Goal: Task Accomplishment & Management: Manage account settings

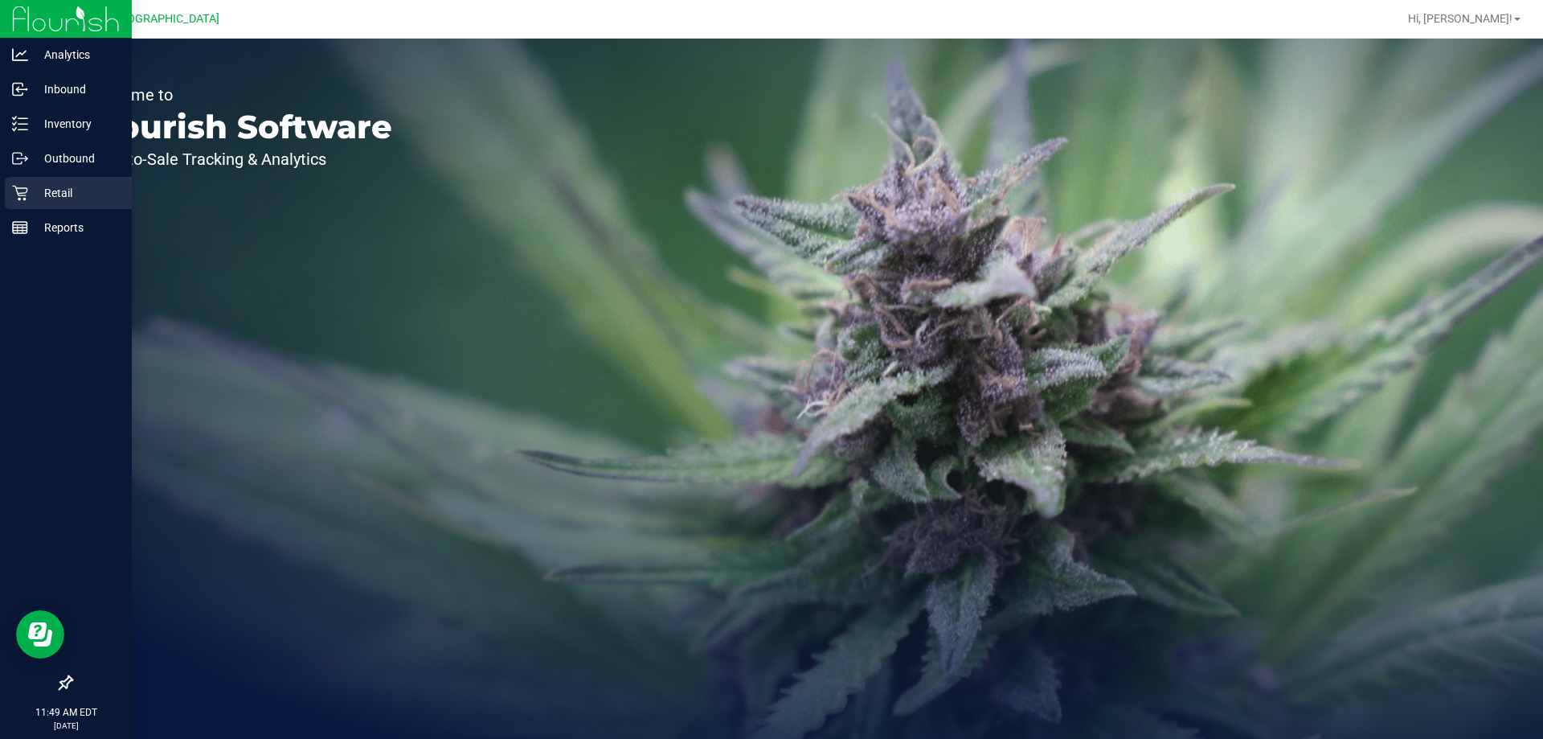
click at [14, 181] on div "Retail" at bounding box center [68, 193] width 127 height 32
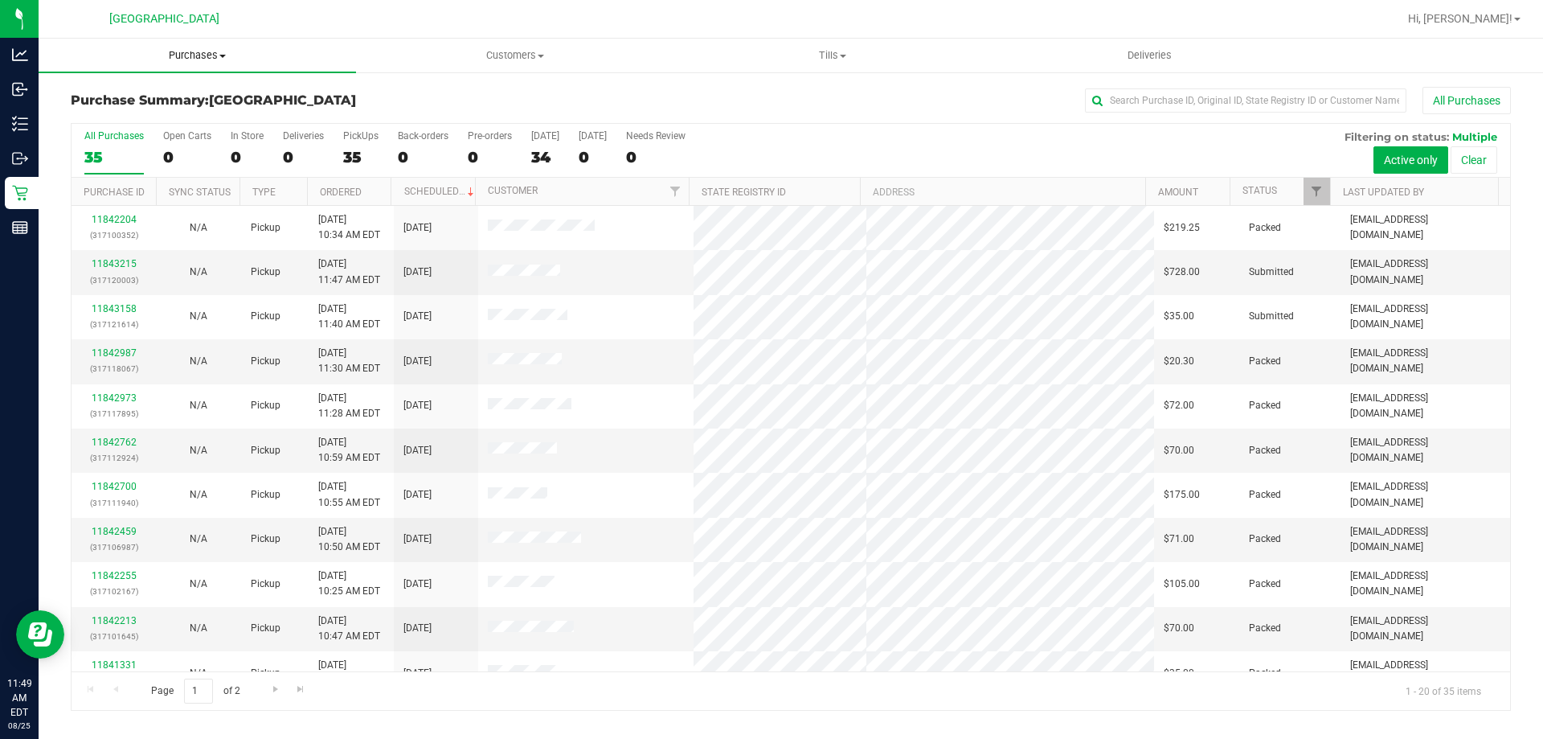
click at [193, 47] on uib-tab-heading "Purchases Summary of purchases Fulfillment All purchases" at bounding box center [197, 56] width 317 height 34
click at [152, 116] on li "Fulfillment" at bounding box center [197, 116] width 317 height 19
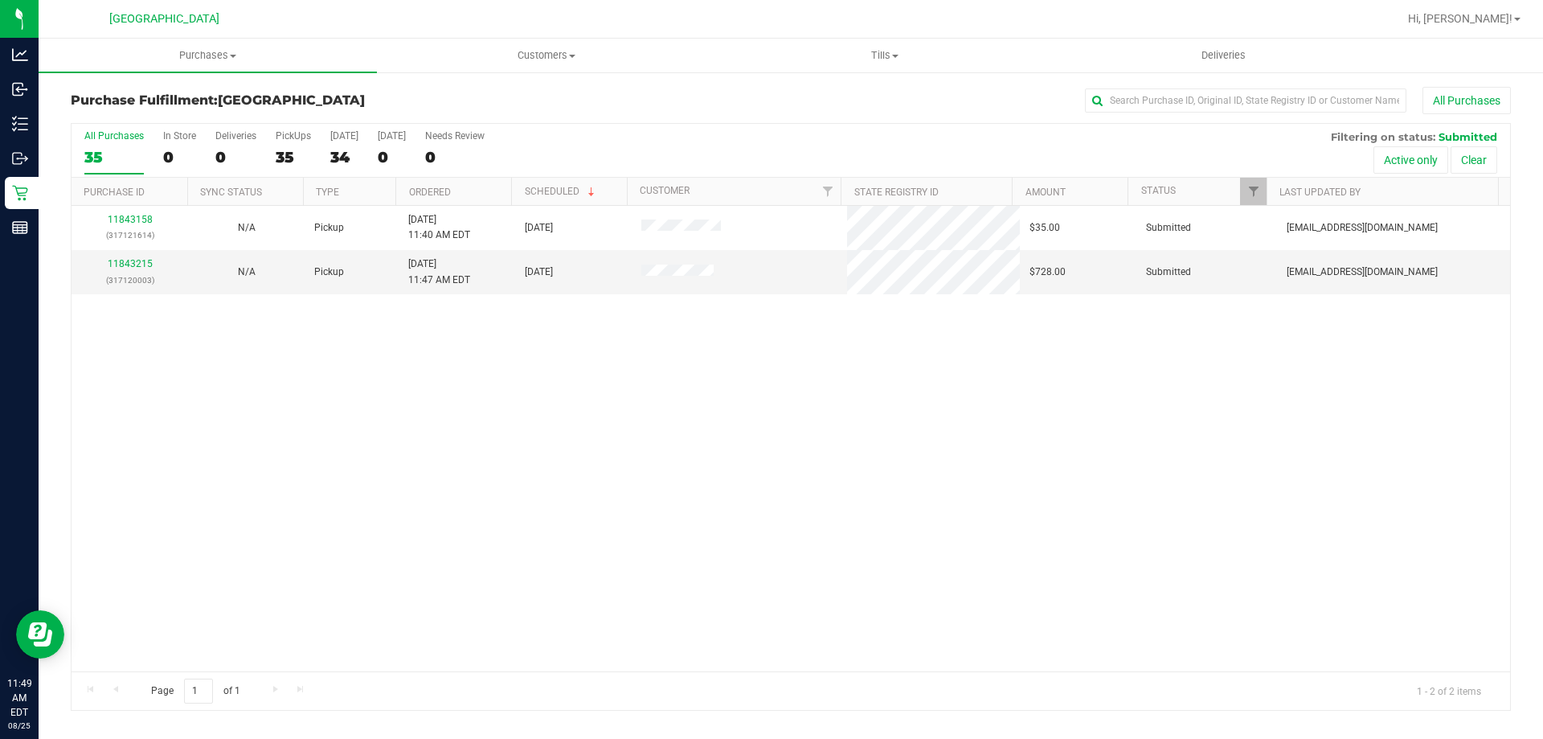
click at [428, 428] on div "11843158 (317121614) N/A Pickup 8/25/2025 11:40 AM EDT 8/25/2025 $35.00 Submitt…" at bounding box center [791, 438] width 1439 height 465
click at [403, 414] on div "11843158 (317121614) N/A Pickup 8/25/2025 11:40 AM EDT 8/25/2025 $35.00 Submitt…" at bounding box center [791, 438] width 1439 height 465
click at [144, 263] on link "11843215" at bounding box center [130, 263] width 45 height 11
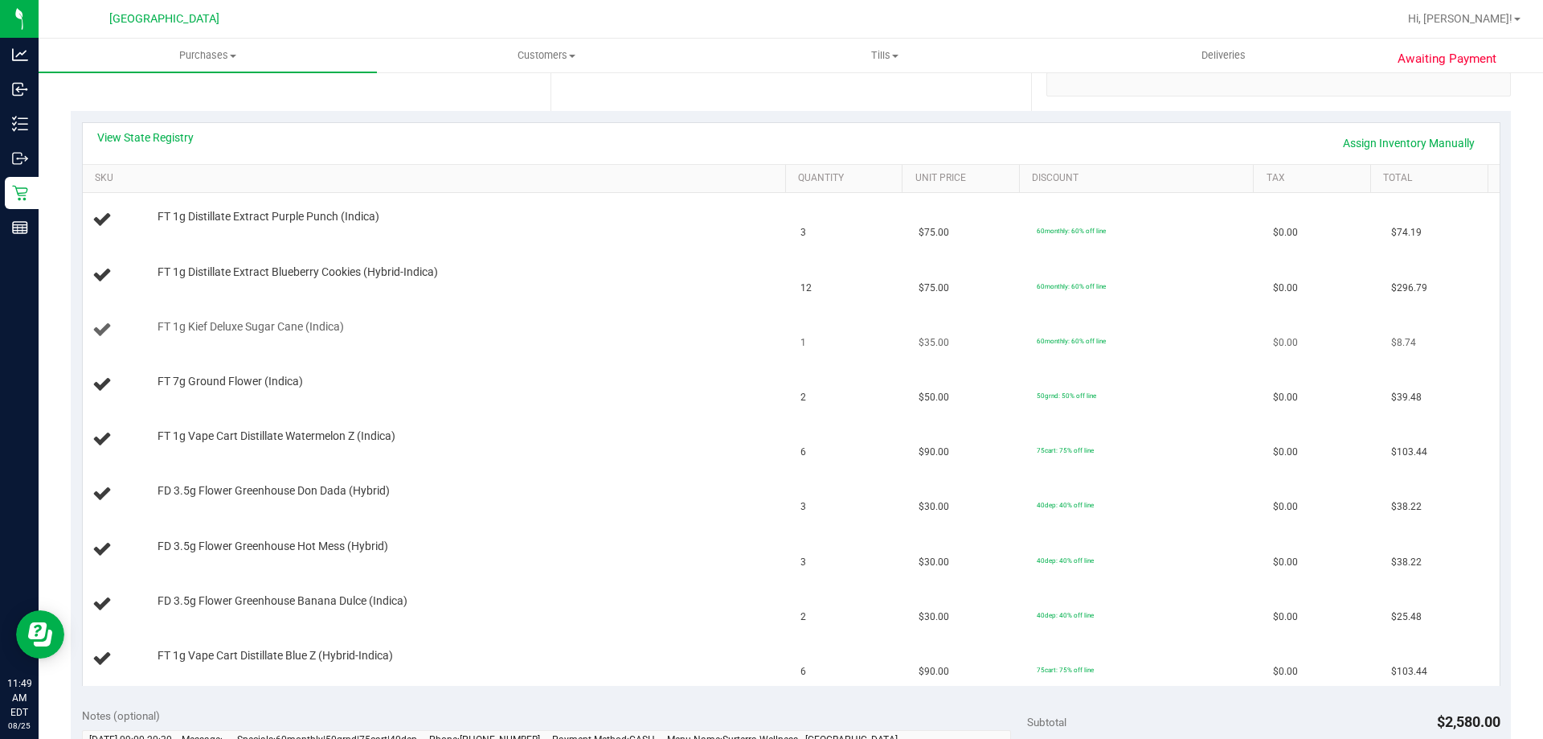
scroll to position [321, 0]
click at [162, 139] on link "View State Registry" at bounding box center [145, 138] width 96 height 16
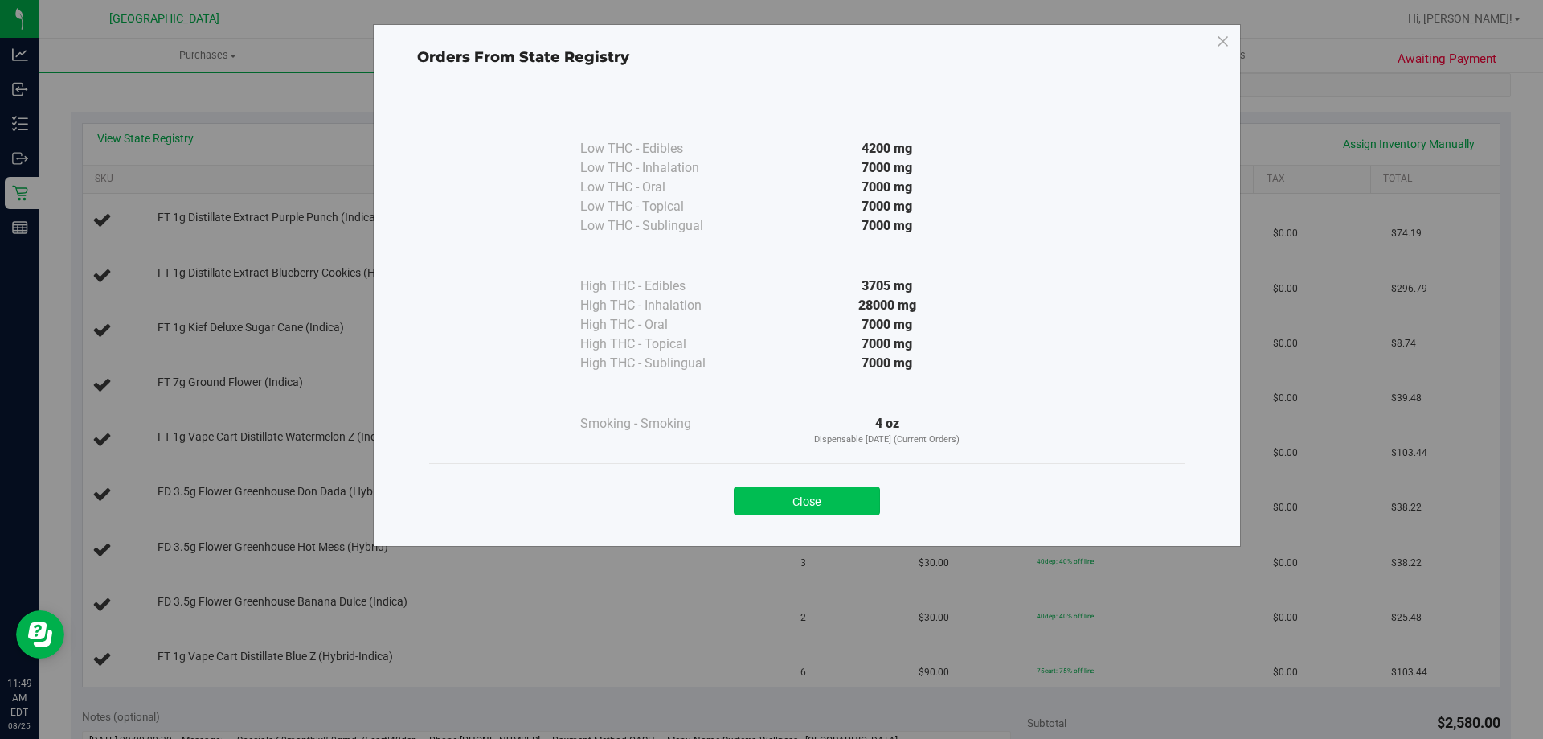
click at [780, 500] on button "Close" at bounding box center [807, 500] width 146 height 29
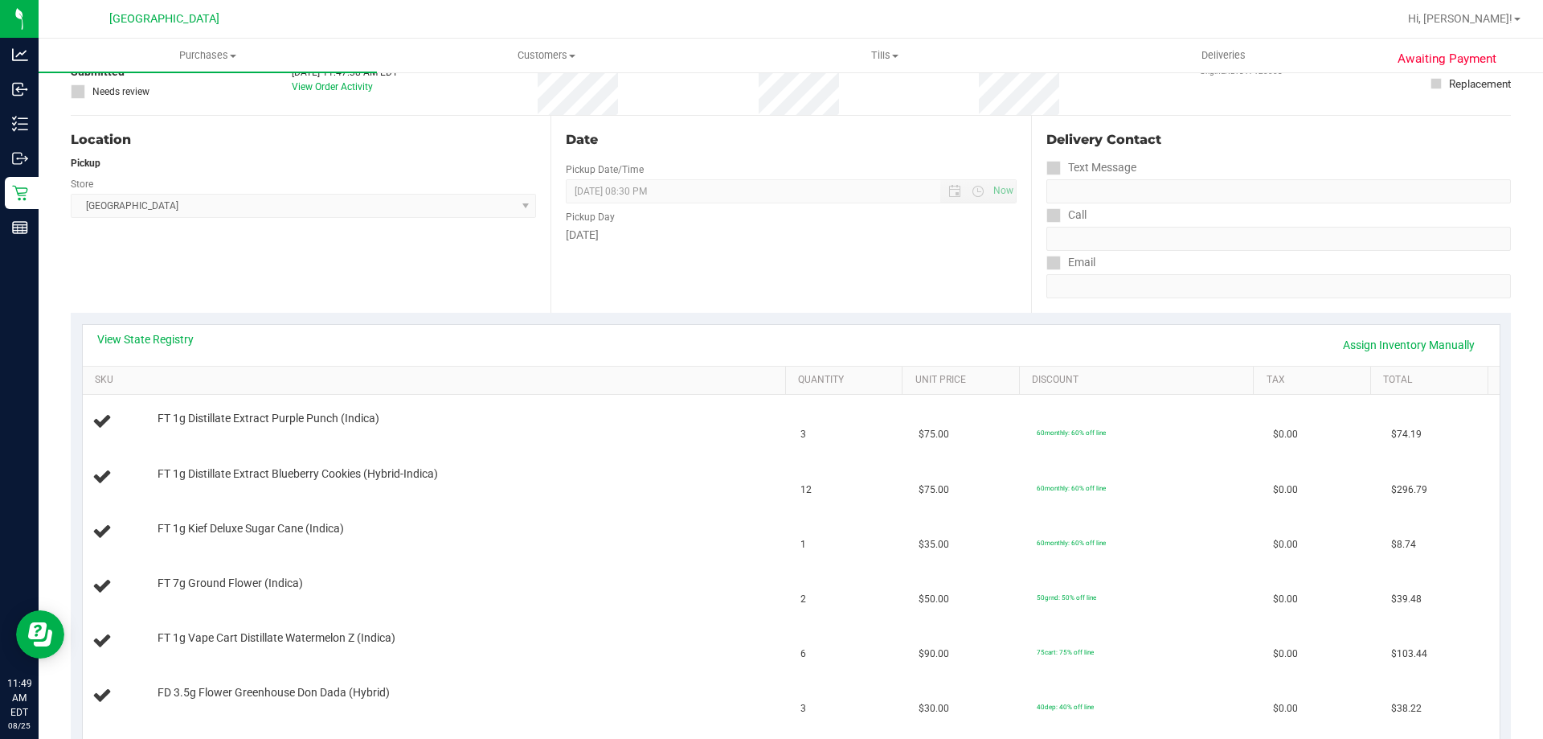
scroll to position [0, 0]
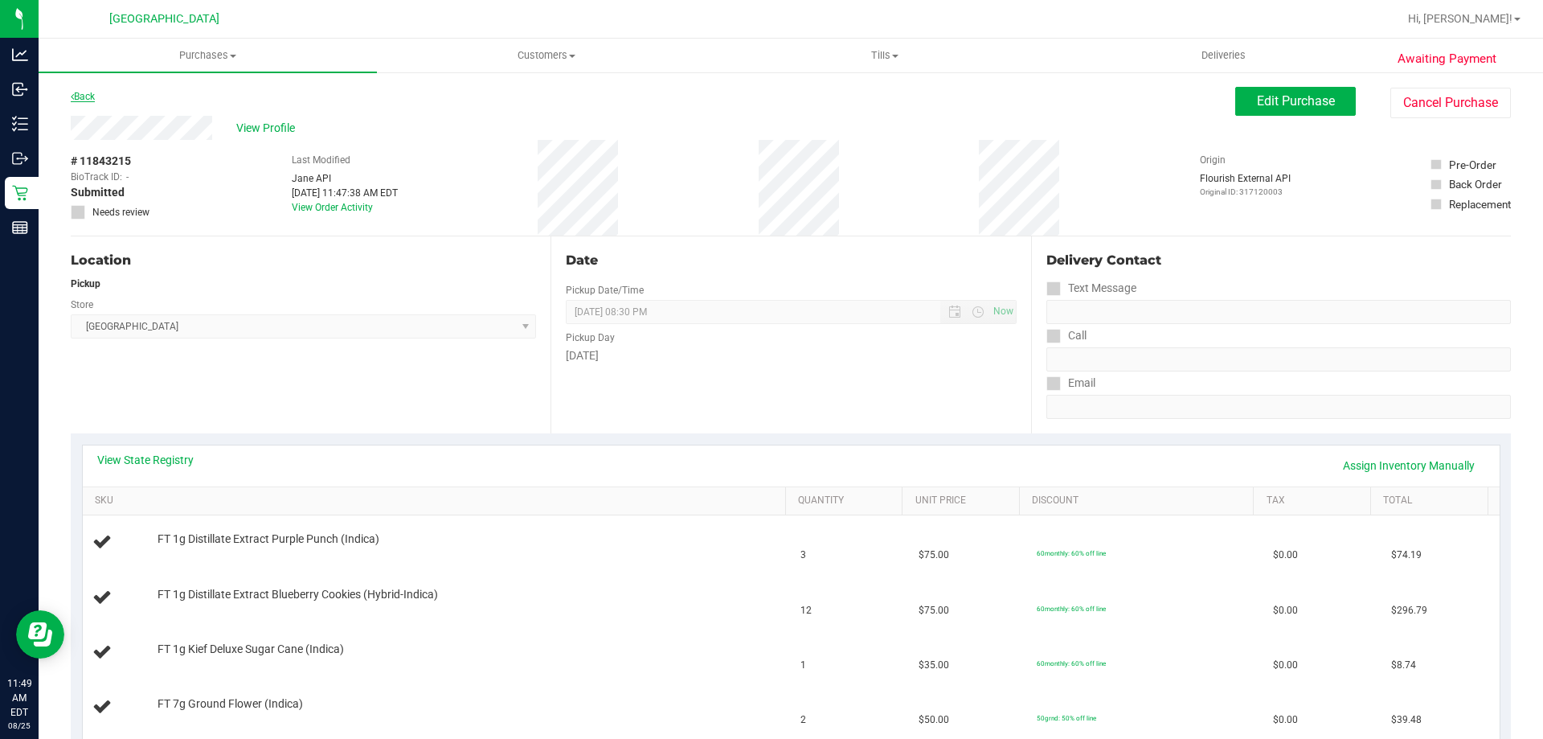
click at [77, 92] on link "Back" at bounding box center [83, 96] width 24 height 11
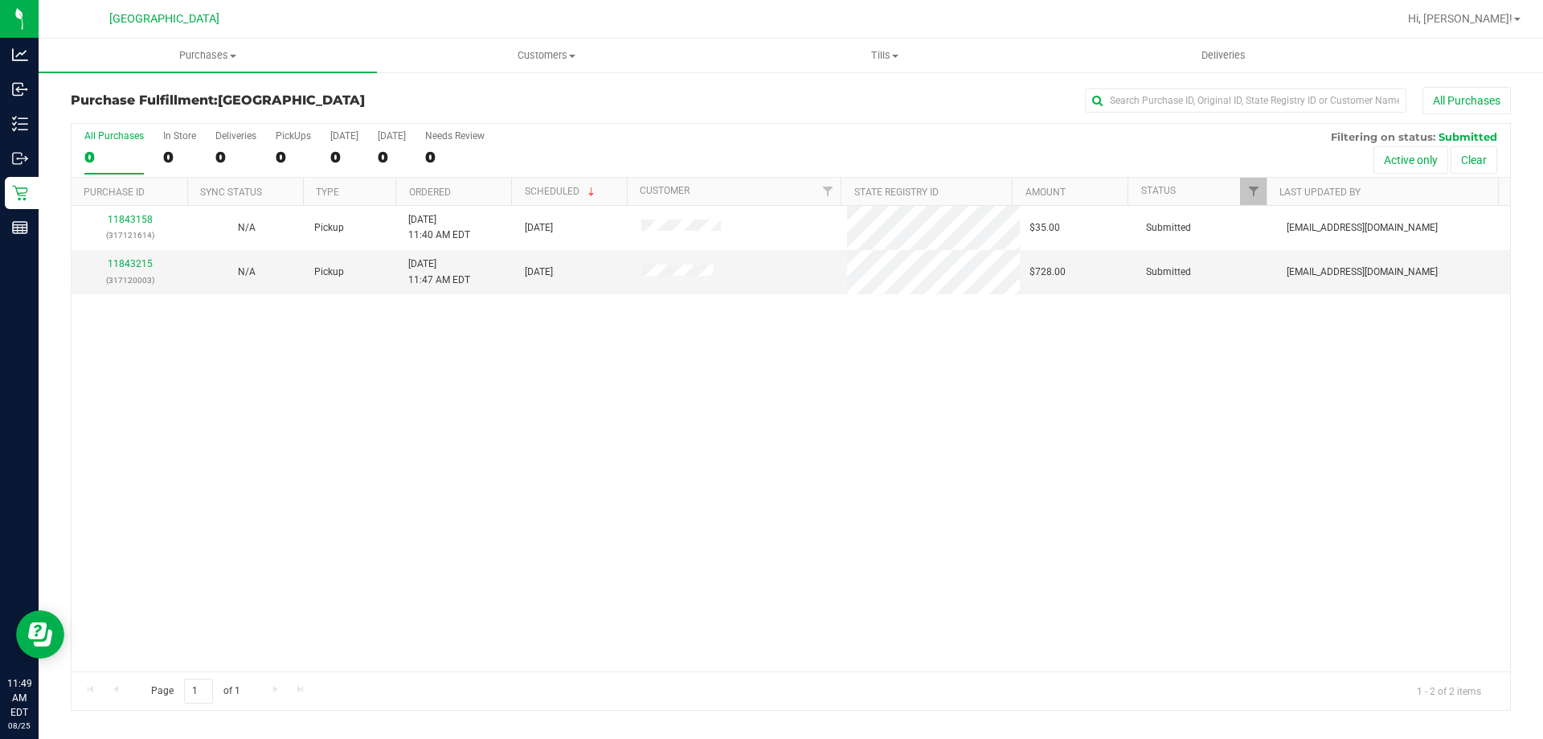
drag, startPoint x: 453, startPoint y: 464, endPoint x: 453, endPoint y: 451, distance: 12.9
click at [453, 465] on div "11843158 (317121614) N/A Pickup 8/25/2025 11:40 AM EDT 8/25/2025 $35.00 Submitt…" at bounding box center [791, 438] width 1439 height 465
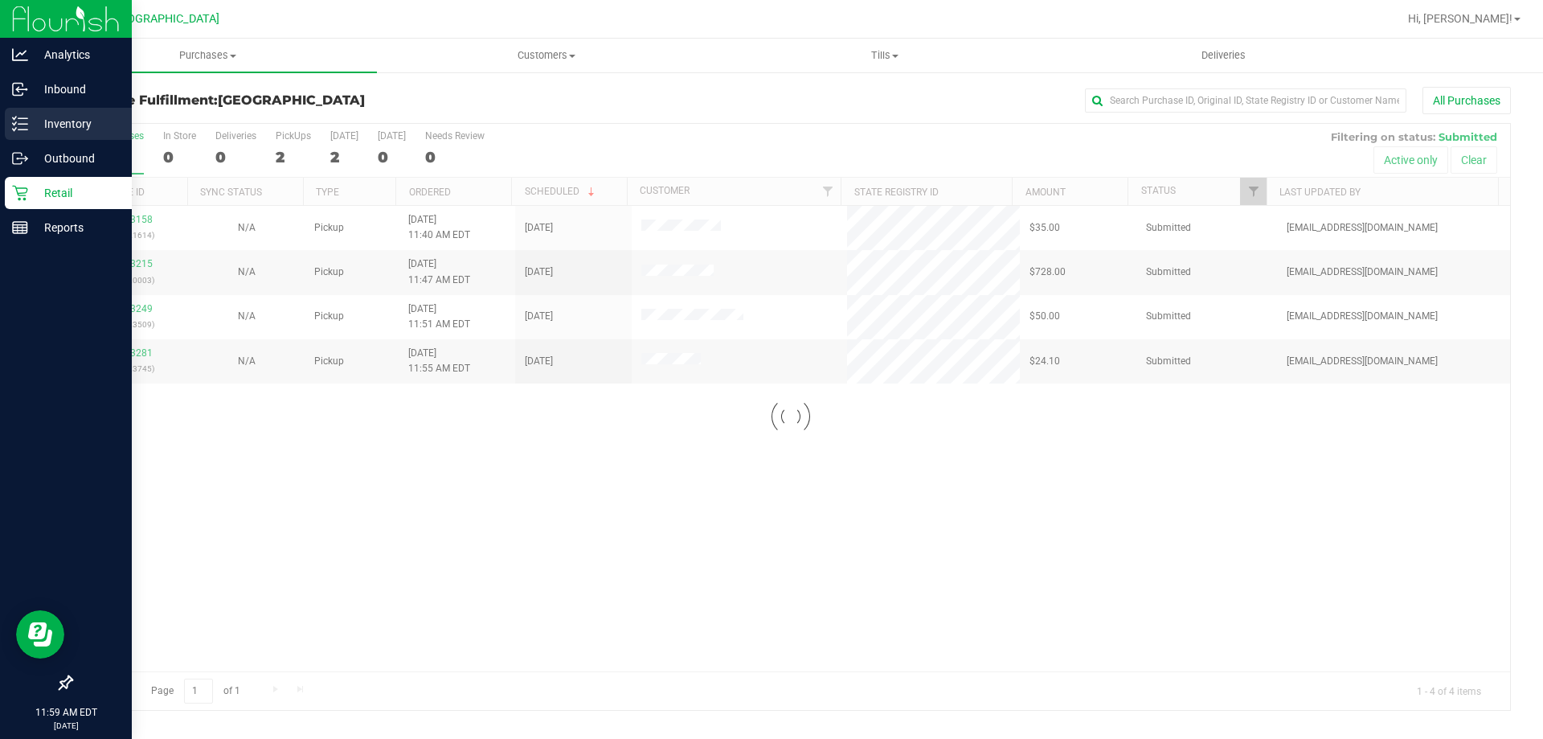
click at [49, 121] on p "Inventory" at bounding box center [76, 123] width 96 height 19
click at [63, 120] on p "Inventory" at bounding box center [76, 123] width 96 height 19
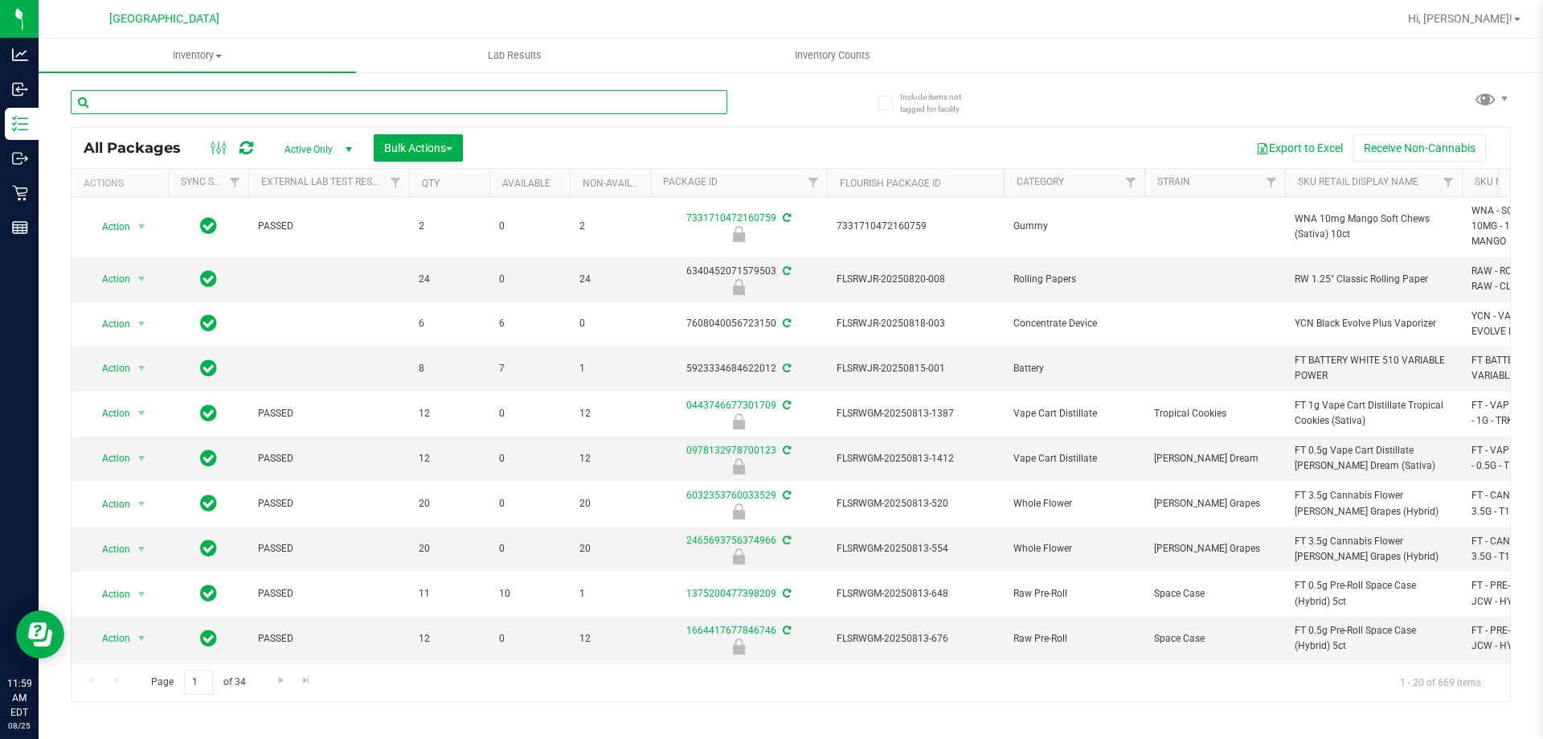
click at [291, 99] on input "text" at bounding box center [399, 102] width 657 height 24
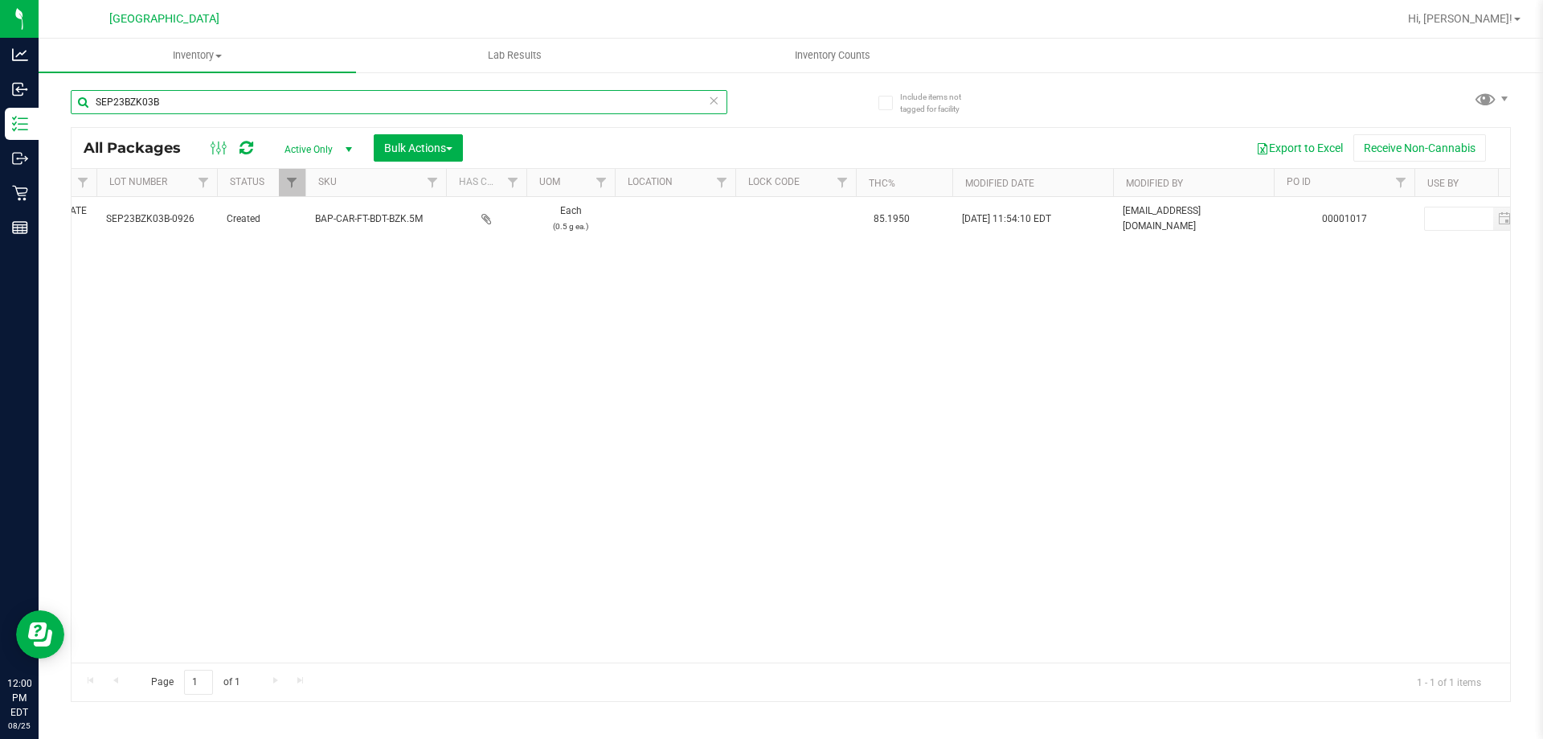
scroll to position [0, 1676]
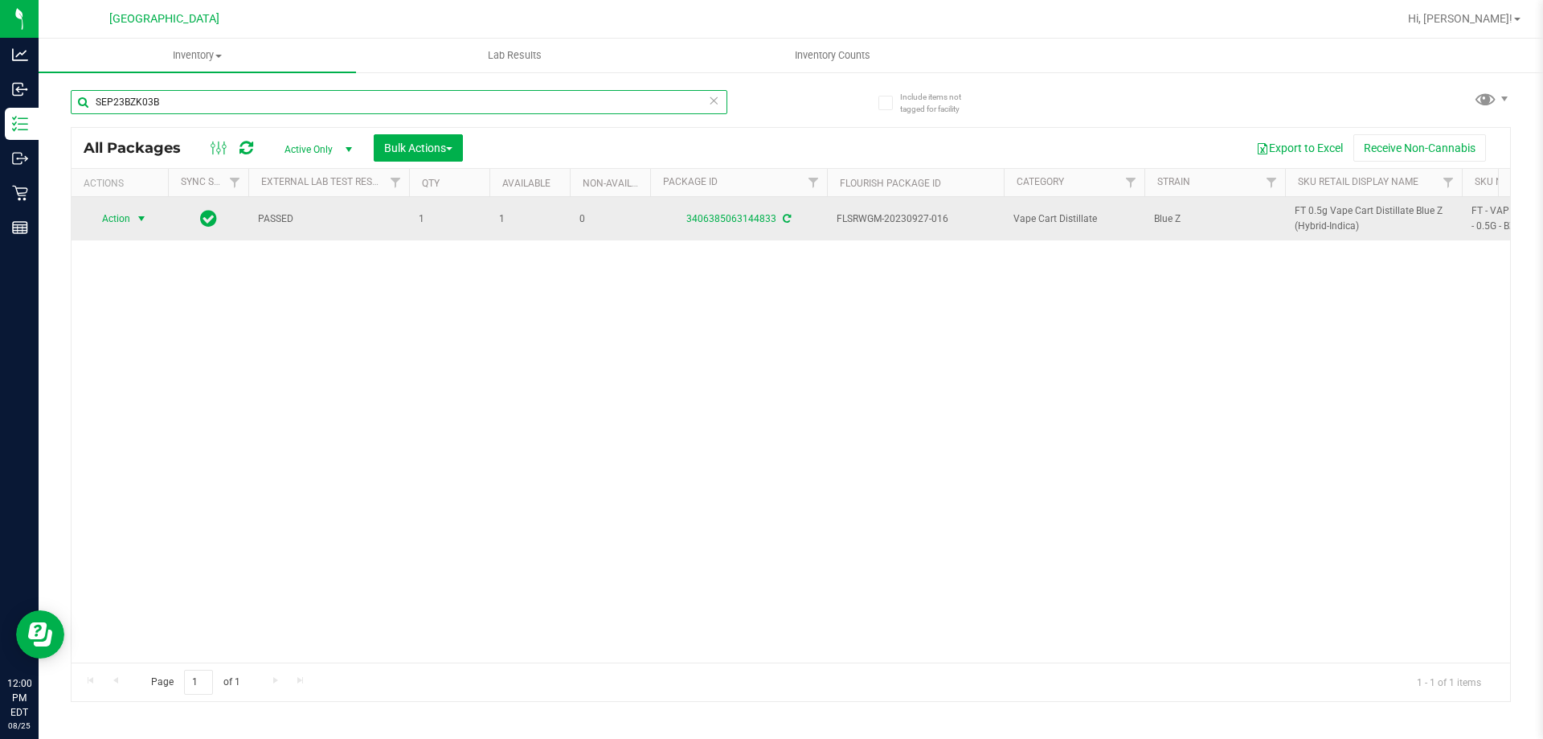
type input "SEP23BZK03B"
click at [143, 212] on span "select" at bounding box center [141, 218] width 13 height 13
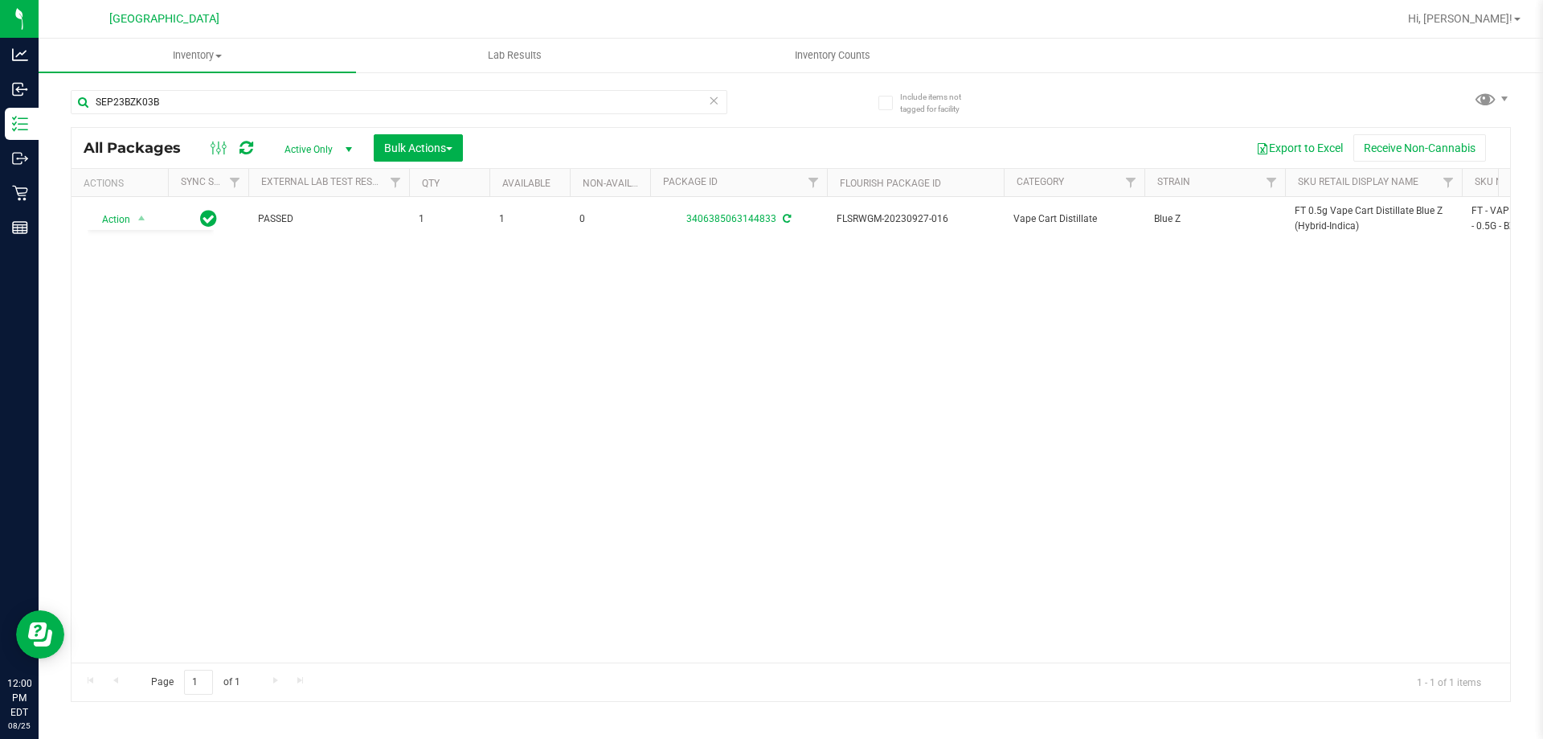
click at [234, 247] on div "Action Action Adjust qty Create package Edit attributes Global inventory Locate…" at bounding box center [791, 429] width 1439 height 465
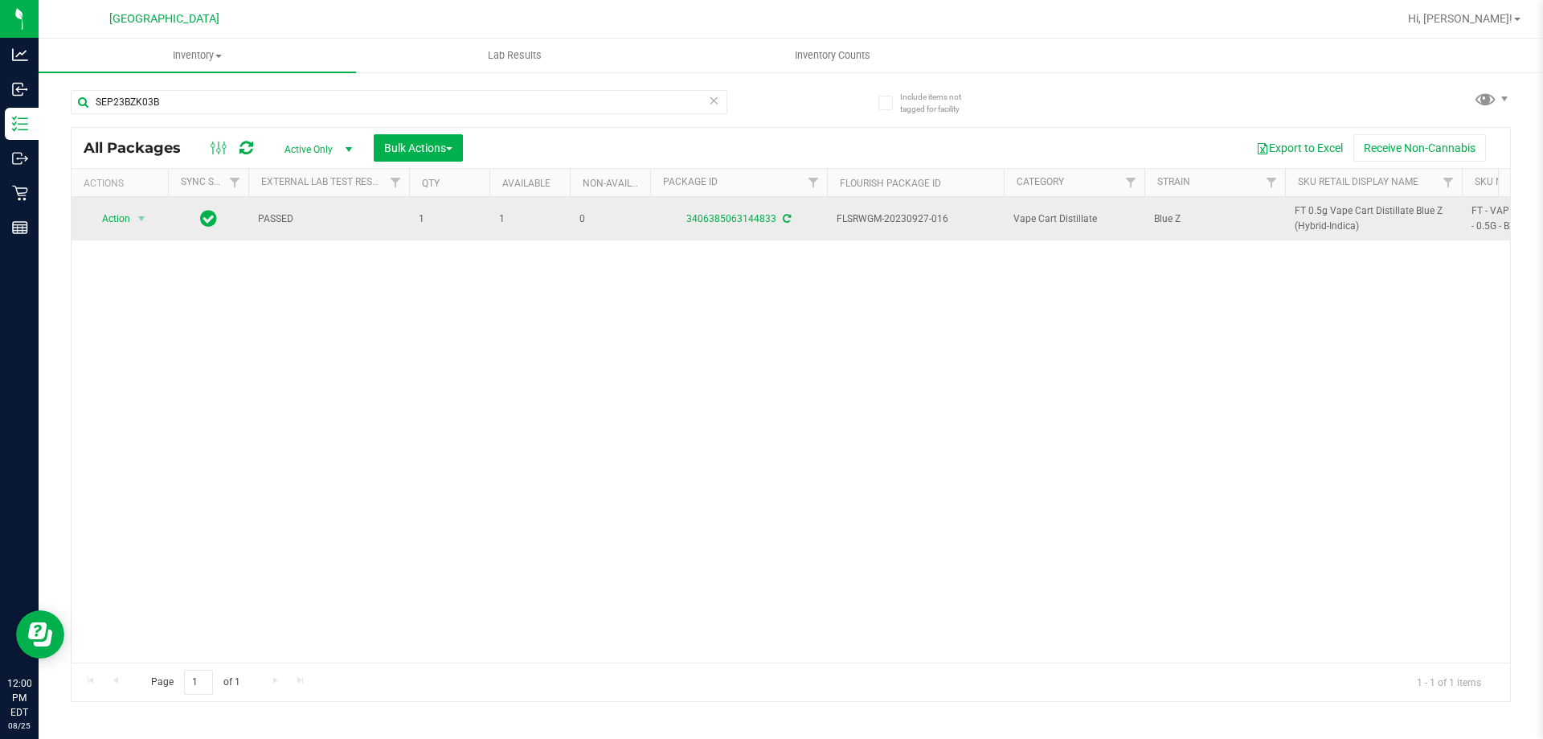
drag, startPoint x: 949, startPoint y: 214, endPoint x: 833, endPoint y: 227, distance: 117.3
click at [833, 227] on td "FLSRWGM-20230927-016" at bounding box center [915, 218] width 177 height 43
copy span "FLSRWGM-20230927-016"
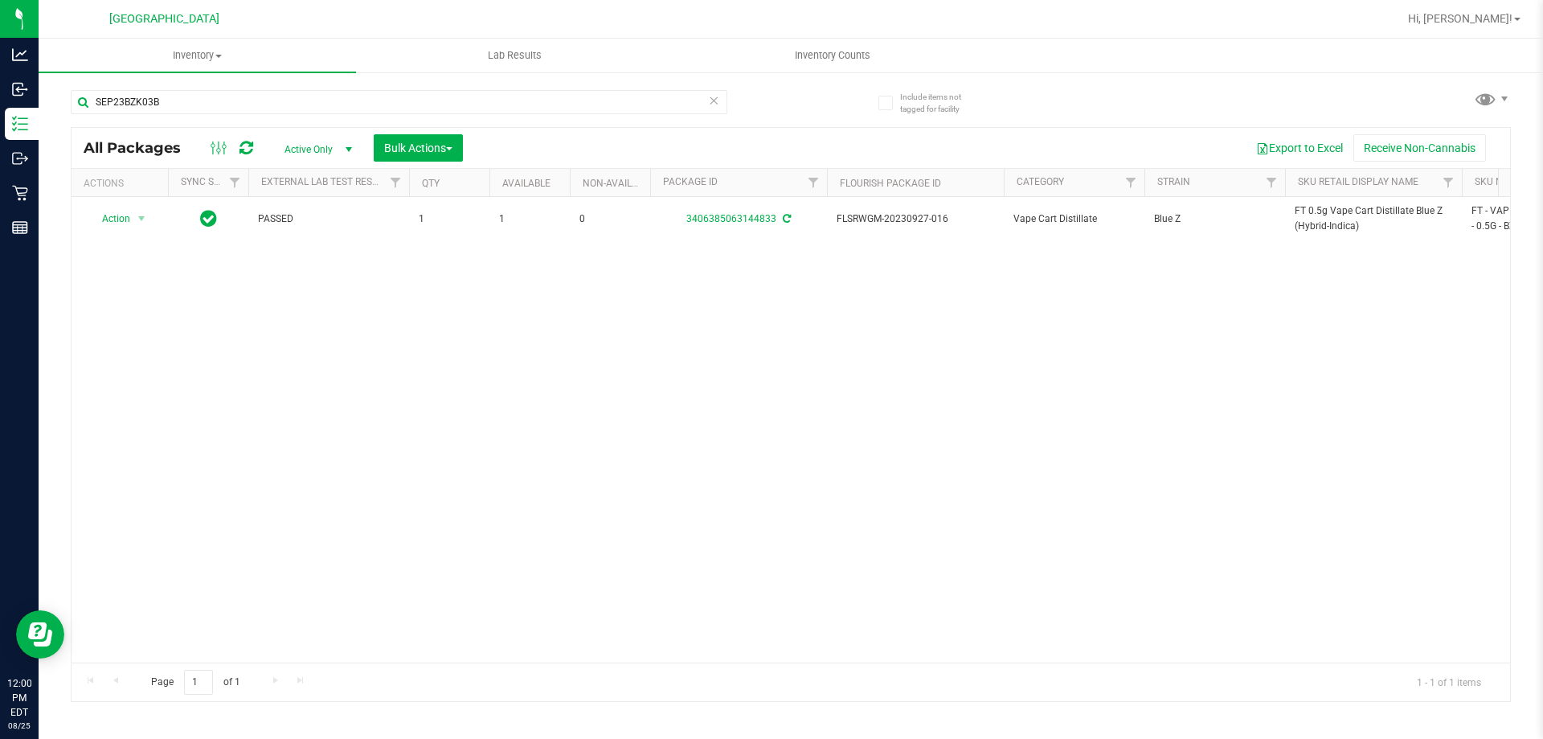
click at [1203, 256] on div "Action Action Adjust qty Create package Edit attributes Global inventory Locate…" at bounding box center [791, 429] width 1439 height 465
drag, startPoint x: 759, startPoint y: 222, endPoint x: 642, endPoint y: 300, distance: 140.9
click at [642, 300] on div "Action Action Adjust qty Create package Edit attributes Global inventory Locate…" at bounding box center [791, 429] width 1439 height 465
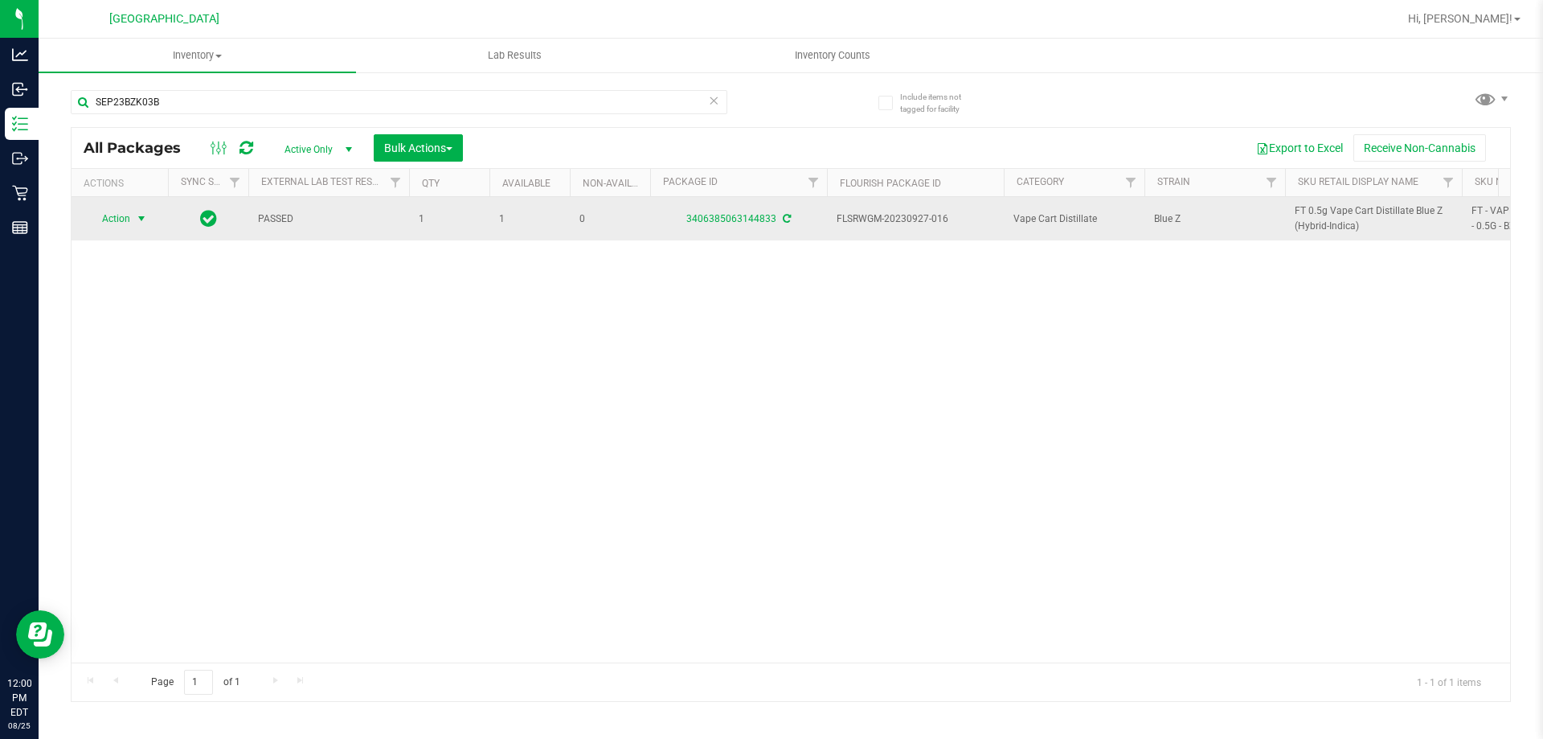
click at [130, 215] on span "Action" at bounding box center [109, 218] width 43 height 23
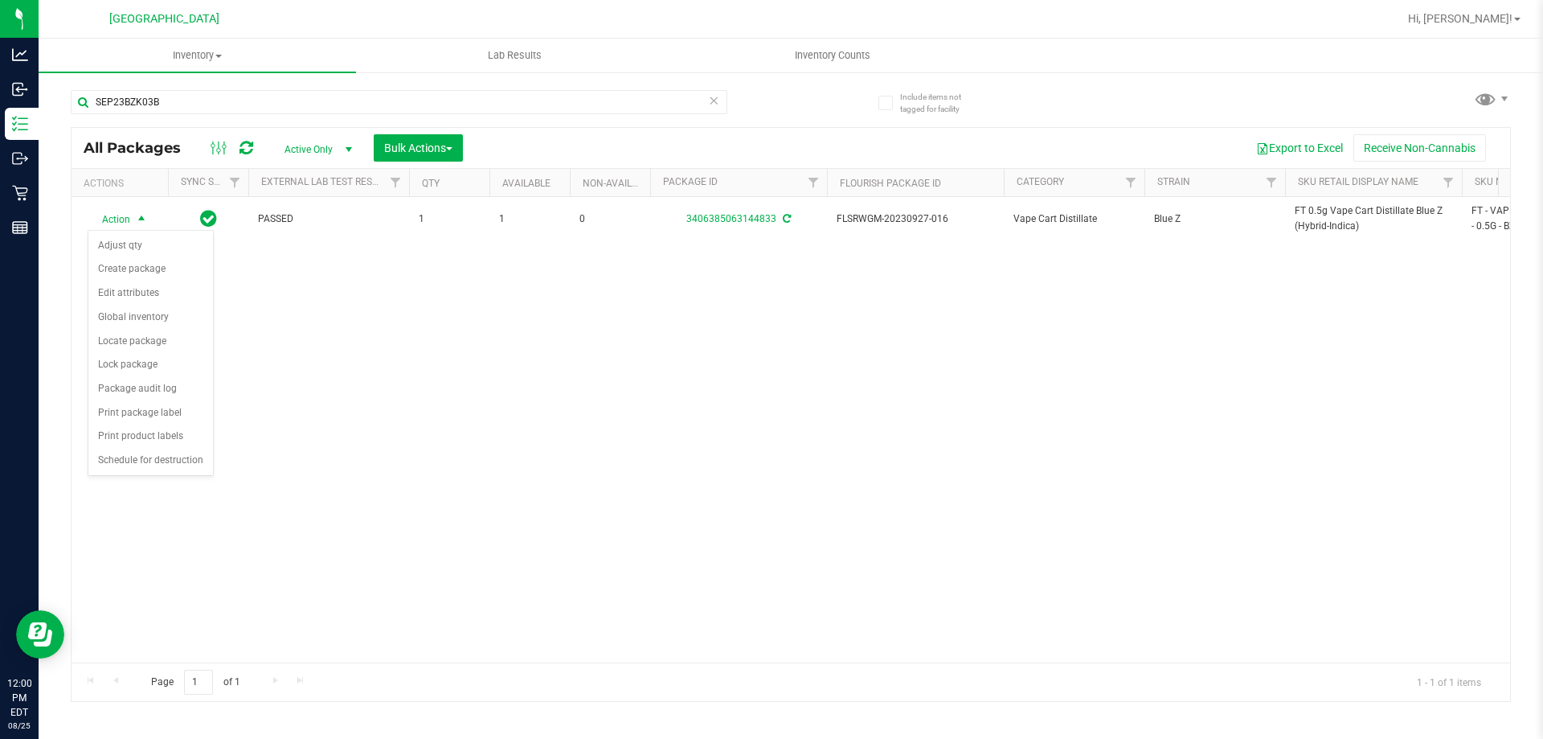
click at [342, 367] on div "Action Action Adjust qty Create package Edit attributes Global inventory Locate…" at bounding box center [791, 429] width 1439 height 465
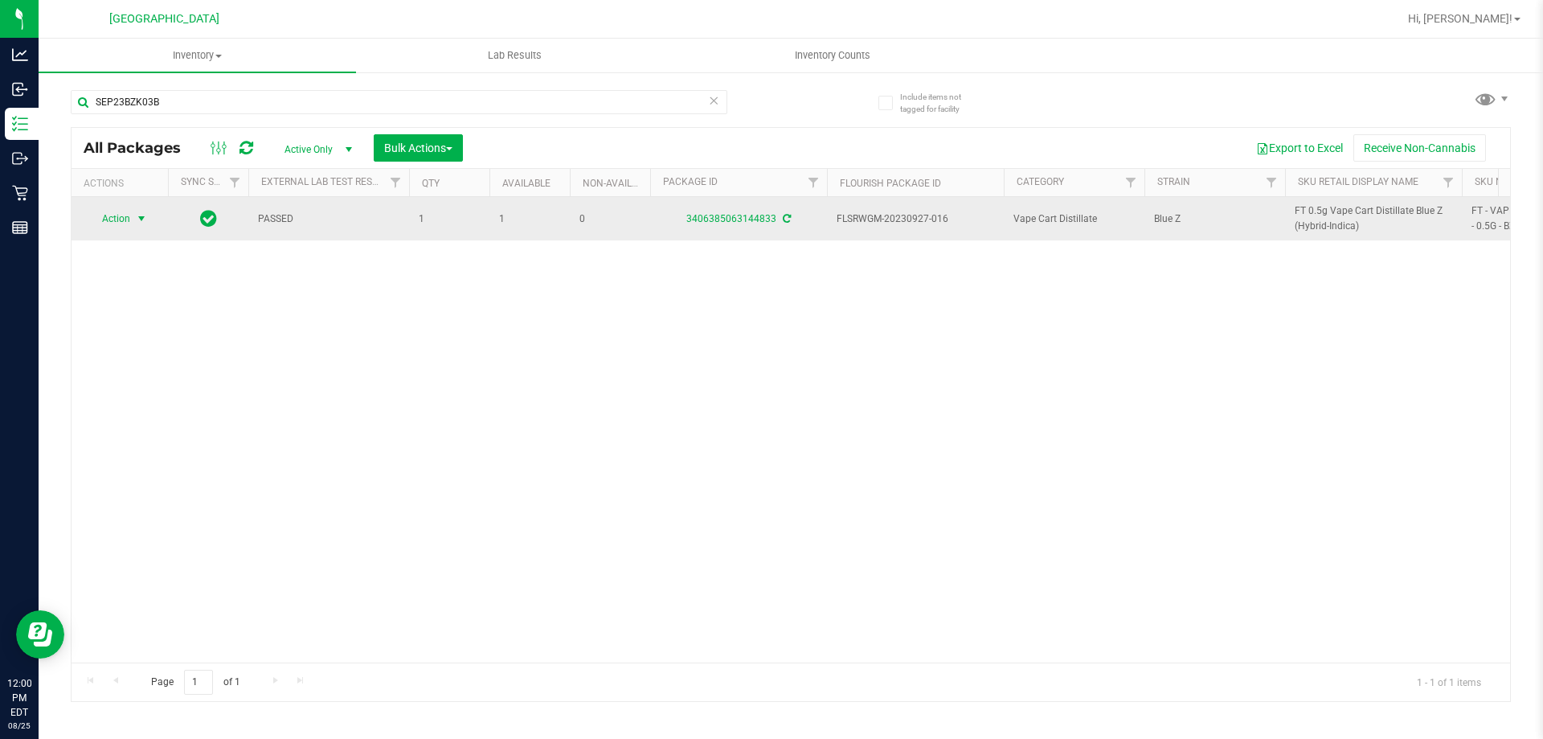
click at [128, 219] on span "Action" at bounding box center [109, 218] width 43 height 23
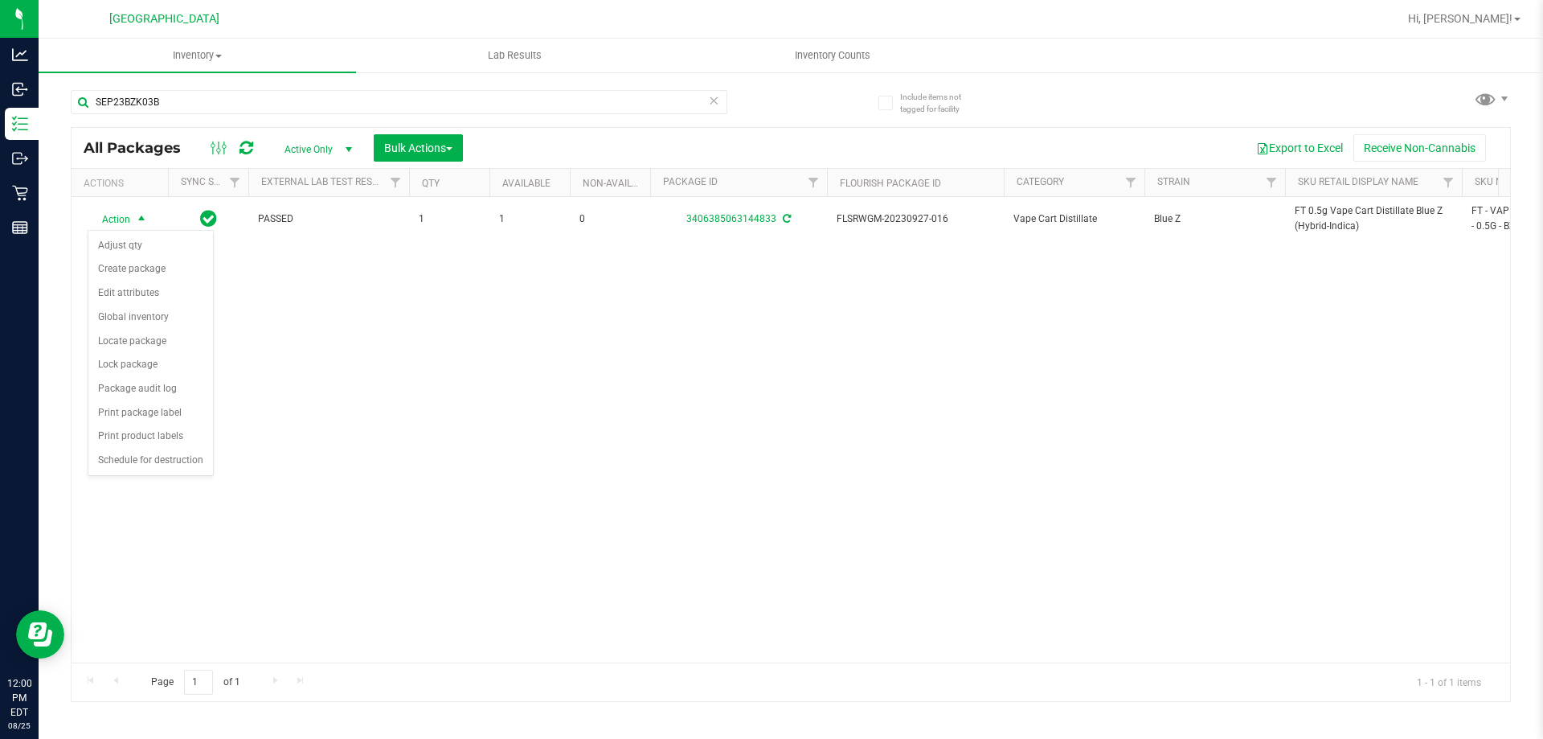
click at [489, 144] on div "Export to Excel Receive Non-Cannabis" at bounding box center [986, 147] width 1023 height 27
click at [458, 147] on button "Bulk Actions" at bounding box center [418, 147] width 89 height 27
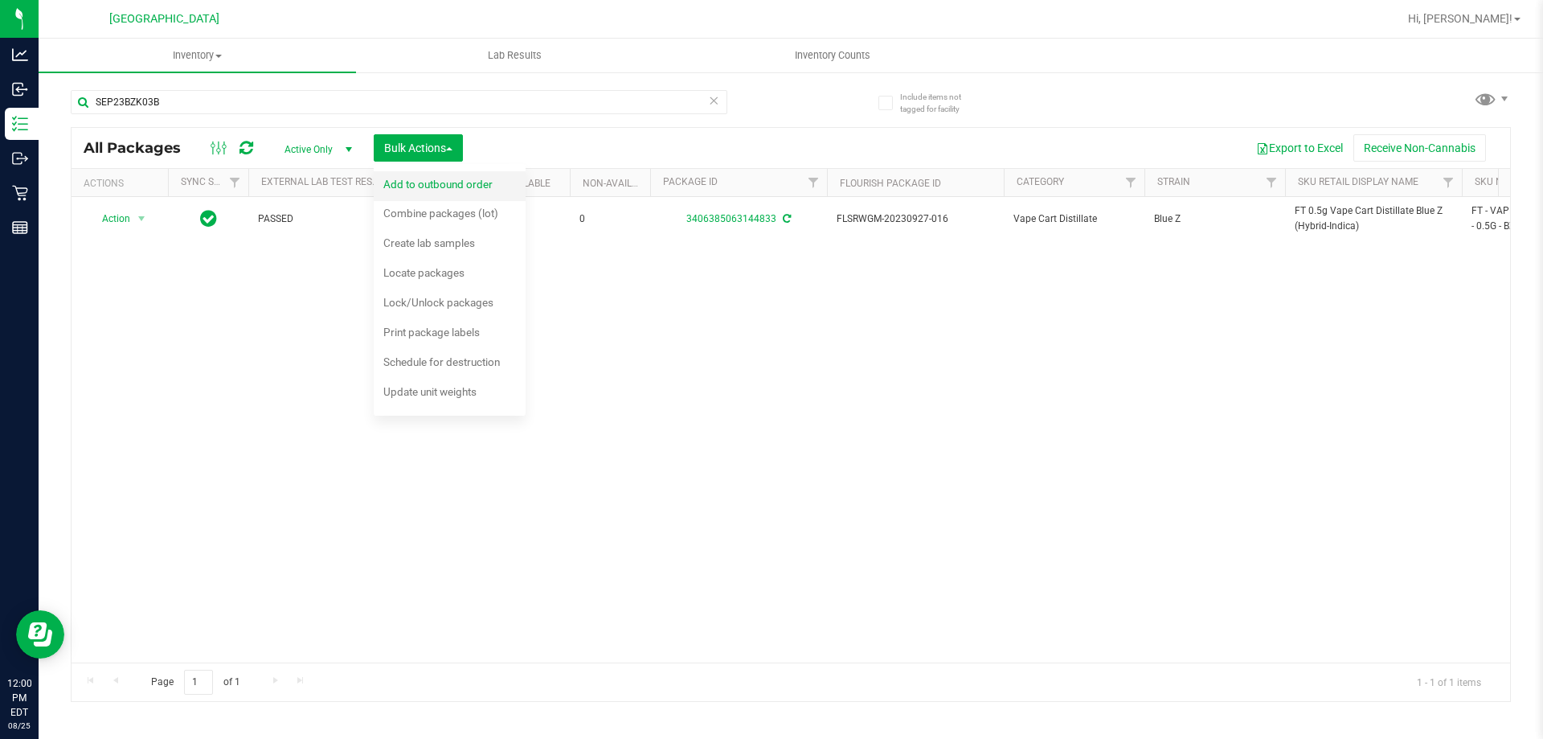
click at [436, 190] on span "Add to outbound order" at bounding box center [437, 184] width 109 height 13
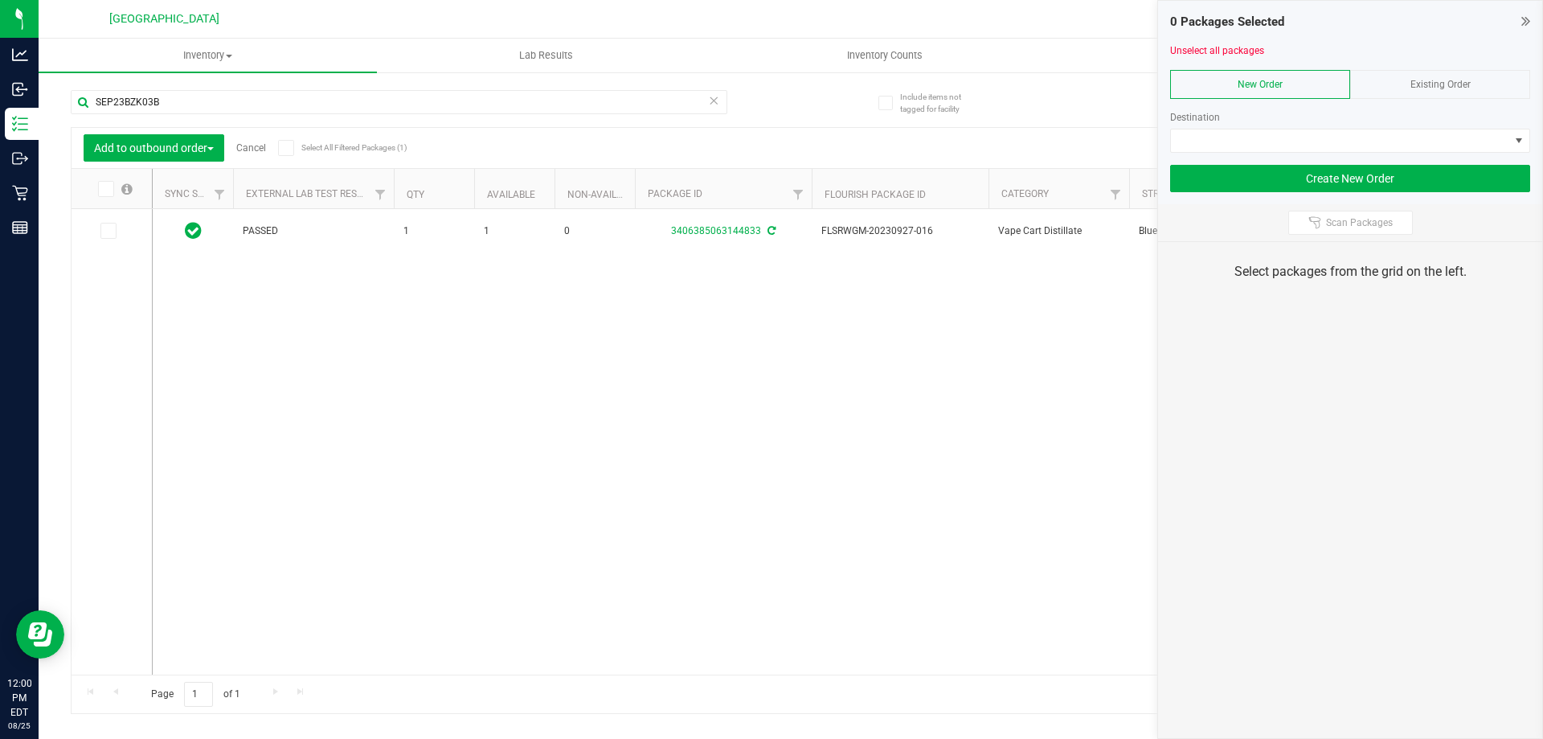
click at [1435, 76] on div "Existing Order" at bounding box center [1440, 84] width 180 height 29
click at [1360, 139] on span "NO DATA FOUND" at bounding box center [1340, 140] width 338 height 23
click at [1260, 72] on div "New Order" at bounding box center [1260, 84] width 180 height 29
click at [671, 393] on div "PASSED 1 1 0 3406385063144833 FLSRWGM-20230927-016 Vape Cart Distillate Blue Z …" at bounding box center [831, 441] width 1357 height 465
click at [1434, 80] on span "Existing Order" at bounding box center [1440, 84] width 60 height 11
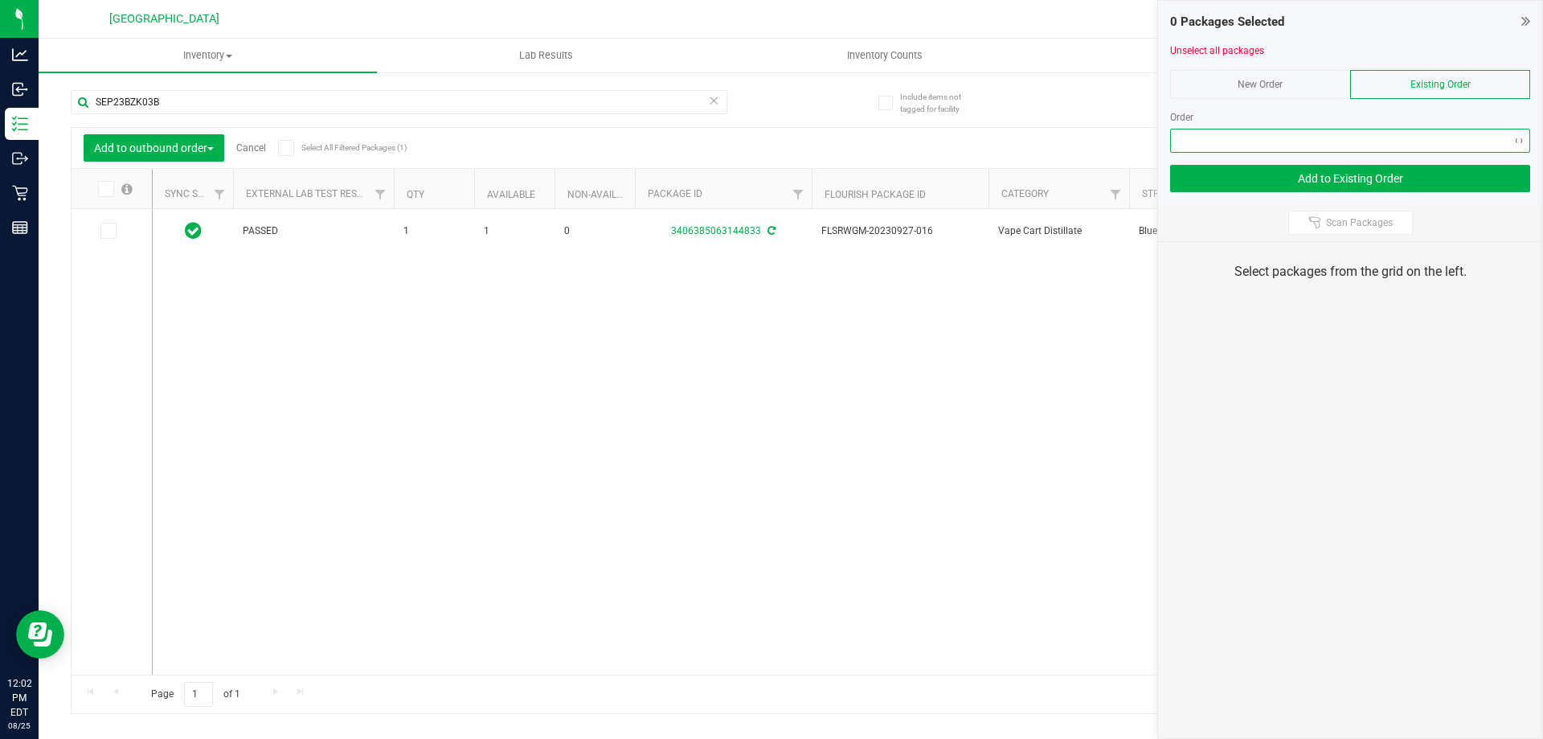
click at [1375, 136] on span "NO DATA FOUND" at bounding box center [1340, 140] width 338 height 23
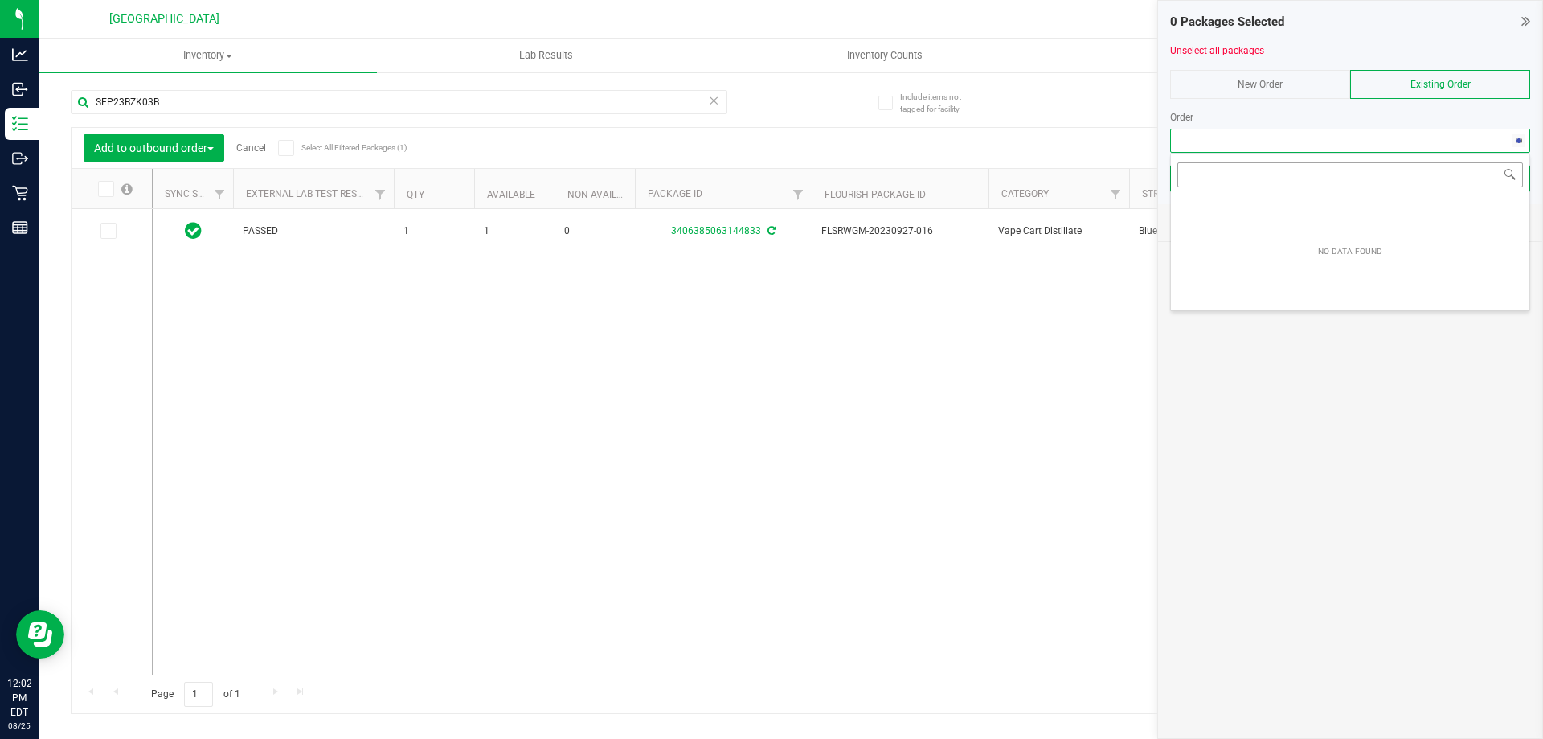
scroll to position [24, 360]
click at [1285, 117] on div "Order" at bounding box center [1350, 117] width 360 height 14
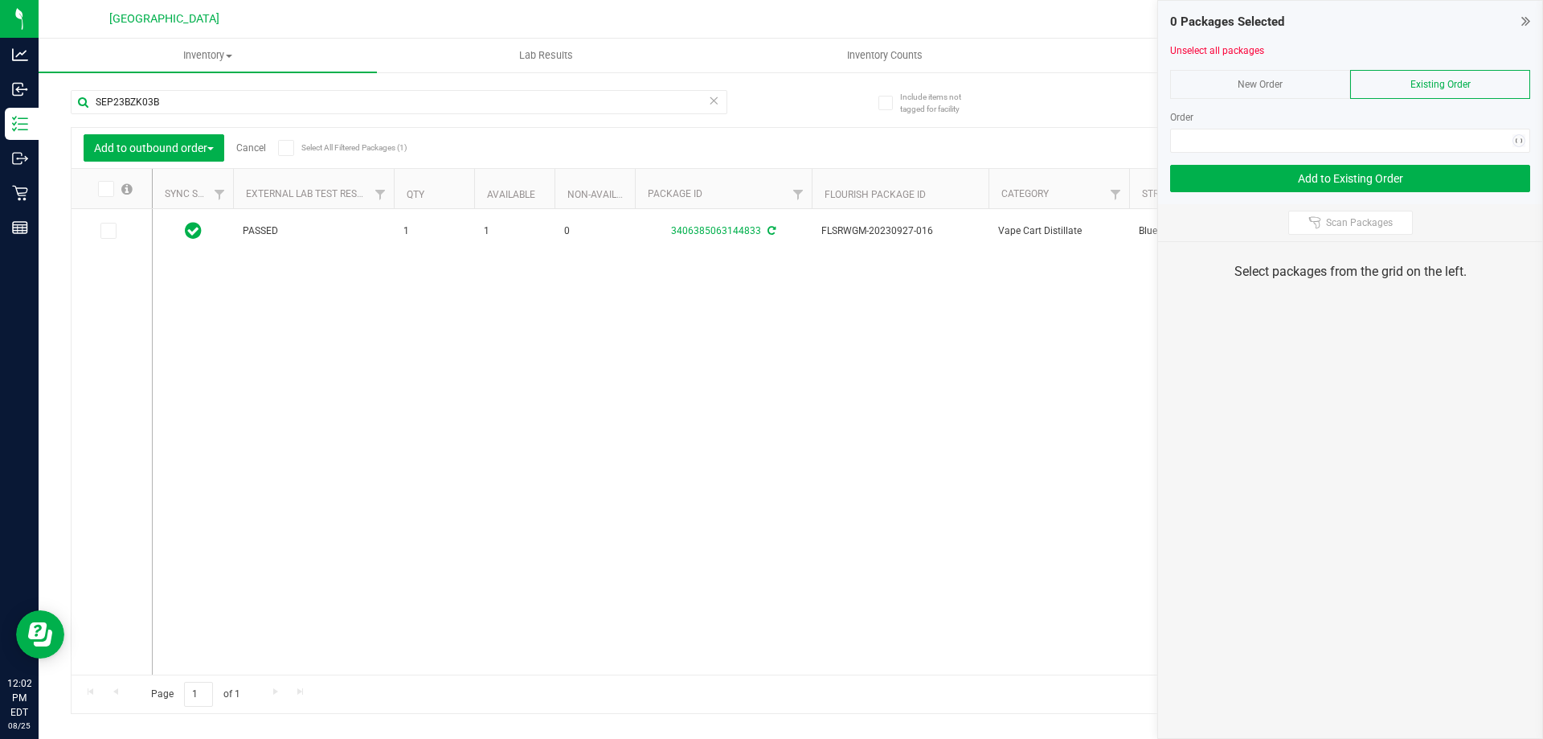
click at [1521, 26] on icon at bounding box center [1525, 21] width 9 height 16
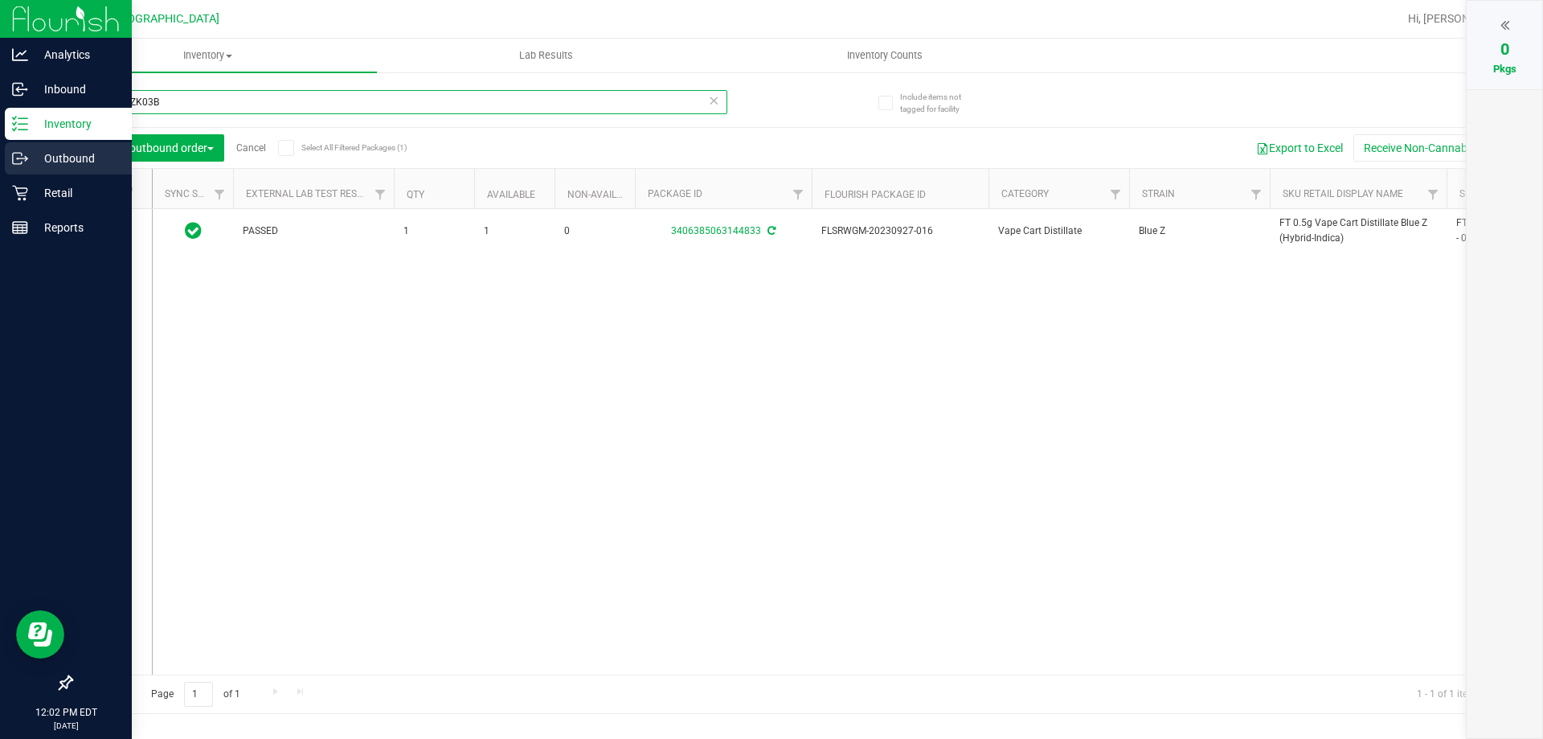
drag, startPoint x: 192, startPoint y: 106, endPoint x: 0, endPoint y: 152, distance: 197.5
click at [0, 152] on div "Analytics Inbound Inventory Outbound Retail Reports 12:02 PM EDT 08/25/2025 08/…" at bounding box center [771, 369] width 1543 height 739
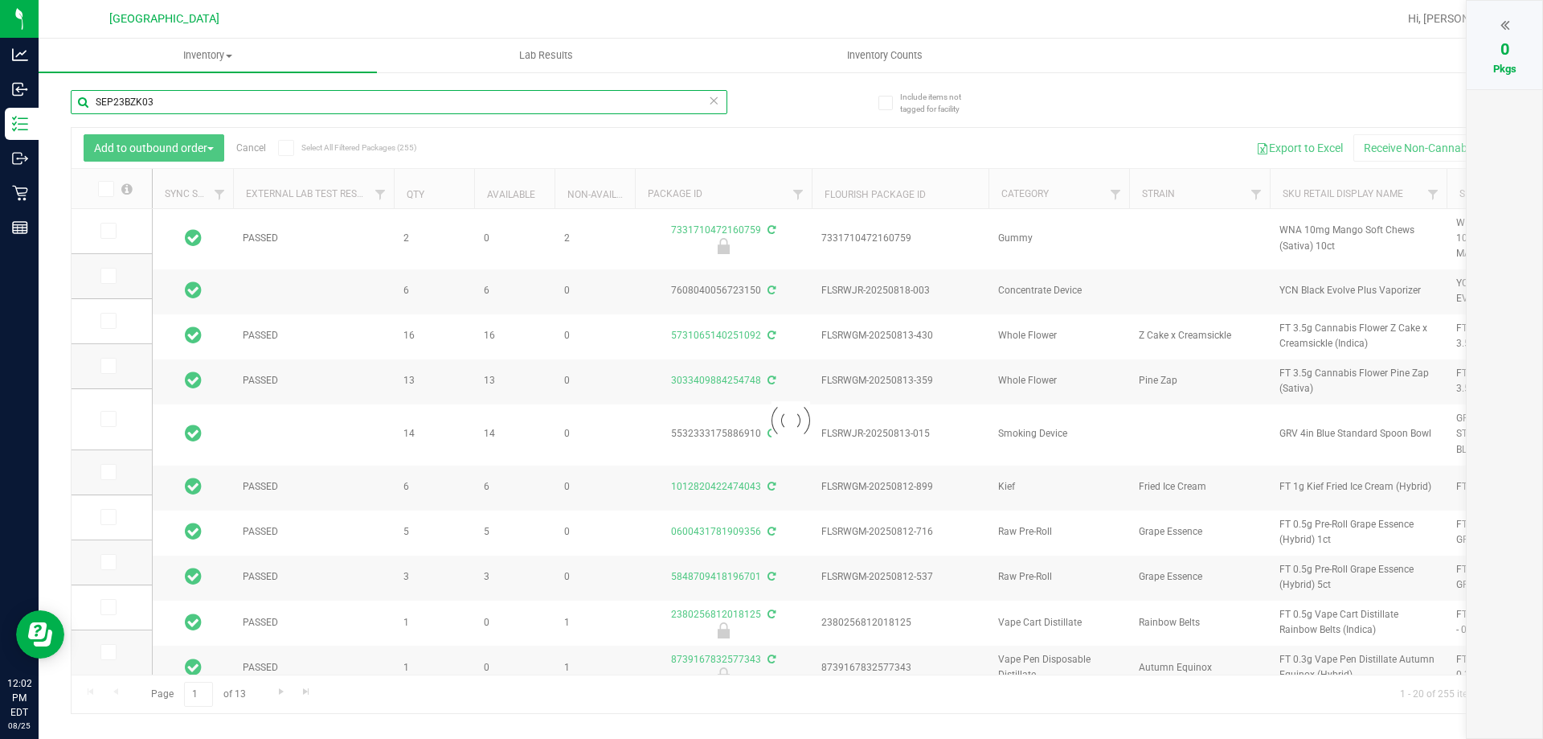
type input "SEP23BZK03B"
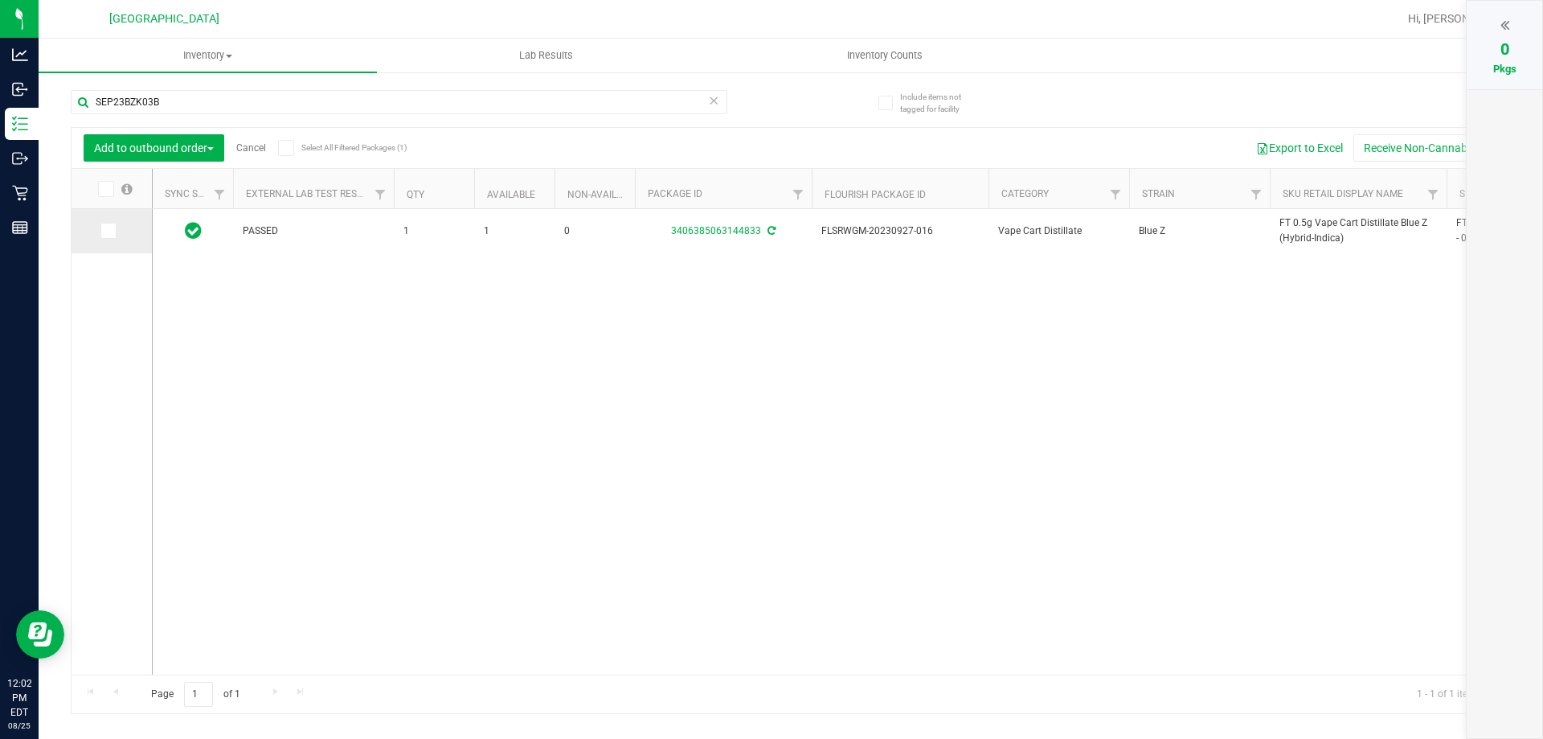
click at [96, 235] on td at bounding box center [112, 231] width 80 height 44
click at [104, 231] on icon at bounding box center [107, 231] width 10 height 0
click at [0, 0] on input "checkbox" at bounding box center [0, 0] width 0 height 0
click at [172, 154] on button "Add to outbound order" at bounding box center [154, 147] width 141 height 27
click at [190, 188] on span "Add to outbound order" at bounding box center [148, 184] width 109 height 13
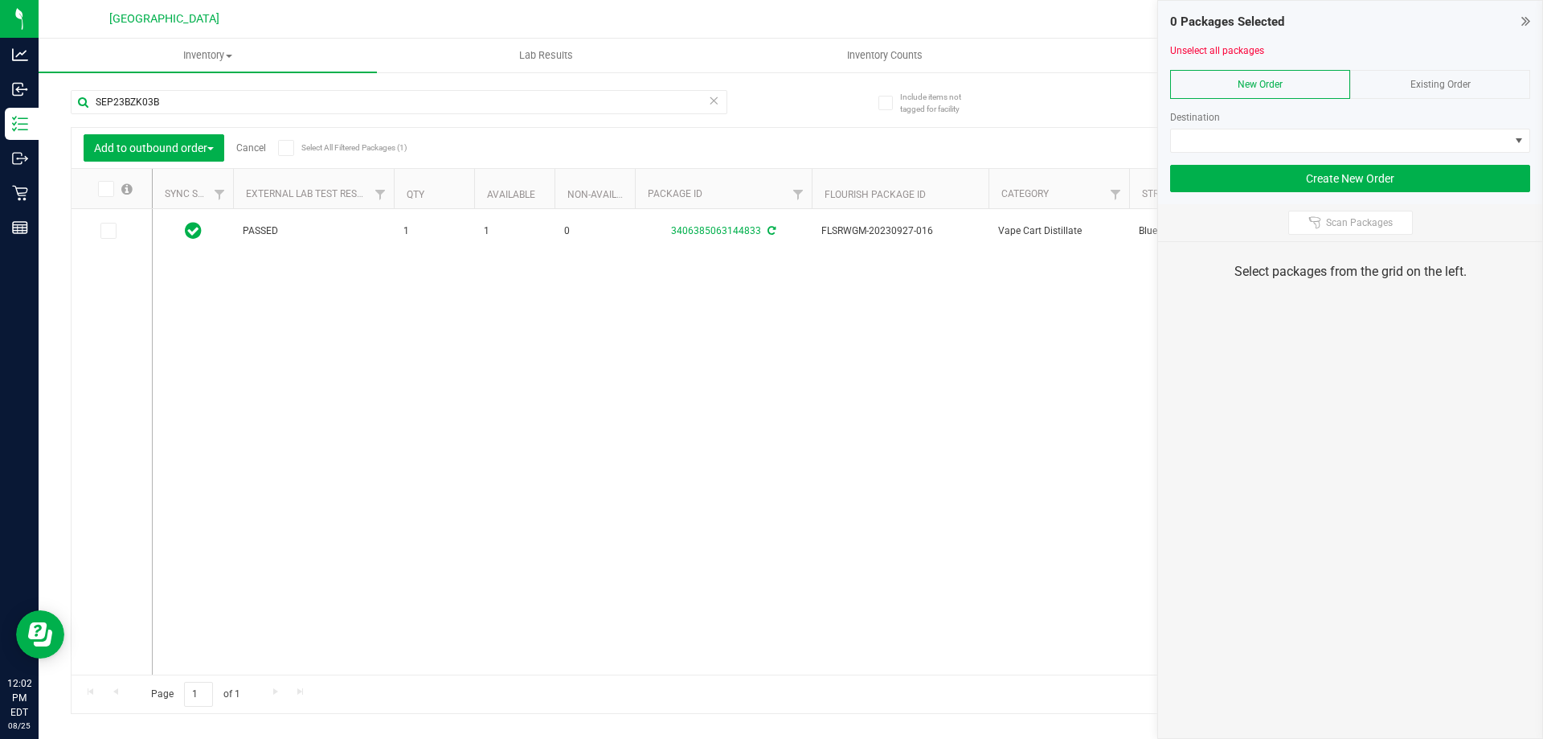
click at [103, 182] on span at bounding box center [106, 189] width 16 height 16
click at [0, 0] on input "checkbox" at bounding box center [0, 0] width 0 height 0
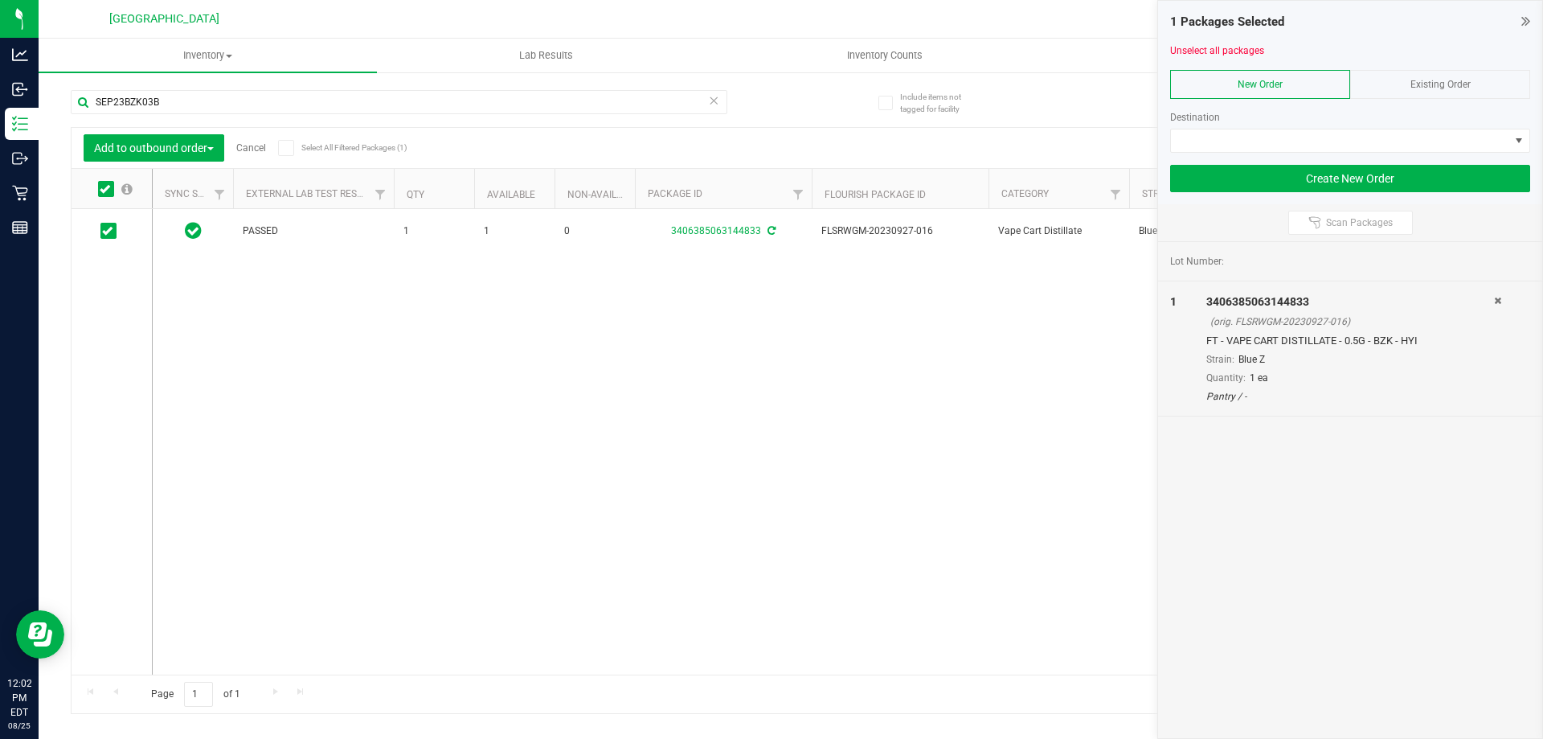
click at [1455, 72] on div "Existing Order" at bounding box center [1440, 84] width 180 height 29
click at [1388, 119] on div "Order" at bounding box center [1350, 117] width 360 height 14
click at [1373, 141] on span at bounding box center [1340, 140] width 338 height 23
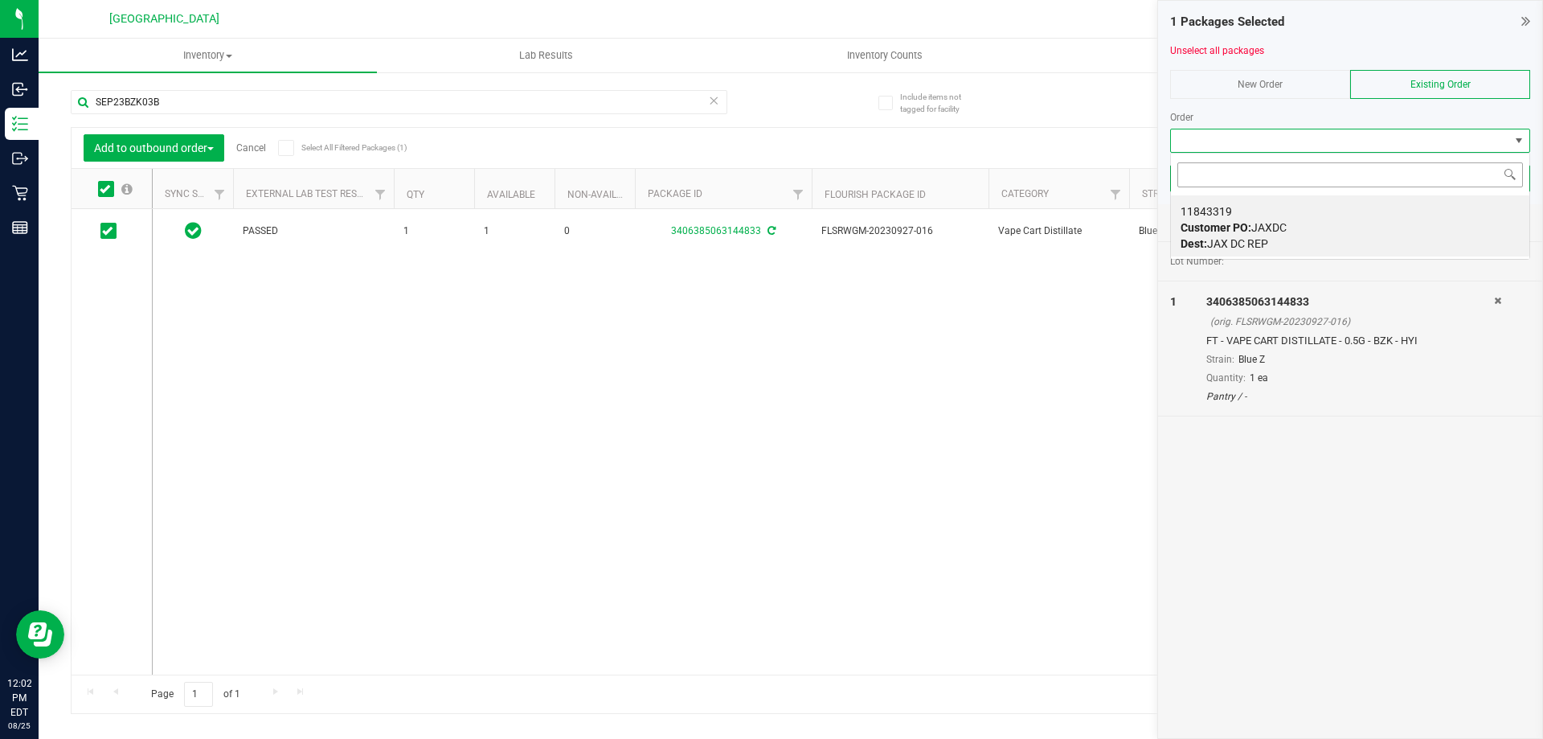
scroll to position [24, 360]
click at [1259, 233] on span "Customer PO: JAXDC" at bounding box center [1234, 227] width 106 height 13
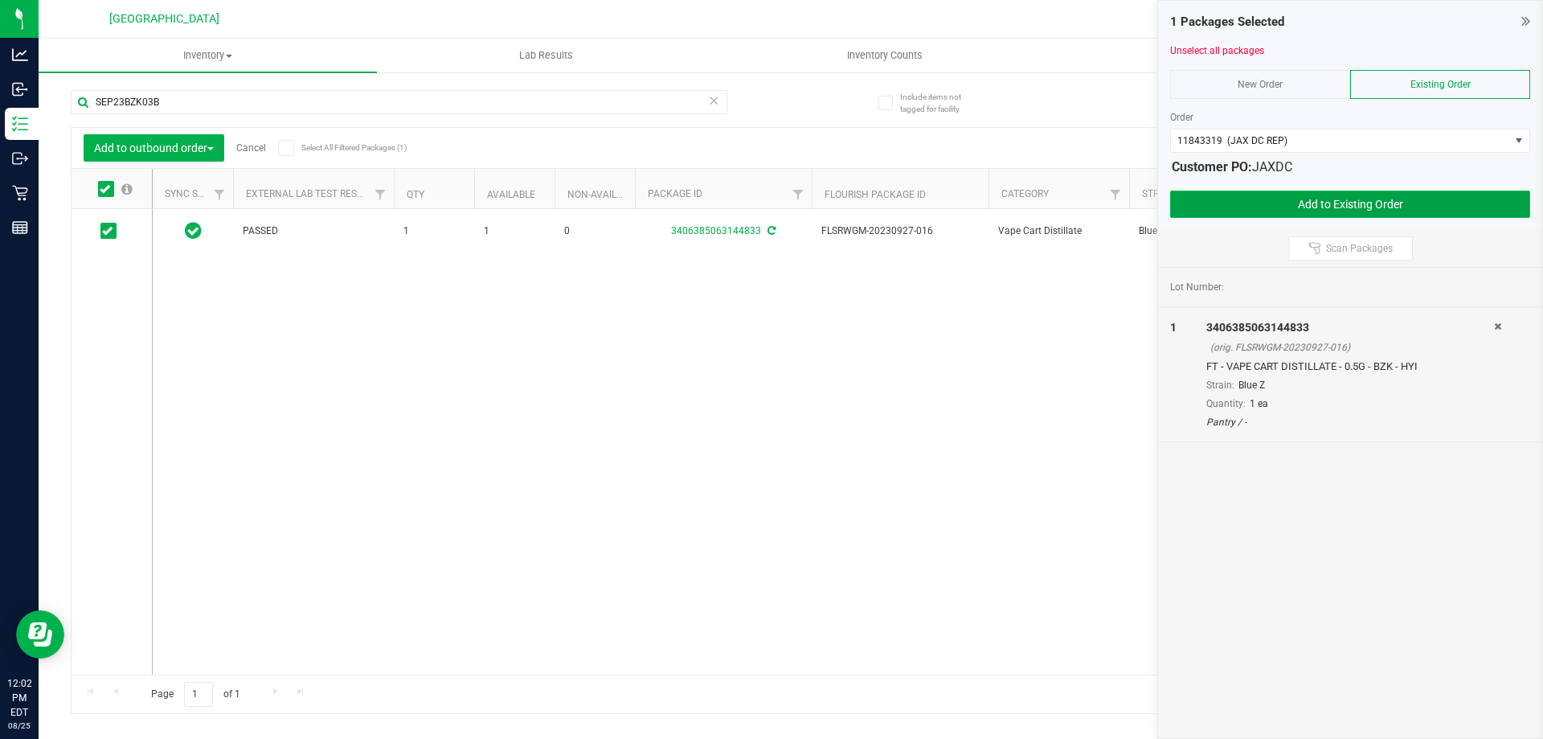
click at [1275, 198] on button "Add to Existing Order" at bounding box center [1350, 203] width 360 height 27
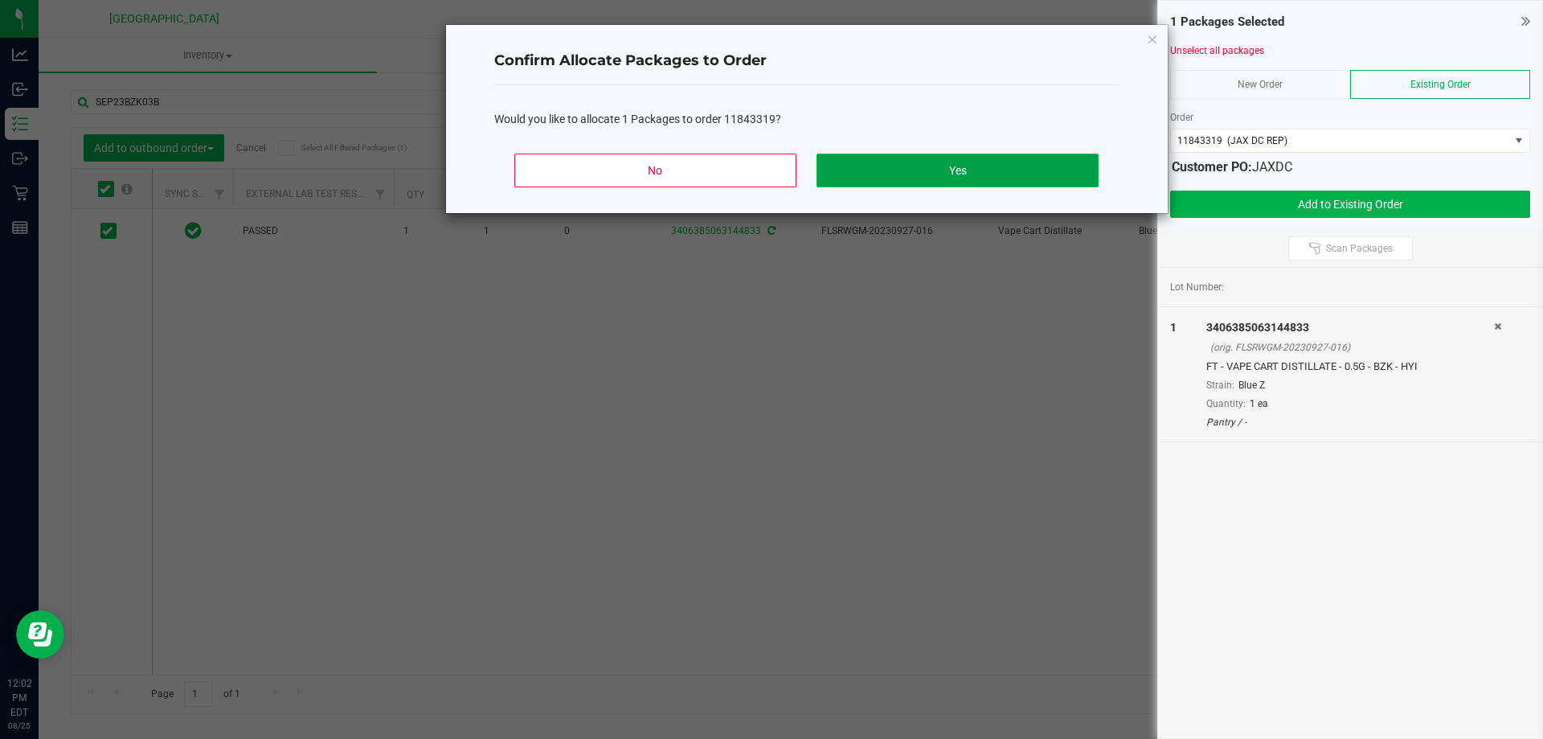
click at [902, 154] on button "Yes" at bounding box center [957, 171] width 281 height 34
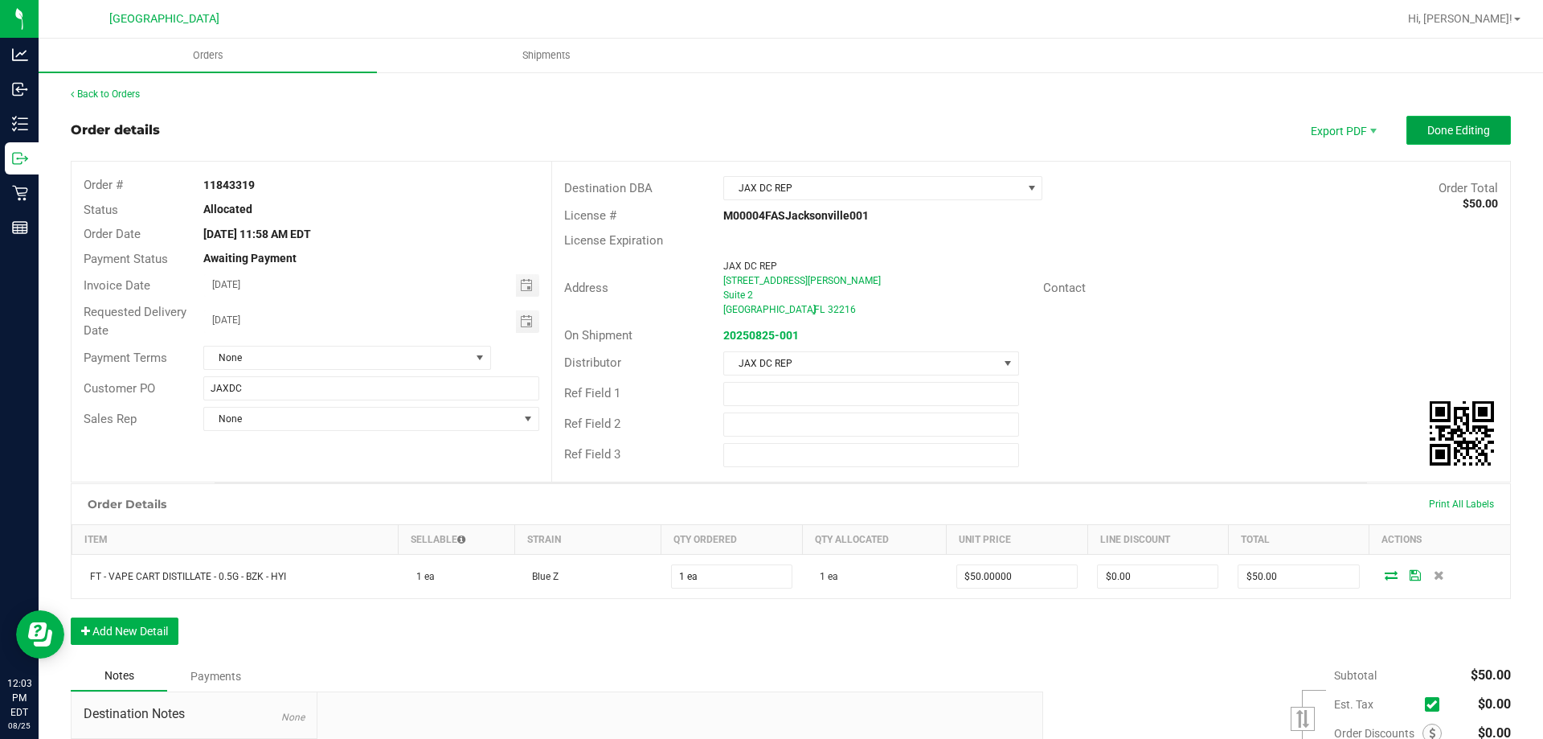
click at [1468, 141] on button "Done Editing" at bounding box center [1458, 130] width 104 height 29
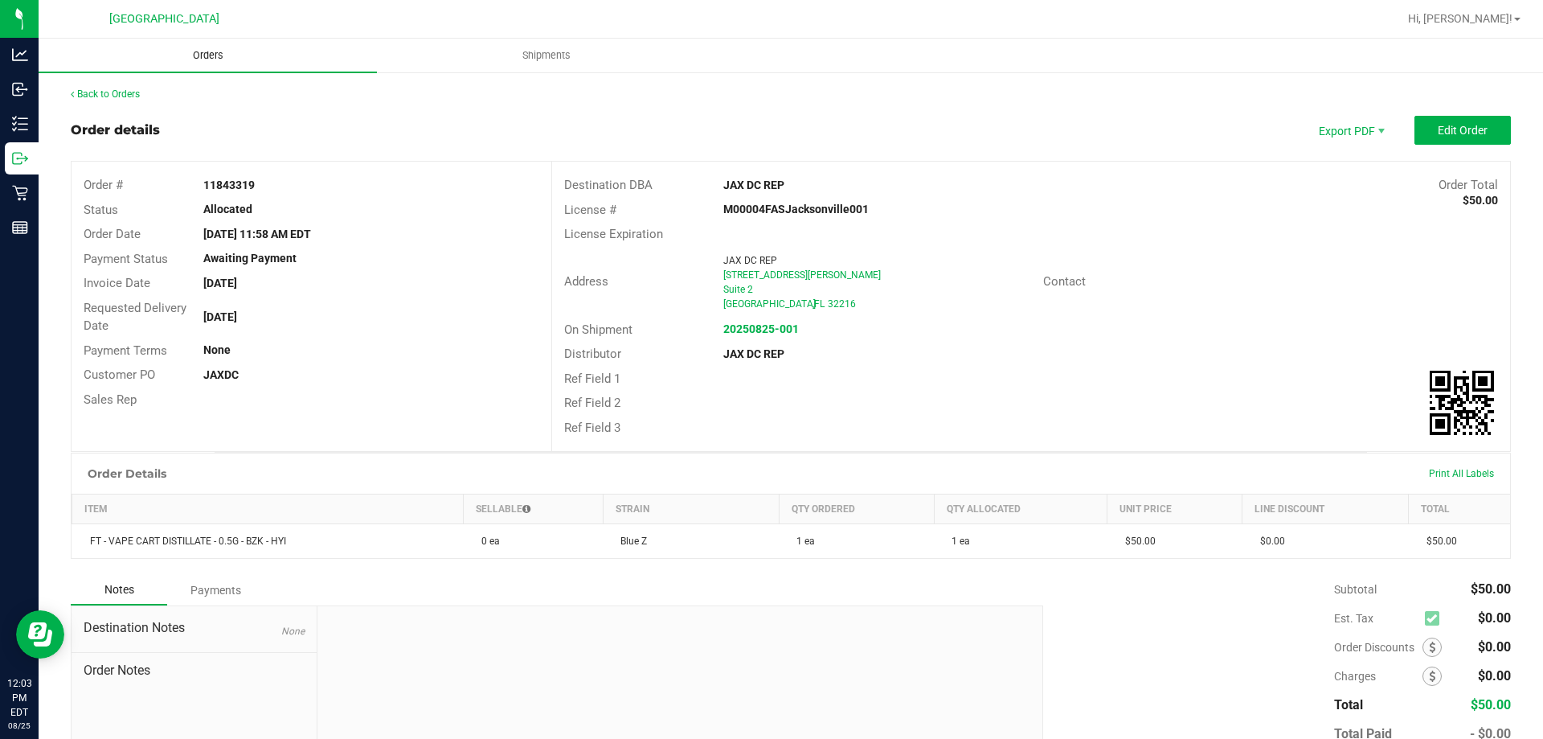
click at [227, 68] on uib-tab-heading "Orders" at bounding box center [208, 56] width 338 height 34
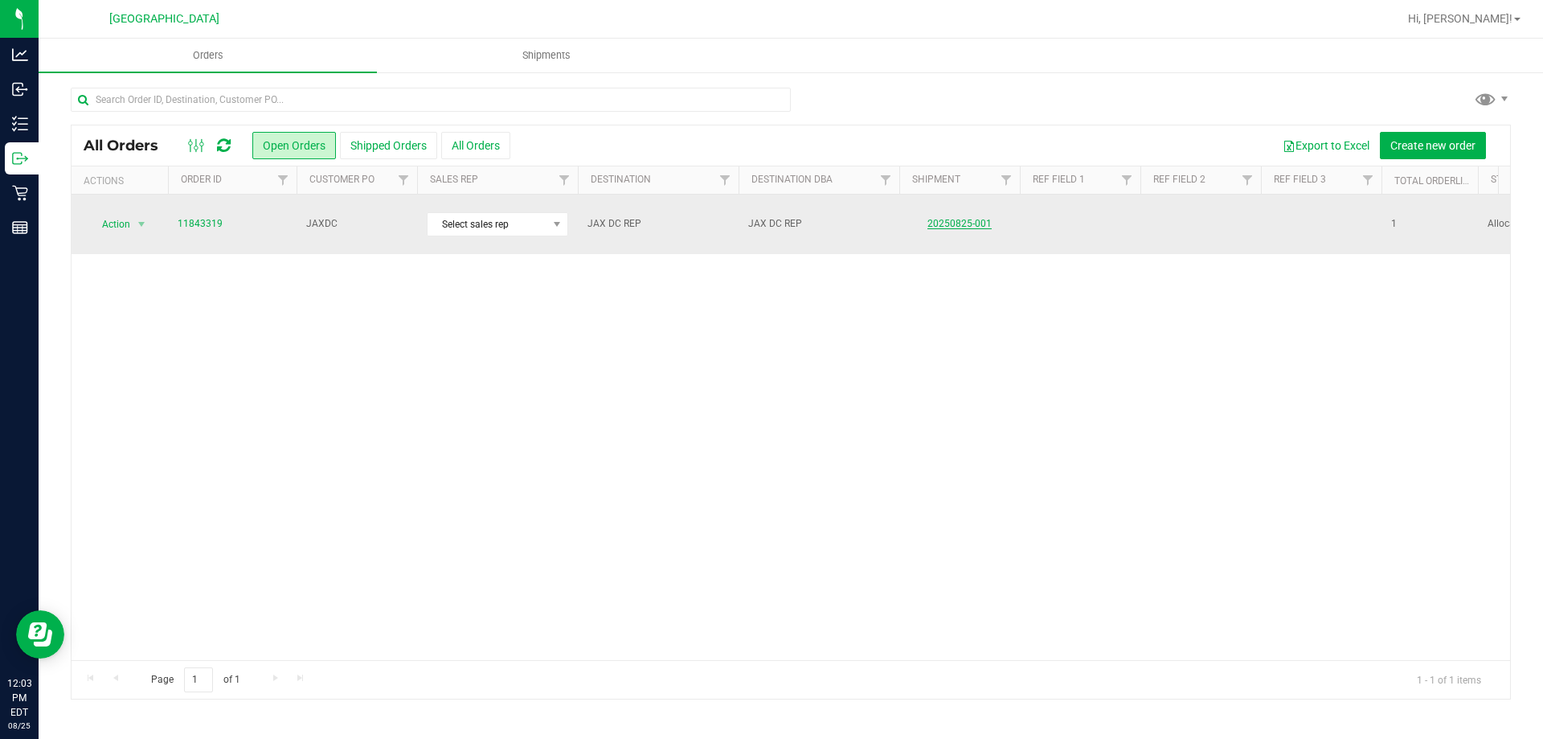
click at [950, 218] on link "20250825-001" at bounding box center [959, 223] width 64 height 11
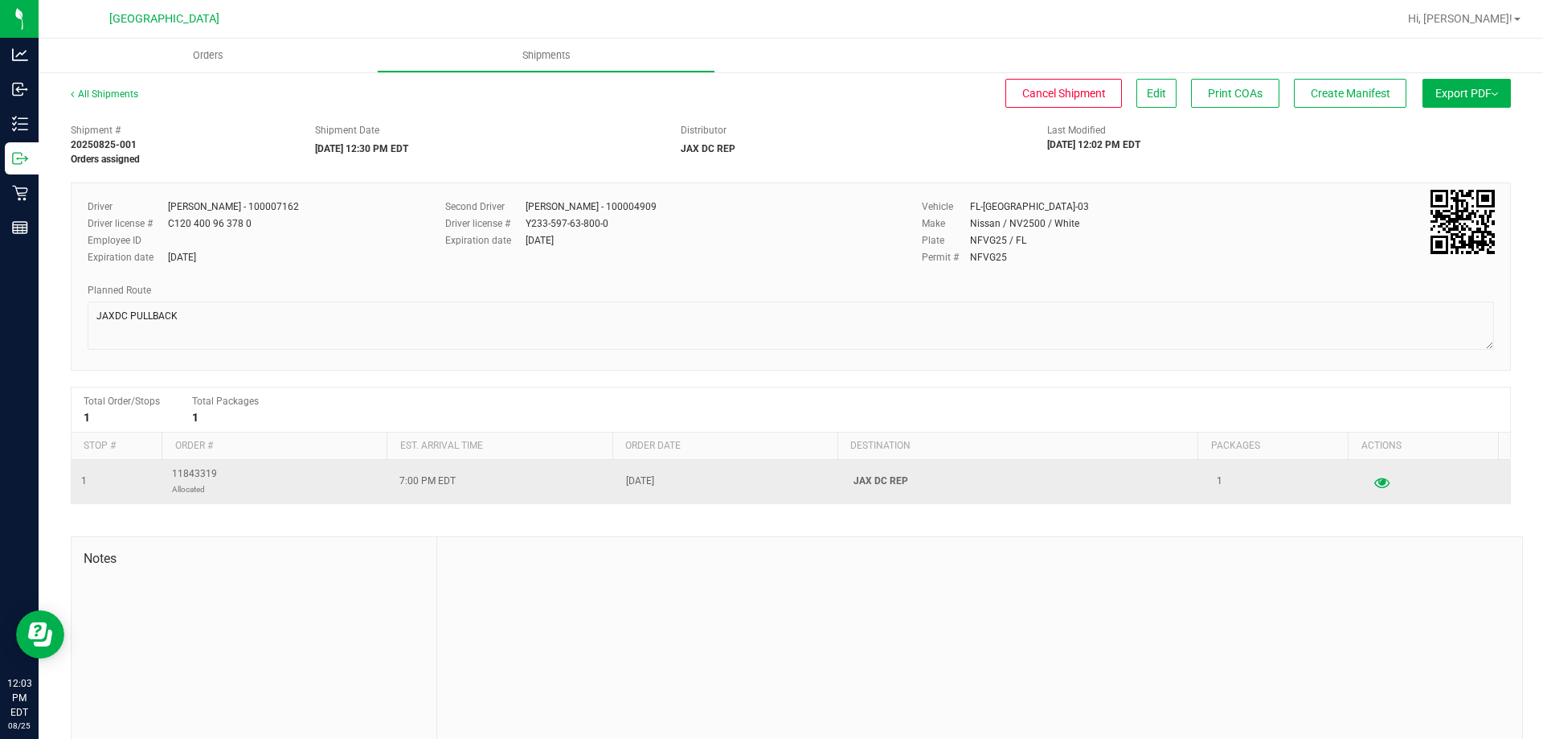
click at [1374, 485] on icon "button" at bounding box center [1381, 481] width 15 height 11
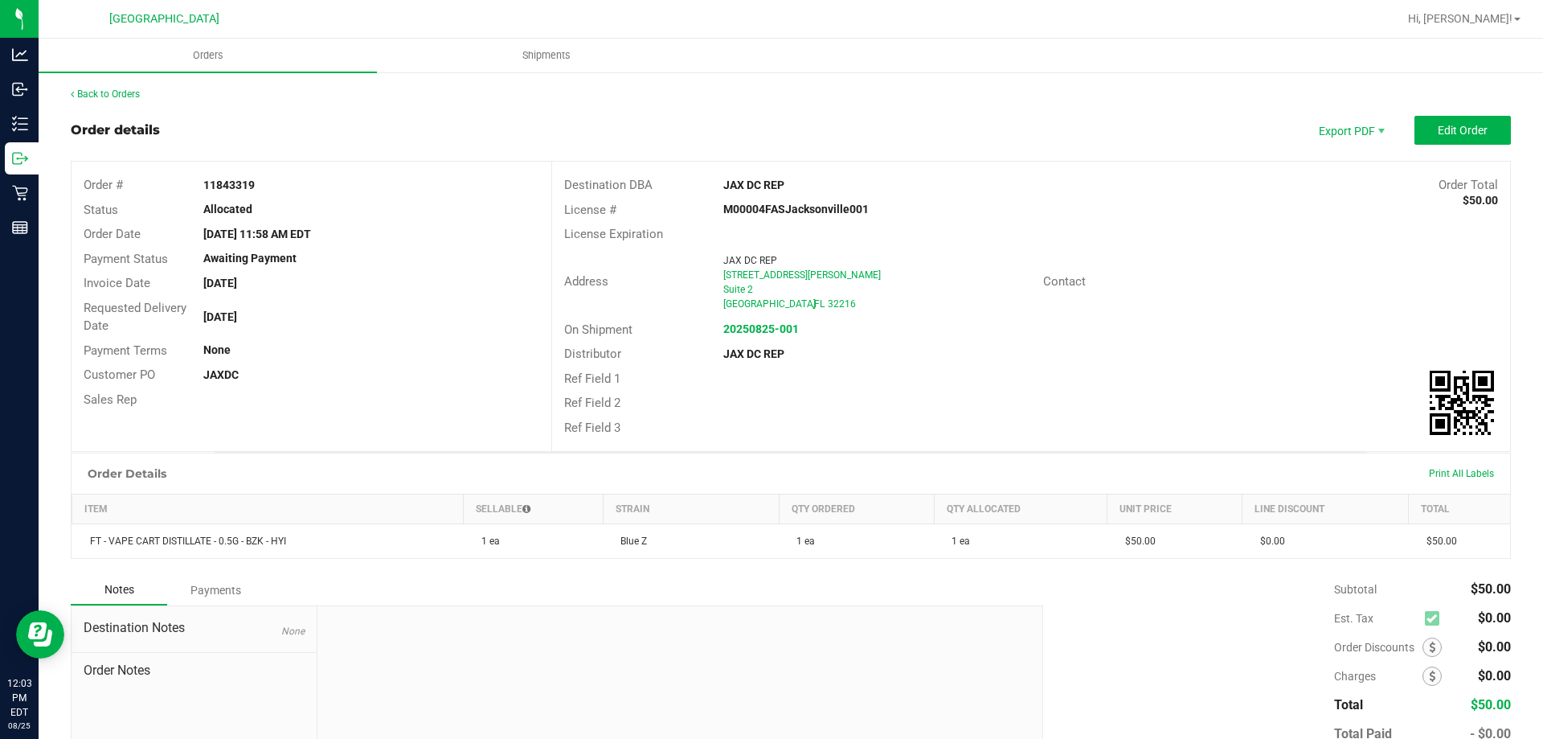
click at [144, 91] on div "Back to Orders" at bounding box center [791, 94] width 1440 height 14
click at [129, 91] on link "Back to Orders" at bounding box center [105, 93] width 69 height 11
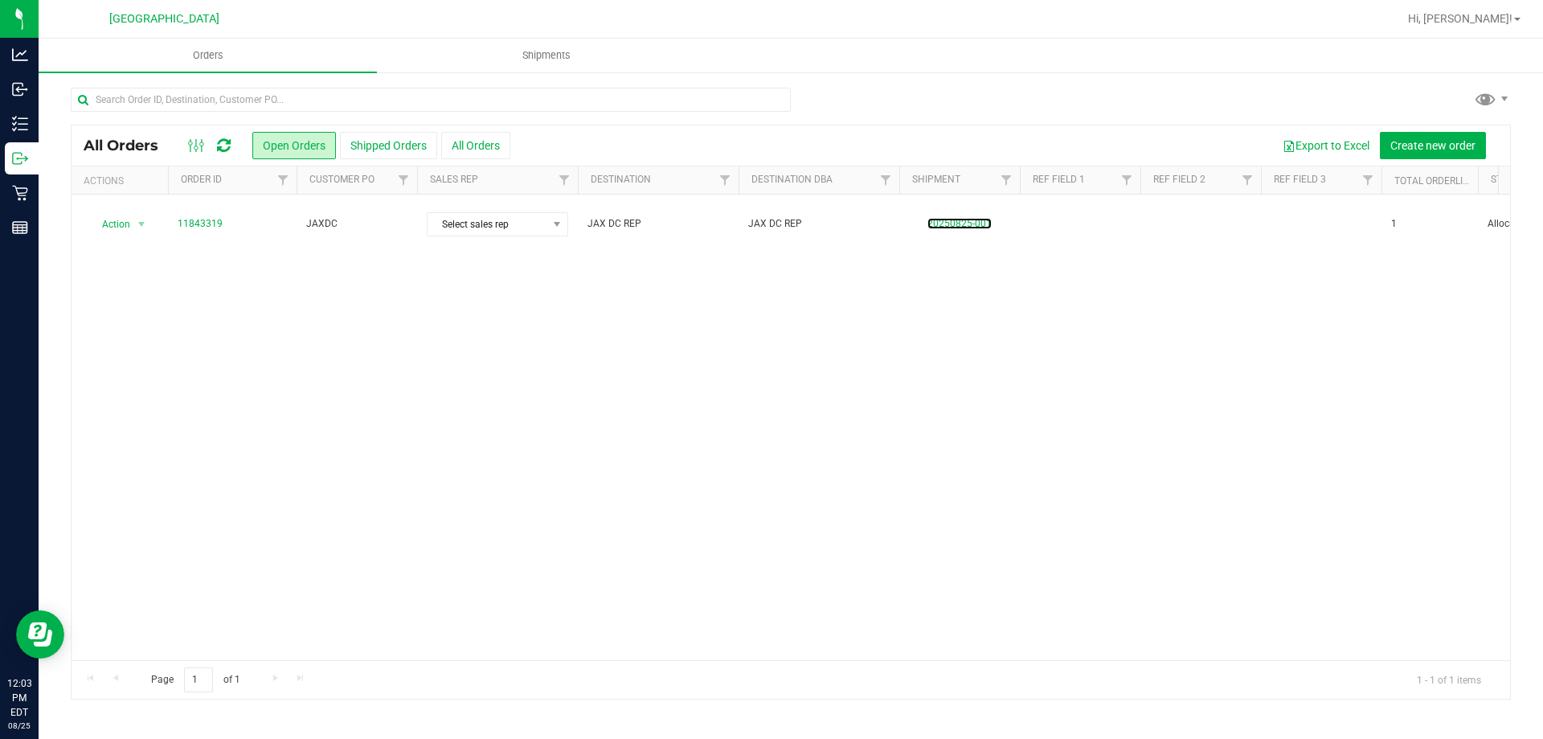
click at [956, 218] on link "20250825-001" at bounding box center [959, 223] width 64 height 11
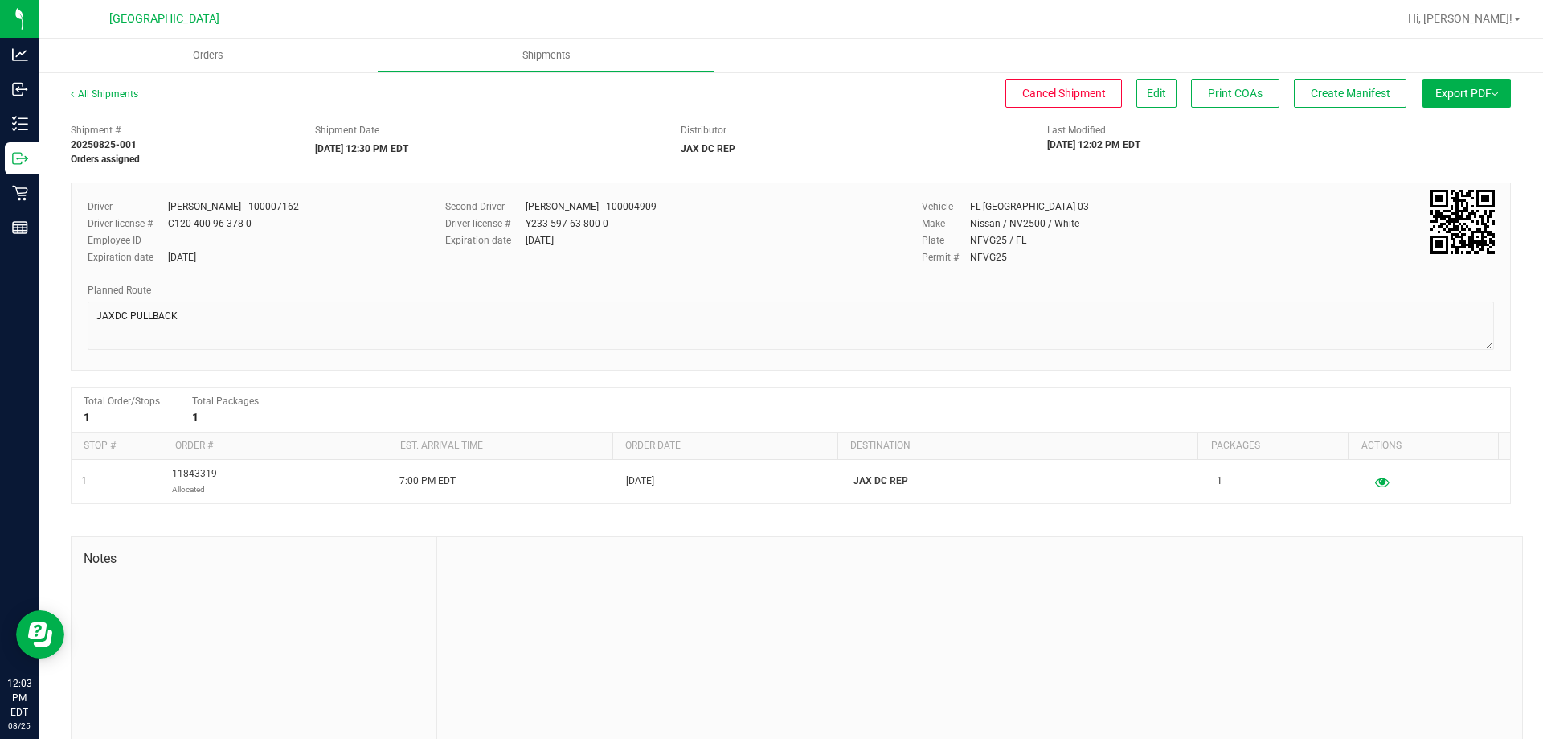
click at [1484, 86] on button "Export PDF" at bounding box center [1467, 93] width 88 height 29
click at [1467, 125] on span "Manifest by Package ID" at bounding box center [1443, 128] width 102 height 11
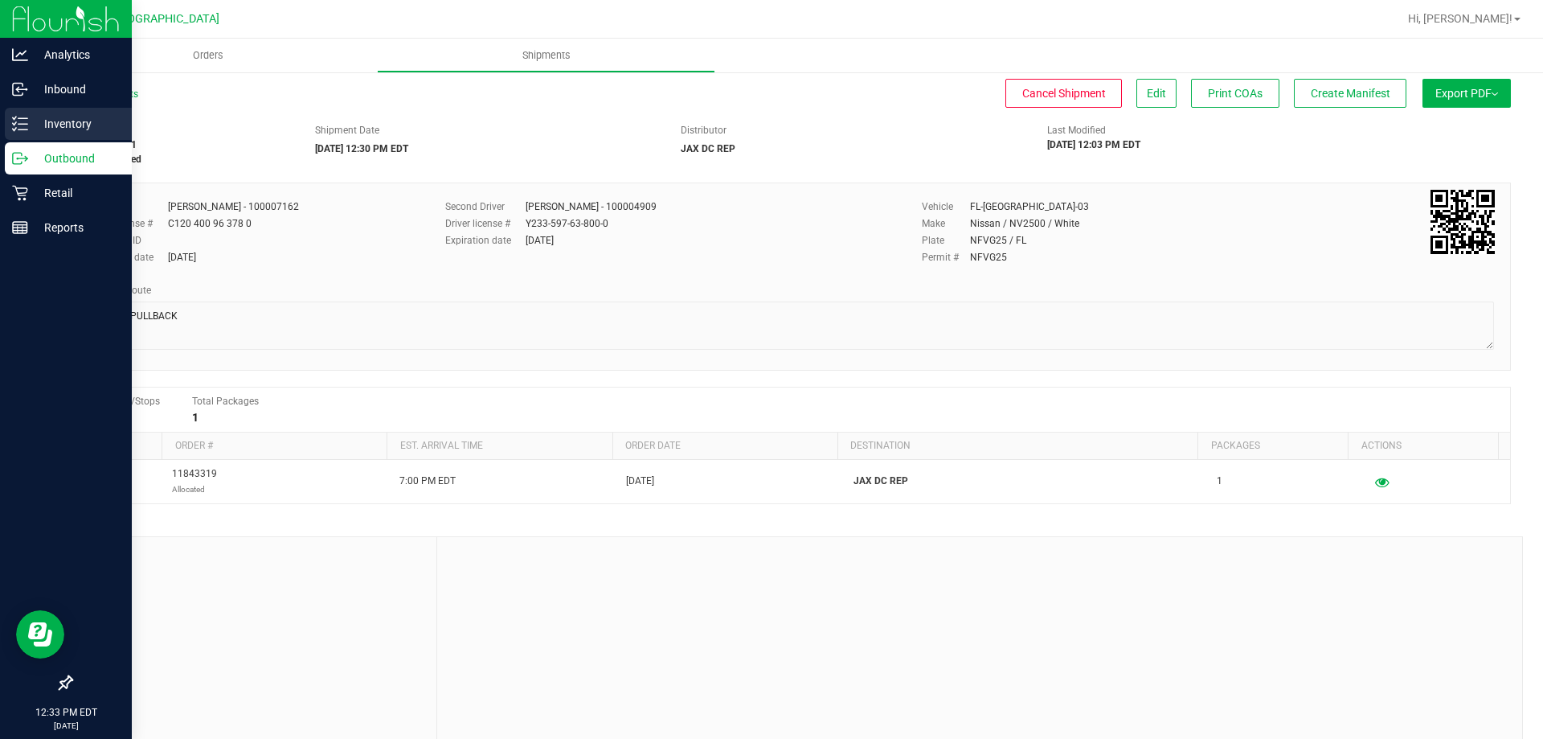
click at [7, 127] on div "Inventory" at bounding box center [68, 124] width 127 height 32
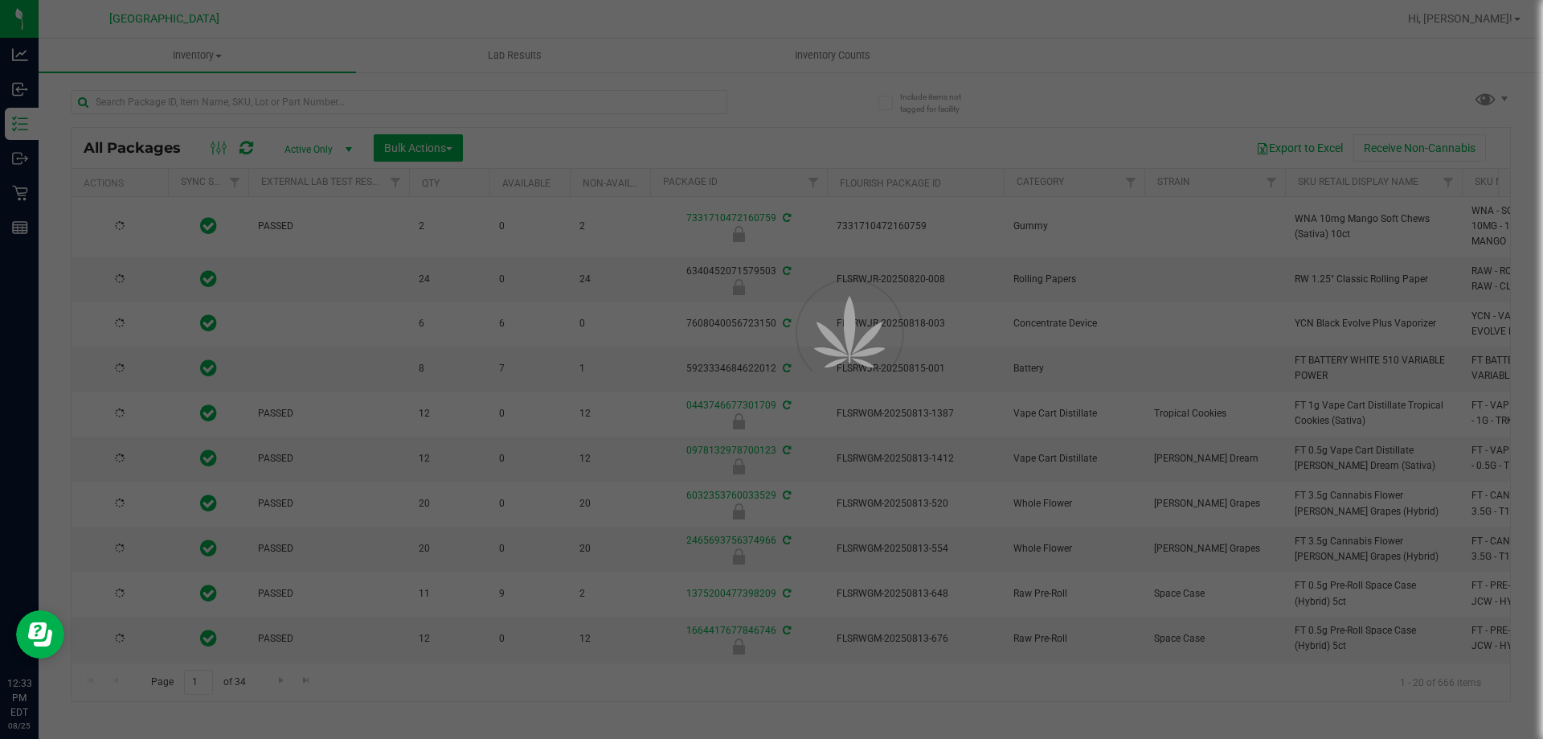
click at [401, 101] on div at bounding box center [771, 369] width 1543 height 739
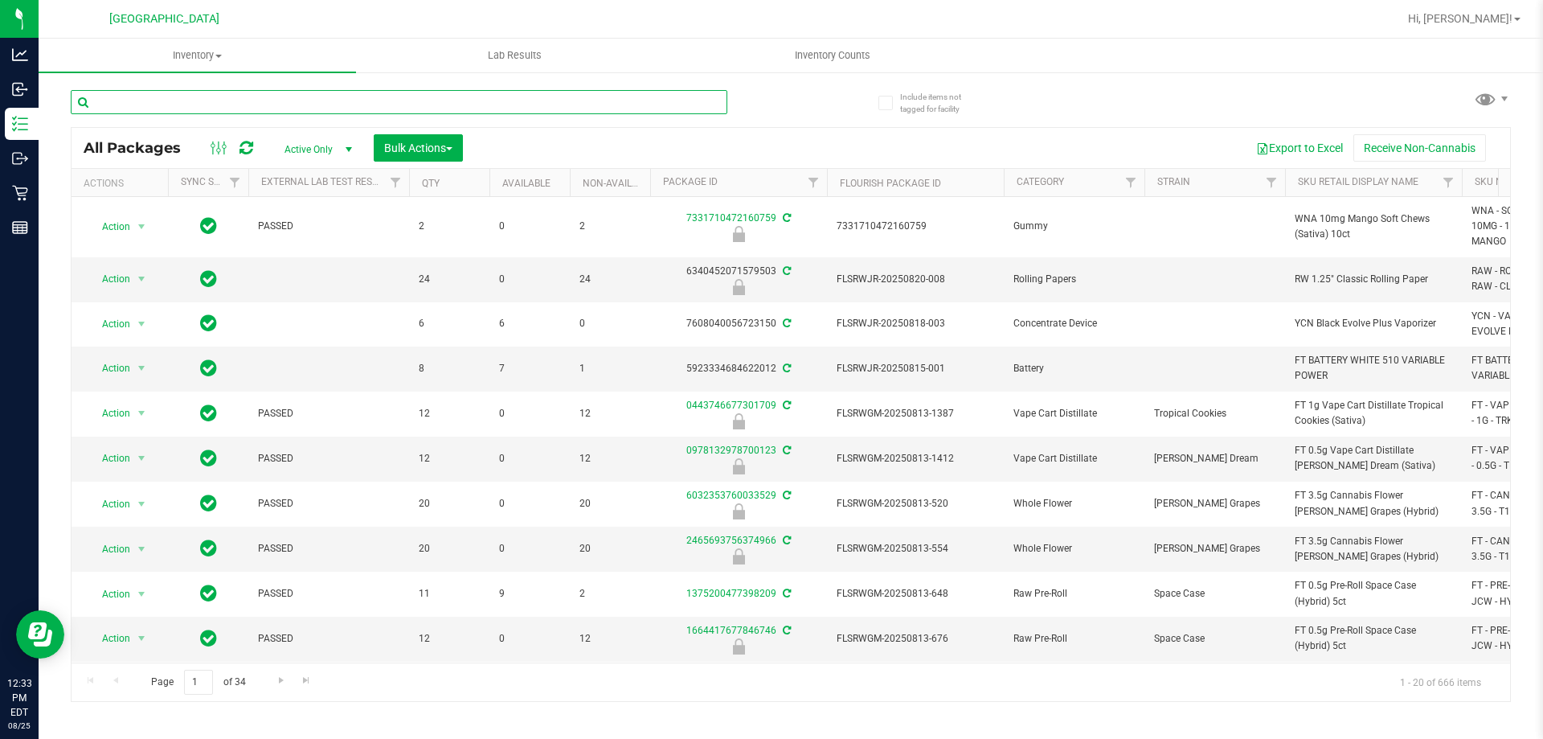
click at [402, 101] on input "text" at bounding box center [399, 102] width 657 height 24
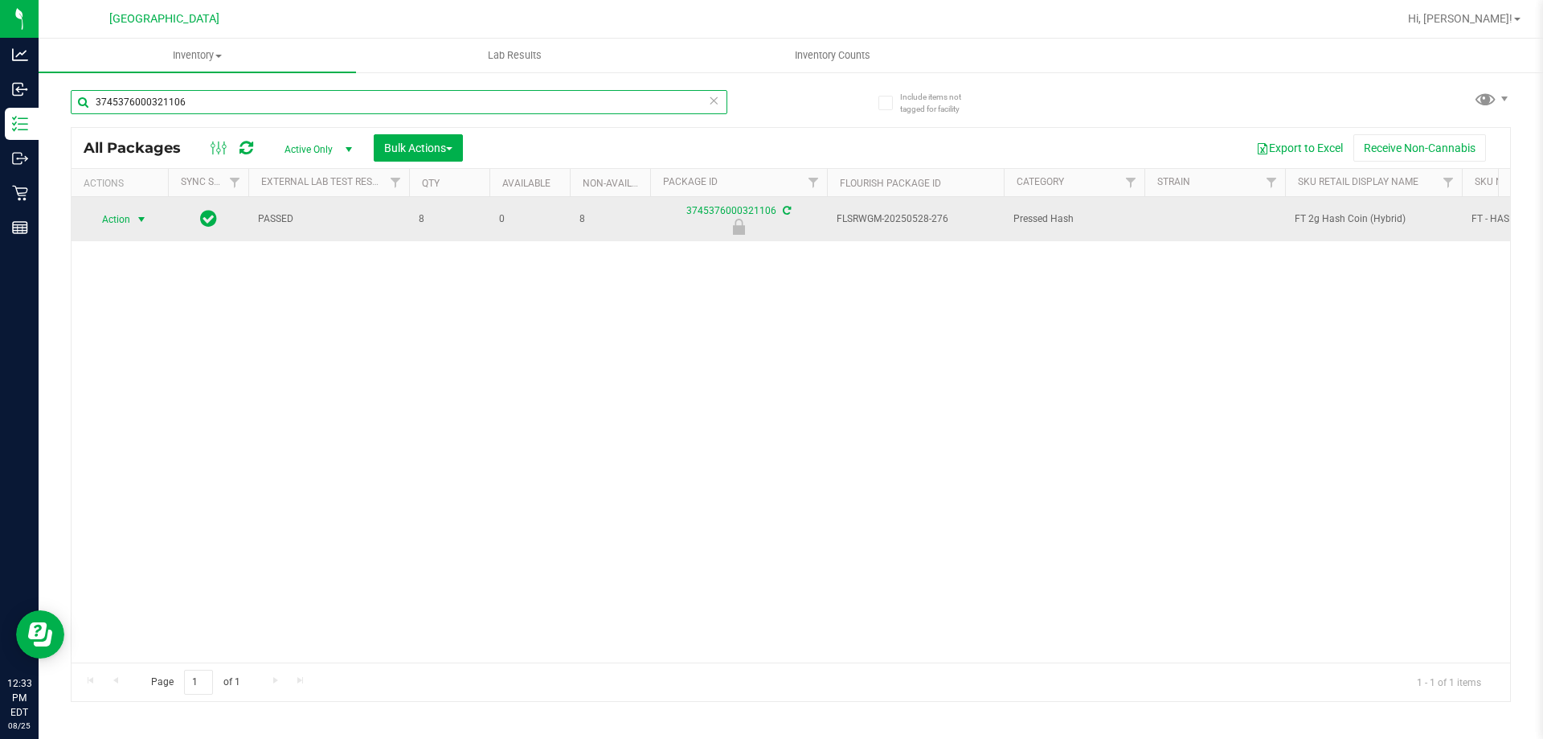
type input "3745376000321106"
click at [129, 219] on span "Action" at bounding box center [109, 219] width 43 height 23
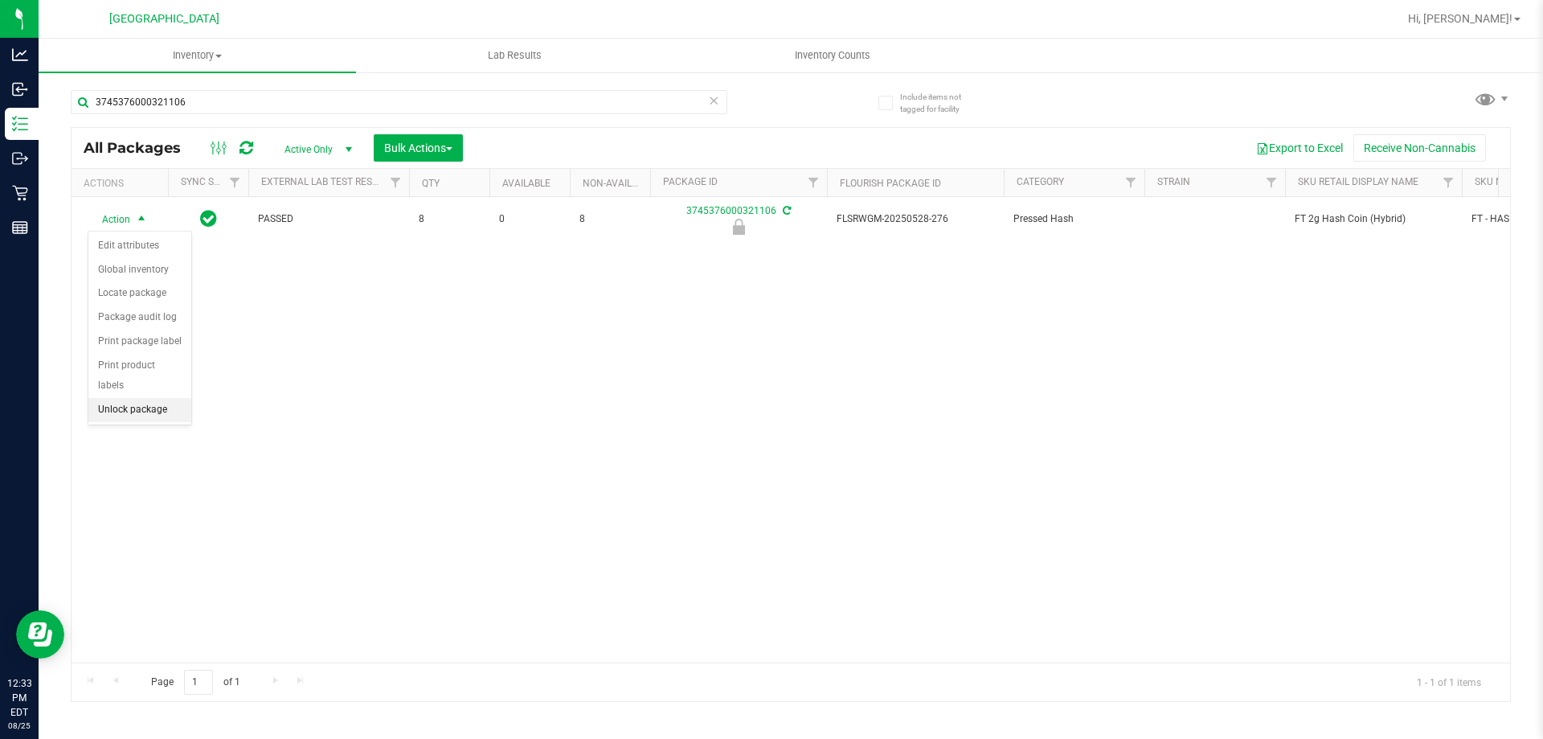
click at [117, 398] on li "Unlock package" at bounding box center [139, 410] width 103 height 24
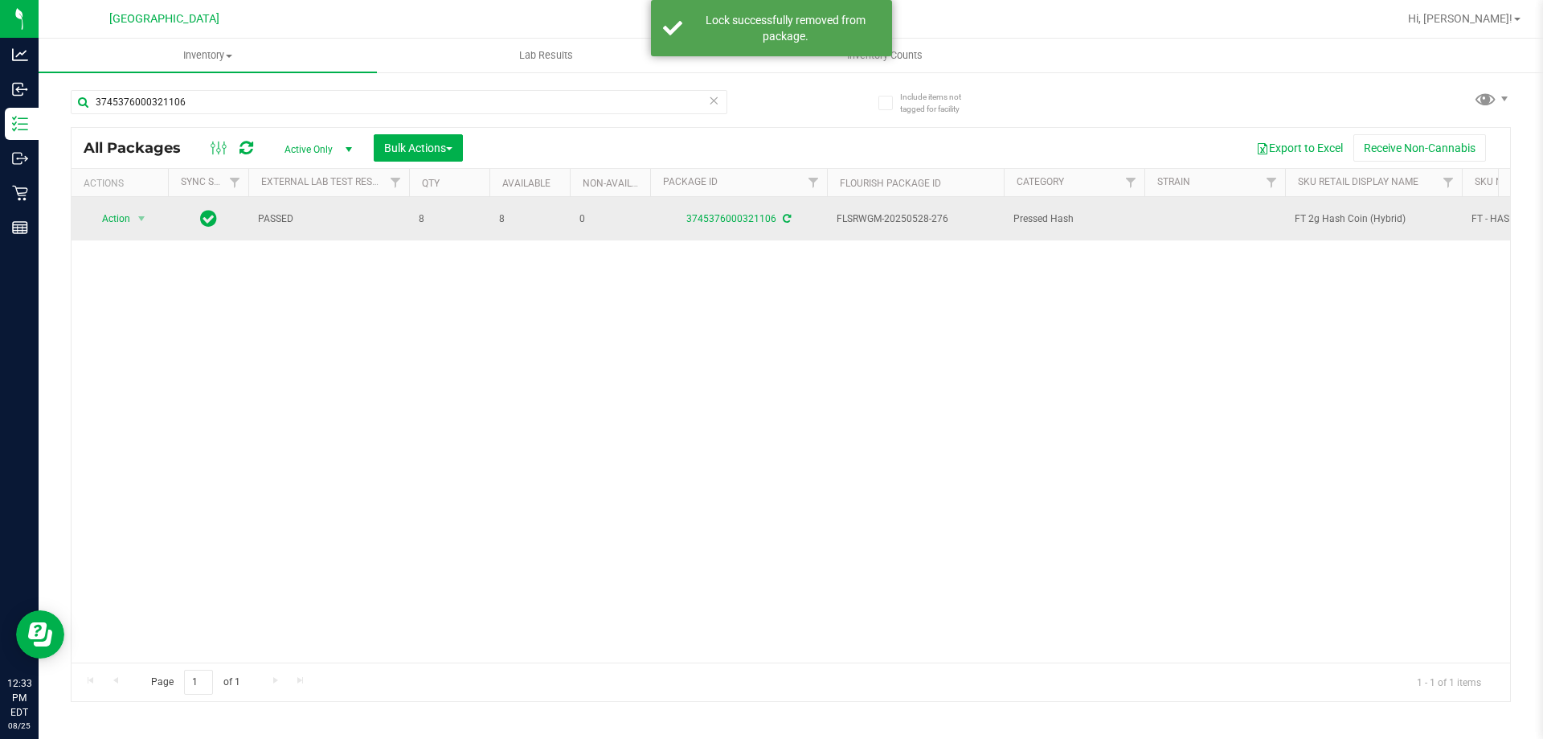
click at [1339, 218] on span "FT 2g Hash Coin (Hybrid)" at bounding box center [1374, 218] width 158 height 15
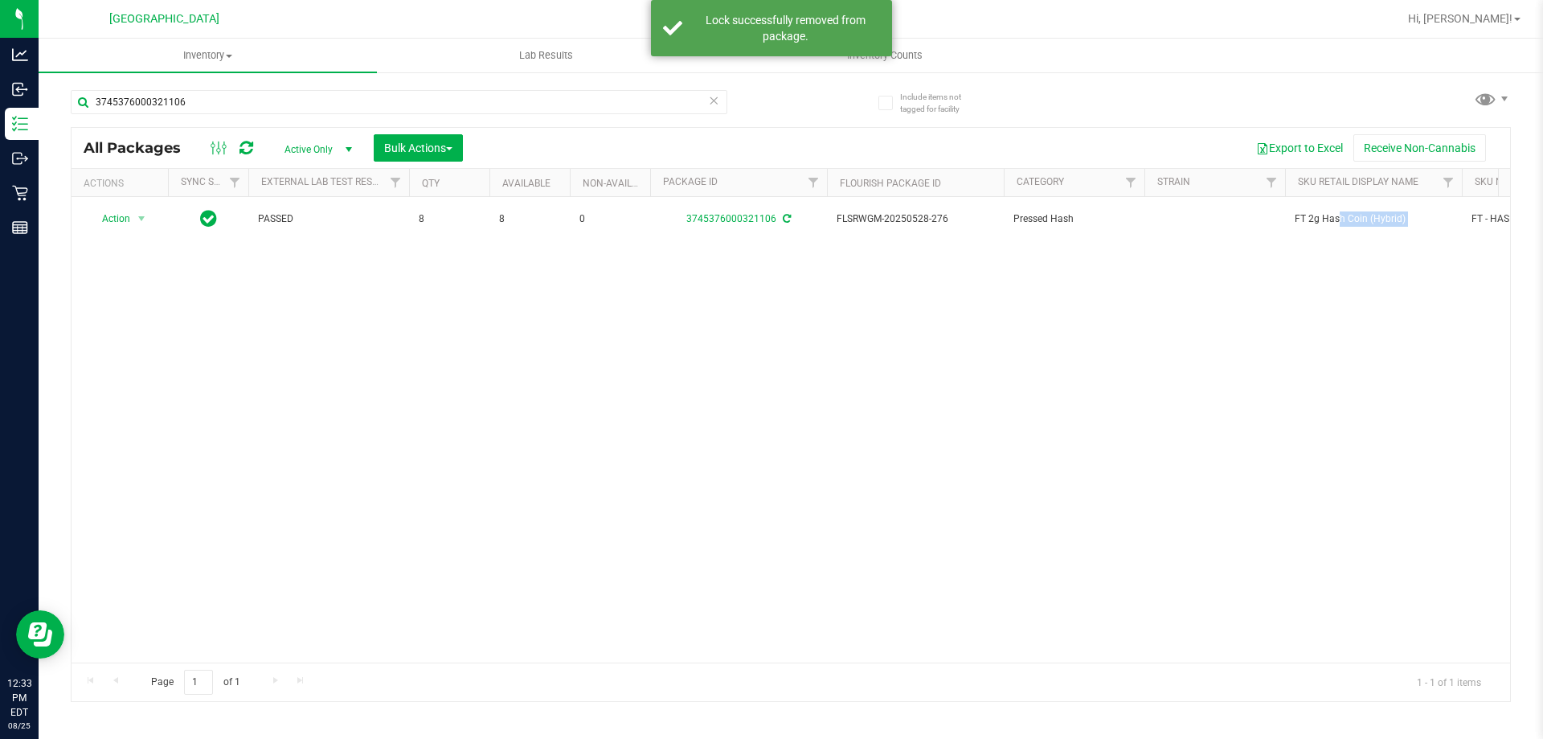
copy tr "FT 2g Hash Coin (Hybrid)"
click at [671, 99] on input "3745376000321106" at bounding box center [399, 102] width 657 height 24
paste input "FT 2g Hash Coin (Hybrid)"
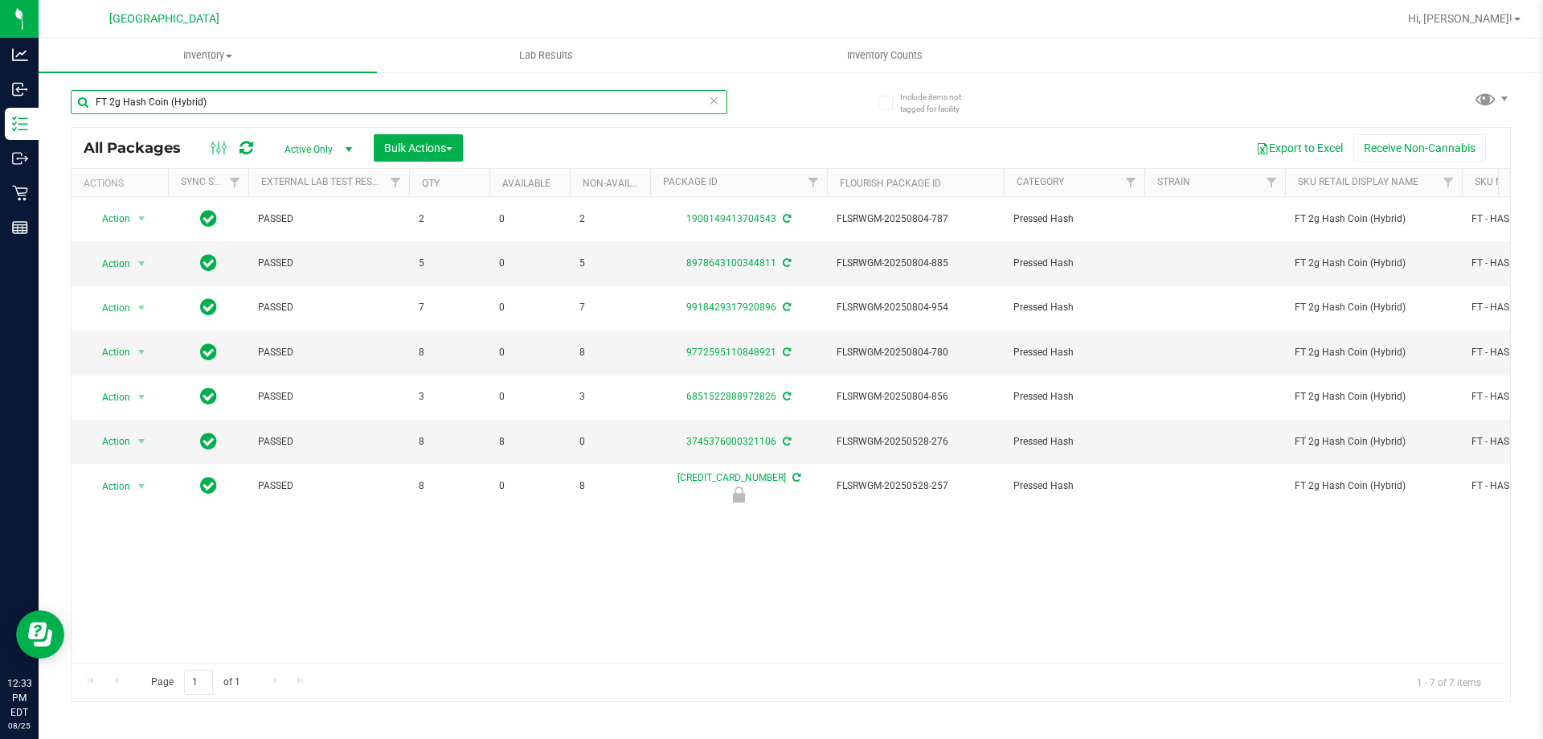
click at [225, 96] on input "FT 2g Hash Coin (Hybrid)" at bounding box center [399, 102] width 657 height 24
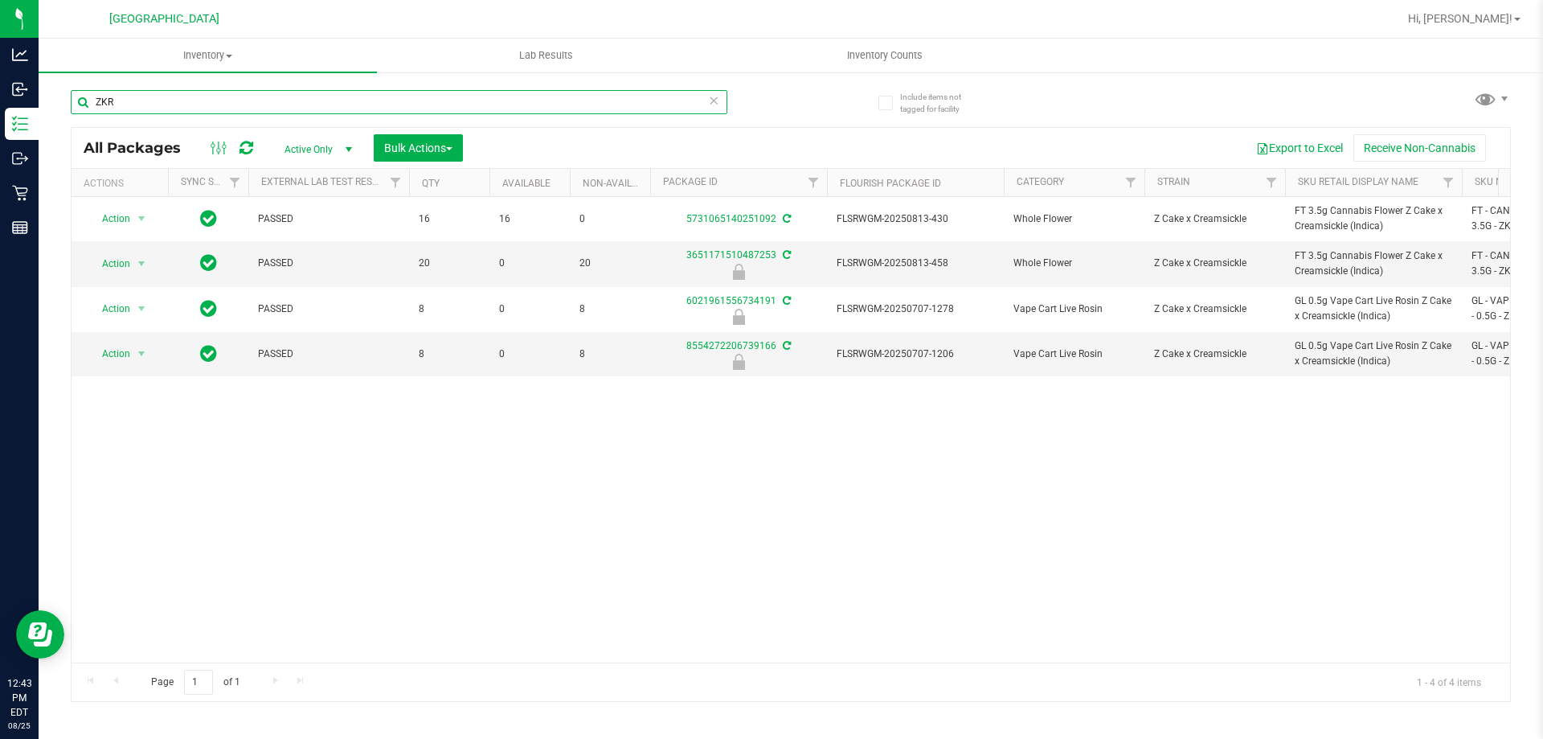
click at [325, 104] on input "ZKR" at bounding box center [399, 102] width 657 height 24
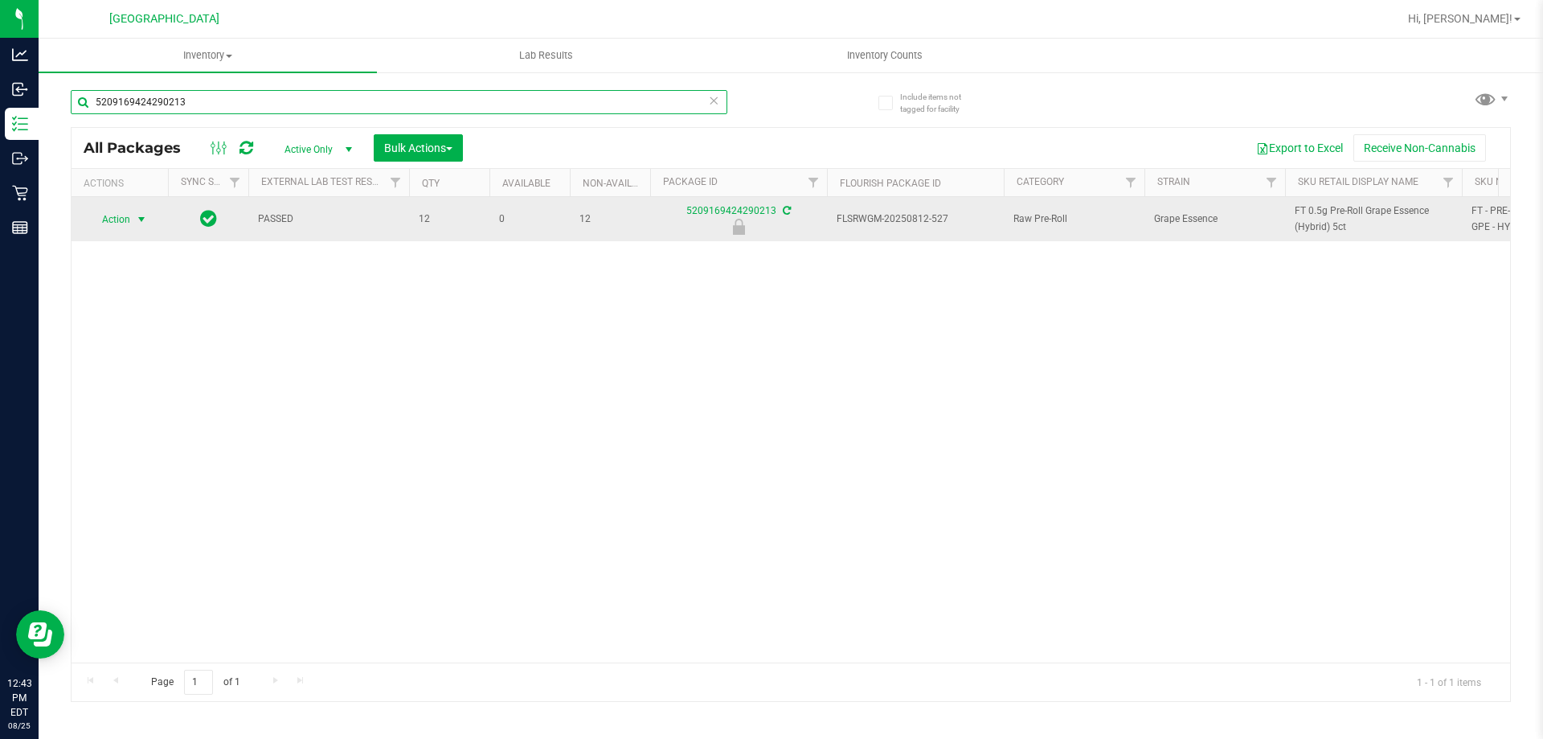
type input "5209169424290213"
click at [140, 218] on span "select" at bounding box center [141, 219] width 13 height 13
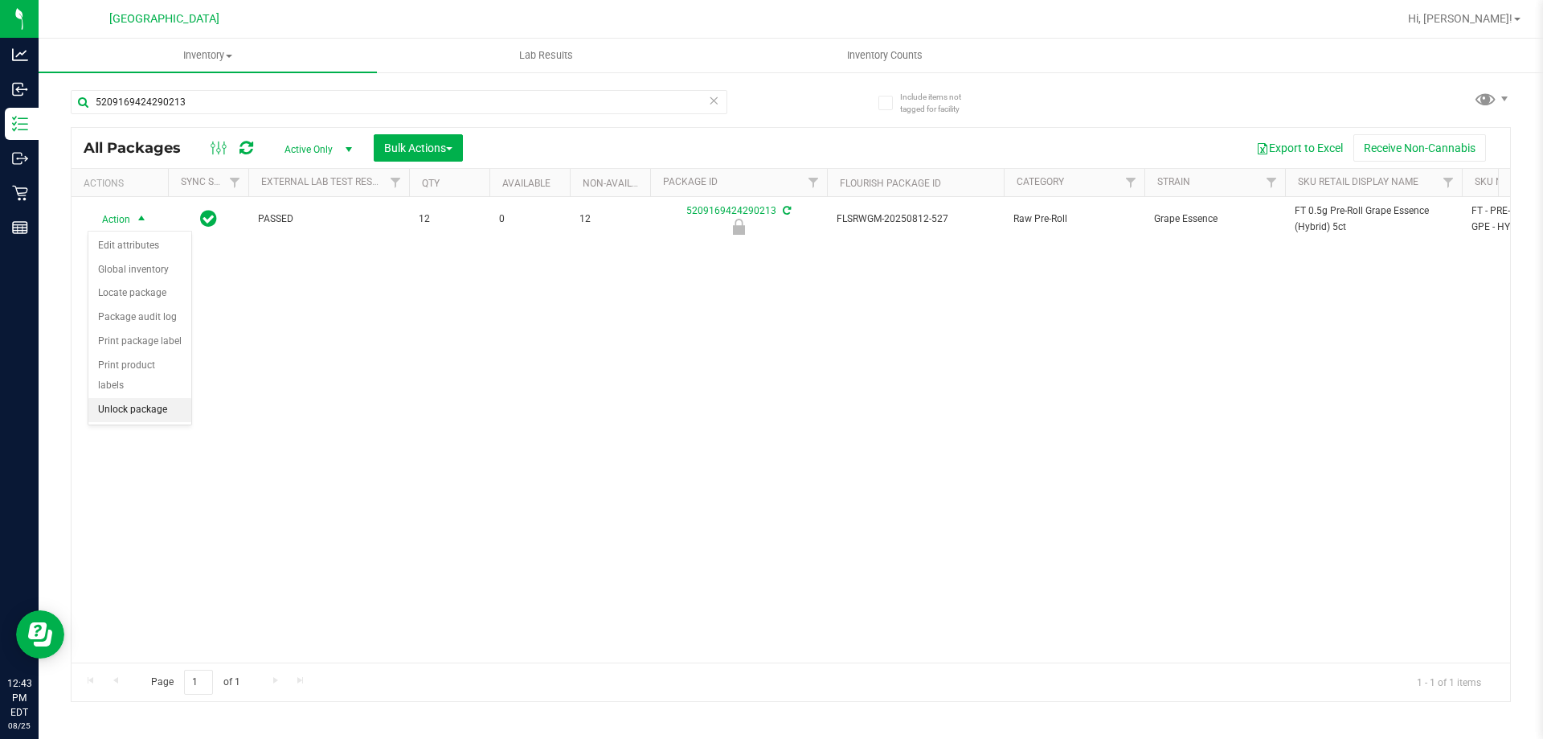
click at [116, 398] on li "Unlock package" at bounding box center [139, 410] width 103 height 24
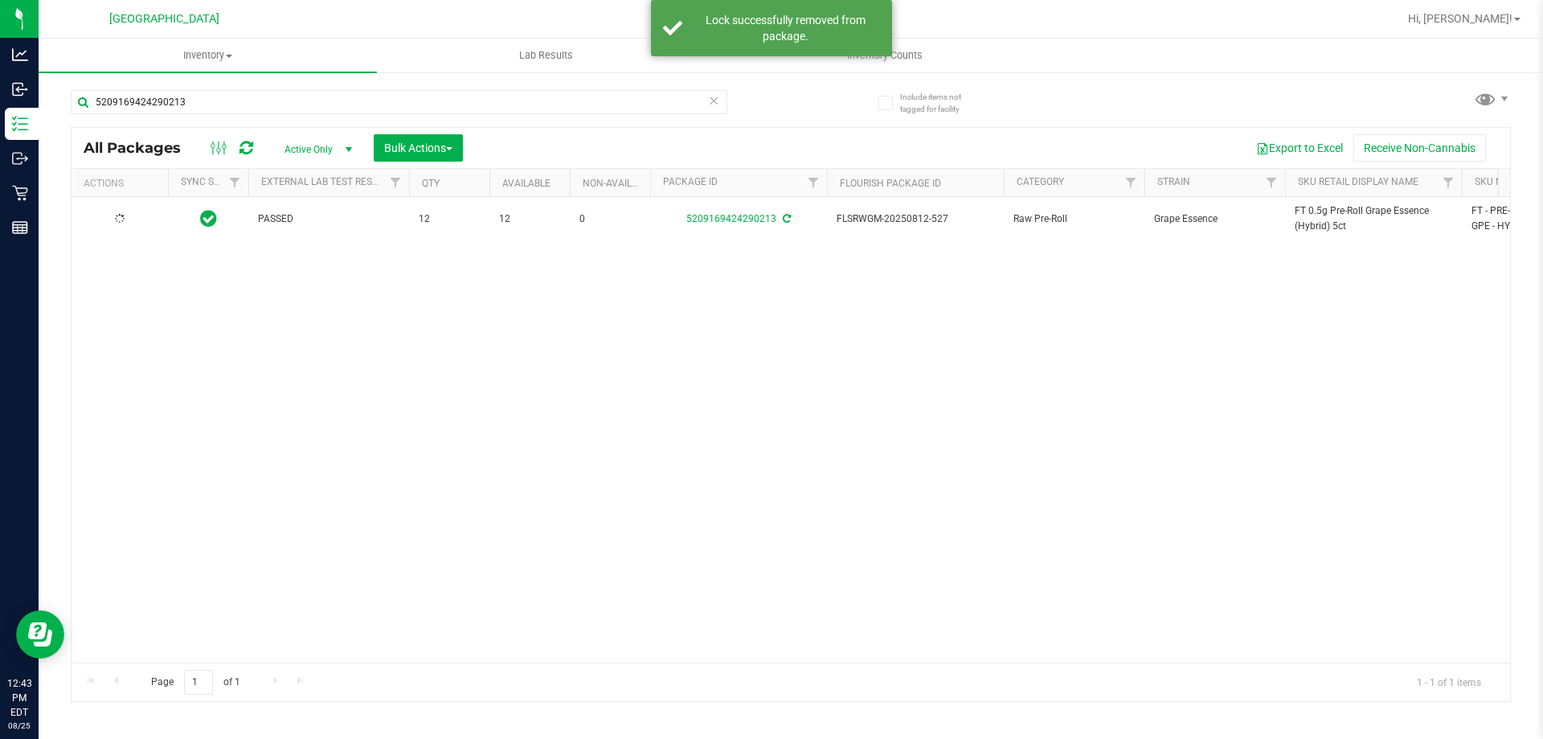
click at [1328, 211] on span "FT 0.5g Pre-Roll Grape Essence (Hybrid) 5ct" at bounding box center [1374, 218] width 158 height 31
copy tr "FT 0.5g Pre-Roll Grape Essence (Hybrid) 5ct"
click at [383, 108] on input "5209169424290213" at bounding box center [399, 102] width 657 height 24
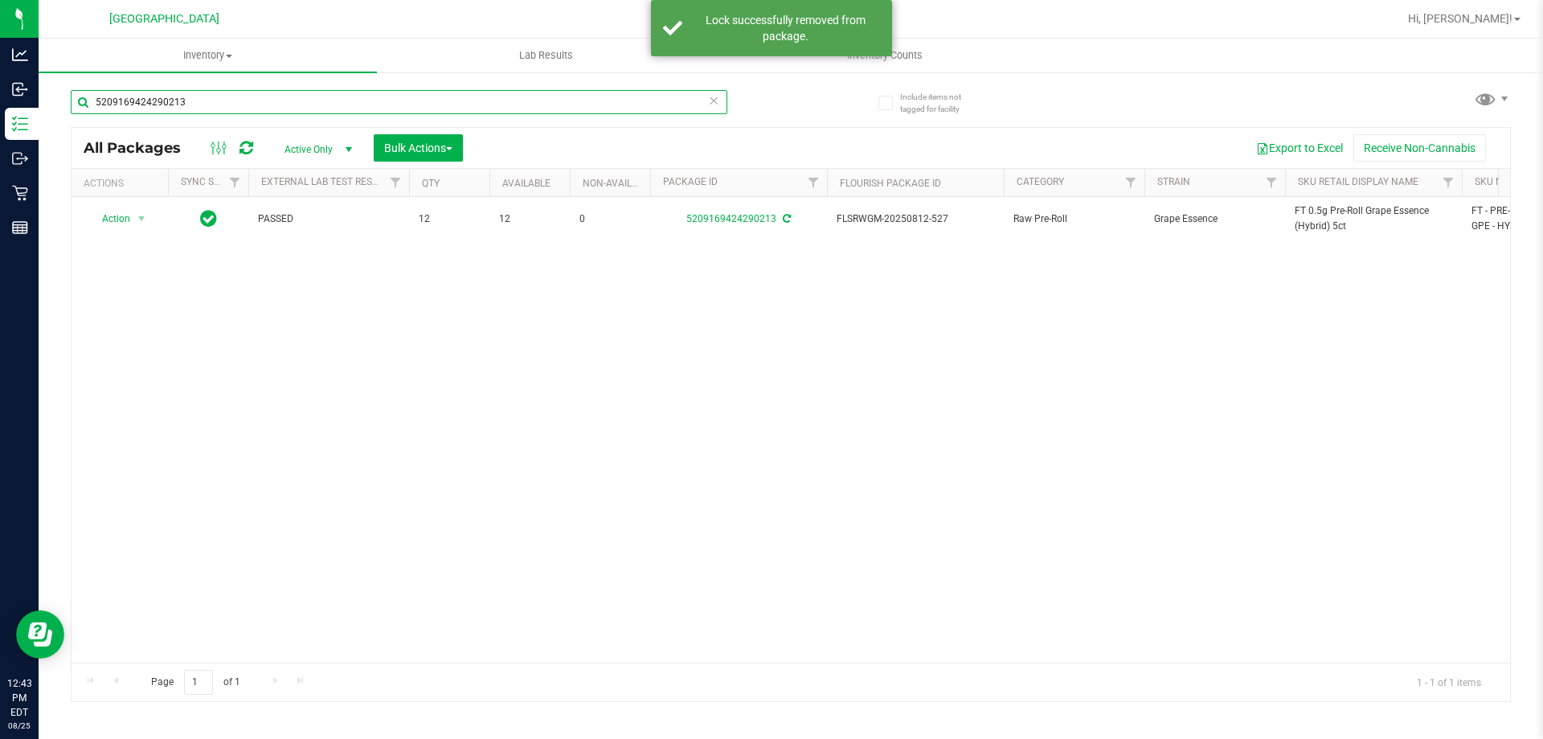
click at [383, 108] on input "5209169424290213" at bounding box center [399, 102] width 657 height 24
paste input "FT 0.5g Pre-Roll Grape Essence (Hybrid) 5ct"
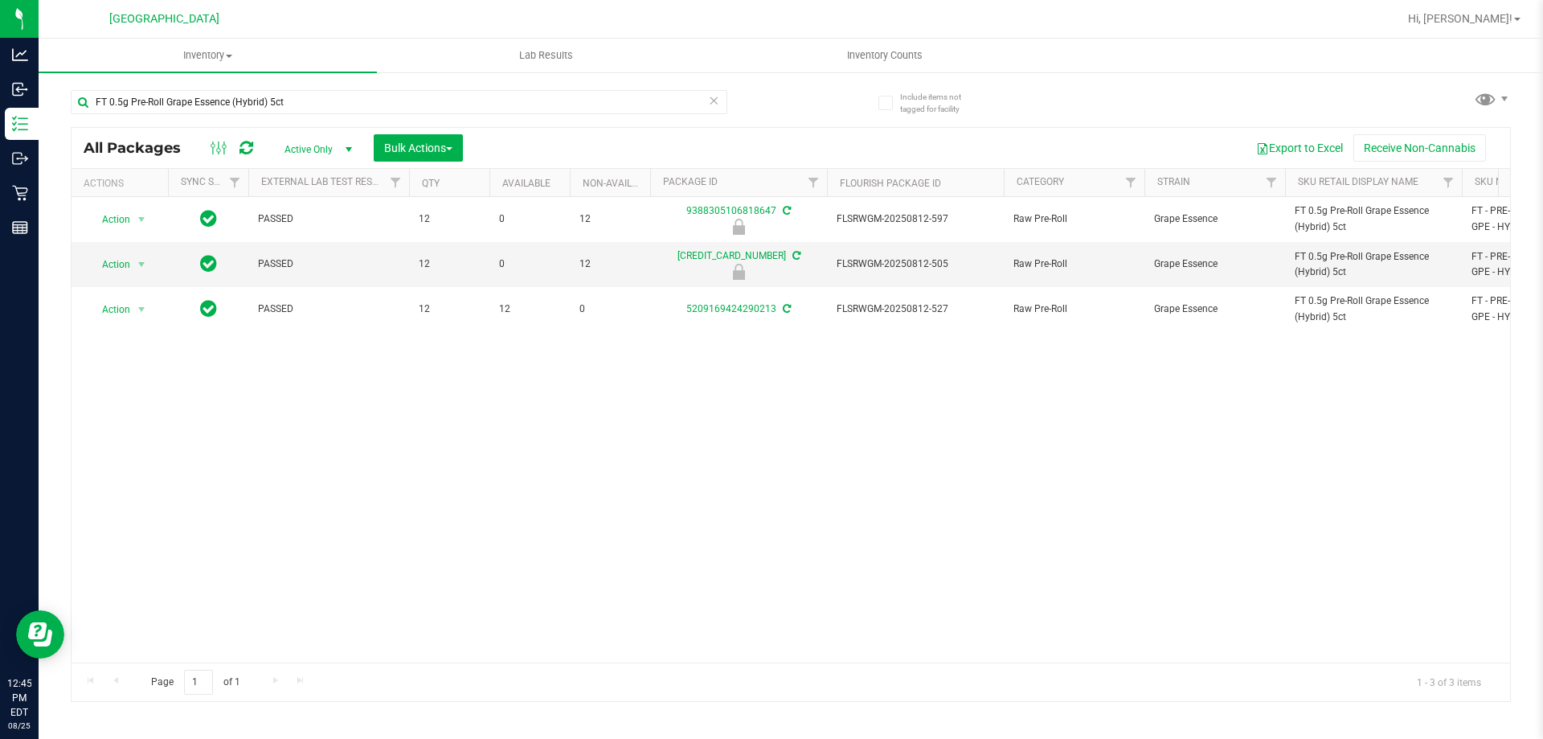
click at [411, 87] on div "FT 0.5g Pre-Roll Grape Essence (Hybrid) 5ct" at bounding box center [431, 101] width 720 height 51
click at [410, 107] on input "FT 0.5g Pre-Roll Grape Essence (Hybrid) 5ct" at bounding box center [399, 102] width 657 height 24
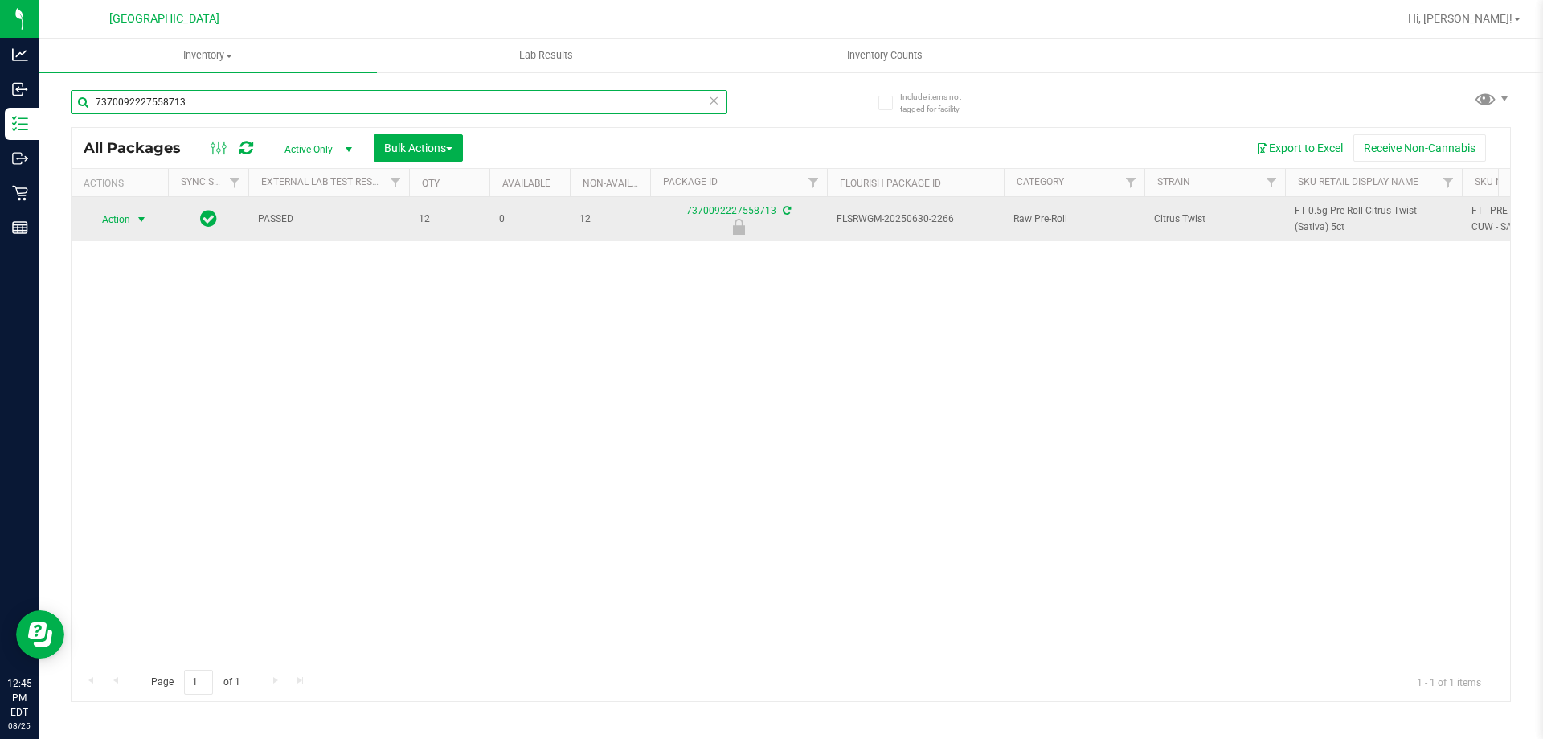
type input "7370092227558713"
click at [144, 225] on span "select" at bounding box center [141, 219] width 13 height 13
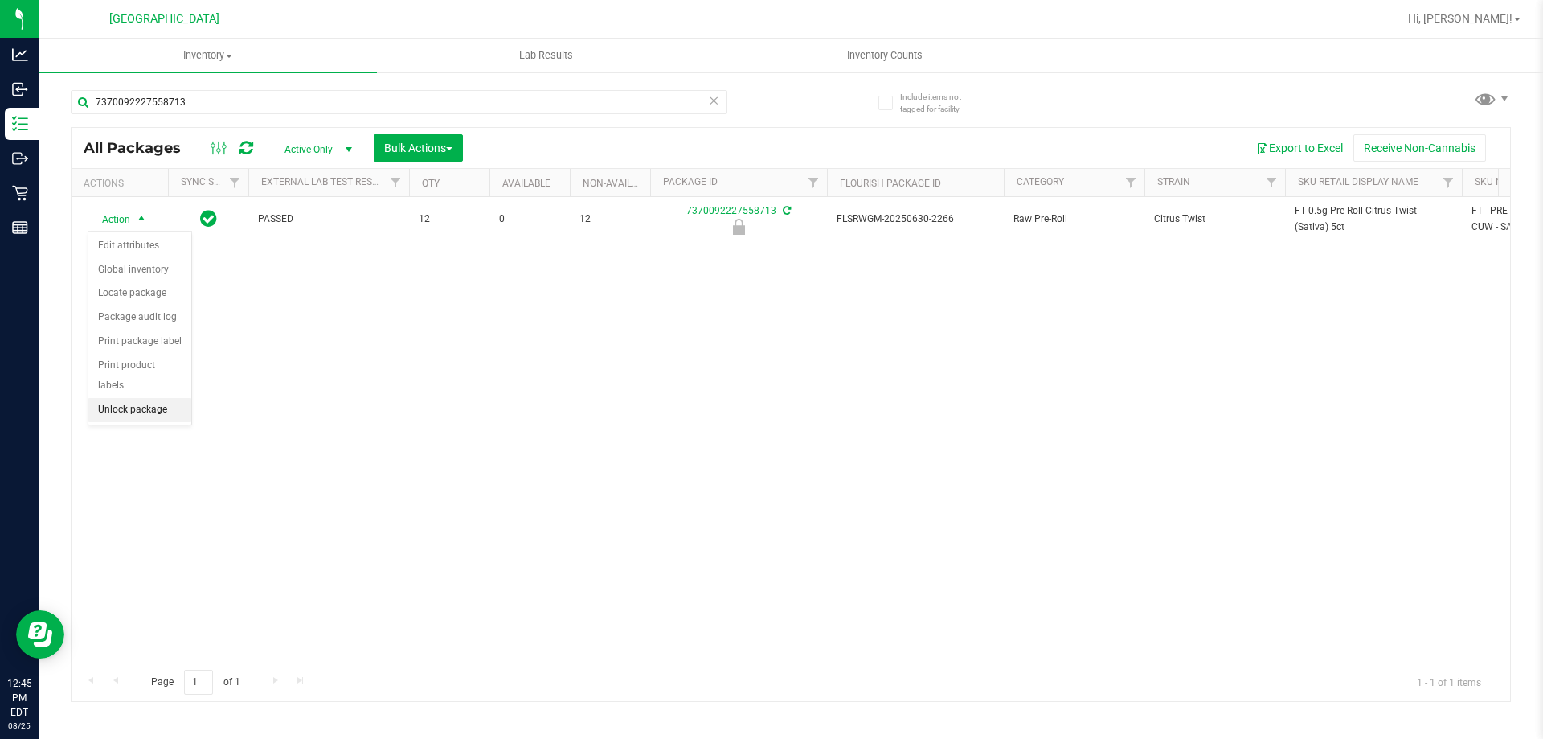
click at [121, 398] on li "Unlock package" at bounding box center [139, 410] width 103 height 24
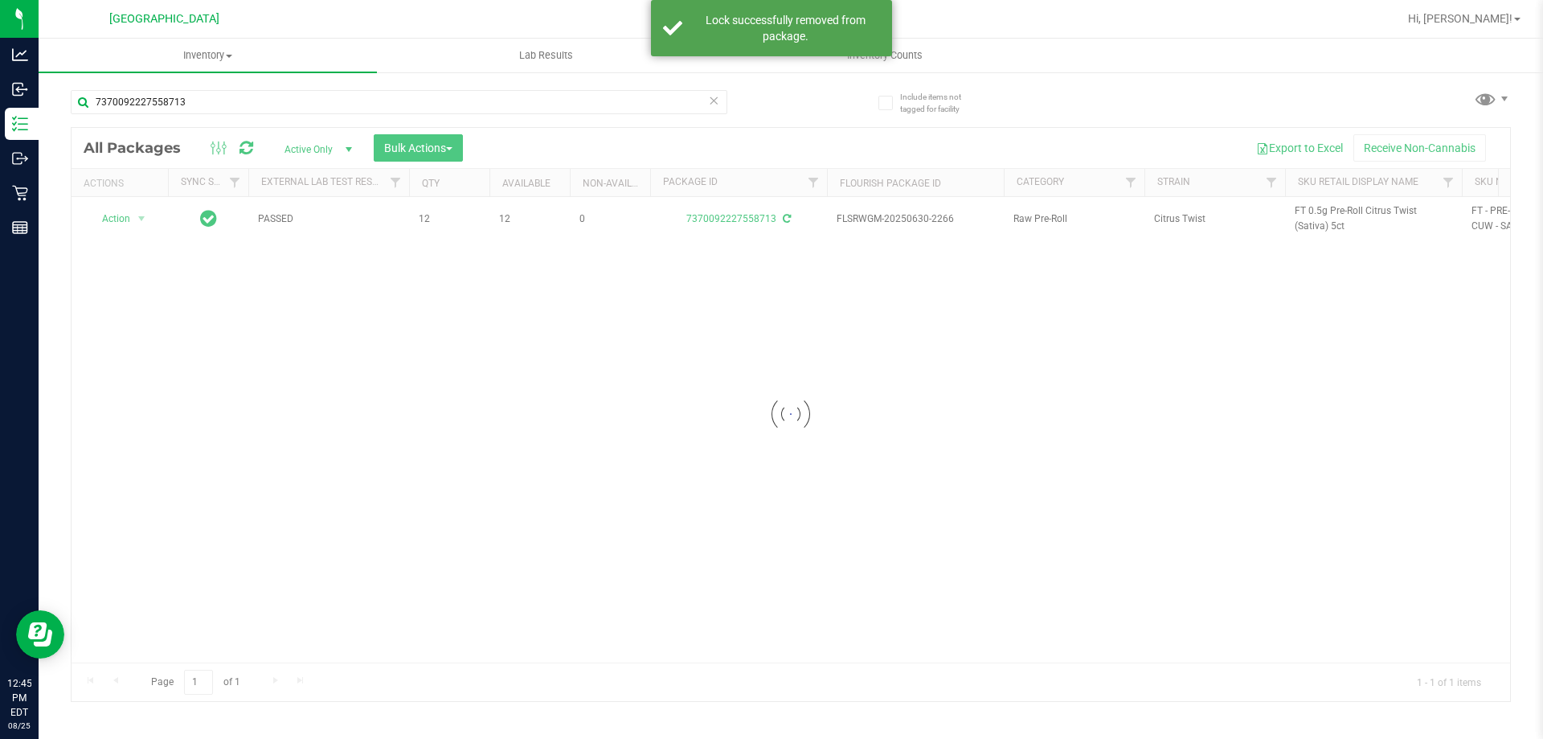
click at [1299, 211] on div at bounding box center [791, 414] width 1439 height 573
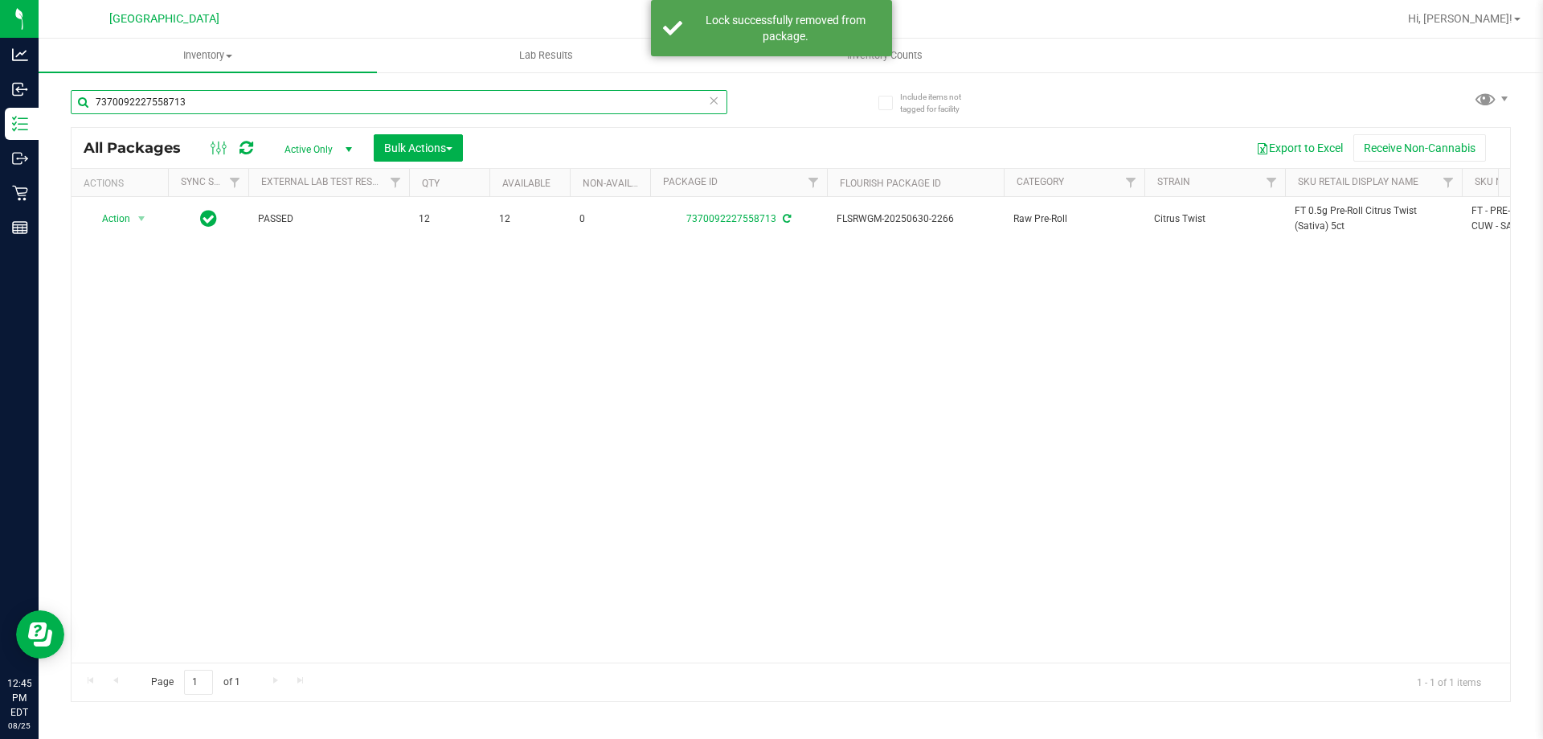
click at [616, 101] on input "7370092227558713" at bounding box center [399, 102] width 657 height 24
paste input "FT 0.5g Pre-Roll Citrus Twist (Sativa) 5ct"
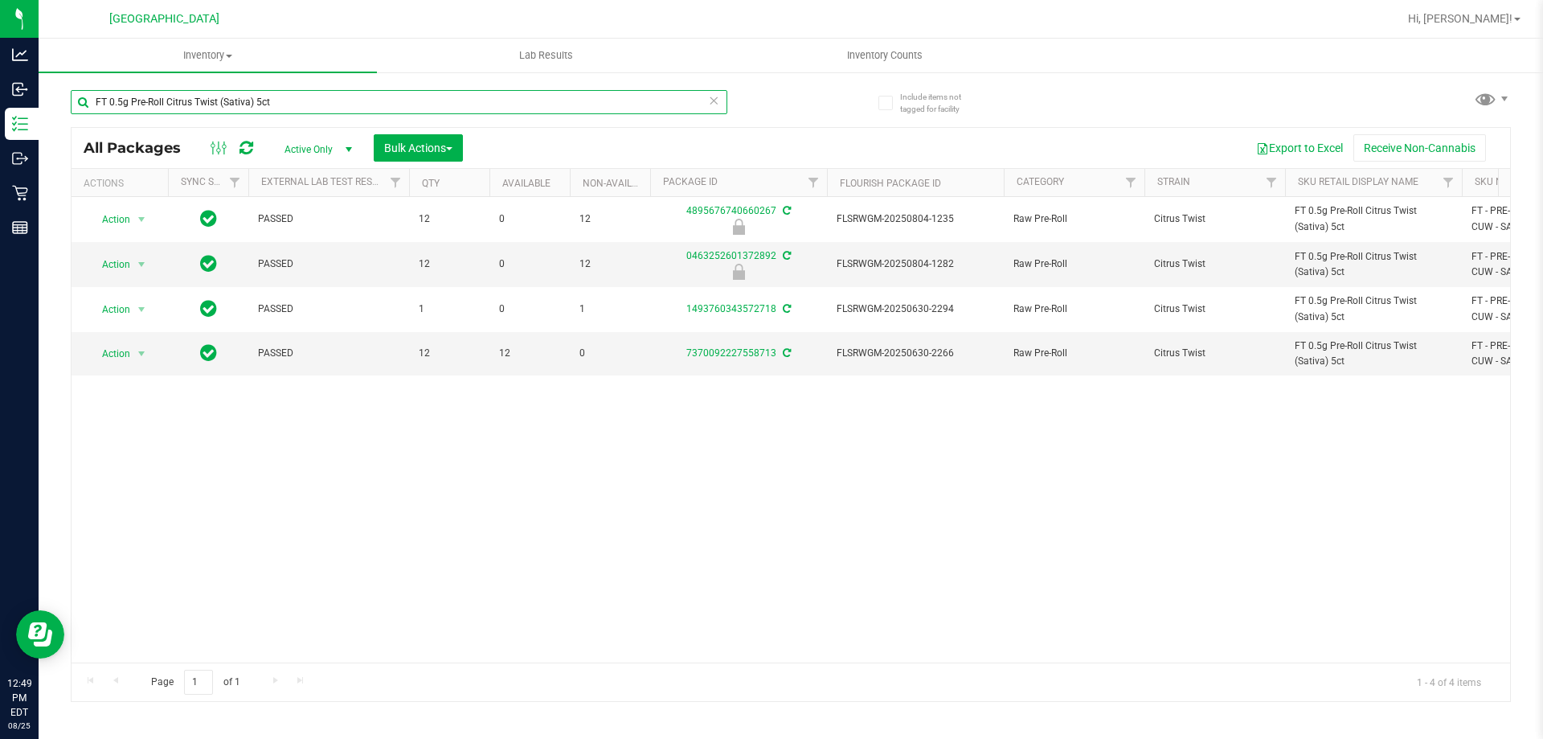
click at [233, 101] on input "FT 0.5g Pre-Roll Citrus Twist (Sativa) 5ct" at bounding box center [399, 102] width 657 height 24
click at [233, 100] on input "FT 0.5g Pre-Roll Citrus Twist (Sativa) 5ct" at bounding box center [399, 102] width 657 height 24
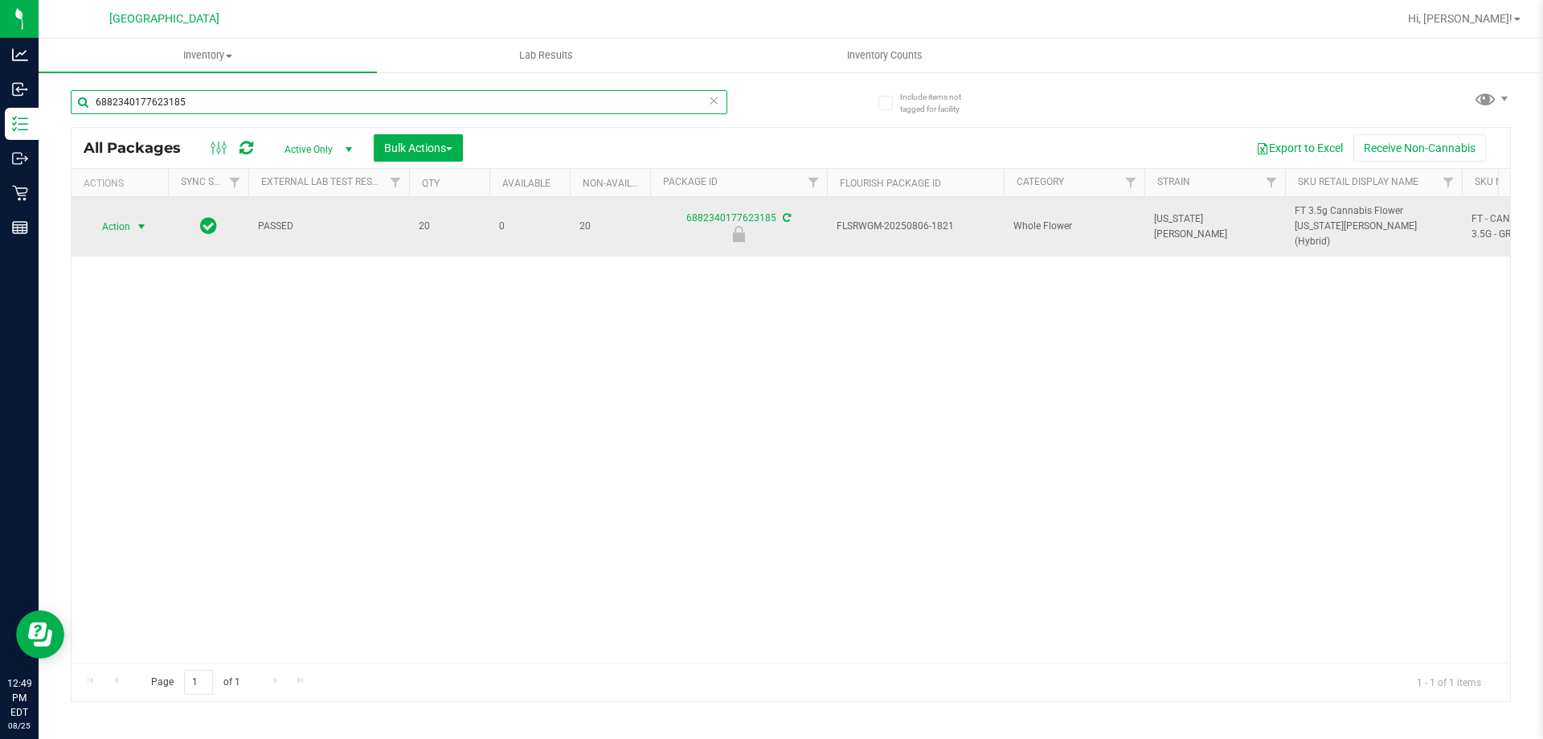
type input "6882340177623185"
click at [125, 219] on span "Action" at bounding box center [109, 226] width 43 height 23
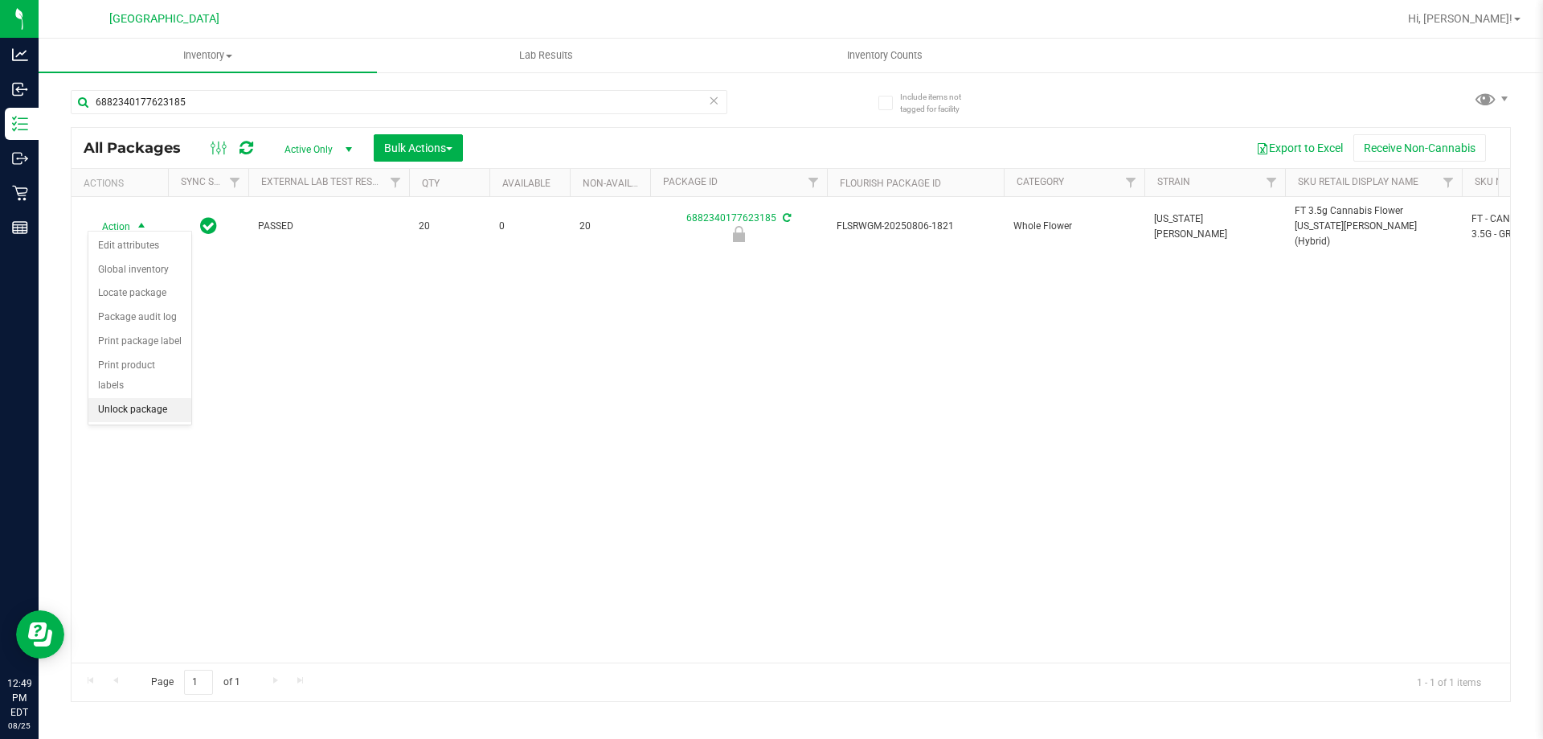
click at [127, 398] on li "Unlock package" at bounding box center [139, 410] width 103 height 24
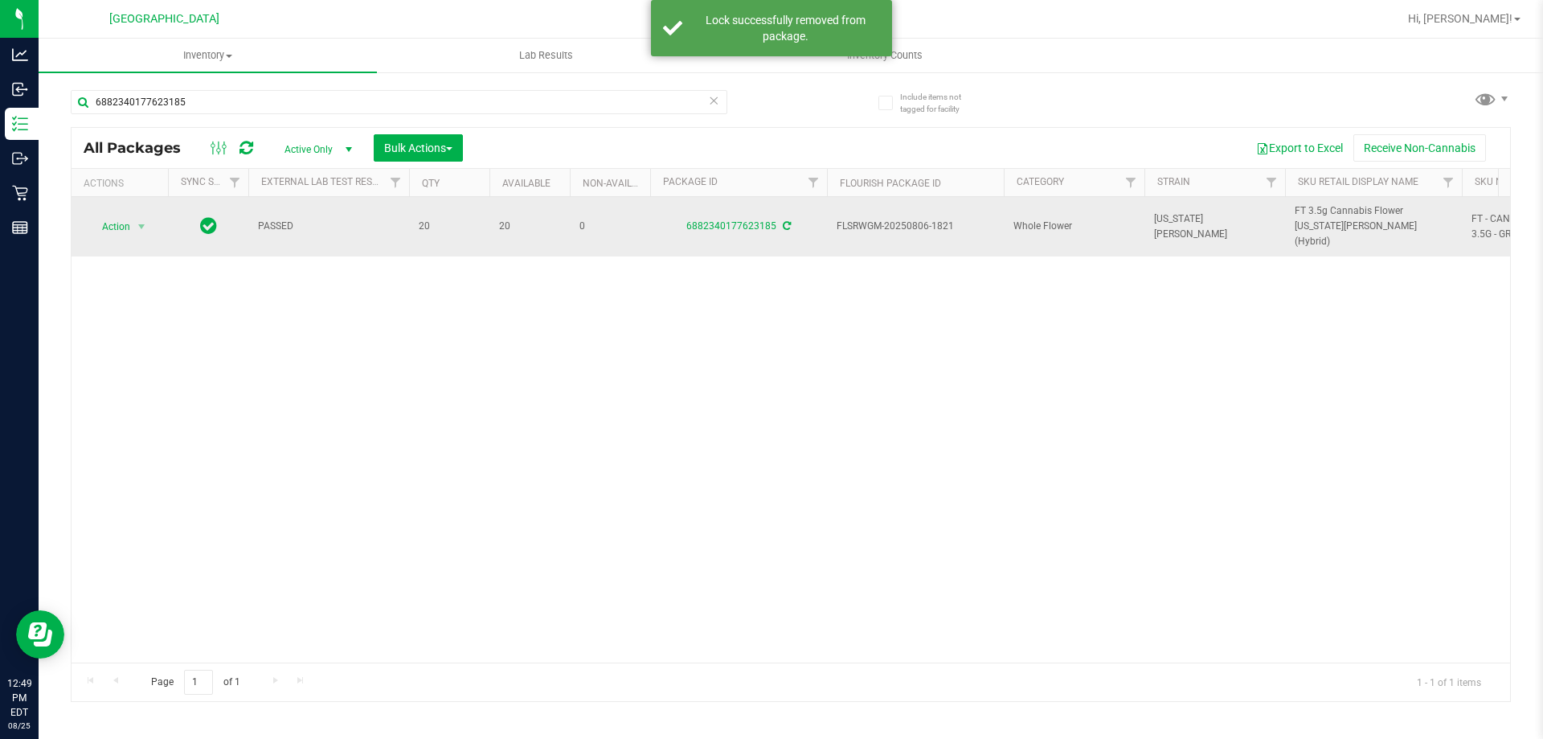
click at [1337, 212] on span "FT 3.5g Cannabis Flower Georgia Runtz (Hybrid)" at bounding box center [1374, 226] width 158 height 47
copy tr "FT 3.5g Cannabis Flower Georgia Runtz (Hybrid)"
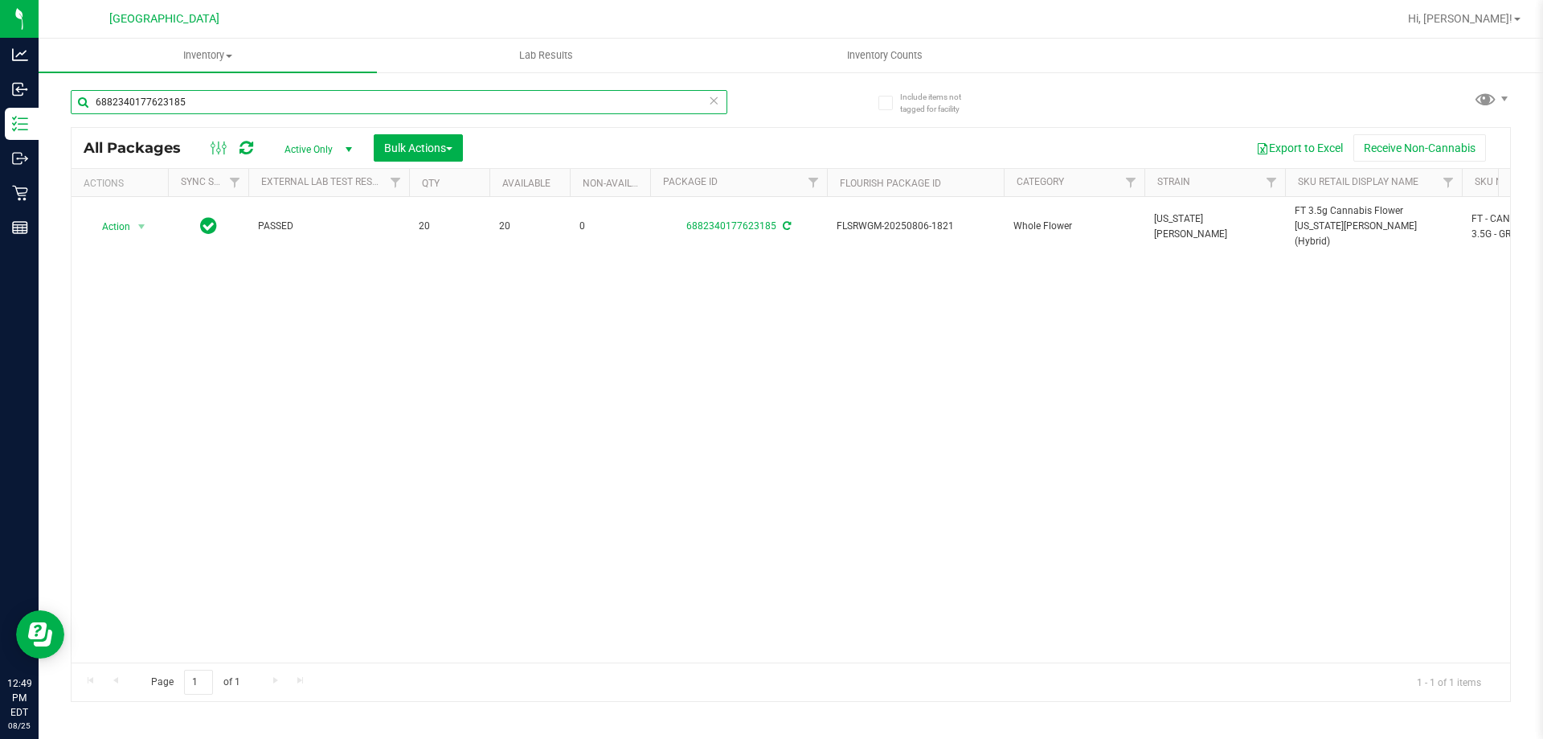
click at [323, 103] on input "6882340177623185" at bounding box center [399, 102] width 657 height 24
paste input "FT 3.5g Cannabis Flower Georgia Runtz (Hybrid)"
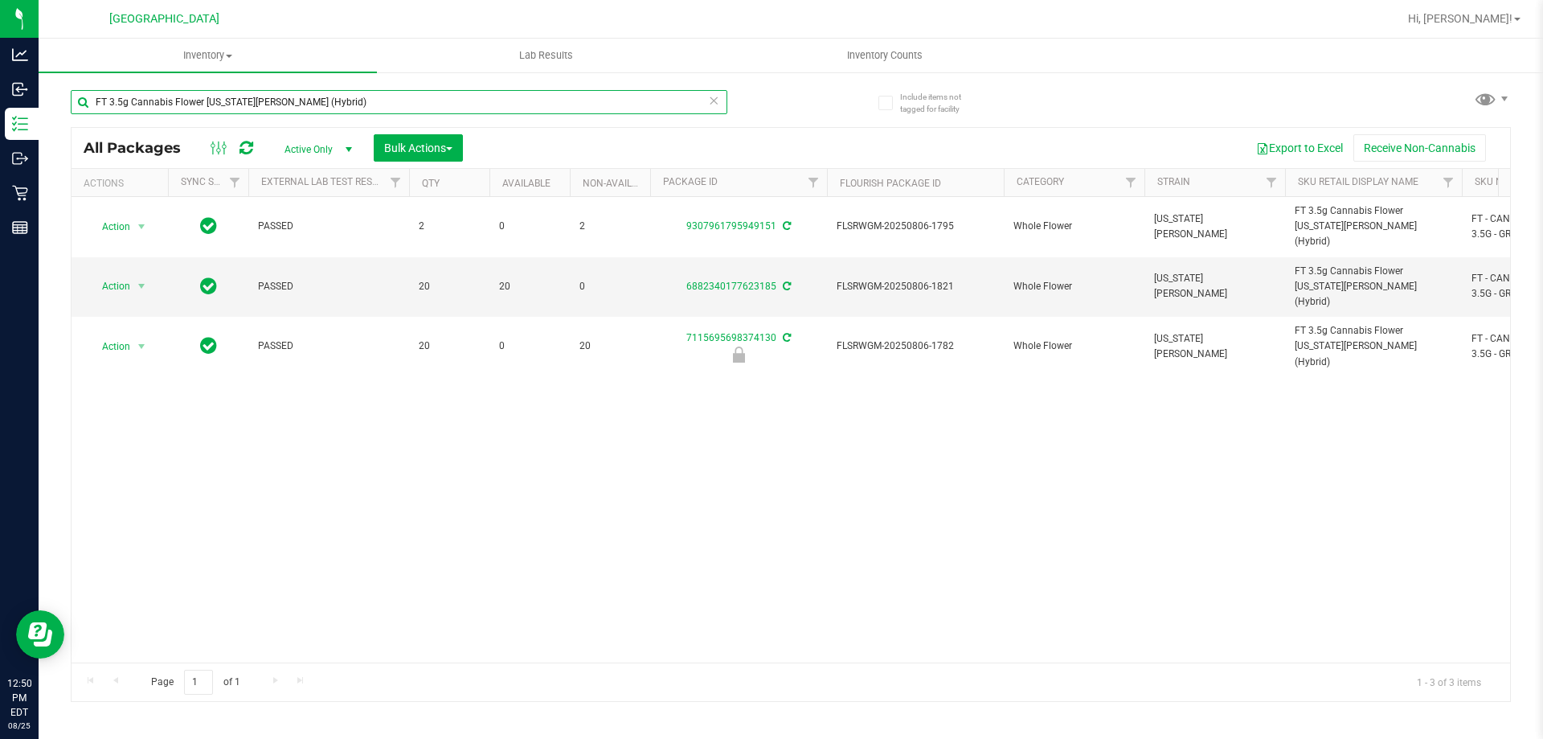
click at [548, 108] on input "FT 3.5g Cannabis Flower Georgia Runtz (Hybrid)" at bounding box center [399, 102] width 657 height 24
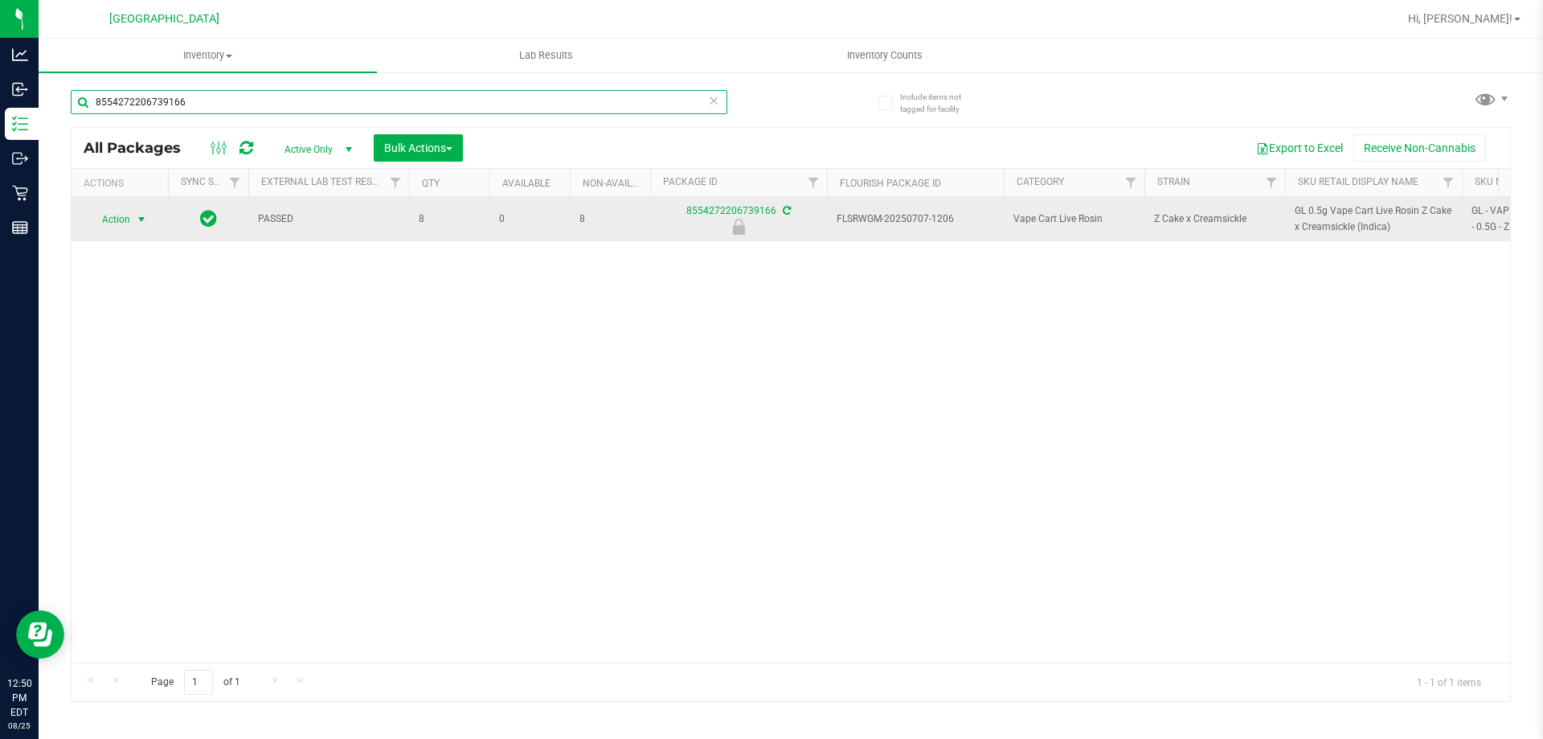
type input "8554272206739166"
click at [124, 219] on span "Action" at bounding box center [109, 219] width 43 height 23
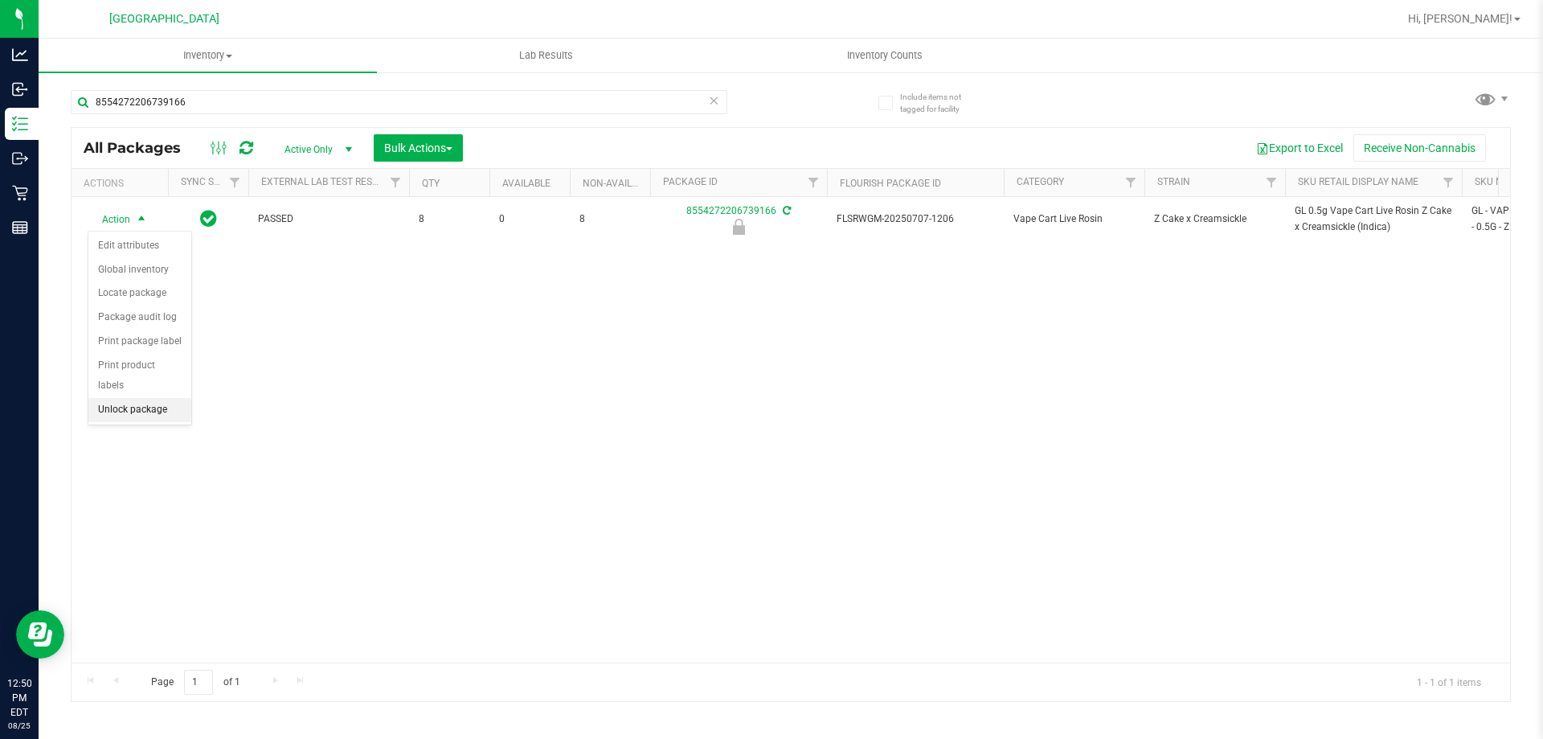
click at [131, 398] on li "Unlock package" at bounding box center [139, 410] width 103 height 24
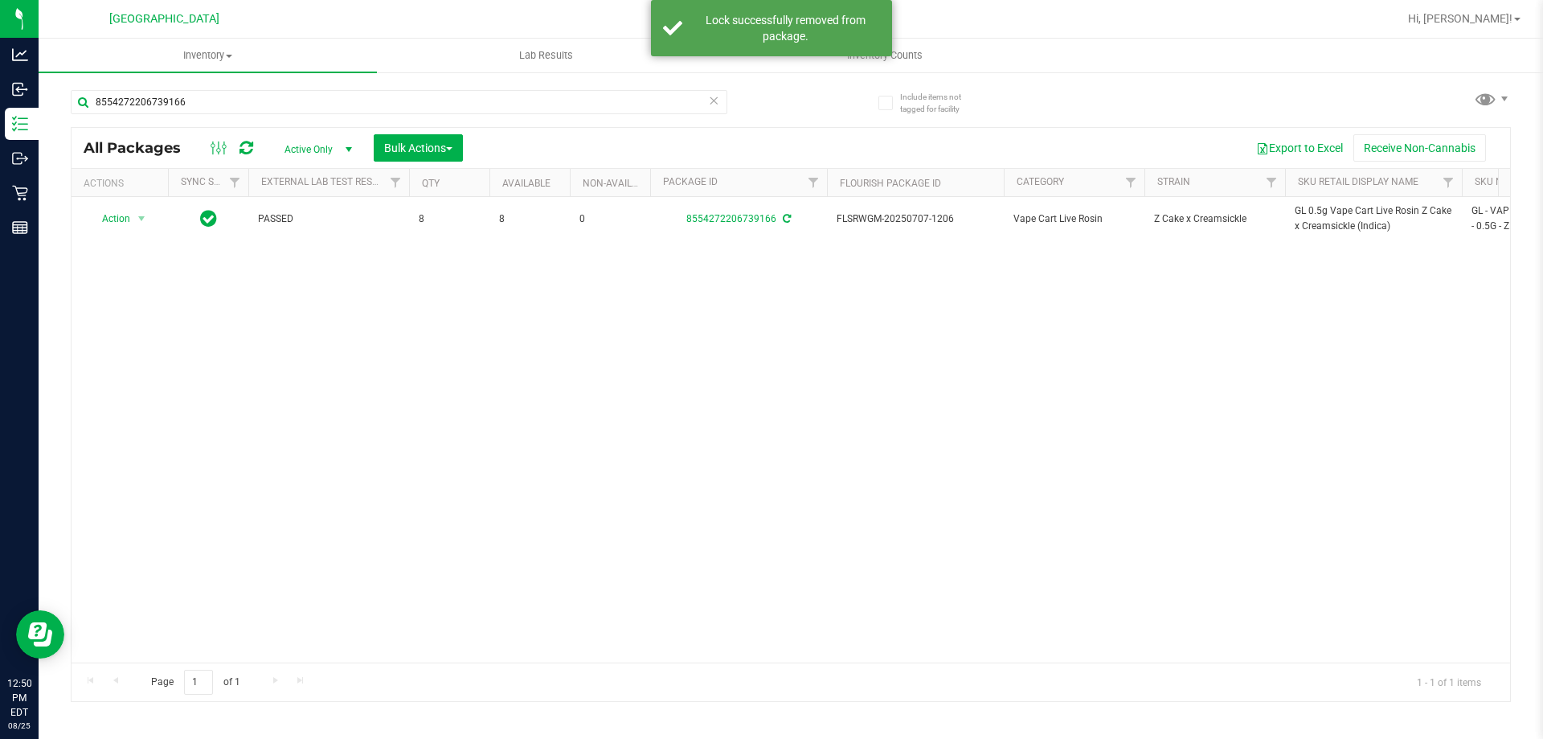
click at [1313, 207] on span "GL 0.5g Vape Cart Live Rosin Z Cake x Creamsickle (Indica)" at bounding box center [1374, 218] width 158 height 31
click at [403, 96] on input "8554272206739166" at bounding box center [399, 102] width 657 height 24
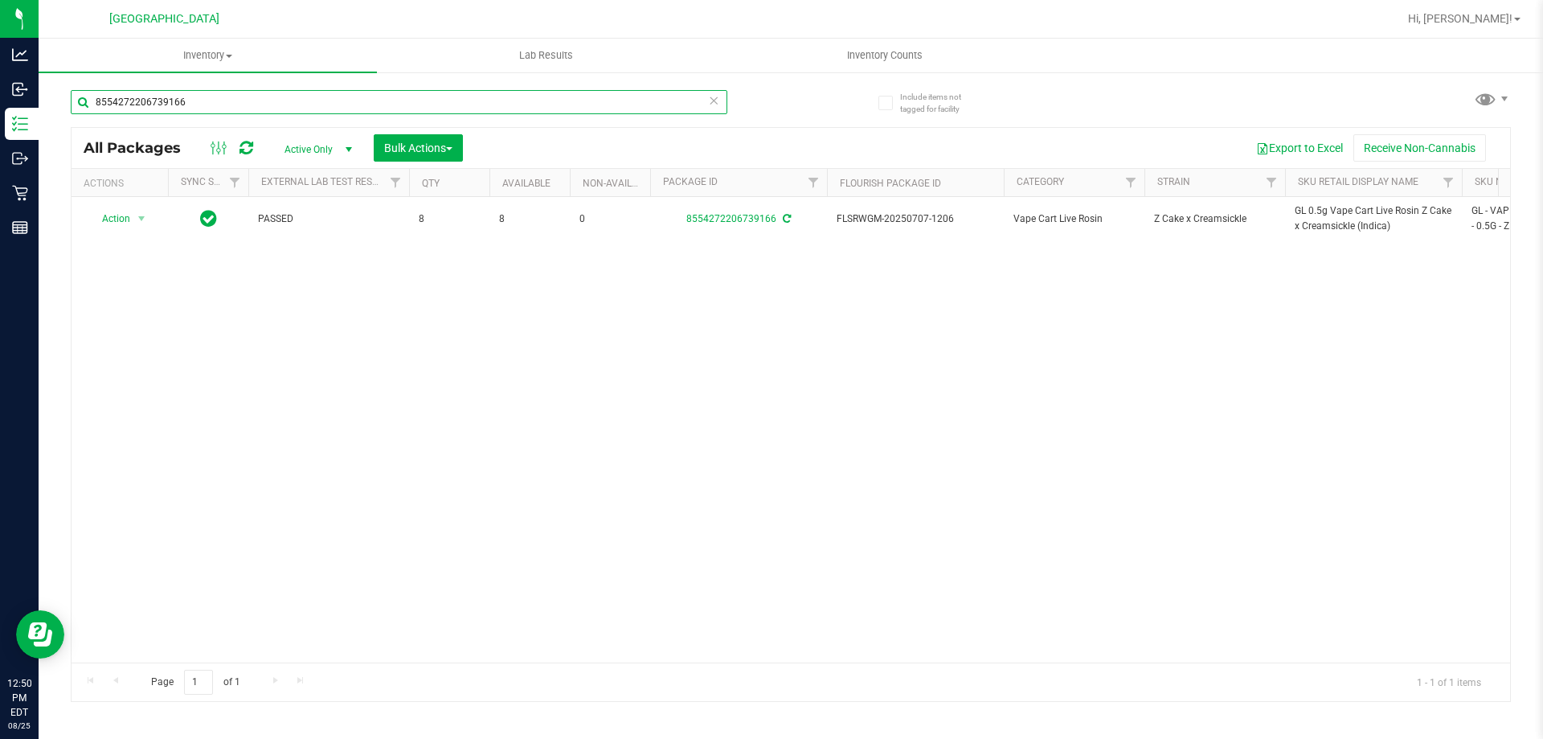
paste input "GL 0.5g Vape Cart Live Rosin Z Cake x Creamsickle (Indica)"
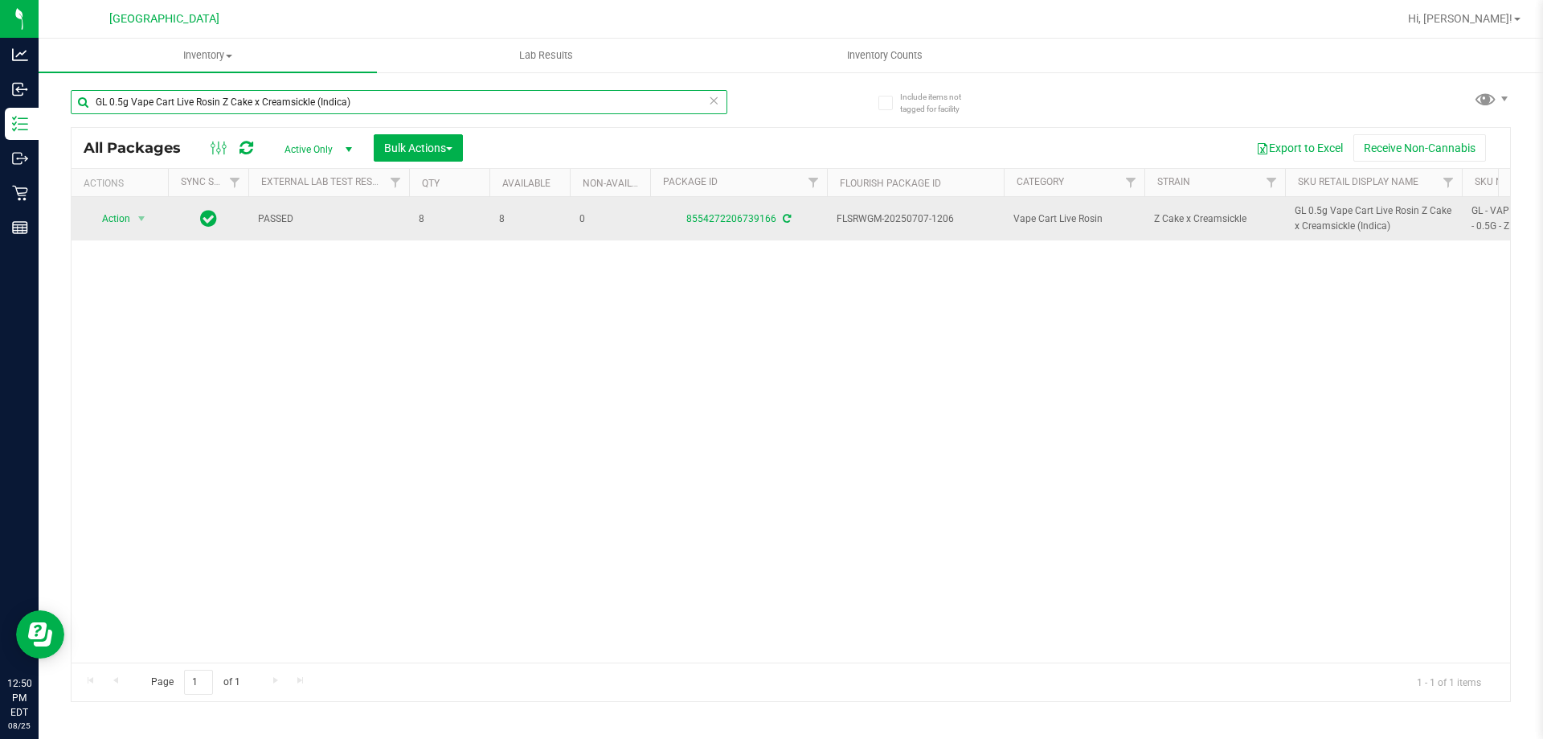
type input "GL 0.5g Vape Cart Live Rosin Z Cake x Creamsickle (Indica)"
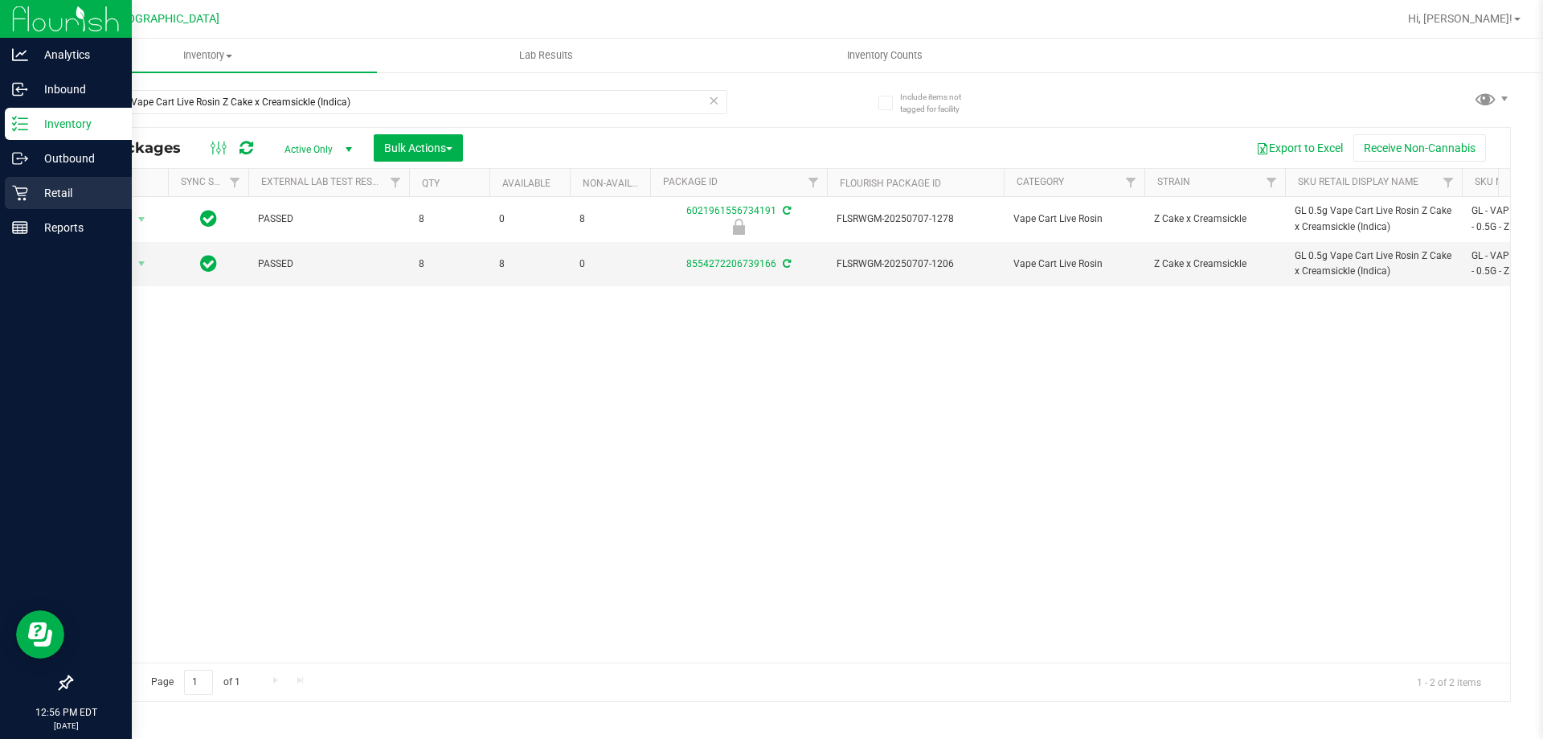
click at [55, 186] on p "Retail" at bounding box center [76, 192] width 96 height 19
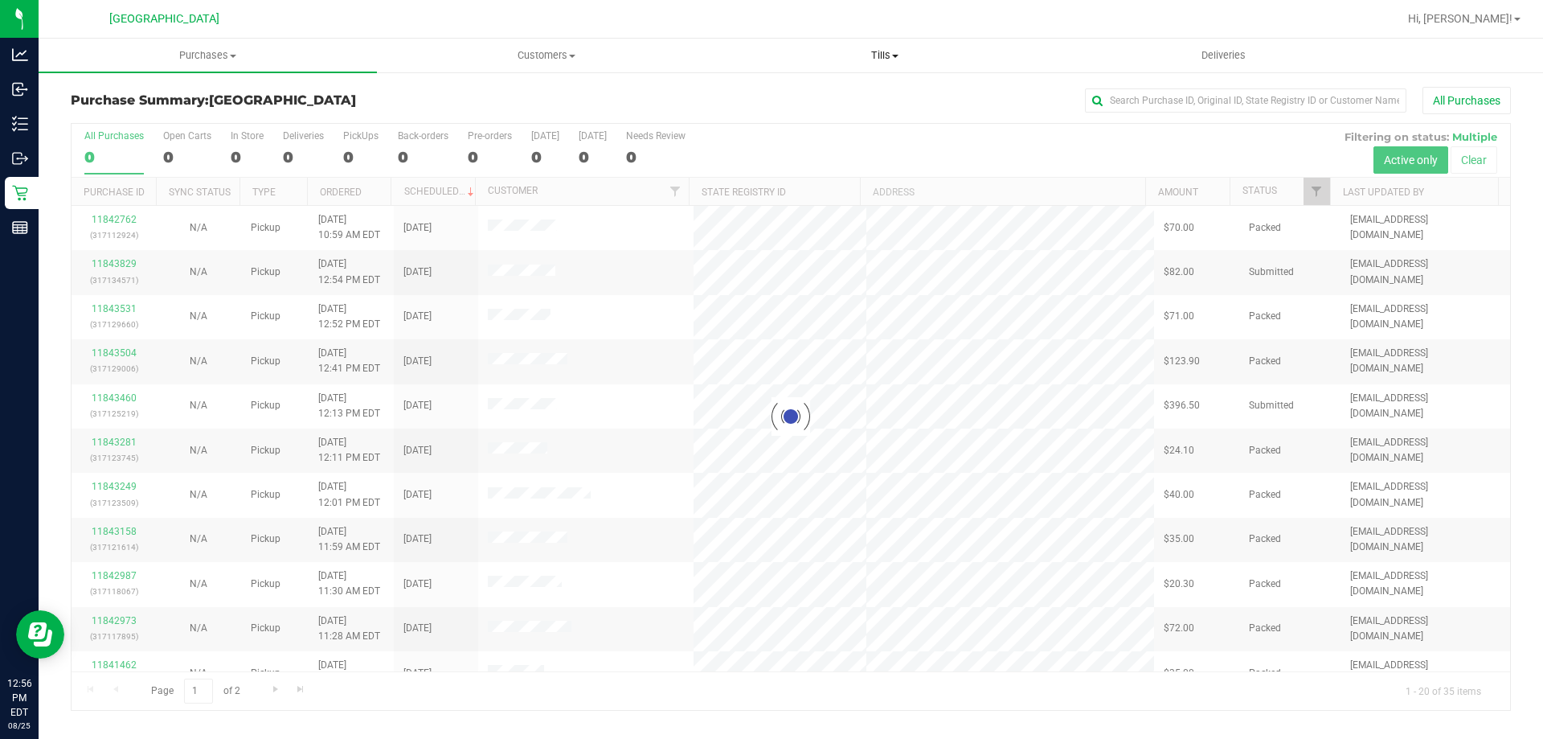
click at [876, 63] on uib-tab-heading "Tills Manage tills Reconcile e-payments" at bounding box center [884, 55] width 337 height 32
click at [807, 93] on span "Manage tills" at bounding box center [769, 97] width 108 height 14
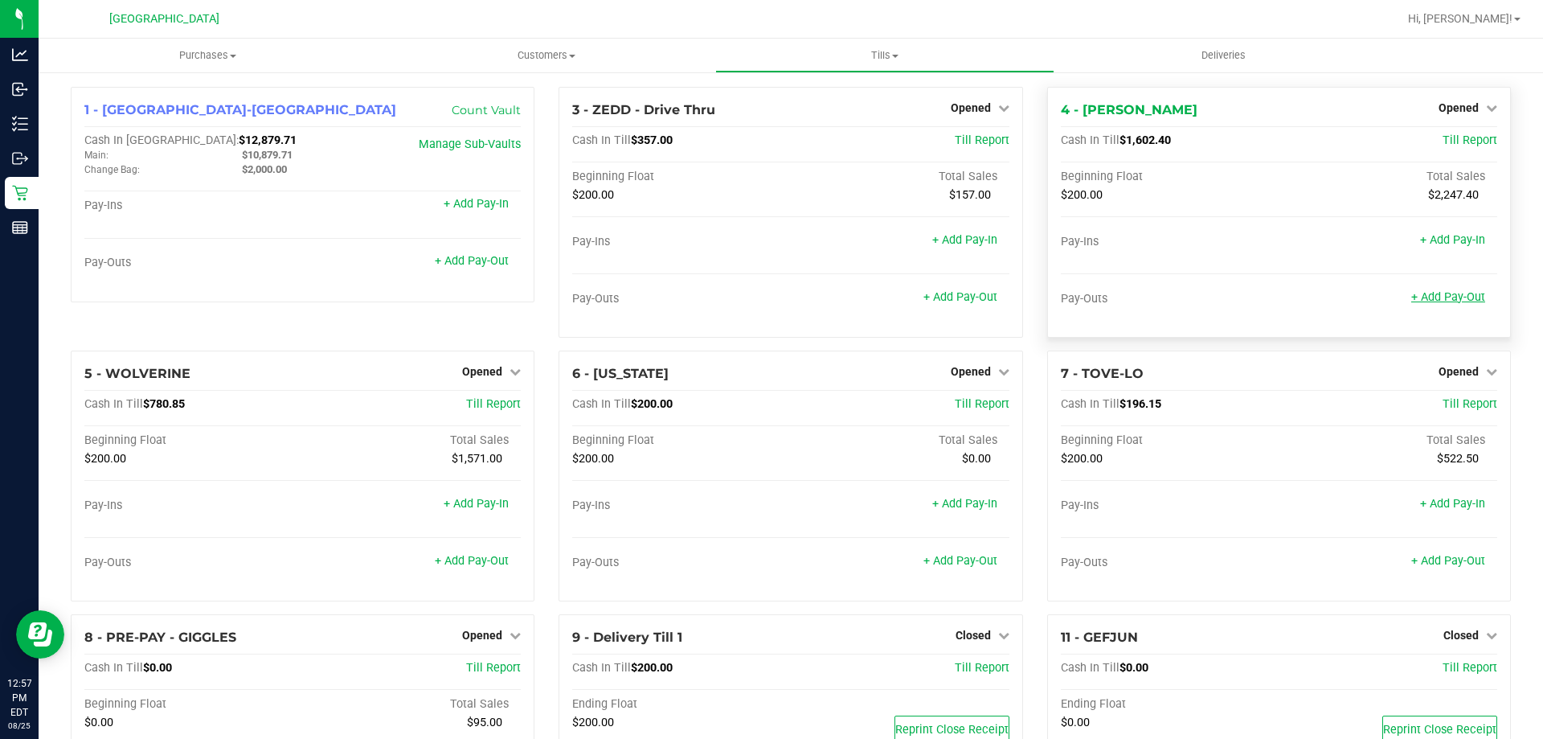
click at [1447, 300] on link "+ Add Pay-Out" at bounding box center [1448, 297] width 74 height 14
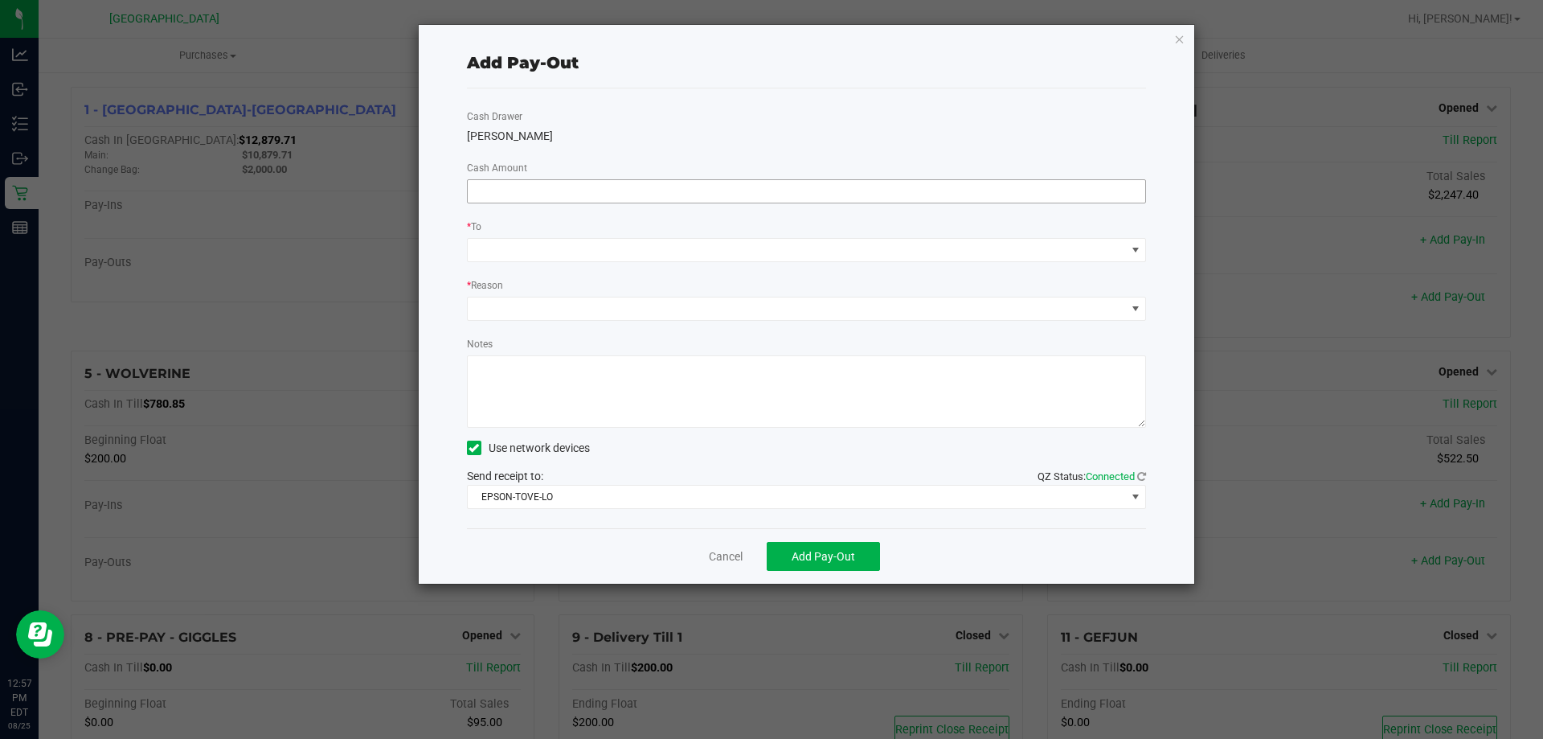
click at [870, 195] on input at bounding box center [807, 191] width 678 height 23
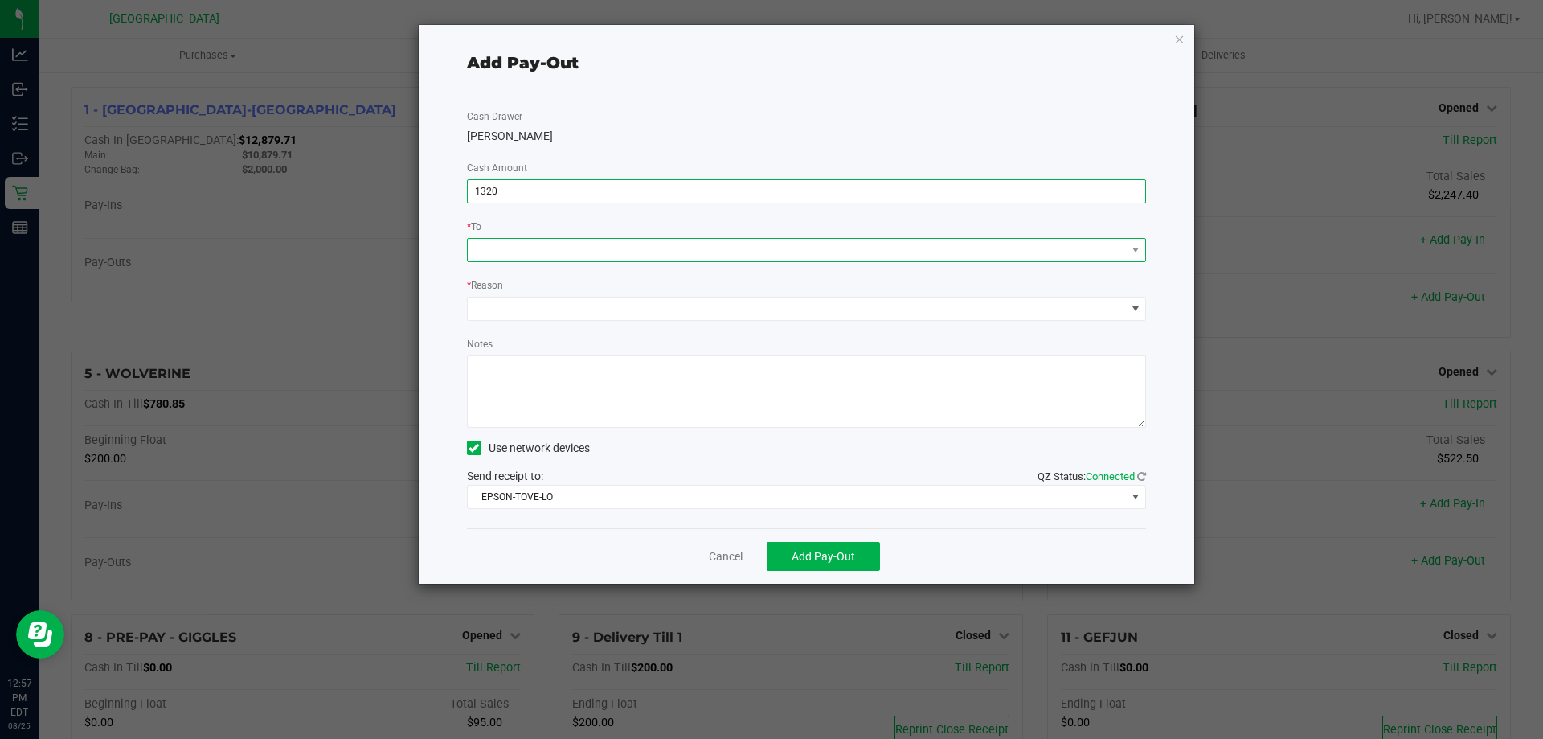
type input "$1,320.00"
click at [864, 243] on span at bounding box center [797, 250] width 658 height 23
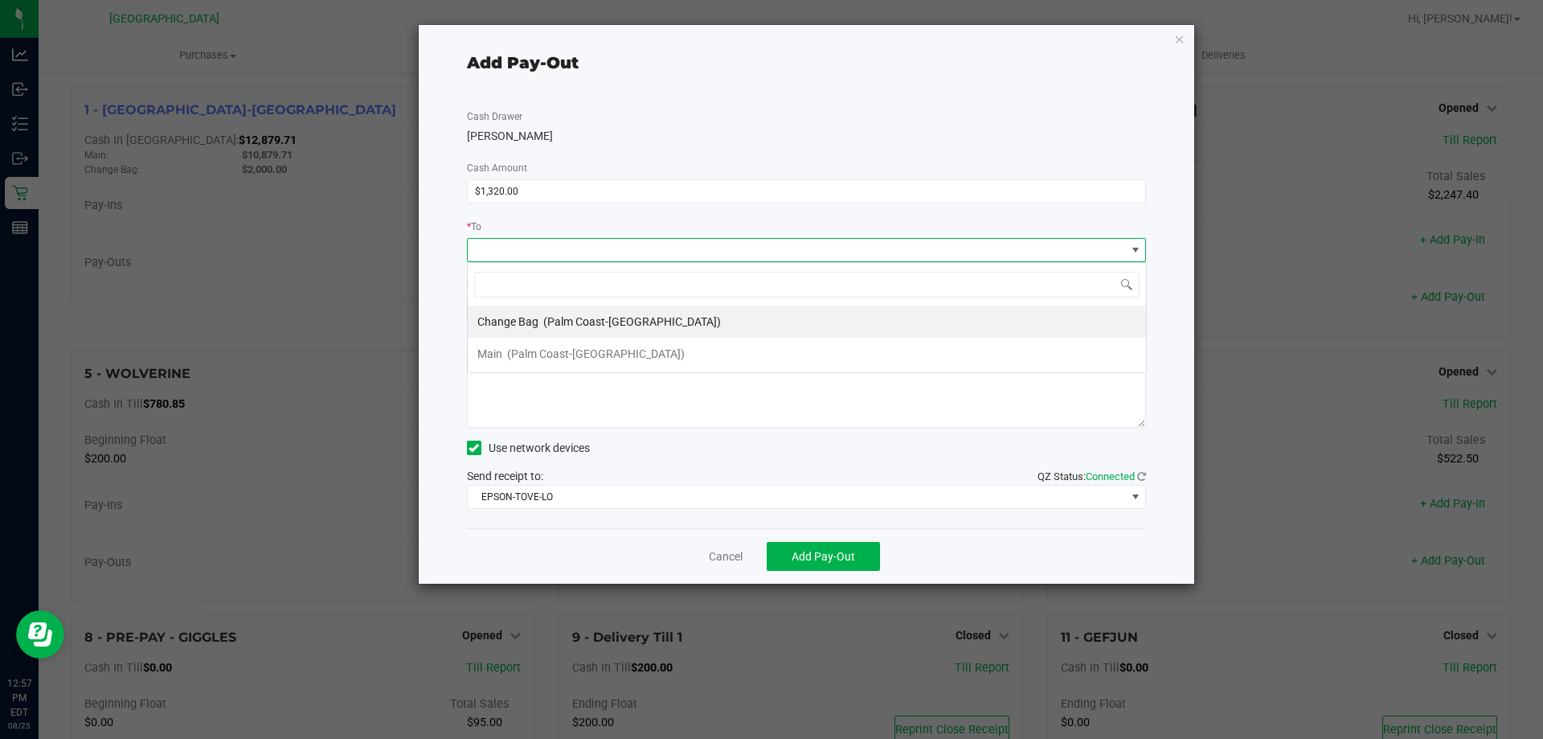
scroll to position [24, 679]
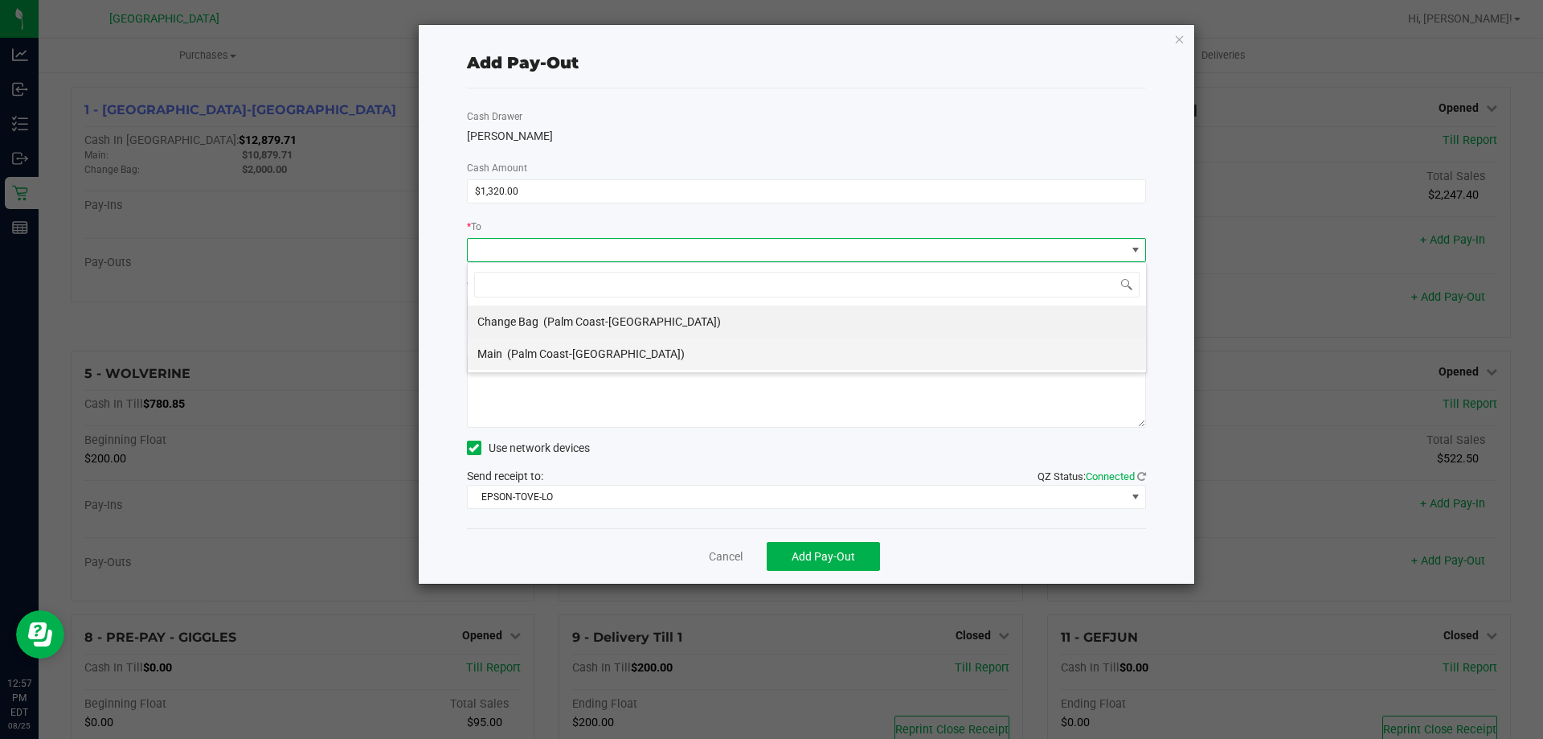
click at [663, 353] on li "Main (Palm Coast-Vault)" at bounding box center [807, 354] width 678 height 32
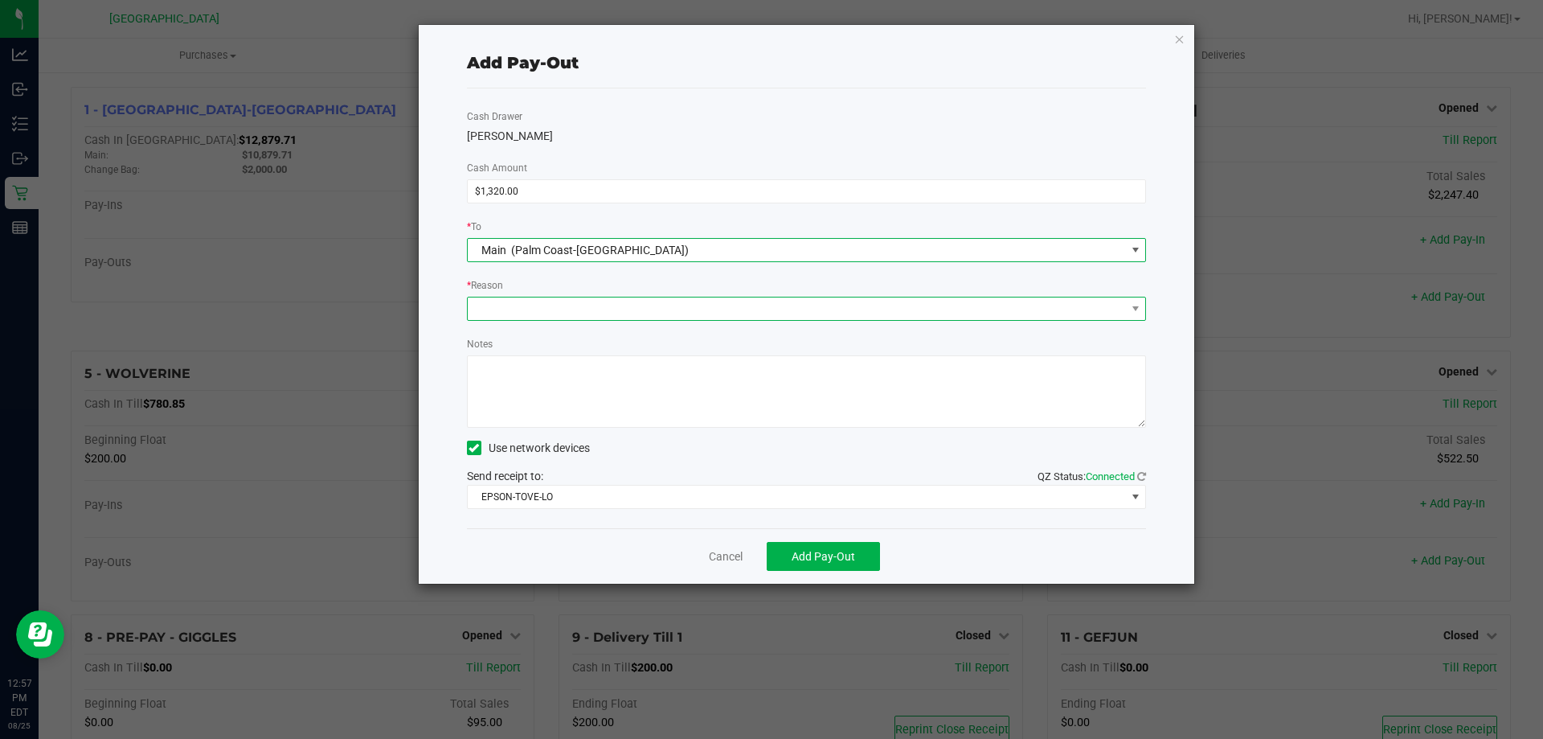
click at [669, 309] on span at bounding box center [797, 308] width 658 height 23
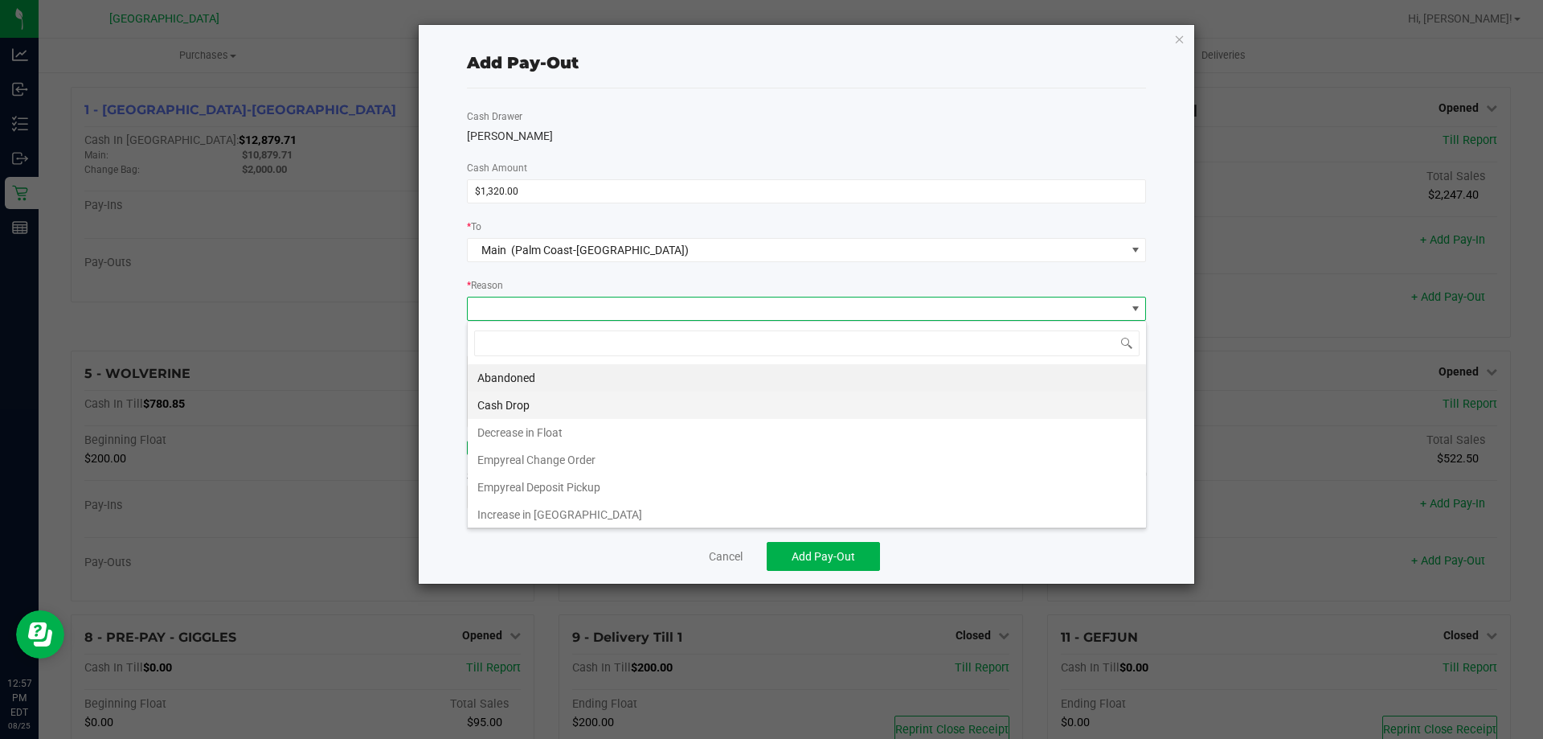
click at [645, 392] on li "Cash Drop" at bounding box center [807, 404] width 678 height 27
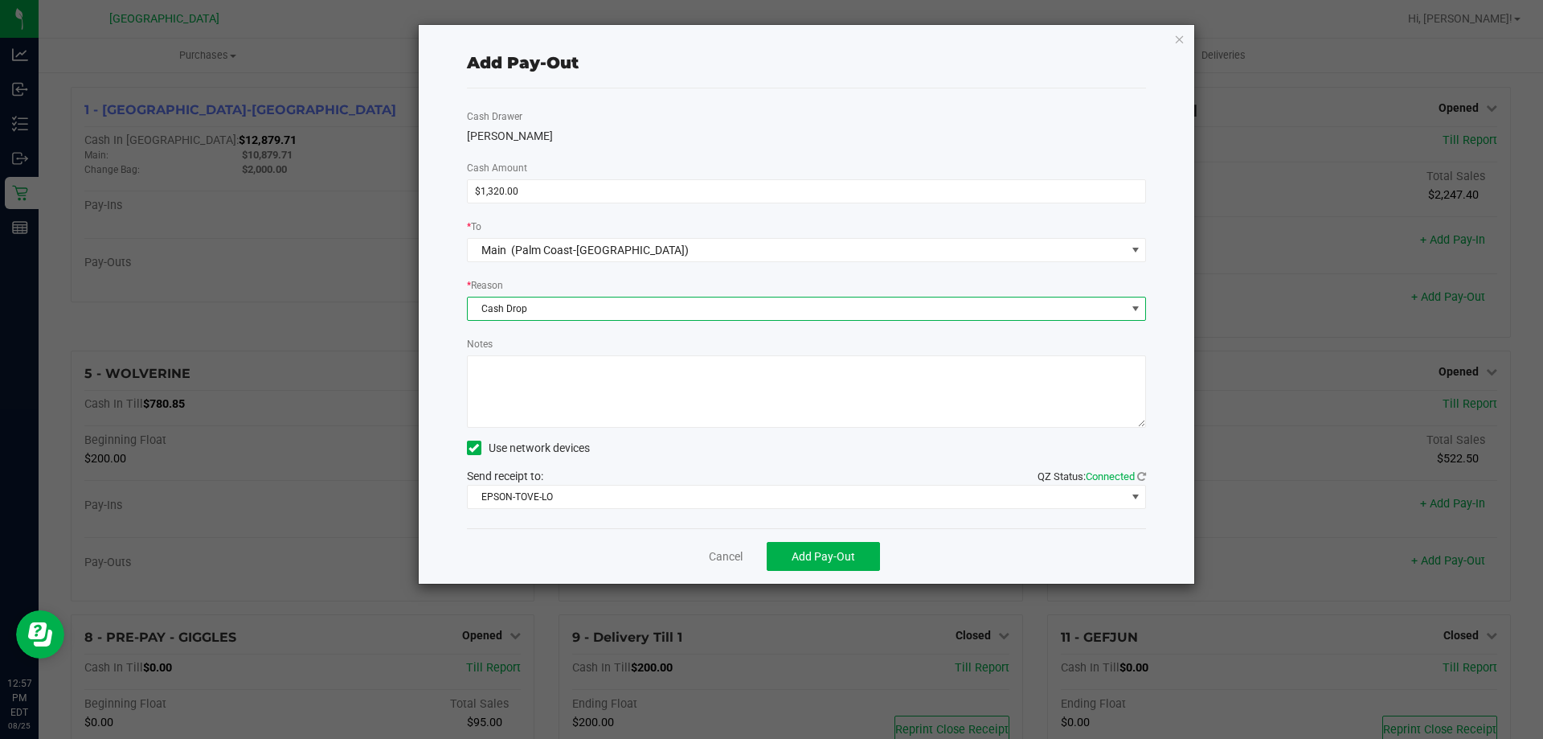
click at [649, 400] on textarea "Notes" at bounding box center [807, 391] width 680 height 72
type textarea "EG"
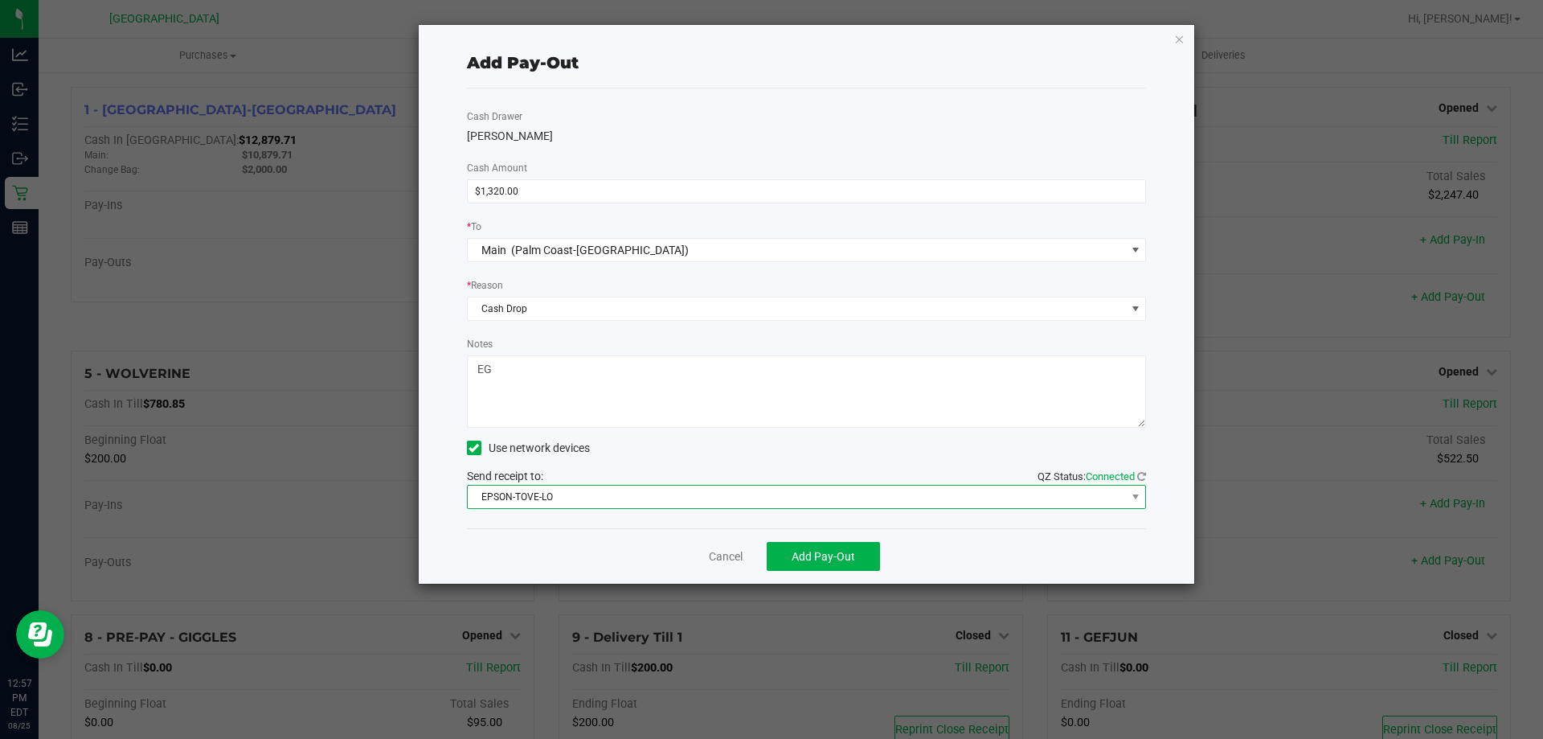
click at [675, 502] on span "EPSON-TOVE-LO" at bounding box center [797, 496] width 658 height 23
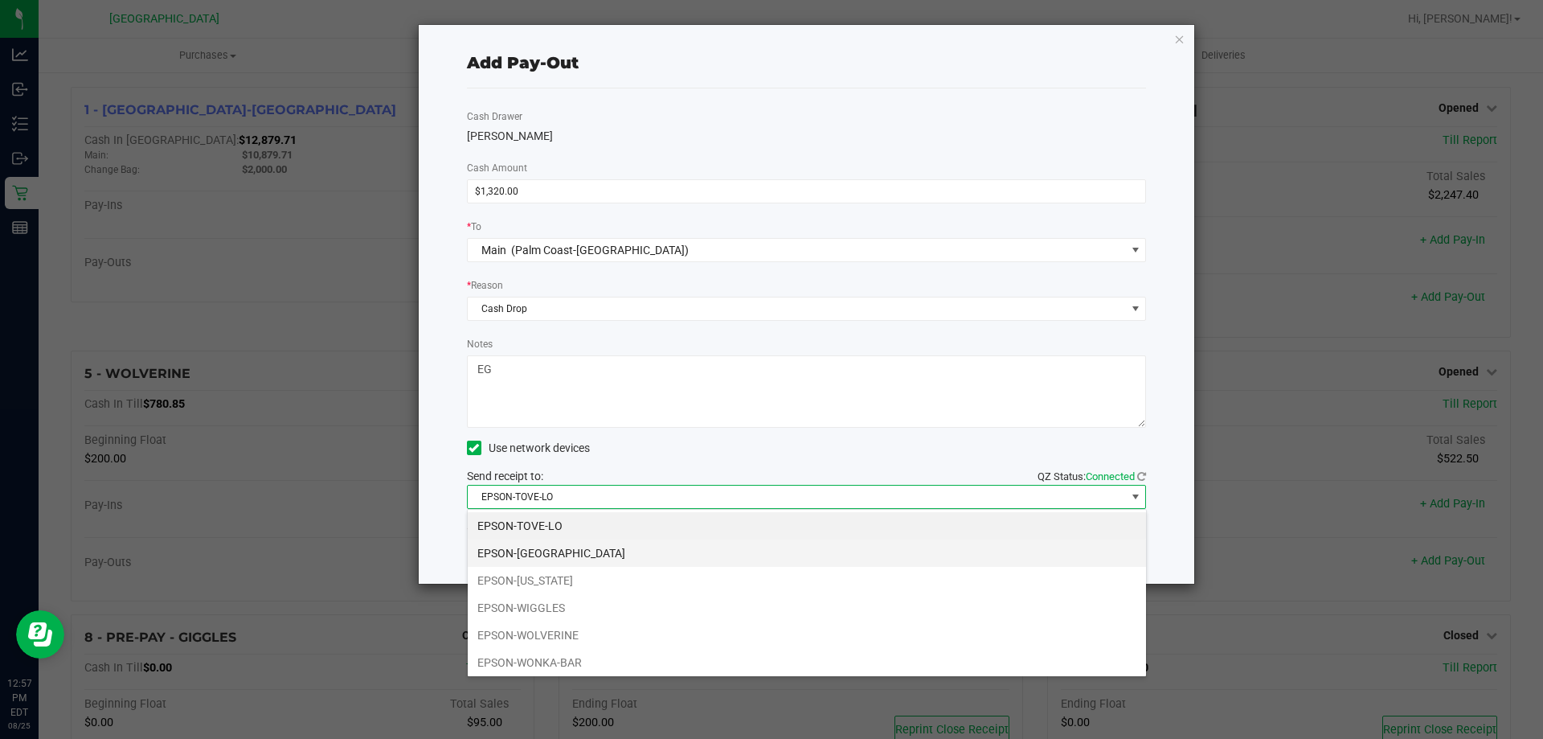
click at [610, 551] on li "EPSON-[GEOGRAPHIC_DATA]" at bounding box center [807, 552] width 678 height 27
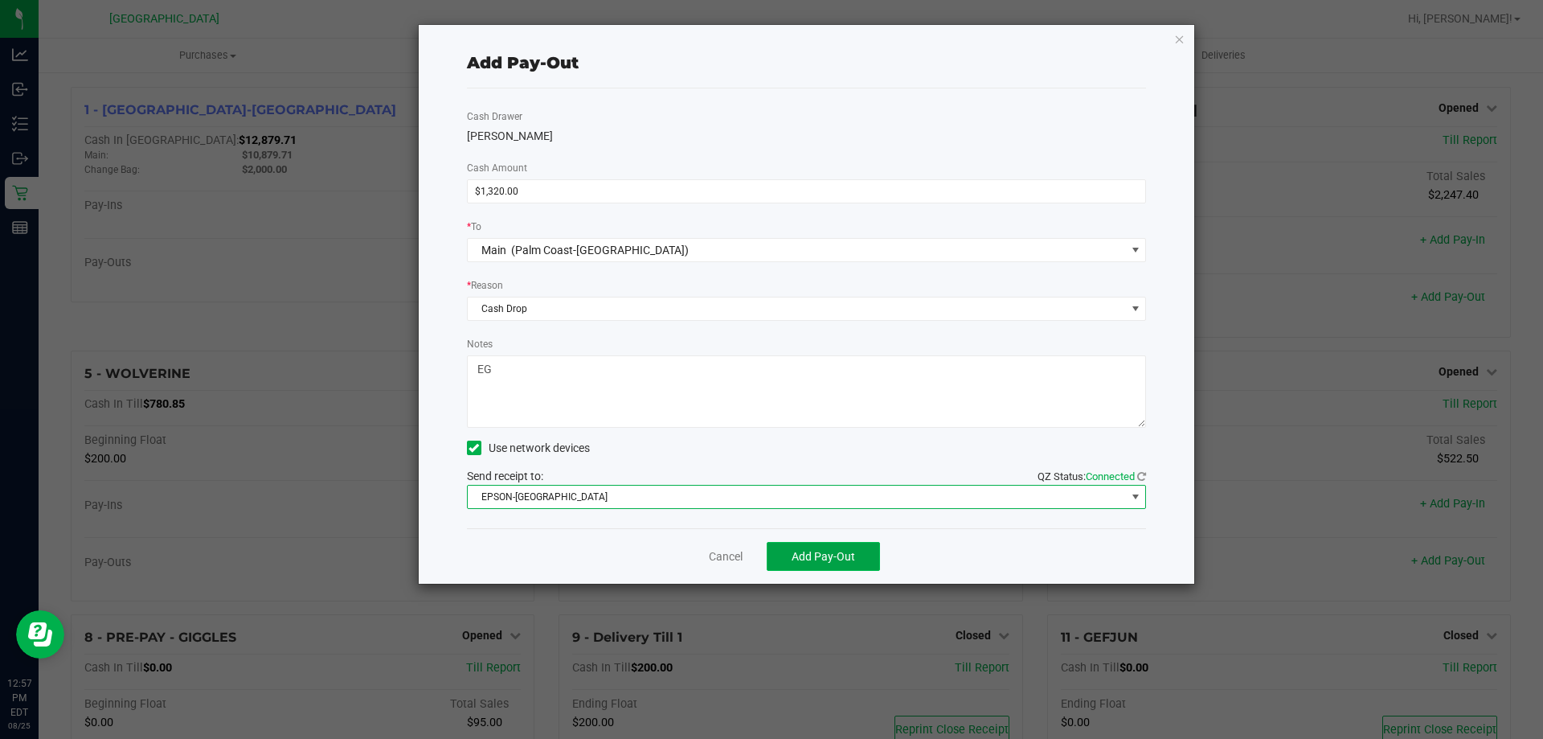
click at [827, 550] on span "Add Pay-Out" at bounding box center [823, 556] width 63 height 13
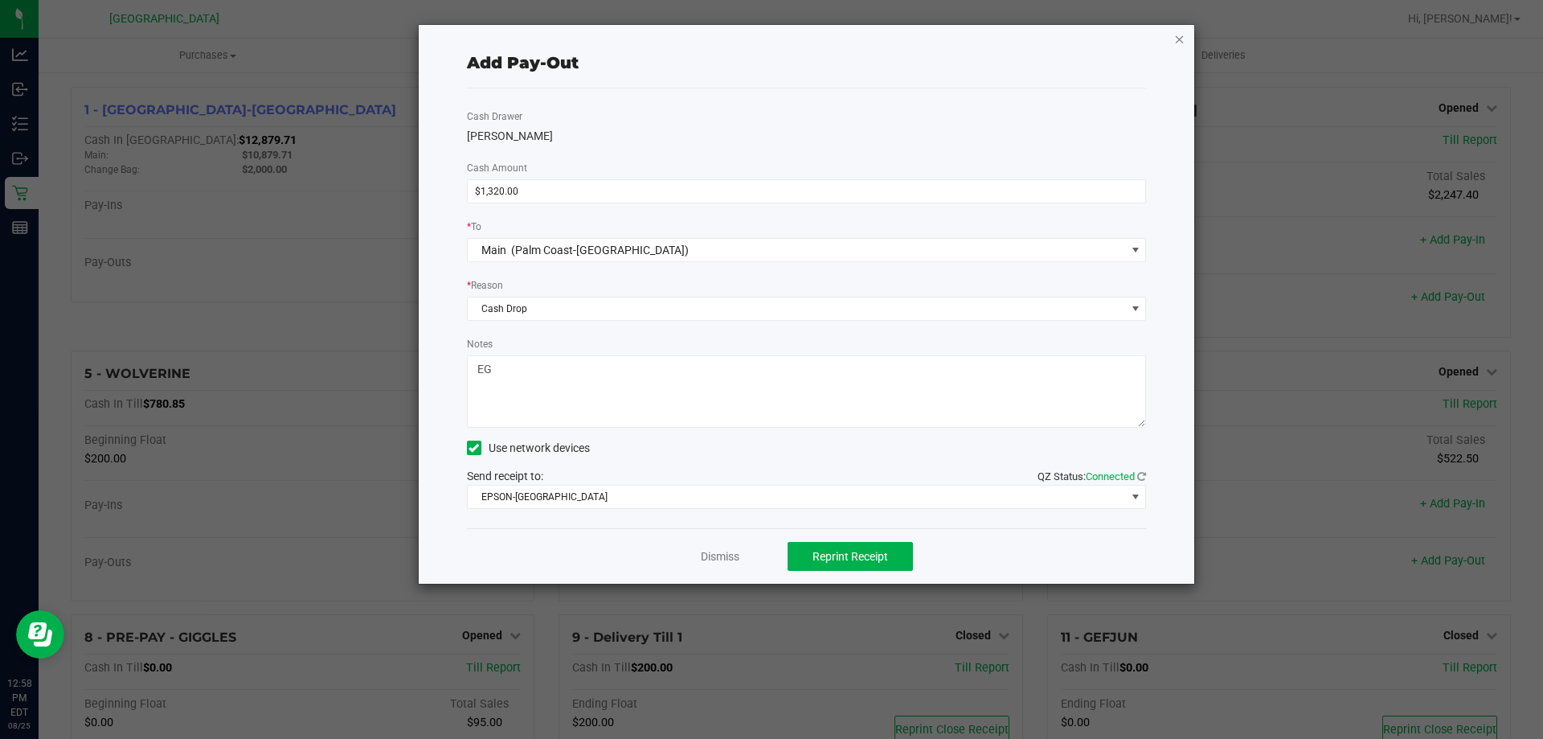
click at [1179, 42] on icon "button" at bounding box center [1179, 38] width 11 height 19
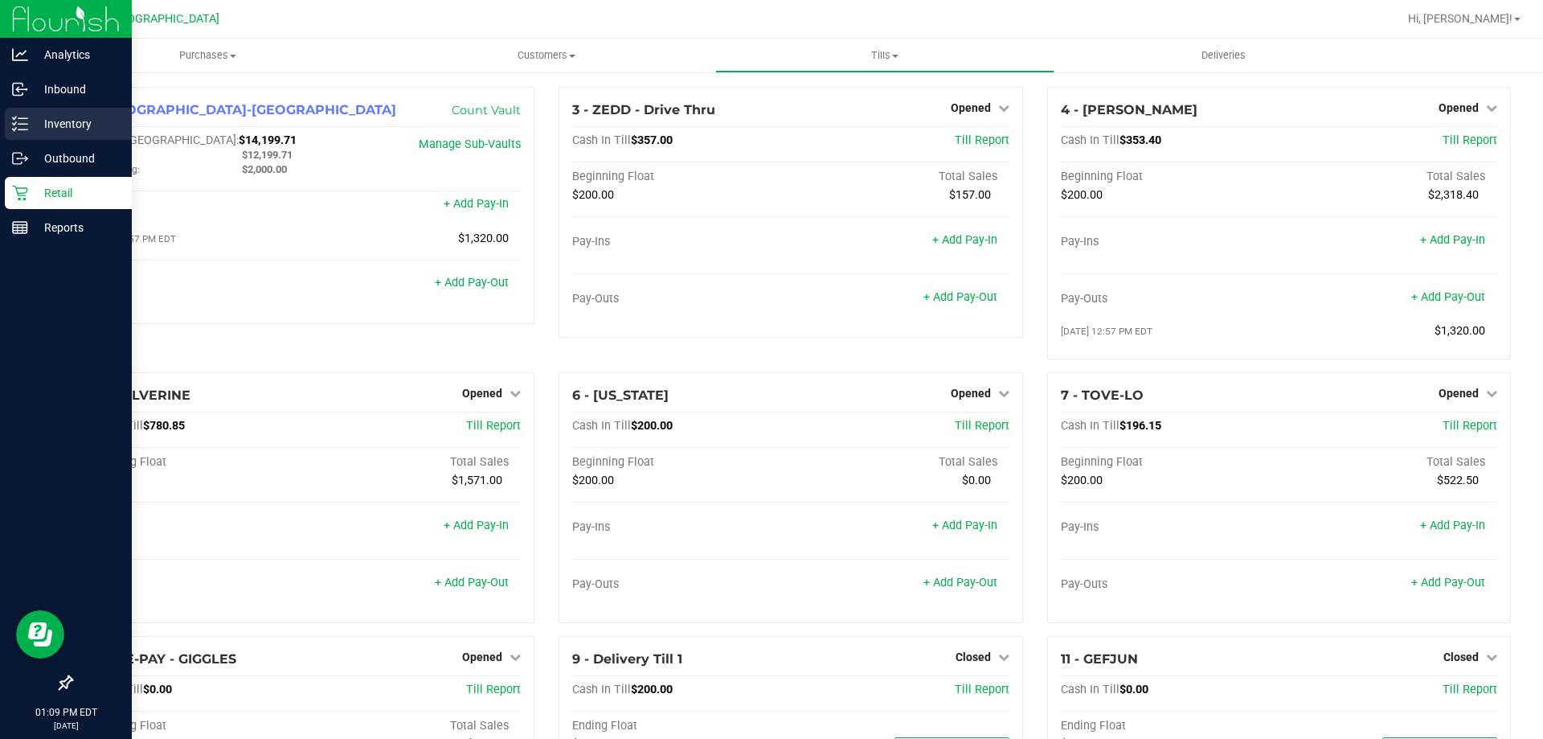
click at [22, 125] on icon at bounding box center [20, 124] width 16 height 16
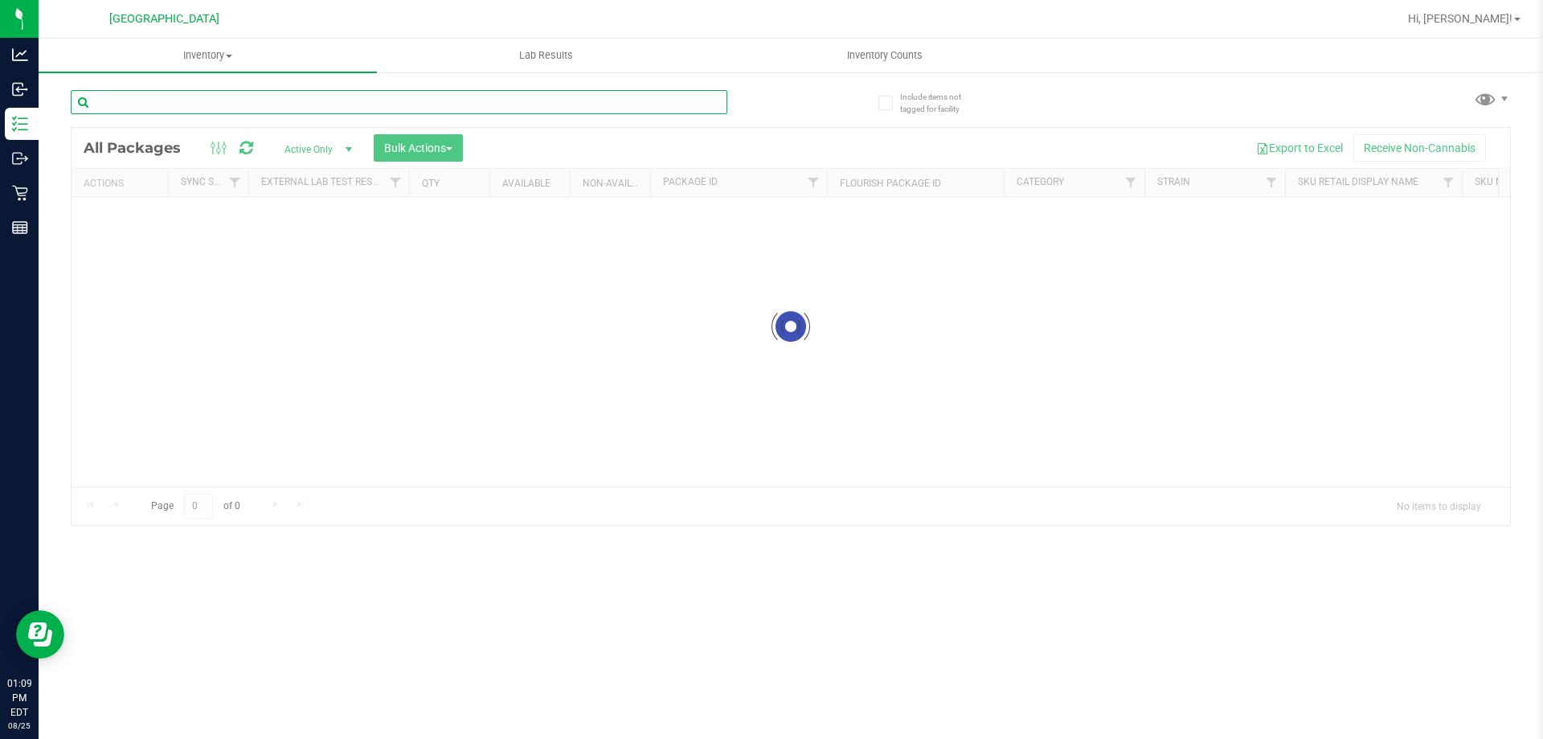
click at [256, 108] on input "text" at bounding box center [399, 102] width 657 height 24
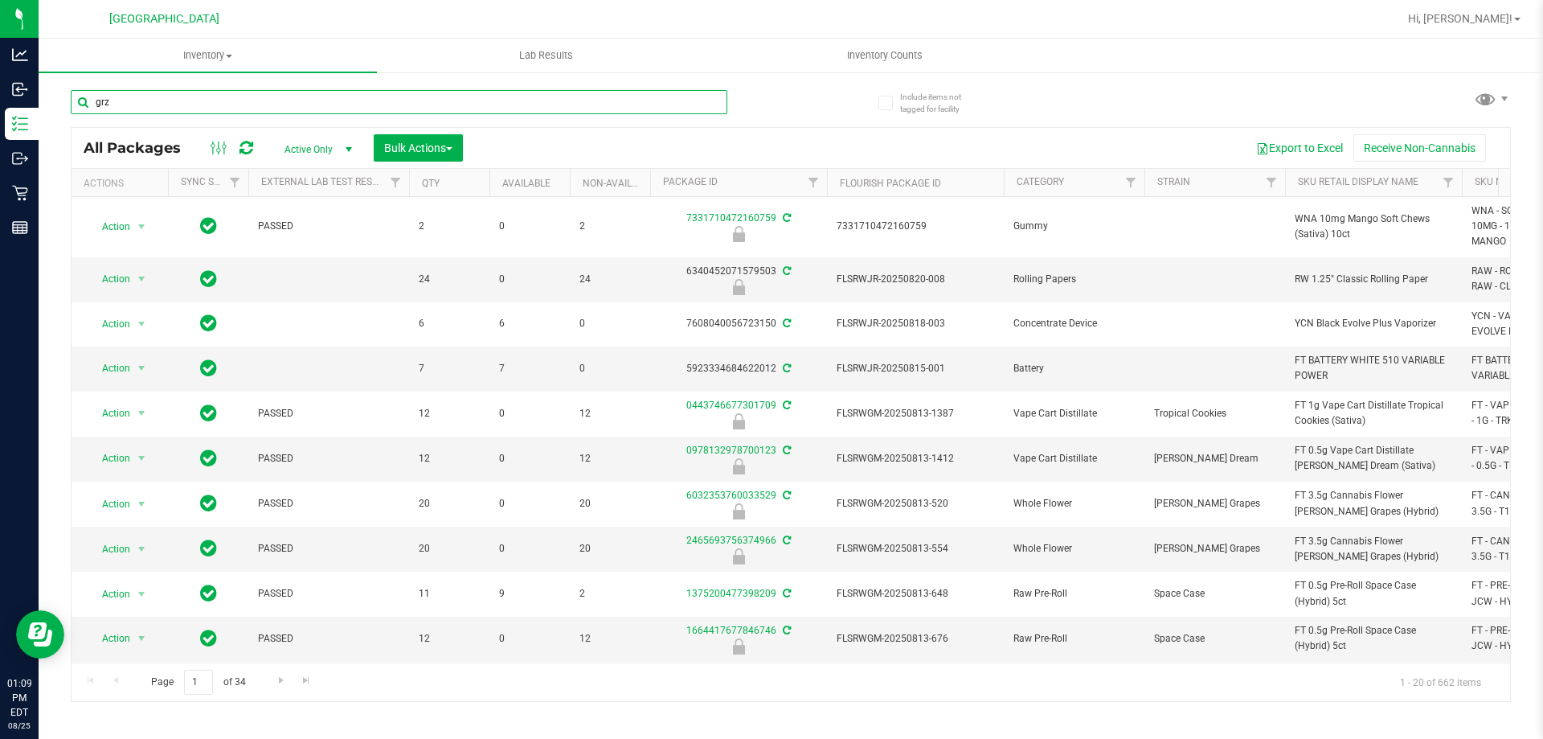
type input "grz"
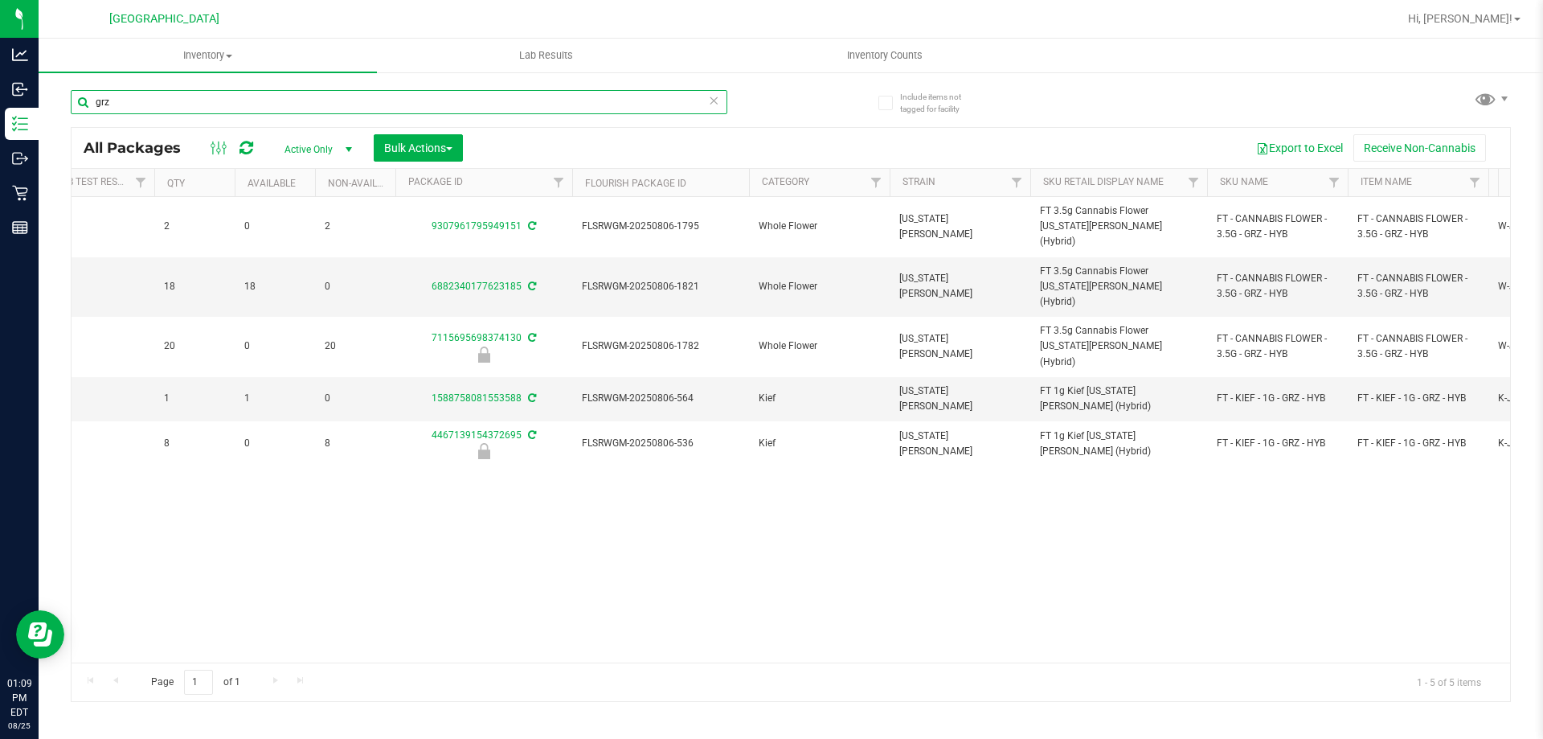
scroll to position [0, 312]
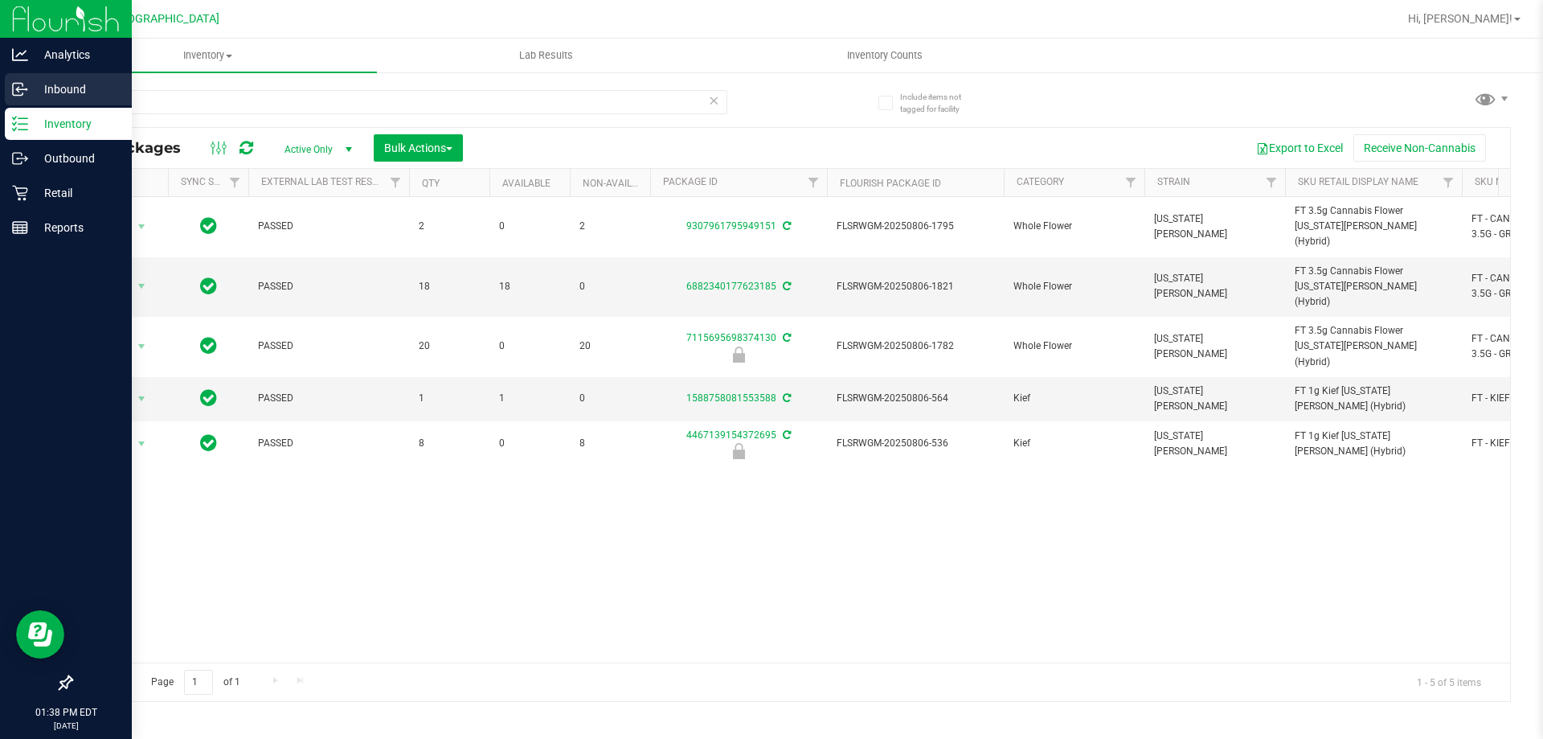
click at [55, 83] on p "Inbound" at bounding box center [76, 89] width 96 height 19
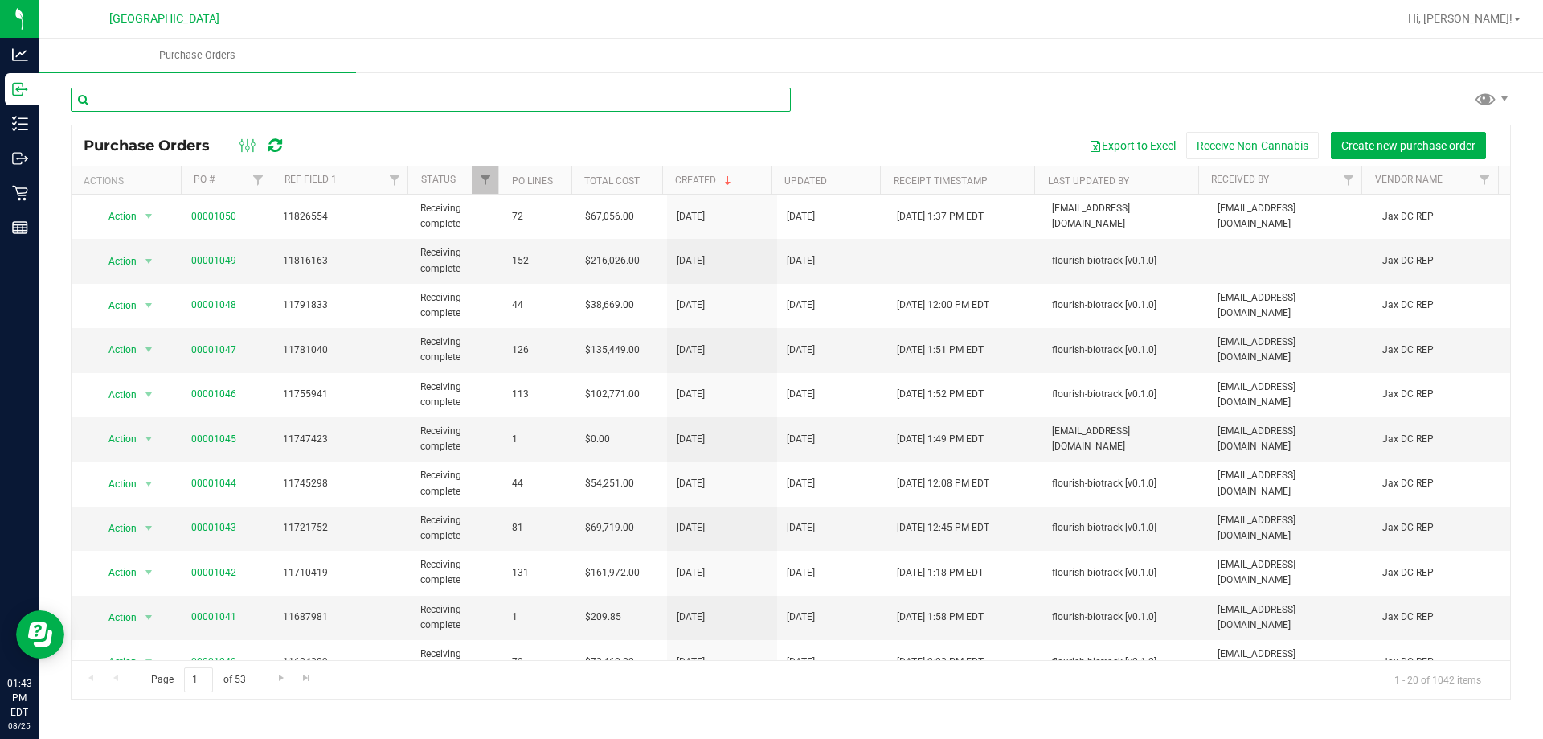
click at [121, 96] on input "text" at bounding box center [431, 100] width 720 height 24
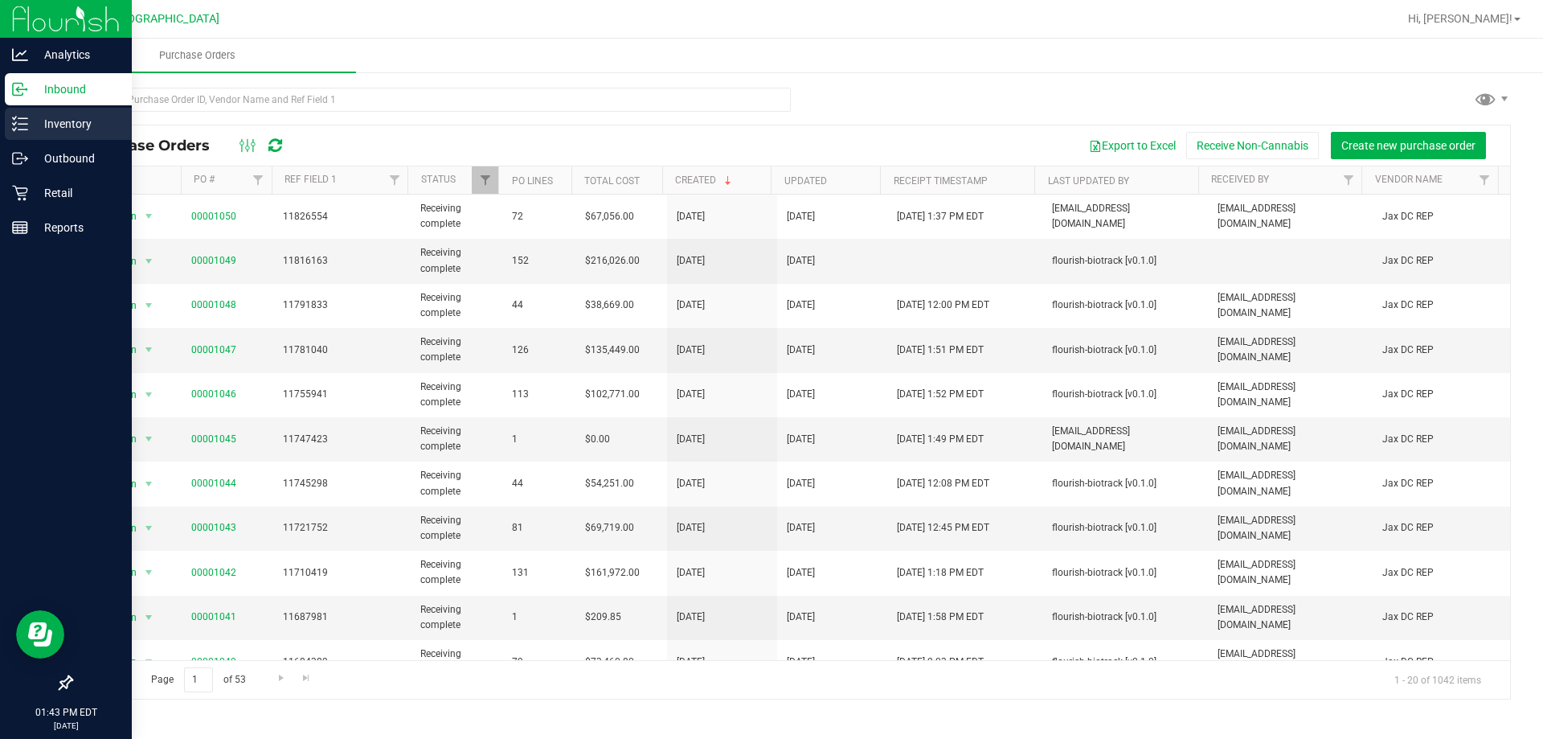
click at [41, 128] on p "Inventory" at bounding box center [76, 123] width 96 height 19
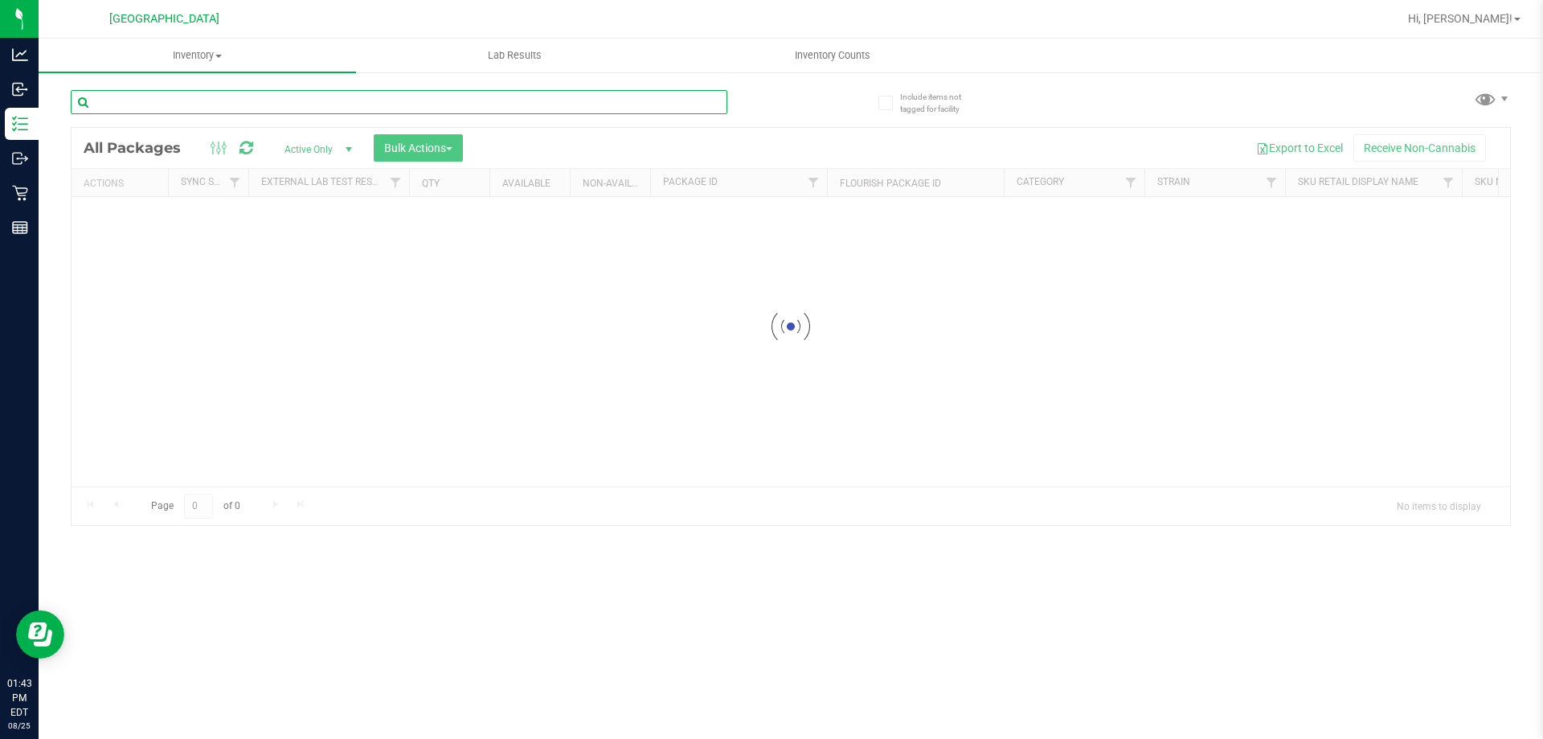
click at [185, 100] on input "text" at bounding box center [399, 102] width 657 height 24
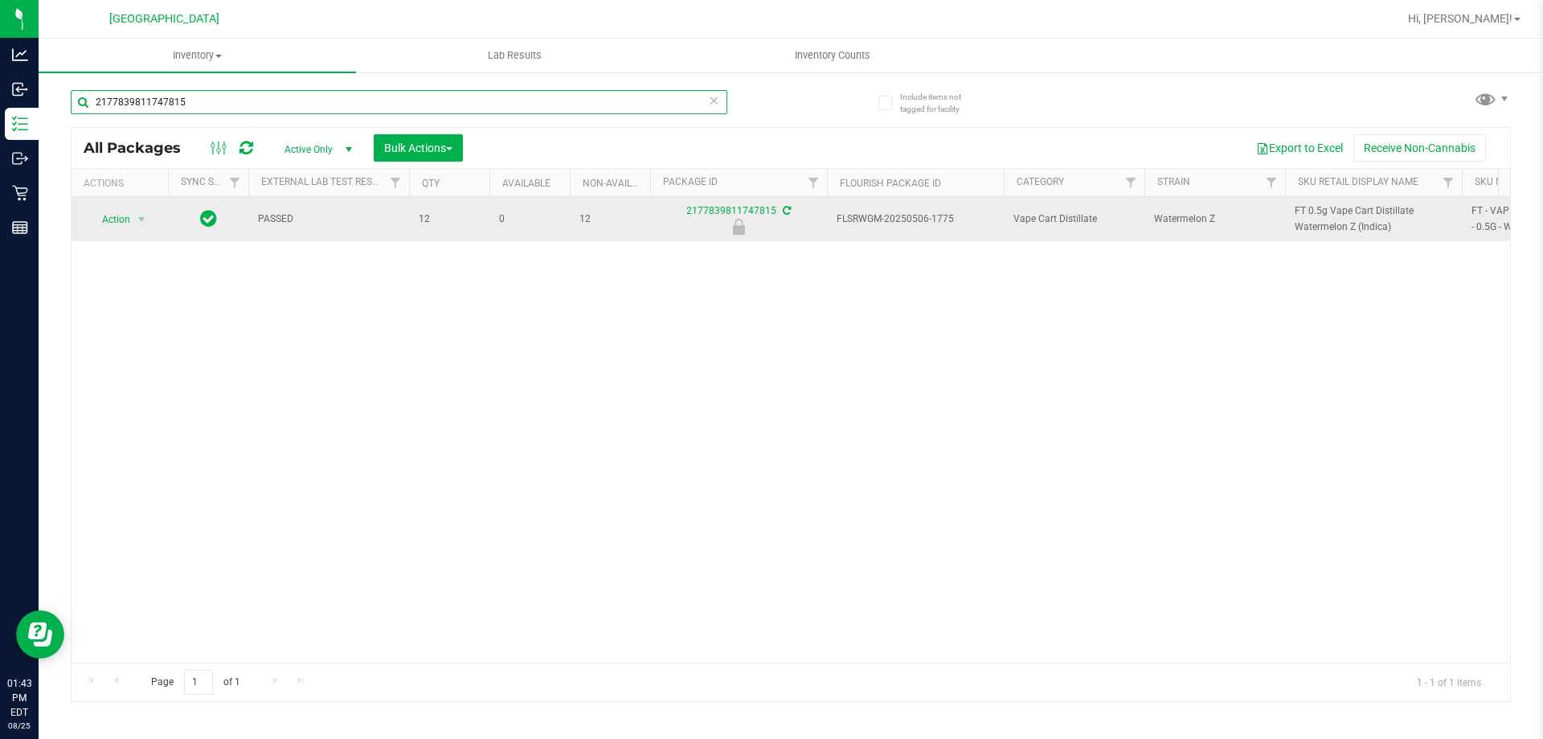
type input "2177839811747815"
click at [138, 229] on span "select" at bounding box center [142, 219] width 20 height 23
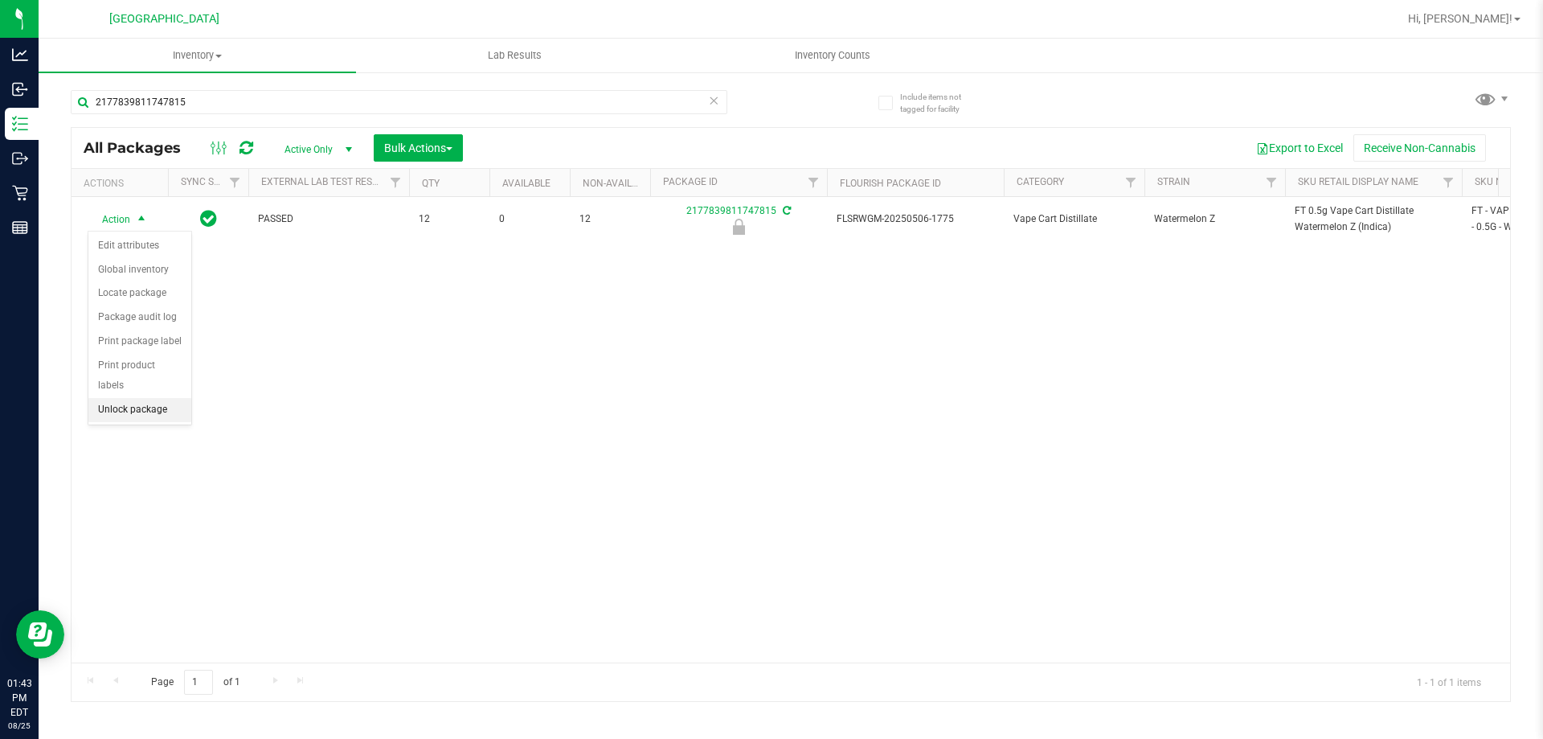
click at [128, 398] on li "Unlock package" at bounding box center [139, 410] width 103 height 24
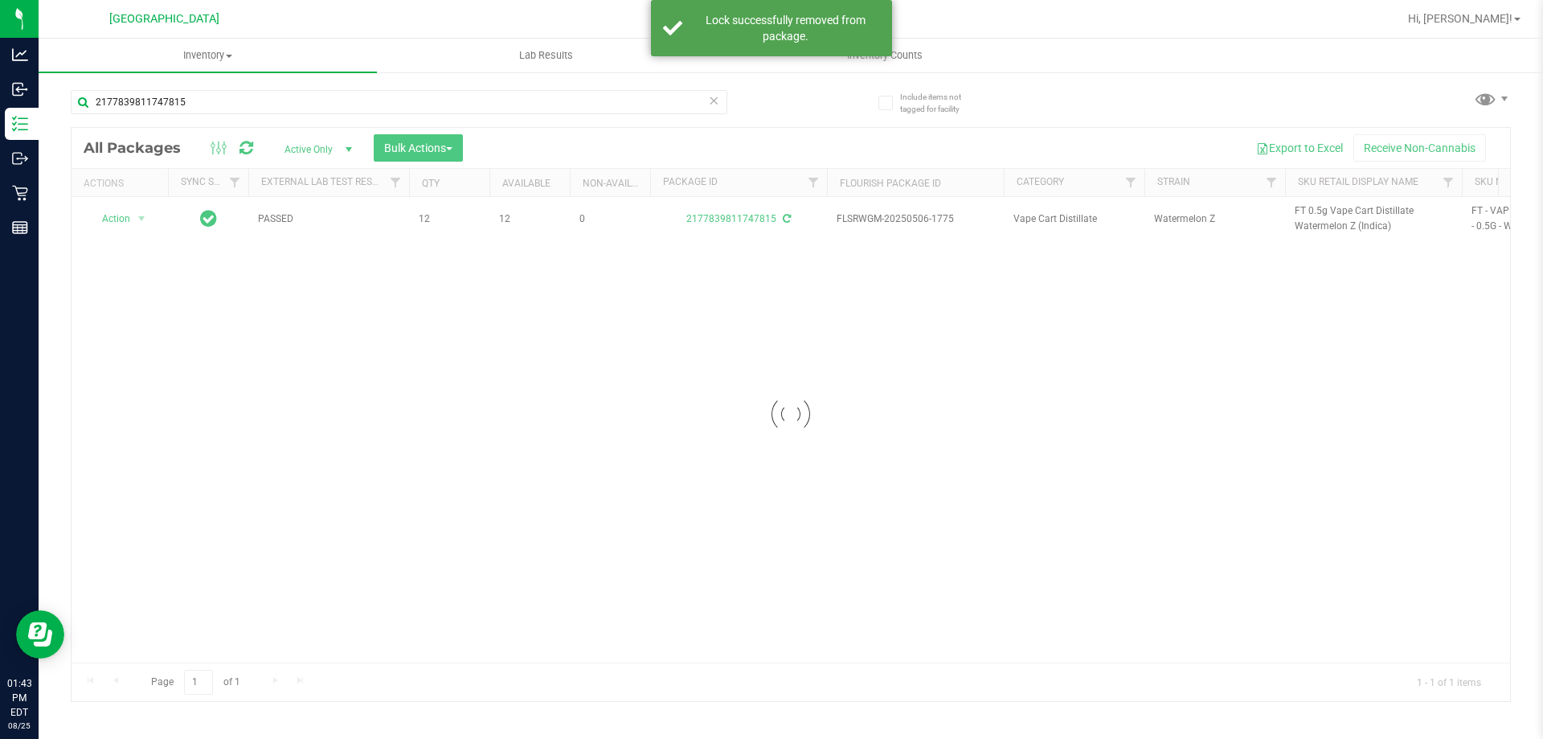
click at [1308, 214] on div at bounding box center [791, 414] width 1439 height 573
click at [1308, 214] on span "FT 0.5g Vape Cart Distillate Watermelon Z (Indica)" at bounding box center [1374, 218] width 158 height 31
copy tr "FT 0.5g Vape Cart Distillate Watermelon Z (Indica)"
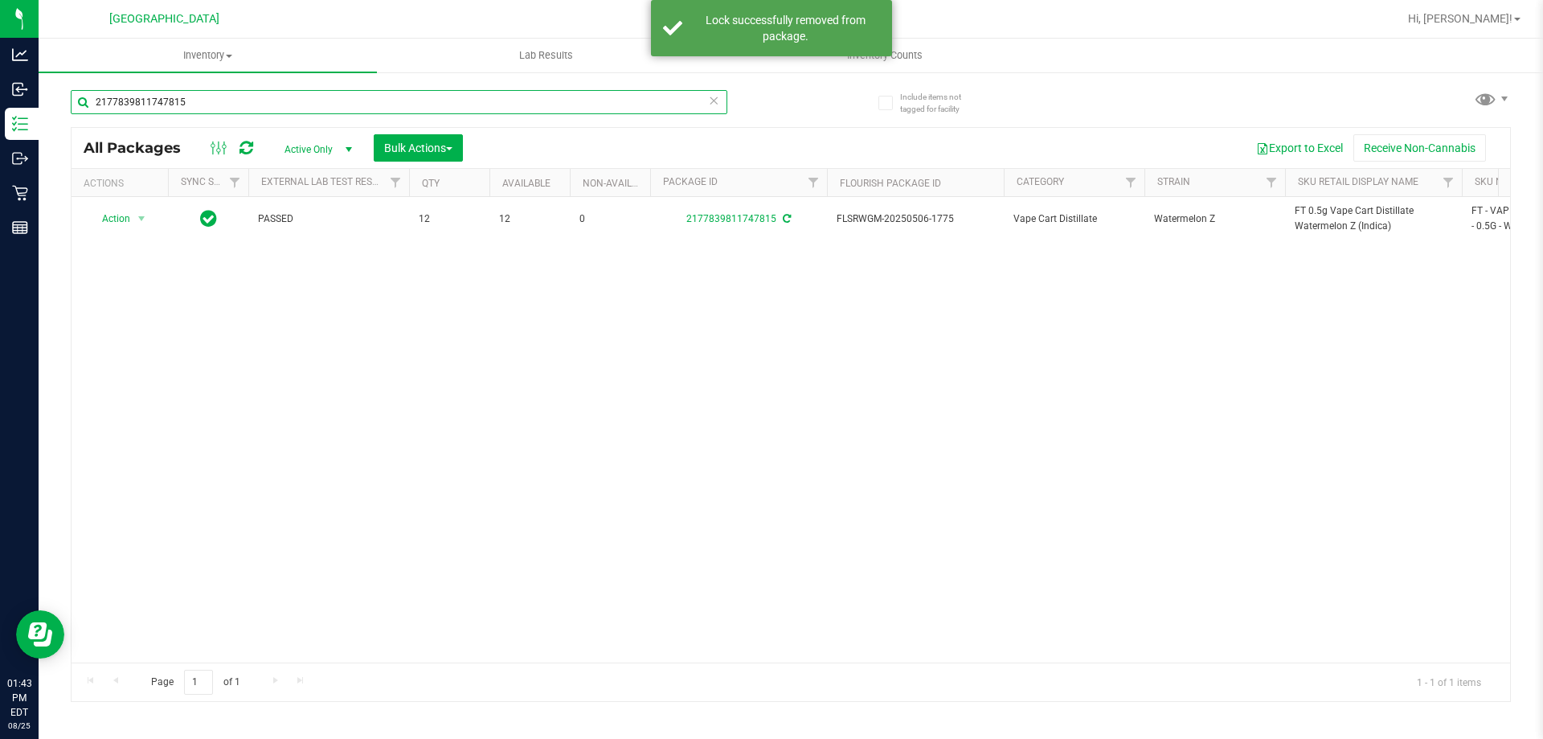
click at [358, 104] on input "2177839811747815" at bounding box center [399, 102] width 657 height 24
paste input "FT 0.5g Vape Cart Distillate Watermelon Z (Indica)"
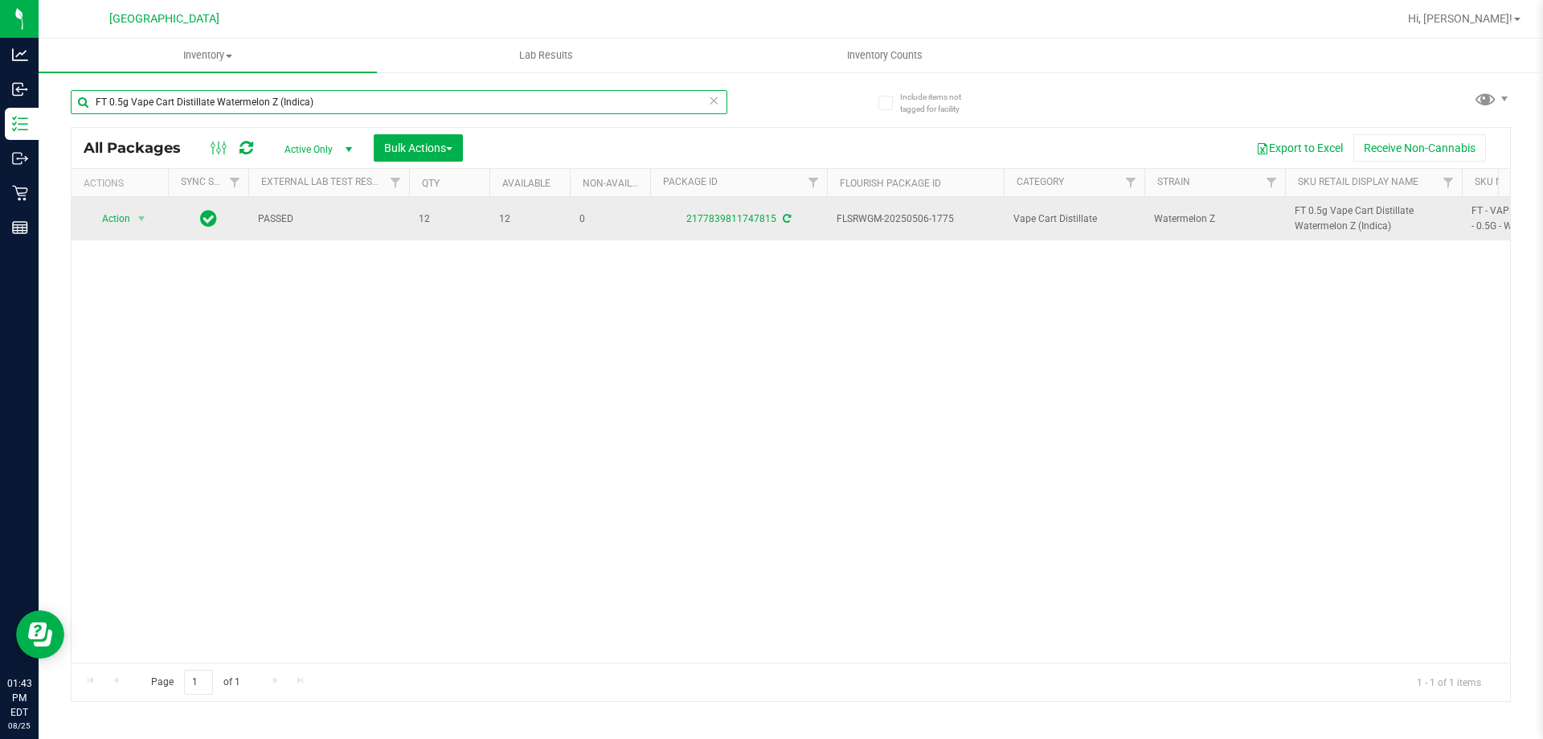
type input "FT 0.5g Vape Cart Distillate Watermelon Z (Indica)"
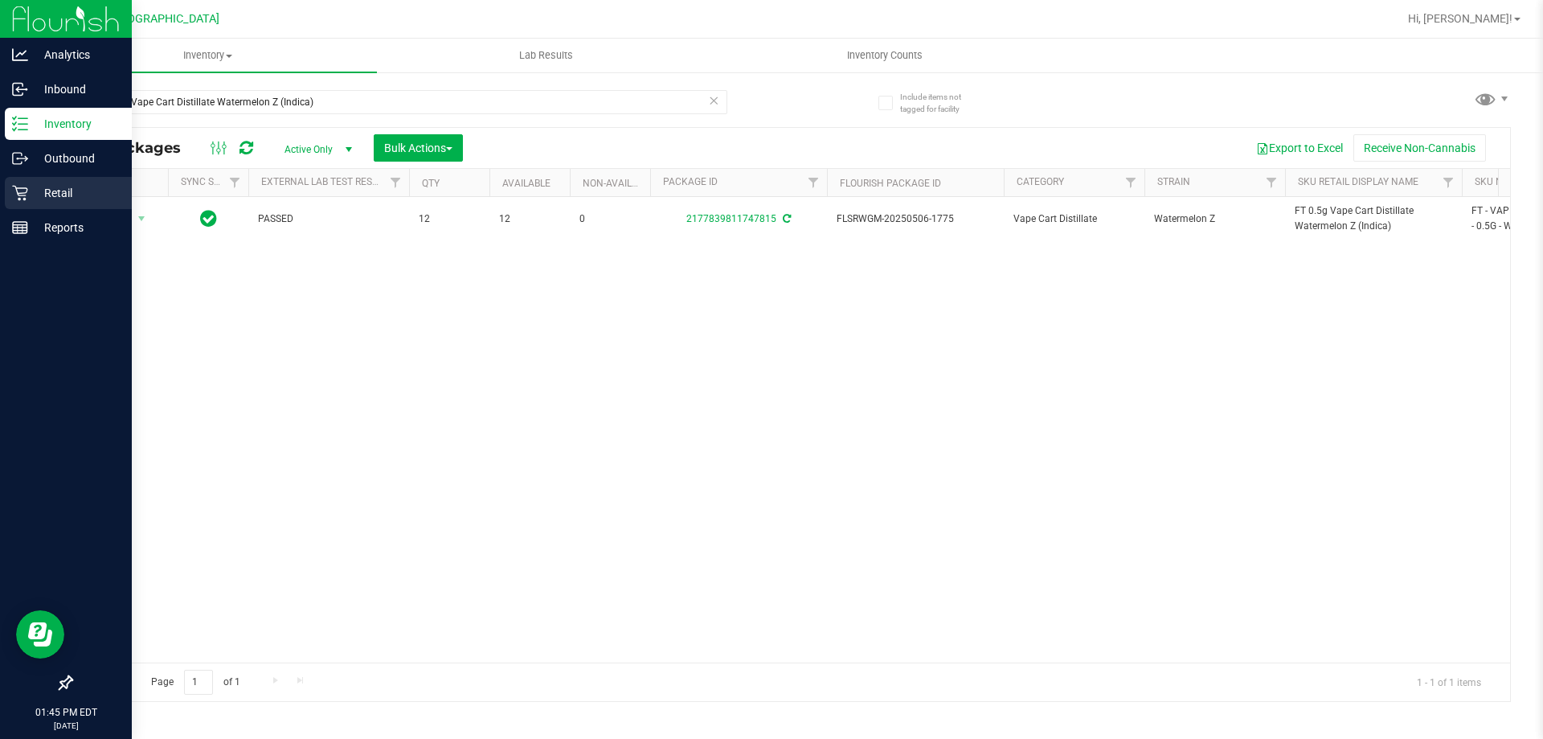
click at [68, 190] on p "Retail" at bounding box center [76, 192] width 96 height 19
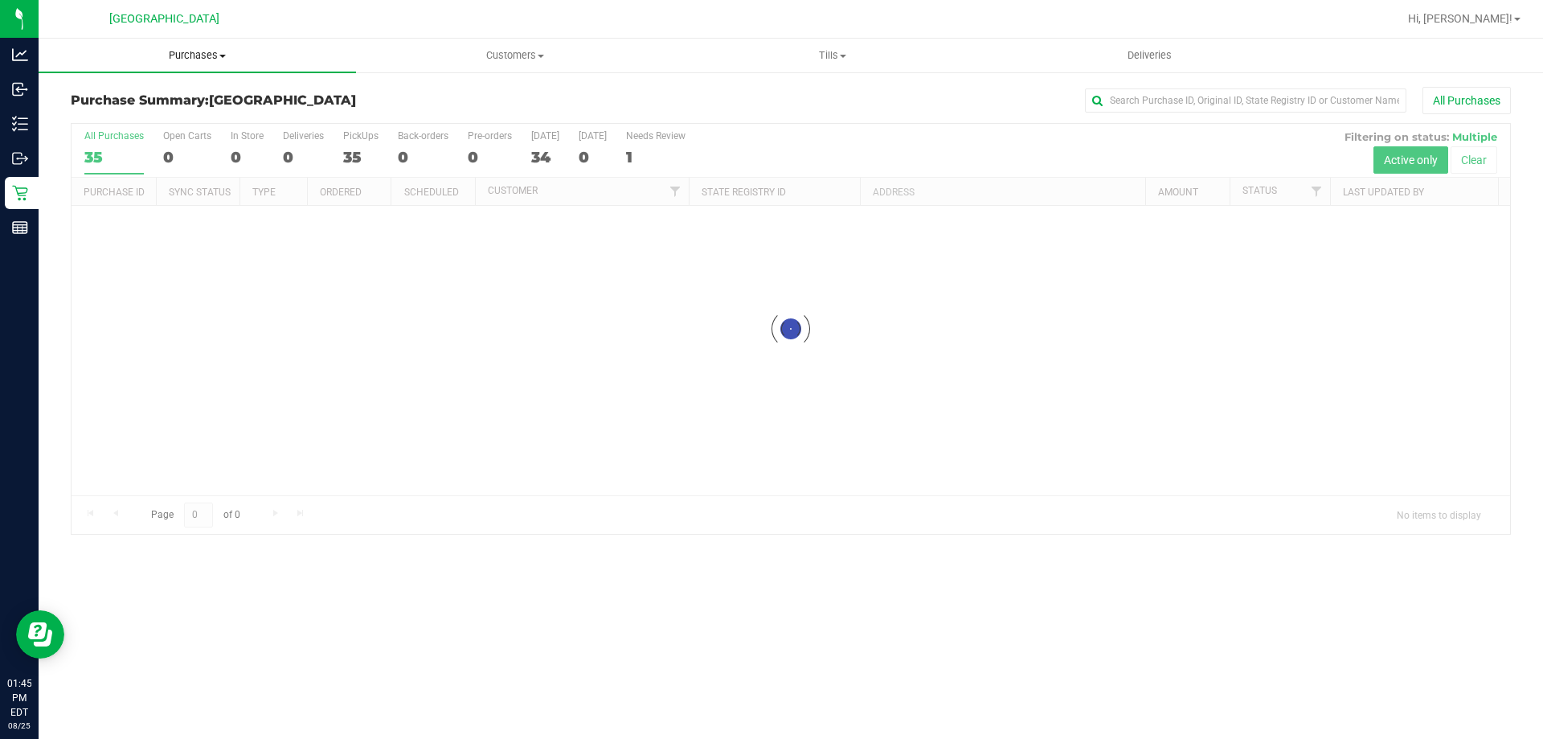
click at [199, 47] on uib-tab-heading "Purchases Summary of purchases Fulfillment All purchases" at bounding box center [197, 56] width 317 height 34
click at [107, 113] on span "Fulfillment" at bounding box center [89, 116] width 100 height 14
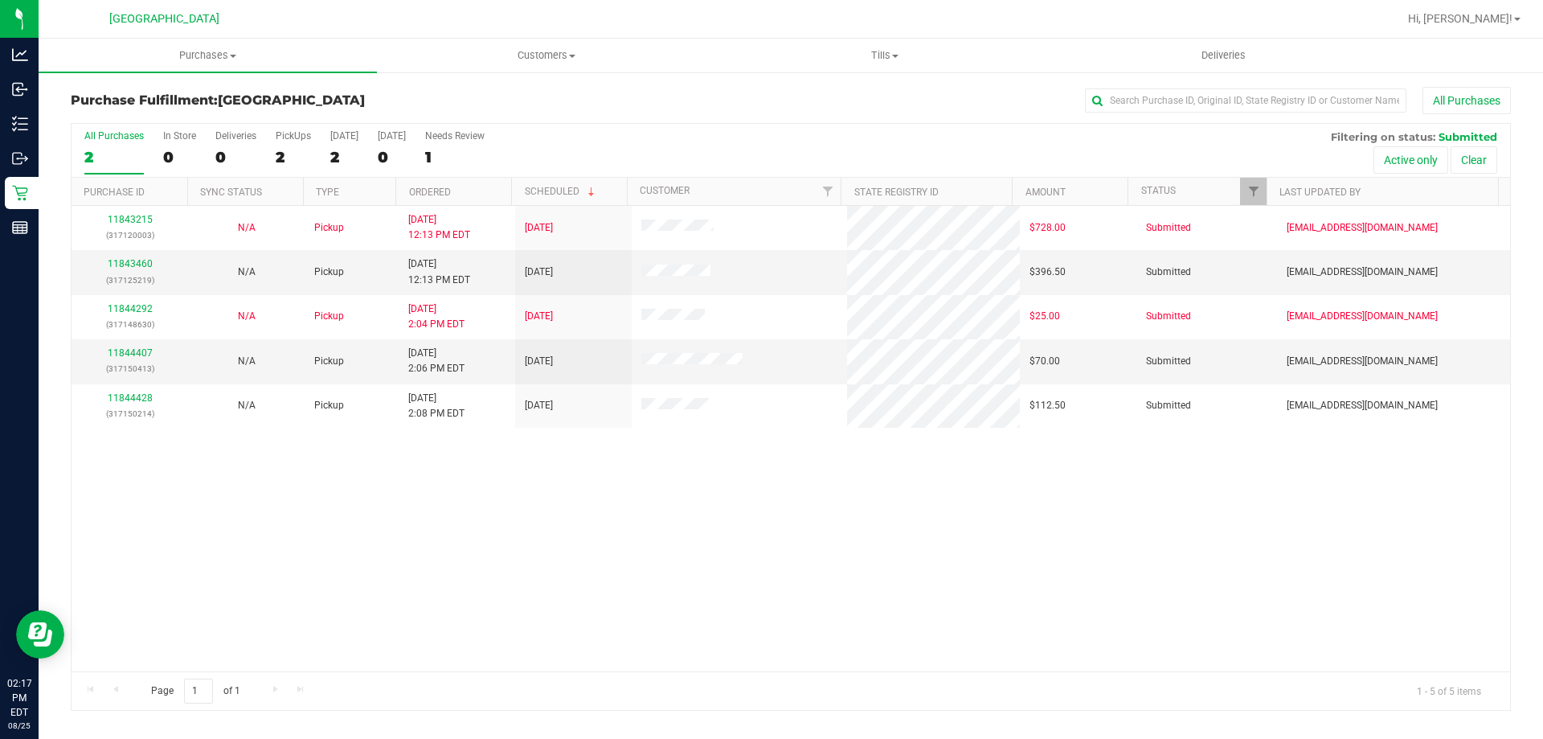
click at [405, 555] on div "11843215 (317120003) N/A Pickup 8/25/2025 12:13 PM EDT 8/25/2025 $728.00 Submit…" at bounding box center [791, 438] width 1439 height 465
click at [398, 535] on div "11843215 (317120003) N/A Pickup 8/25/2025 12:13 PM EDT 8/25/2025 $728.00 Submit…" at bounding box center [791, 438] width 1439 height 465
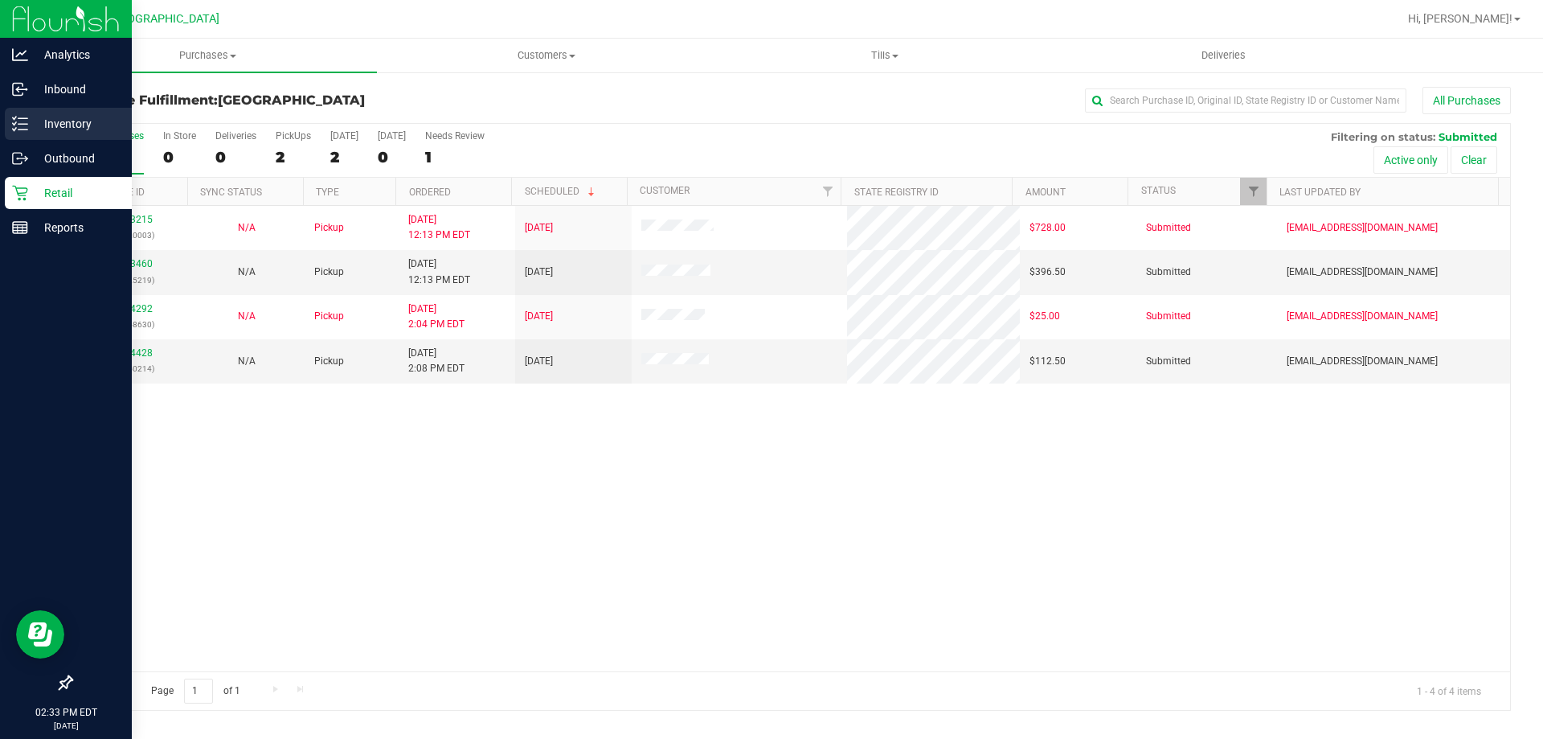
click at [76, 128] on p "Inventory" at bounding box center [76, 123] width 96 height 19
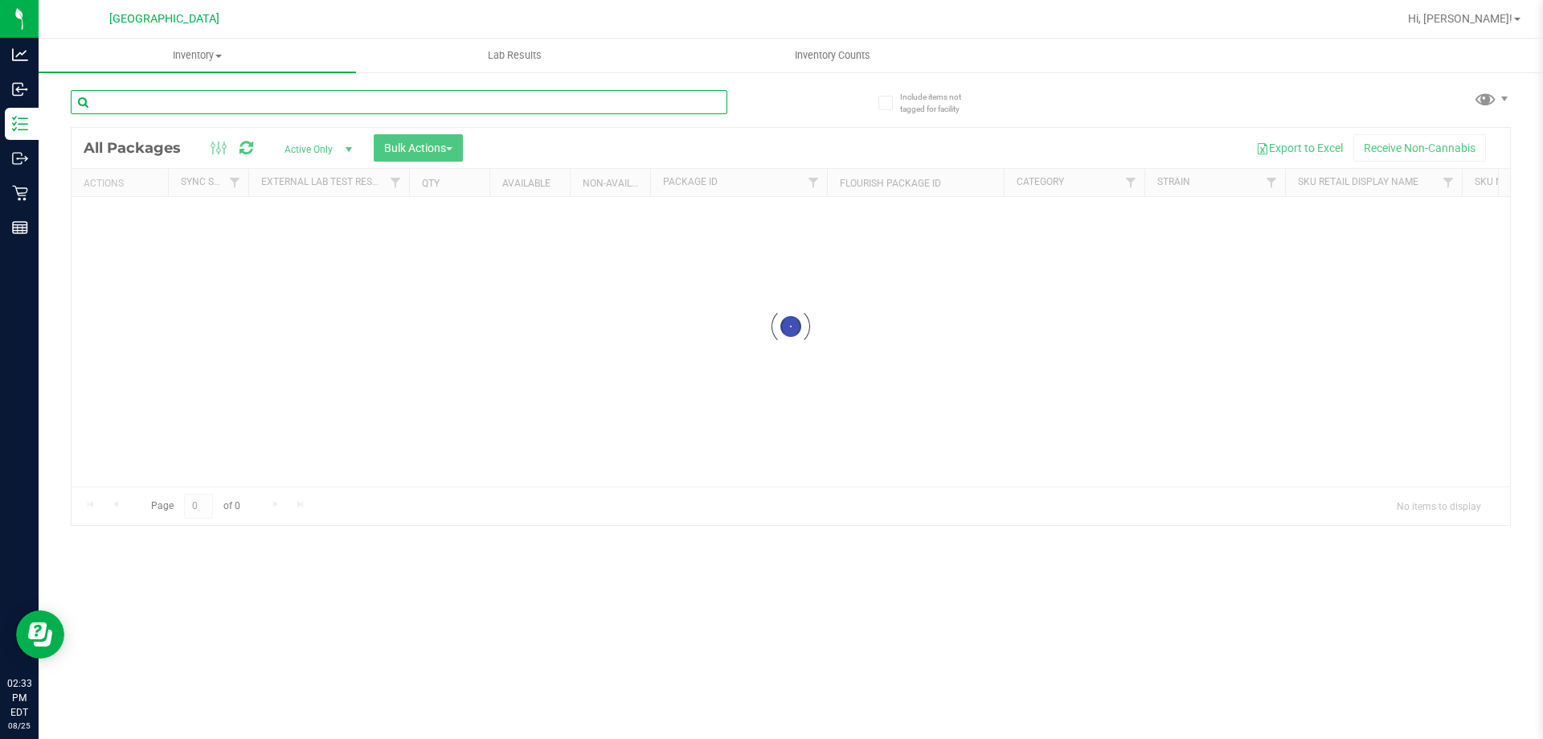
click at [180, 103] on input "text" at bounding box center [399, 102] width 657 height 24
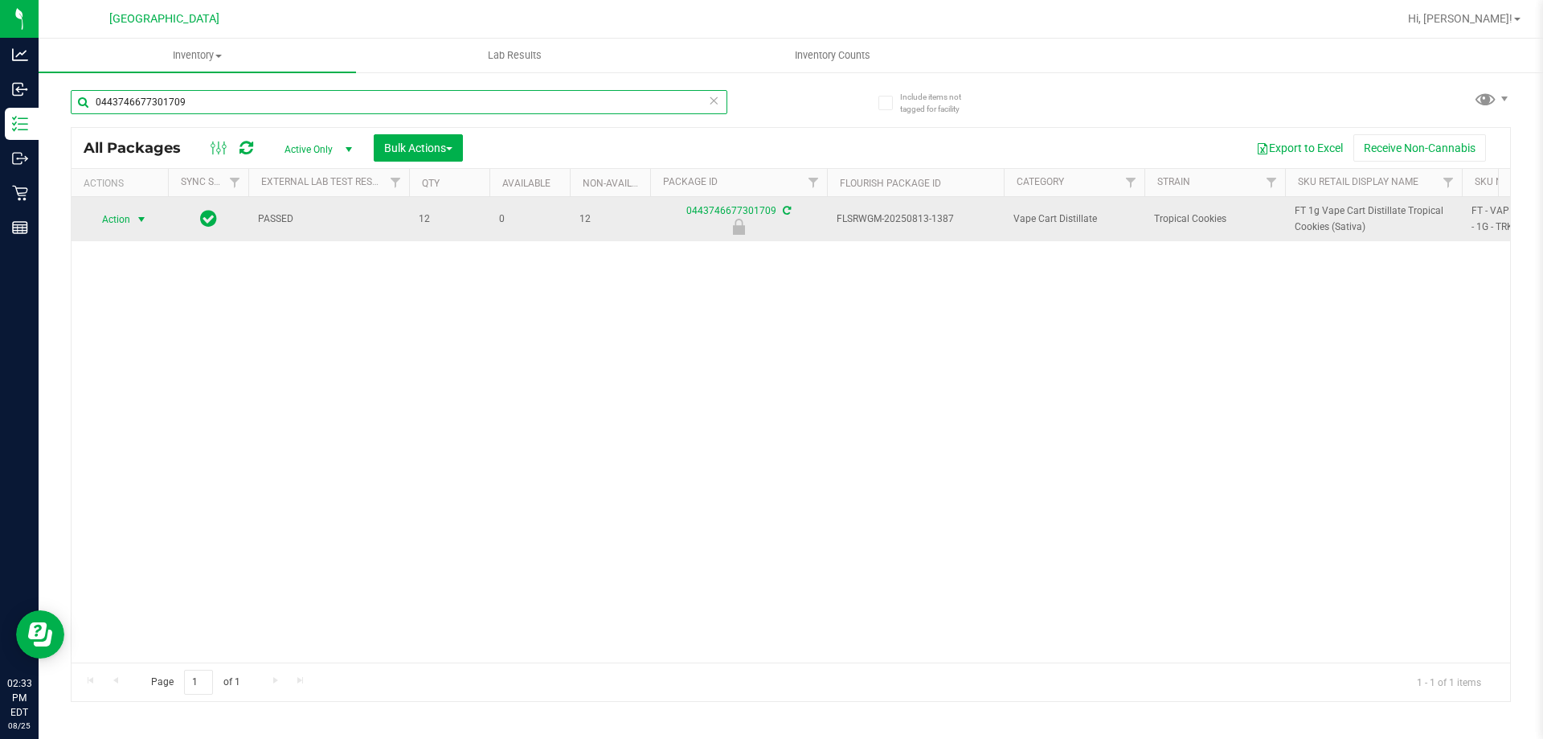
type input "0443746677301709"
click at [136, 219] on span "select" at bounding box center [141, 219] width 13 height 13
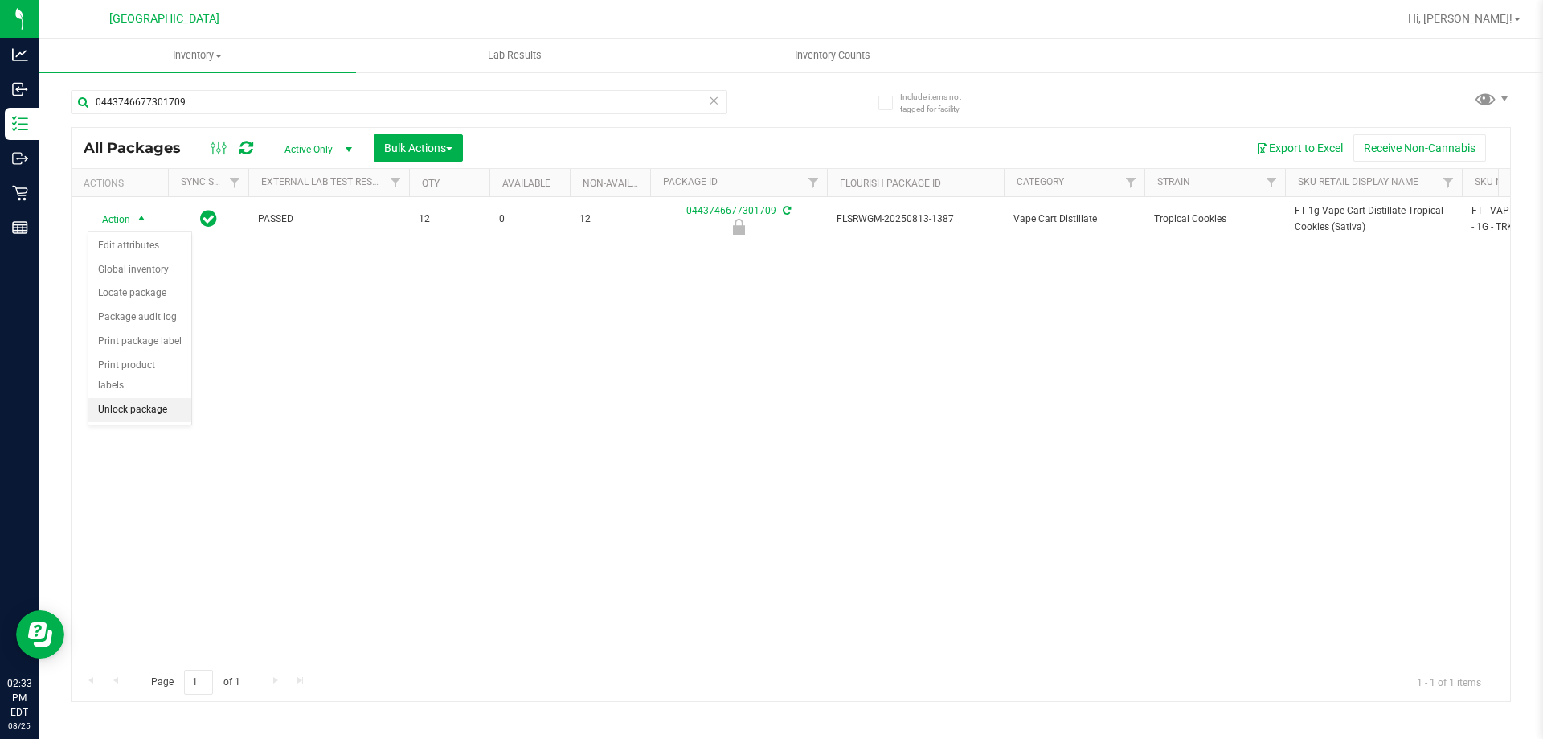
click at [162, 398] on li "Unlock package" at bounding box center [139, 410] width 103 height 24
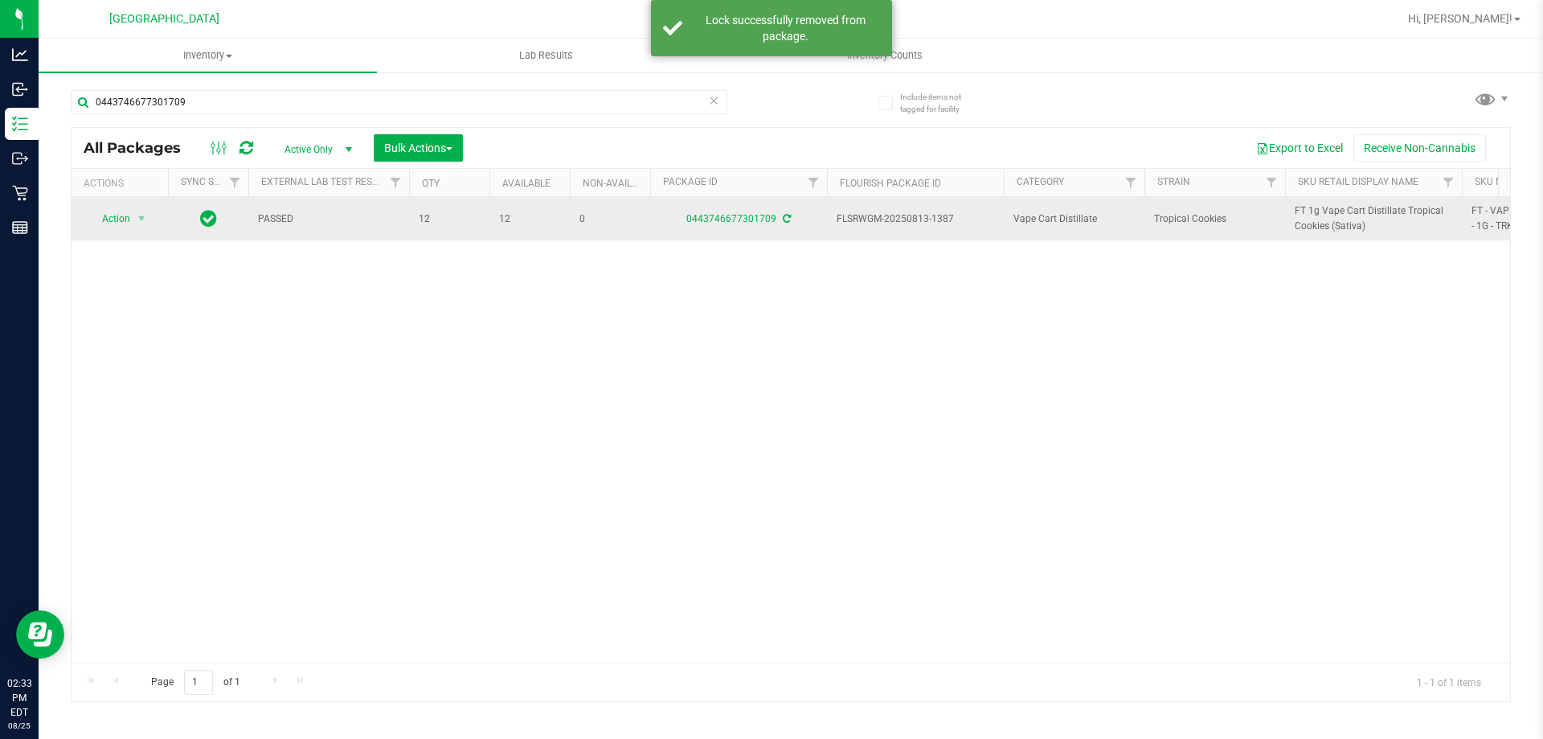
click at [1312, 215] on span "FT 1g Vape Cart Distillate Tropical Cookies (Sativa)" at bounding box center [1374, 218] width 158 height 31
copy tr "FT 1g Vape Cart Distillate Tropical Cookies (Sativa)"
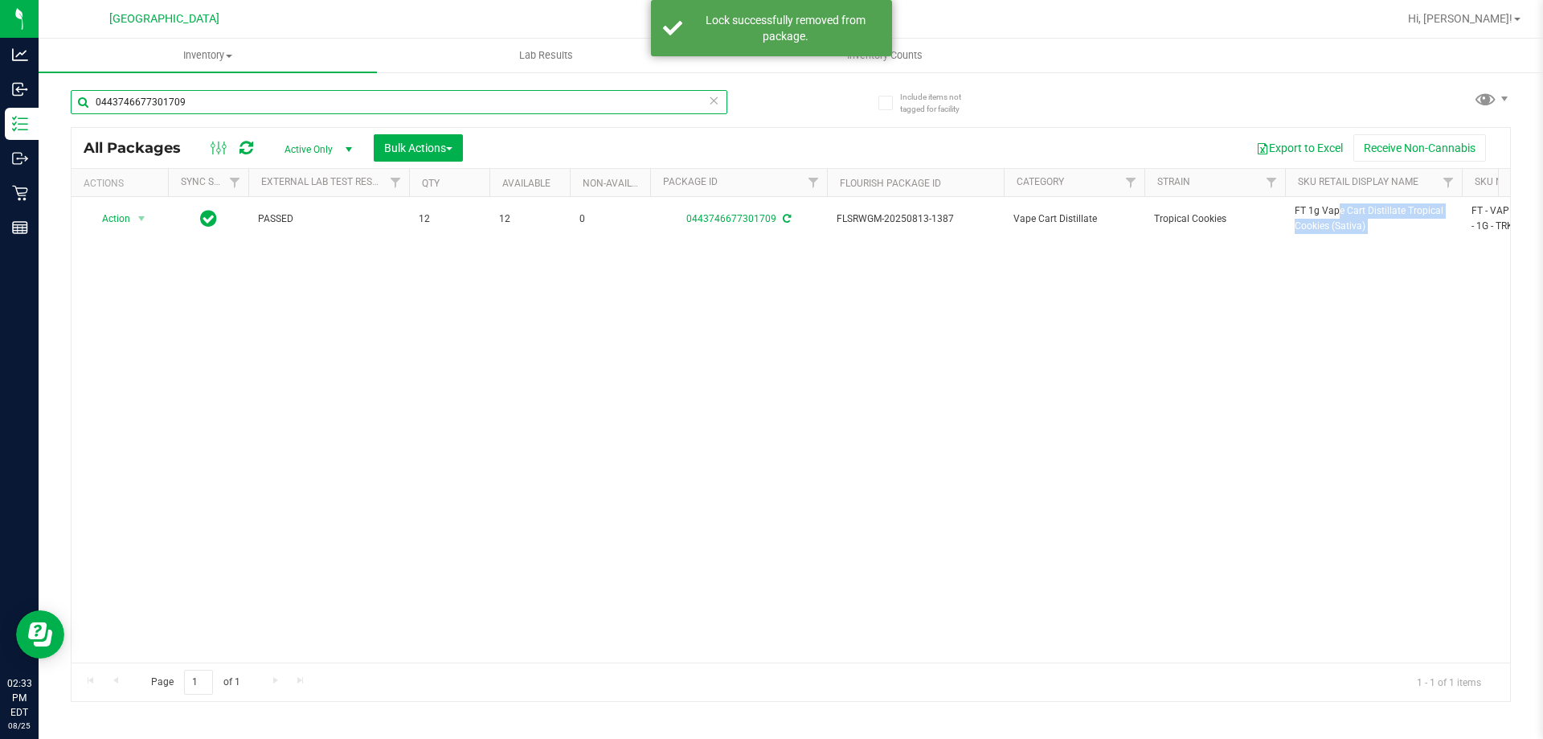
click at [151, 102] on input "0443746677301709" at bounding box center [399, 102] width 657 height 24
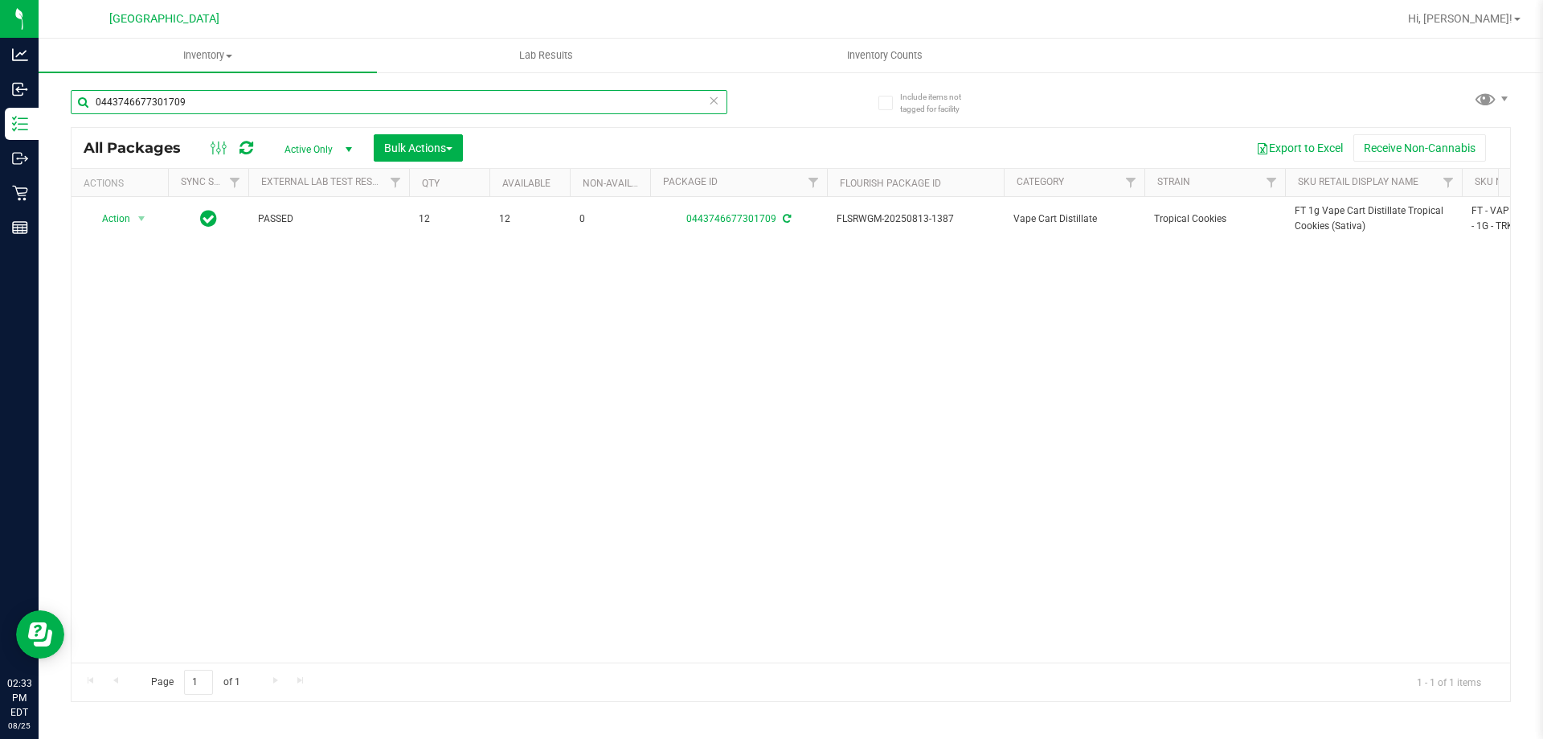
click at [151, 102] on input "0443746677301709" at bounding box center [399, 102] width 657 height 24
paste input "FT 1g Vape Cart Distillate Tropical Cookies (Sativa)"
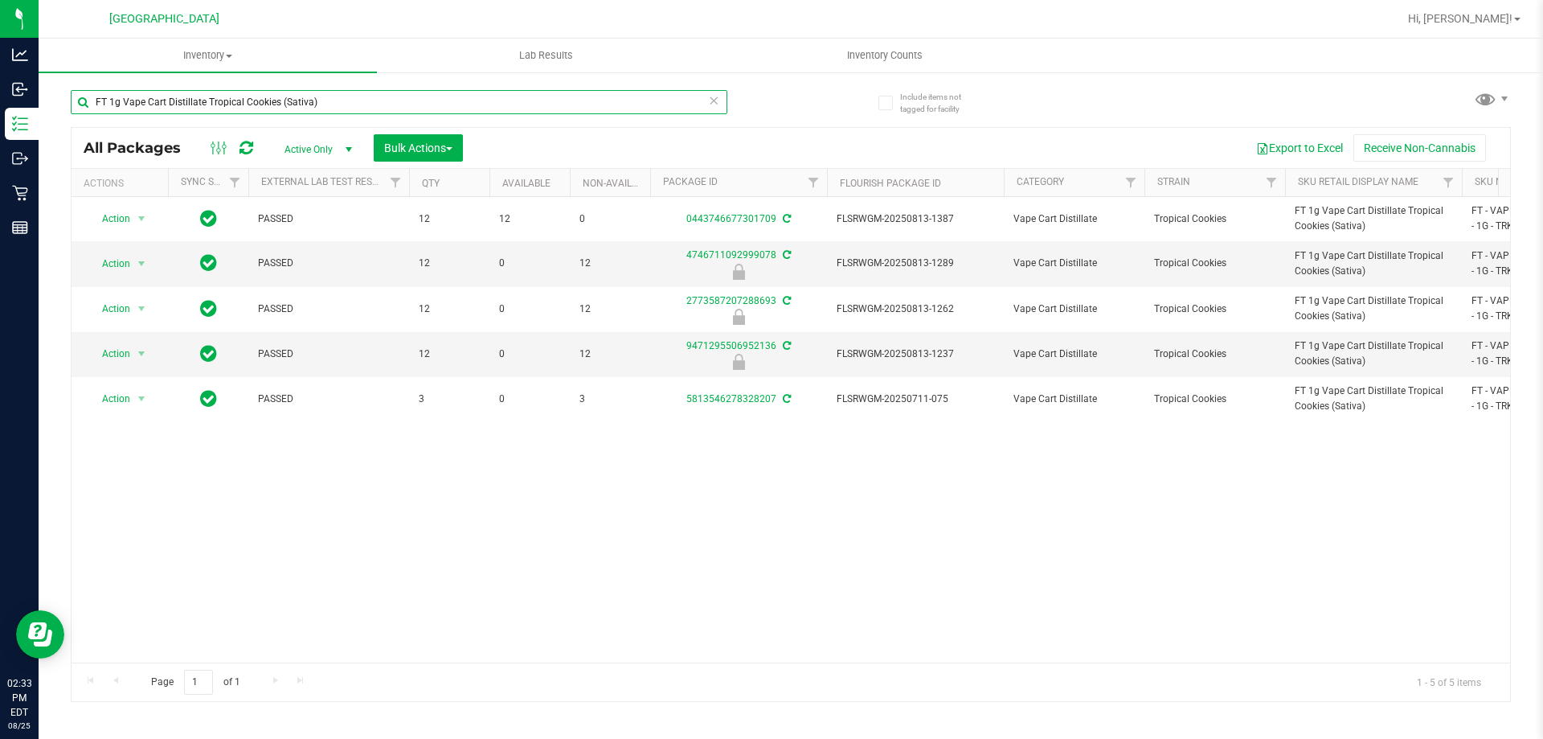
click at [248, 100] on input "FT 1g Vape Cart Distillate Tropical Cookies (Sativa)" at bounding box center [399, 102] width 657 height 24
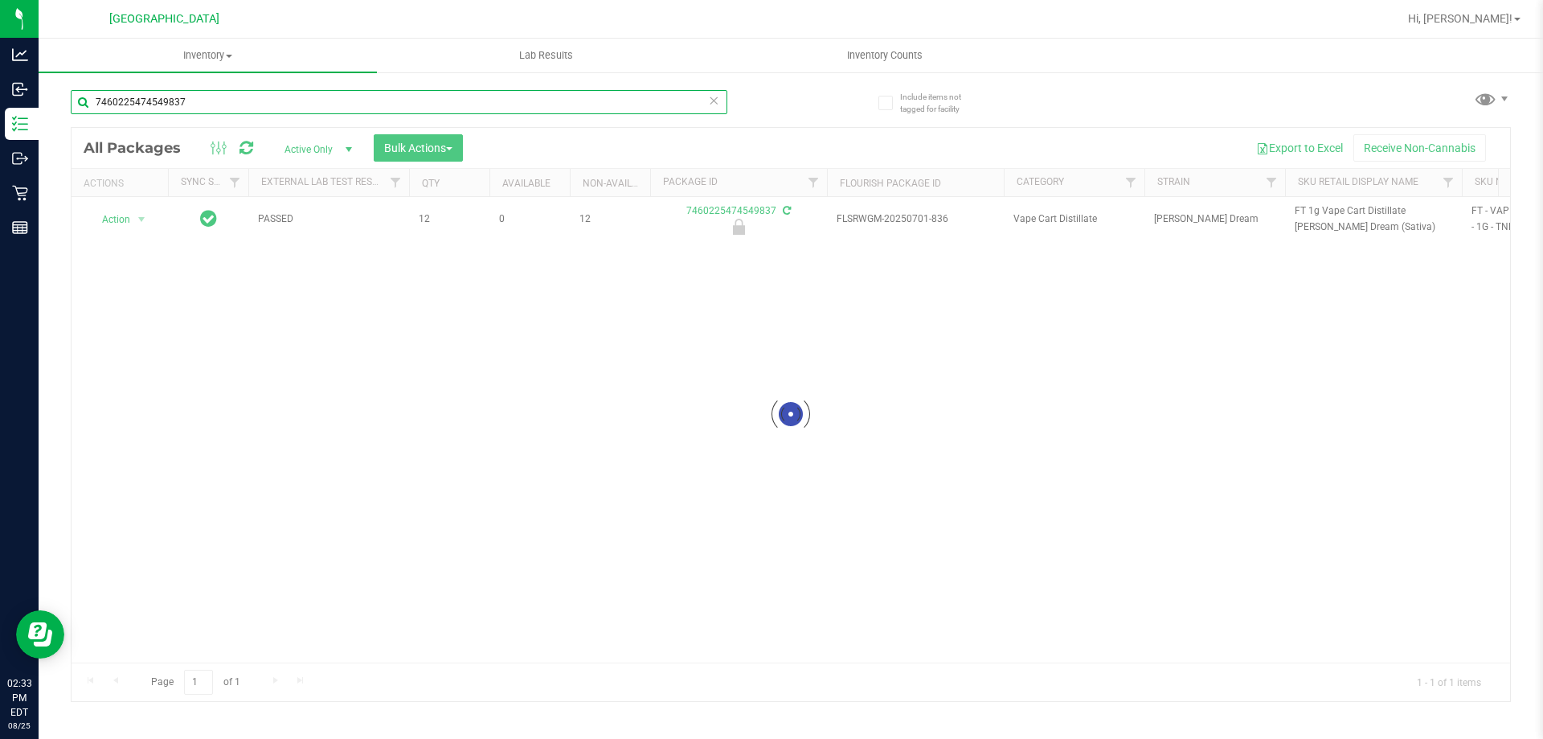
type input "7460225474549837"
click at [122, 217] on div at bounding box center [791, 414] width 1439 height 573
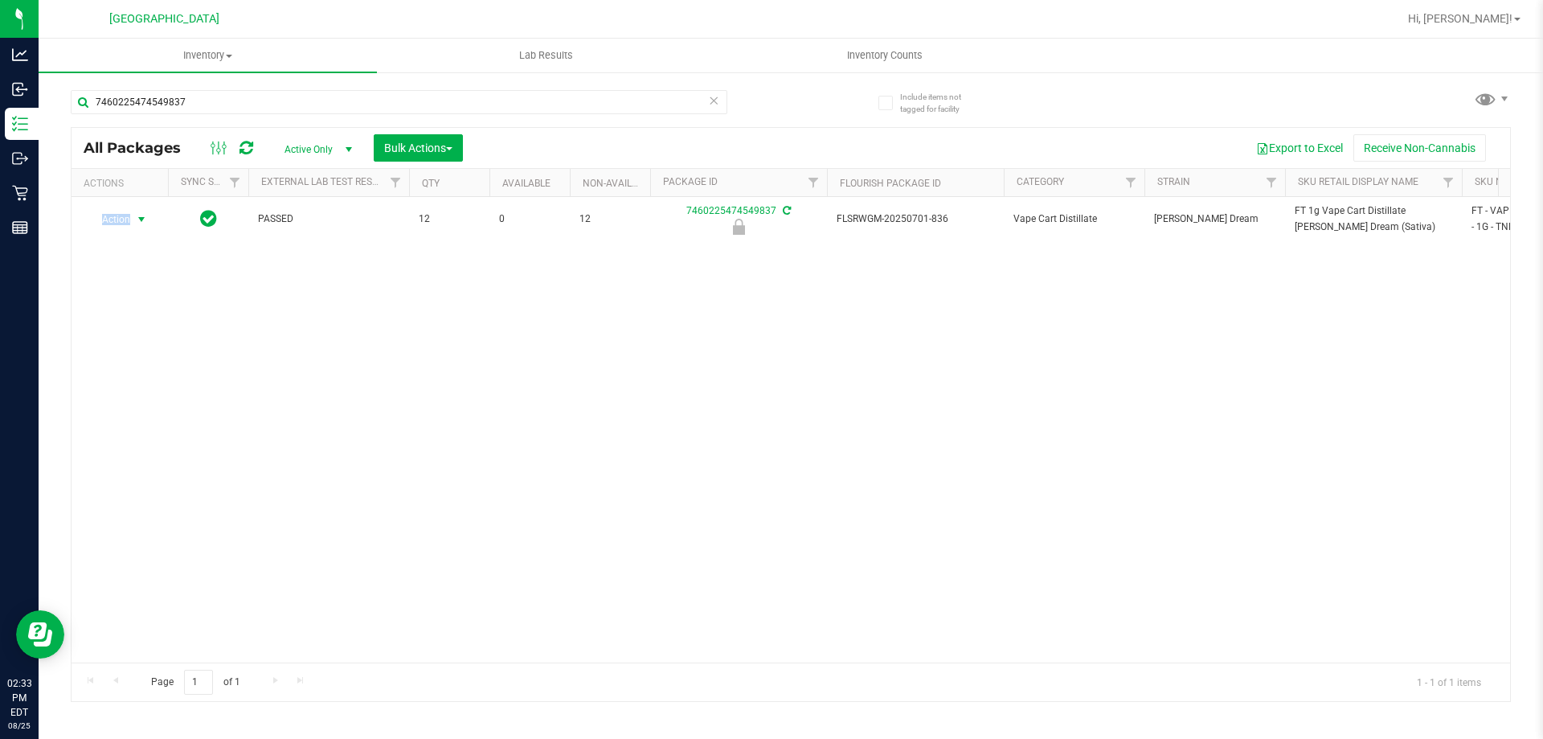
click at [122, 217] on span "Action" at bounding box center [109, 219] width 43 height 23
click at [141, 398] on li "Unlock package" at bounding box center [139, 410] width 103 height 24
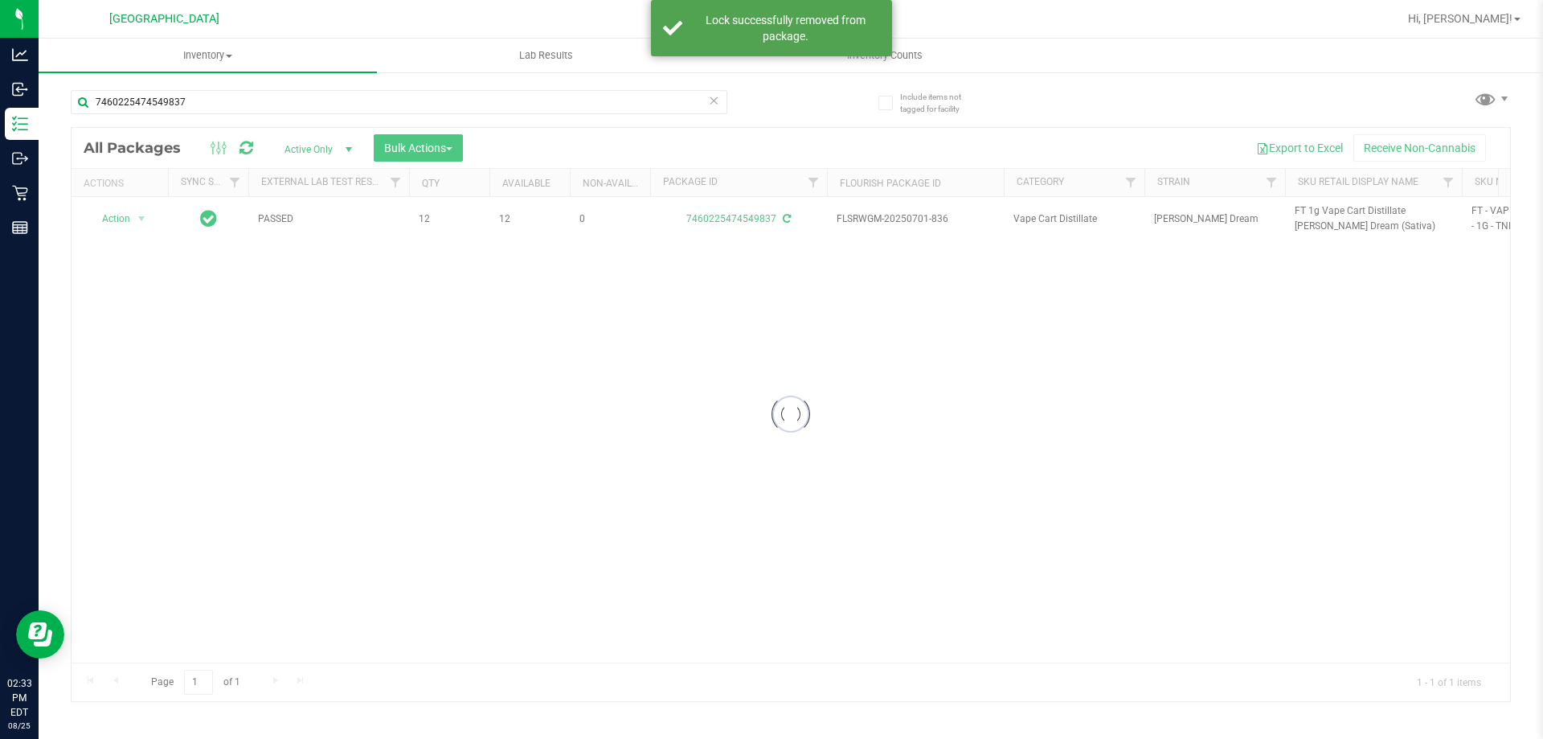
click at [1308, 211] on div at bounding box center [791, 414] width 1439 height 573
click at [1308, 211] on span "FT 1g Vape Cart Distillate Tangie Dream (Sativa)" at bounding box center [1374, 218] width 158 height 31
copy tr "FT 1g Vape Cart Distillate Tangie Dream (Sativa)"
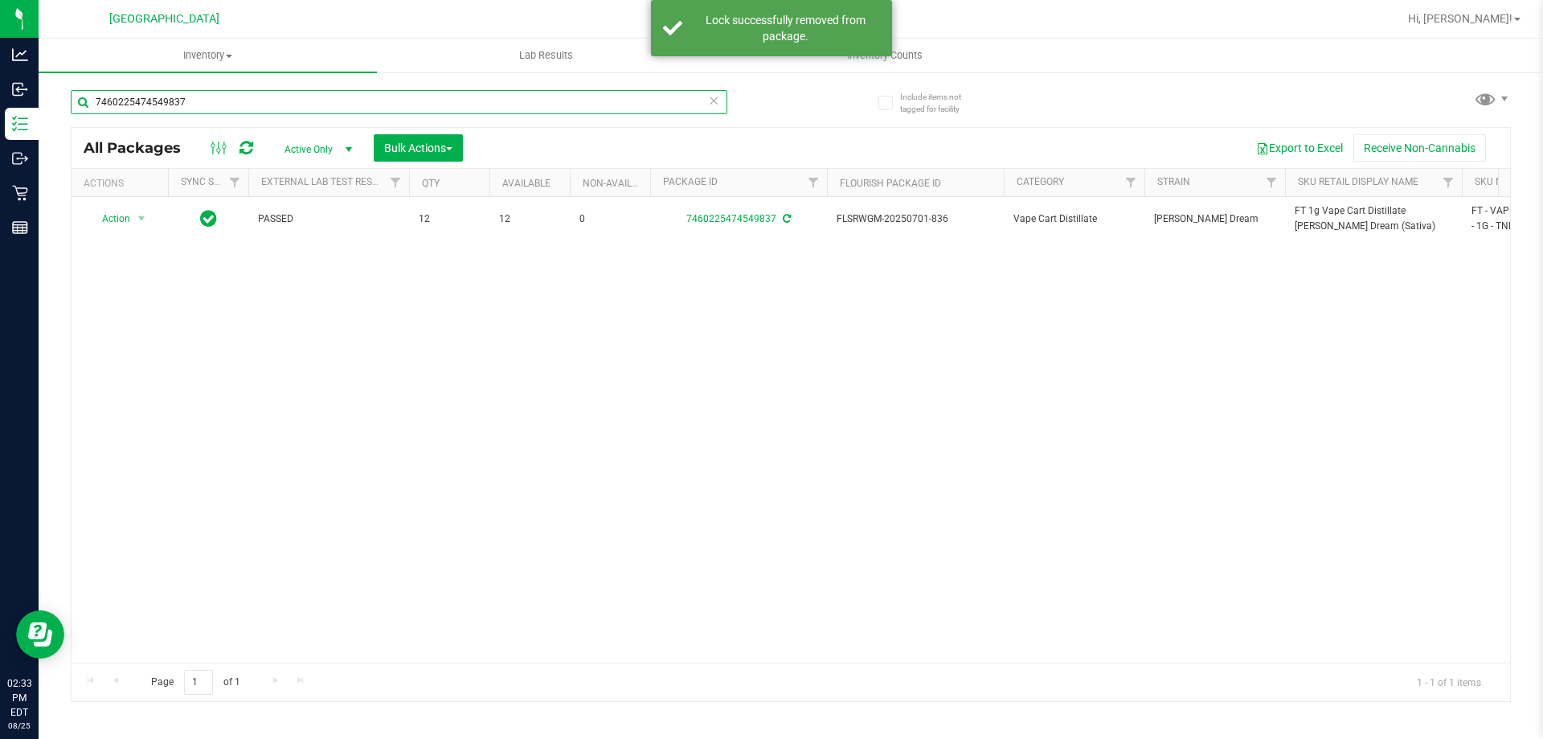
click at [498, 105] on input "7460225474549837" at bounding box center [399, 102] width 657 height 24
paste input "FT 1g Vape Cart Distillate Tangie Dream (Sativa)"
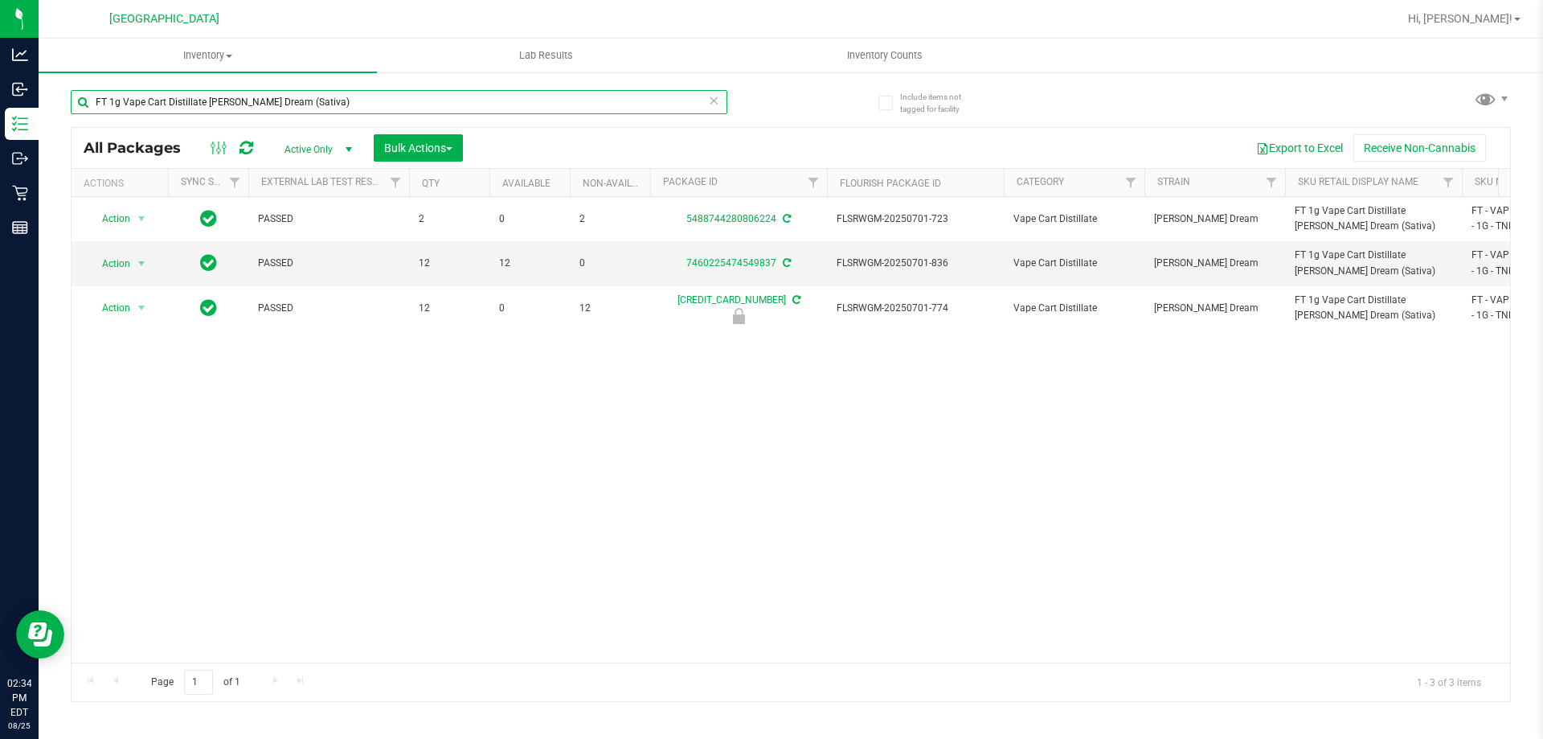
click at [499, 98] on input "FT 1g Vape Cart Distillate Tangie Dream (Sativa)" at bounding box center [399, 102] width 657 height 24
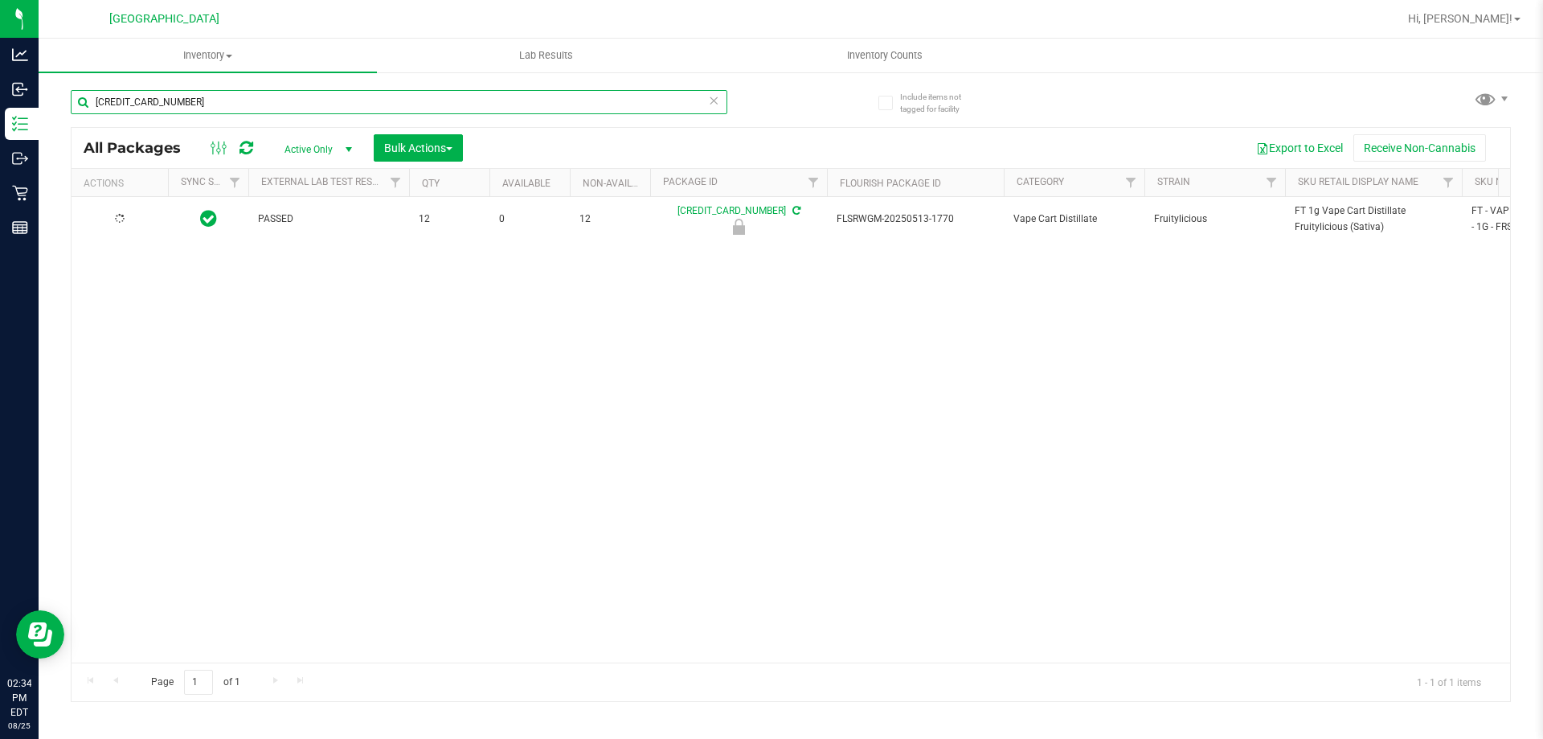
type input "3959665732966465"
click at [129, 219] on span "Action" at bounding box center [109, 219] width 43 height 23
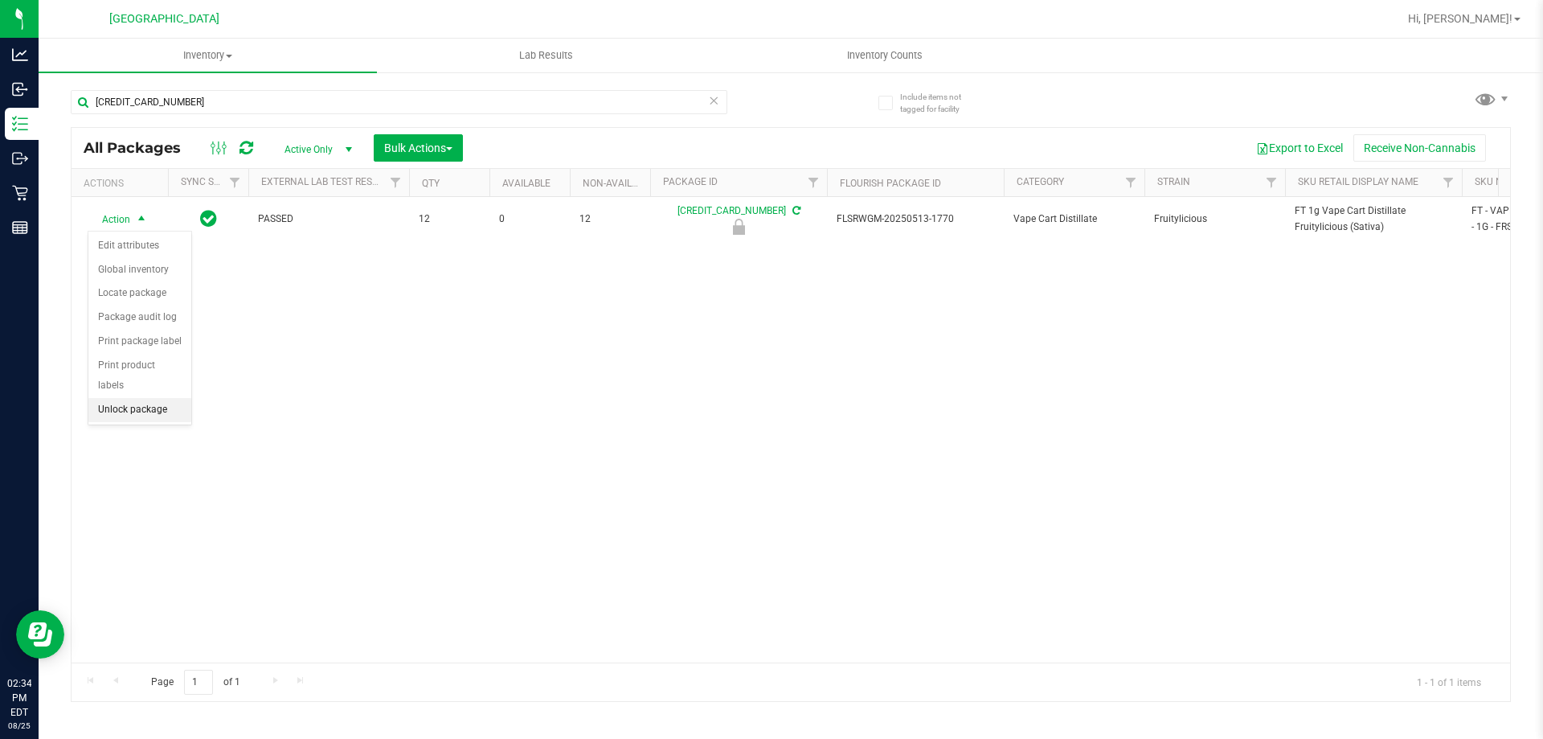
click at [135, 398] on li "Unlock package" at bounding box center [139, 410] width 103 height 24
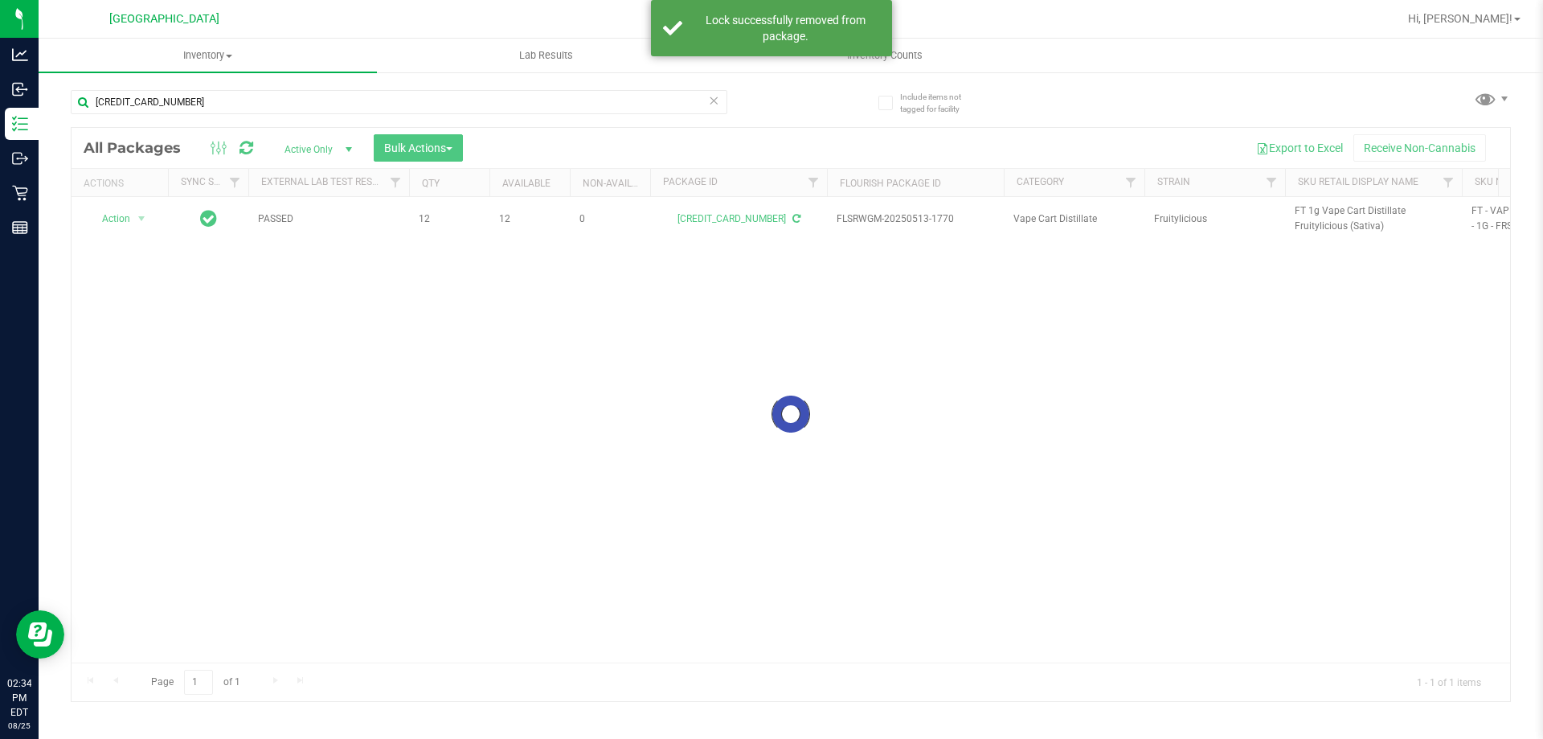
click at [1315, 205] on div at bounding box center [791, 414] width 1439 height 573
click at [1312, 208] on span "FT 1g Vape Cart Distillate Fruitylicious (Sativa)" at bounding box center [1374, 218] width 158 height 31
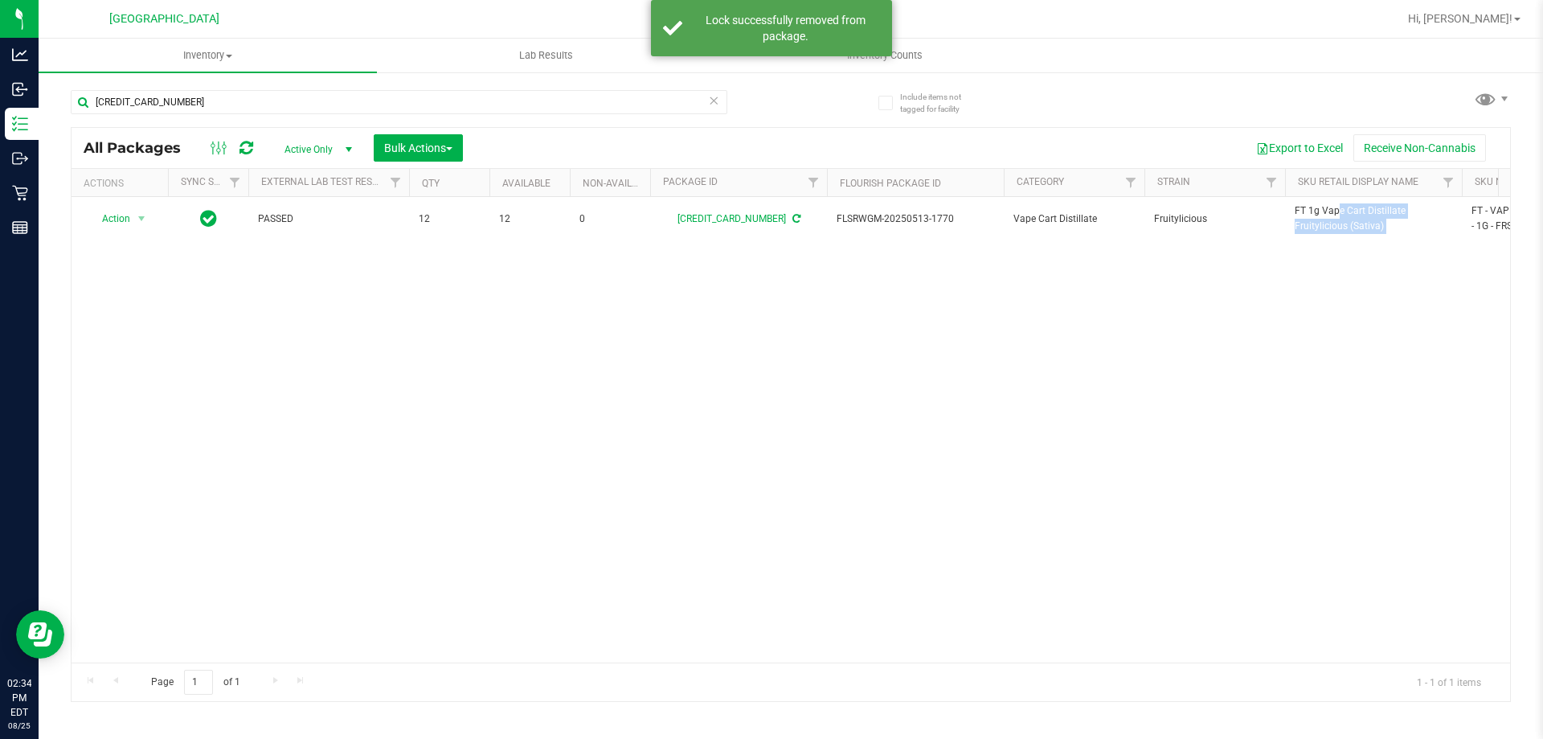
click at [1312, 208] on span "FT 1g Vape Cart Distillate Fruitylicious (Sativa)" at bounding box center [1374, 218] width 158 height 31
copy tr "FT 1g Vape Cart Distillate Fruitylicious (Sativa)"
click at [506, 92] on input "3959665732966465" at bounding box center [399, 102] width 657 height 24
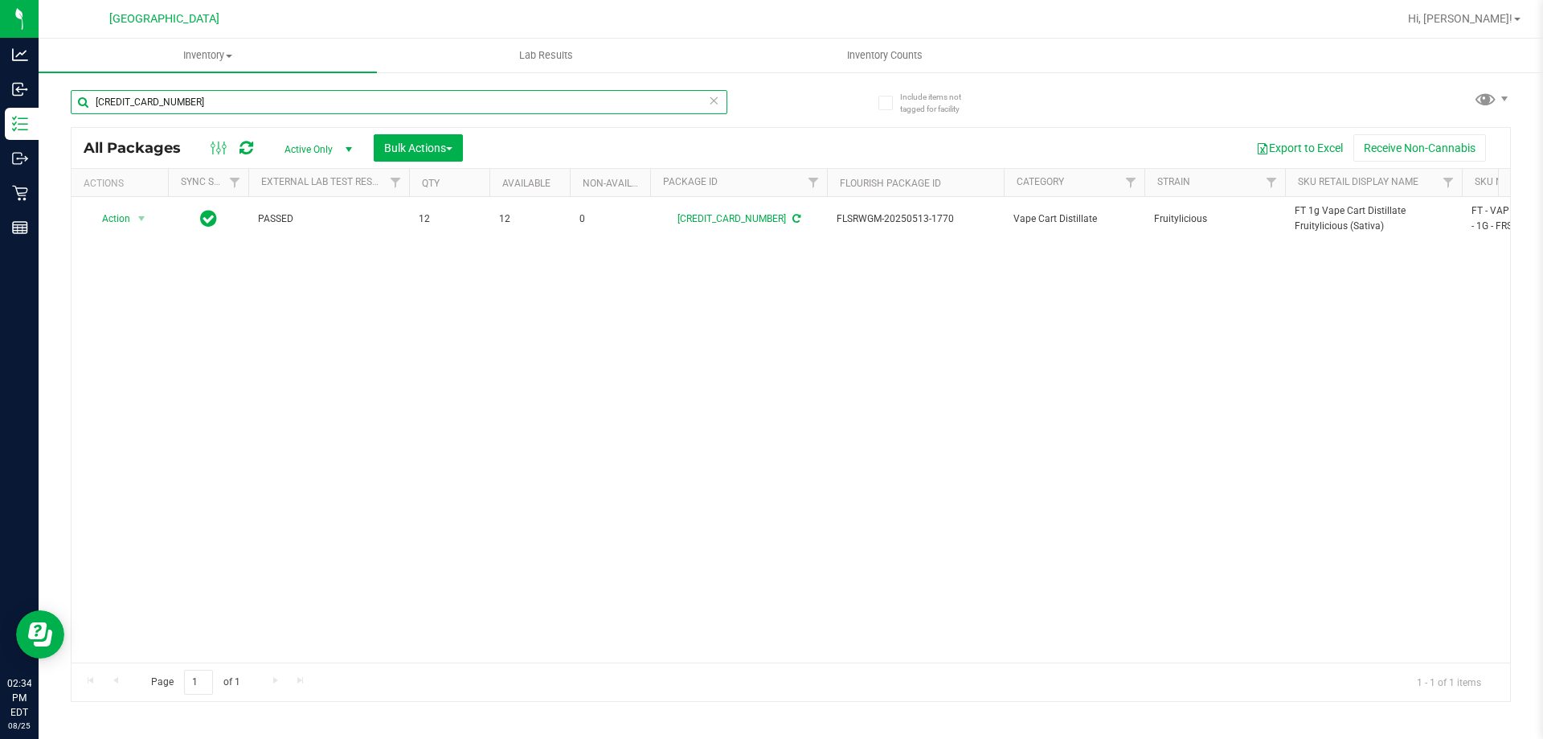
click at [496, 97] on input "3959665732966465" at bounding box center [399, 102] width 657 height 24
paste input "FT 1g Vape Cart Distillate Fruitylicious (Sativa)"
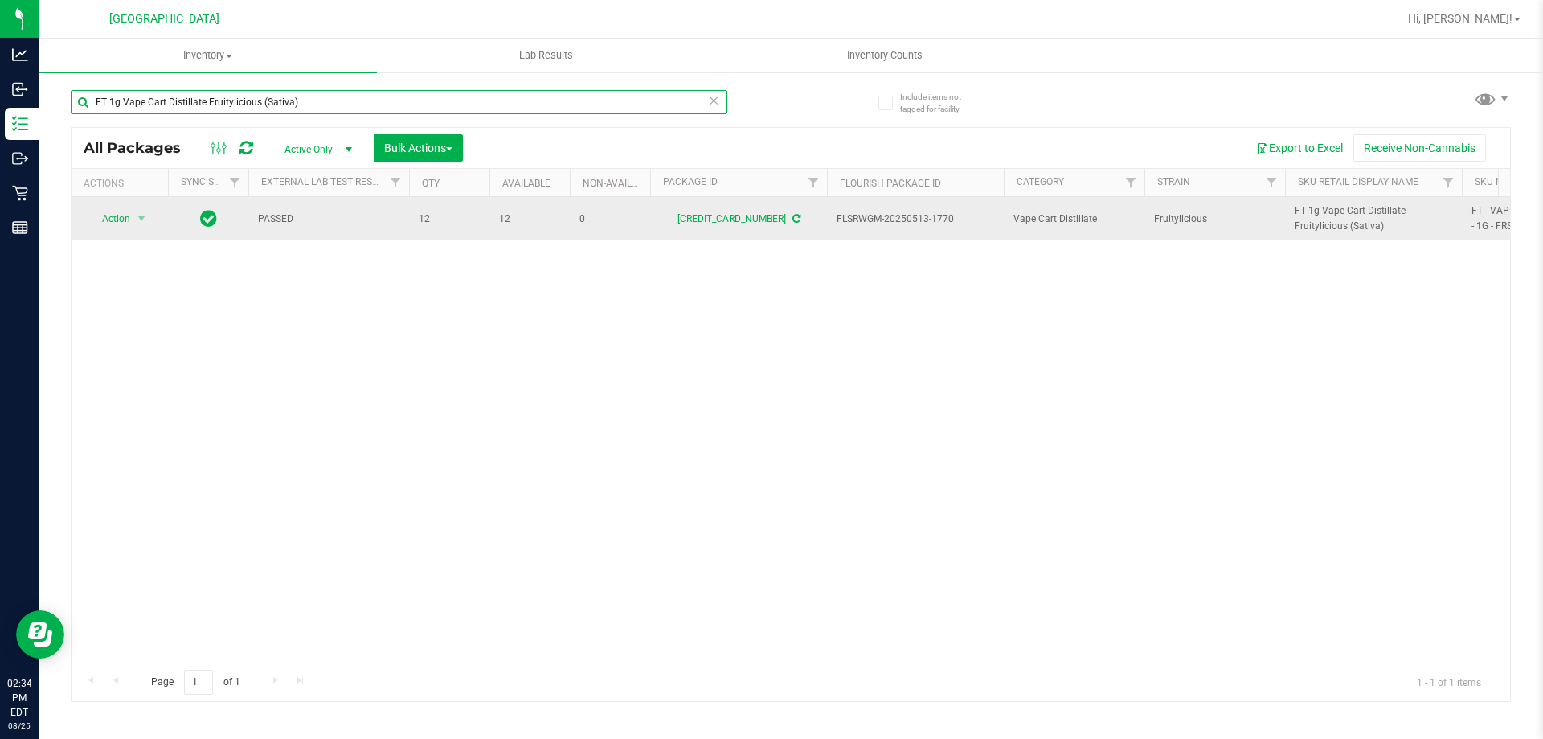
type input "FT 1g Vape Cart Distillate Fruitylicious (Sativa)"
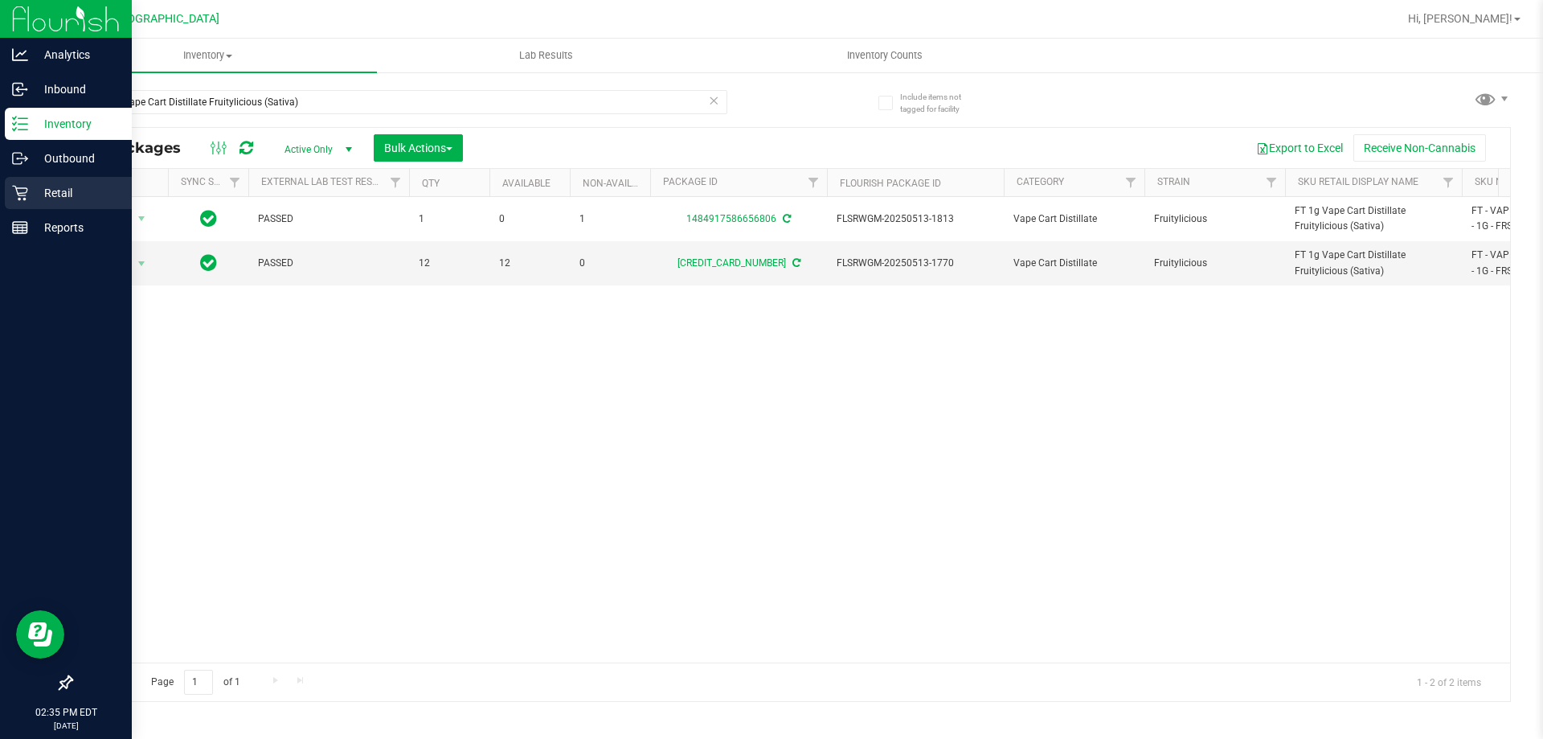
click at [58, 181] on div "Retail" at bounding box center [68, 193] width 127 height 32
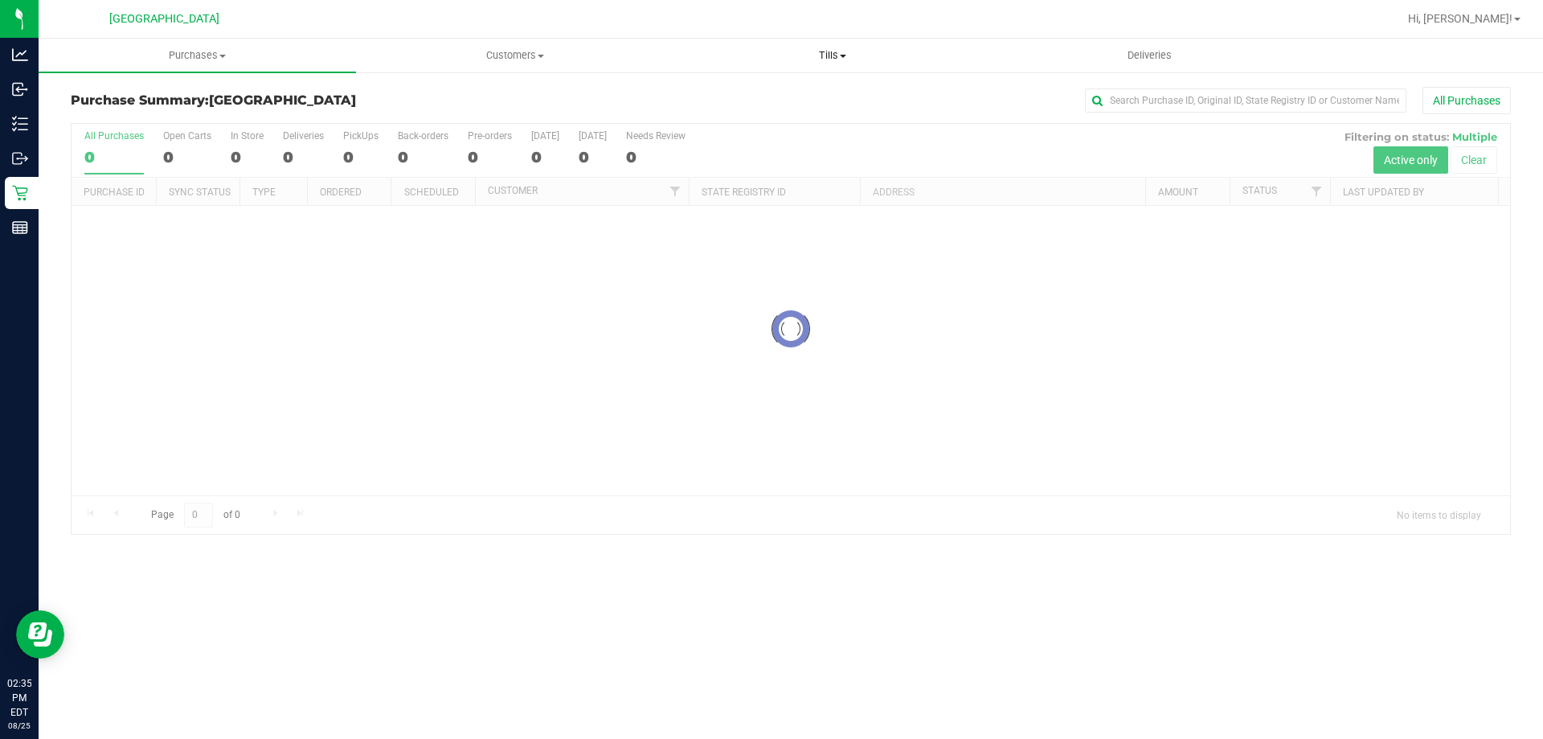
click at [833, 50] on span "Tills" at bounding box center [832, 55] width 316 height 14
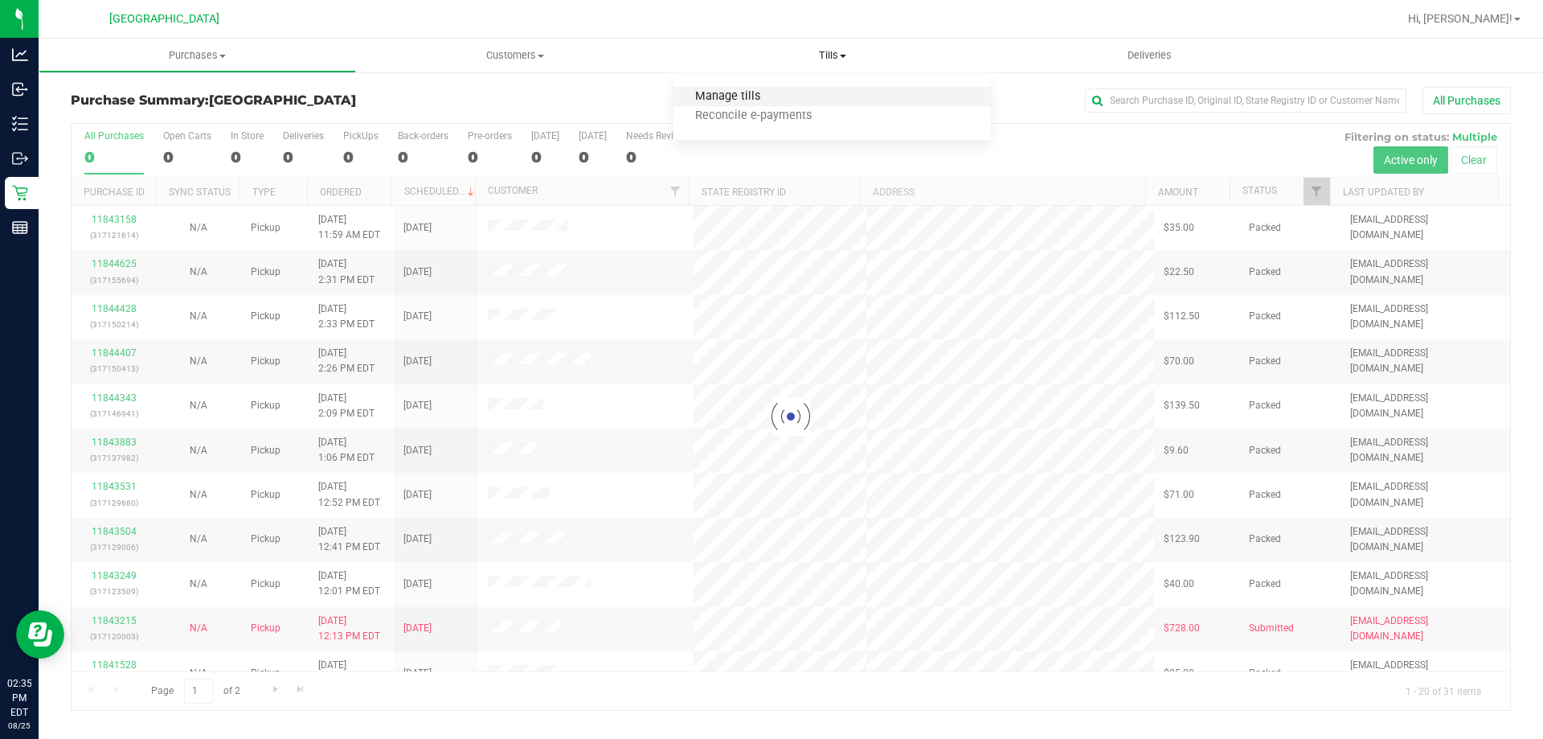
click at [759, 98] on span "Manage tills" at bounding box center [727, 97] width 108 height 14
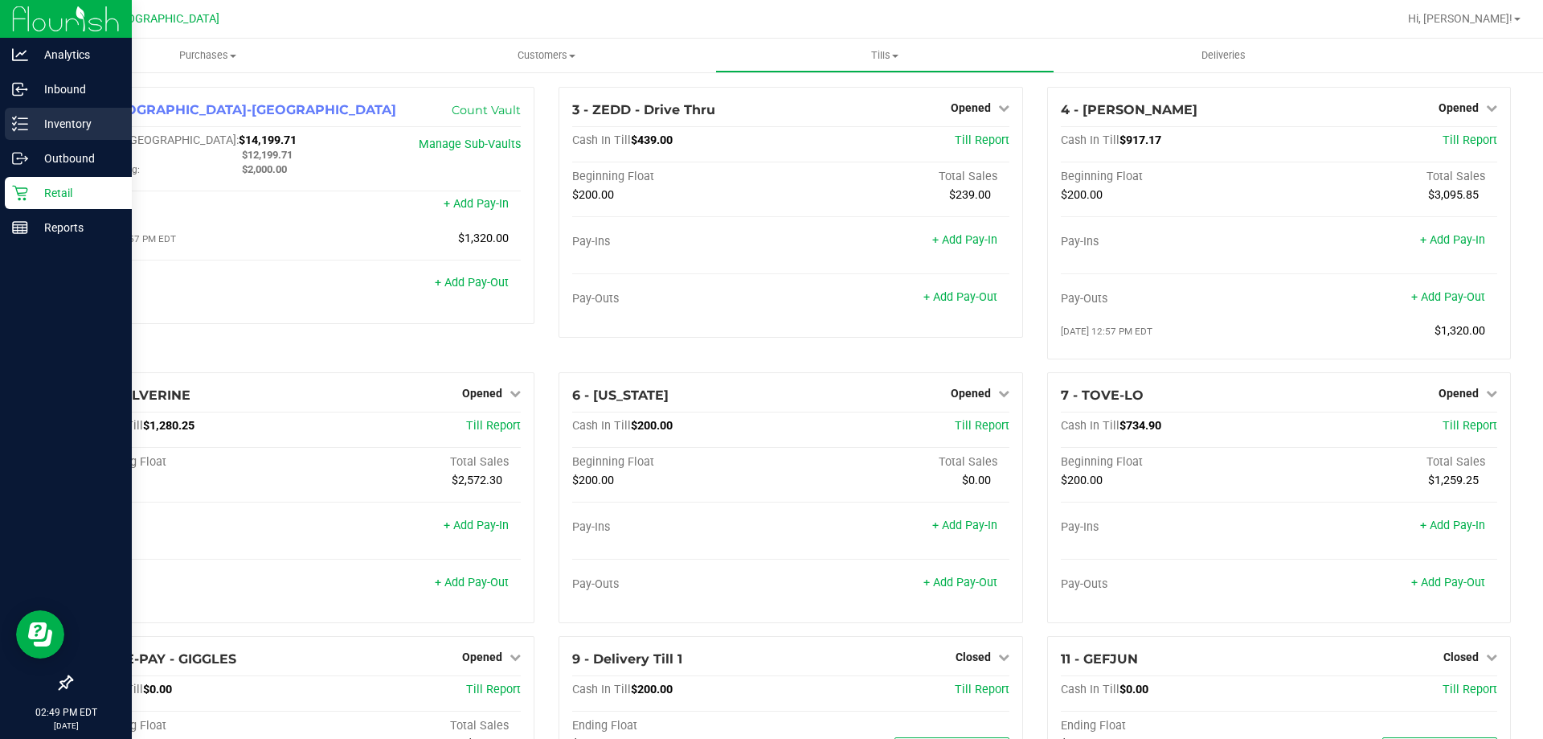
click at [55, 132] on p "Inventory" at bounding box center [76, 123] width 96 height 19
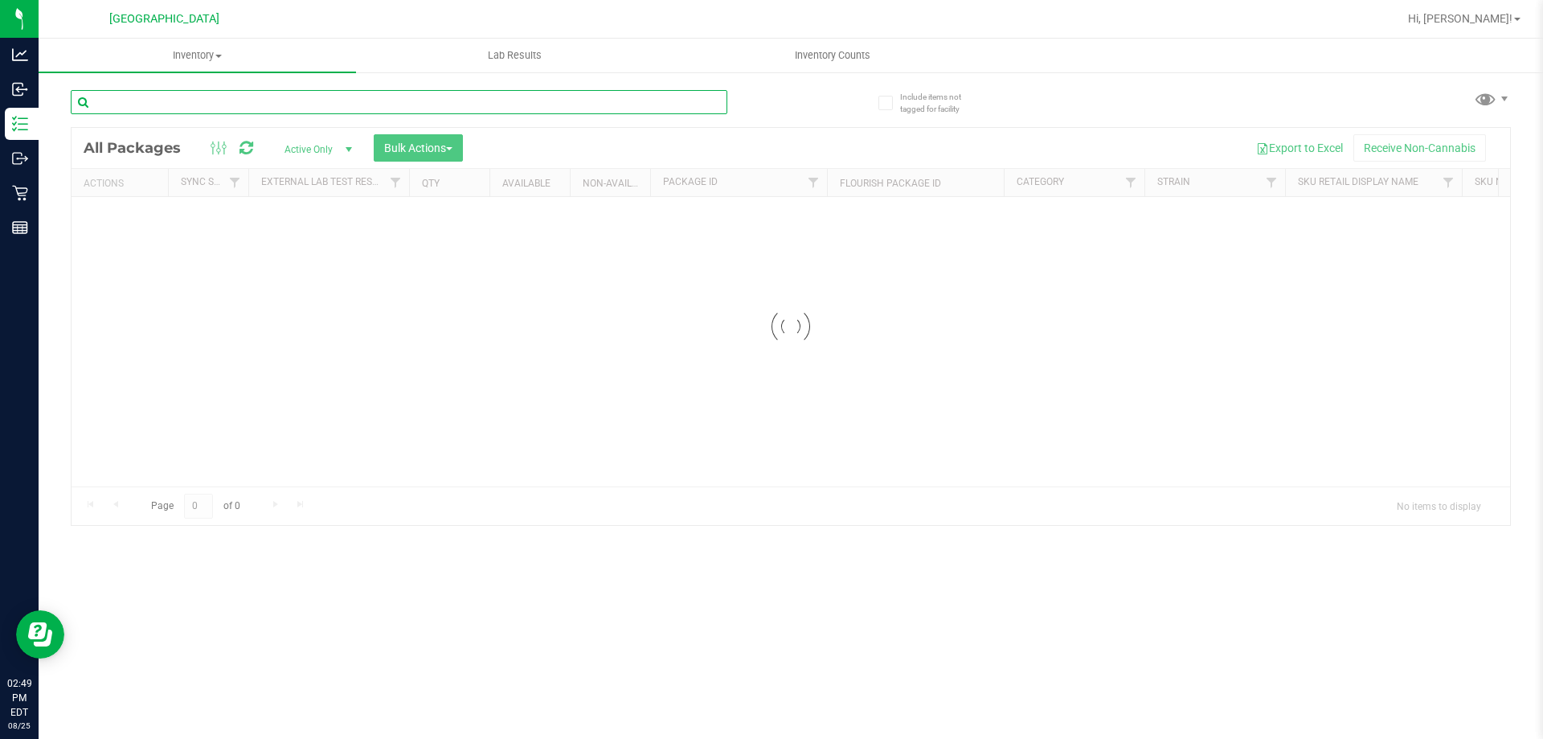
click at [171, 100] on input "text" at bounding box center [399, 102] width 657 height 24
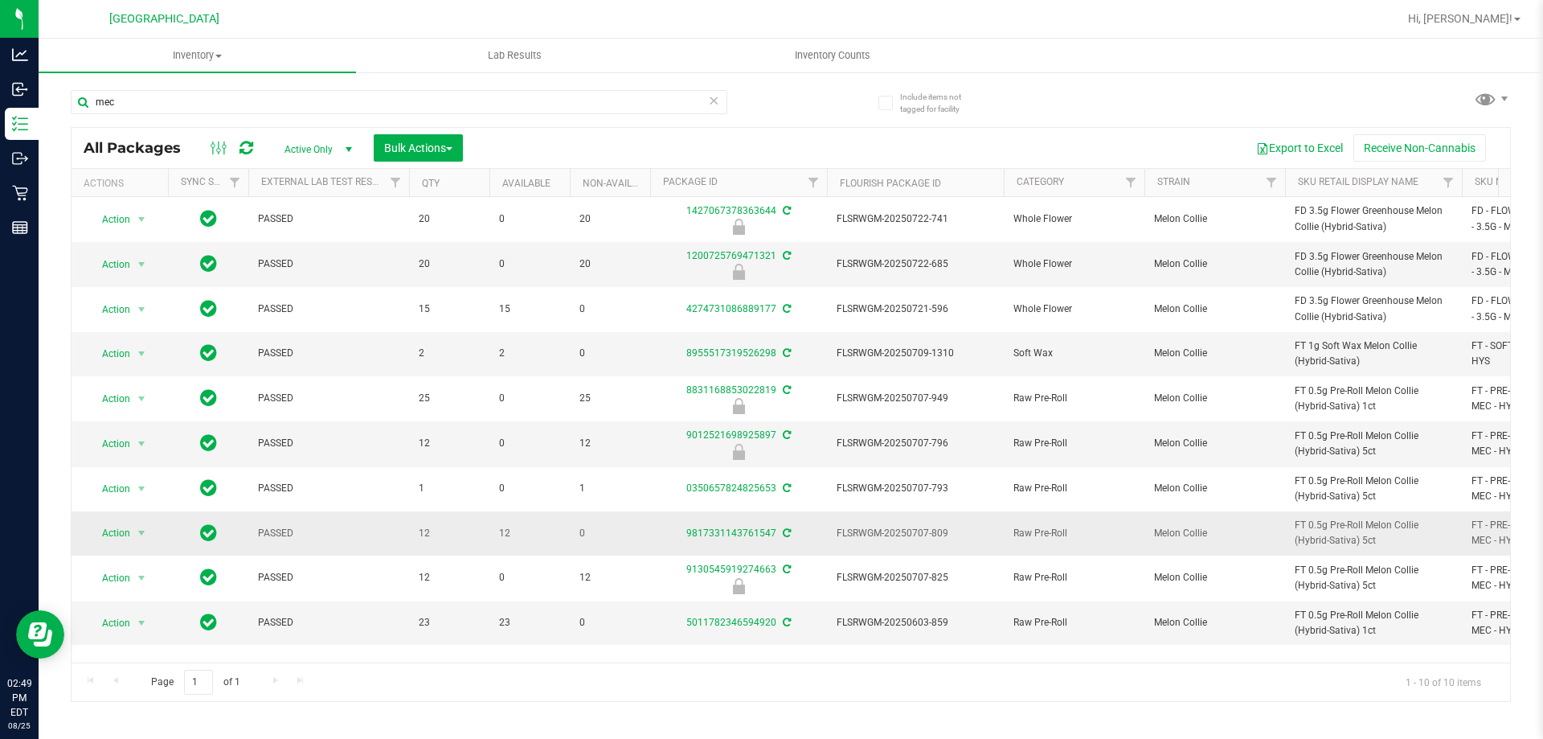
click at [1330, 533] on span "FT 0.5g Pre-Roll Melon Collie (Hybrid-Sativa) 5ct" at bounding box center [1374, 533] width 158 height 31
copy tr "FT 0.5g Pre-Roll Melon Collie (Hybrid-Sativa) 5ct"
click at [310, 104] on input "mec" at bounding box center [399, 102] width 657 height 24
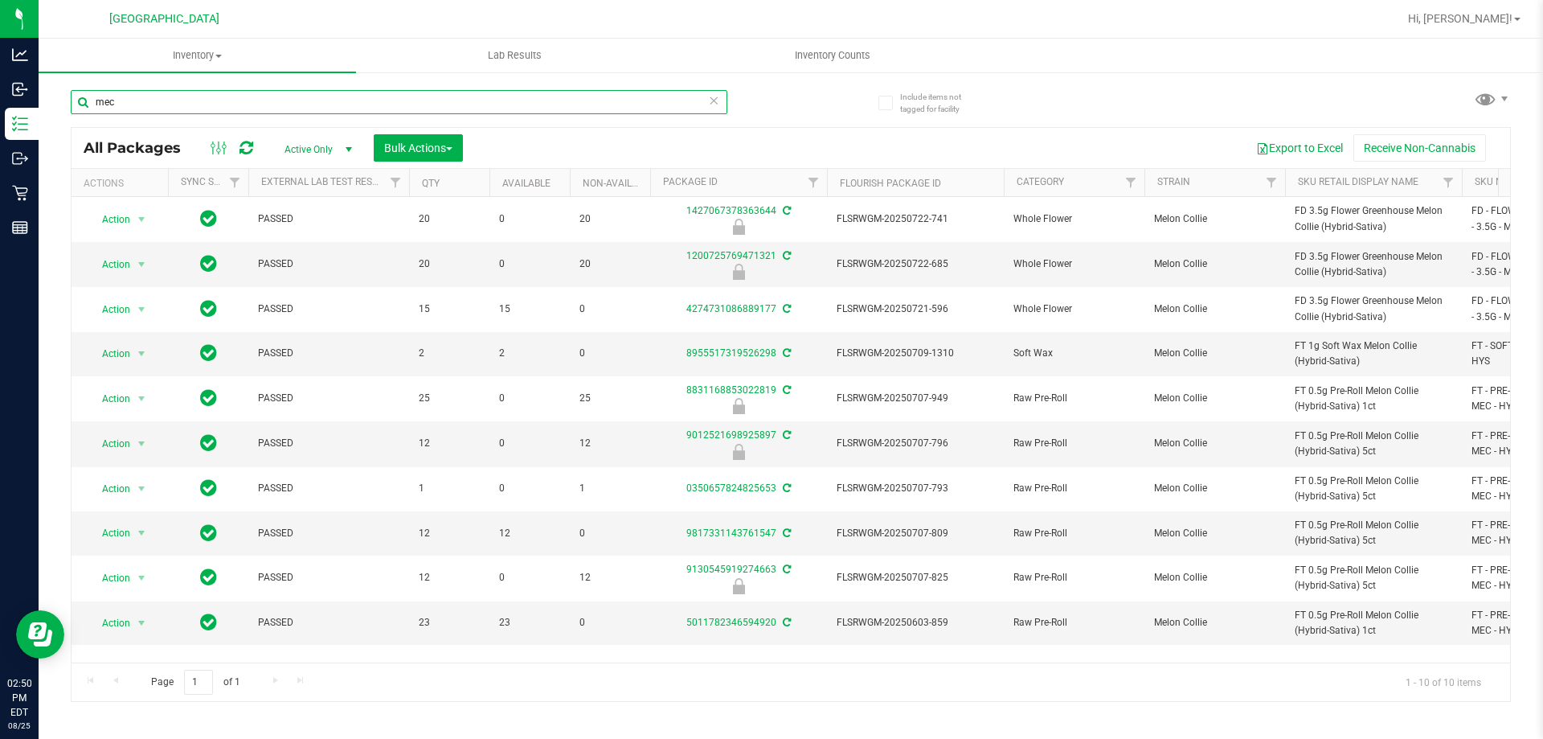
click at [310, 104] on input "mec" at bounding box center [399, 102] width 657 height 24
paste input "FT 0.5g Pre-Roll Melon Collie (Hybrid-Sativa) 5ct"
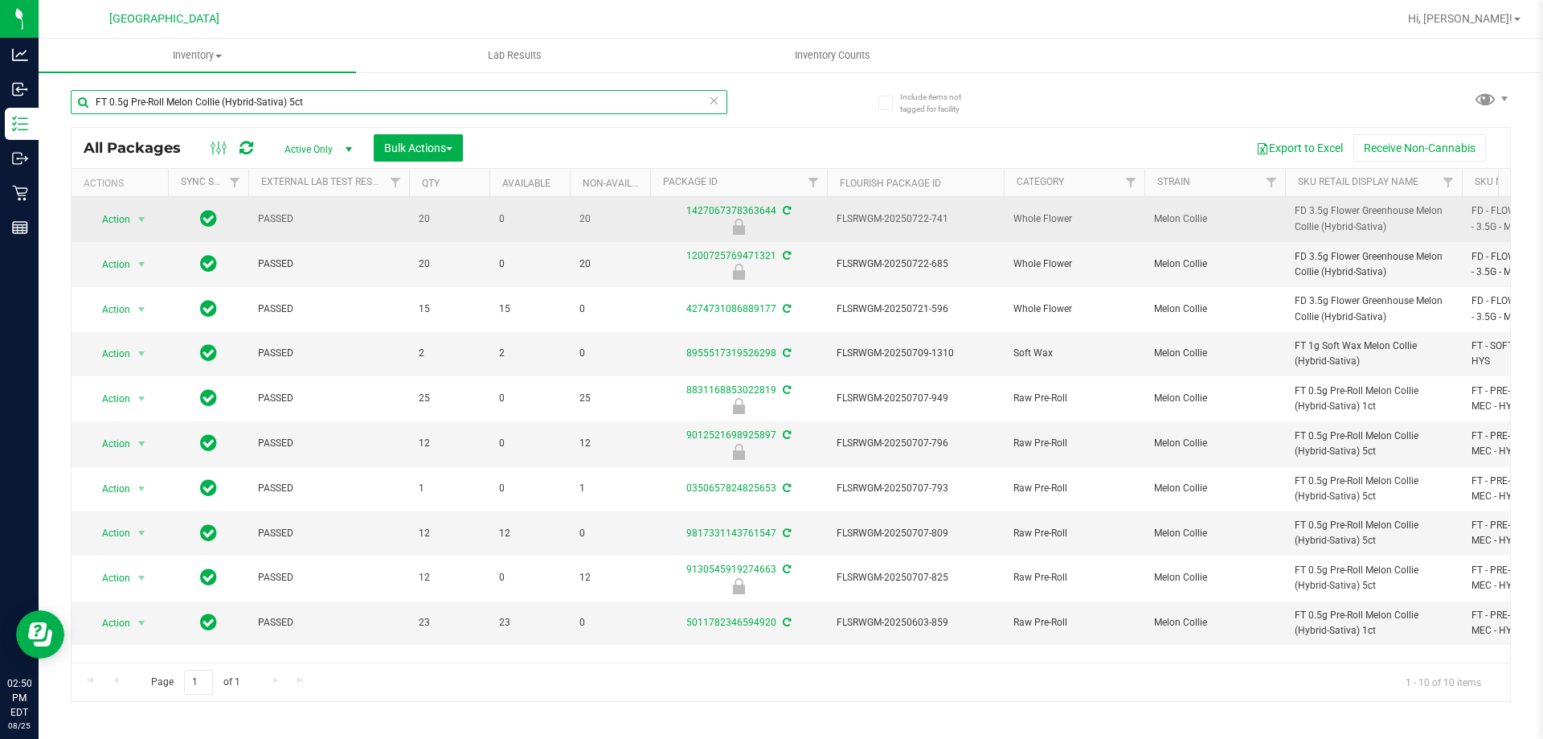
type input "FT 0.5g Pre-Roll Melon Collie (Hybrid-Sativa) 5ct"
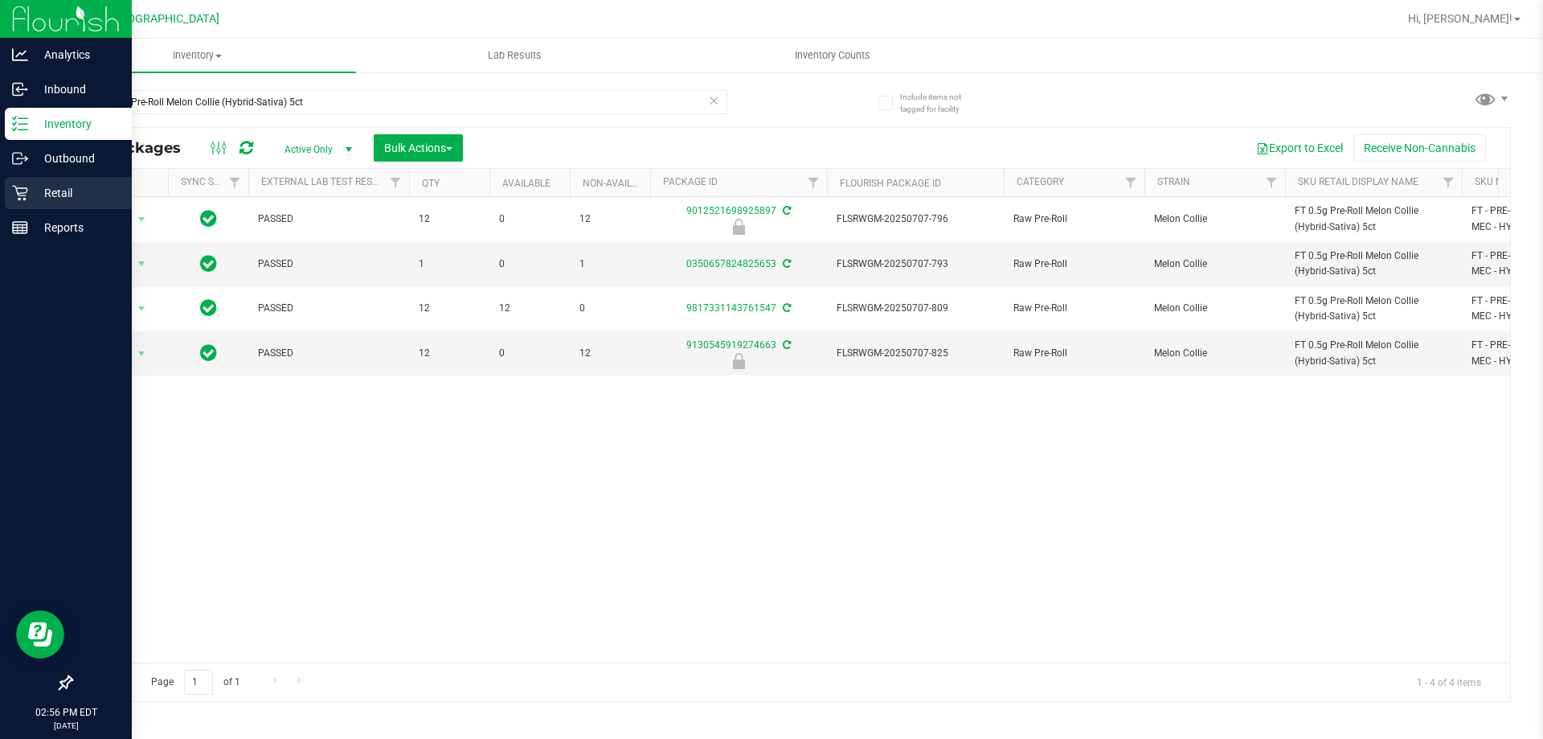
click at [18, 194] on icon at bounding box center [19, 193] width 15 height 15
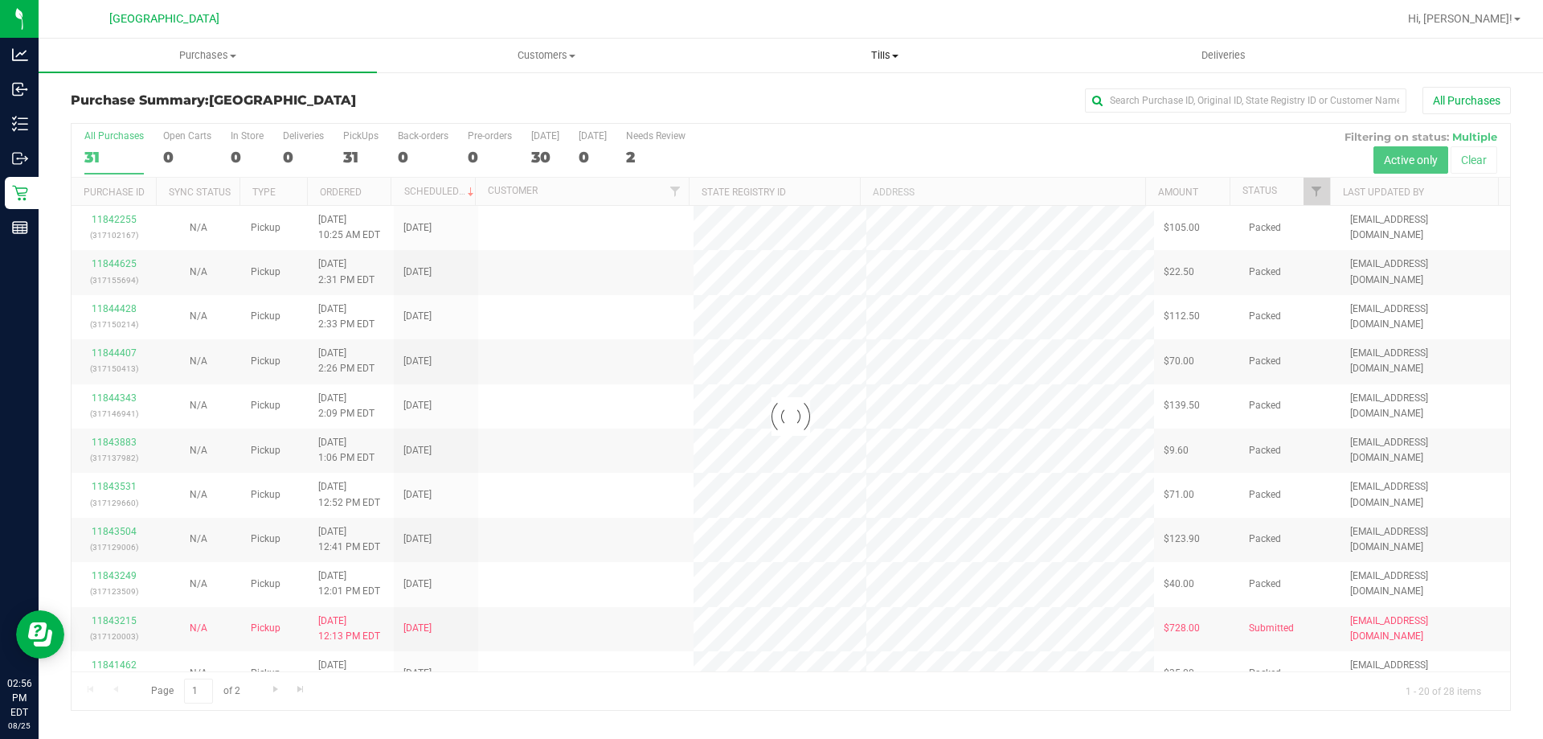
click at [903, 59] on span "Tills" at bounding box center [884, 55] width 337 height 14
click at [849, 93] on li "Manage tills" at bounding box center [884, 97] width 338 height 19
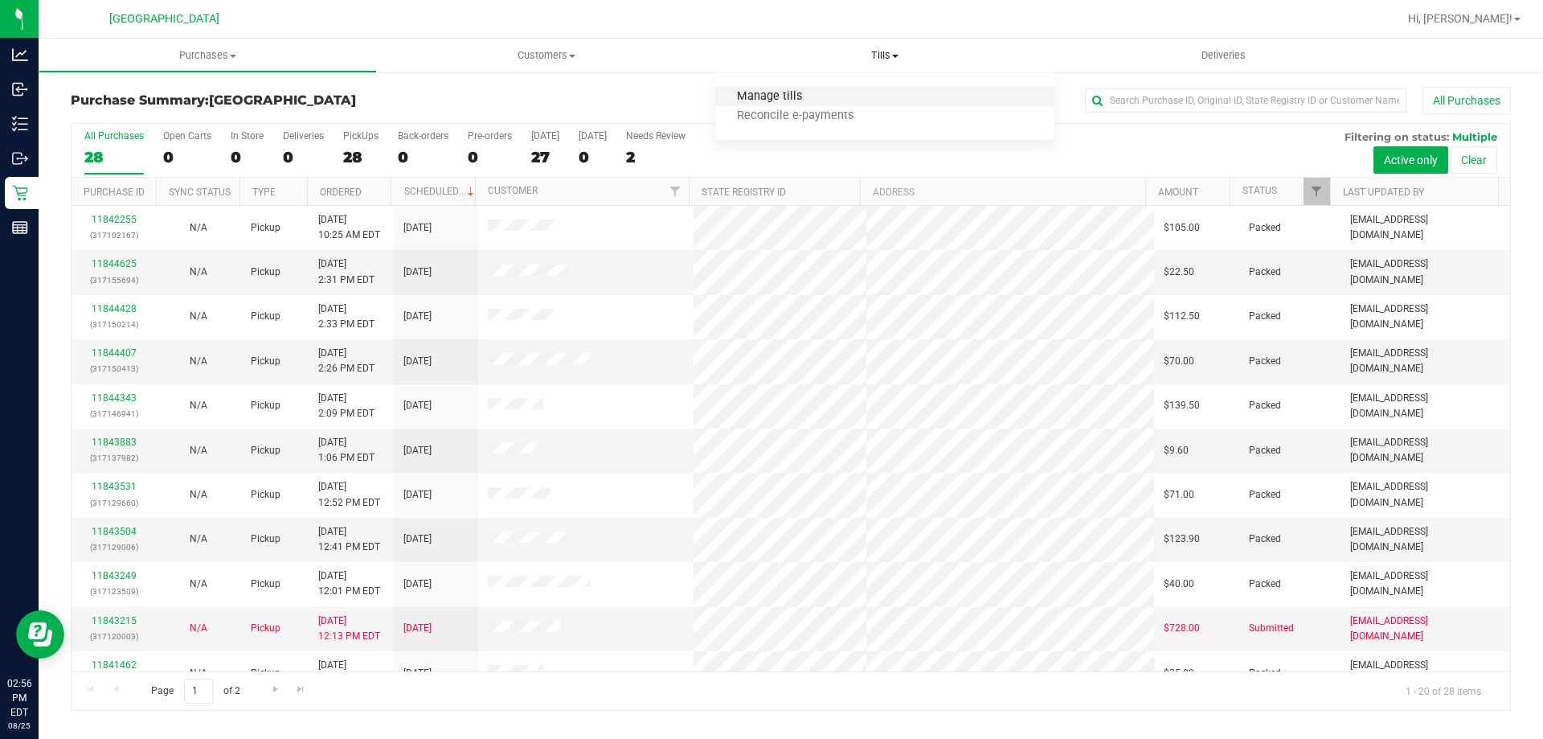
click at [800, 96] on span "Manage tills" at bounding box center [769, 97] width 108 height 14
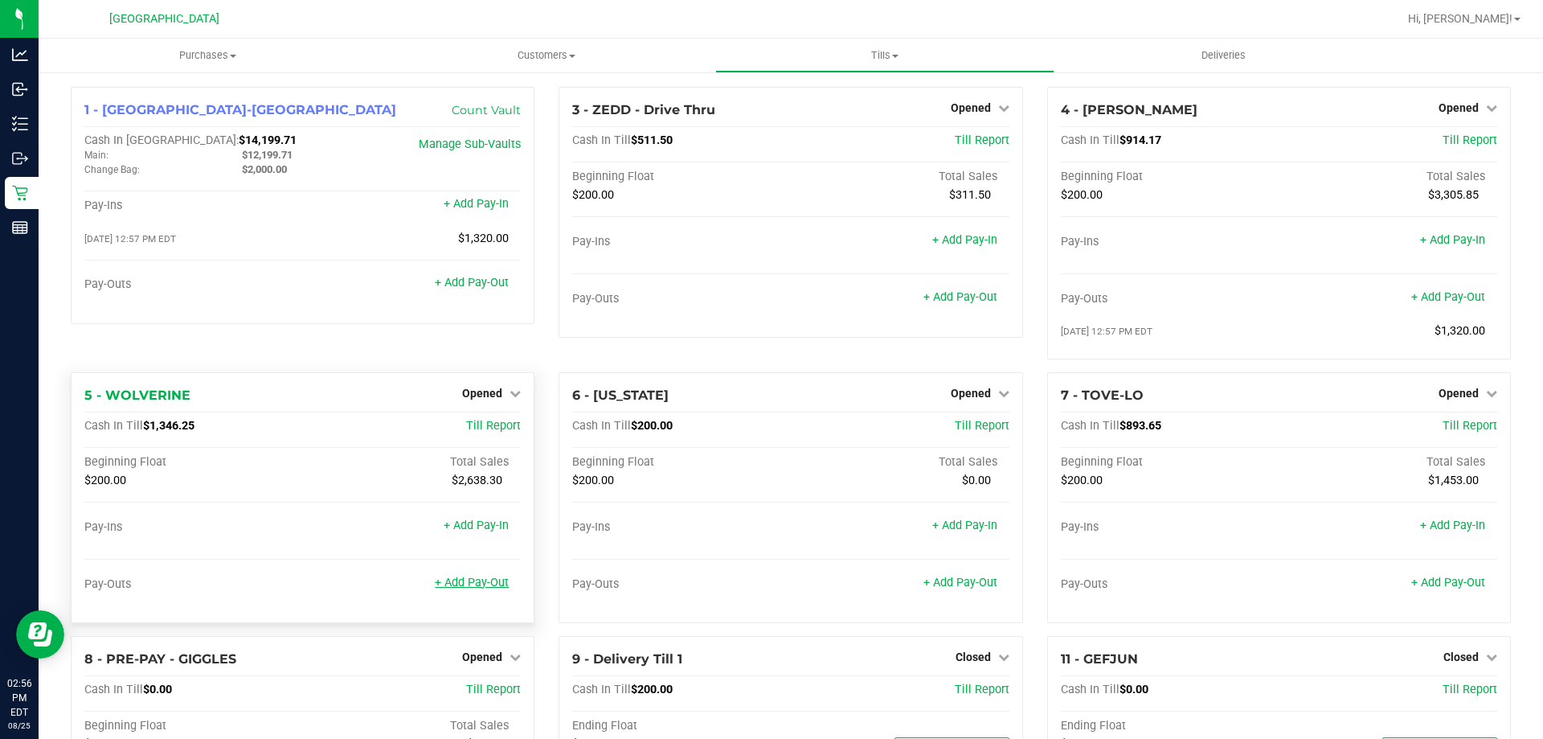
click at [473, 588] on link "+ Add Pay-Out" at bounding box center [472, 582] width 74 height 14
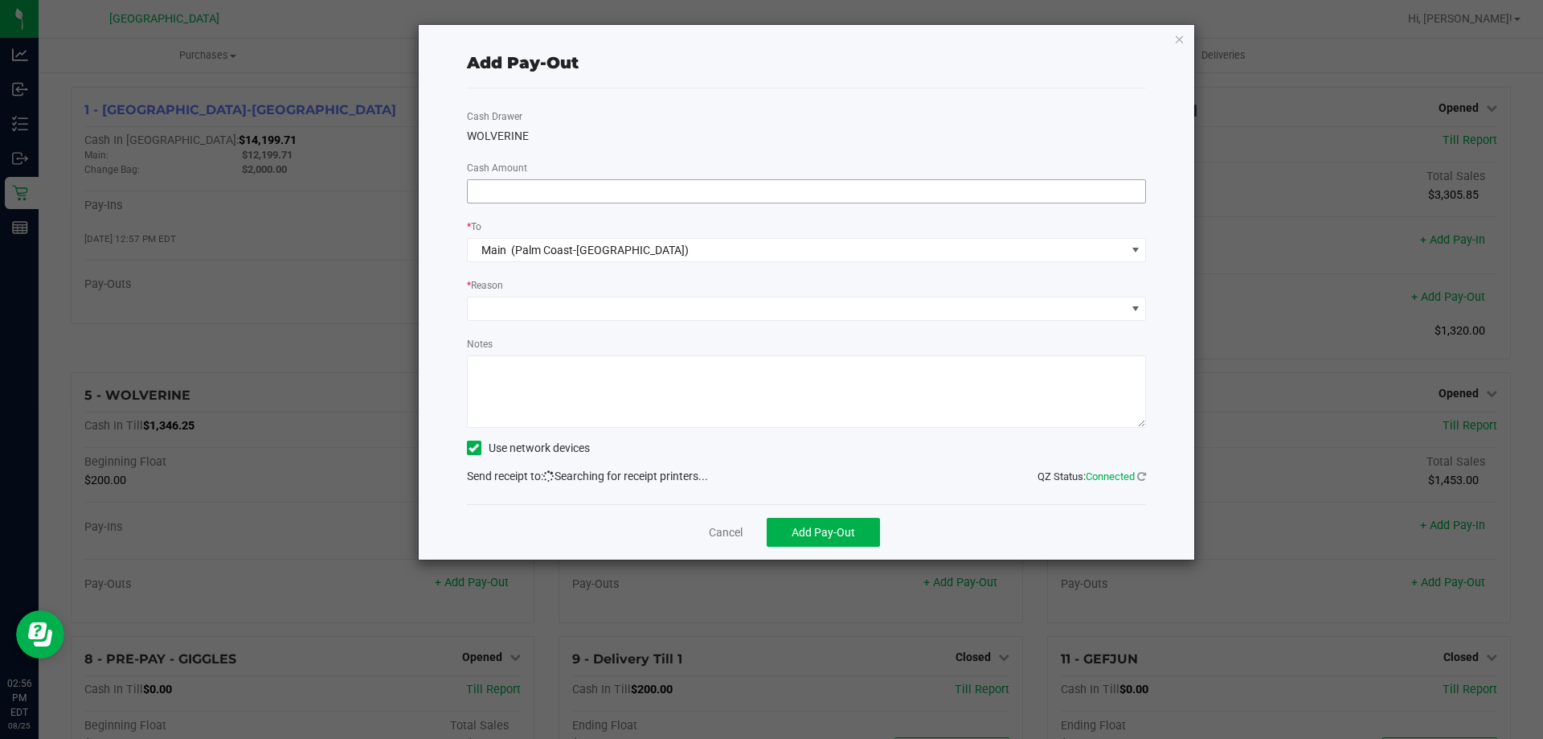
click at [558, 190] on input at bounding box center [807, 191] width 678 height 23
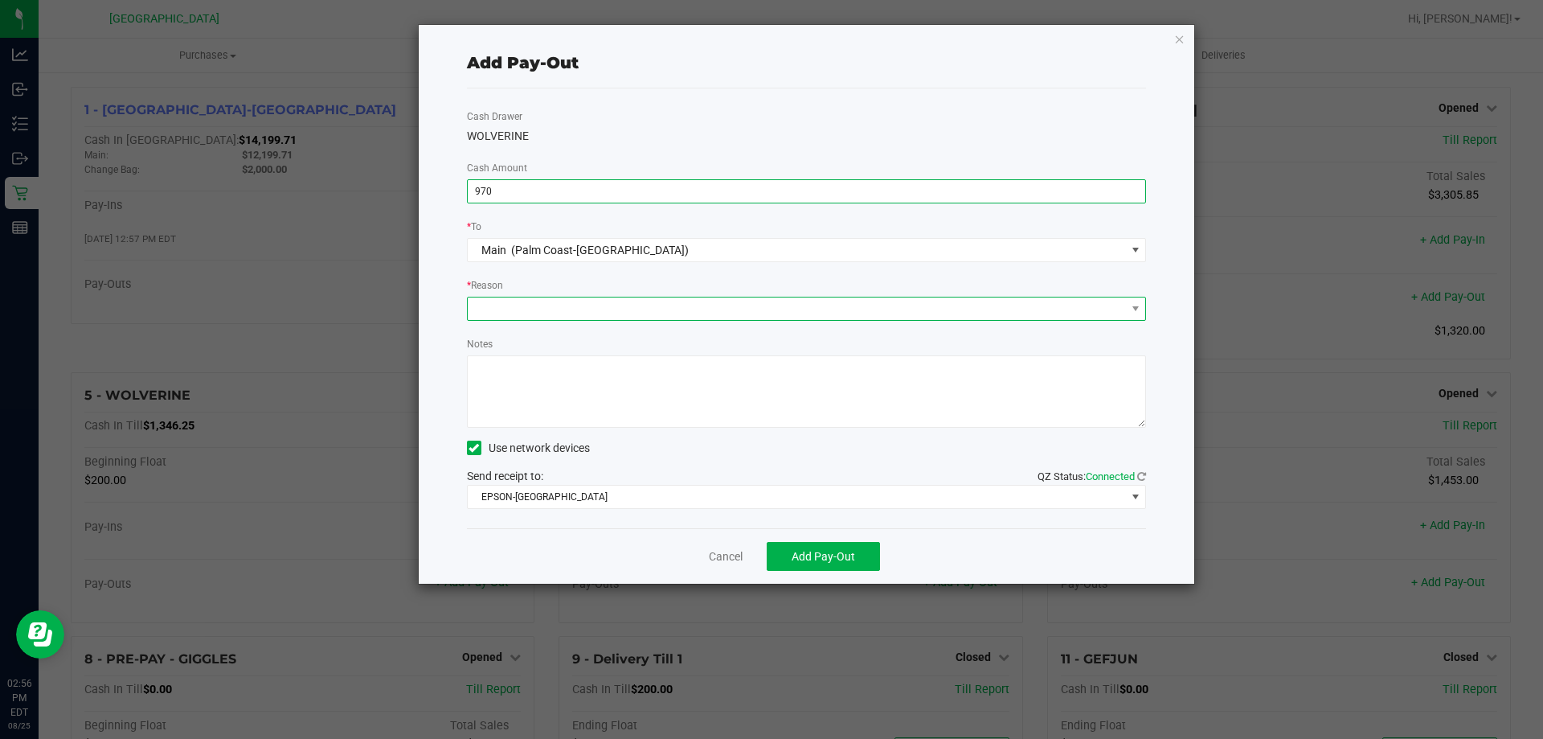
type input "$970.00"
click at [540, 305] on span at bounding box center [797, 308] width 658 height 23
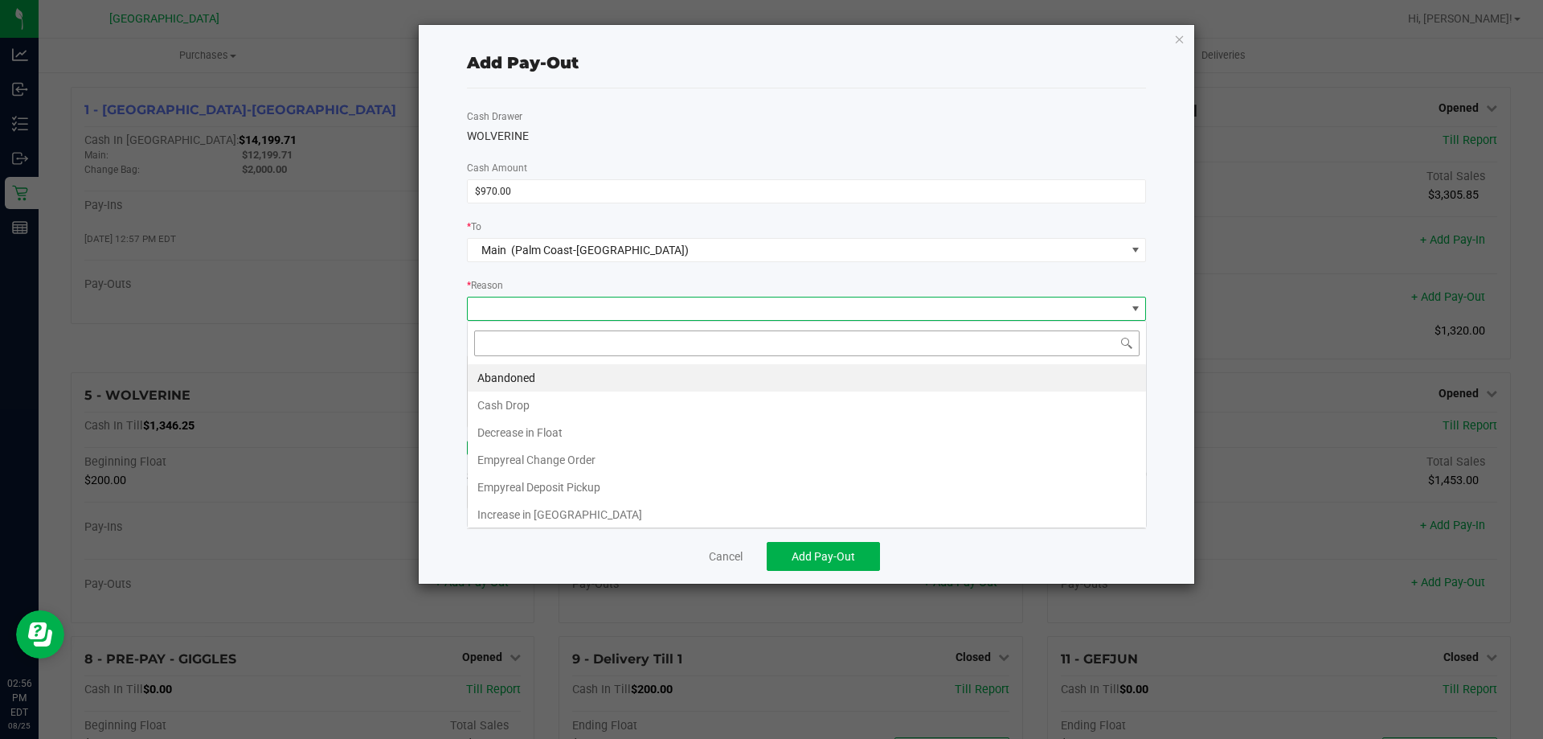
scroll to position [24, 679]
click at [527, 401] on li "Cash Drop" at bounding box center [807, 404] width 678 height 27
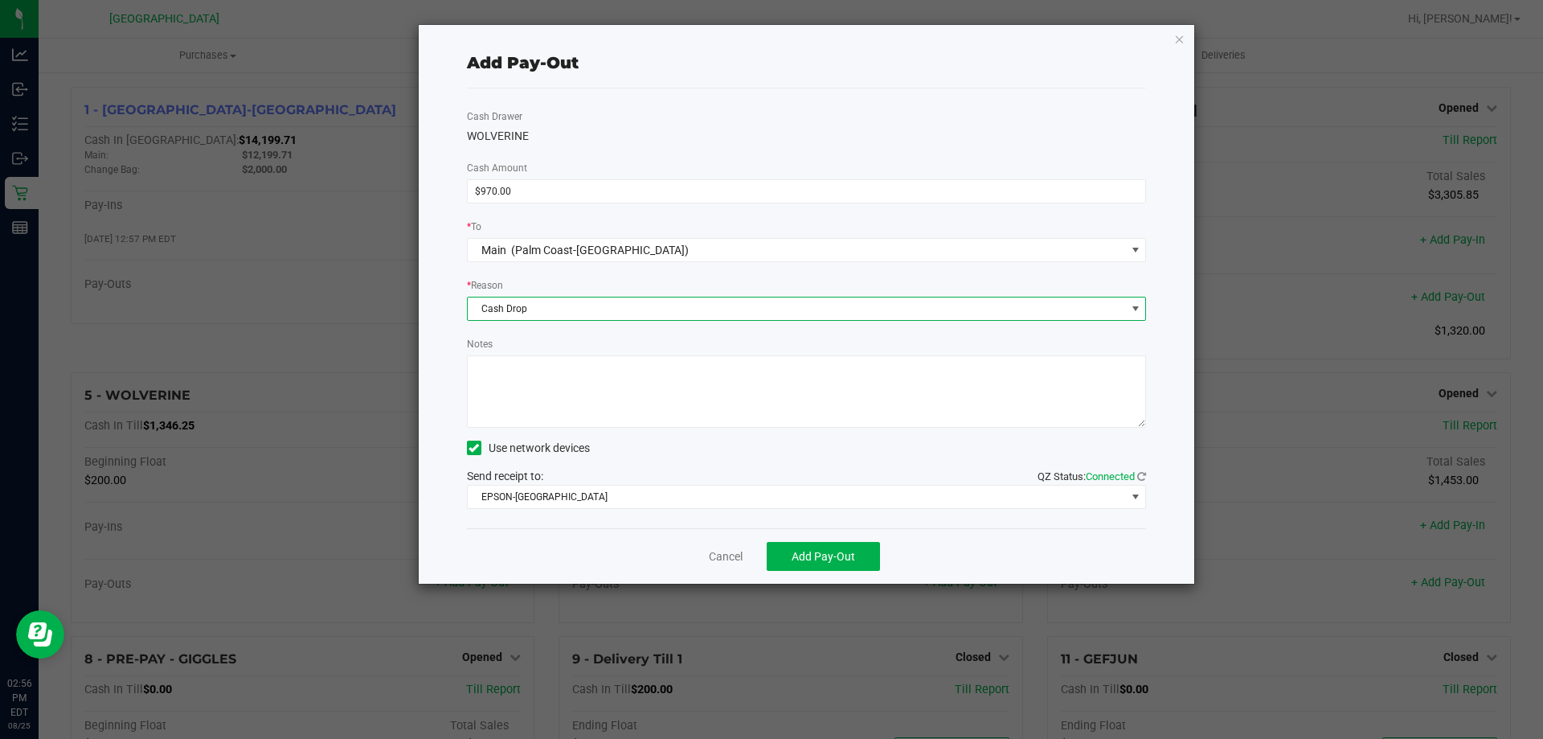
click at [527, 401] on textarea "Notes" at bounding box center [807, 391] width 680 height 72
type textarea "LA"
click at [812, 553] on span "Add Pay-Out" at bounding box center [823, 556] width 63 height 13
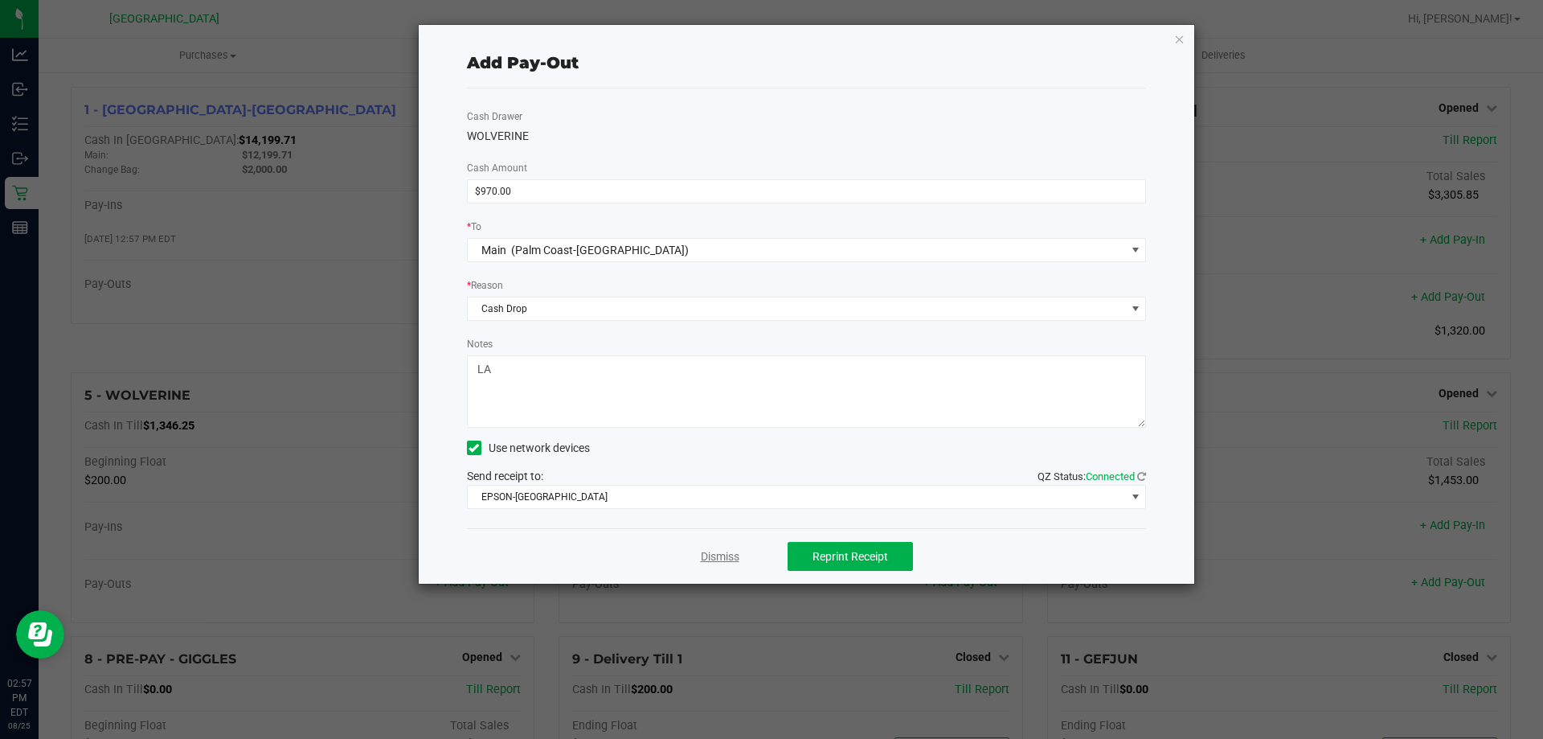
click at [707, 549] on link "Dismiss" at bounding box center [720, 556] width 39 height 17
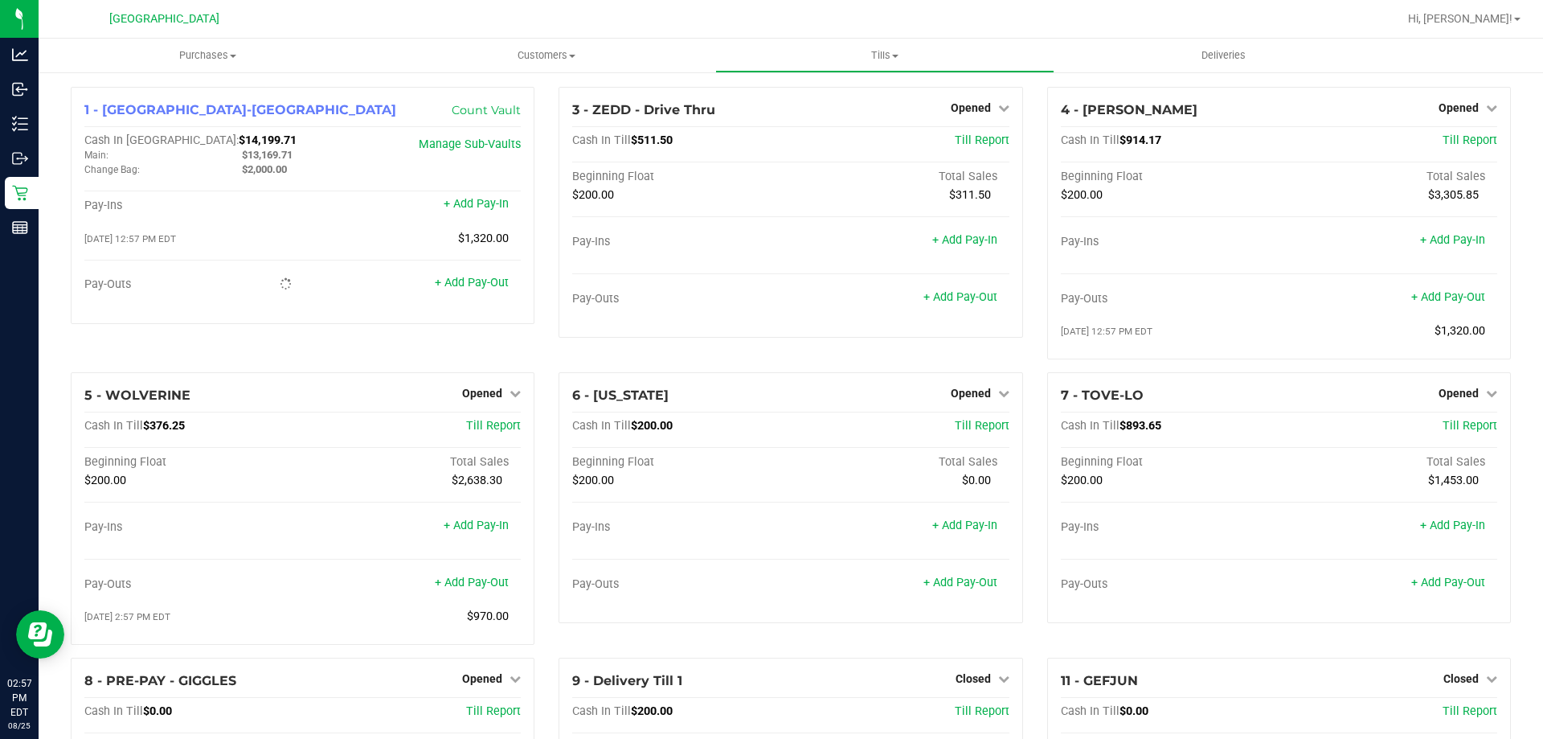
click at [776, 358] on div "3 - ZEDD - Drive Thru Opened Close Till Cash In Till $511.50 Till Report Beginn…" at bounding box center [791, 229] width 488 height 285
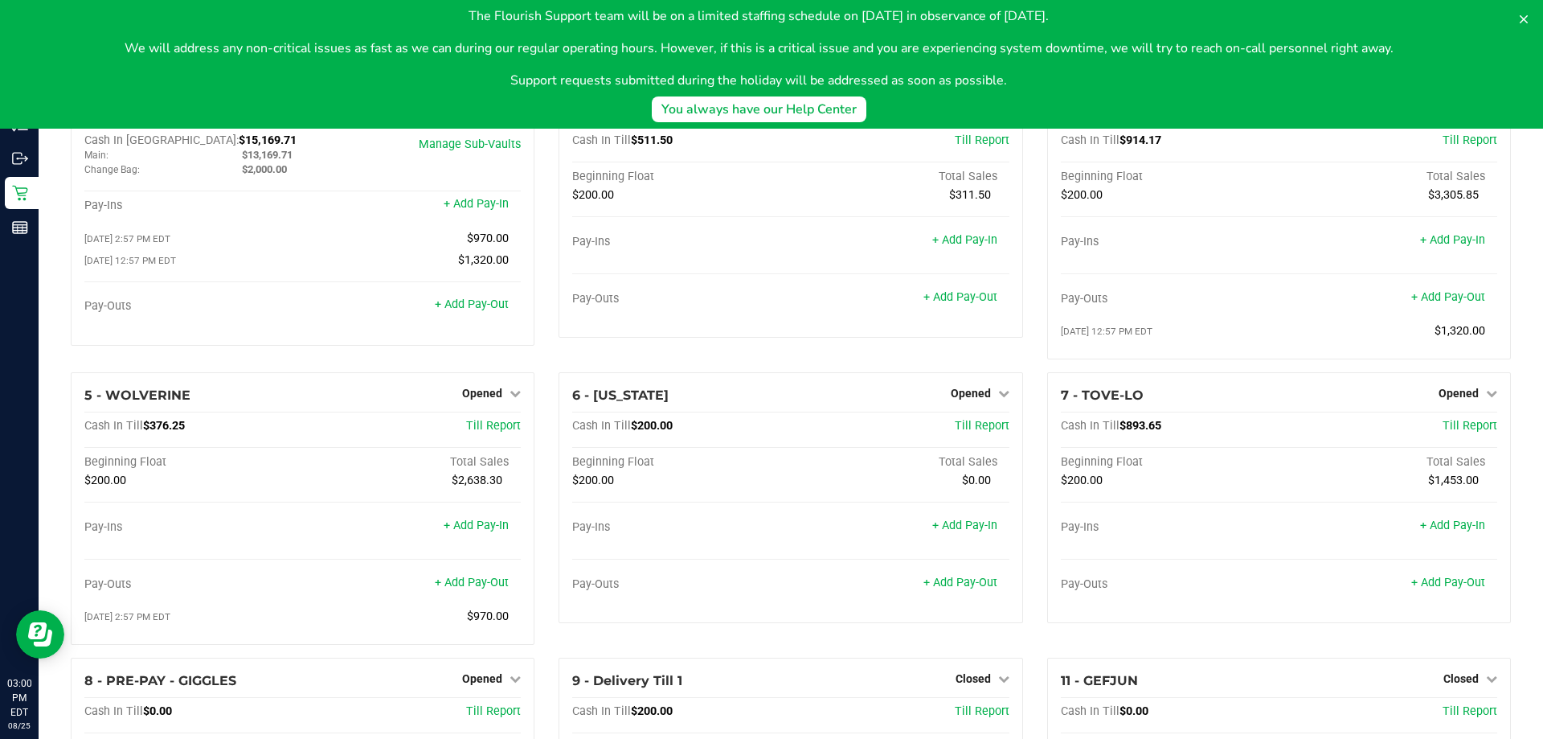
scroll to position [0, 0]
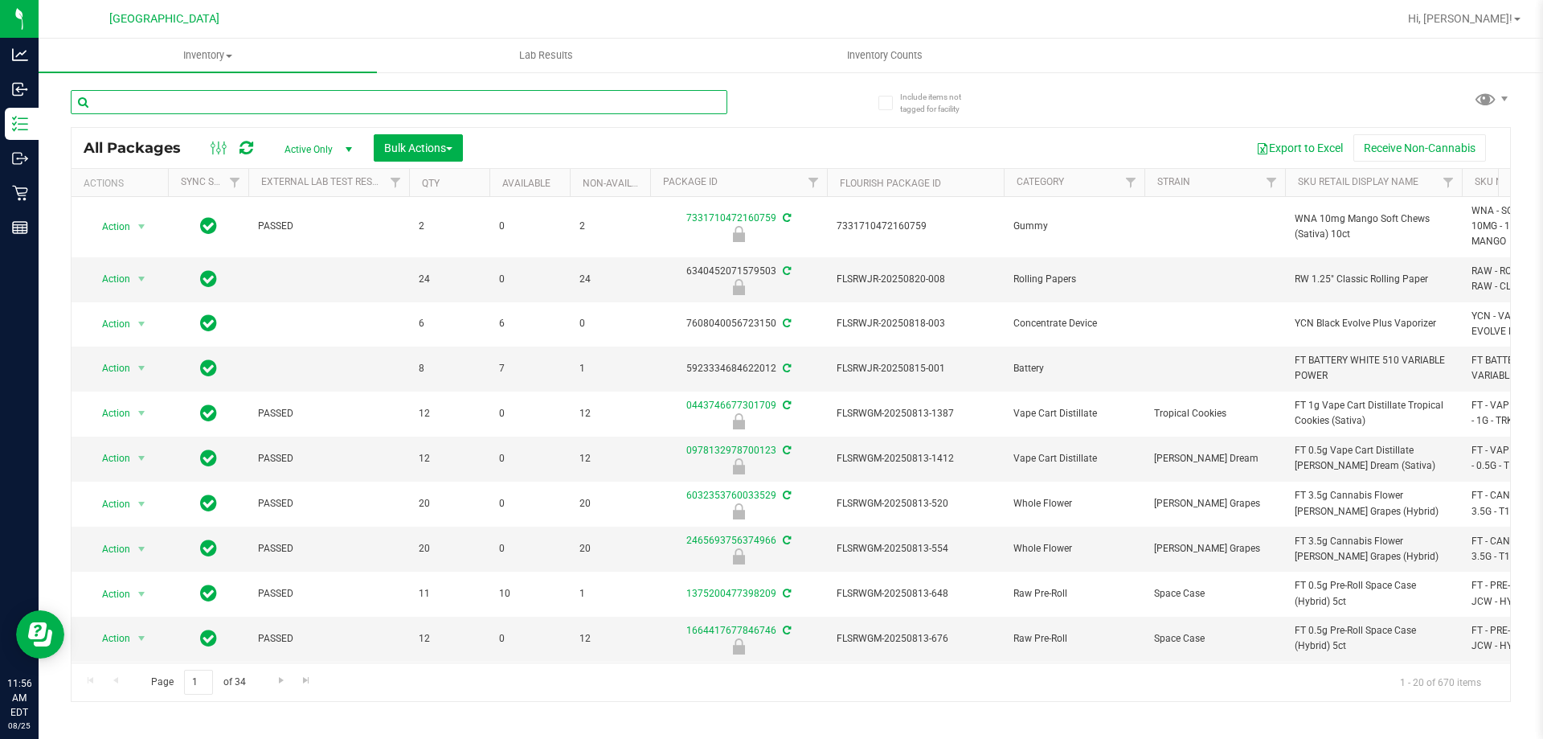
click at [212, 107] on input "text" at bounding box center [399, 102] width 657 height 24
type input "s"
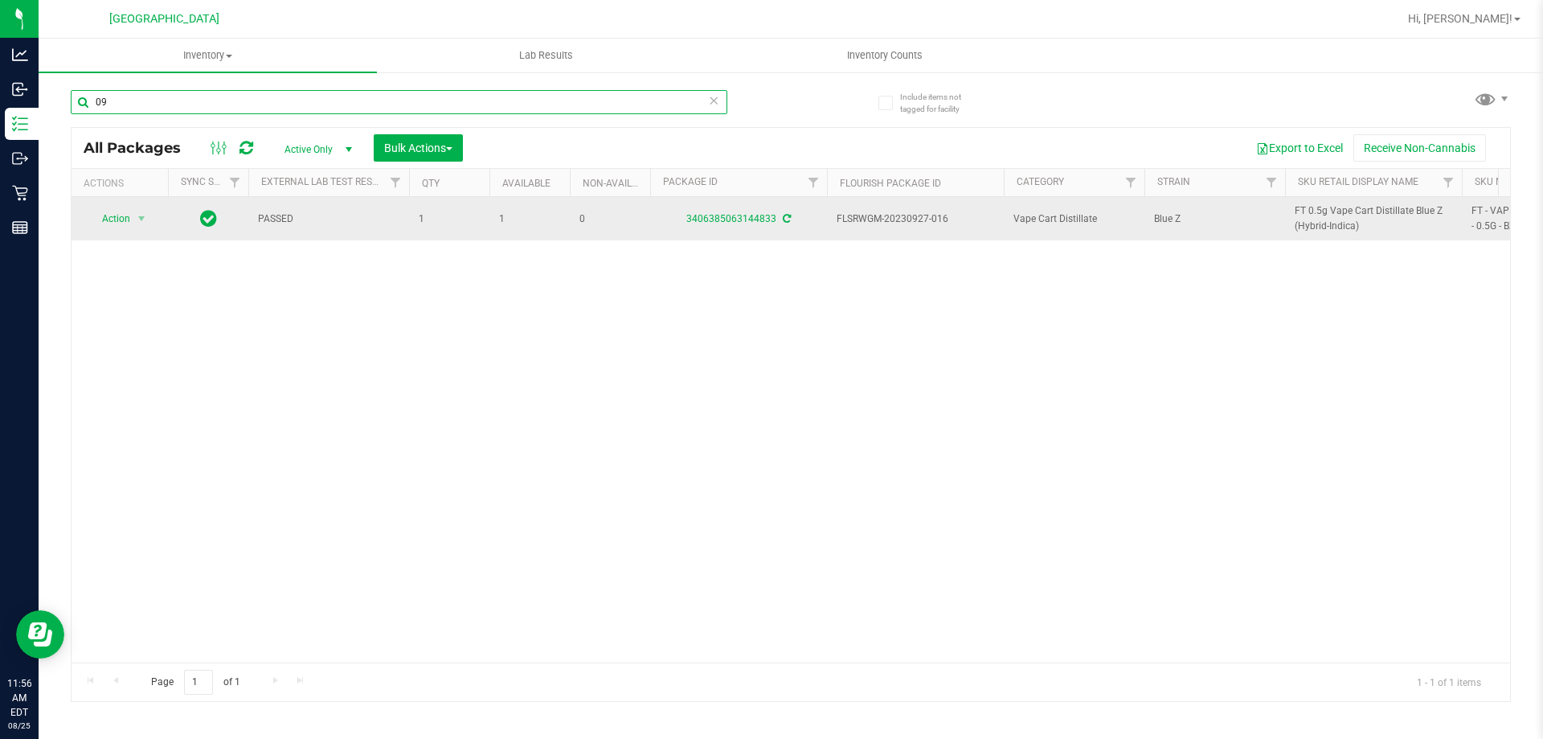
type input "0"
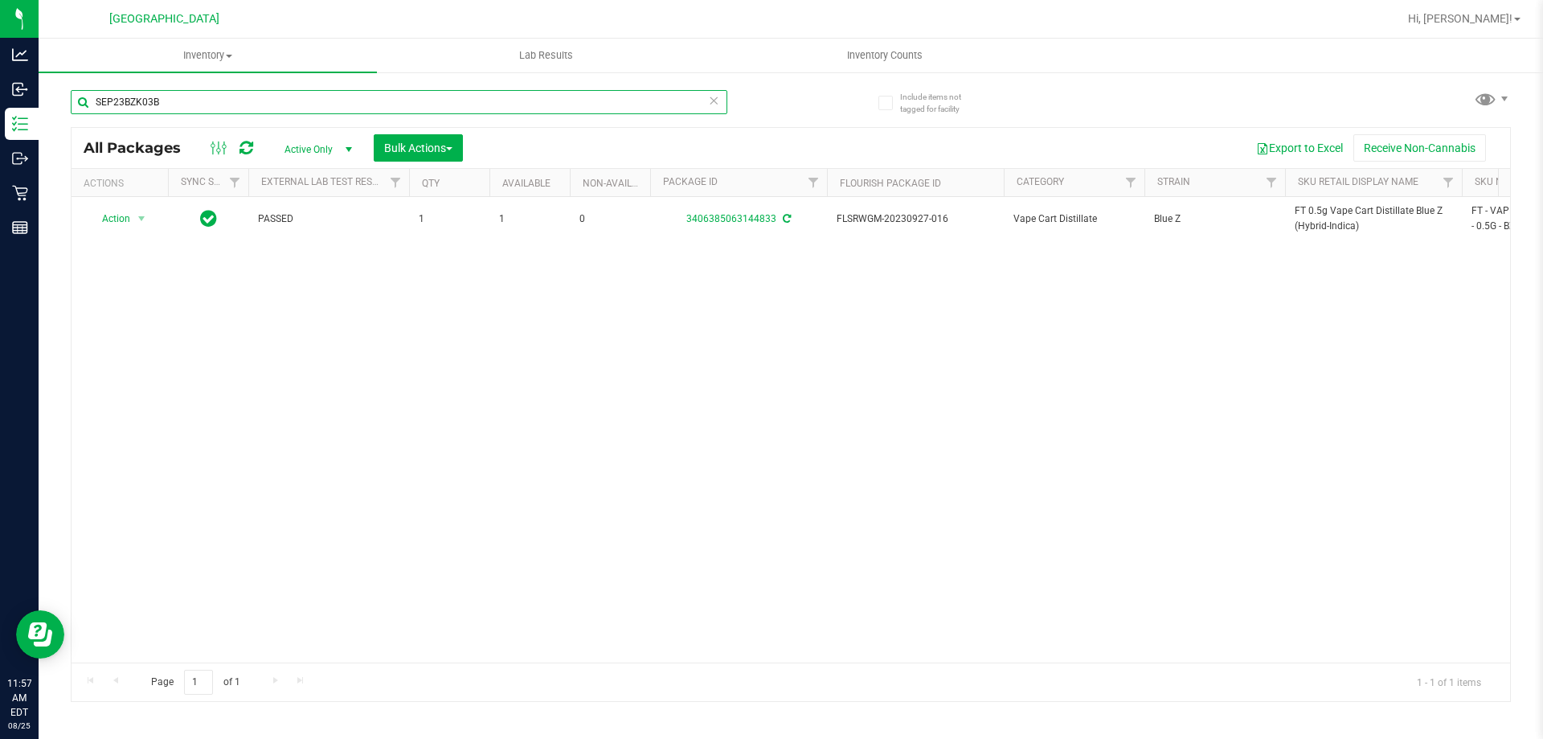
scroll to position [0, 1547]
type input "SEP23BZK03B-0926"
click at [600, 663] on div "Page 1 of 1 1 - 1 of 1 items" at bounding box center [791, 681] width 1439 height 39
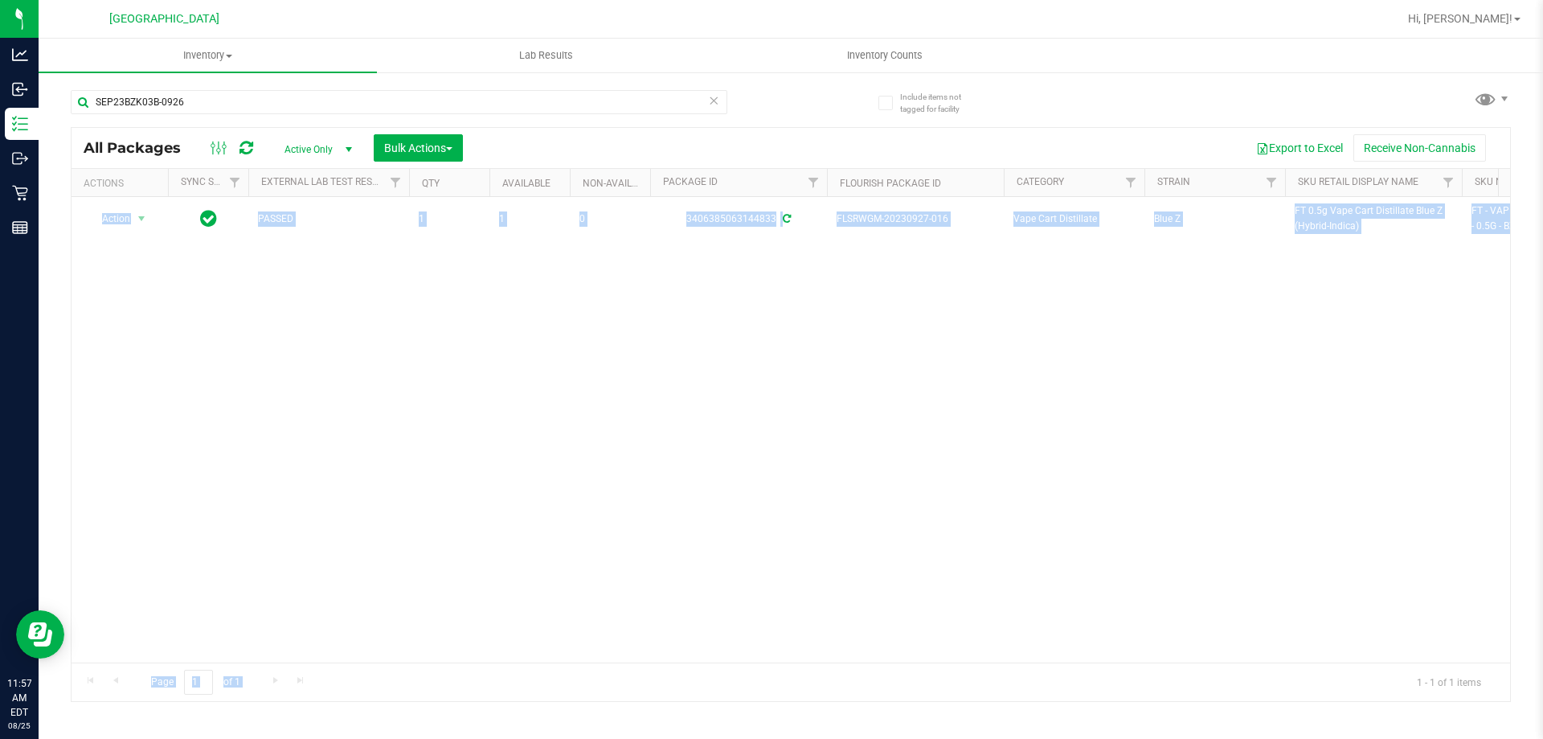
drag, startPoint x: 600, startPoint y: 663, endPoint x: 715, endPoint y: 659, distance: 115.8
click at [715, 659] on div "All Packages Active Only Active Only Lab Samples Locked All External Internal B…" at bounding box center [791, 414] width 1440 height 575
click at [801, 501] on div "Action Action Adjust qty Create package Edit attributes Global inventory Locate…" at bounding box center [791, 429] width 1439 height 465
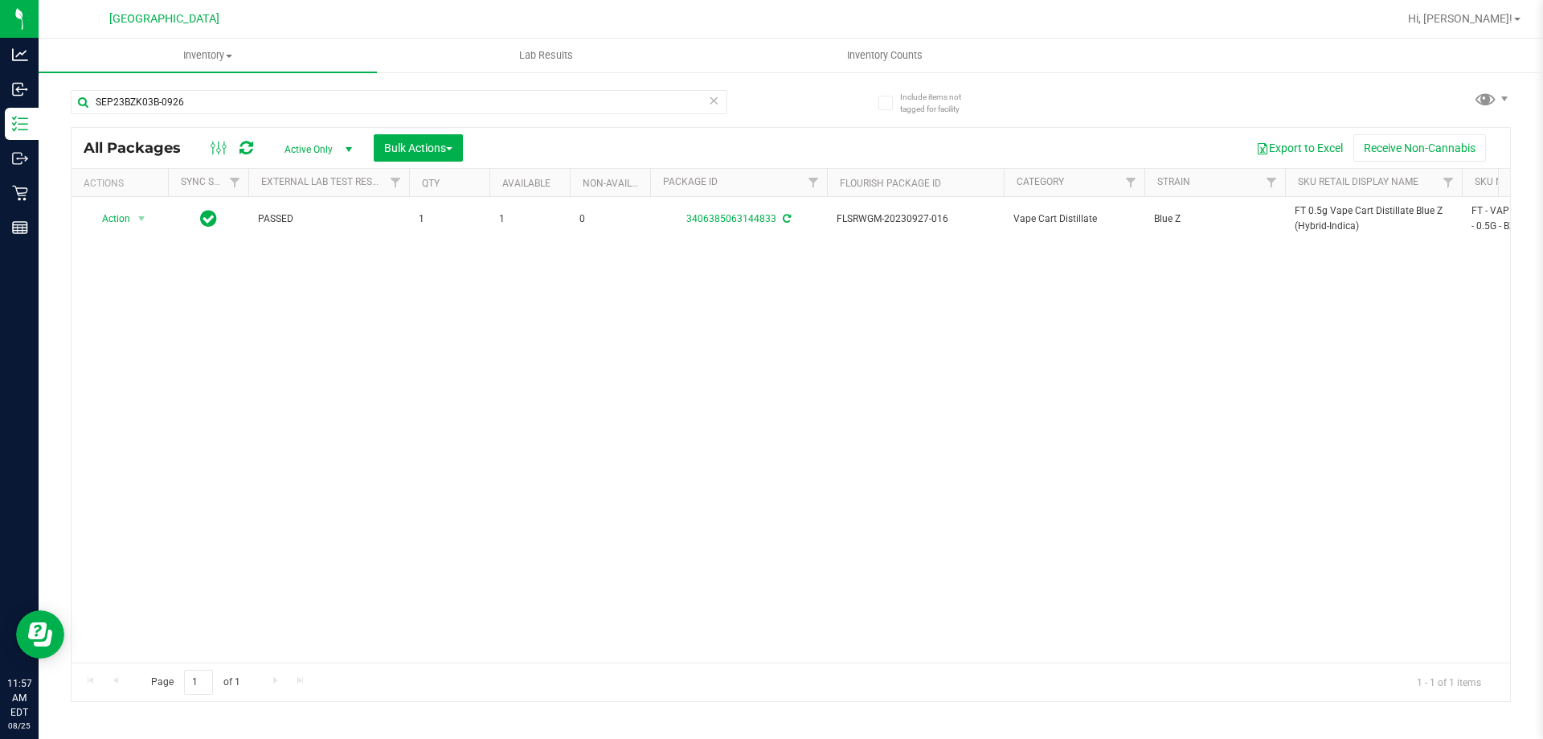
click at [679, 641] on div "Action Action Adjust qty Create package Edit attributes Global inventory Locate…" at bounding box center [791, 429] width 1439 height 465
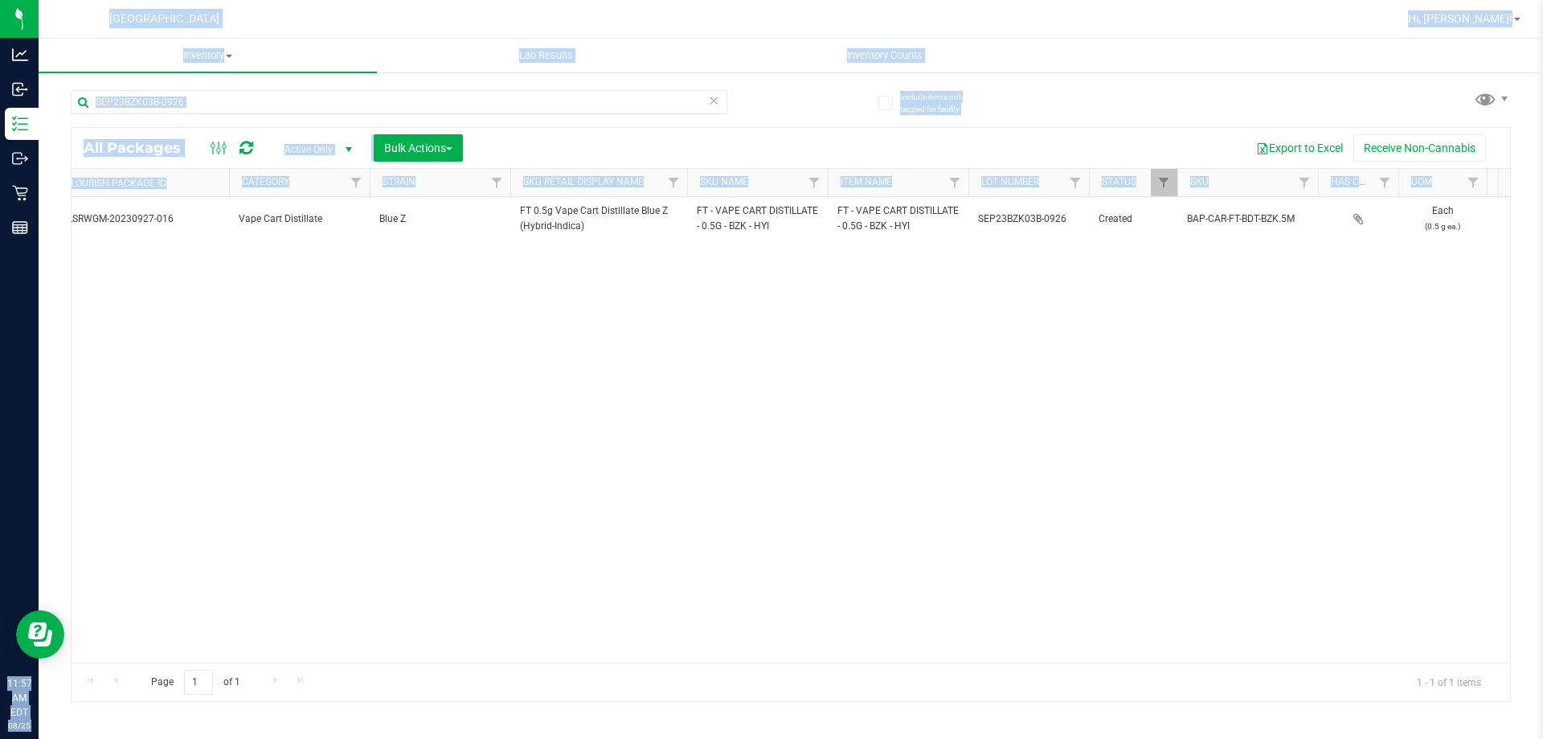
drag, startPoint x: 570, startPoint y: 649, endPoint x: 321, endPoint y: 507, distance: 286.2
click at [0, 562] on div "Analytics Inbound Inventory Outbound Retail Reports 11:57 AM EDT 08/25/2025 08/…" at bounding box center [771, 369] width 1543 height 739
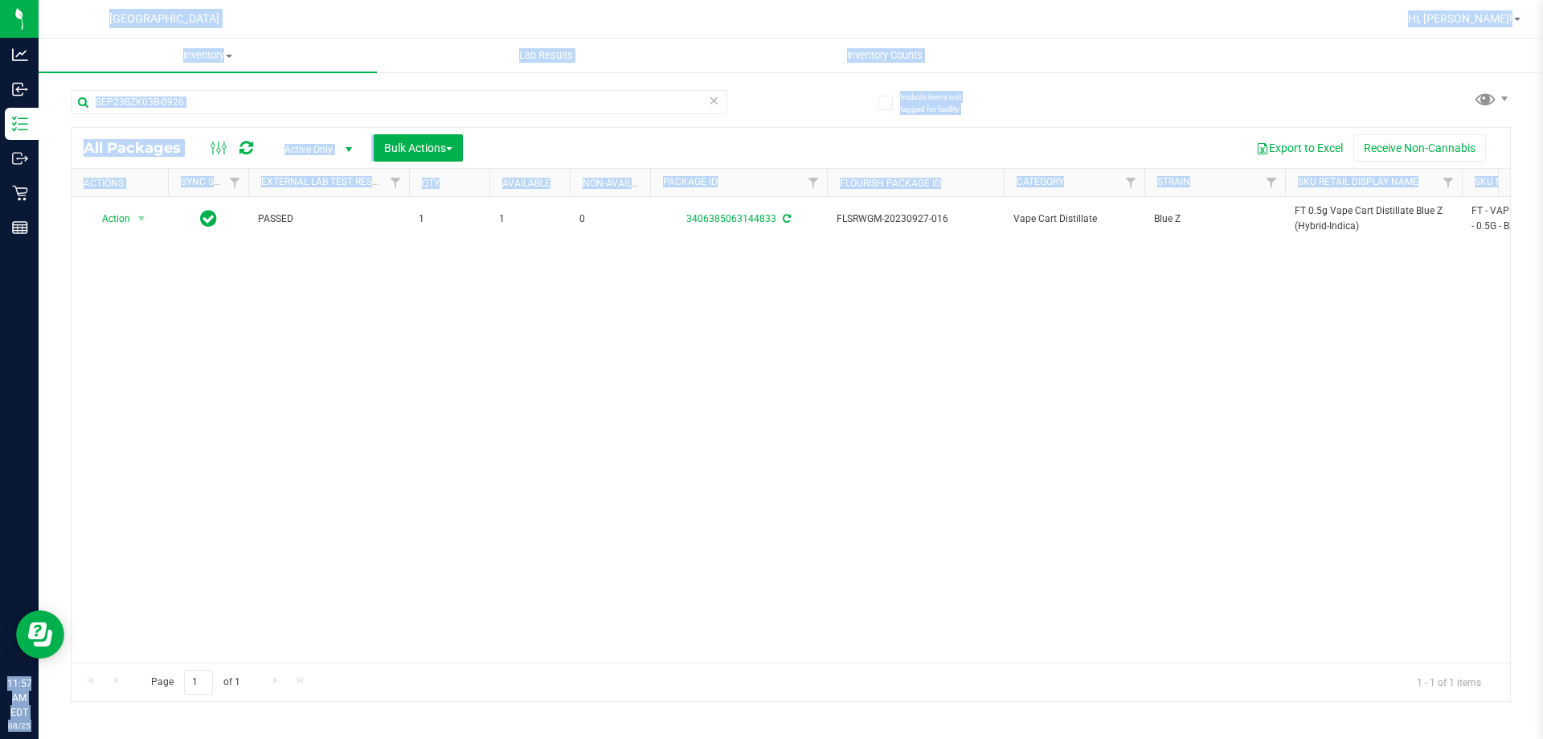
click at [330, 407] on div "Action Action Adjust qty Create package Edit attributes Global inventory Locate…" at bounding box center [791, 429] width 1439 height 465
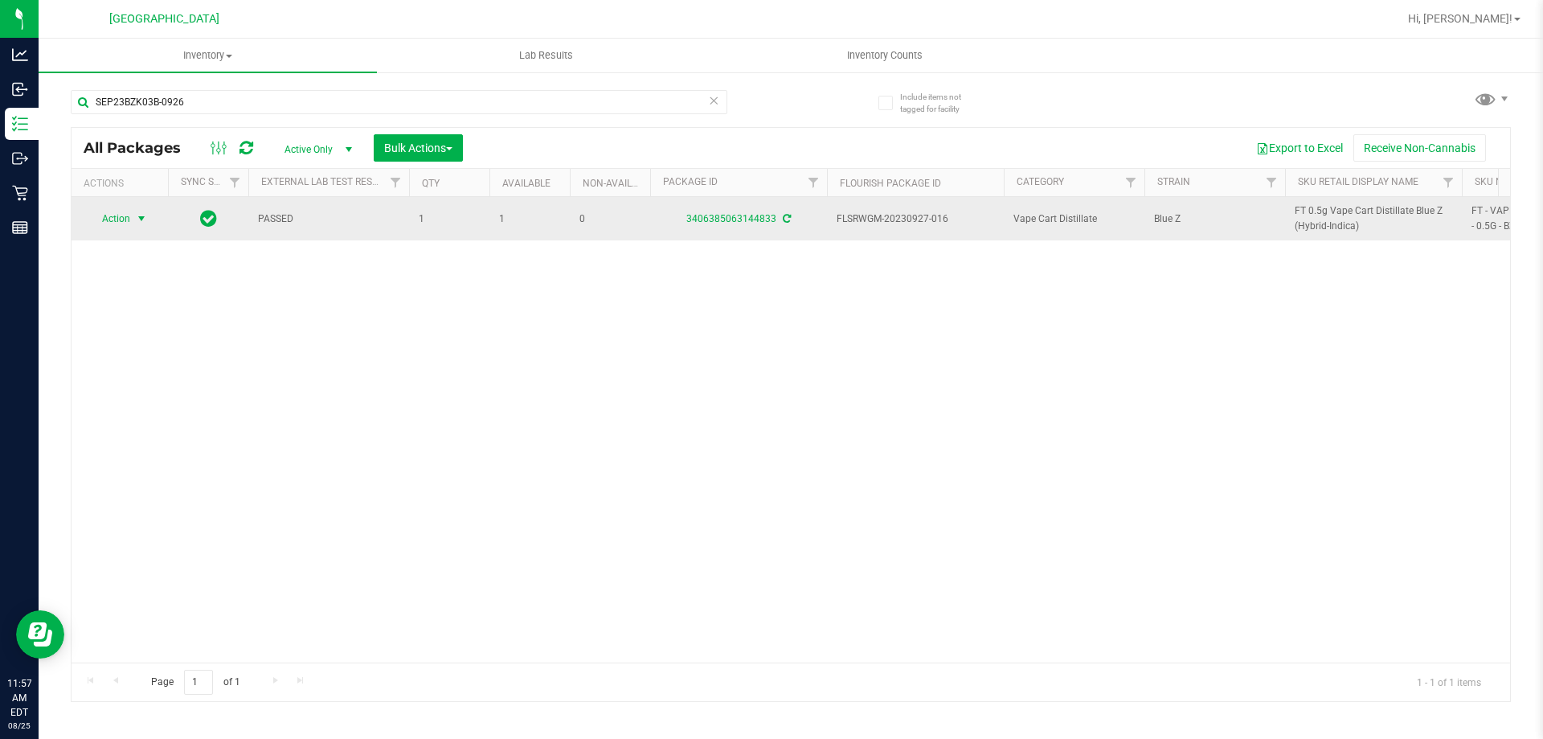
click at [137, 220] on span "select" at bounding box center [141, 218] width 13 height 13
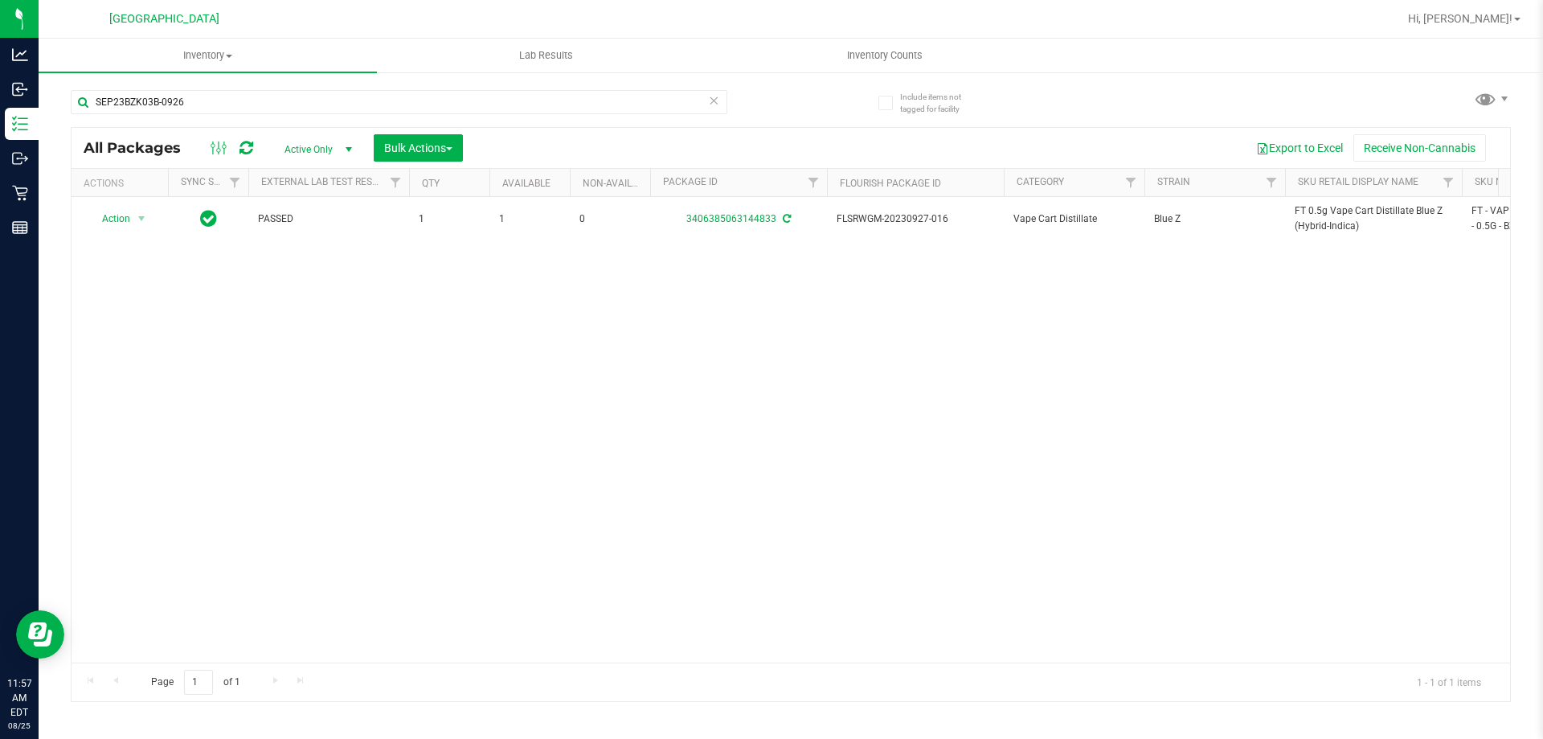
click at [340, 347] on div "Action Action Adjust qty Create package Edit attributes Global inventory Locate…" at bounding box center [791, 429] width 1439 height 465
click at [445, 148] on span "Bulk Actions" at bounding box center [418, 147] width 68 height 13
click at [445, 197] on div "Add to outbound order" at bounding box center [448, 187] width 131 height 26
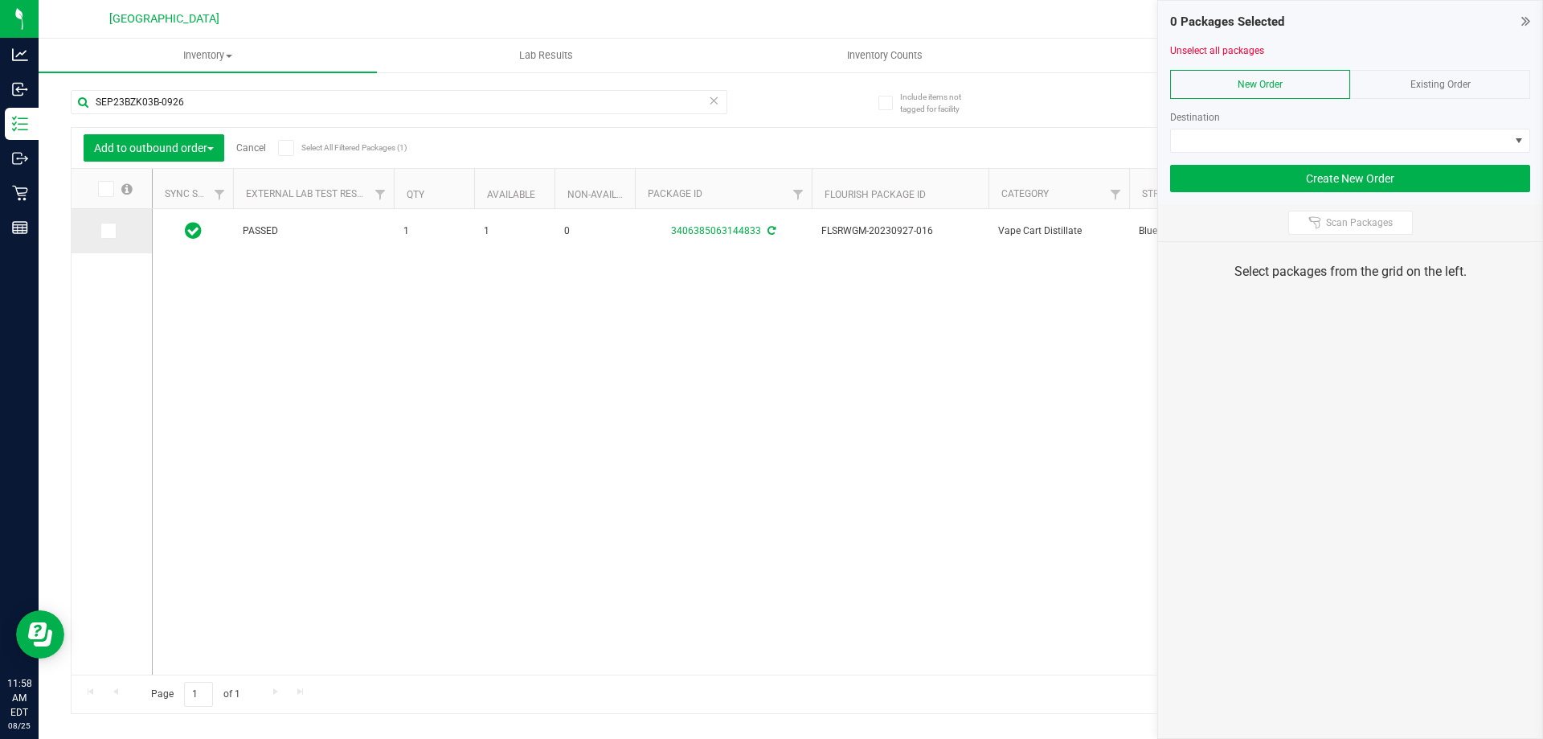
click at [97, 238] on td at bounding box center [112, 231] width 80 height 44
click at [101, 233] on span at bounding box center [108, 231] width 16 height 16
click at [0, 0] on input "checkbox" at bounding box center [0, 0] width 0 height 0
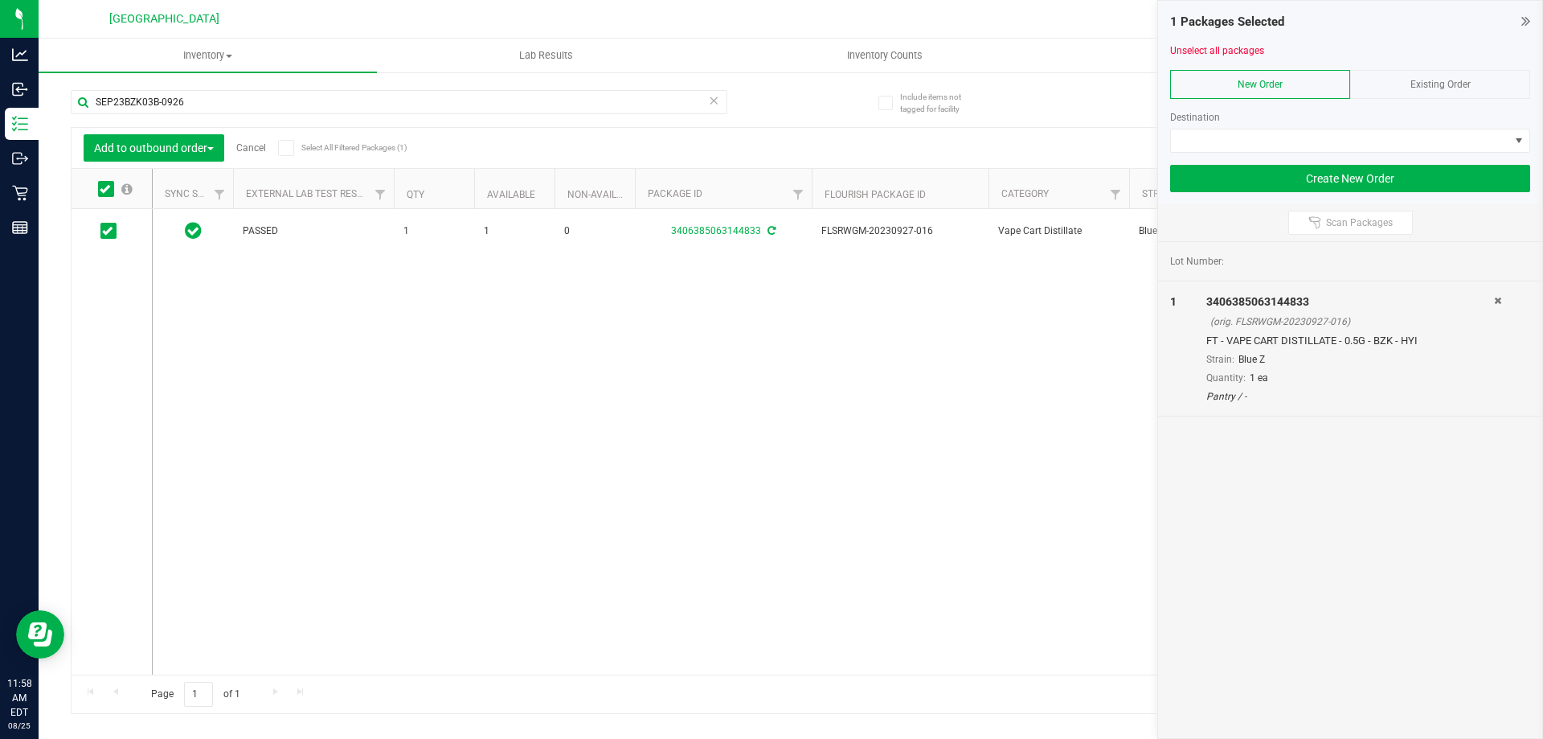
click at [1429, 73] on div "Existing Order" at bounding box center [1440, 84] width 180 height 29
click at [1383, 133] on span "NO DATA FOUND" at bounding box center [1340, 140] width 338 height 23
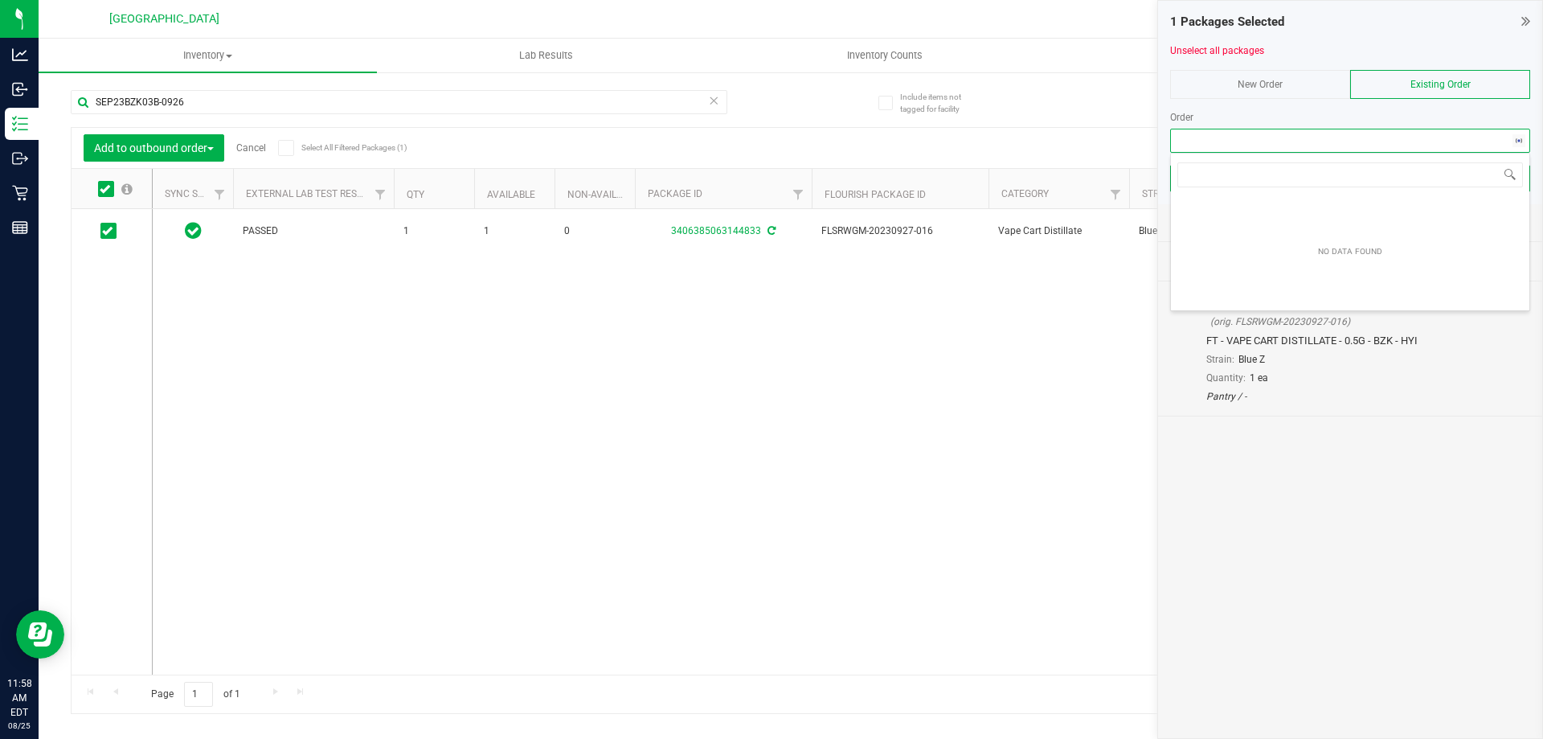
click at [1257, 71] on div "New Order" at bounding box center [1260, 84] width 180 height 29
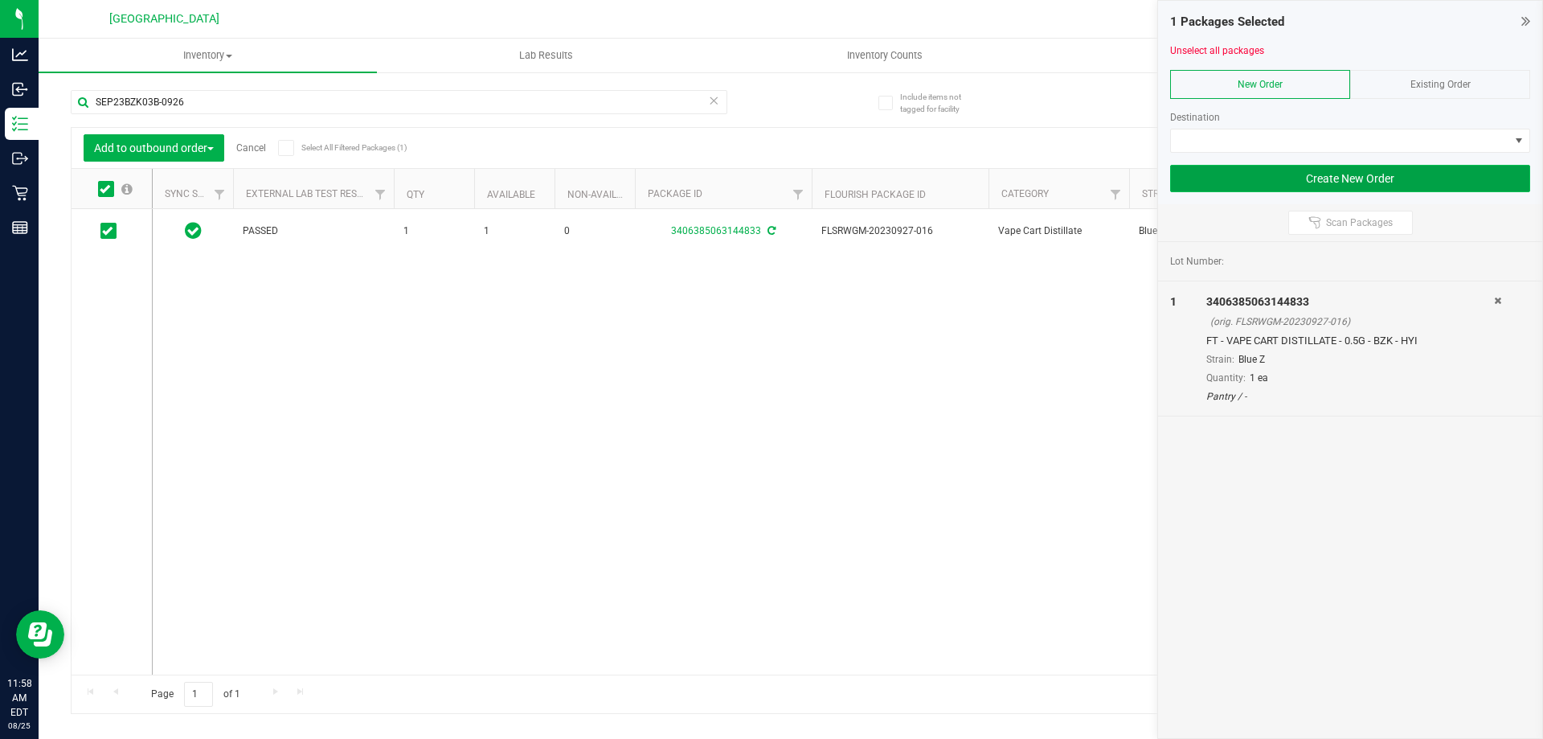
click at [1276, 186] on button "Create New Order" at bounding box center [1350, 178] width 360 height 27
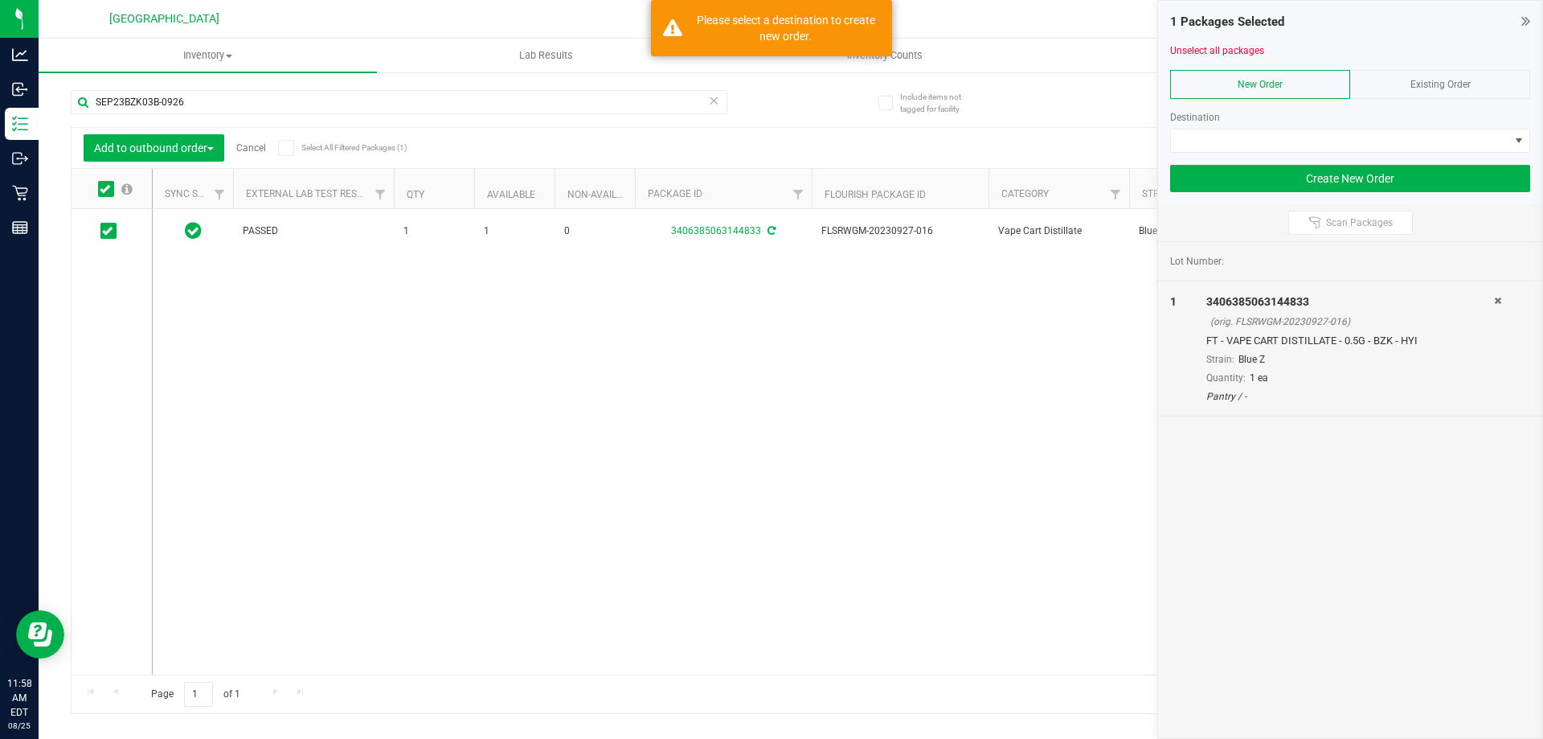
click at [823, 297] on div "PASSED 1 1 0 3406385063144833 FLSRWGM-20230927-016 Vape Cart Distillate Blue Z …" at bounding box center [831, 441] width 1357 height 465
click at [1519, 21] on div "1 Packages Selected" at bounding box center [1350, 22] width 360 height 18
click at [1529, 20] on icon at bounding box center [1525, 21] width 9 height 16
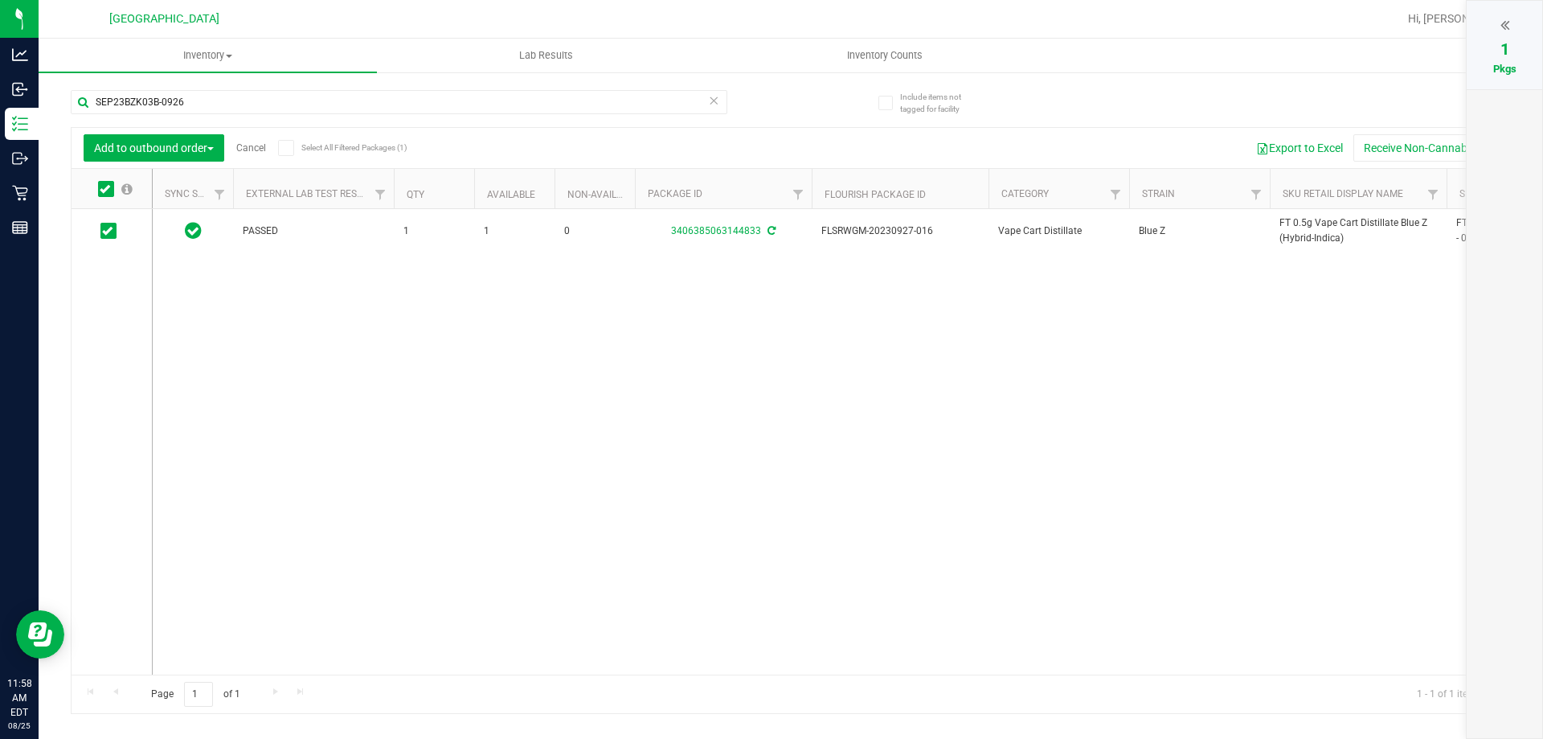
click at [1513, 27] on div at bounding box center [1504, 25] width 43 height 24
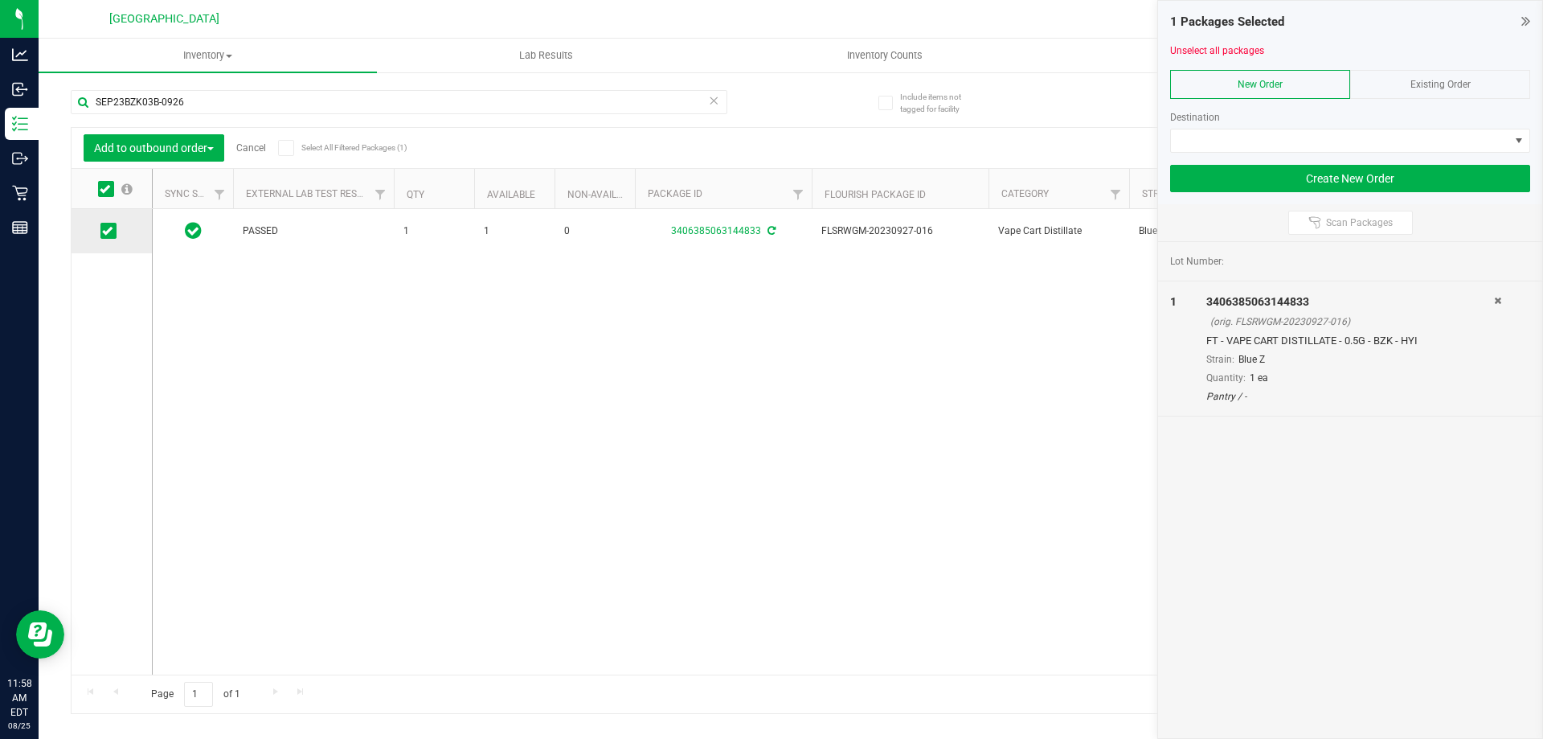
click at [107, 231] on icon at bounding box center [107, 231] width 10 height 0
click at [0, 0] on input "checkbox" at bounding box center [0, 0] width 0 height 0
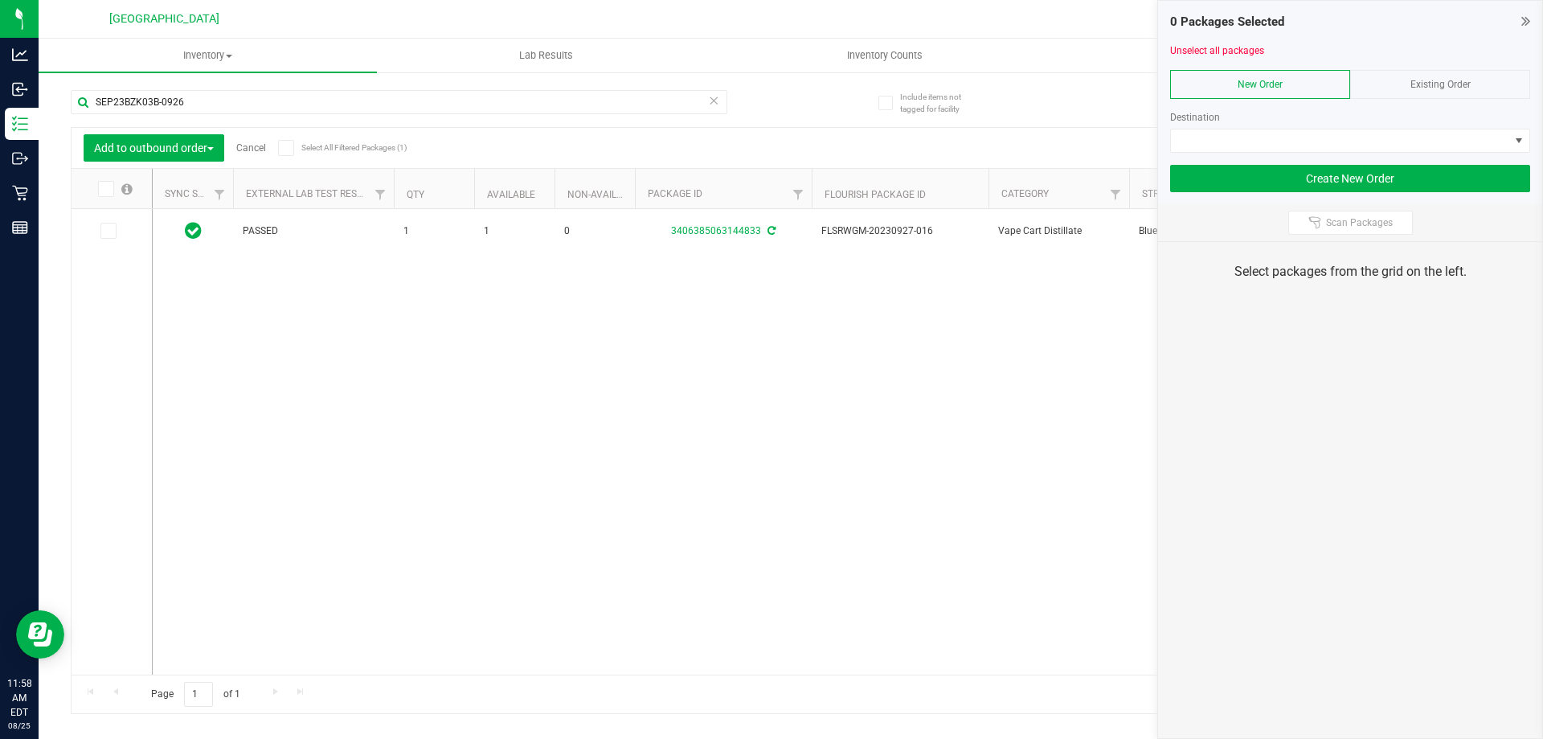
click at [1539, 22] on div "0 Packages Selected Unselect all packages New Order Existing Order Destination …" at bounding box center [1350, 102] width 384 height 203
drag, startPoint x: 190, startPoint y: 96, endPoint x: 80, endPoint y: 106, distance: 110.5
click at [79, 106] on input "SEP23BZK03B-0926" at bounding box center [399, 102] width 657 height 24
paste input "FT 0.5g Pre-Roll Le Mans (Hybrid-Sativa) 5ct"
type input "FT 0.5g Pre-Roll Le Mans (Hybrid-Sativa) 5ct"
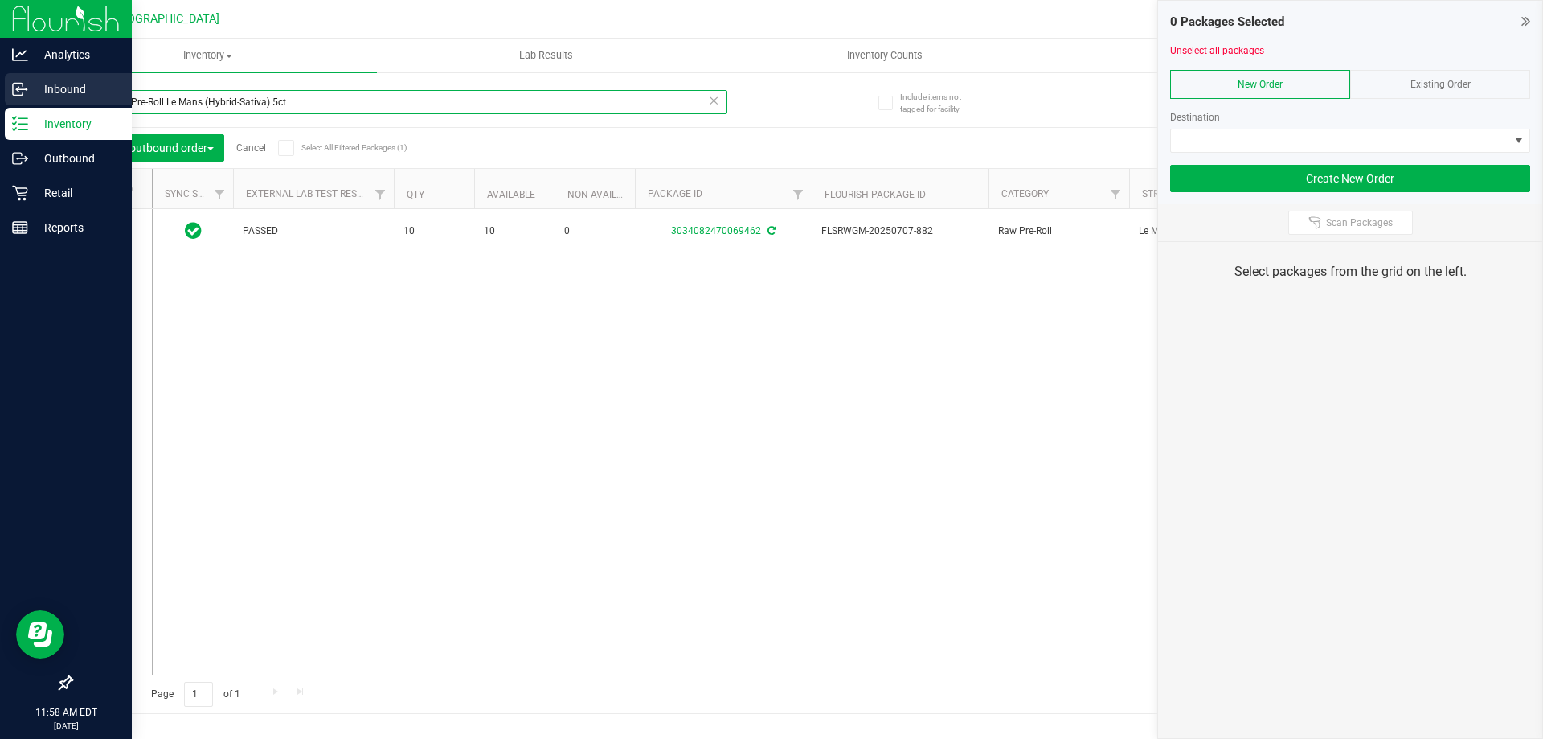
drag, startPoint x: 577, startPoint y: 105, endPoint x: 0, endPoint y: 92, distance: 577.2
click at [0, 92] on div "Analytics Inbound Inventory Outbound Retail Reports 11:58 AM EDT 08/25/2025 08/…" at bounding box center [771, 369] width 1543 height 739
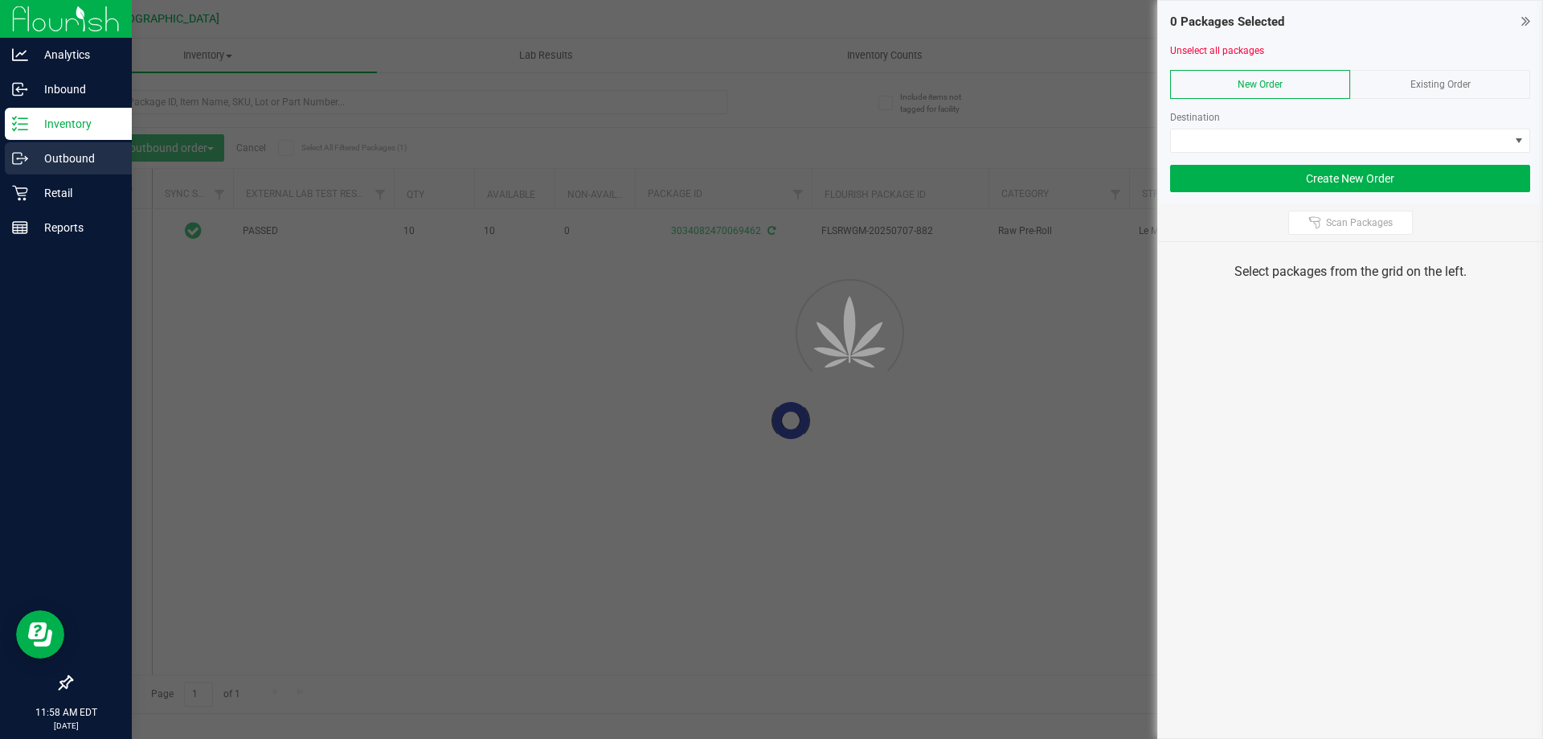
click at [59, 163] on p "Outbound" at bounding box center [76, 158] width 96 height 19
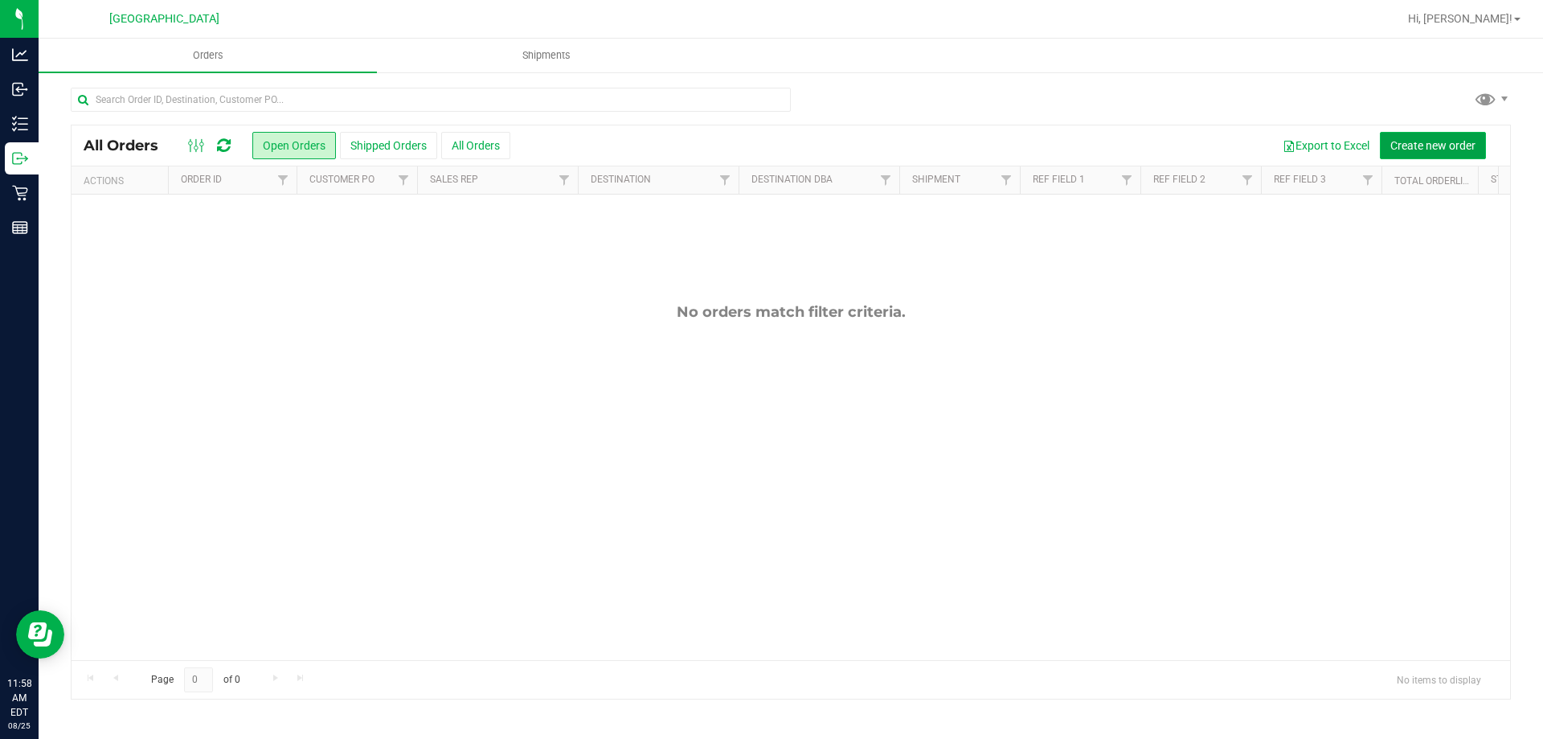
click at [1436, 145] on span "Create new order" at bounding box center [1432, 145] width 85 height 13
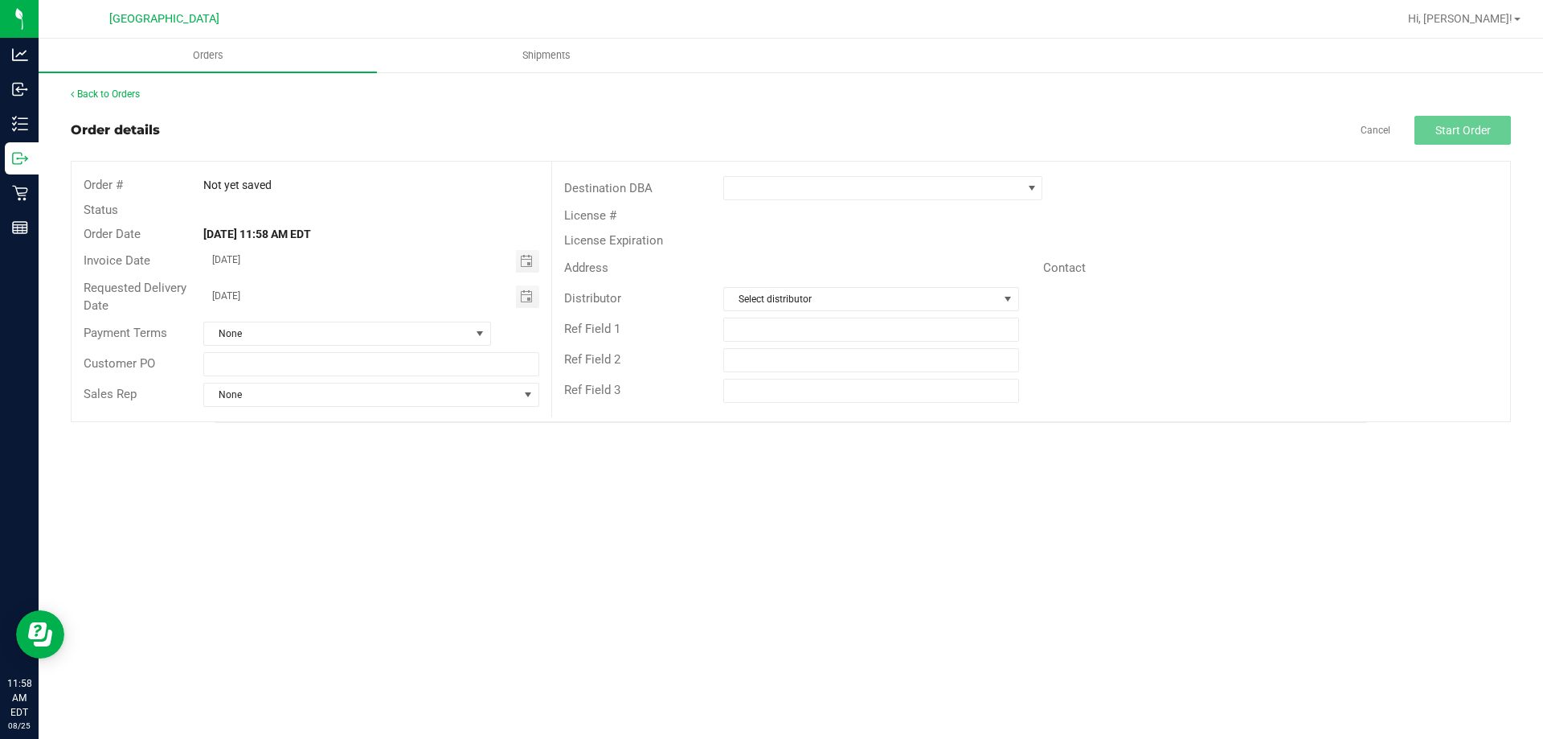
click at [273, 349] on div "Customer PO" at bounding box center [312, 364] width 480 height 31
click at [279, 366] on input "text" at bounding box center [370, 364] width 335 height 24
type input "JAXDC"
click at [769, 192] on span at bounding box center [872, 188] width 297 height 23
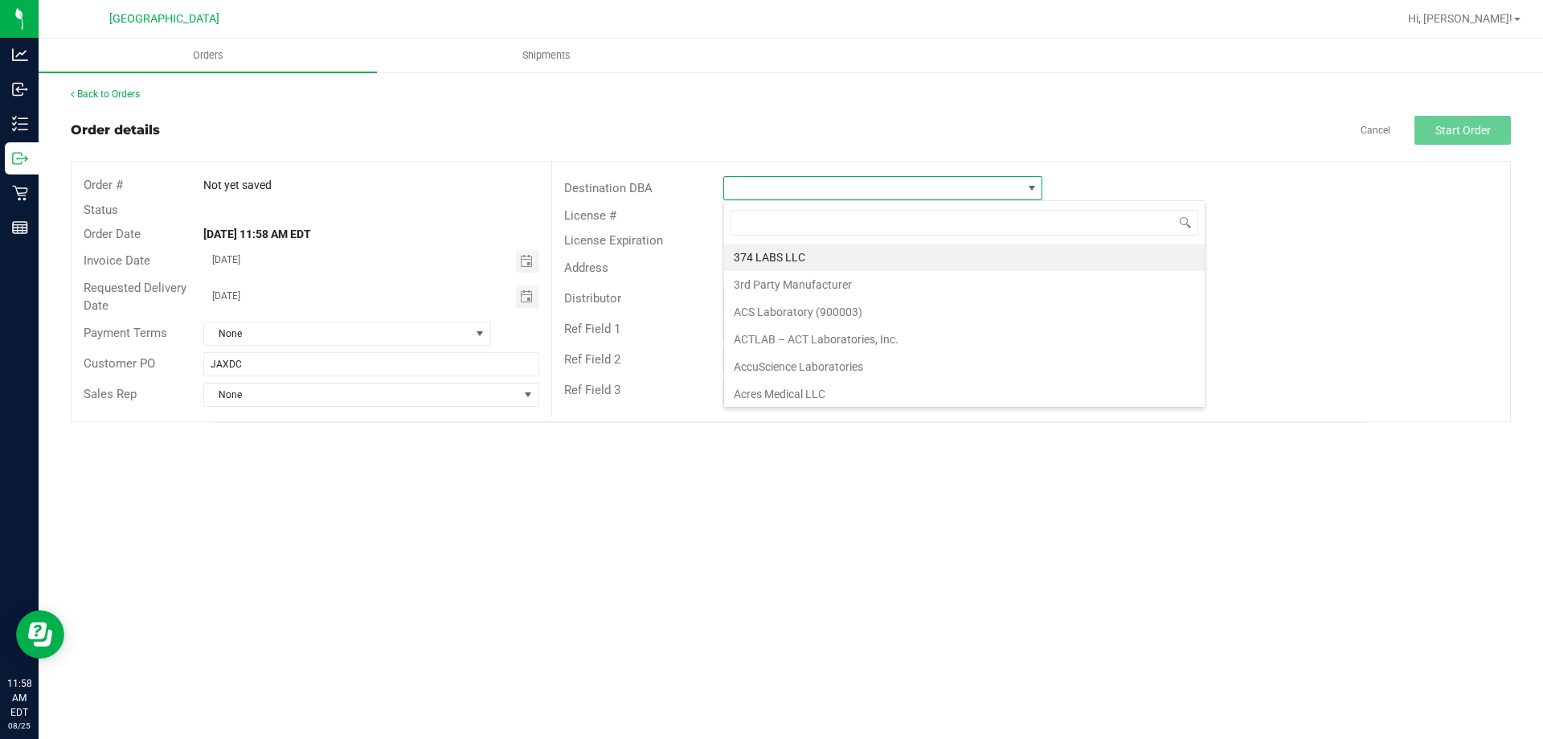
scroll to position [24, 319]
type input "JAX"
click at [778, 249] on li "JAX DC REP" at bounding box center [882, 257] width 317 height 27
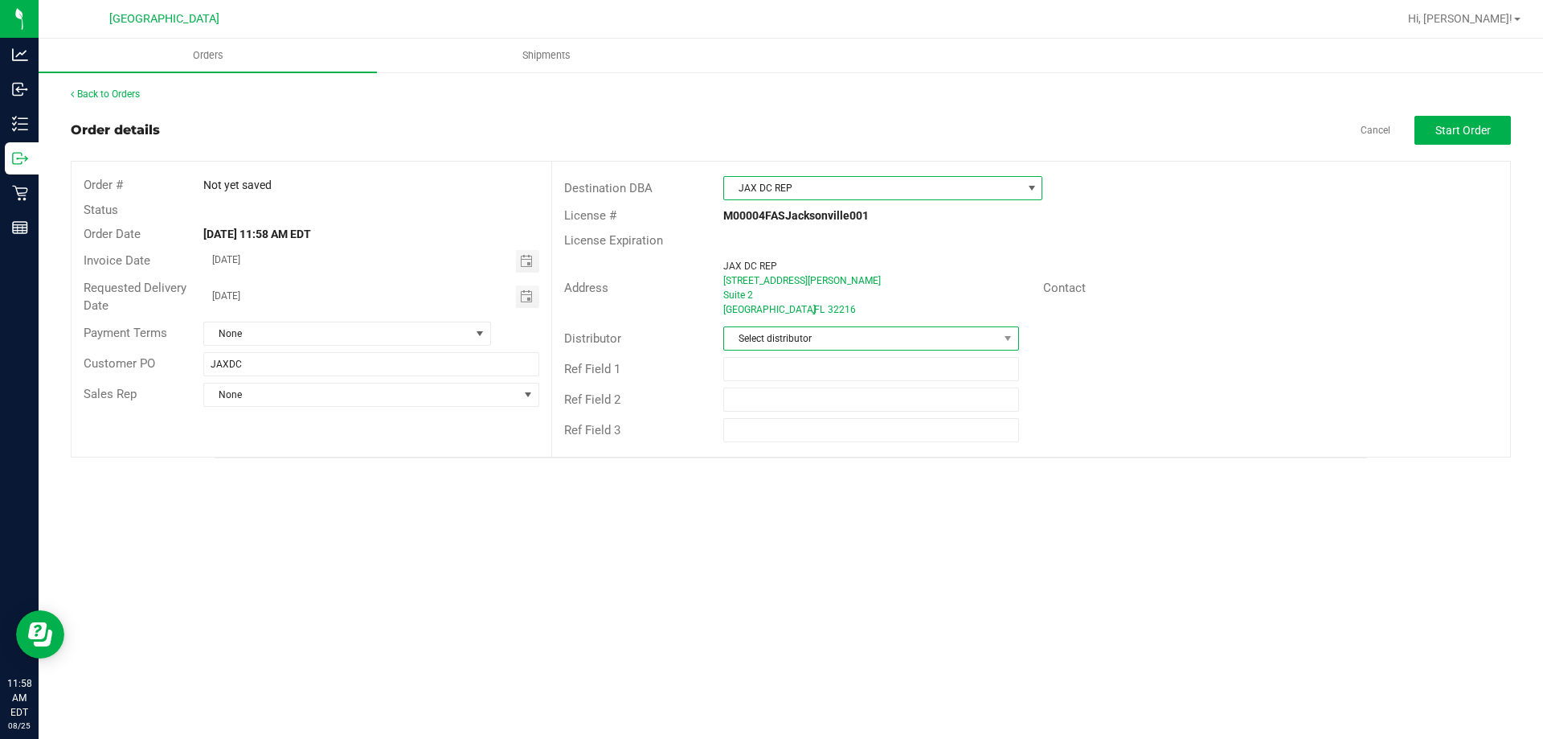
click at [780, 329] on span "Select distributor" at bounding box center [860, 338] width 273 height 23
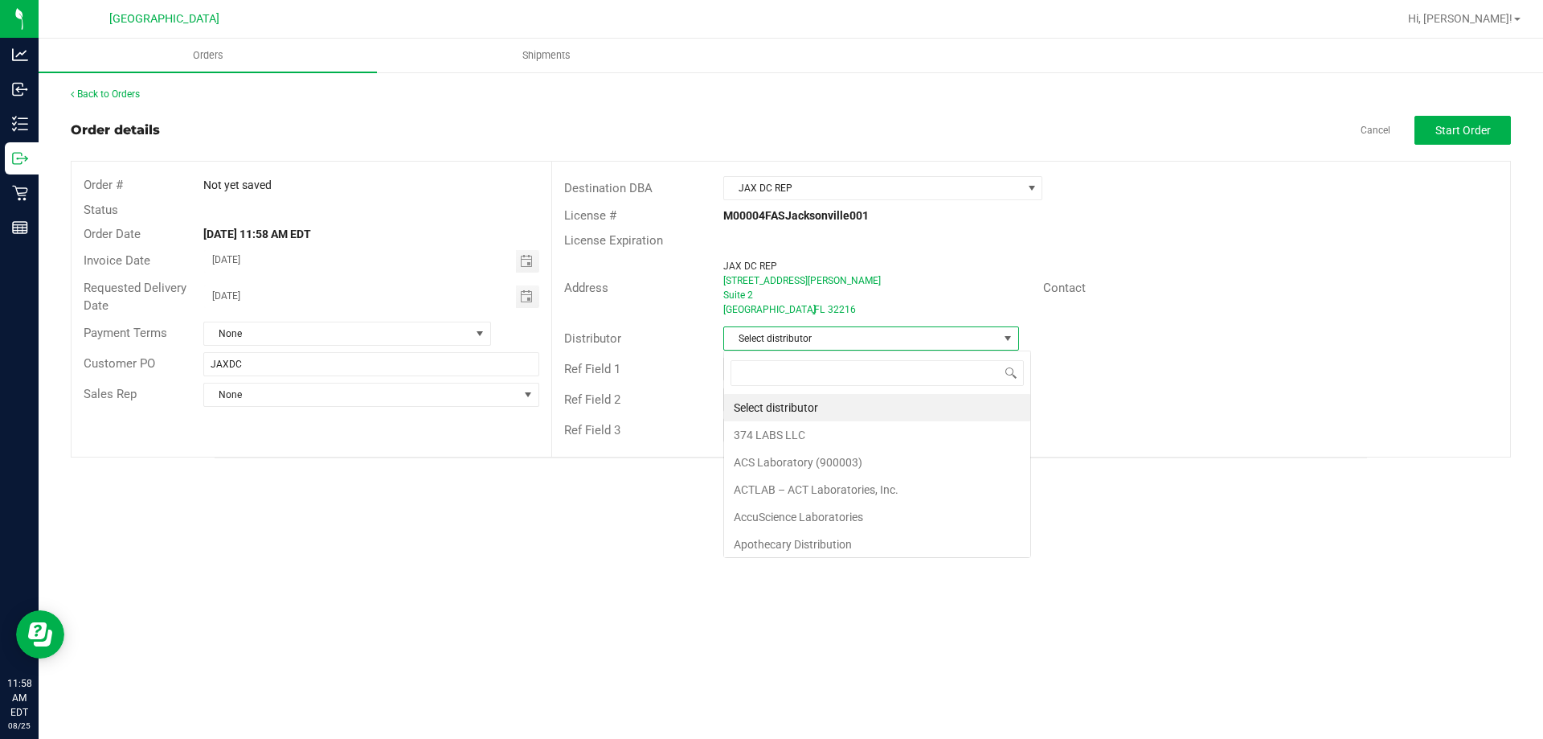
scroll to position [24, 296]
type input "JAX"
click at [754, 409] on li "JAX DC REP" at bounding box center [870, 407] width 293 height 27
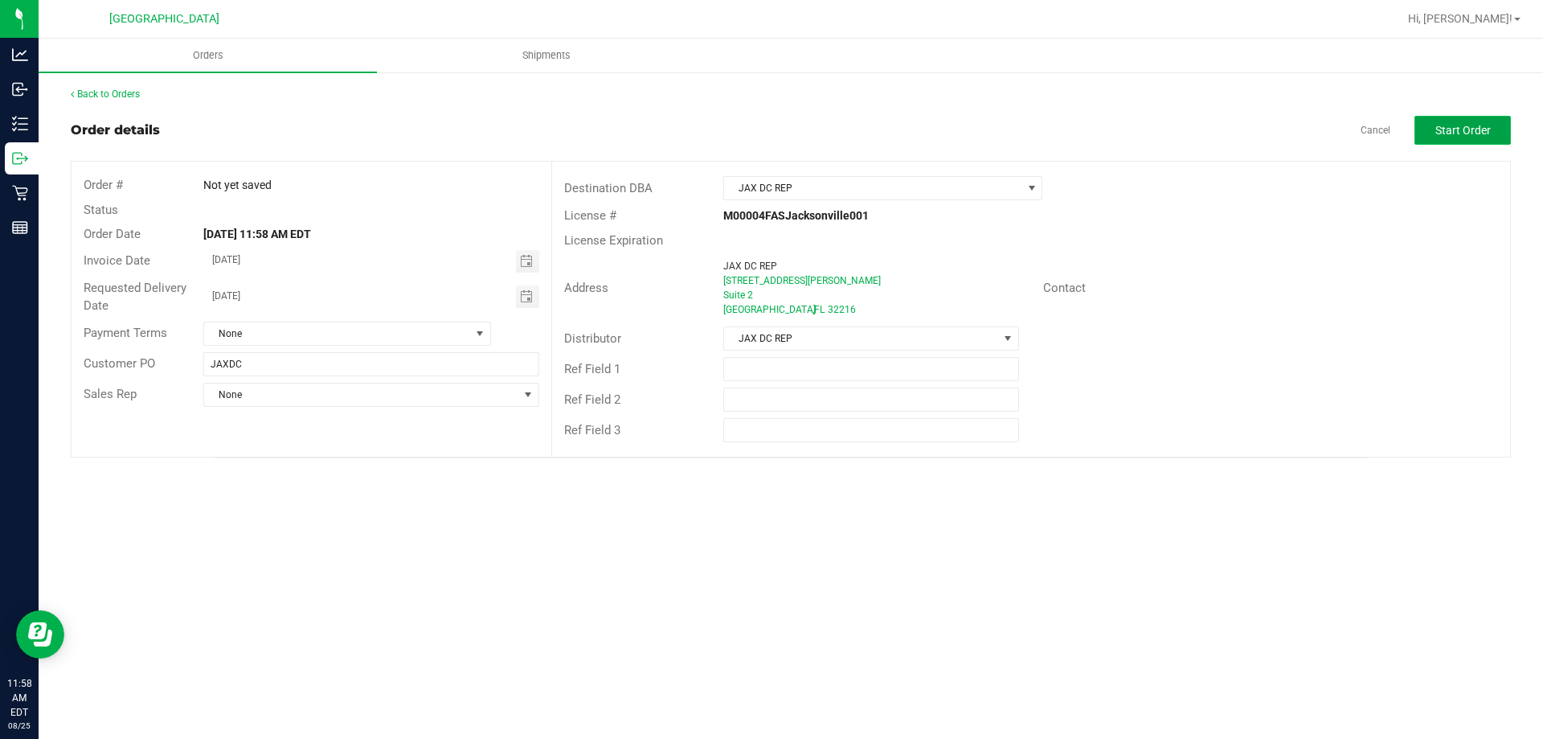
click at [1451, 119] on button "Start Order" at bounding box center [1462, 130] width 96 height 29
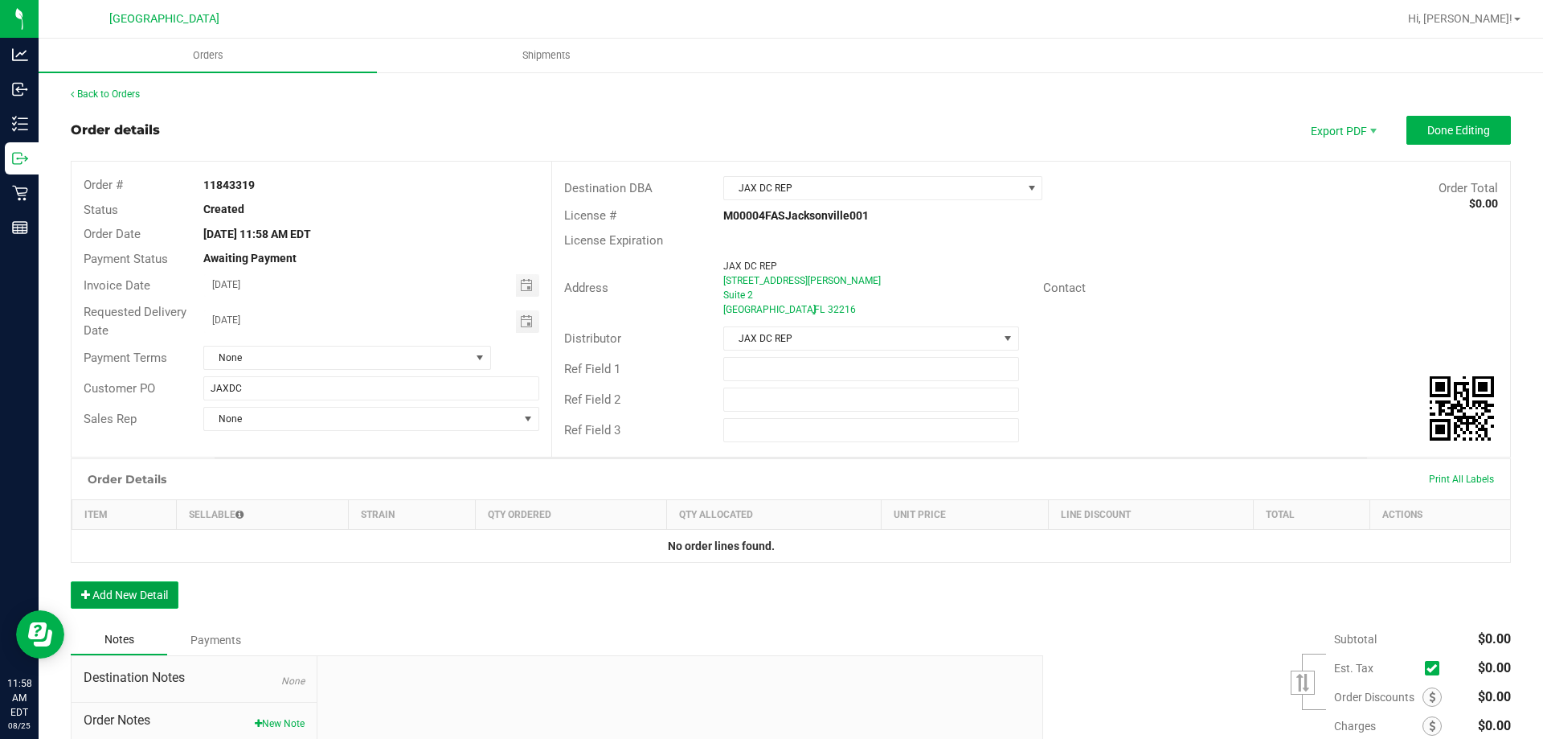
click at [150, 602] on button "Add New Detail" at bounding box center [125, 594] width 108 height 27
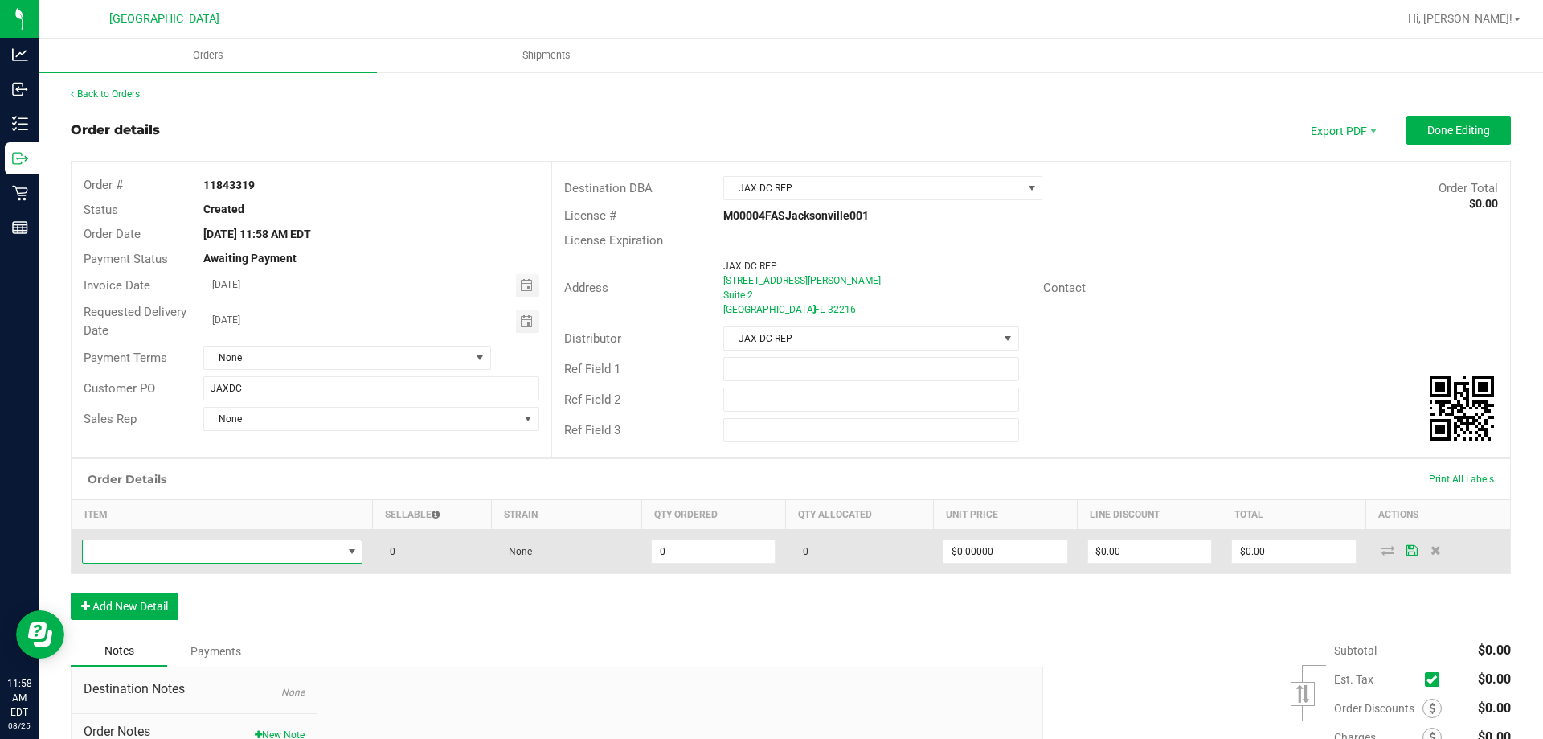
click at [147, 555] on span "NO DATA FOUND" at bounding box center [213, 551] width 260 height 23
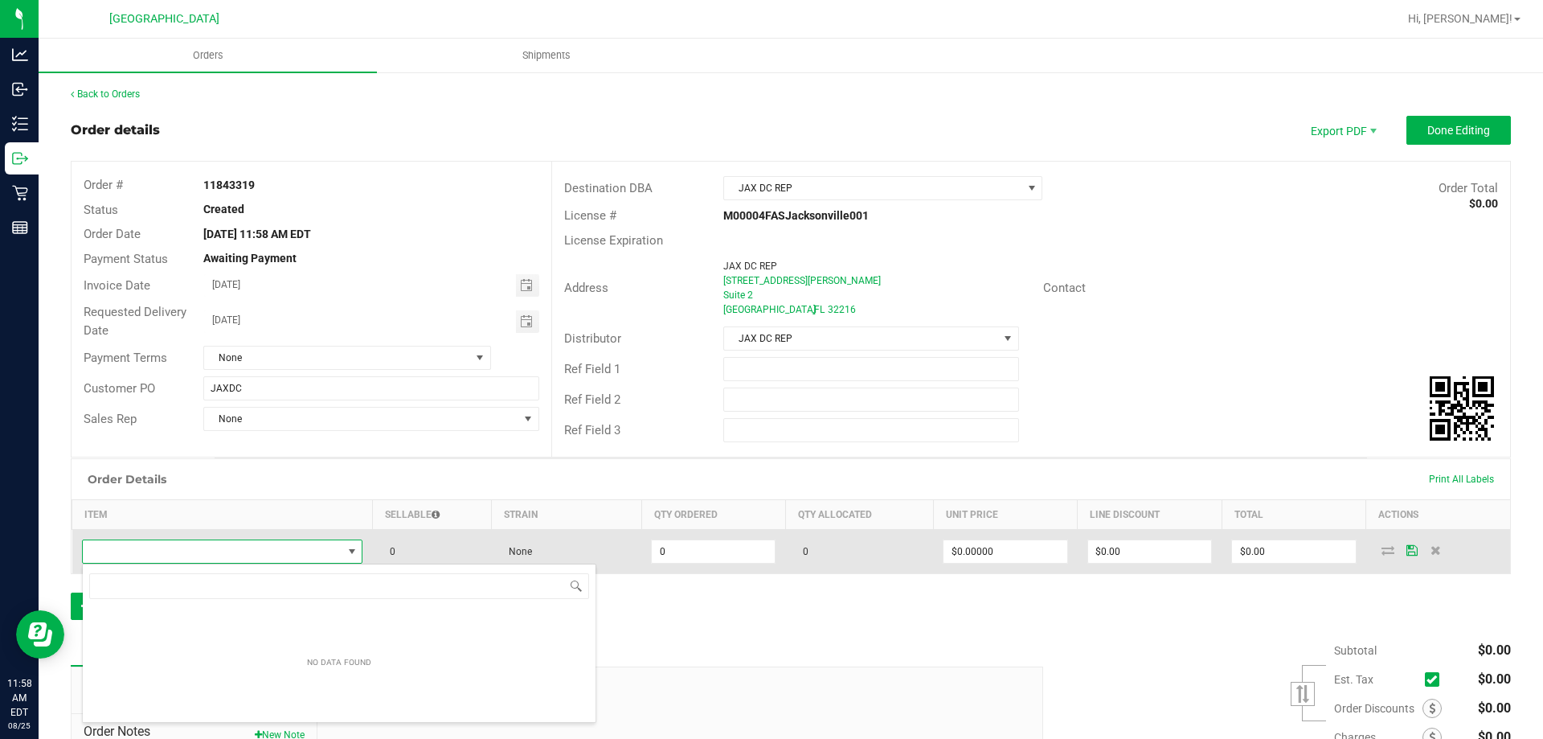
scroll to position [24, 276]
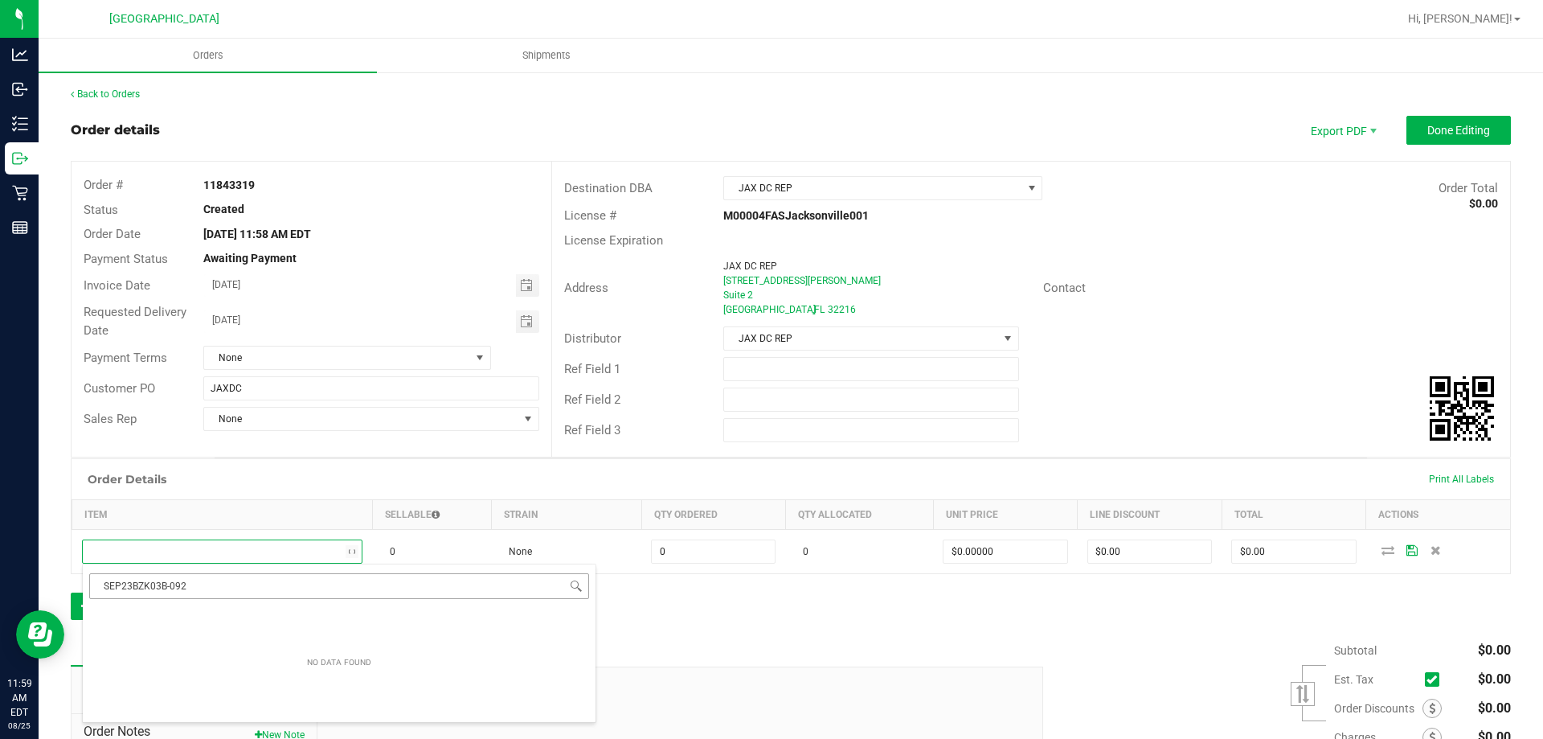
type input "SEP23BZK03B-0926"
click at [207, 592] on input "SEP23BZK03B-0926" at bounding box center [339, 585] width 500 height 25
click at [746, 613] on div "Order Details Print All Labels Item Sellable Strain Qty Ordered Qty Allocated U…" at bounding box center [791, 547] width 1440 height 178
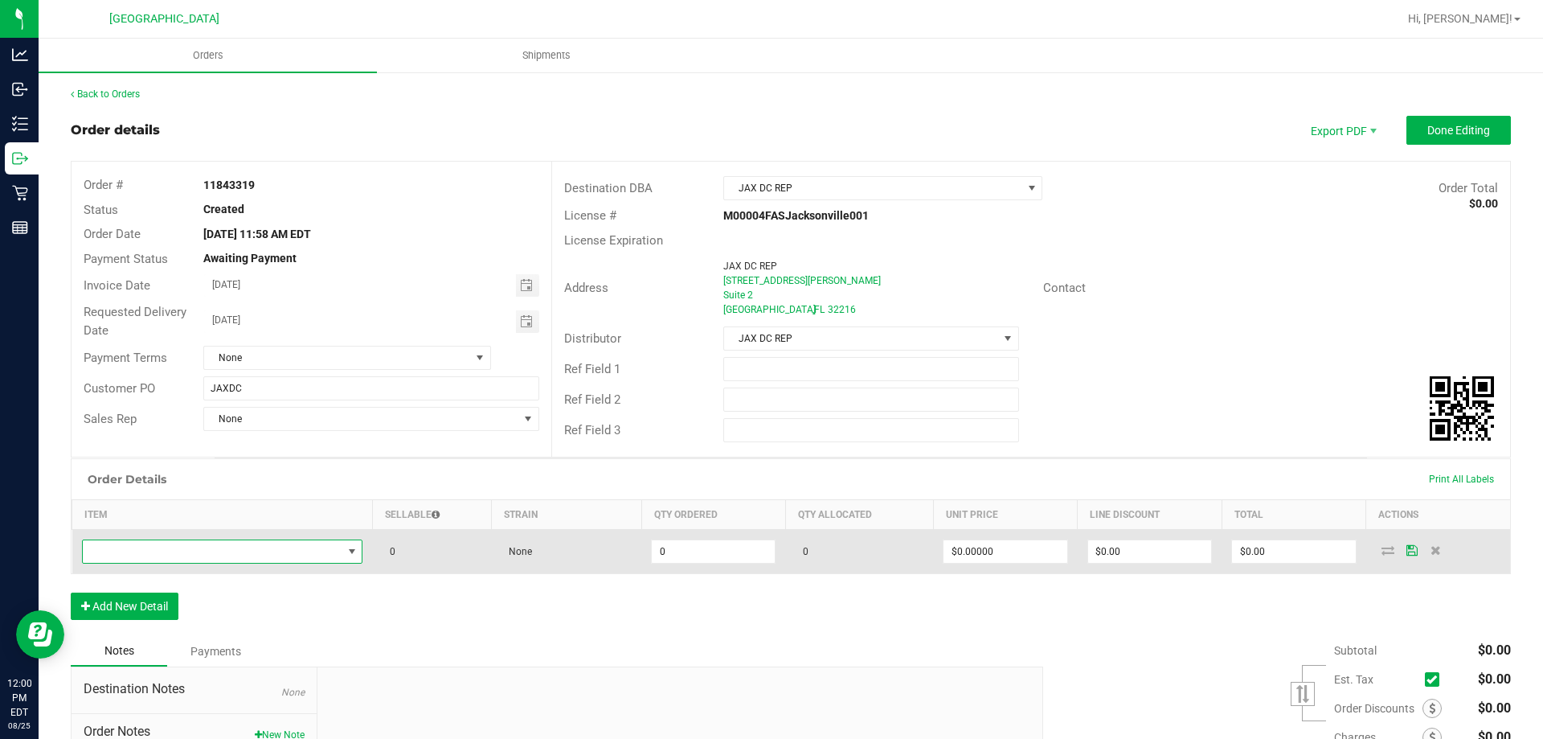
click at [273, 559] on span "NO DATA FOUND" at bounding box center [213, 551] width 260 height 23
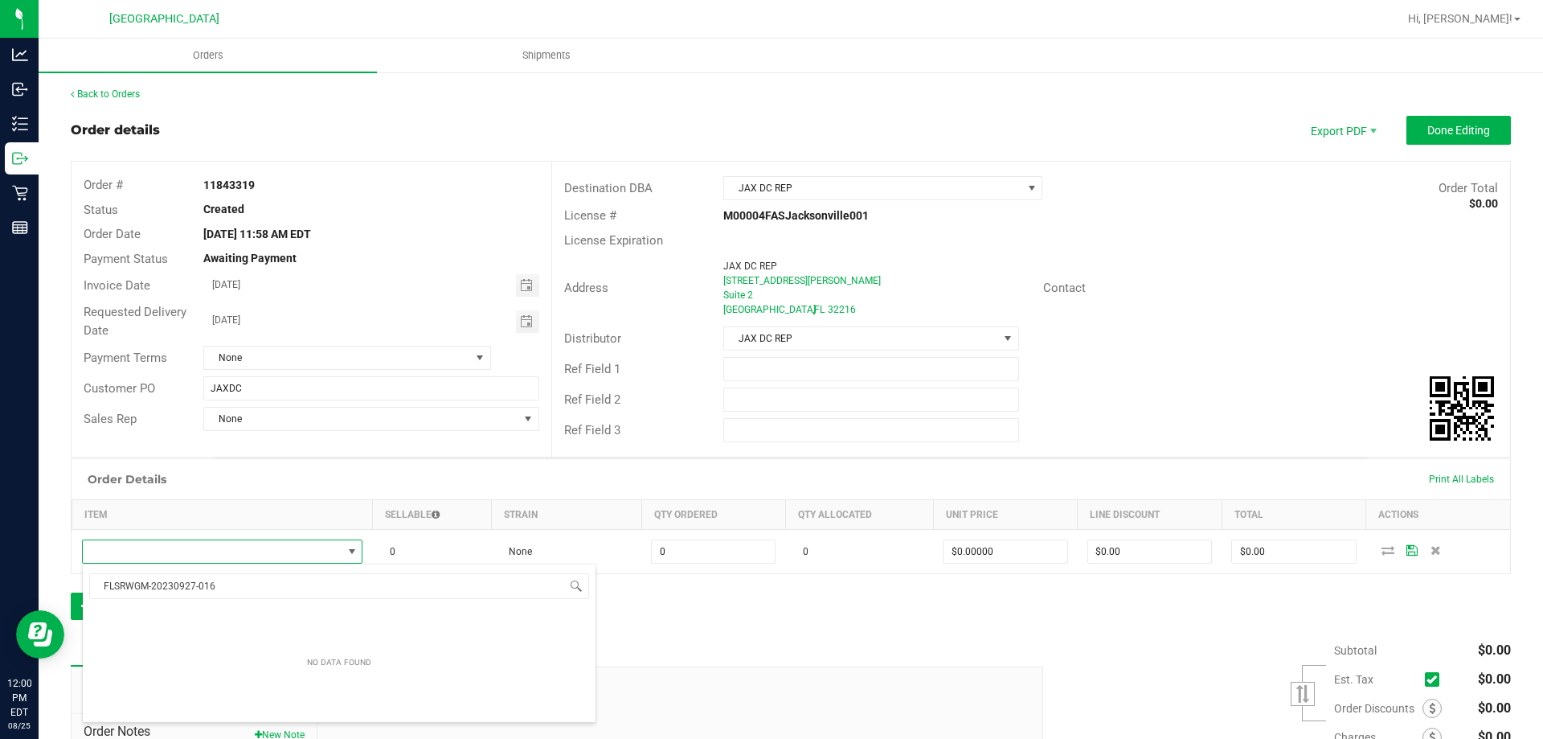
type input "FLSRWGM-20230927-016"
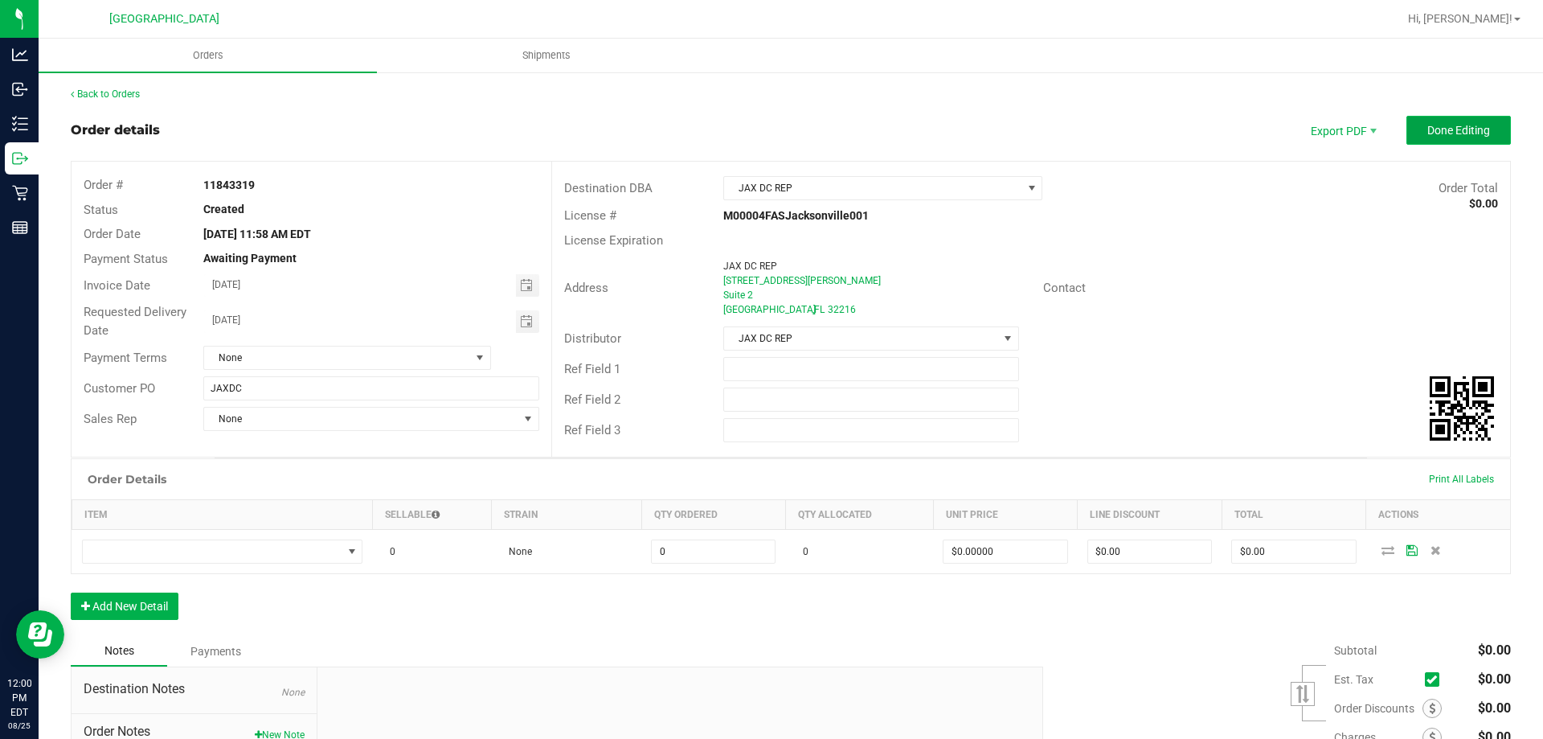
click at [1460, 137] on button "Done Editing" at bounding box center [1458, 130] width 104 height 29
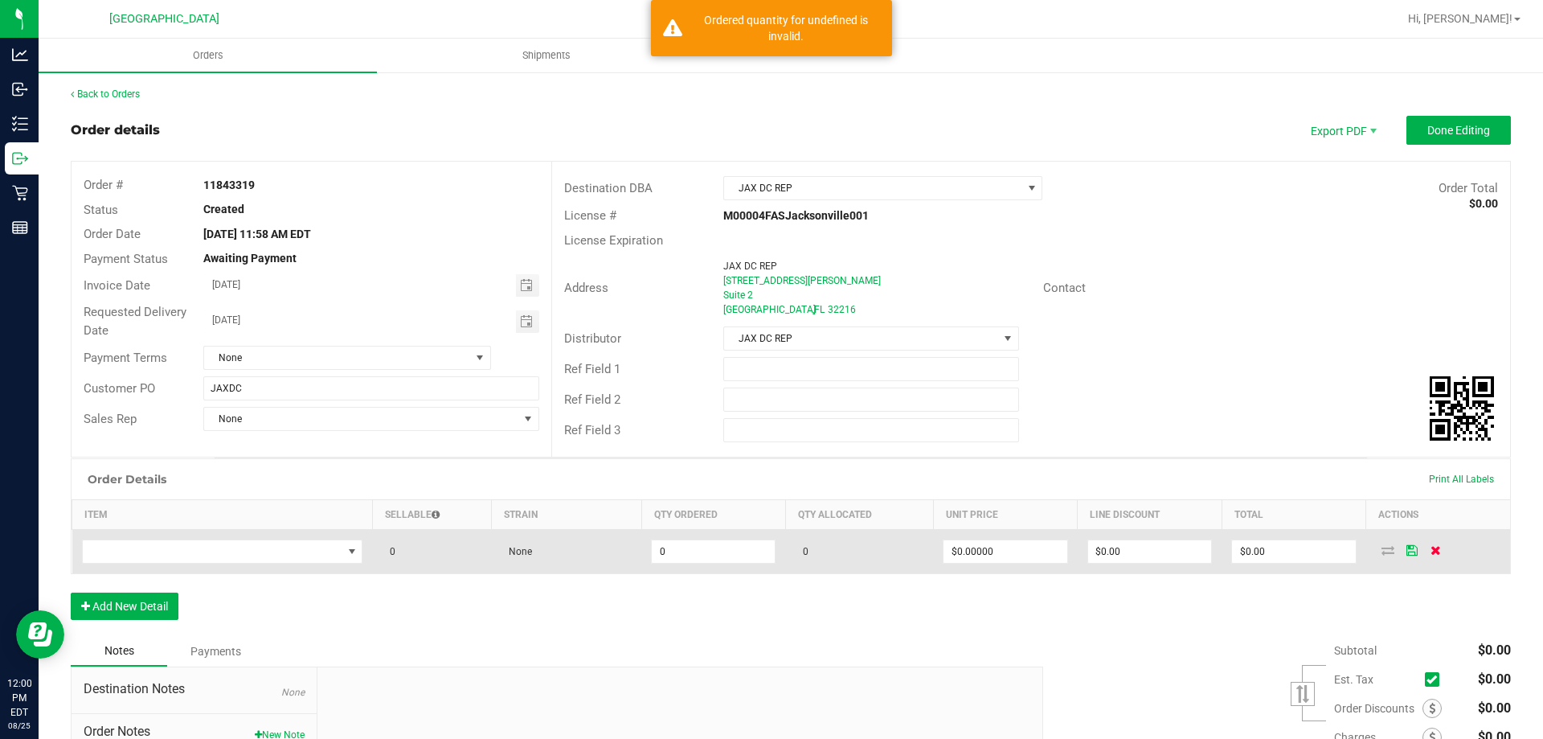
click at [1431, 552] on icon at bounding box center [1436, 550] width 10 height 10
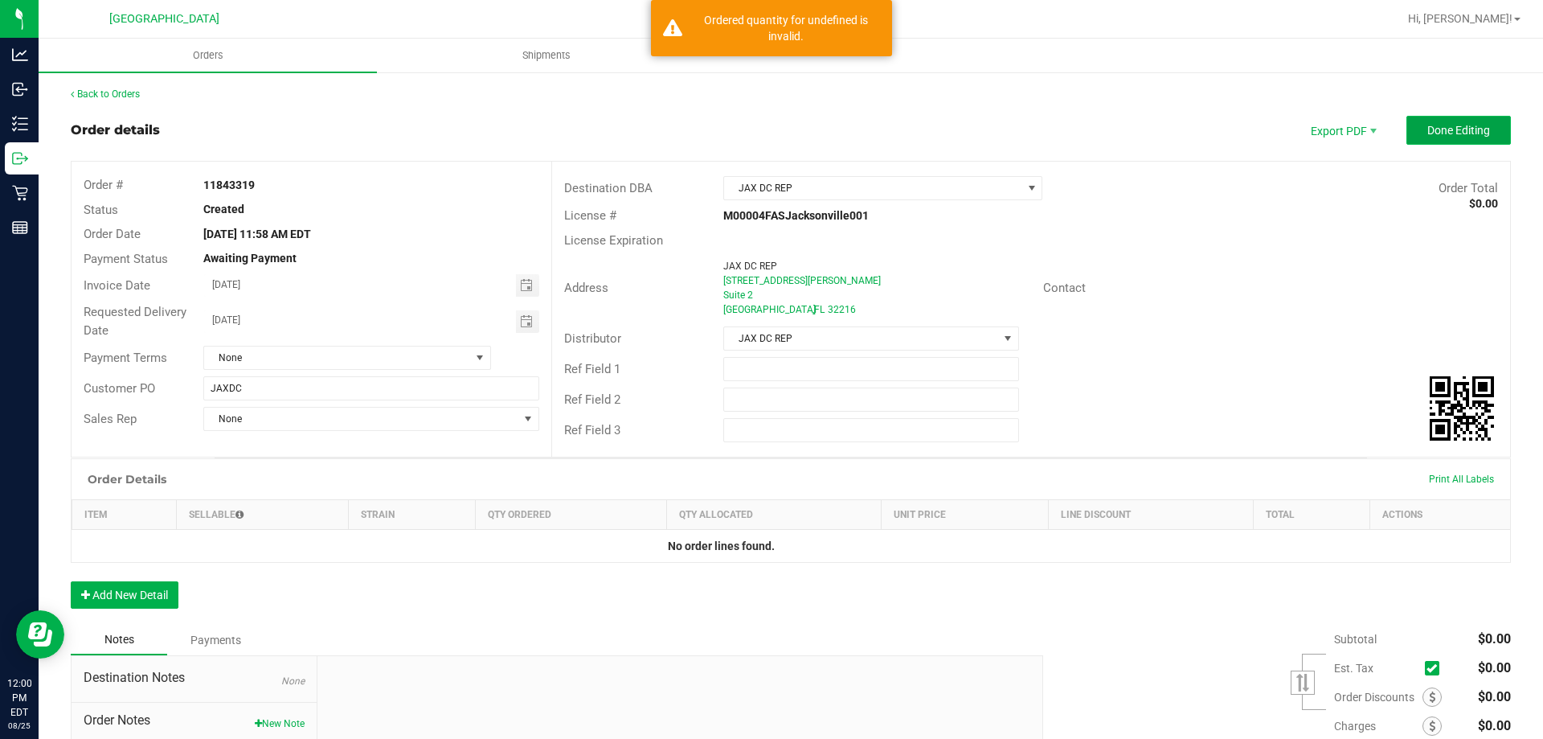
click at [1438, 142] on button "Done Editing" at bounding box center [1458, 130] width 104 height 29
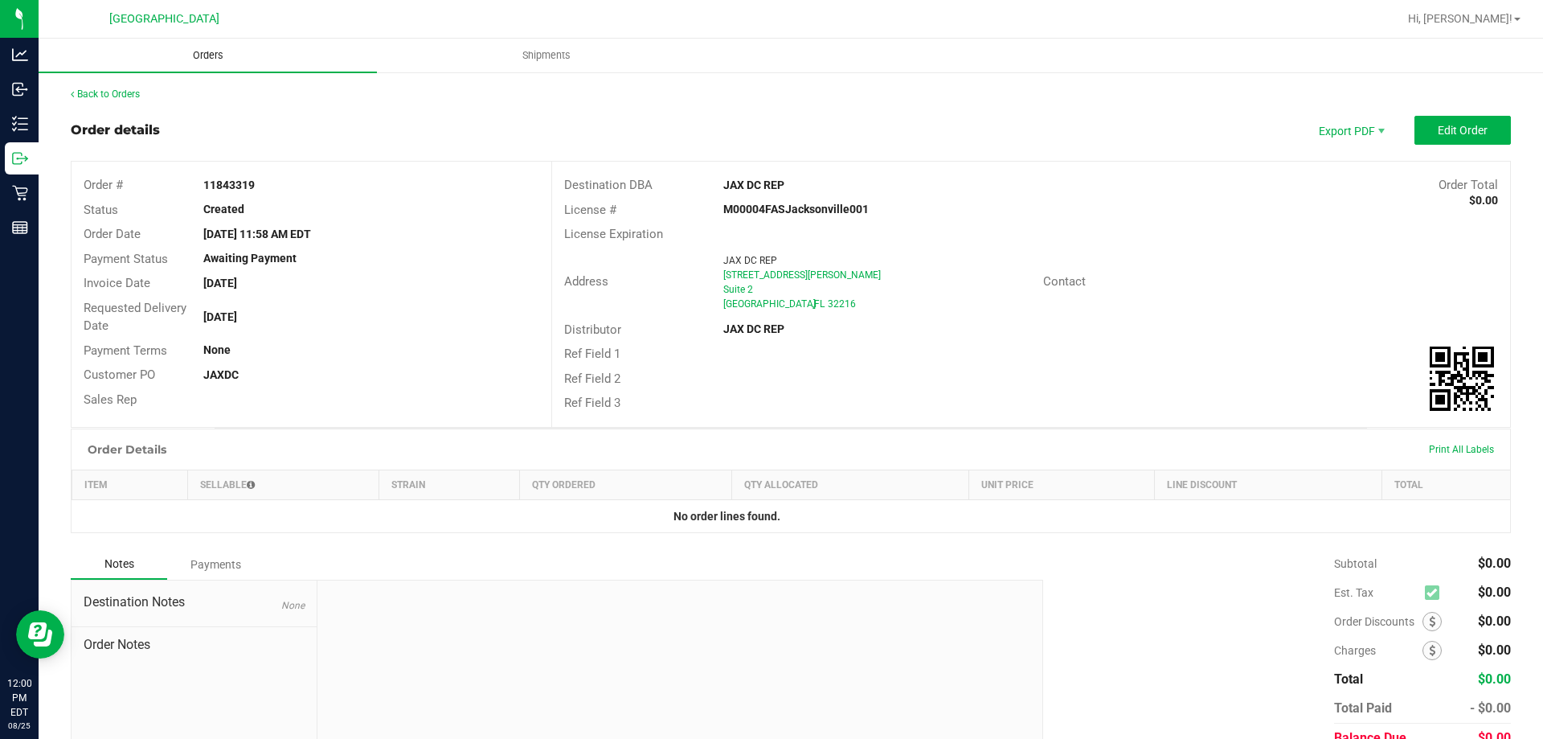
click at [228, 44] on uib-tab-heading "Orders" at bounding box center [208, 56] width 338 height 34
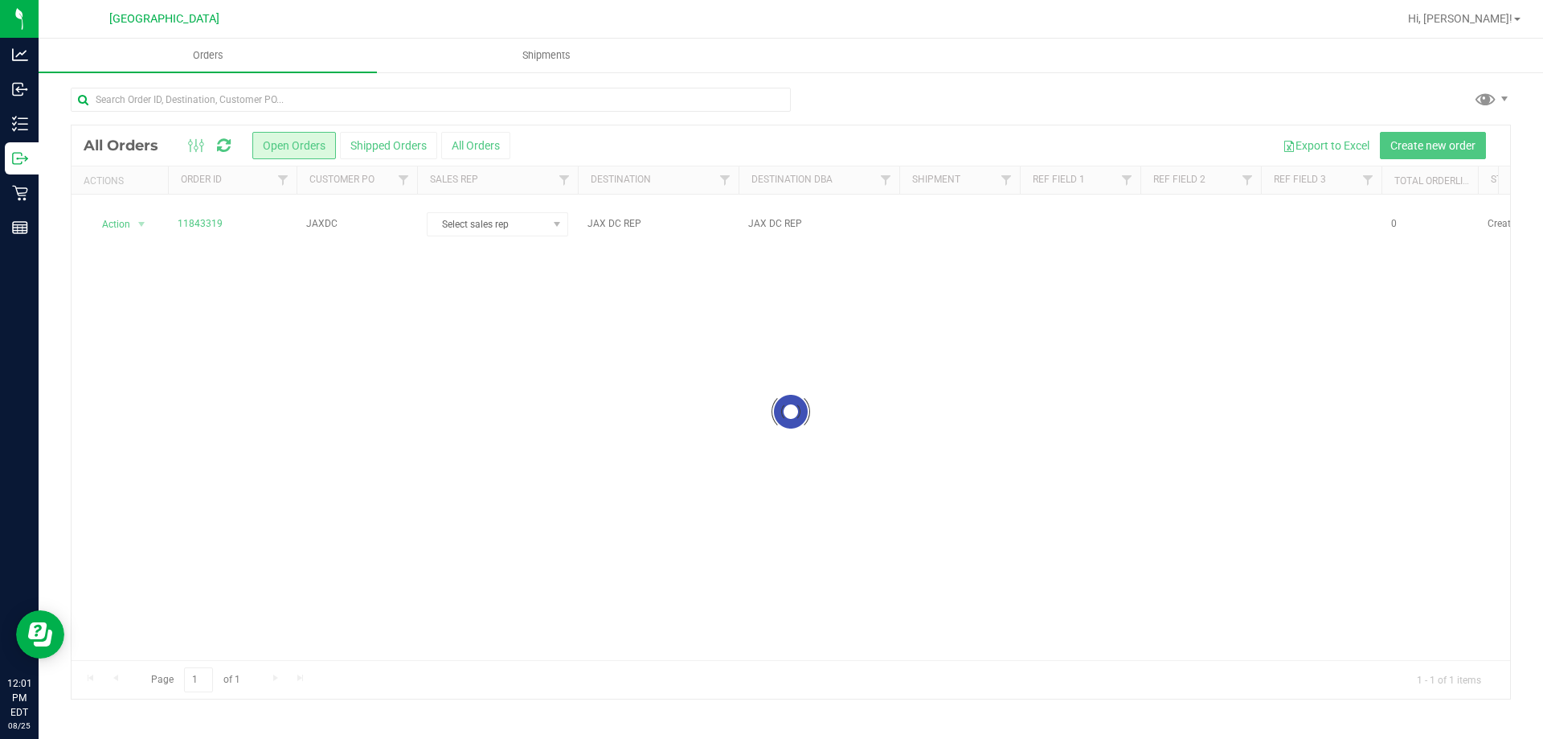
click at [937, 215] on div at bounding box center [791, 411] width 1439 height 573
click at [993, 210] on div at bounding box center [791, 411] width 1439 height 573
click at [973, 218] on td at bounding box center [959, 223] width 121 height 59
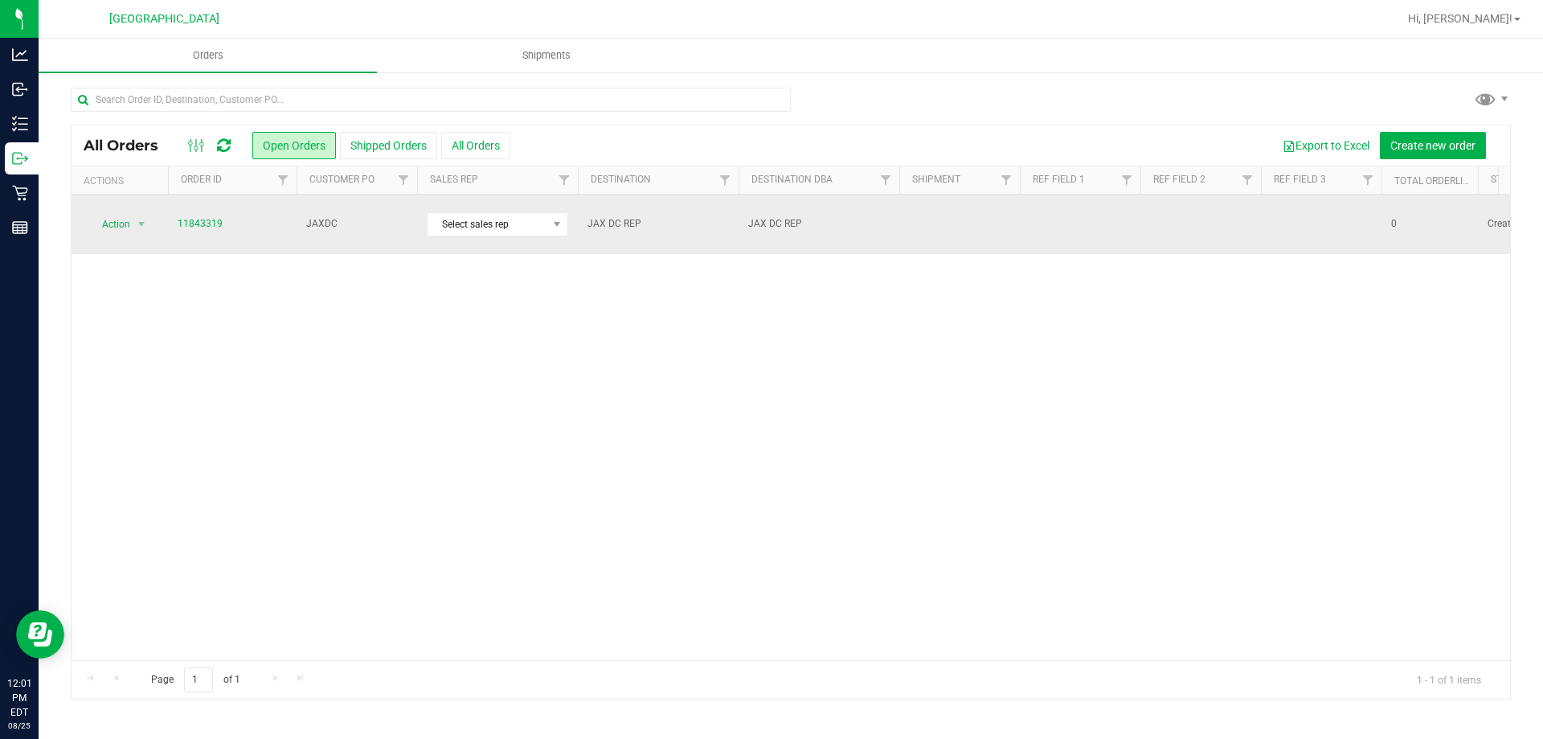
click at [941, 204] on td at bounding box center [959, 223] width 121 height 59
click at [946, 227] on td at bounding box center [959, 223] width 121 height 59
click at [957, 218] on td at bounding box center [959, 223] width 121 height 59
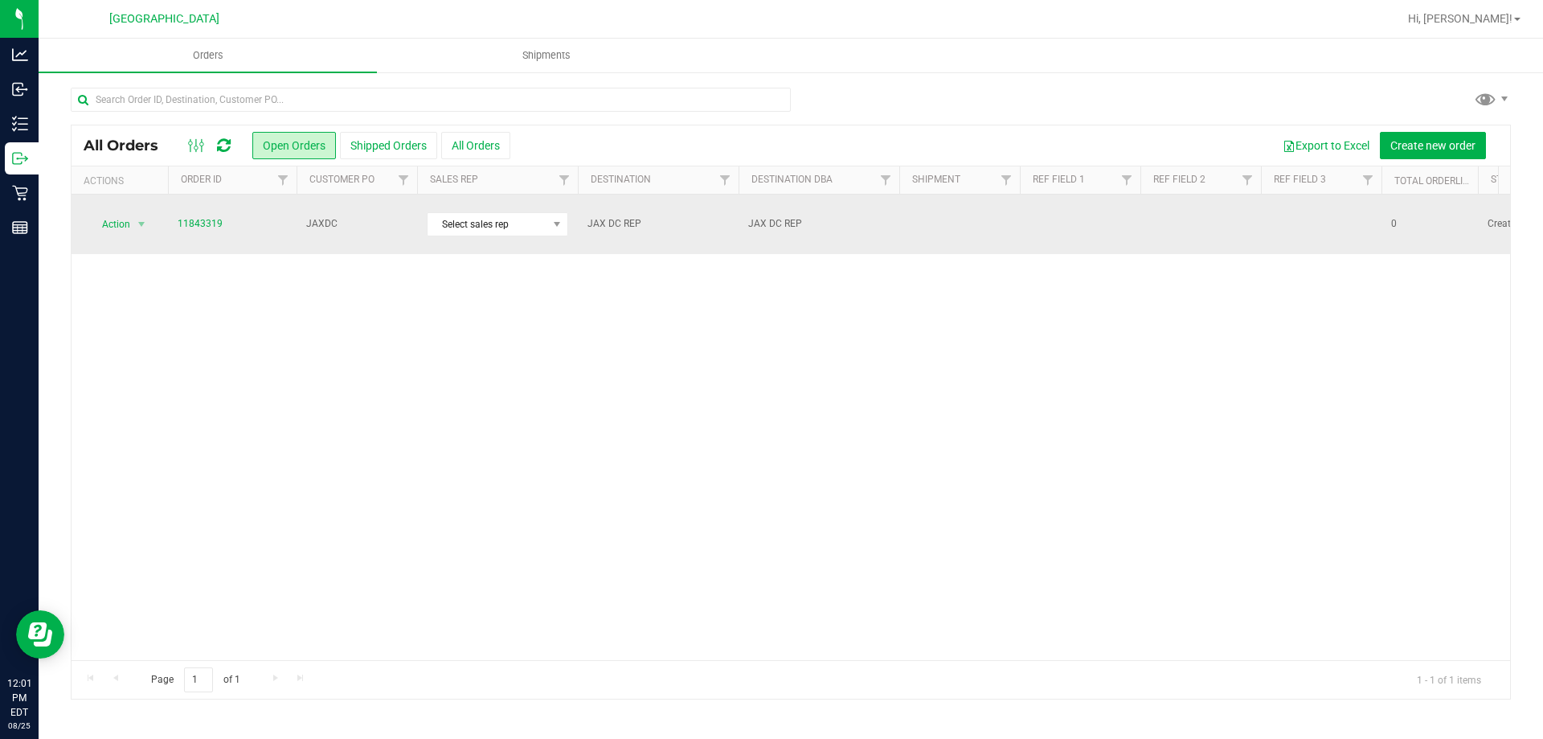
click at [957, 218] on td at bounding box center [959, 223] width 121 height 59
click at [919, 220] on td at bounding box center [959, 223] width 121 height 59
click at [891, 220] on td "JAX DC REP" at bounding box center [819, 223] width 161 height 59
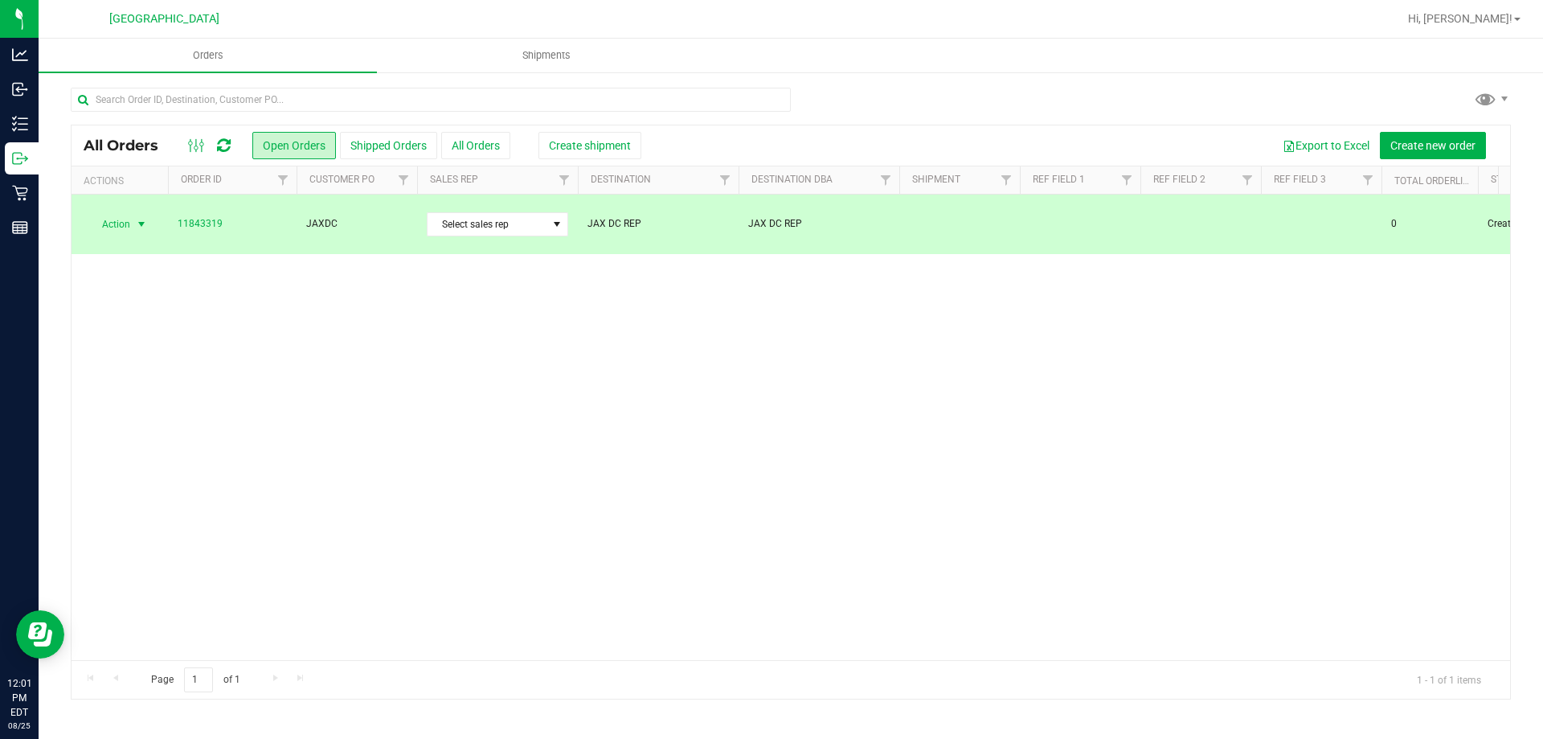
click at [889, 220] on span "JAX DC REP" at bounding box center [818, 223] width 141 height 15
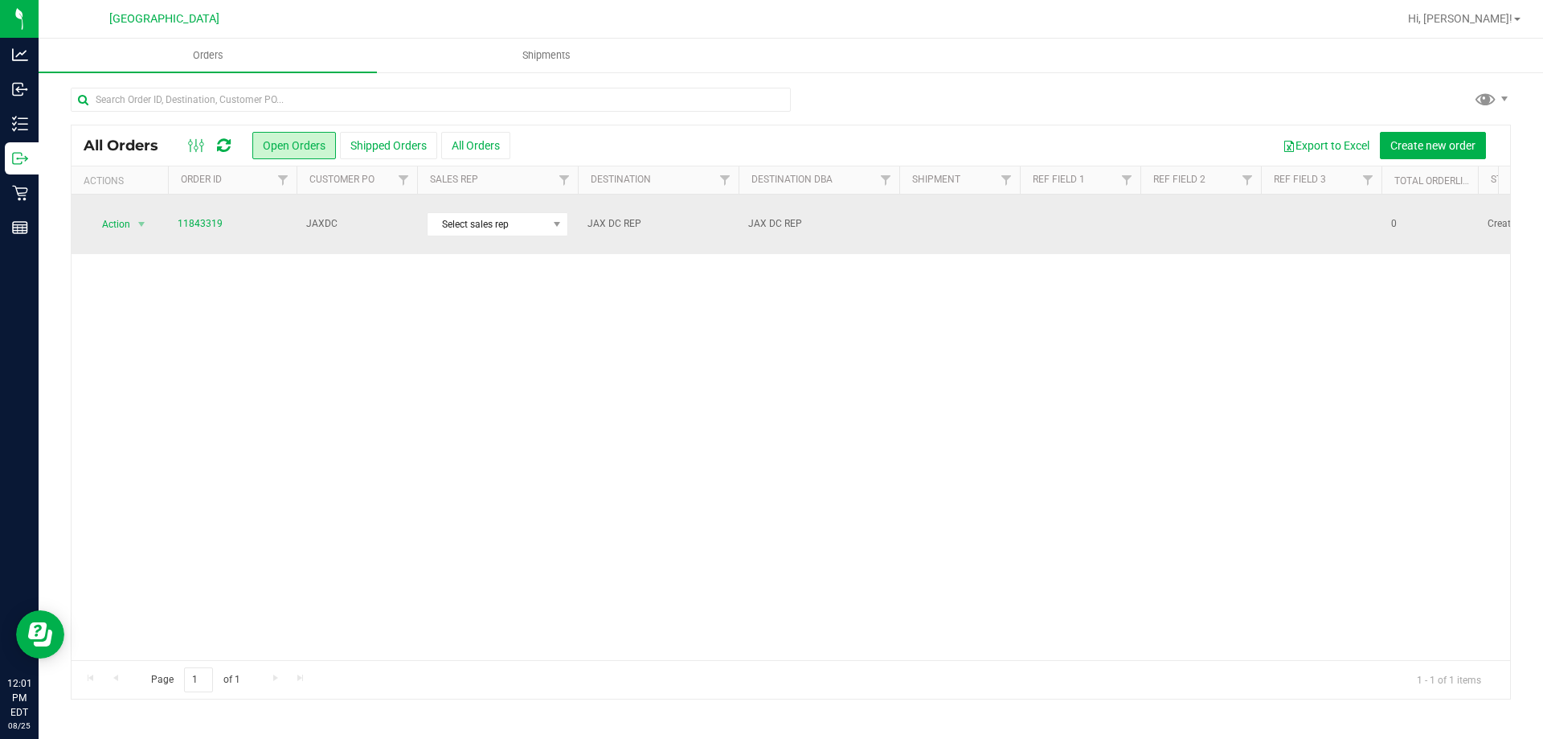
click at [845, 216] on span "JAX DC REP" at bounding box center [818, 223] width 141 height 15
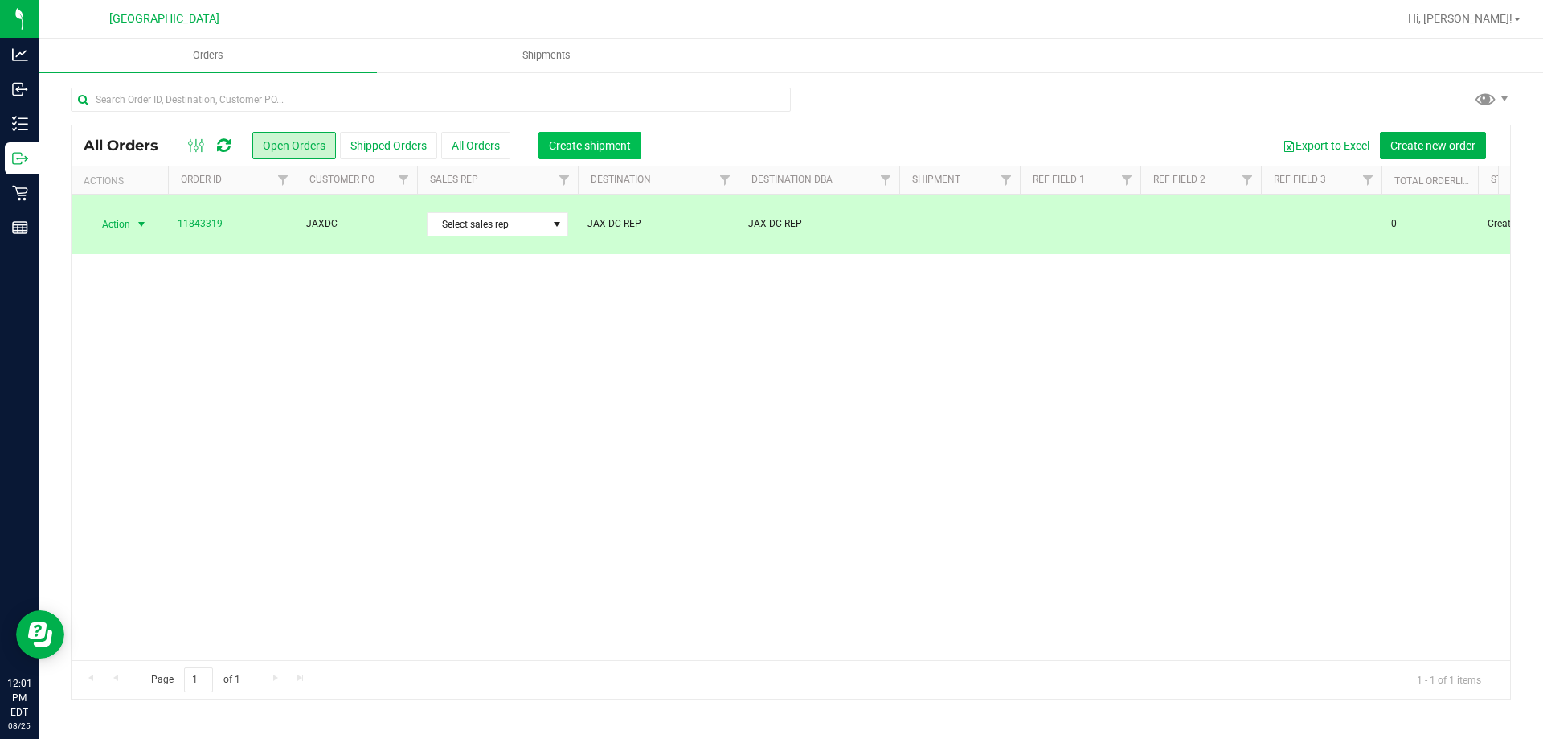
click at [600, 144] on span "Create shipment" at bounding box center [590, 145] width 82 height 13
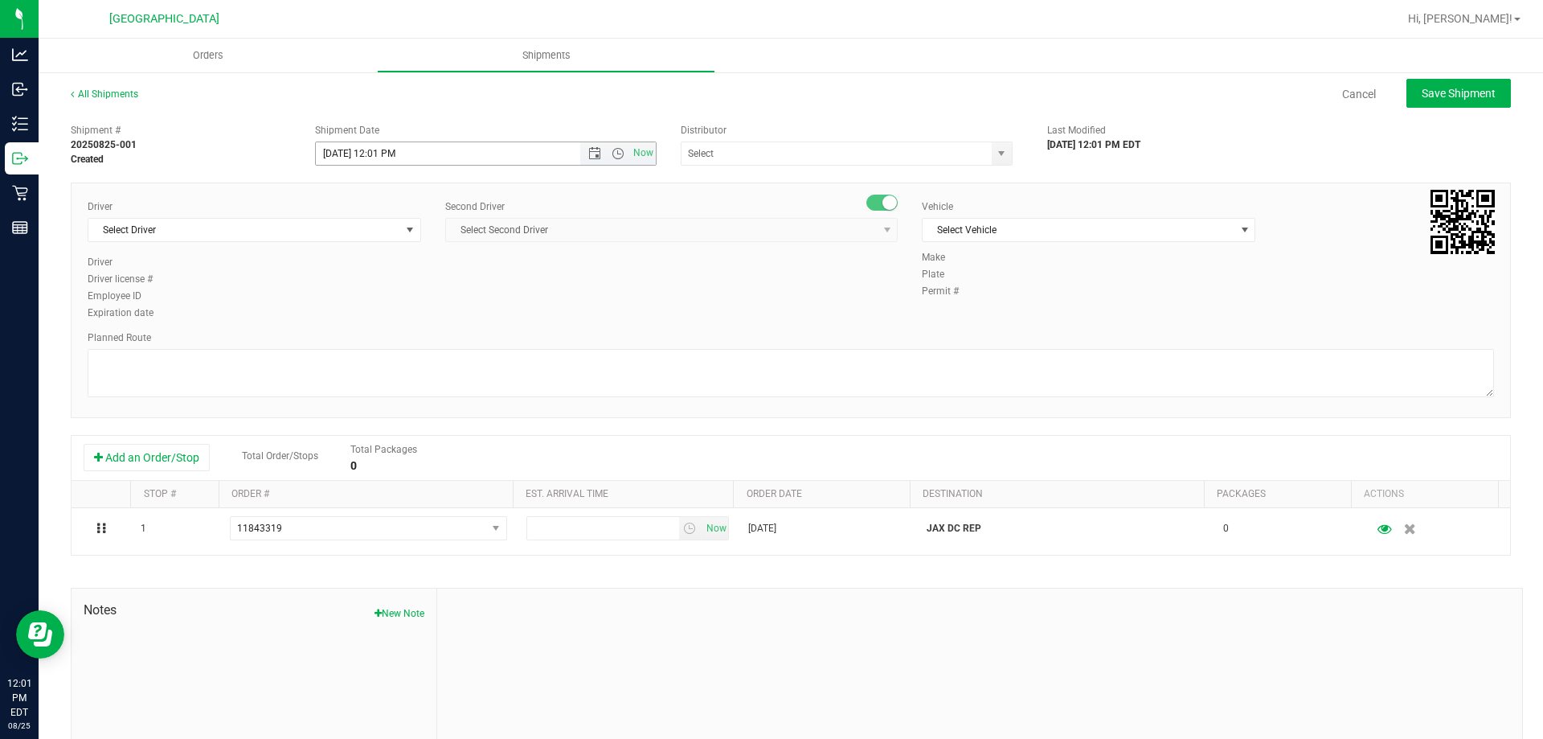
click at [594, 148] on span "Open the date view" at bounding box center [594, 153] width 13 height 13
click at [588, 154] on span "Open the date view" at bounding box center [594, 153] width 13 height 13
click at [612, 150] on span "Open the time view" at bounding box center [618, 153] width 13 height 13
click at [367, 276] on li "12:00 PM" at bounding box center [481, 273] width 336 height 21
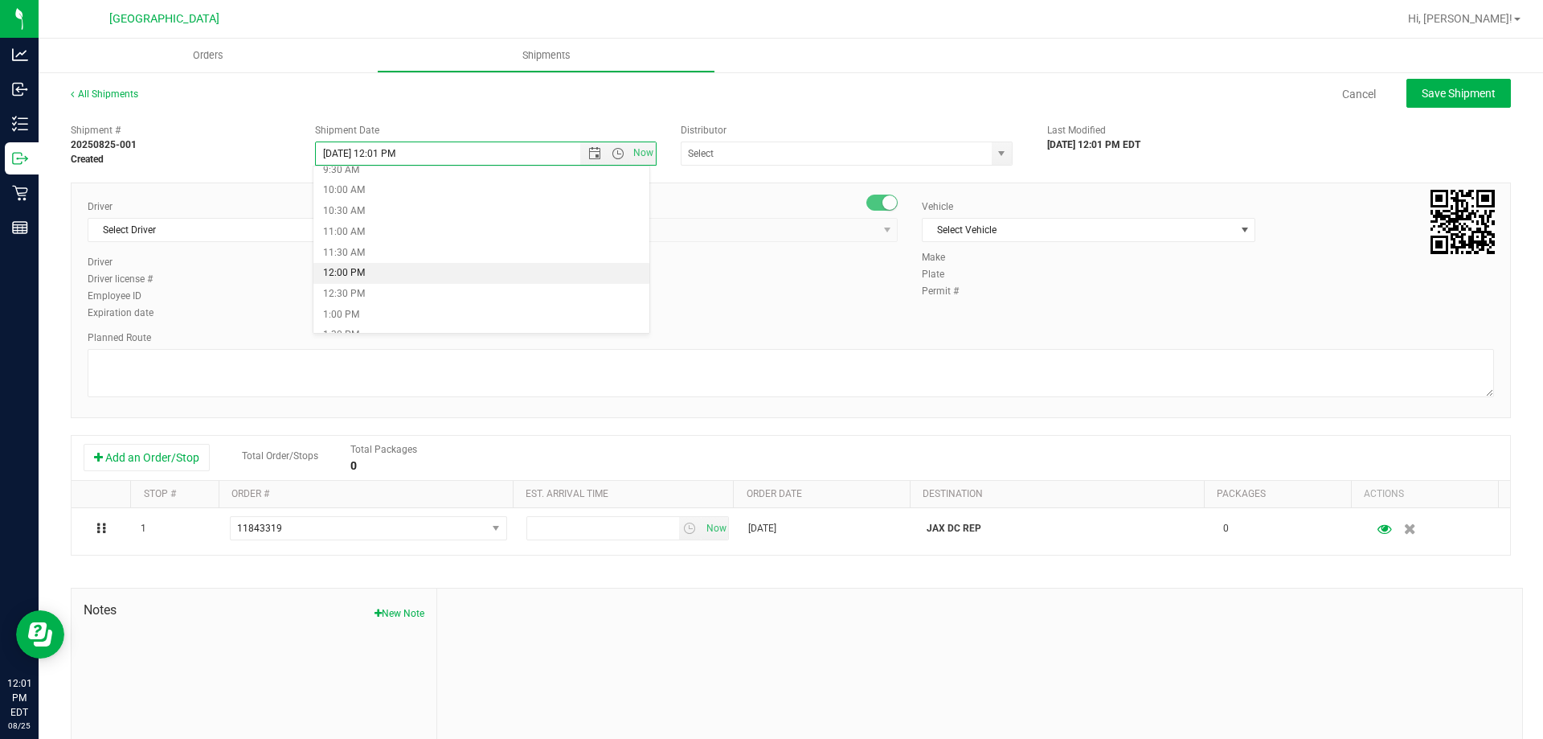
type input "8/25/2025 12:00 PM"
click at [766, 151] on input "text" at bounding box center [832, 153] width 301 height 23
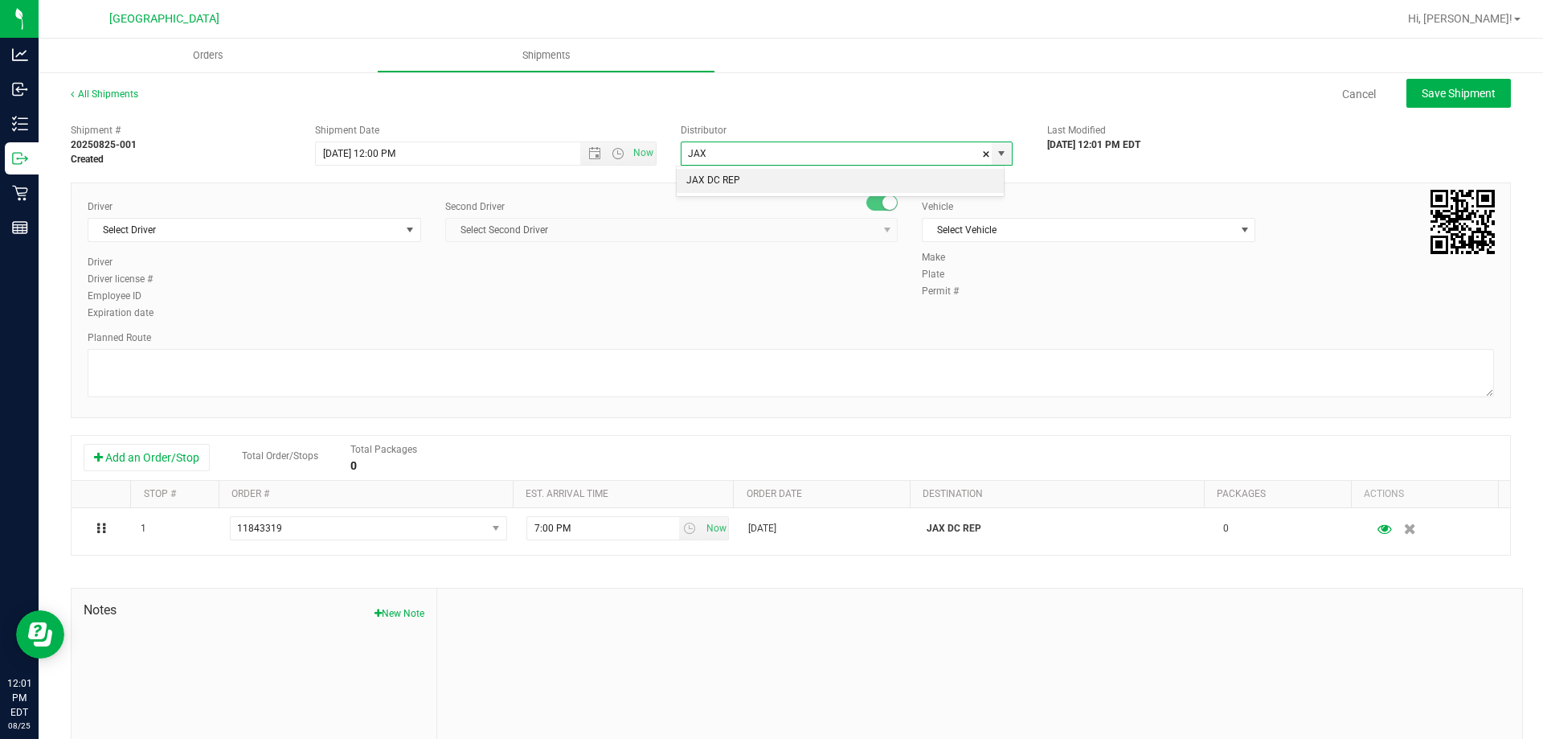
drag, startPoint x: 737, startPoint y: 181, endPoint x: 154, endPoint y: 284, distance: 592.5
click at [735, 185] on li "JAX DC REP" at bounding box center [840, 181] width 327 height 24
type input "JAX DC REP"
click at [174, 233] on span "Select Driver" at bounding box center [244, 230] width 312 height 23
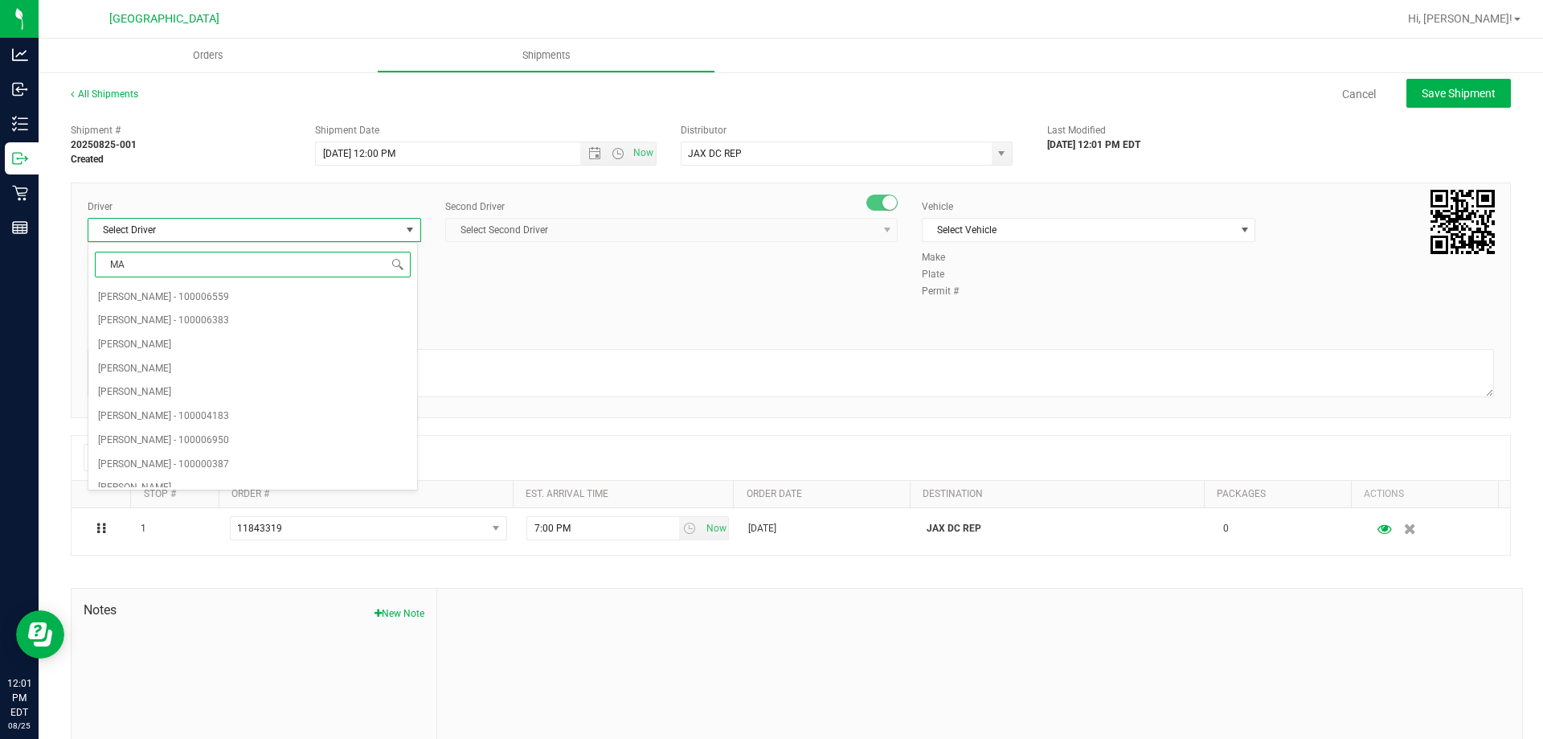
type input "M"
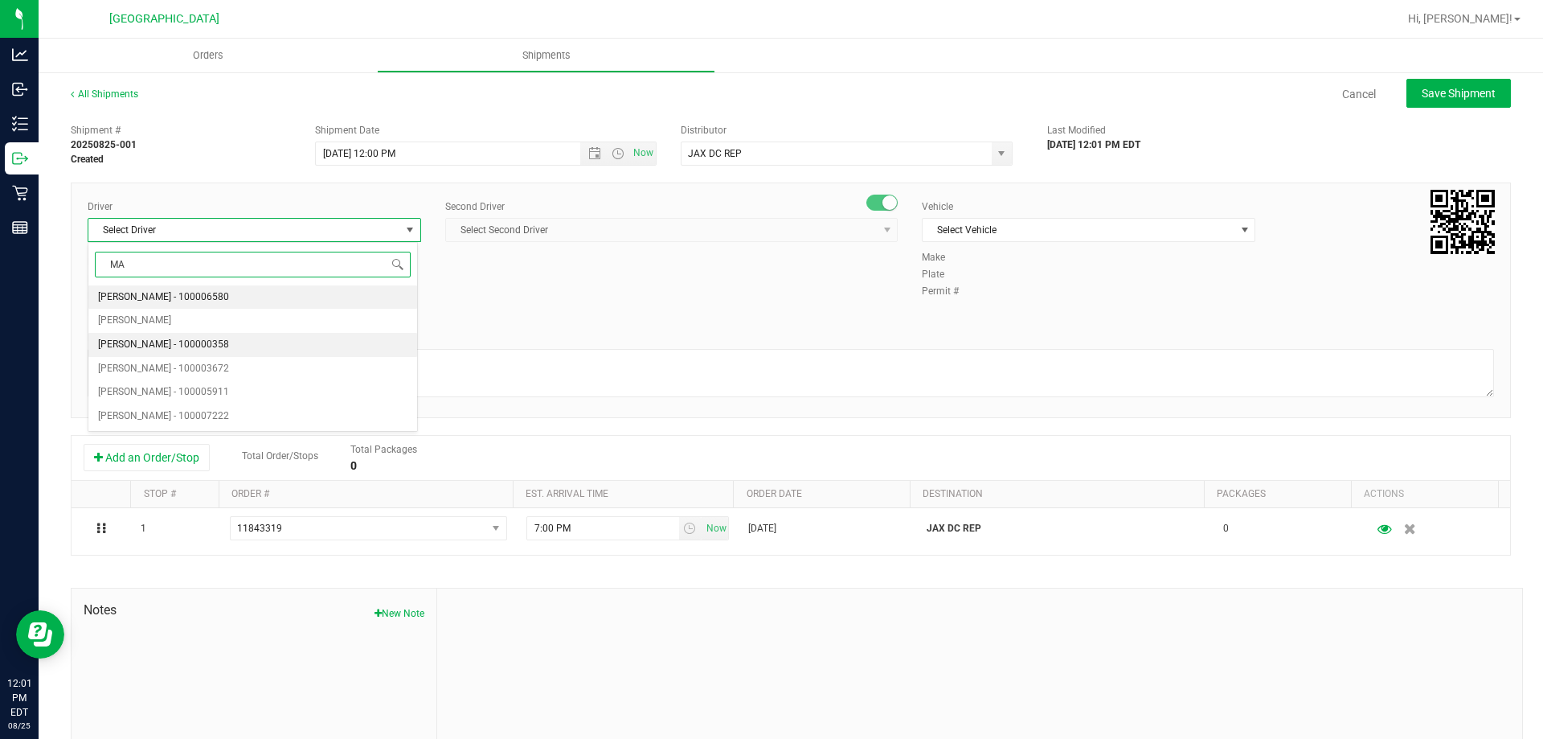
type input "M"
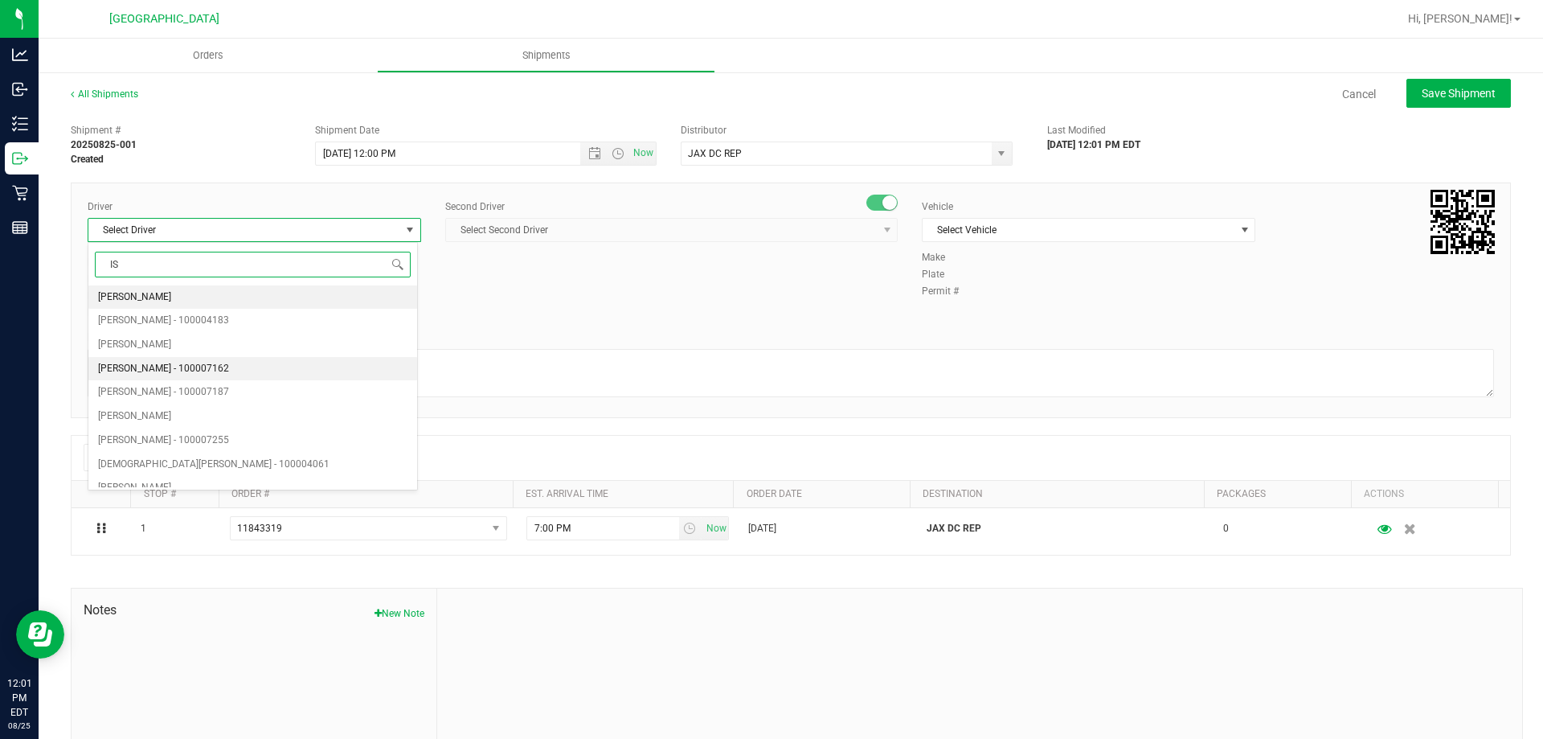
click at [174, 365] on span "Ismael Chavez - 100007162" at bounding box center [163, 368] width 131 height 21
type input "IS"
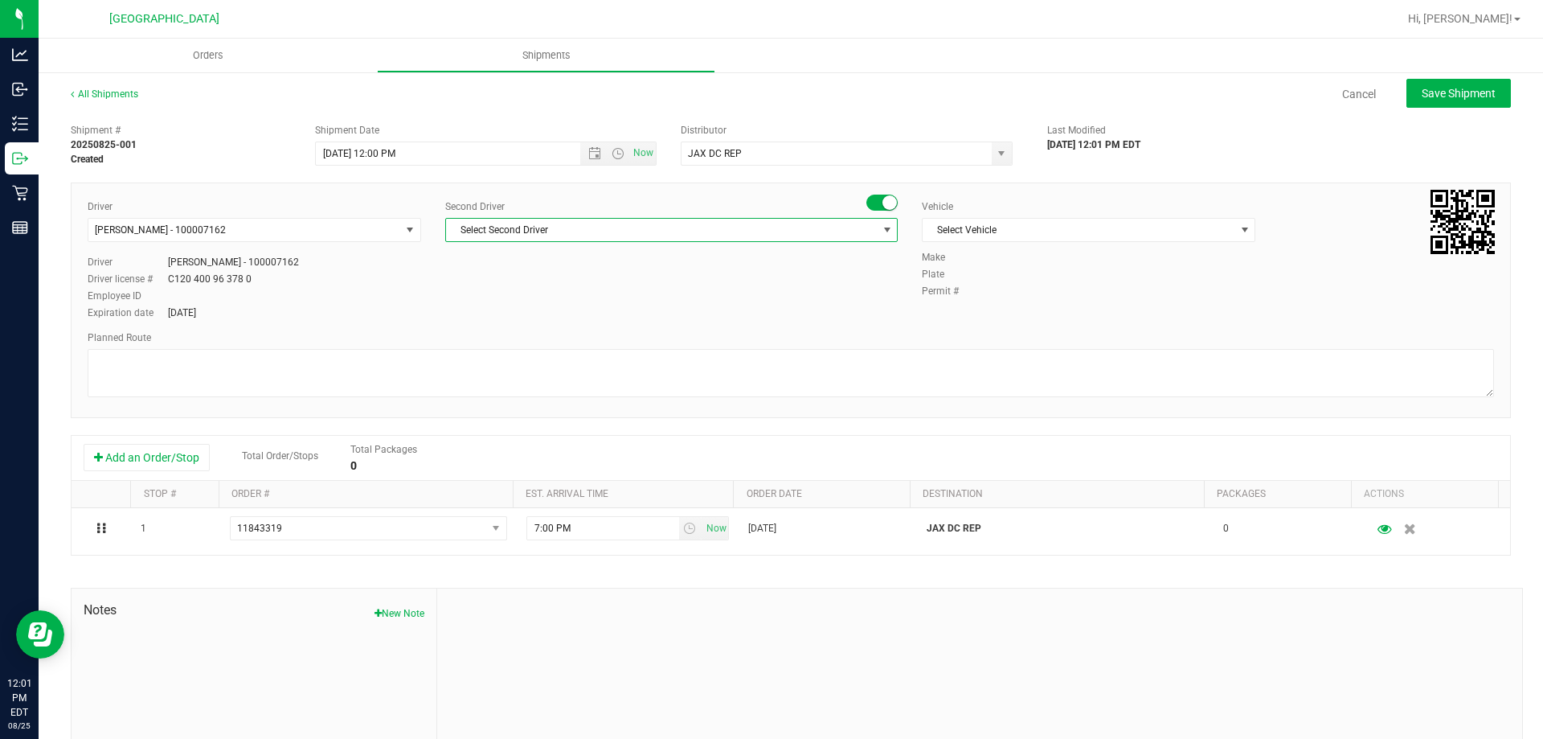
click at [529, 232] on span "Select Second Driver" at bounding box center [661, 230] width 431 height 23
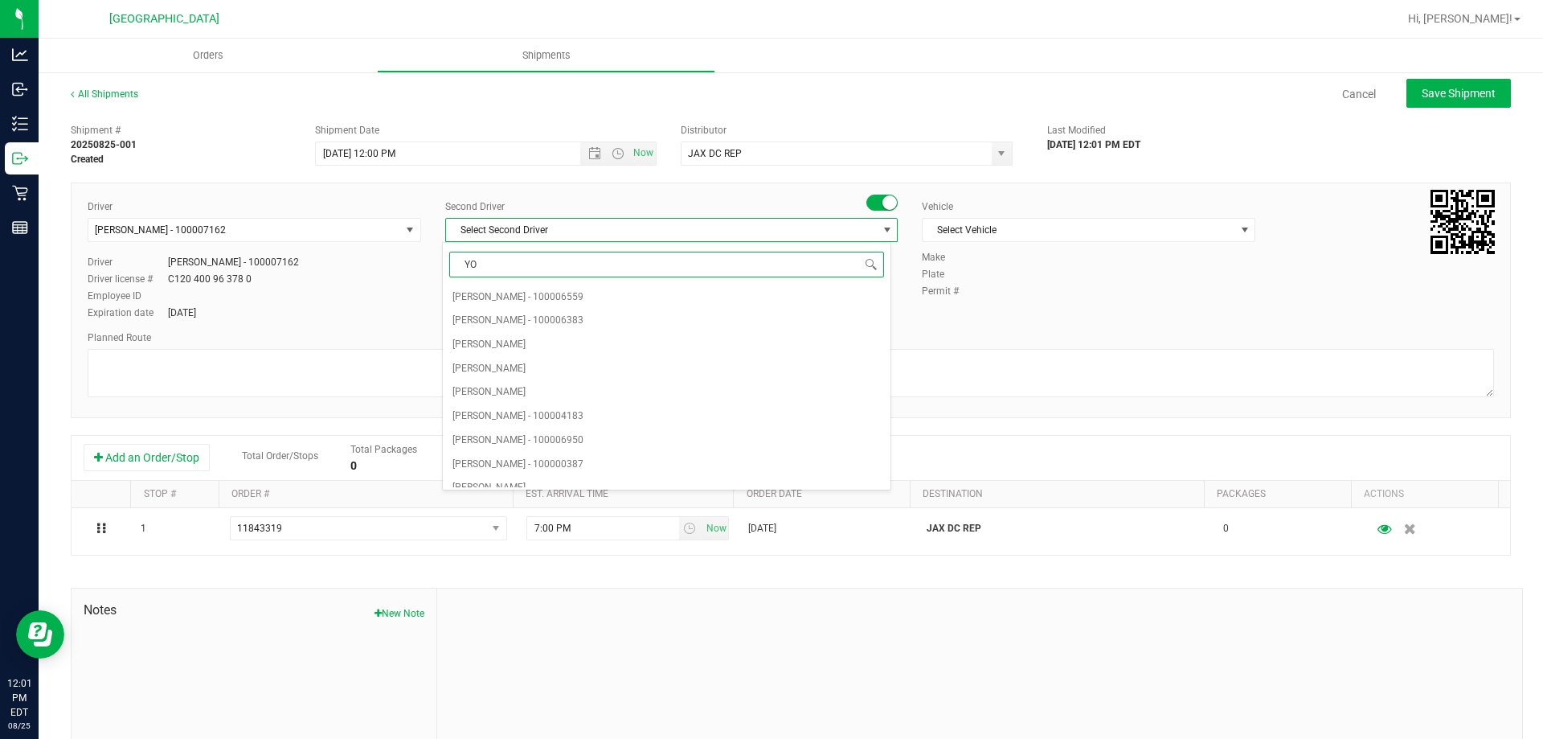
type input "YOD"
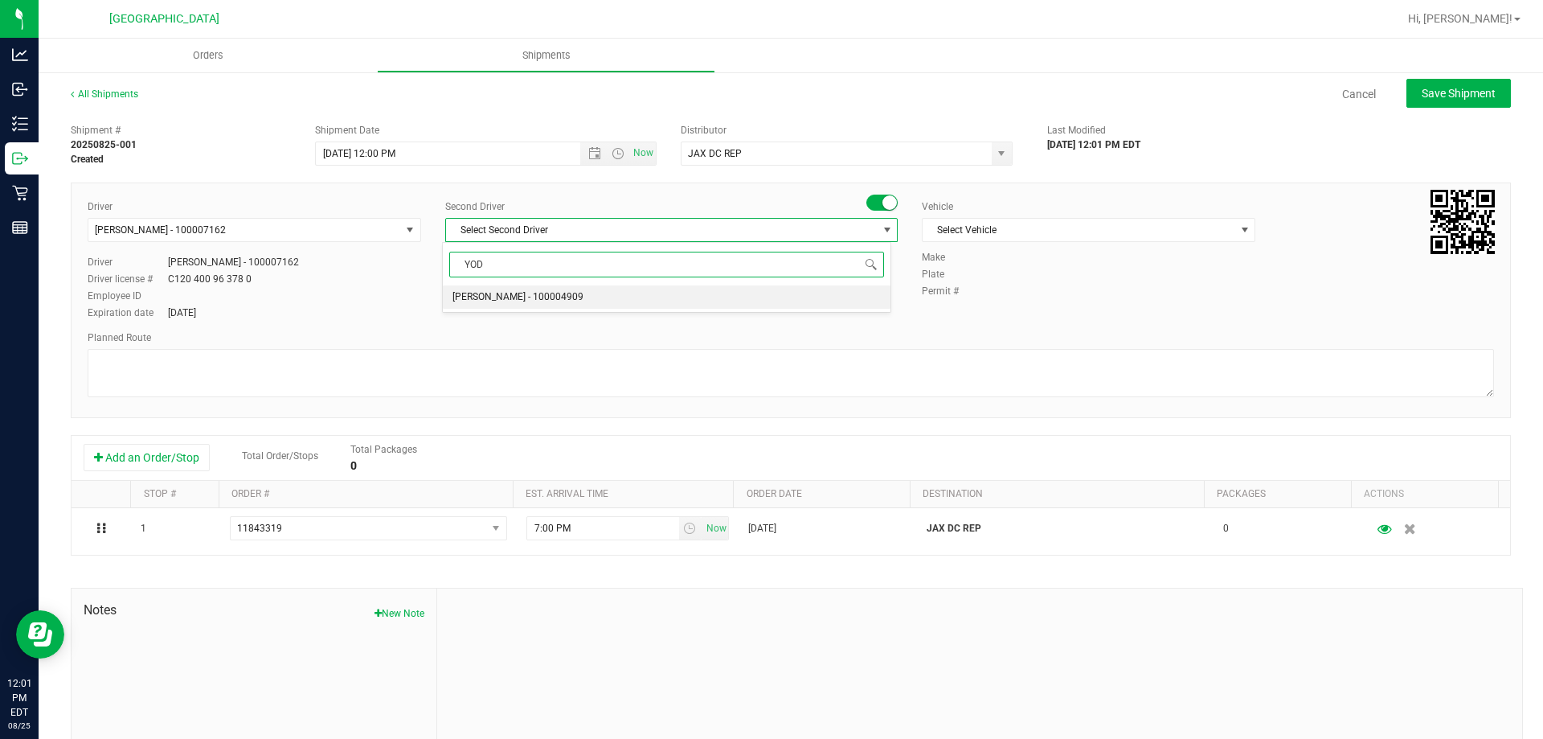
click at [492, 298] on span "Nicholas Yodice - 100004909" at bounding box center [517, 297] width 131 height 21
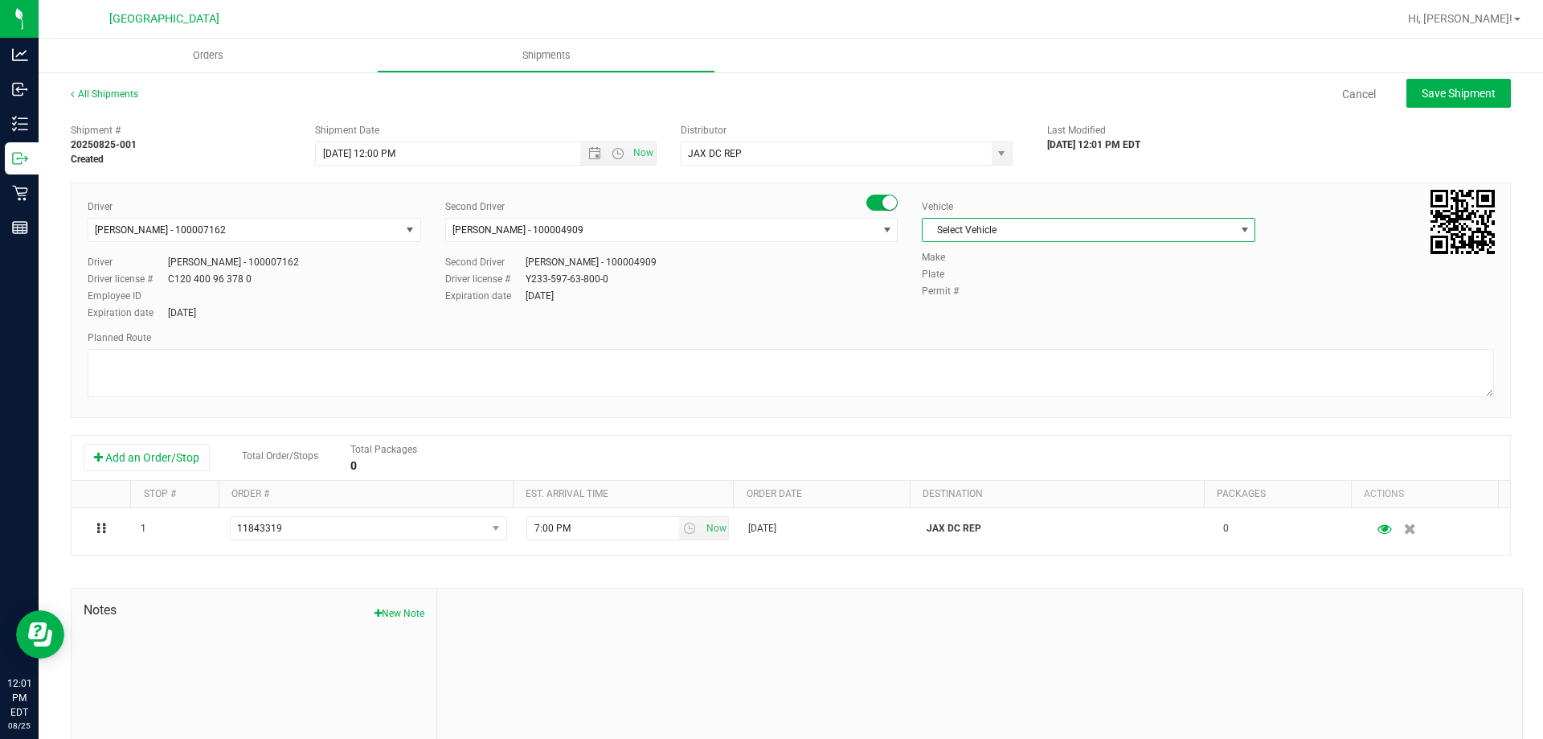
click at [980, 220] on span "Select Vehicle" at bounding box center [1079, 230] width 312 height 23
drag, startPoint x: 980, startPoint y: 439, endPoint x: 979, endPoint y: 425, distance: 13.7
click at [979, 440] on li "FL-NV-03" at bounding box center [1080, 445] width 329 height 24
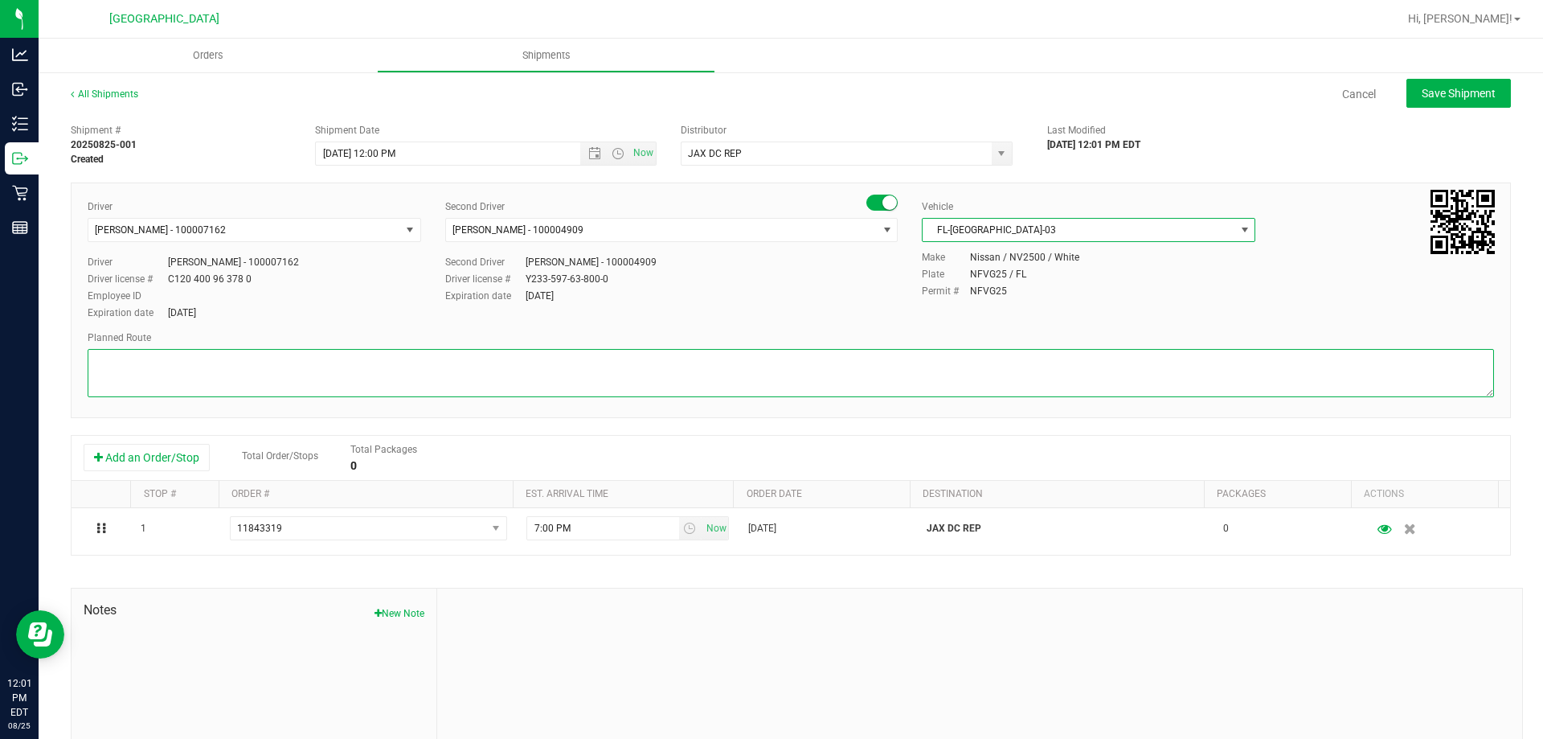
click at [973, 366] on textarea at bounding box center [791, 373] width 1406 height 48
type textarea "JAXDC PULLBACK"
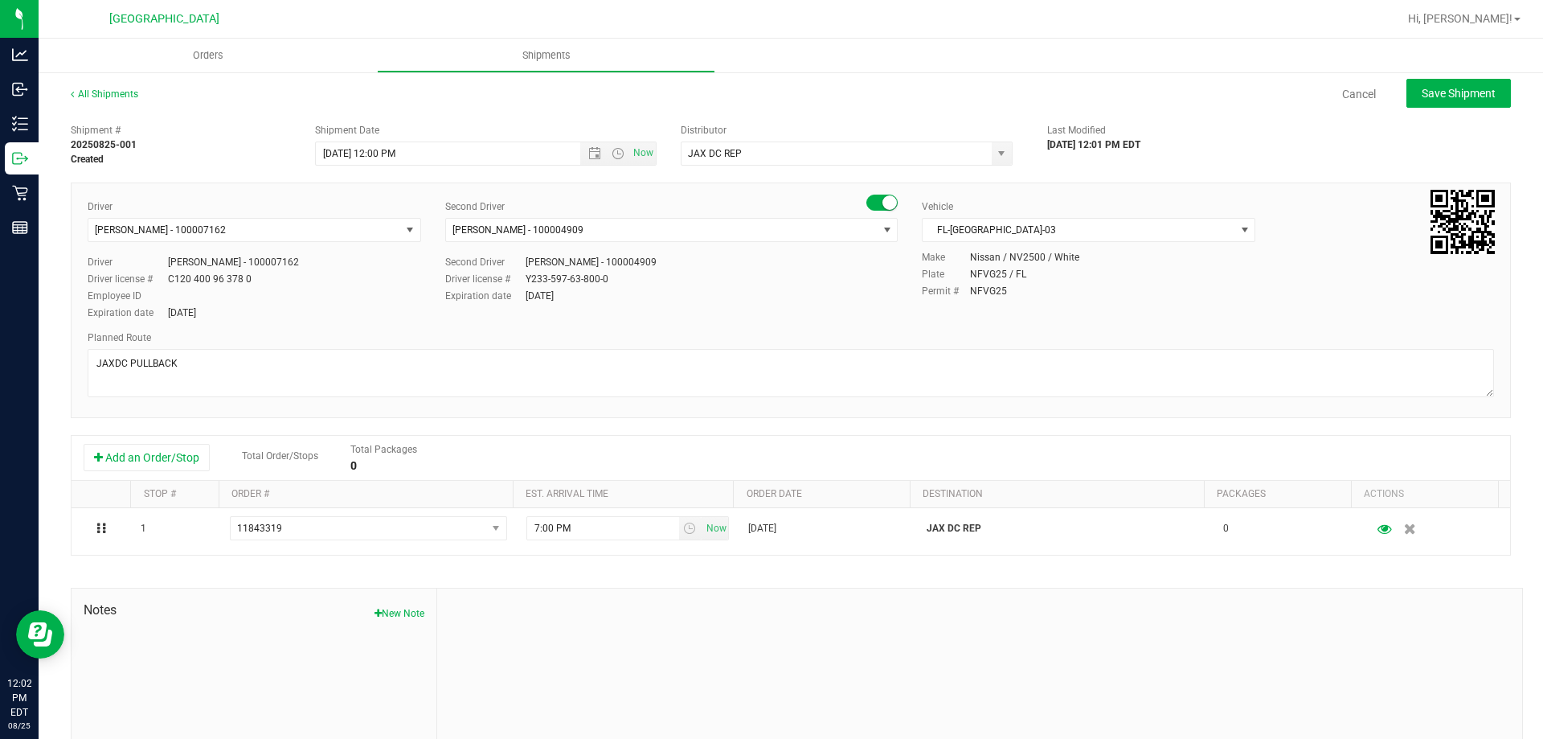
click at [708, 305] on div "Driver Ismael Chavez - 100007162 Select Driver Alexis Alvarado Marissa Anderson…" at bounding box center [791, 260] width 1431 height 123
click at [1491, 96] on button "Save Shipment" at bounding box center [1458, 93] width 104 height 29
type input "8/25/2025 4:00 PM"
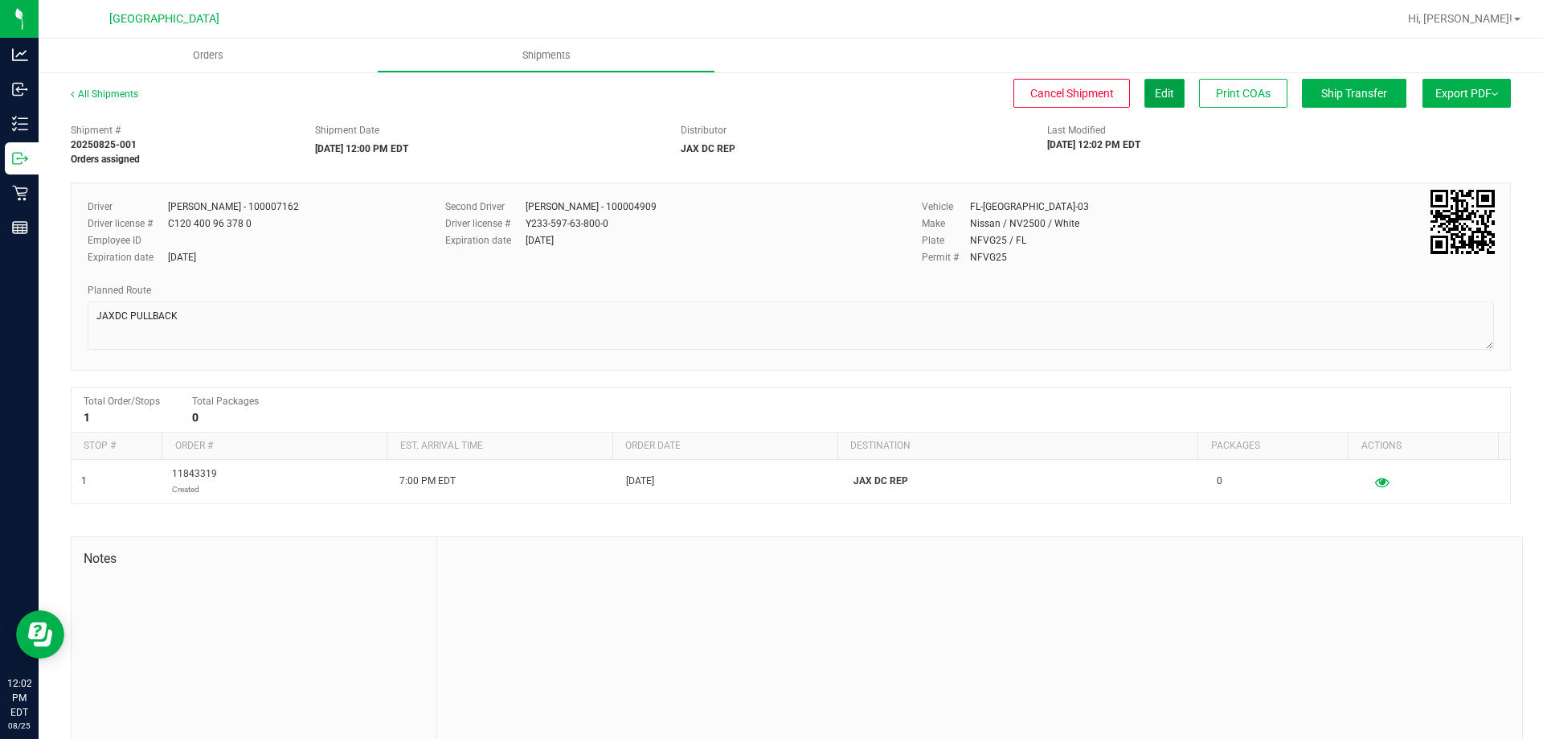
click at [1162, 93] on button "Edit" at bounding box center [1164, 93] width 40 height 29
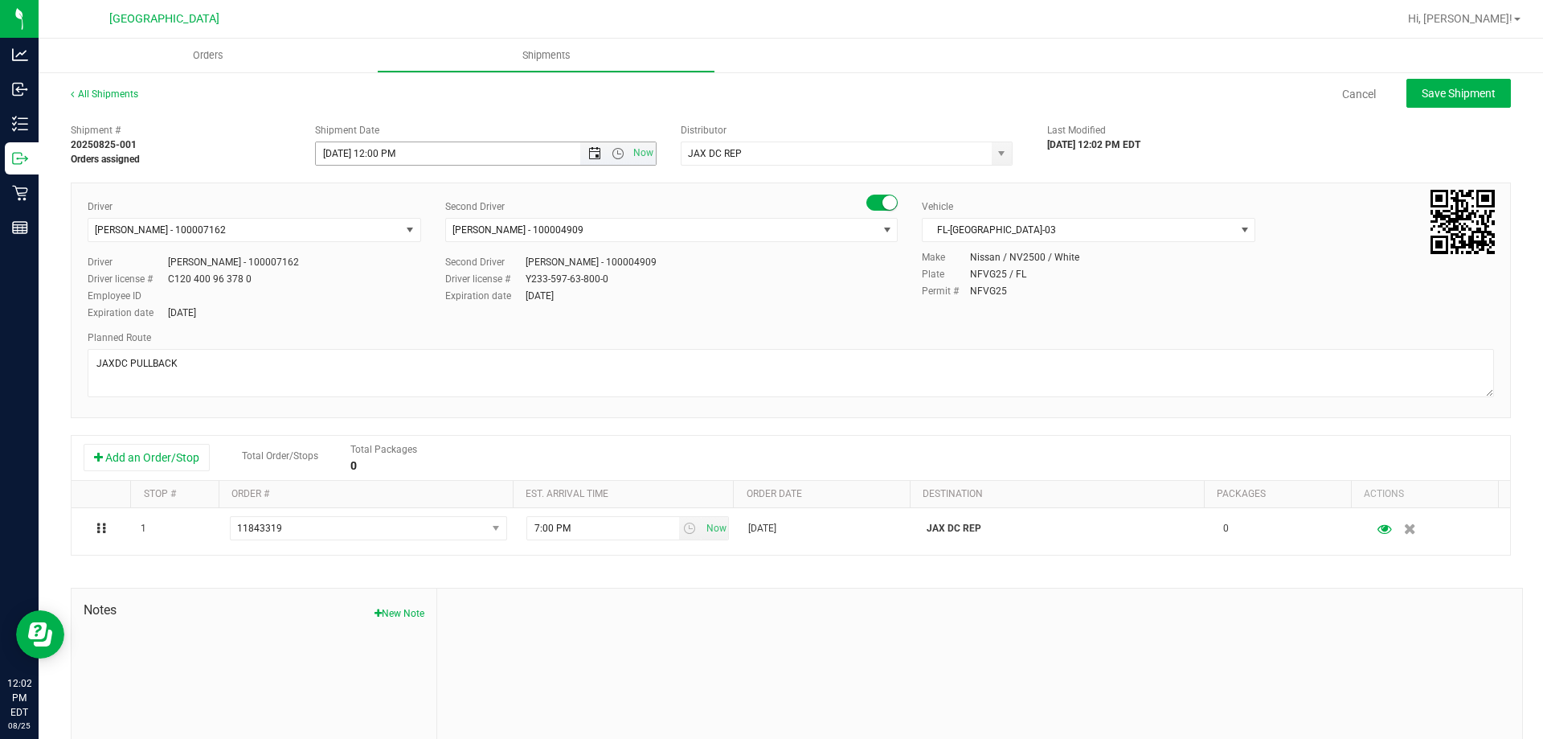
click at [588, 154] on span "Open the date view" at bounding box center [594, 153] width 13 height 13
click at [563, 121] on div "Shipment # 20250825-001 Orders assigned Shipment Date 8/25/2025 12:00 PM Now Di…" at bounding box center [791, 141] width 1464 height 51
click at [612, 158] on span "Open the time view" at bounding box center [618, 153] width 13 height 13
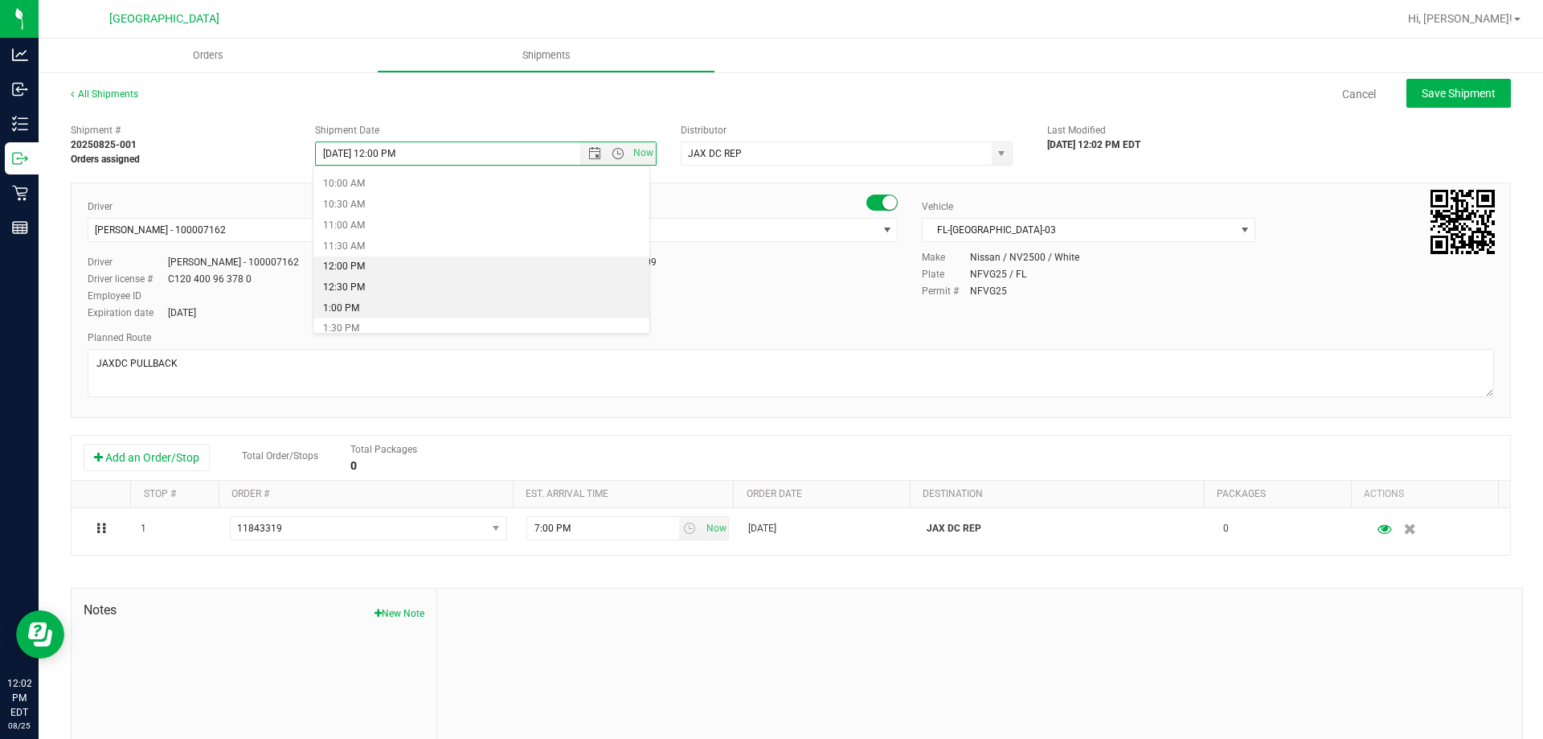
scroll to position [431, 0]
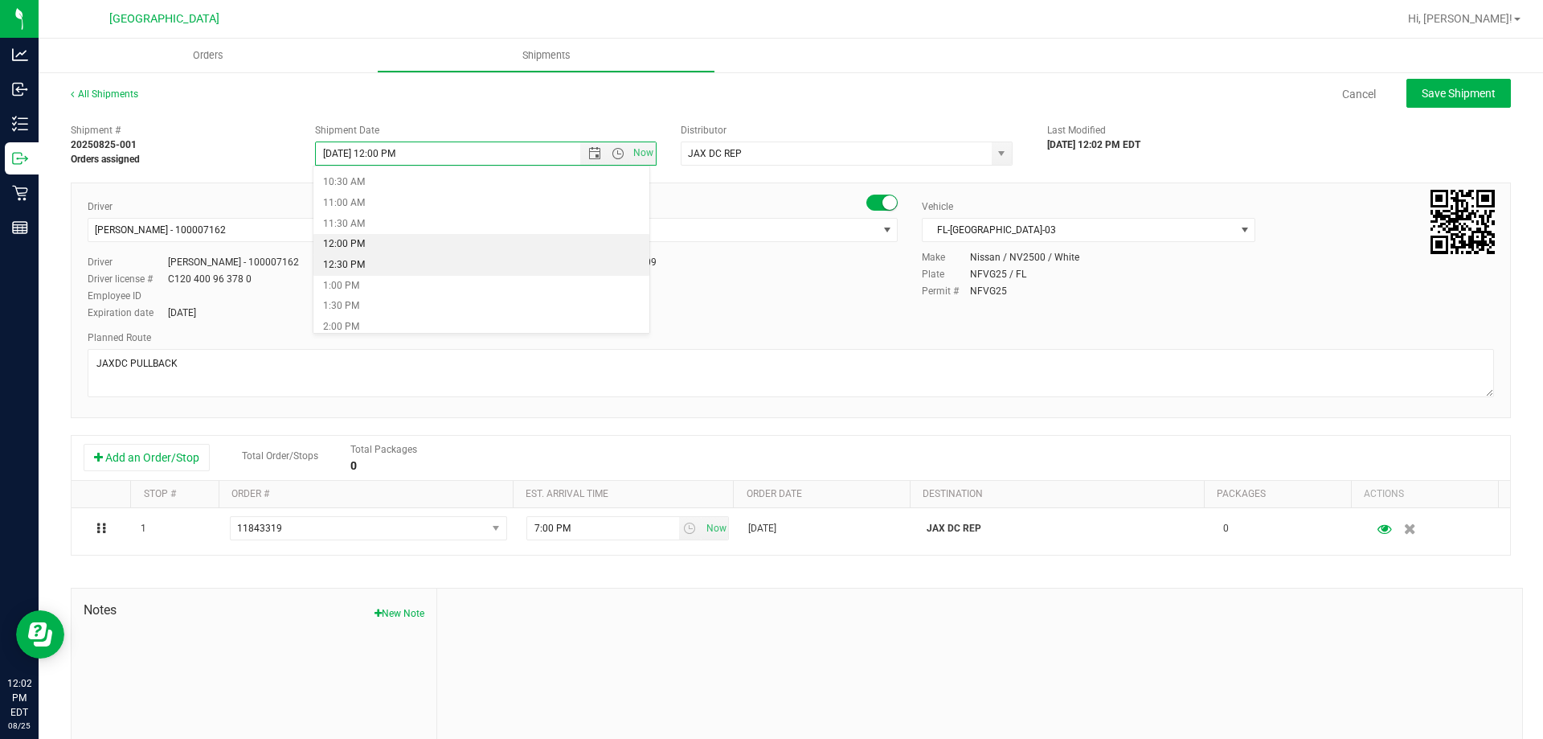
click at [398, 269] on li "12:30 PM" at bounding box center [481, 265] width 336 height 21
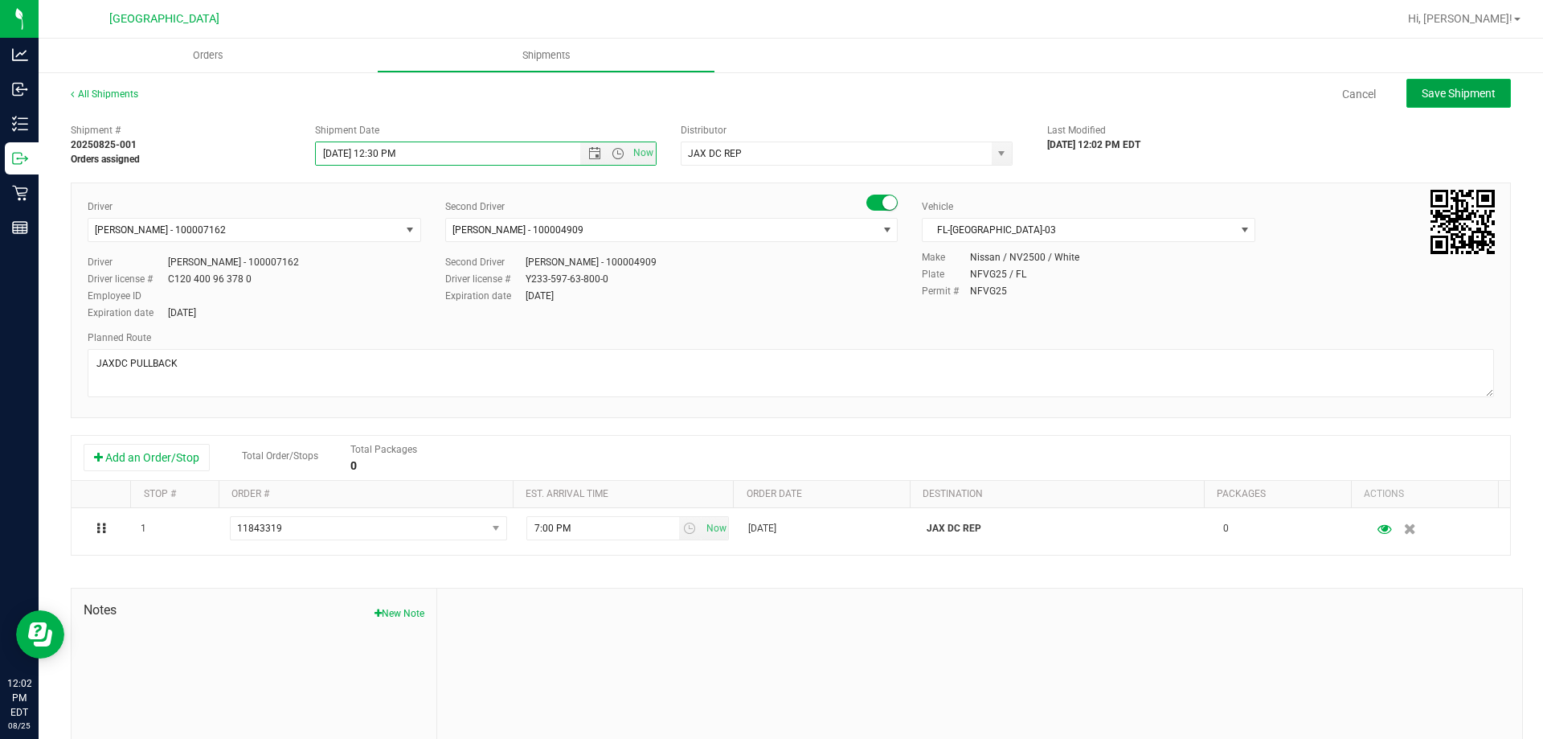
click at [1435, 99] on span "Save Shipment" at bounding box center [1459, 93] width 74 height 13
type input "8/25/2025 4:30 PM"
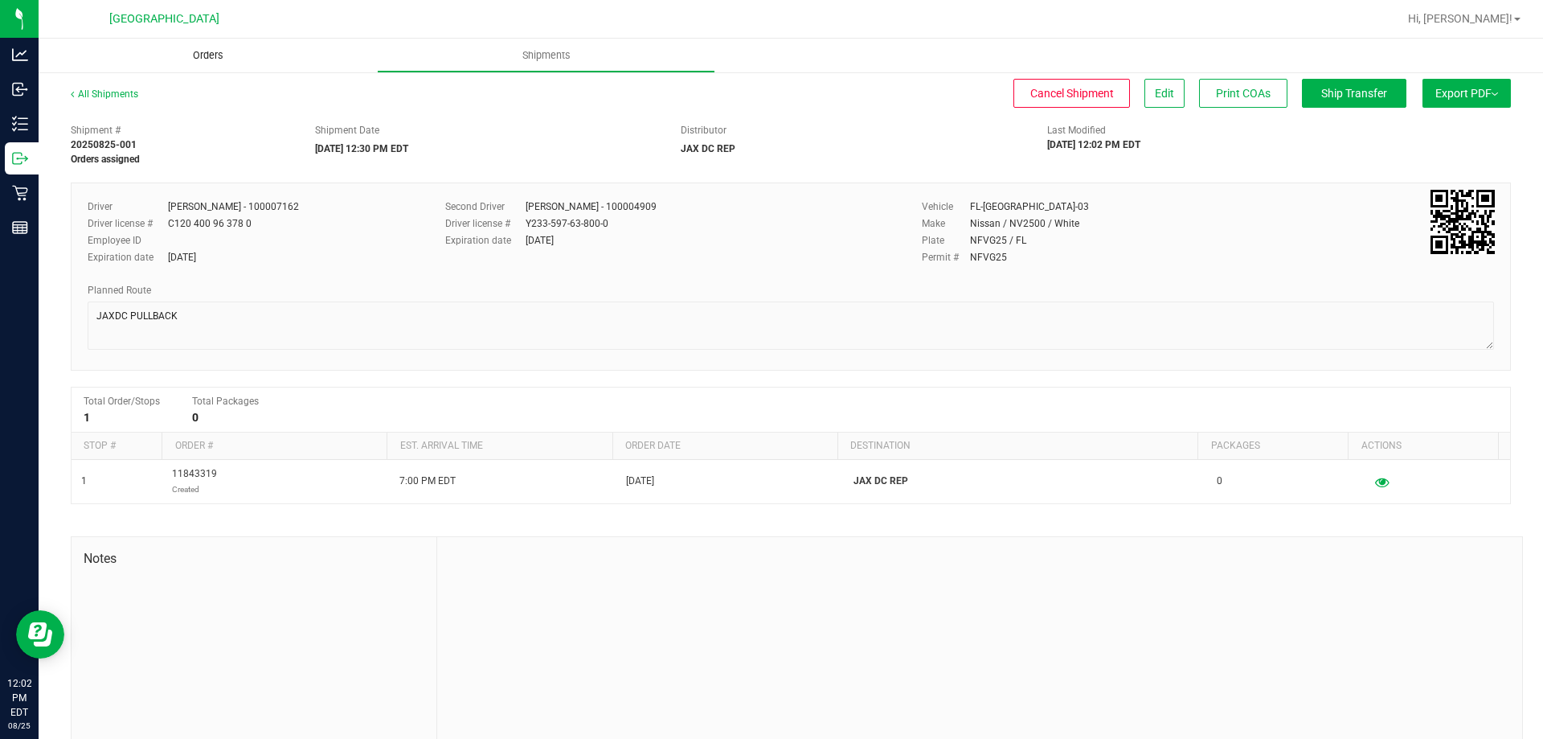
click at [222, 60] on span "Orders" at bounding box center [208, 55] width 74 height 14
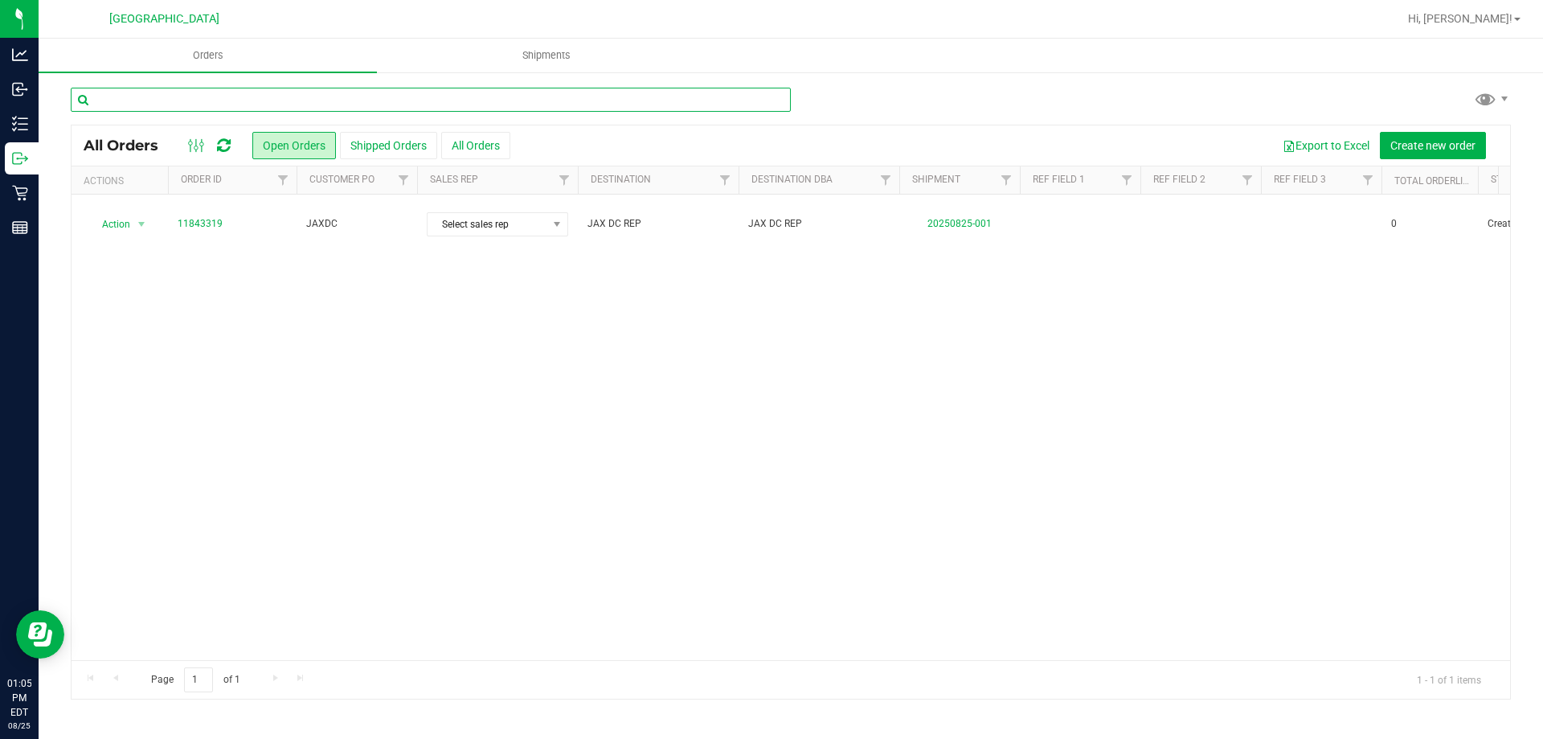
click at [328, 111] on input "text" at bounding box center [431, 100] width 720 height 24
click at [330, 107] on input "text" at bounding box center [431, 100] width 720 height 24
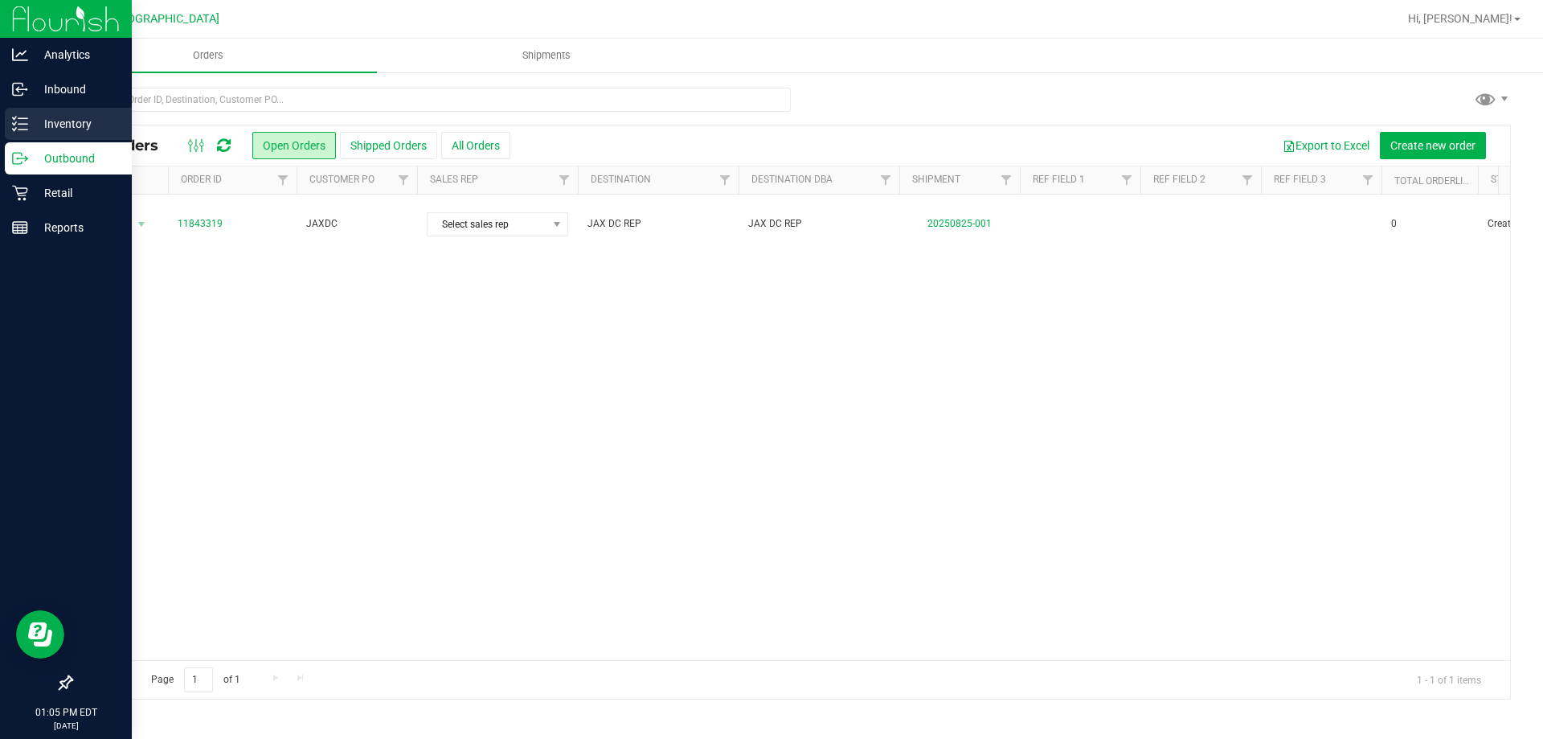
click at [18, 126] on icon at bounding box center [20, 124] width 16 height 16
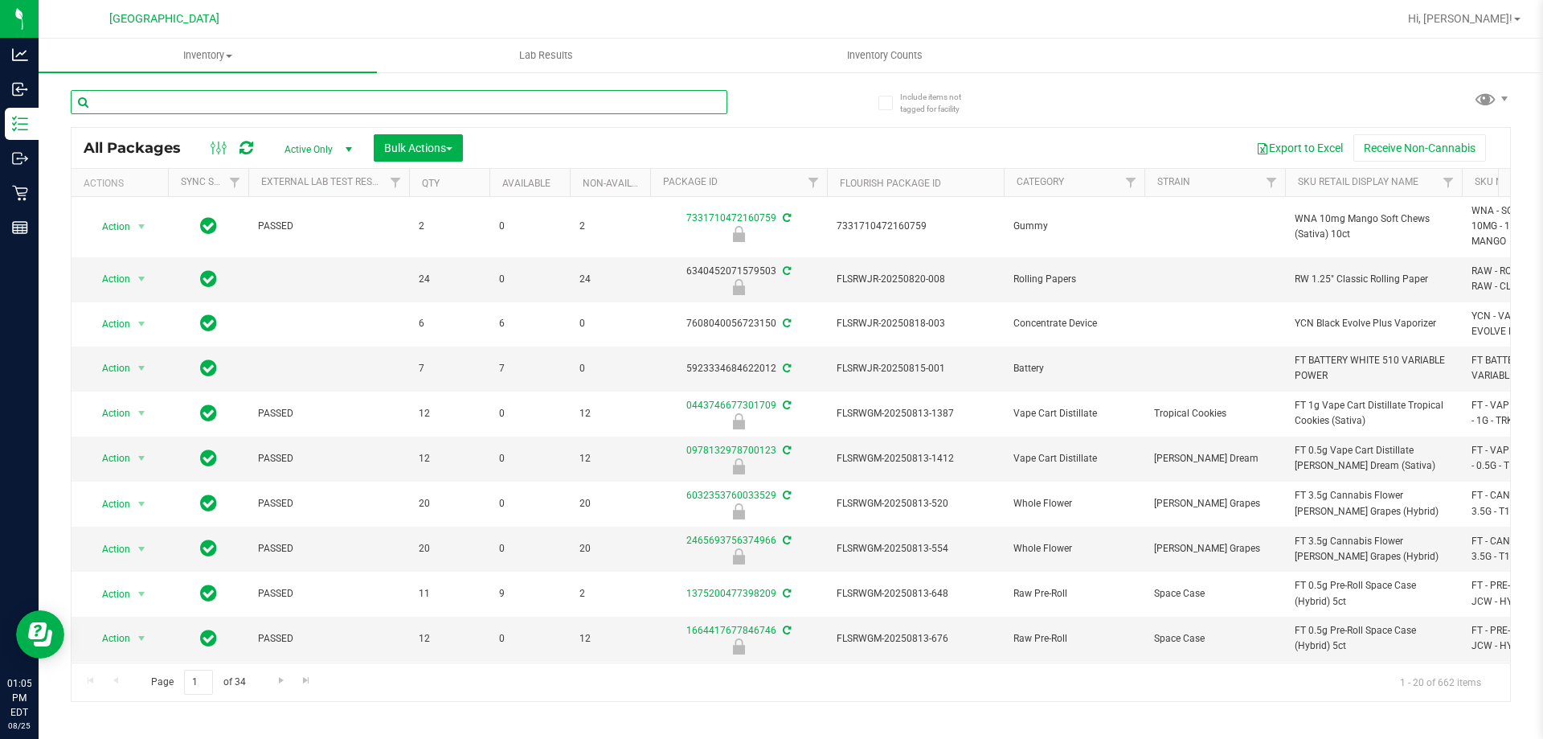
click at [386, 105] on input "text" at bounding box center [399, 102] width 657 height 24
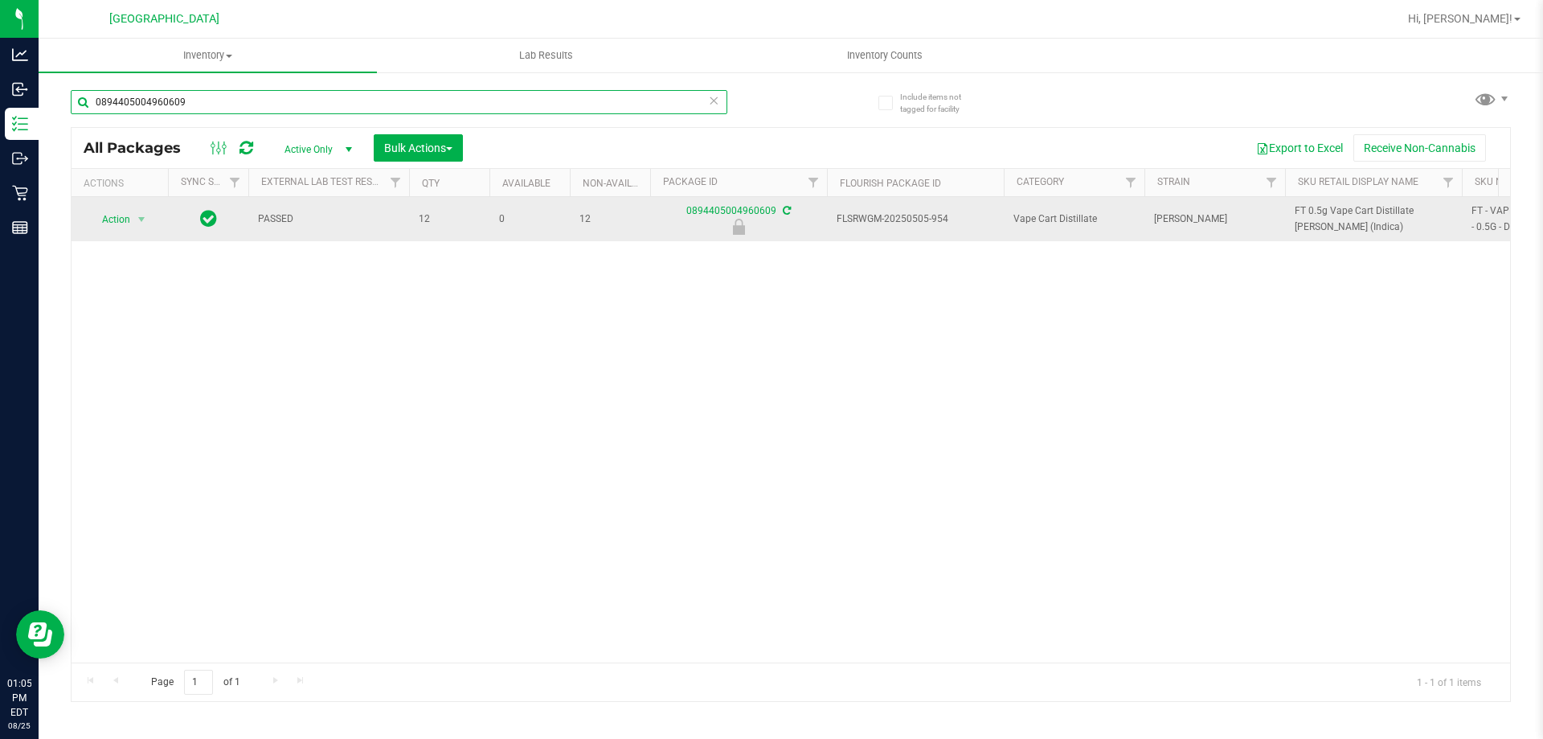
type input "0894405004960609"
click at [133, 231] on td "Action Action Edit attributes Global inventory Locate package Package audit log…" at bounding box center [120, 219] width 96 height 44
click at [132, 226] on span "select" at bounding box center [142, 219] width 20 height 23
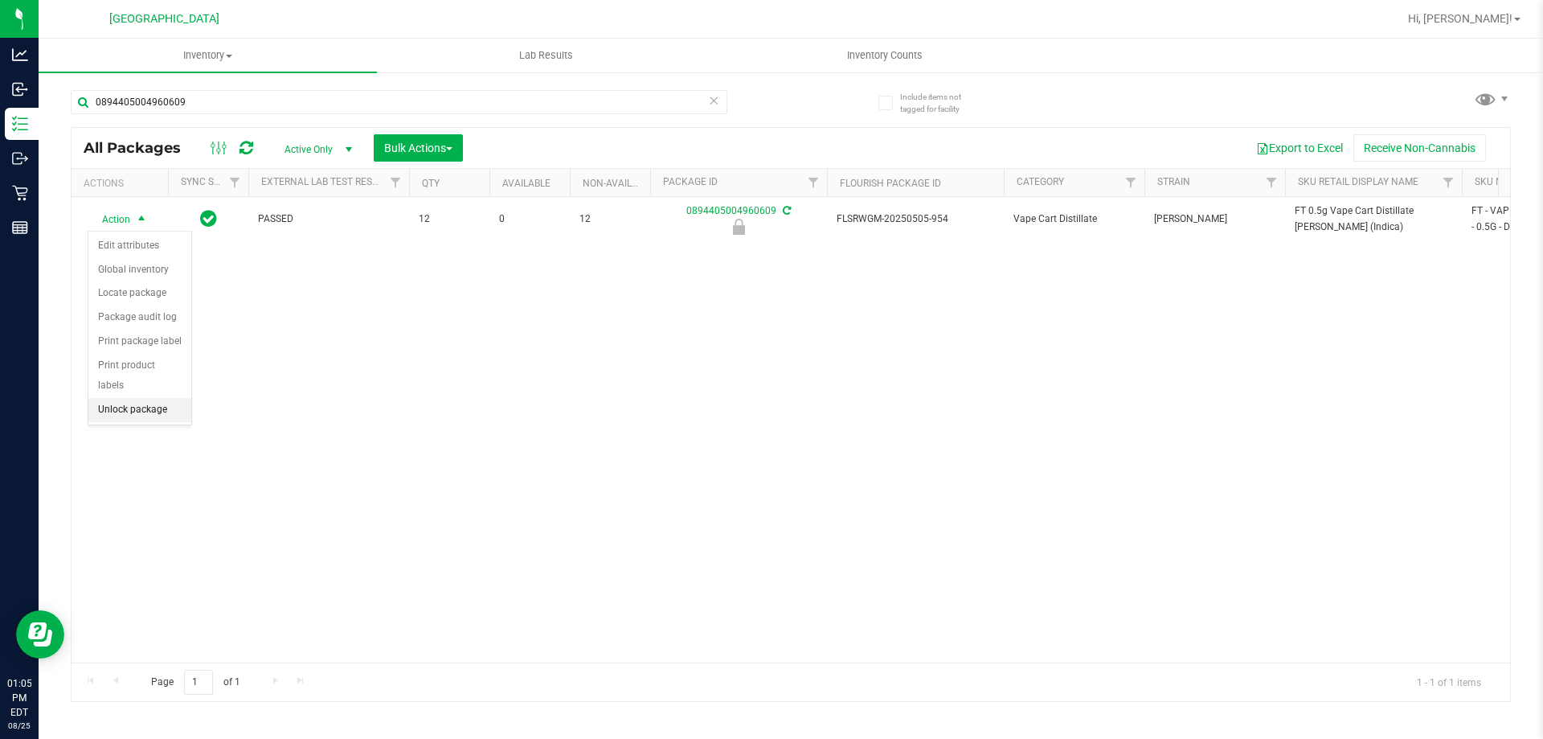
click at [130, 398] on li "Unlock package" at bounding box center [139, 410] width 103 height 24
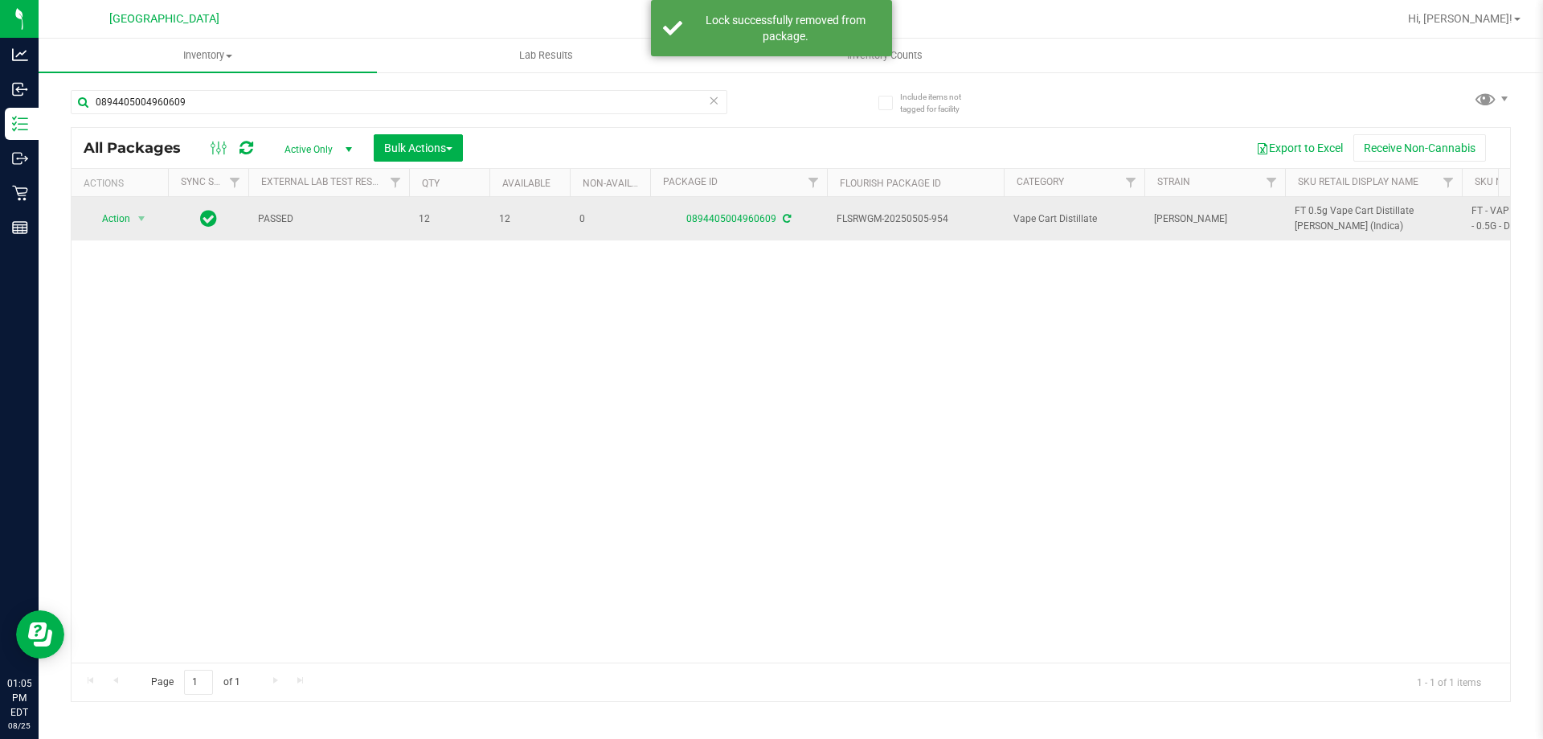
click at [1308, 225] on span "FT 0.5g Vape Cart Distillate Donny Burger (Indica)" at bounding box center [1374, 218] width 158 height 31
copy tr "FT 0.5g Vape Cart Distillate Donny Burger (Indica)"
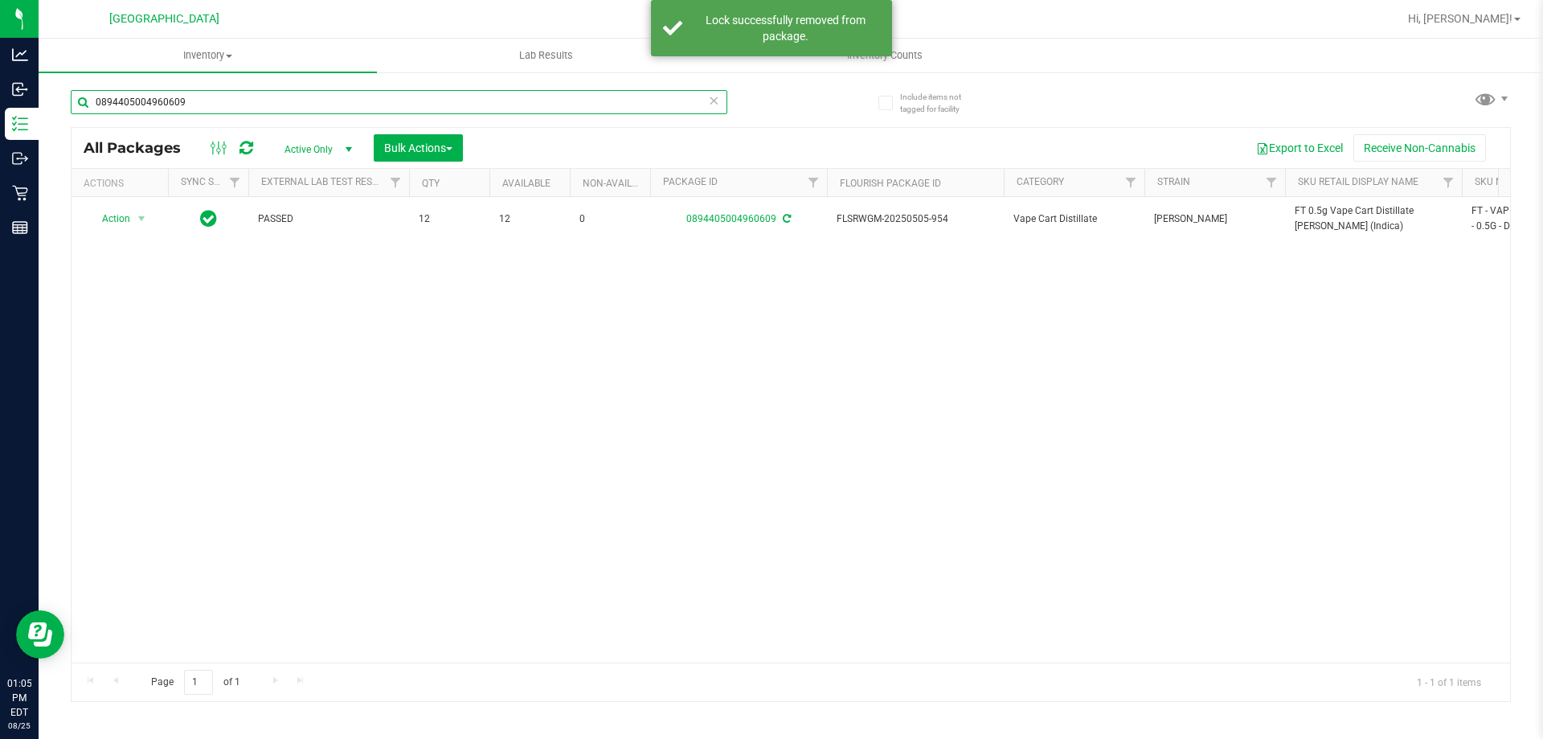
click at [661, 108] on input "0894405004960609" at bounding box center [399, 102] width 657 height 24
paste input "FT 0.5g Vape Cart Distillate Donny Burger (Indica)"
click at [661, 108] on input "FT 0.5g Vape Cart Distillate Donny Burger (Indica)" at bounding box center [399, 102] width 657 height 24
type input "FT 0.5g Vape Cart Distillate Donny Burger (Indica)"
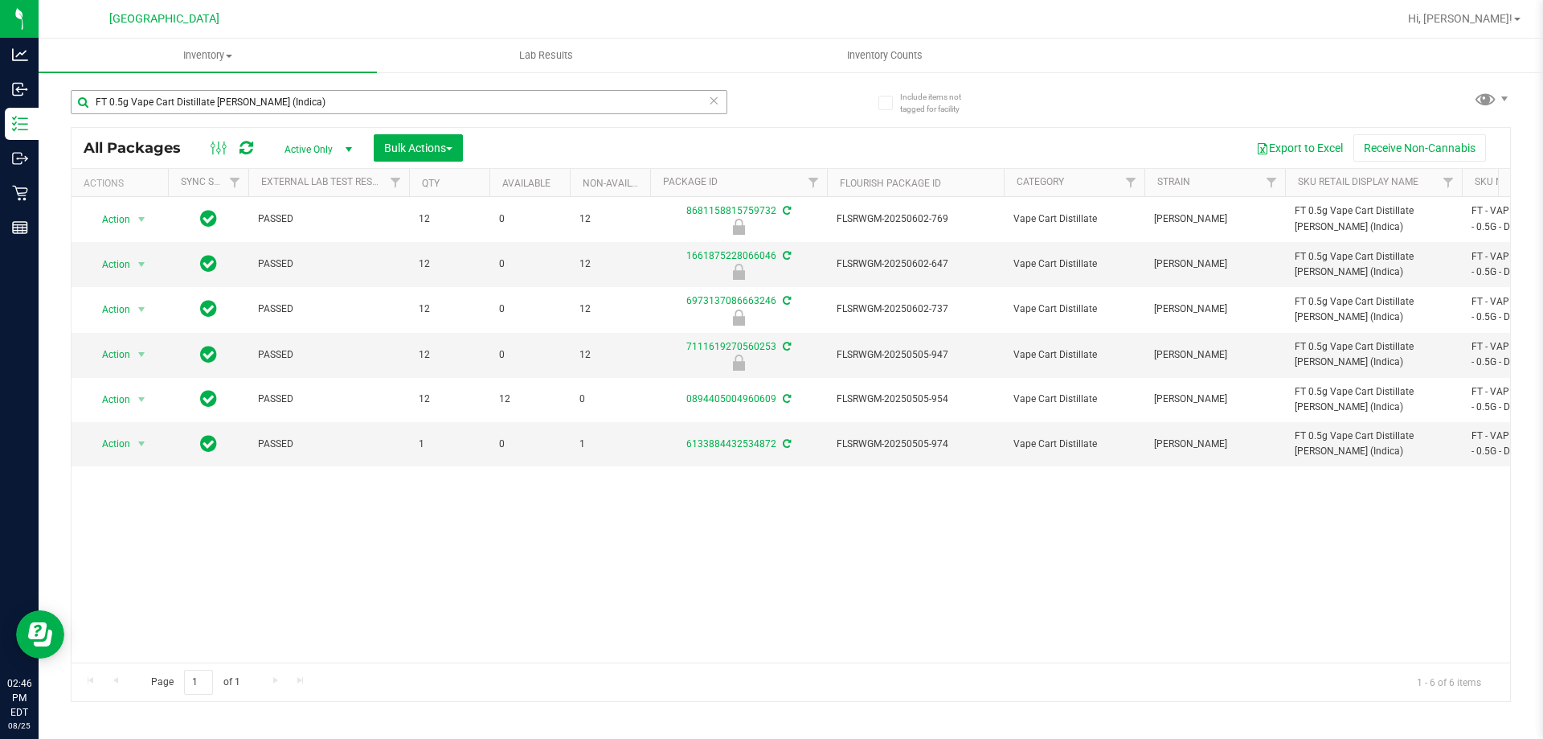
click at [305, 94] on input "FT 0.5g Vape Cart Distillate Donny Burger (Indica)" at bounding box center [399, 102] width 657 height 24
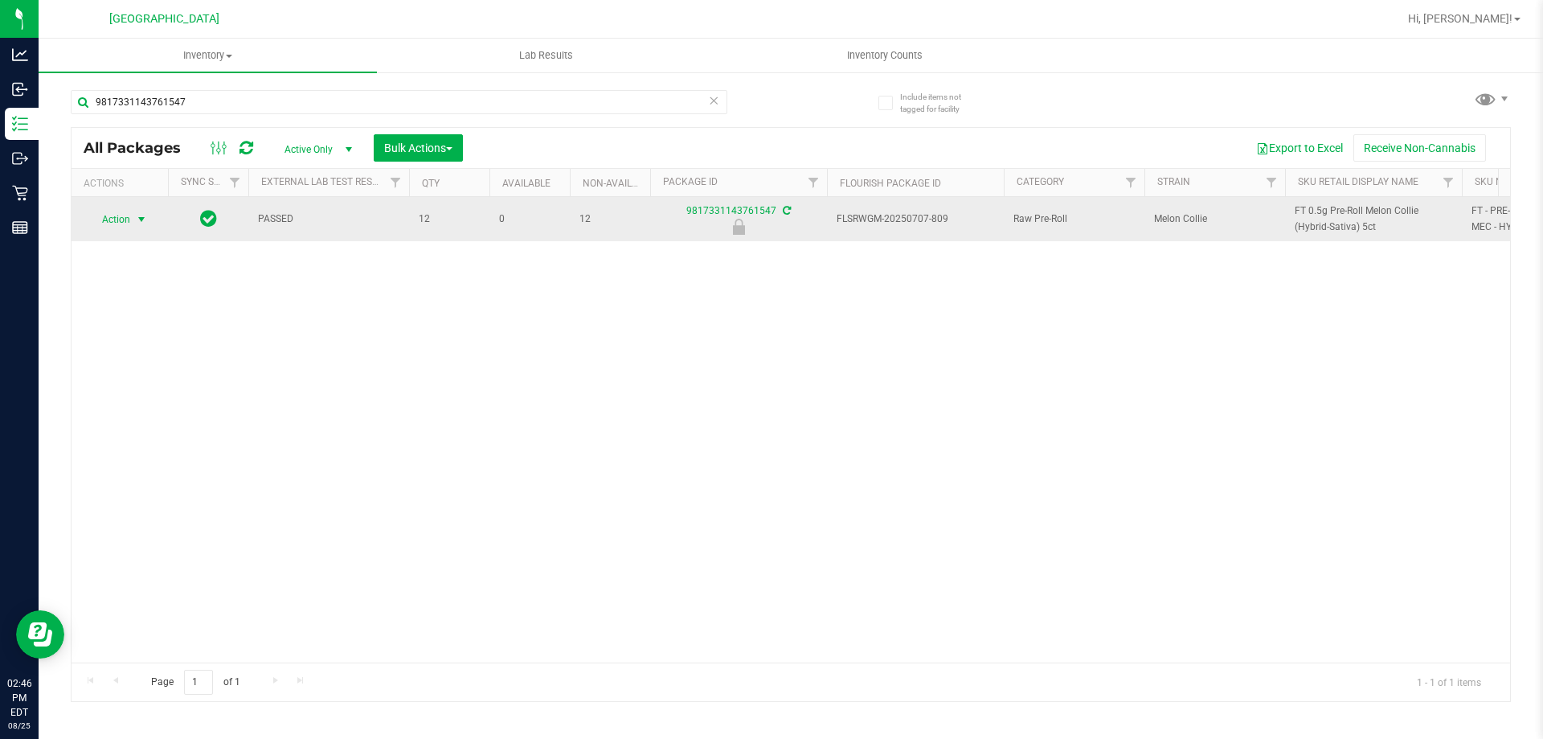
type input "9817331143761547"
click at [137, 219] on span "select" at bounding box center [141, 219] width 13 height 13
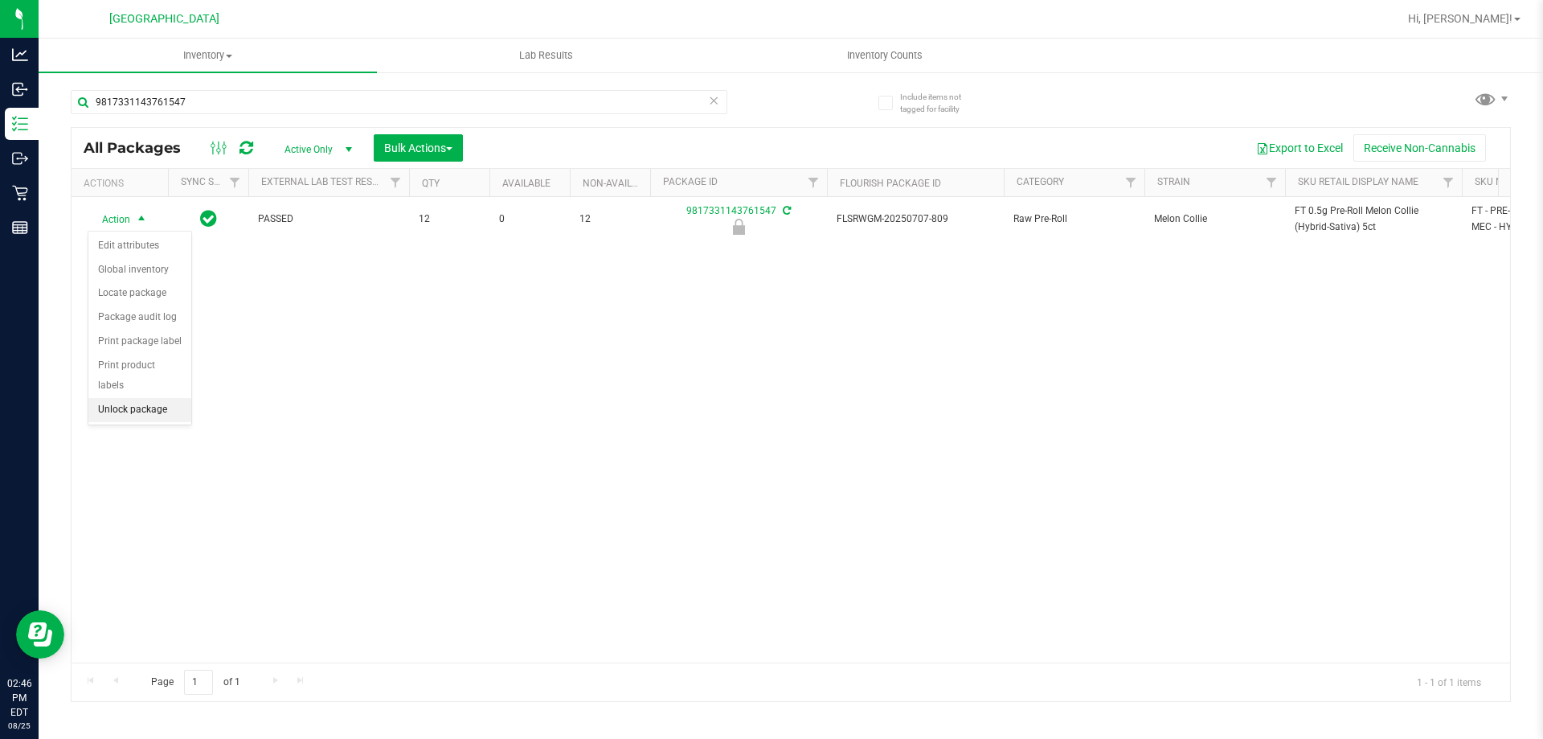
click at [162, 398] on li "Unlock package" at bounding box center [139, 410] width 103 height 24
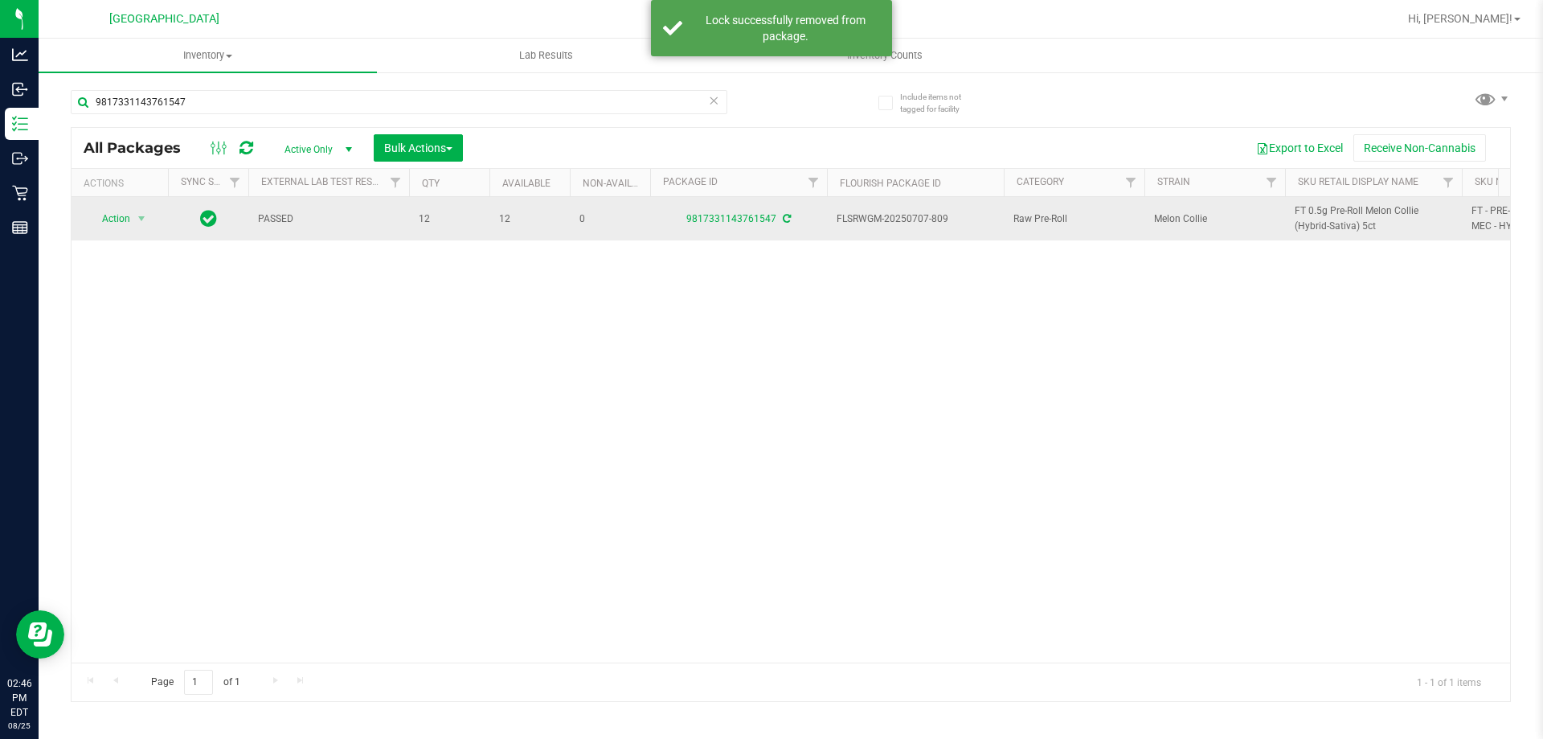
click at [1343, 219] on span "FT 0.5g Pre-Roll Melon Collie (Hybrid-Sativa) 5ct" at bounding box center [1374, 218] width 158 height 31
click at [1343, 218] on span "FT 0.5g Pre-Roll Melon Collie (Hybrid-Sativa) 5ct" at bounding box center [1374, 218] width 158 height 31
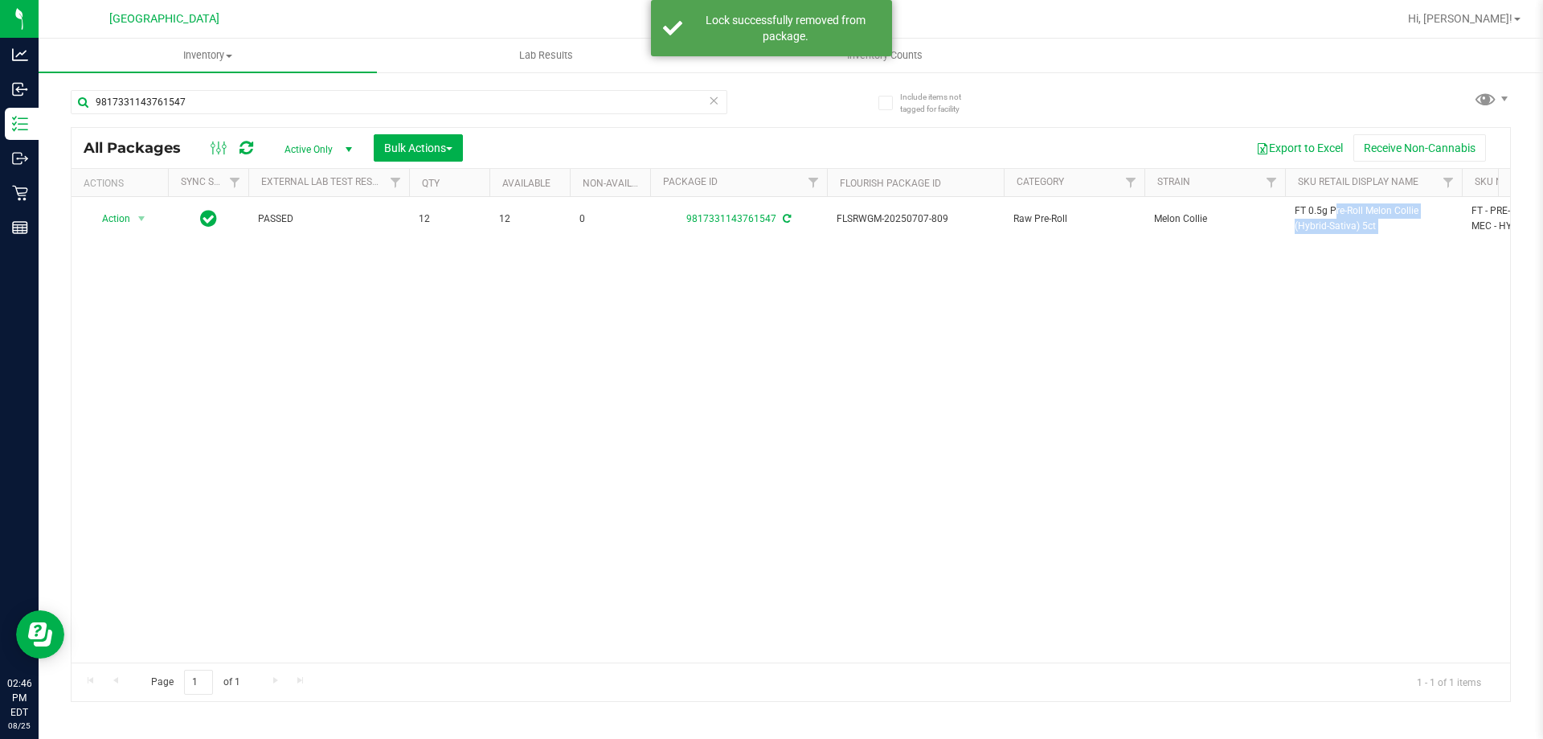
copy tr "FT 0.5g Pre-Roll Melon Collie (Hybrid-Sativa) 5ct"
click at [542, 101] on input "9817331143761547" at bounding box center [399, 102] width 657 height 24
paste input "FT 0.5g Pre-Roll Melon Collie (Hybrid-Sativa) 5ct"
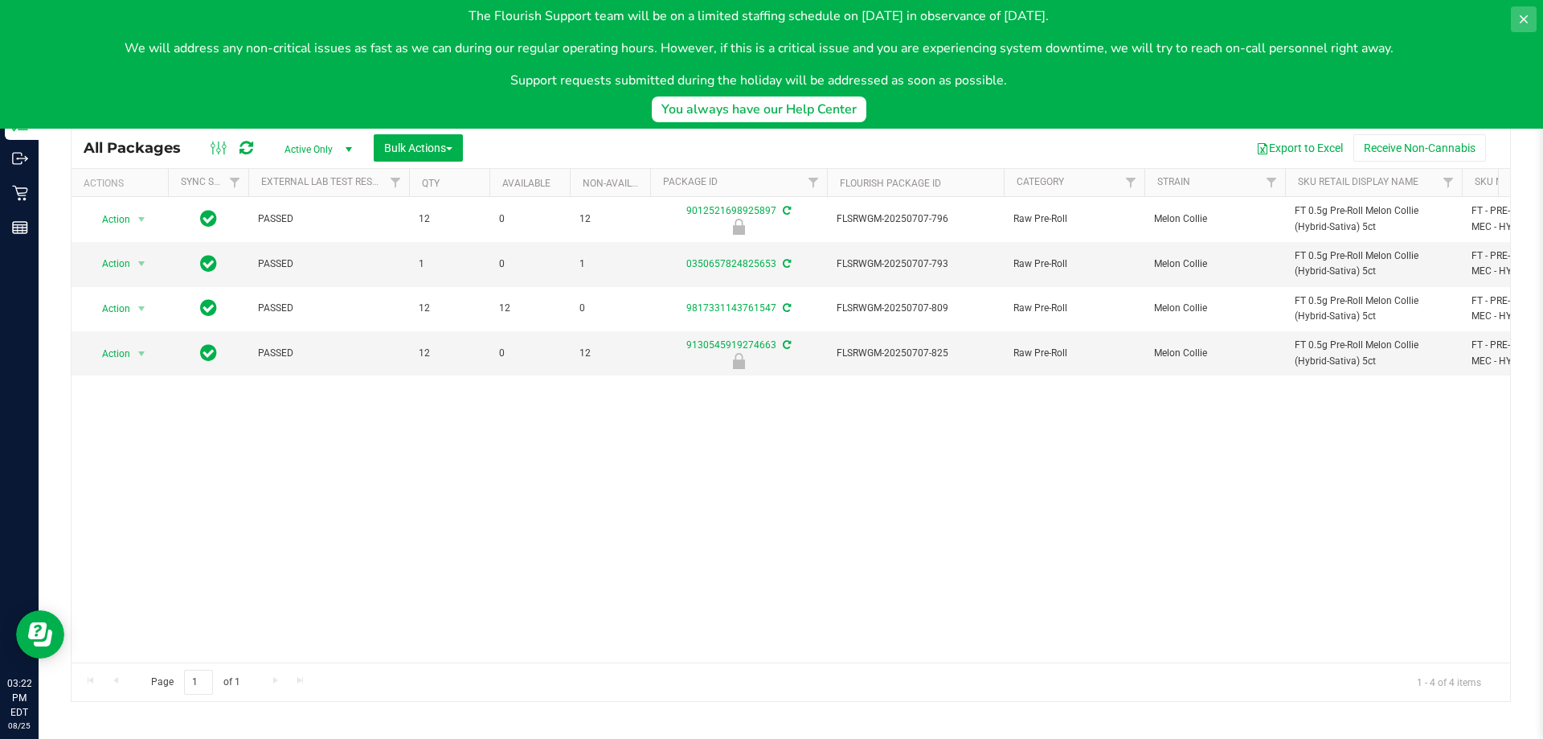
click at [1521, 19] on icon at bounding box center [1523, 19] width 13 height 13
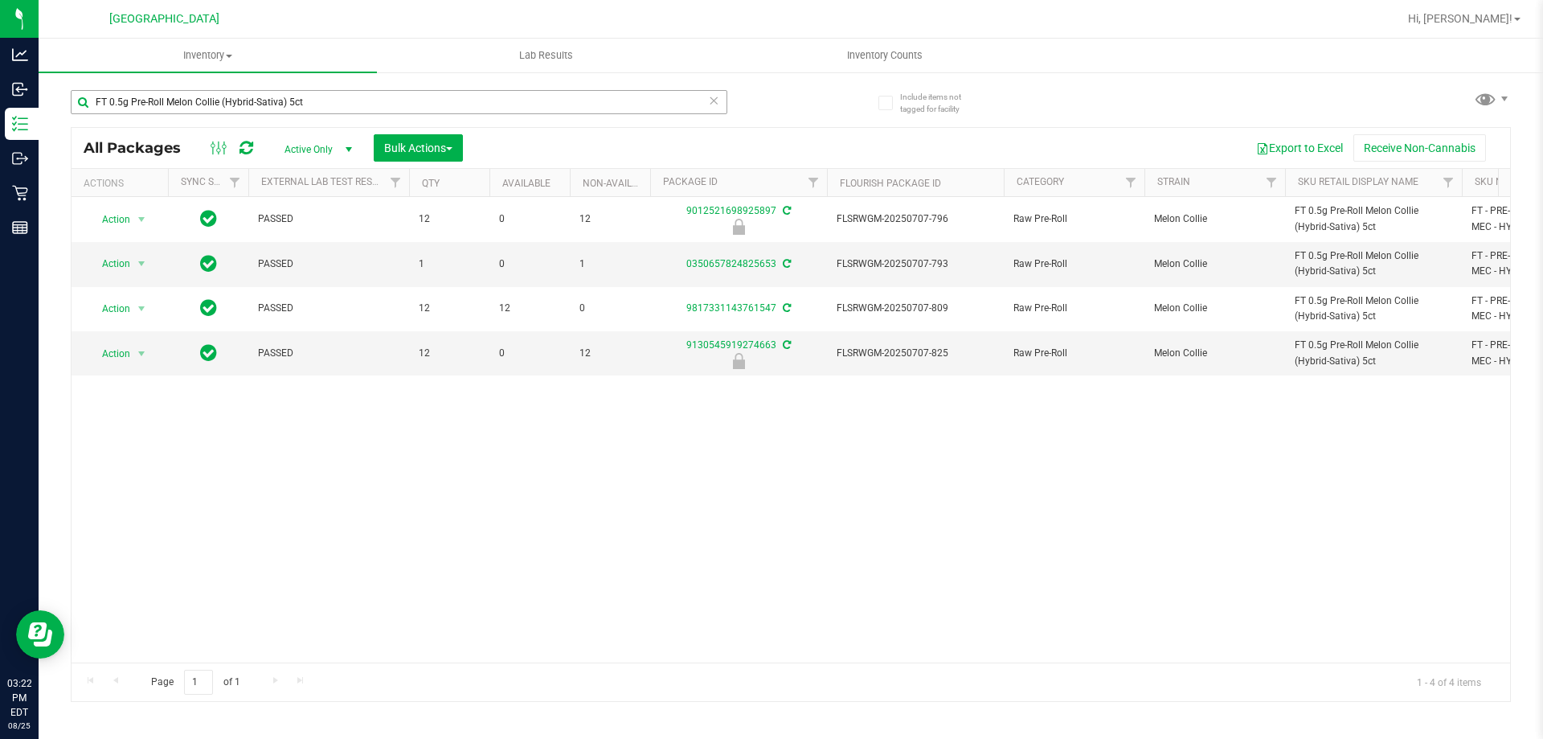
drag, startPoint x: 654, startPoint y: 88, endPoint x: 654, endPoint y: 97, distance: 8.8
click at [654, 92] on div "FT 0.5g Pre-Roll Melon Collie (Hybrid-Sativa) 5ct" at bounding box center [431, 101] width 720 height 51
click at [654, 101] on input "FT 0.5g Pre-Roll Melon Collie (Hybrid-Sativa) 5ct" at bounding box center [399, 102] width 657 height 24
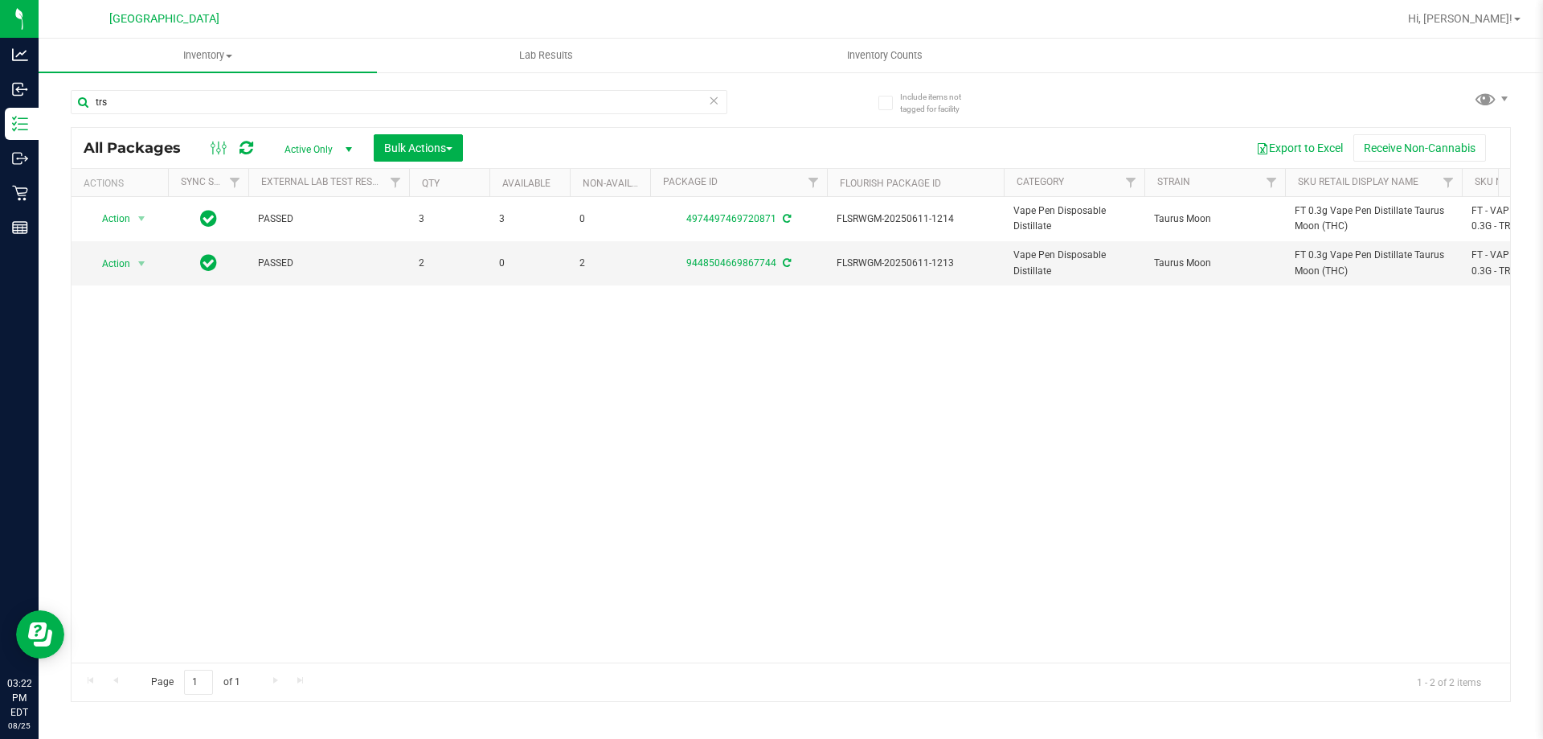
click at [587, 429] on div "Action Action Adjust qty Create package Edit attributes Global inventory Locate…" at bounding box center [791, 429] width 1439 height 465
click at [1188, 401] on div "Action Action Adjust qty Create package Edit attributes Global inventory Locate…" at bounding box center [791, 429] width 1439 height 465
click at [1186, 401] on div "Action Action Adjust qty Create package Edit attributes Global inventory Locate…" at bounding box center [791, 429] width 1439 height 465
click at [622, 96] on input "trs" at bounding box center [399, 102] width 657 height 24
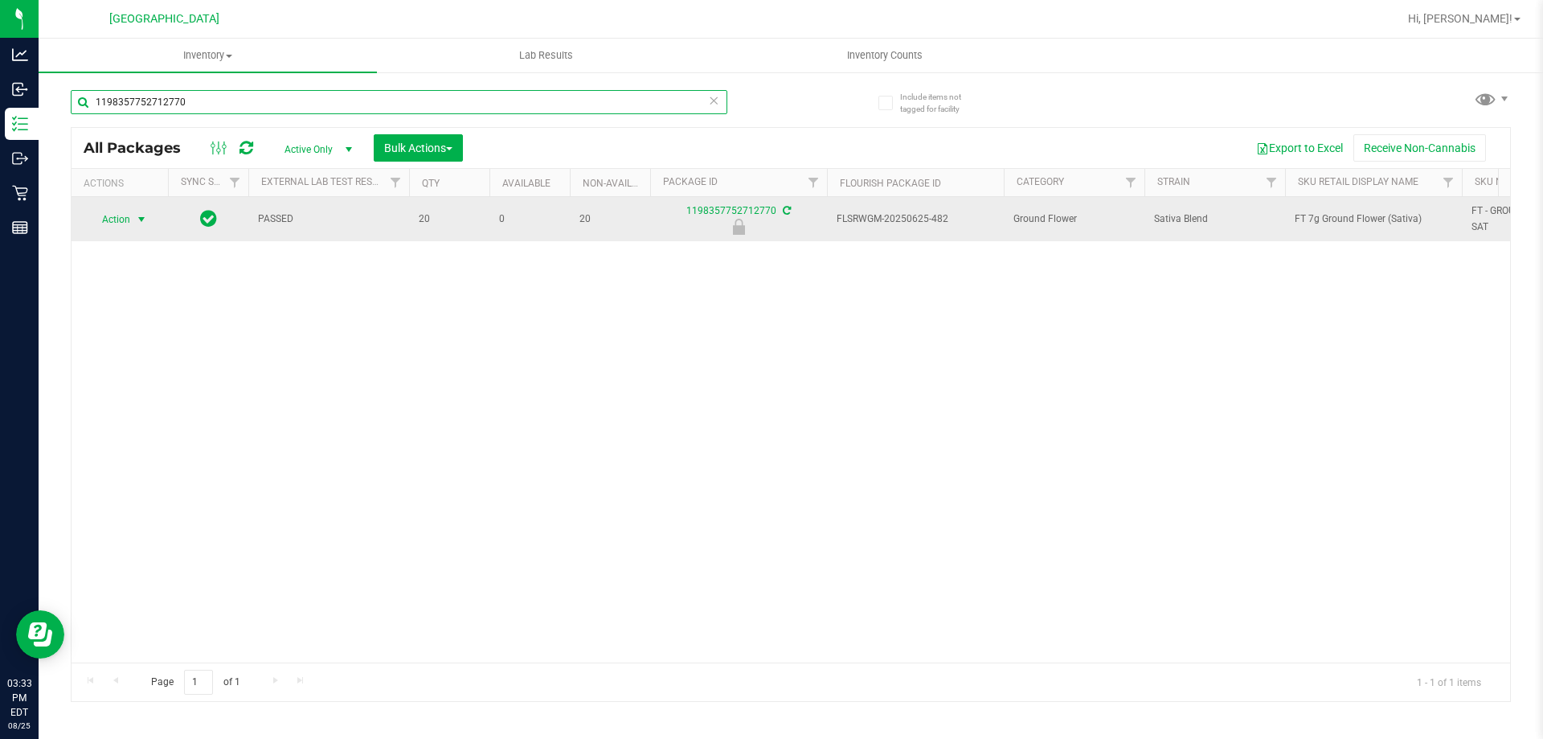
type input "1198357752712770"
click at [135, 219] on span "select" at bounding box center [141, 219] width 13 height 13
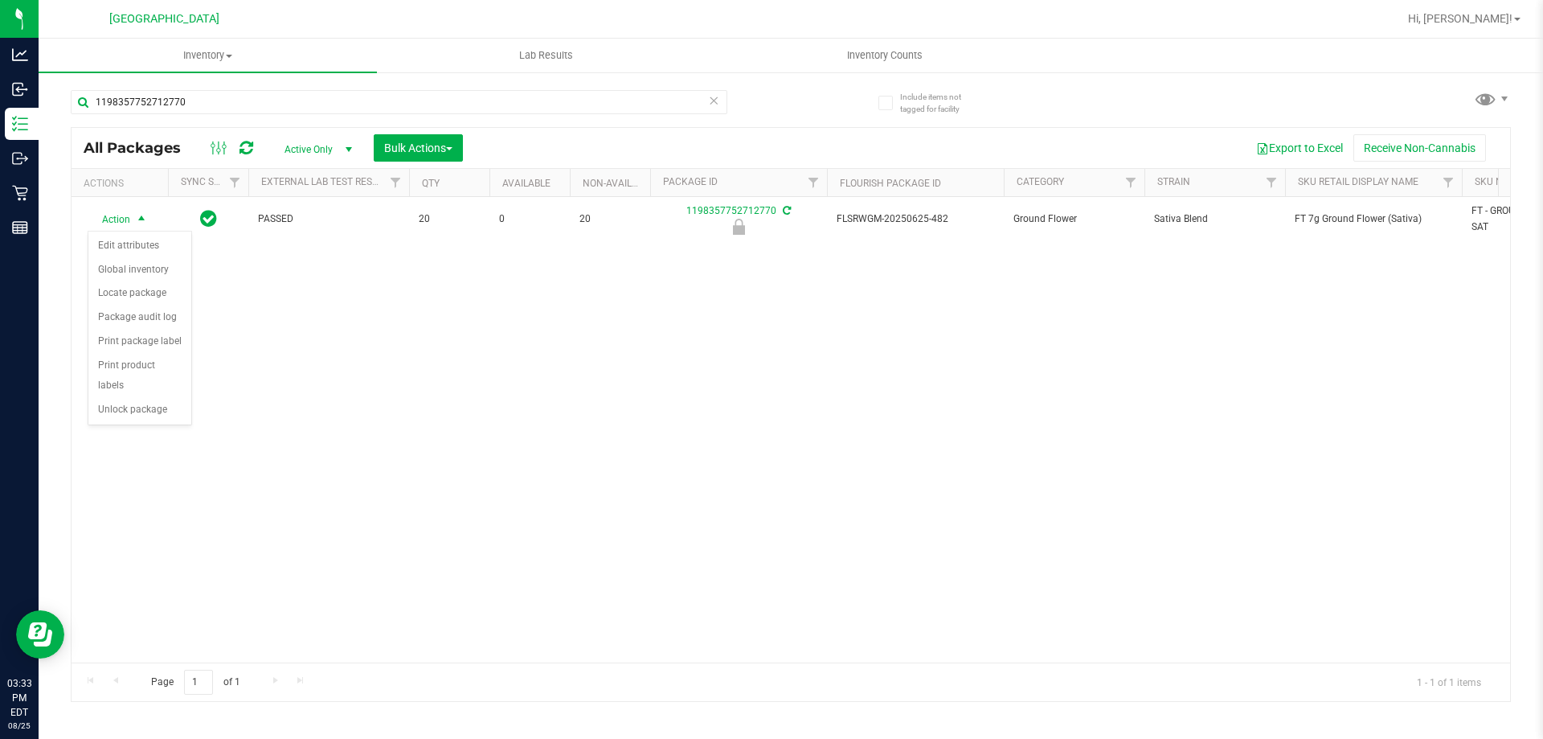
click at [129, 404] on div "Action Edit attributes Global inventory Locate package Package audit log Print …" at bounding box center [140, 328] width 104 height 195
click at [131, 399] on li "Unlock package" at bounding box center [139, 410] width 103 height 24
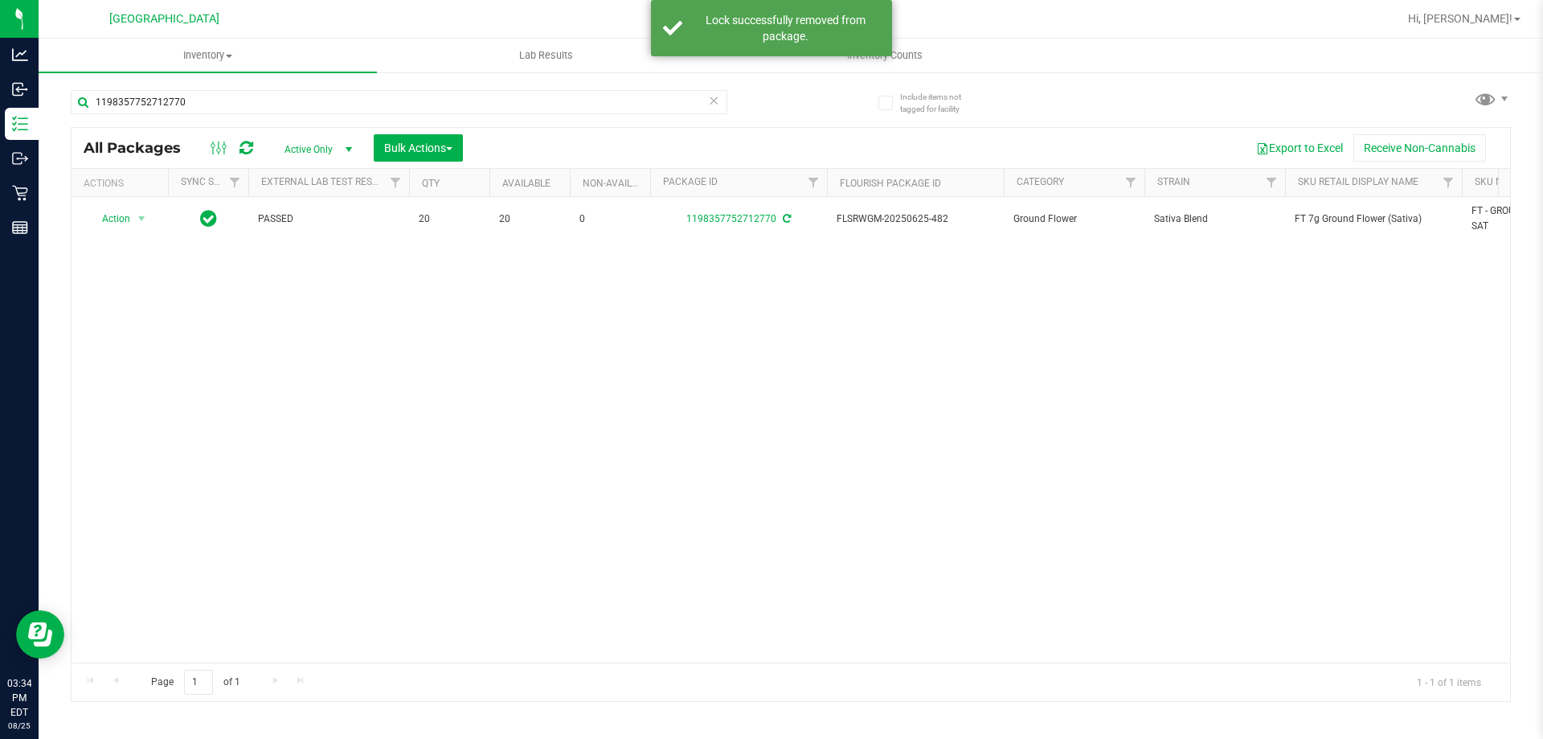
click at [1349, 217] on span "FT 7g Ground Flower (Sativa)" at bounding box center [1374, 218] width 158 height 15
copy tr "FT 7g Ground Flower (Sativa)"
click at [517, 100] on input "1198357752712770" at bounding box center [399, 102] width 657 height 24
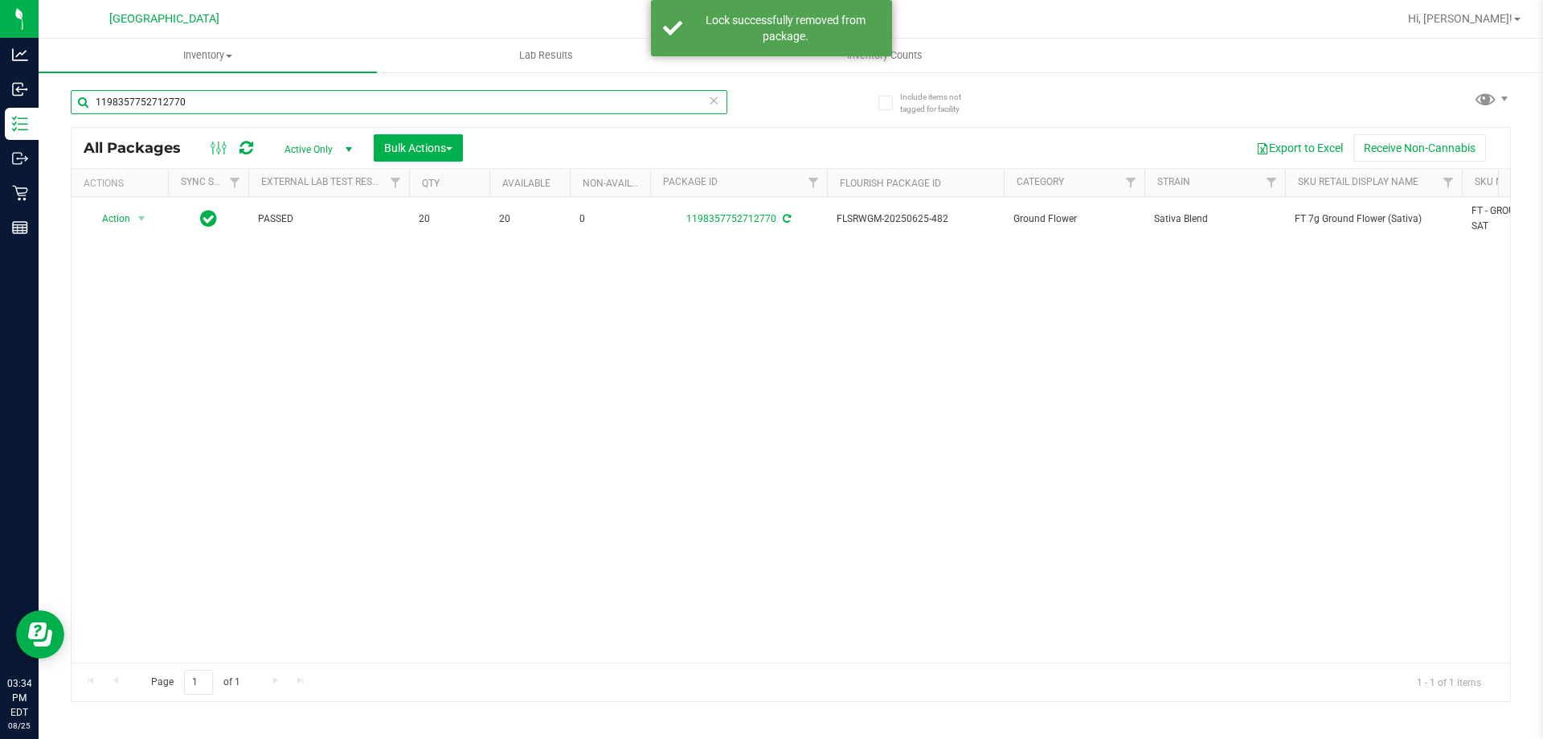
paste input "FT 7g Ground Flower (Sativa)"
click at [517, 100] on input "1198357752712770" at bounding box center [399, 102] width 657 height 24
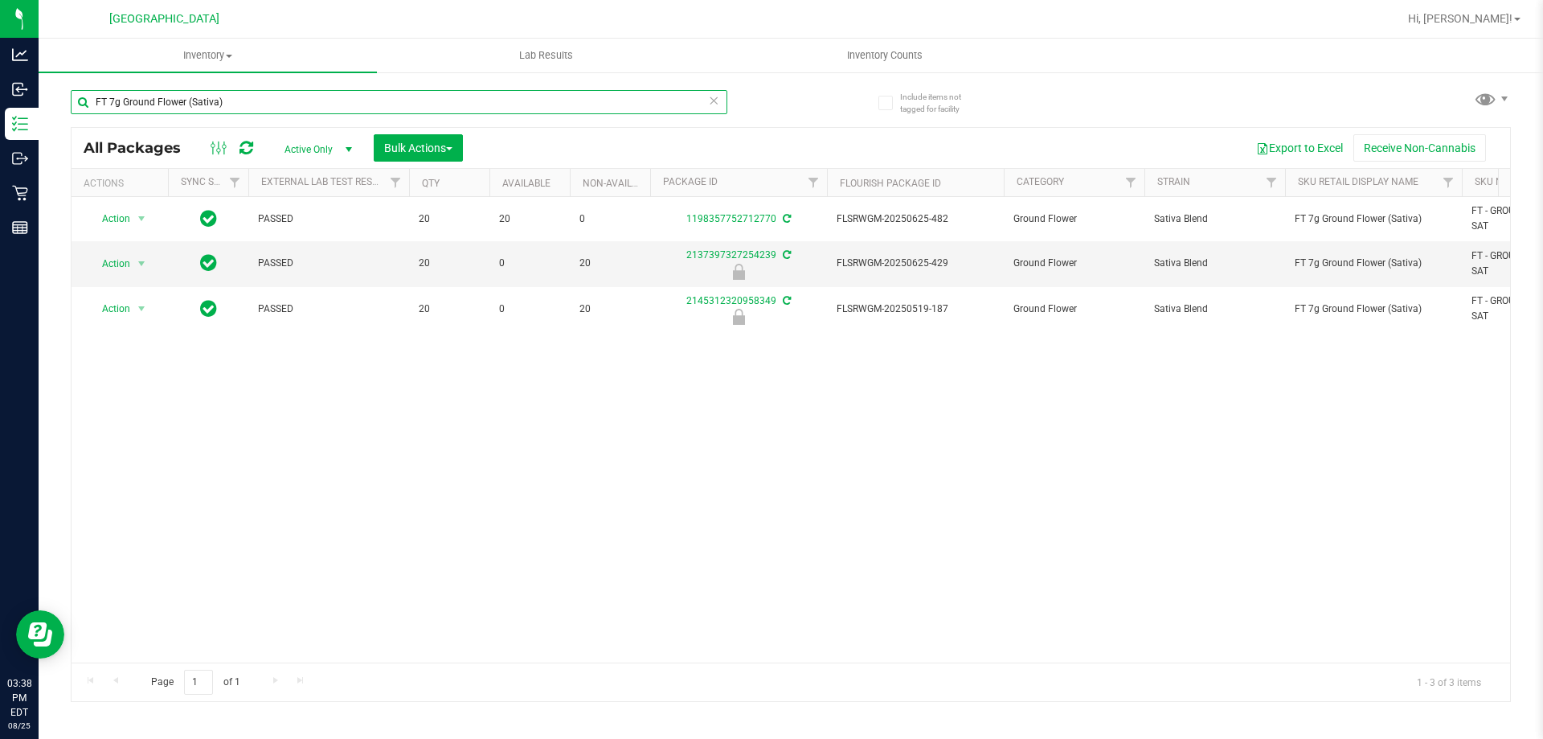
click at [581, 93] on input "FT 7g Ground Flower (Sativa)" at bounding box center [399, 102] width 657 height 24
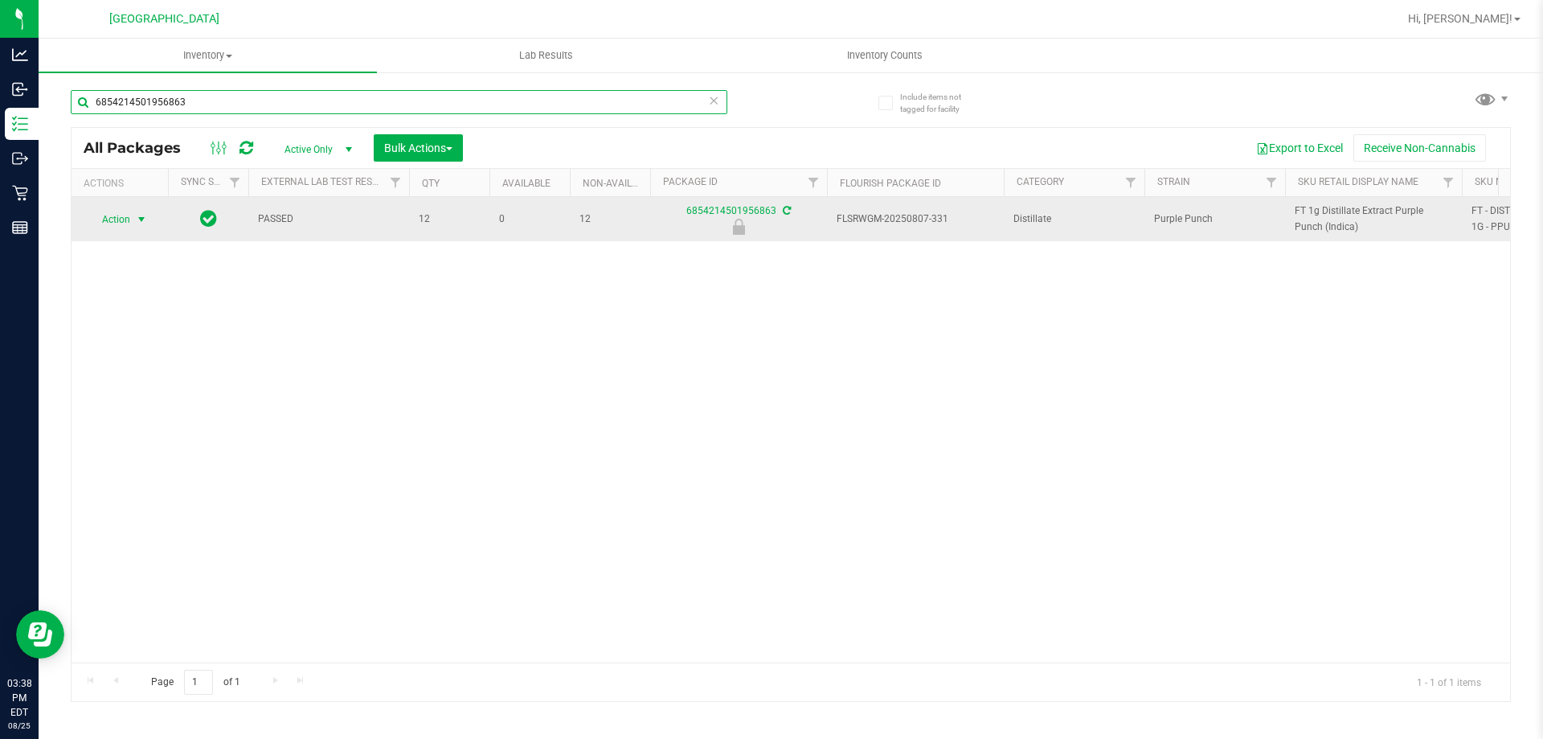
type input "6854214501956863"
click at [117, 214] on span "Action" at bounding box center [109, 219] width 43 height 23
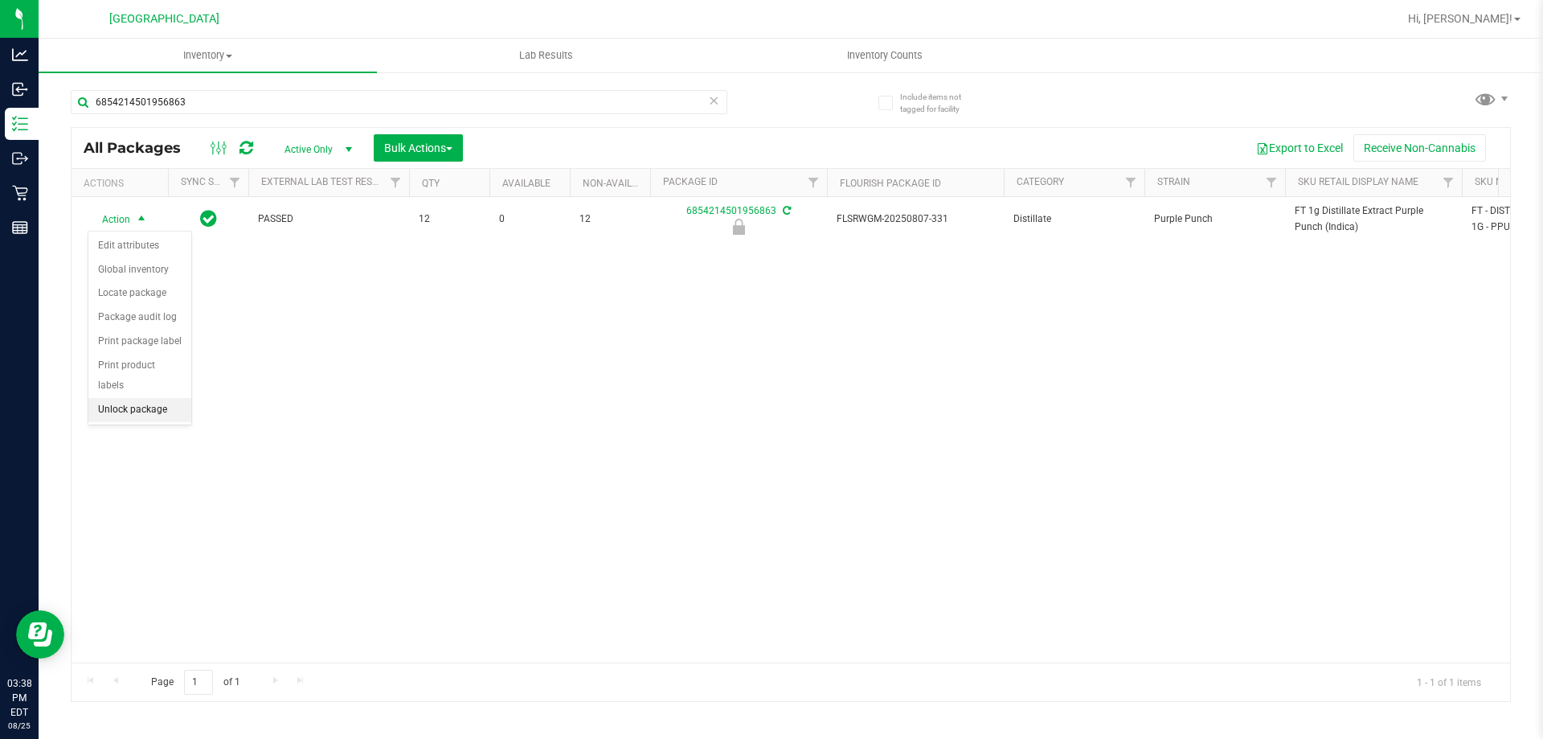
click at [111, 398] on li "Unlock package" at bounding box center [139, 410] width 103 height 24
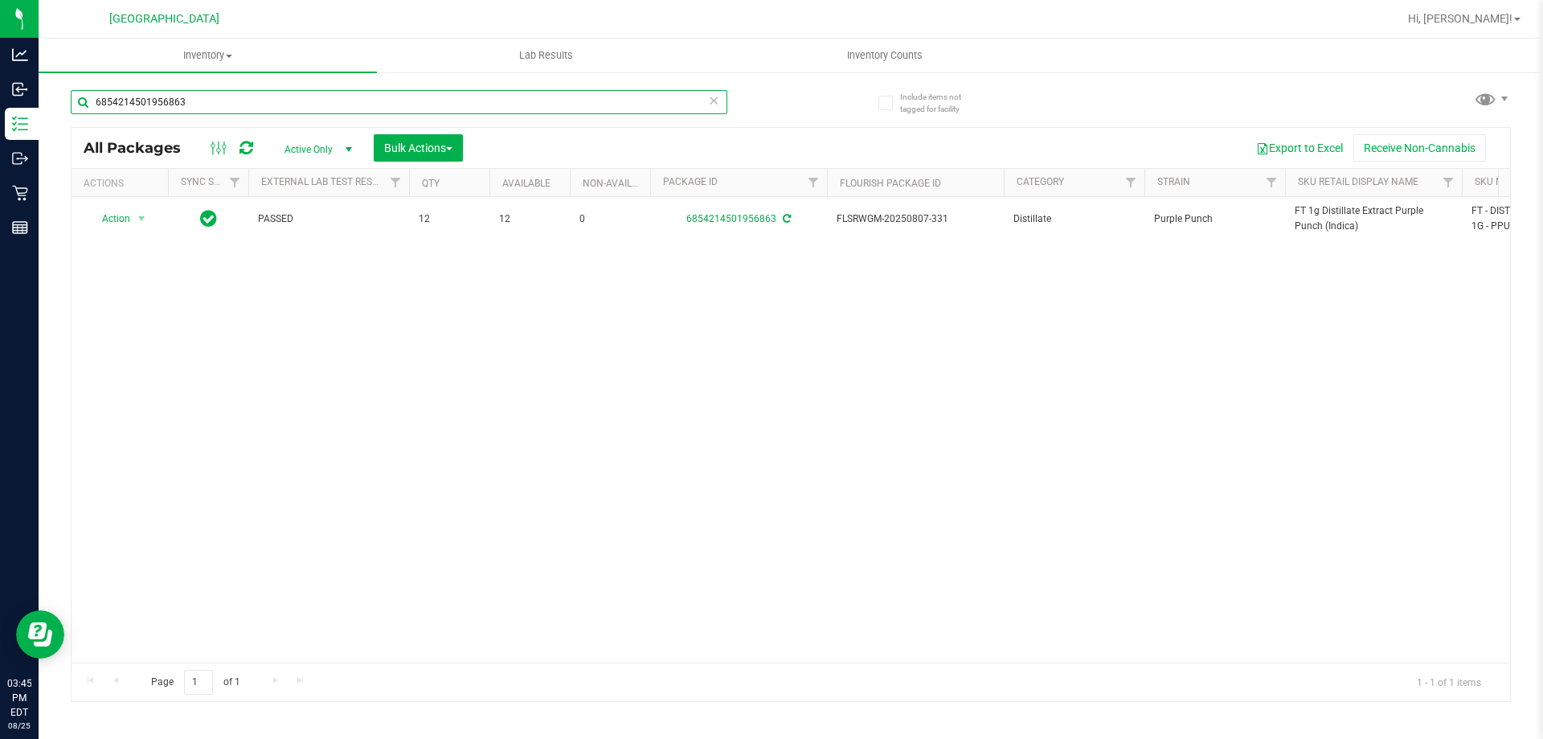
click at [481, 97] on input "6854214501956863" at bounding box center [399, 102] width 657 height 24
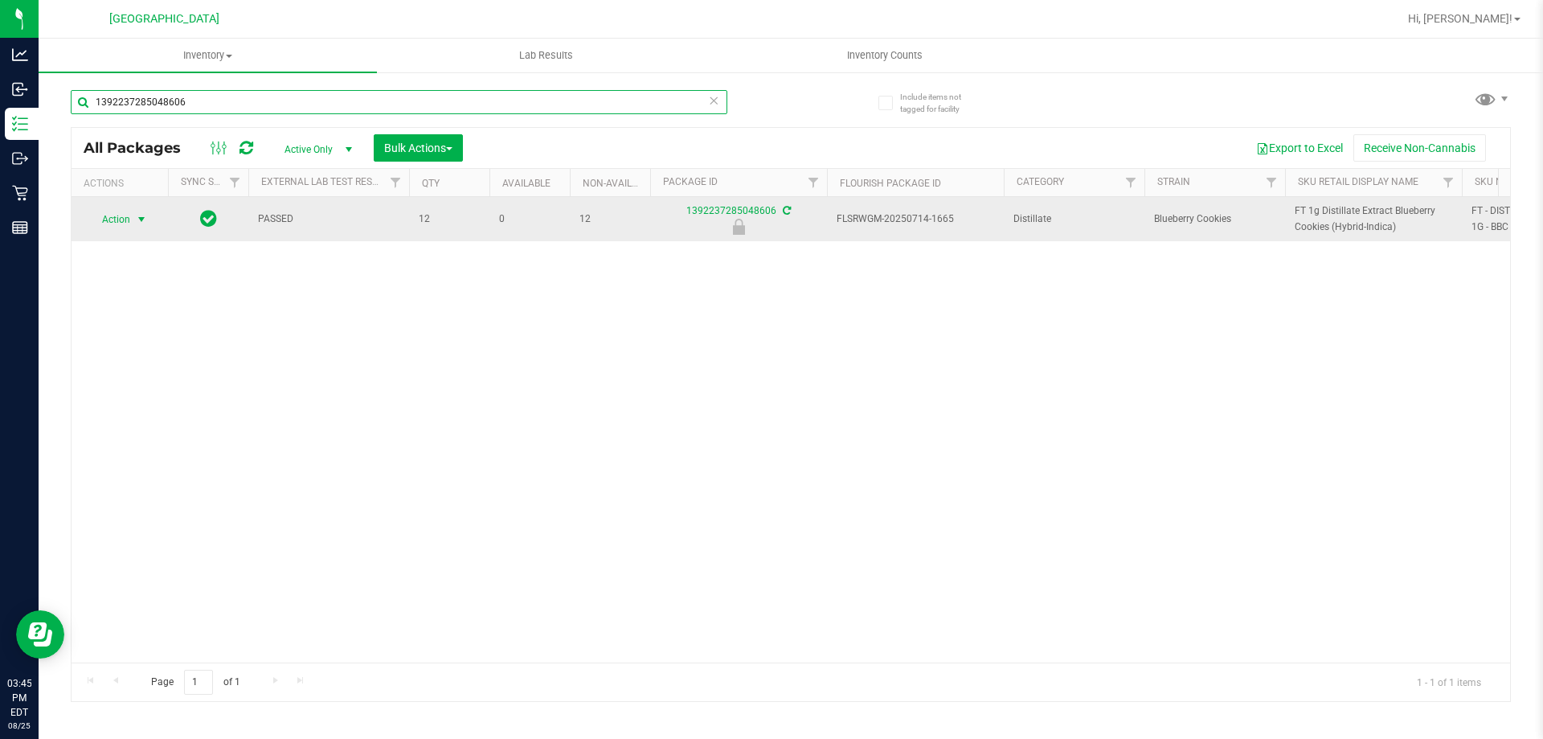
type input "1392237285048606"
click at [140, 211] on span "select" at bounding box center [142, 219] width 20 height 23
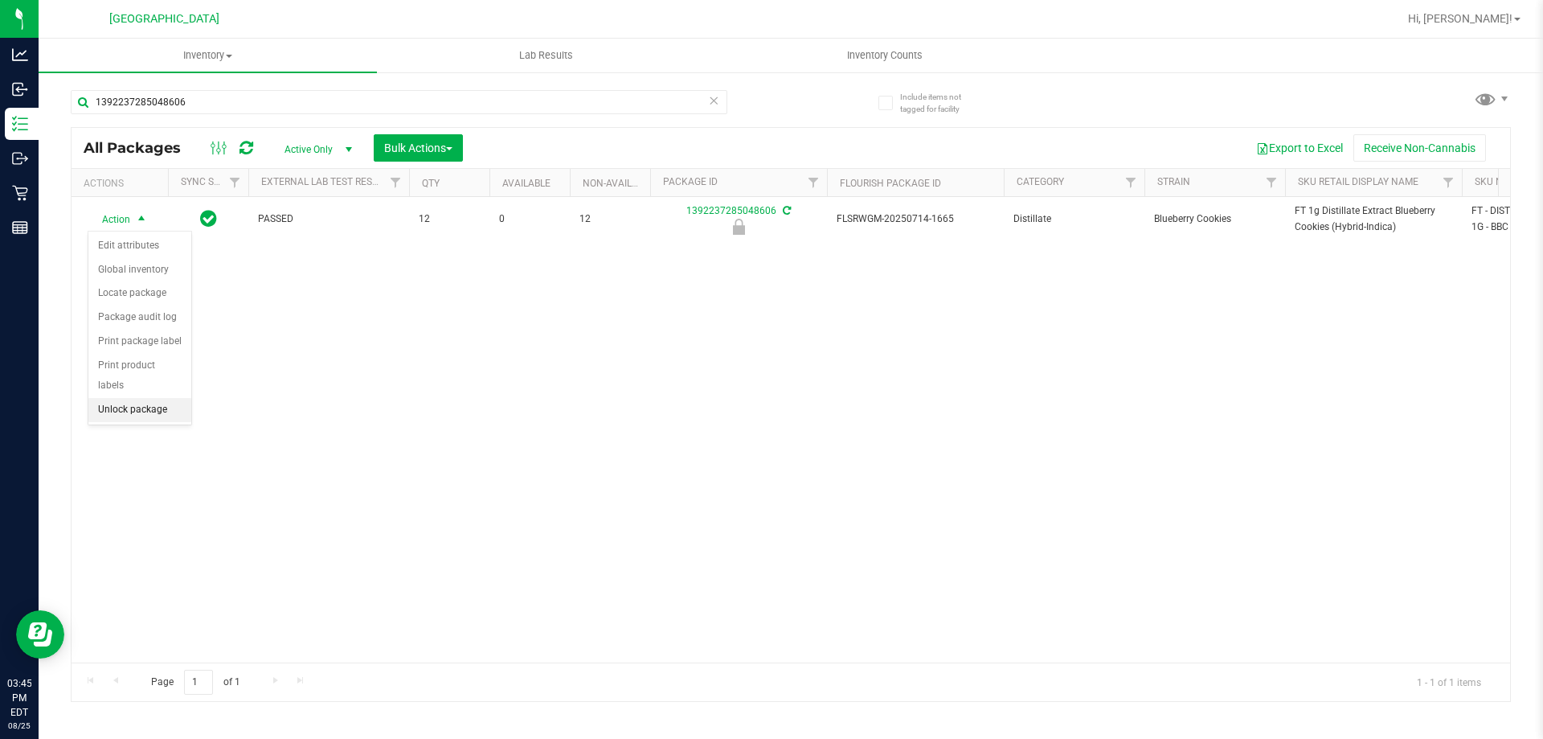
click at [152, 398] on li "Unlock package" at bounding box center [139, 410] width 103 height 24
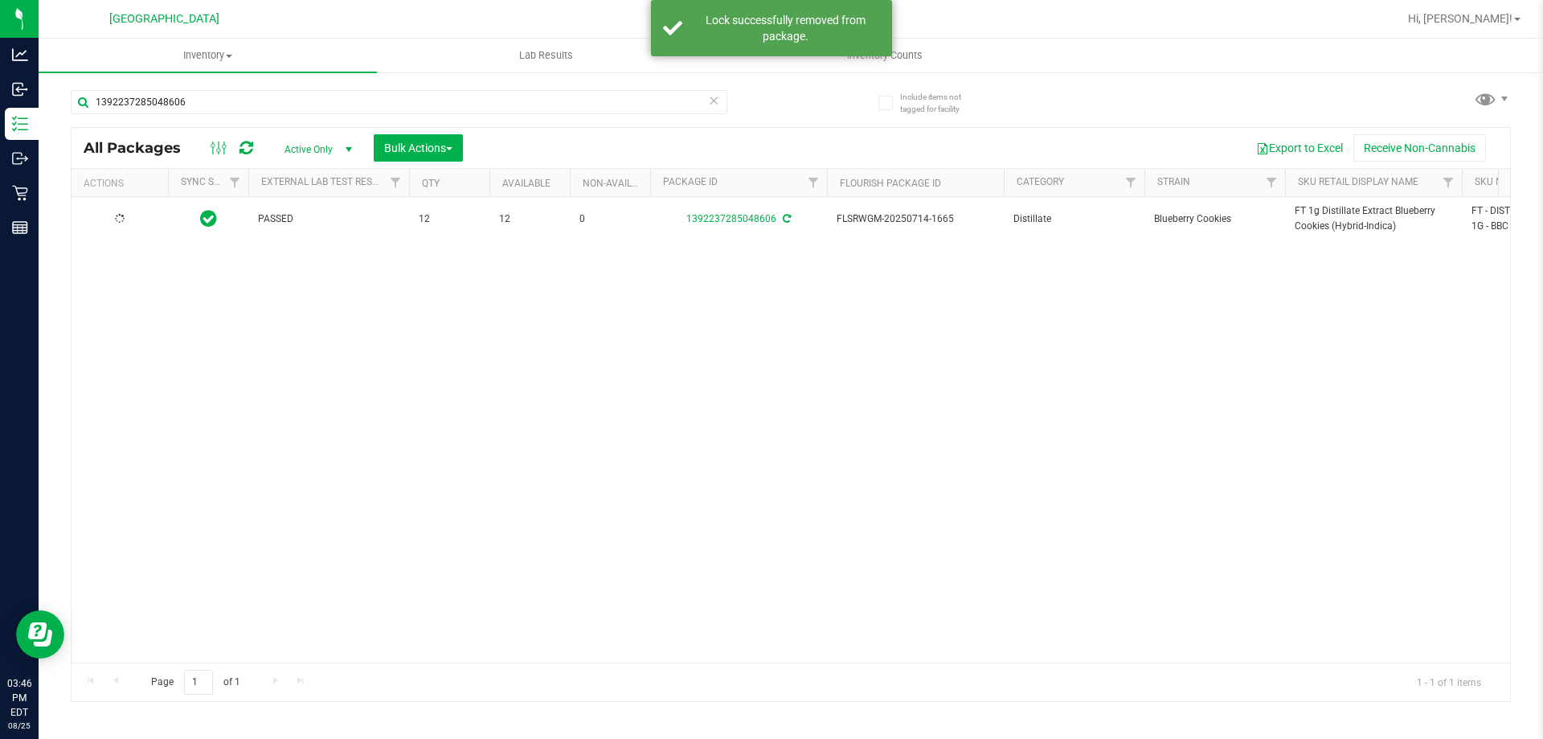
click at [1320, 223] on span "FT 1g Distillate Extract Blueberry Cookies (Hybrid-Indica)" at bounding box center [1374, 218] width 158 height 31
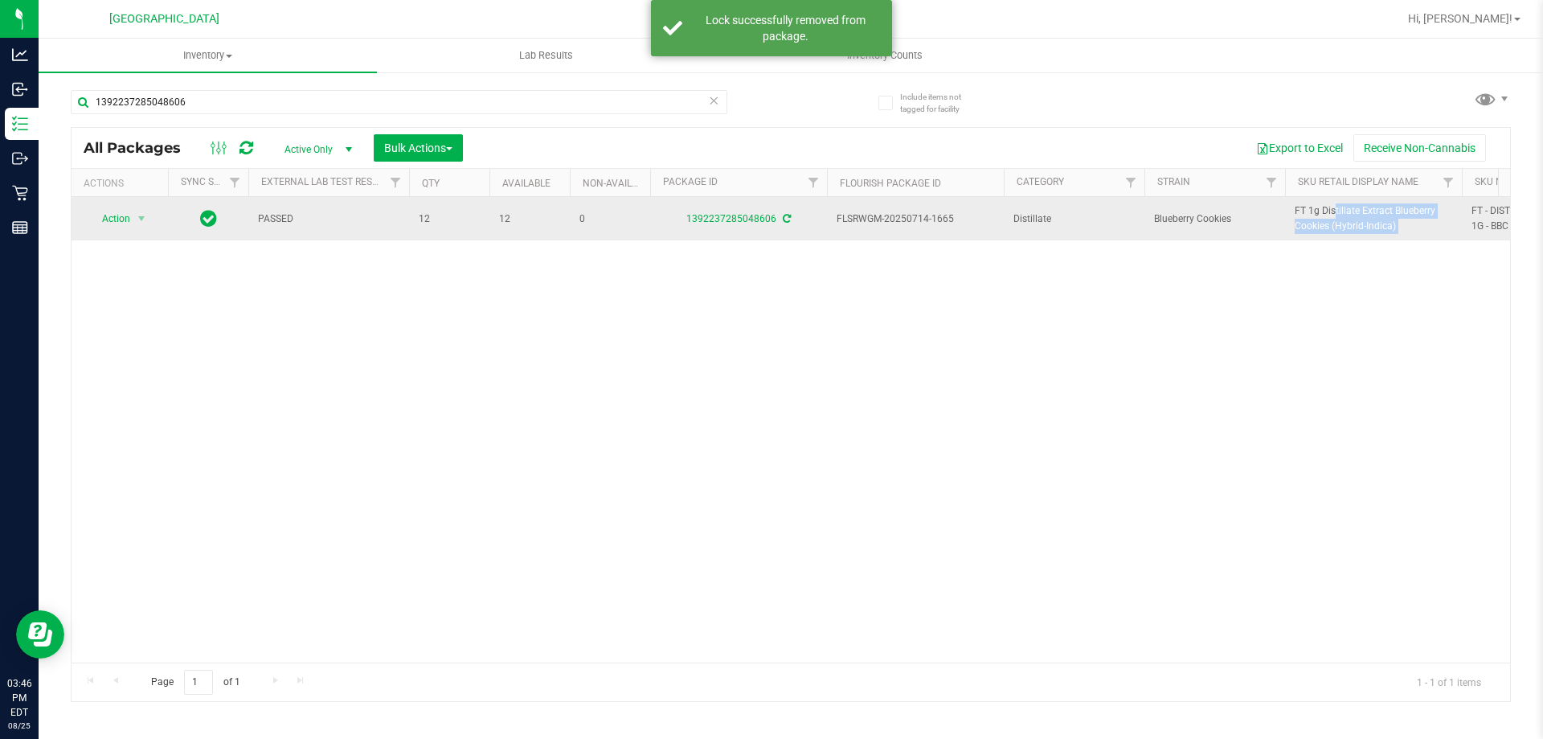
copy tr "FT 1g Distillate Extract Blueberry Cookies (Hybrid-Indica)"
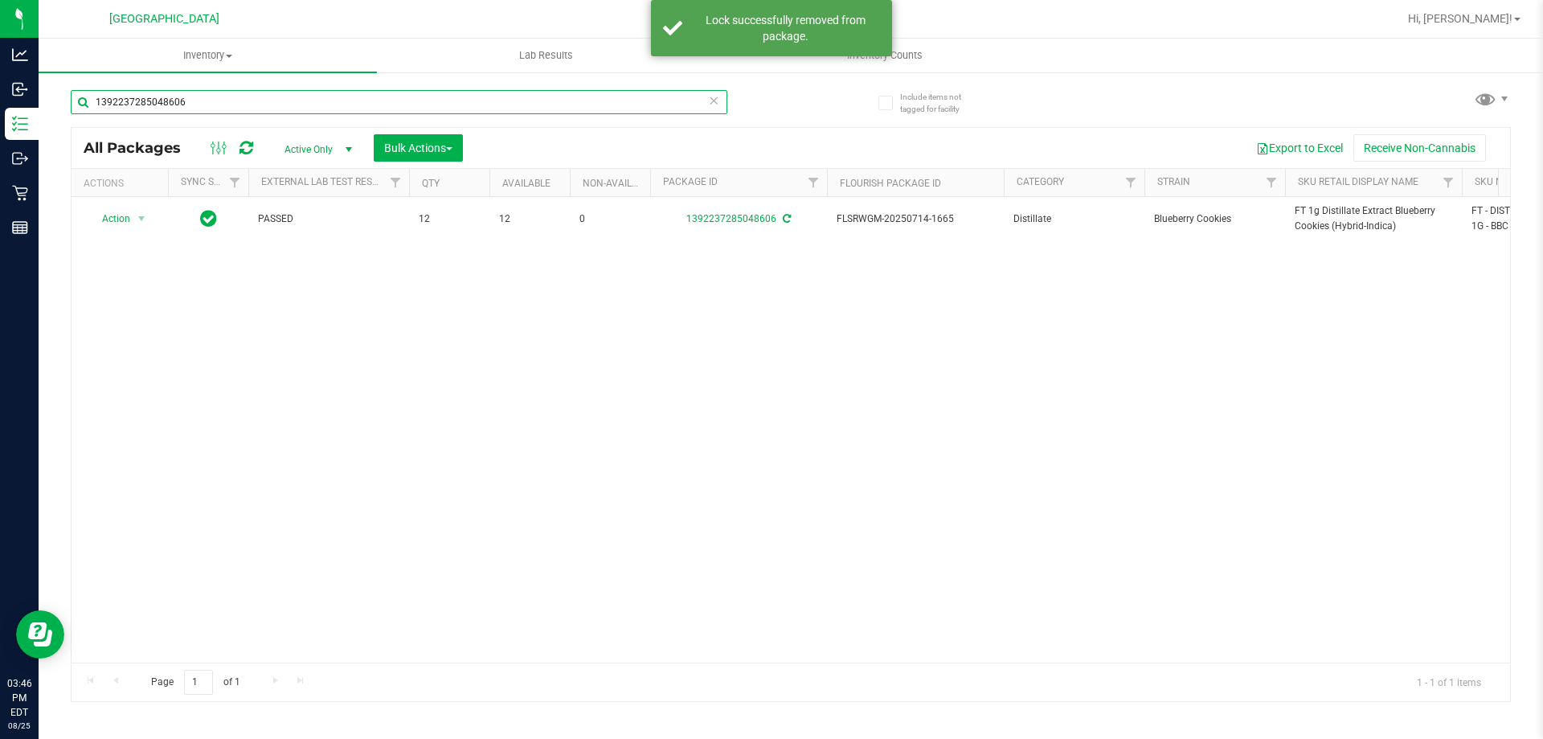
click at [587, 94] on input "1392237285048606" at bounding box center [399, 102] width 657 height 24
paste input "FT 1g Distillate Extract Blueberry Cookies (Hybrid-Indica)"
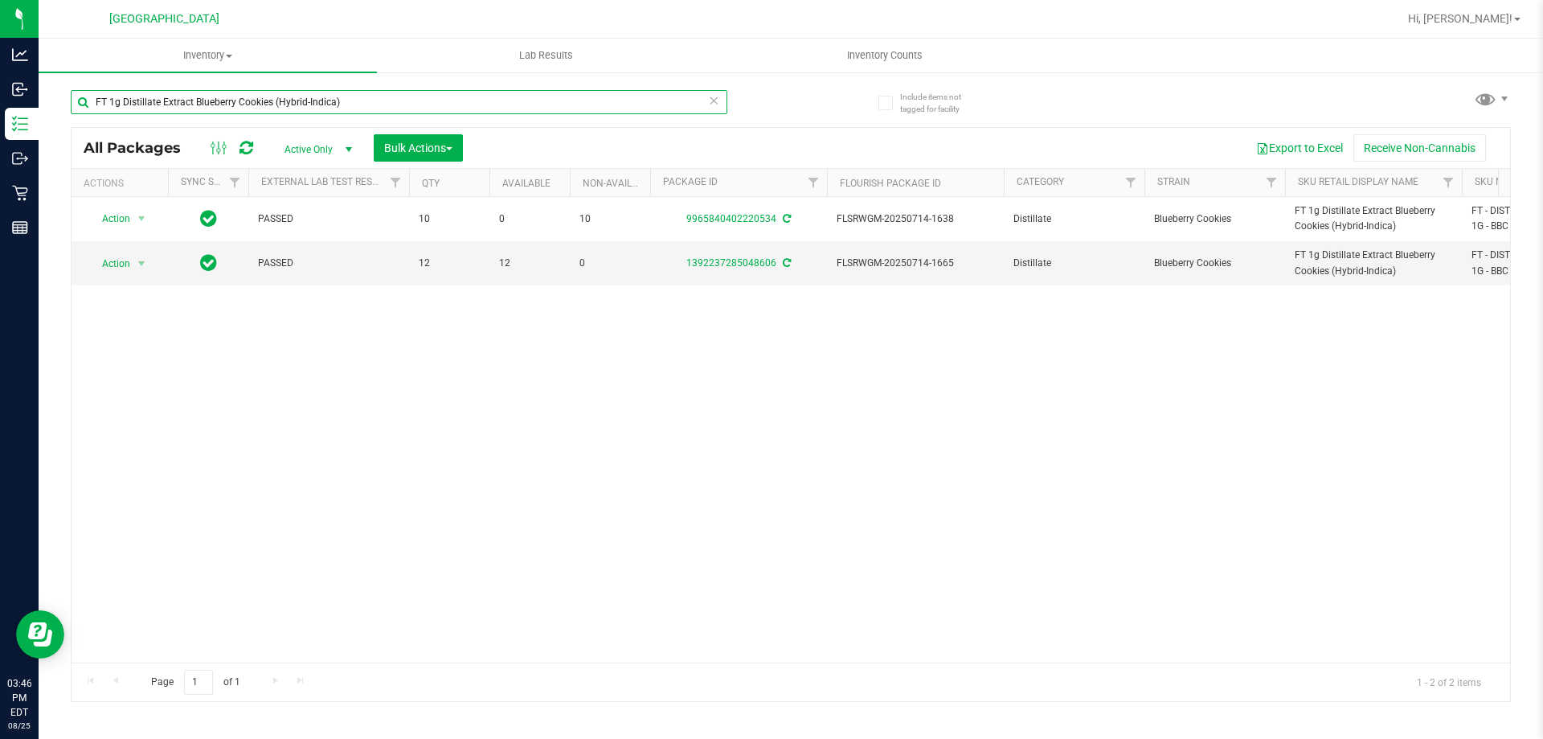
click at [603, 108] on input "FT 1g Distillate Extract Blueberry Cookies (Hybrid-Indica)" at bounding box center [399, 102] width 657 height 24
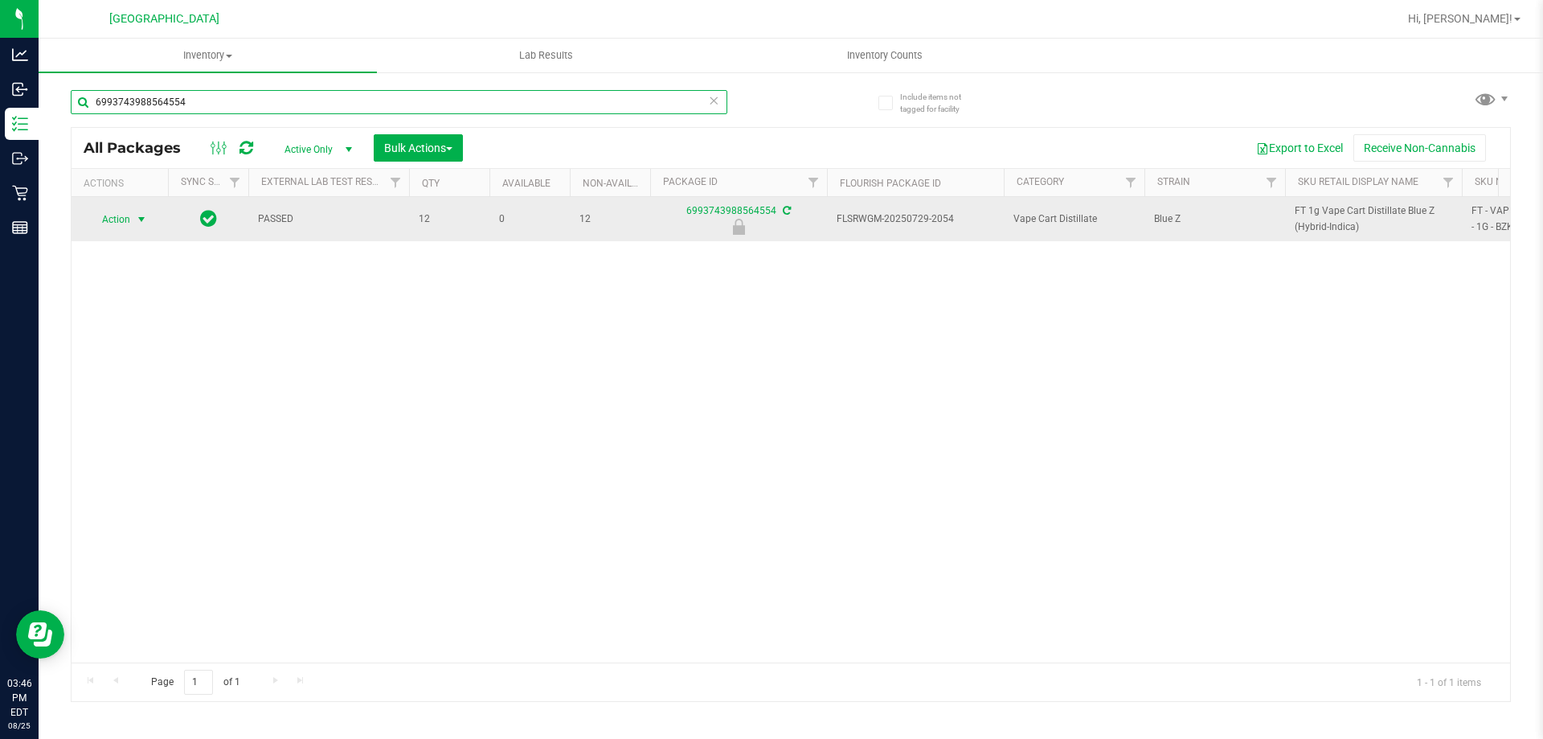
type input "6993743988564554"
click at [143, 217] on span "select" at bounding box center [141, 219] width 13 height 13
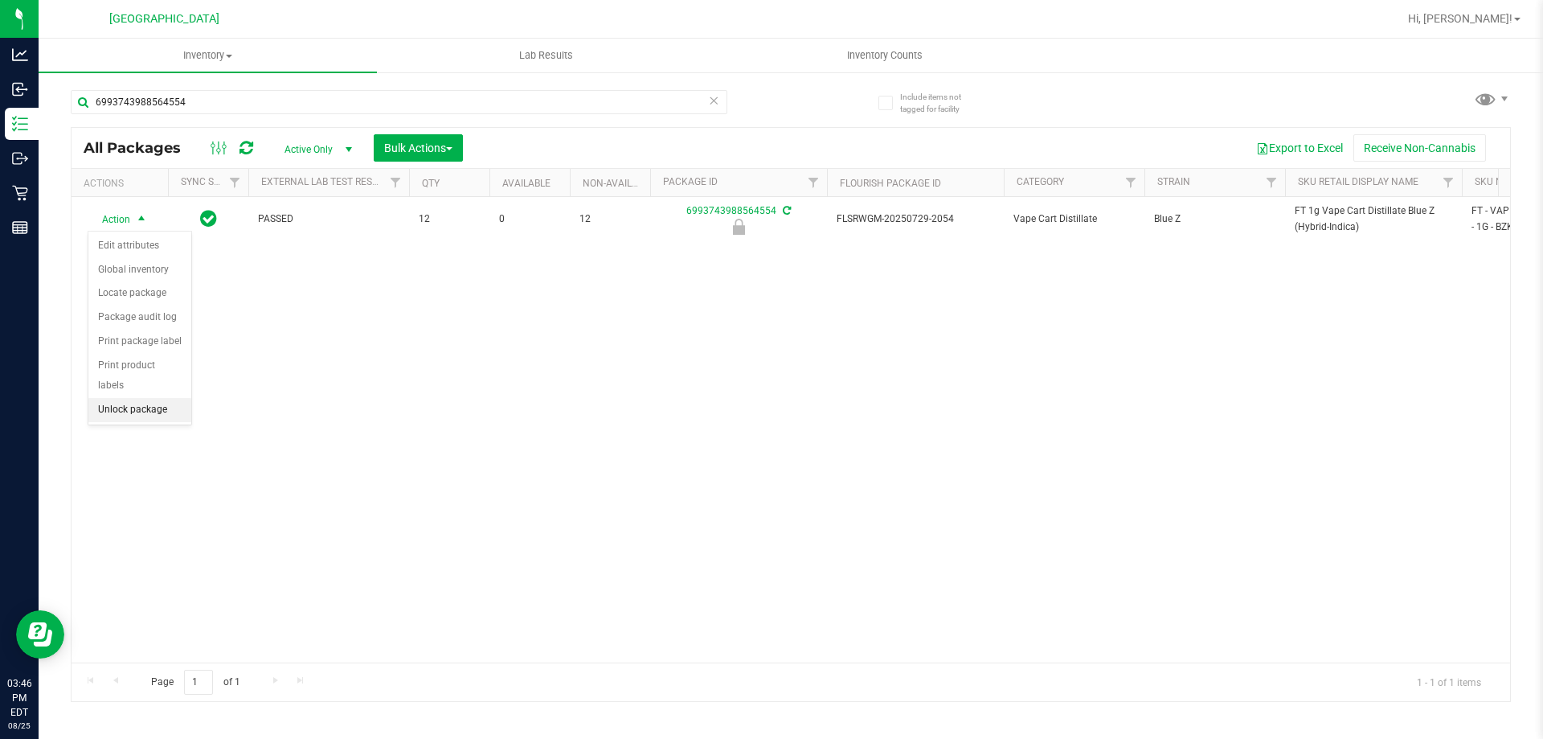
click at [167, 398] on li "Unlock package" at bounding box center [139, 410] width 103 height 24
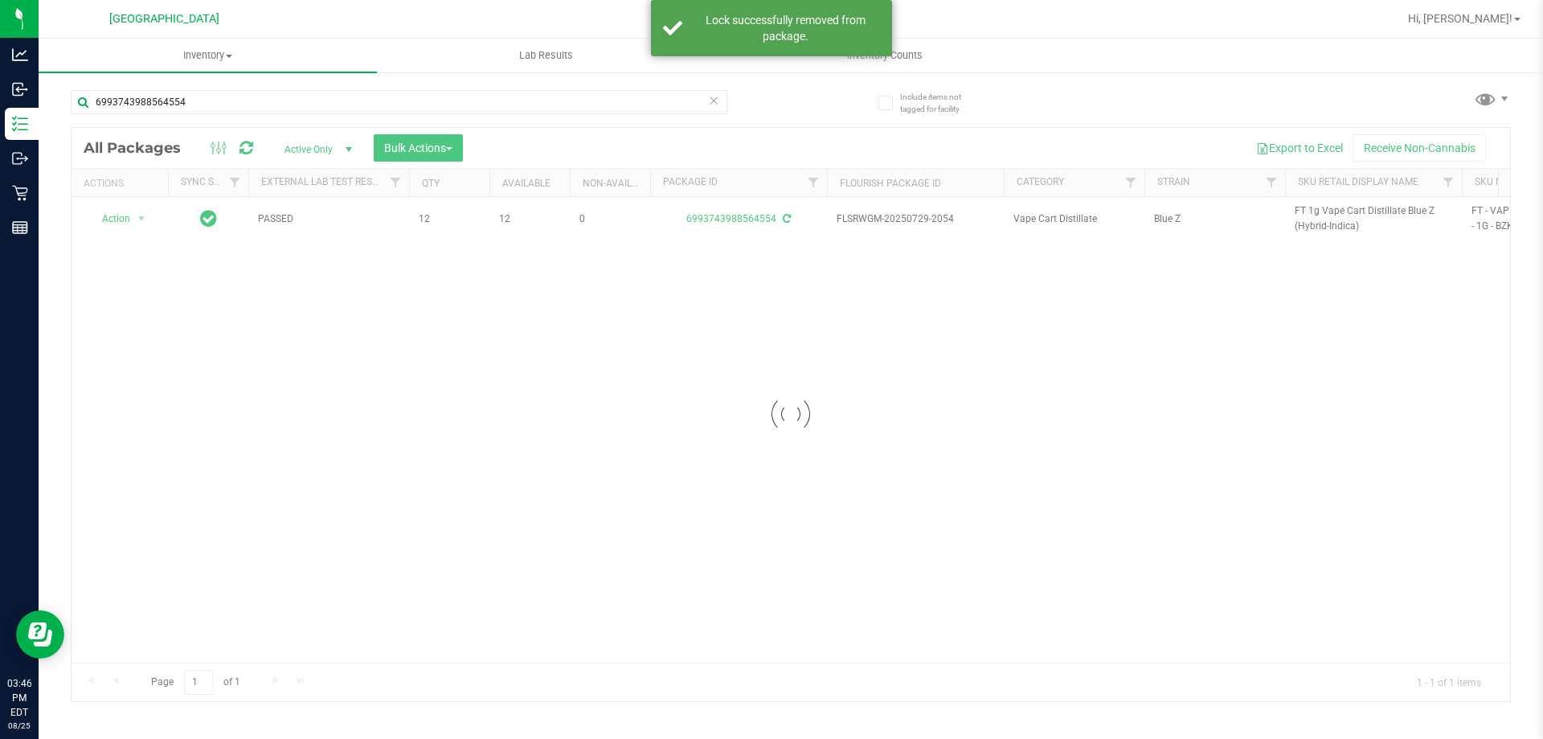
click at [1324, 208] on div at bounding box center [791, 414] width 1439 height 573
click at [1324, 208] on span "FT 1g Vape Cart Distillate Blue Z (Hybrid-Indica)" at bounding box center [1374, 218] width 158 height 31
copy tr "FT 1g Vape Cart Distillate Blue Z (Hybrid-Indica)"
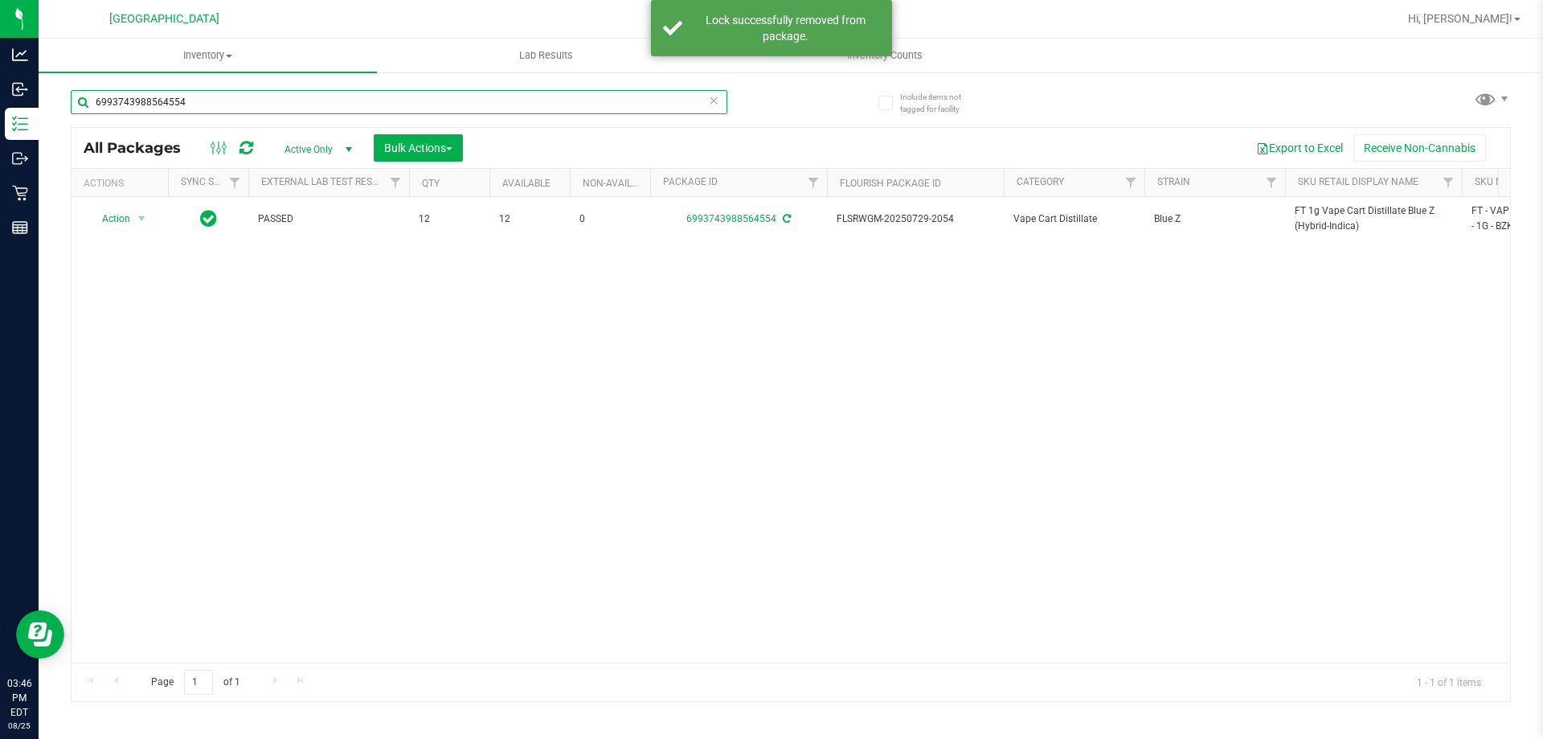
click at [672, 111] on input "6993743988564554" at bounding box center [399, 102] width 657 height 24
paste input "FT 1g Vape Cart Distillate Blue Z (Hybrid-Indica)"
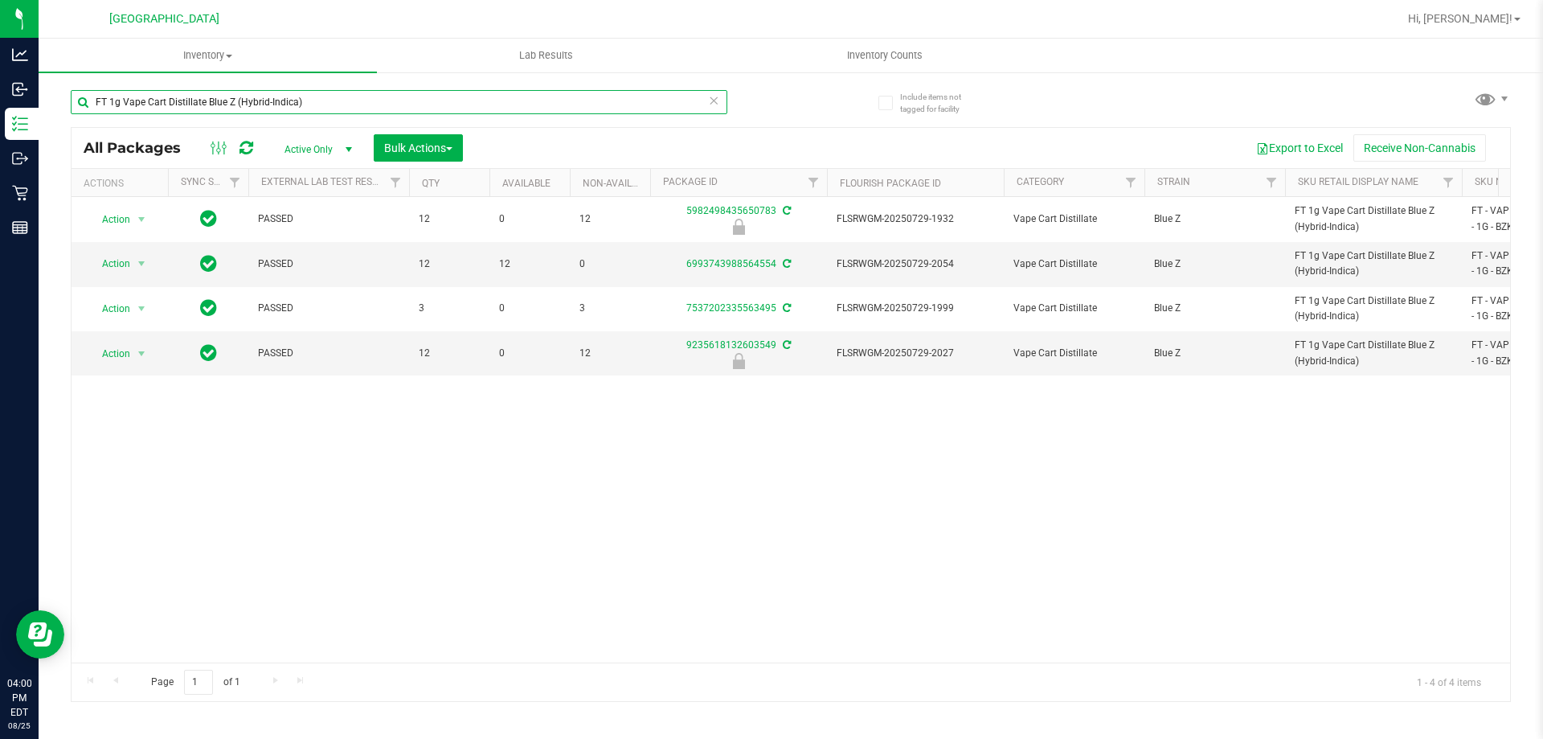
click at [678, 100] on input "FT 1g Vape Cart Distillate Blue Z (Hybrid-Indica)" at bounding box center [399, 102] width 657 height 24
click at [678, 99] on input "FT 1g Vape Cart Distillate Blue Z (Hybrid-Indica)" at bounding box center [399, 102] width 657 height 24
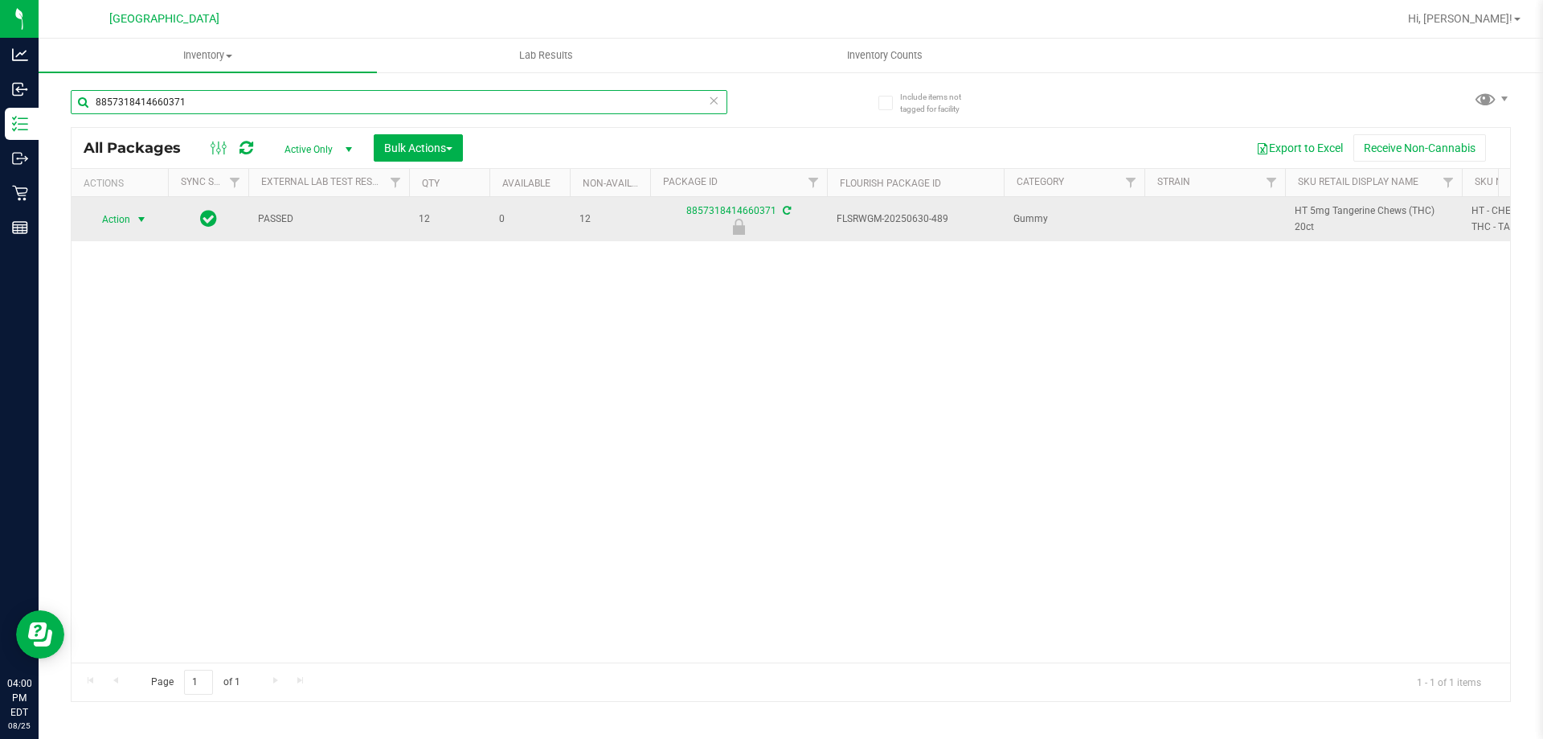
type input "8857318414660371"
click at [132, 222] on span "select" at bounding box center [142, 219] width 20 height 23
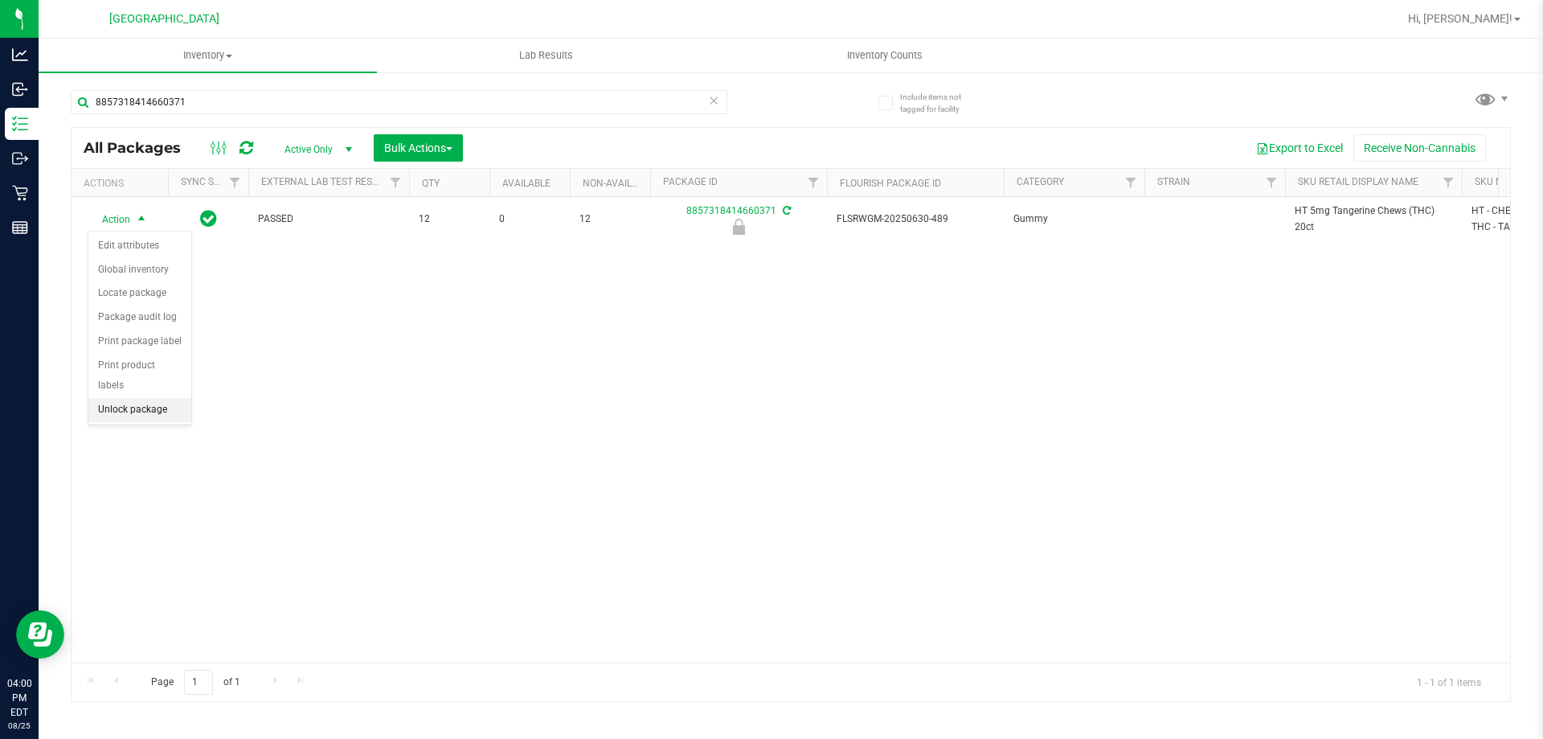
click at [129, 398] on li "Unlock package" at bounding box center [139, 410] width 103 height 24
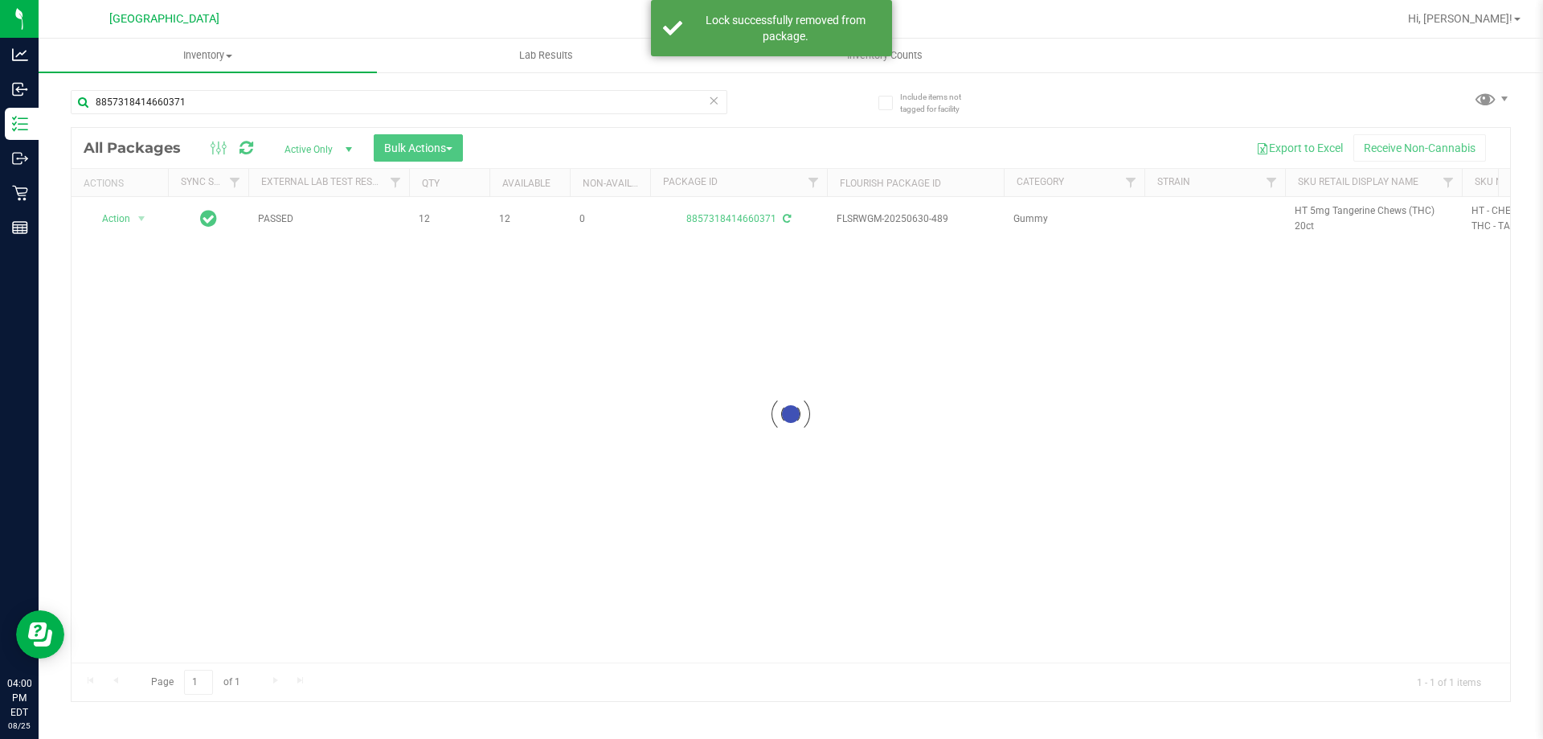
click at [1316, 211] on div at bounding box center [791, 414] width 1439 height 573
click at [1316, 211] on span "HT 5mg Tangerine Chews (THC) 20ct" at bounding box center [1374, 218] width 158 height 31
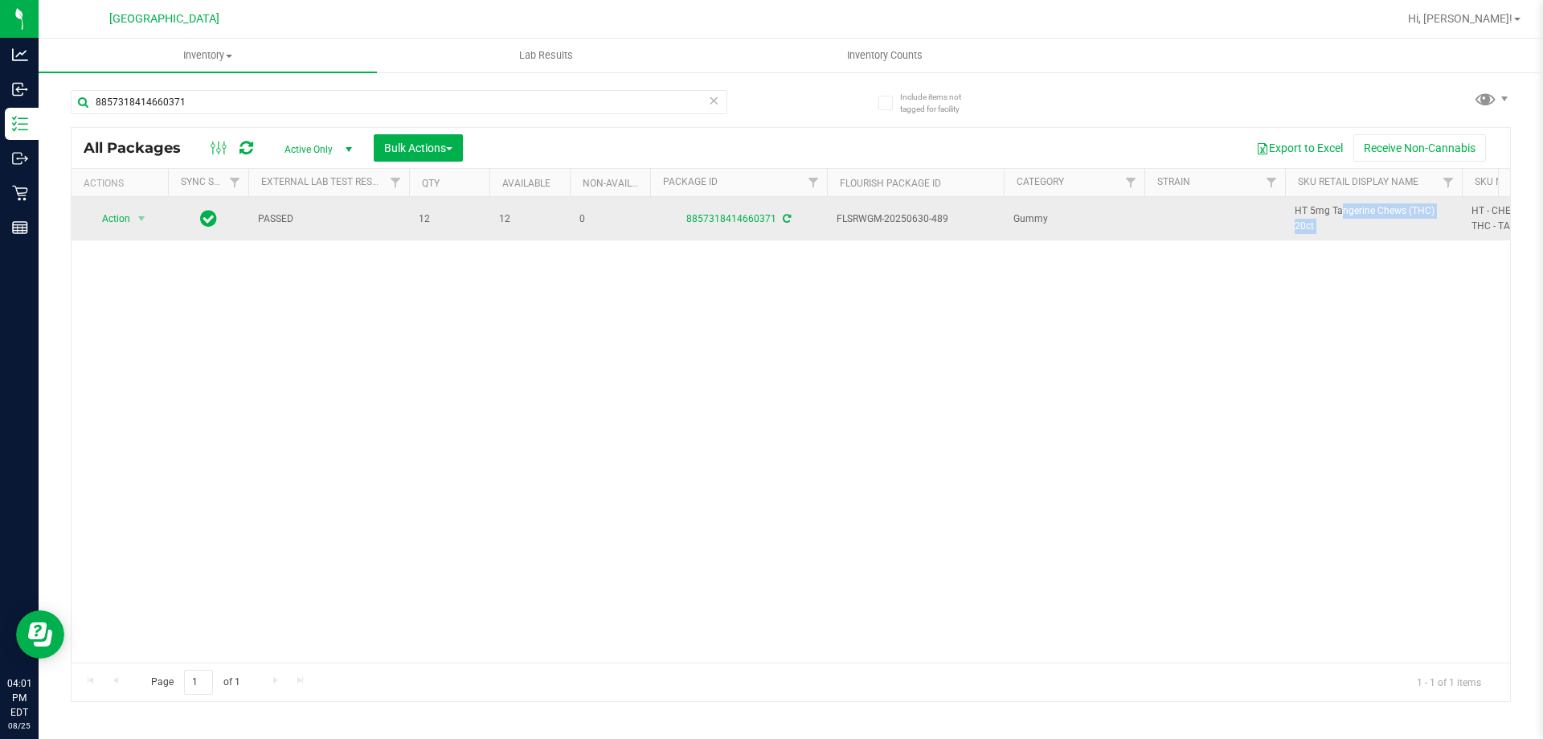
copy tr "HT 5mg Tangerine Chews (THC) 20ct"
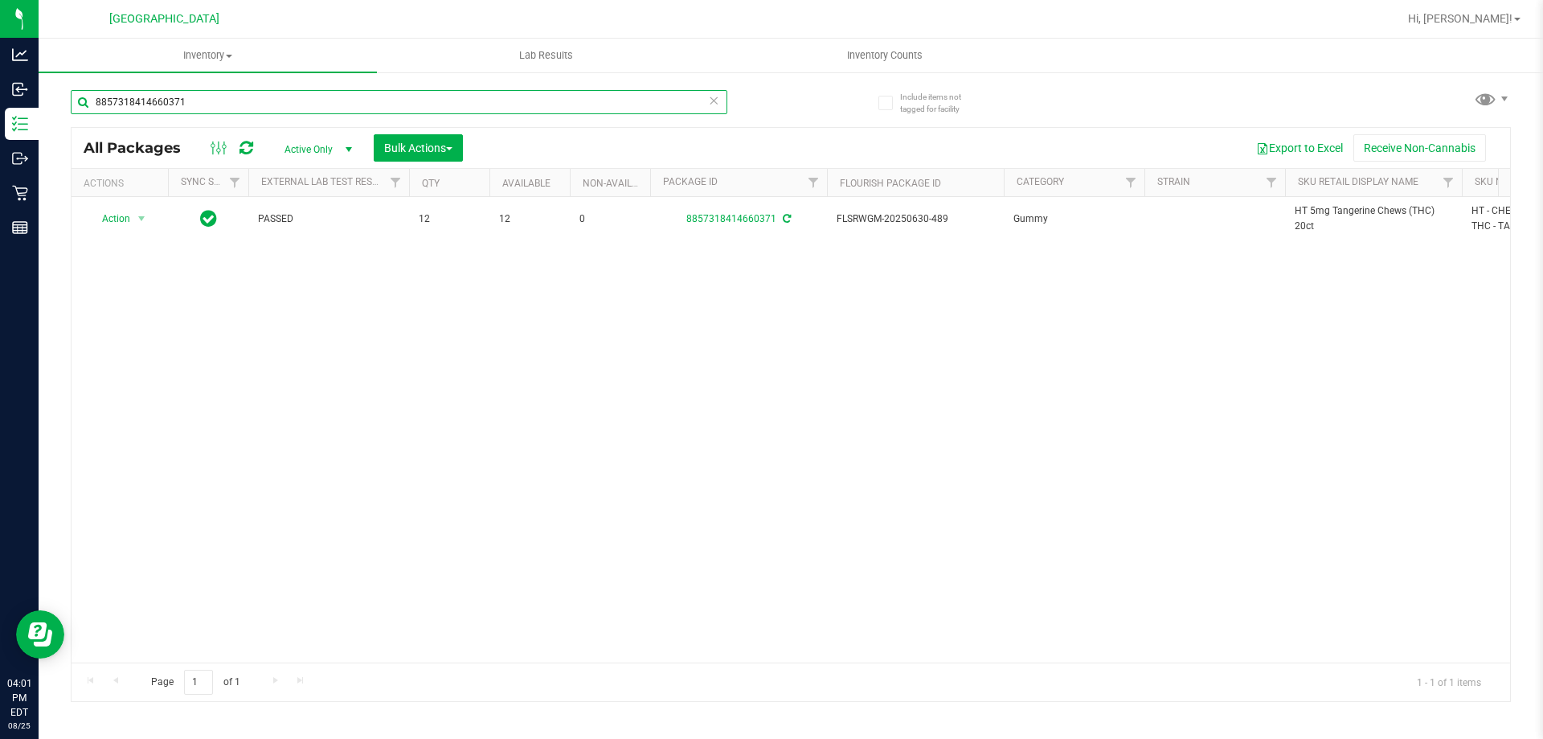
click at [539, 100] on input "8857318414660371" at bounding box center [399, 102] width 657 height 24
paste input "HT 5mg Tangerine Chews (THC) 20ct"
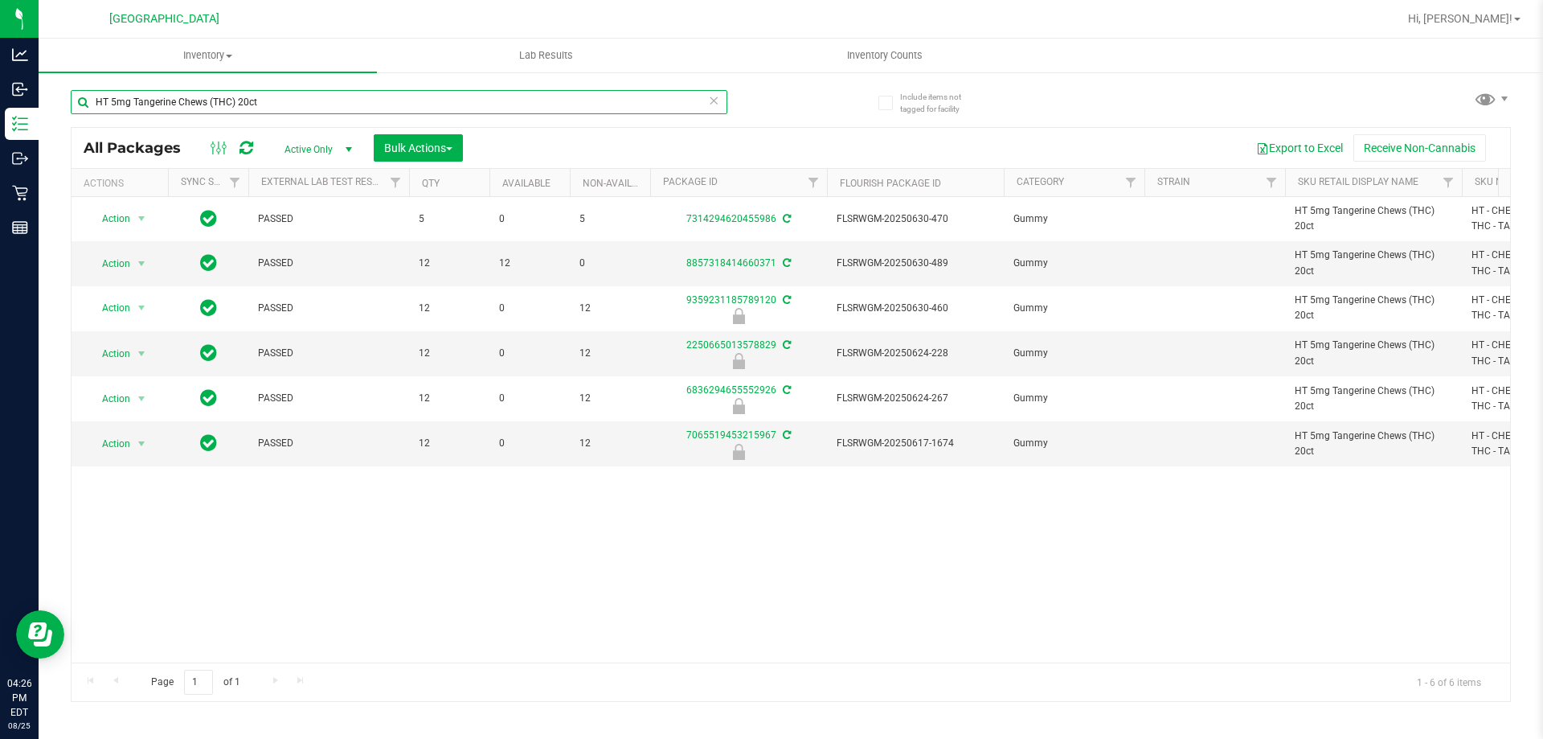
click at [236, 102] on input "HT 5mg Tangerine Chews (THC) 20ct" at bounding box center [399, 102] width 657 height 24
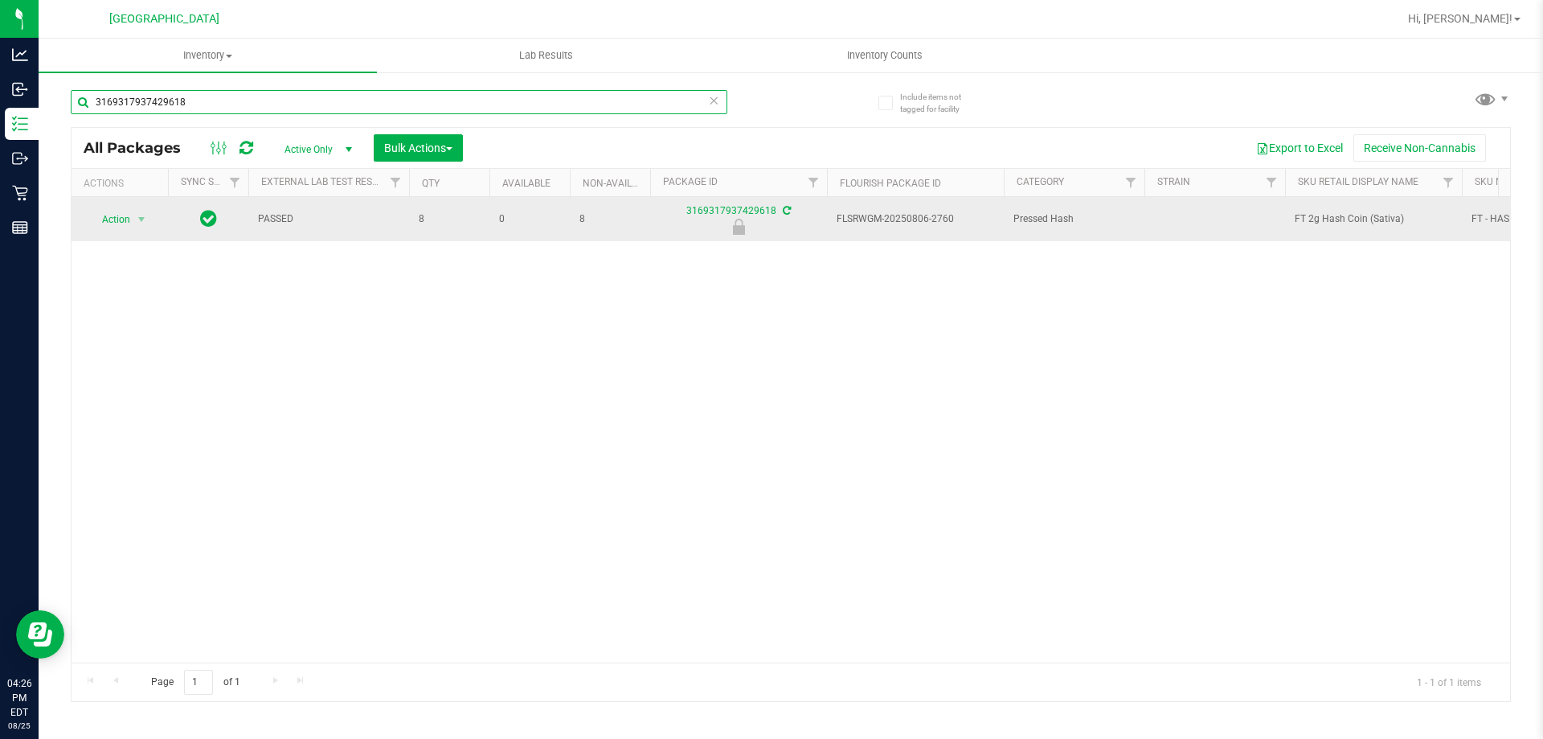
type input "3169317937429618"
click at [130, 221] on span "Action" at bounding box center [109, 219] width 43 height 23
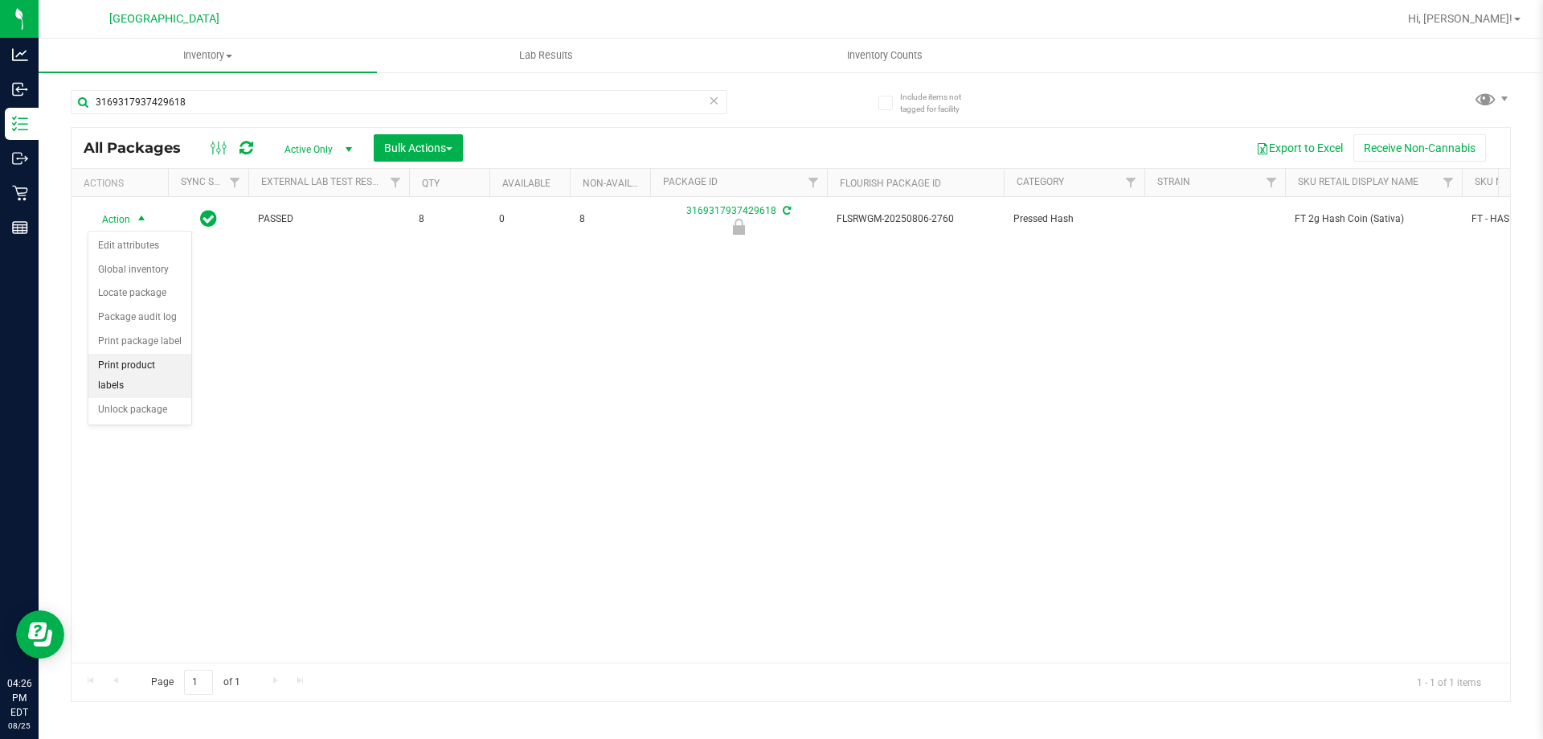
click at [105, 376] on li "Print product labels" at bounding box center [139, 376] width 103 height 44
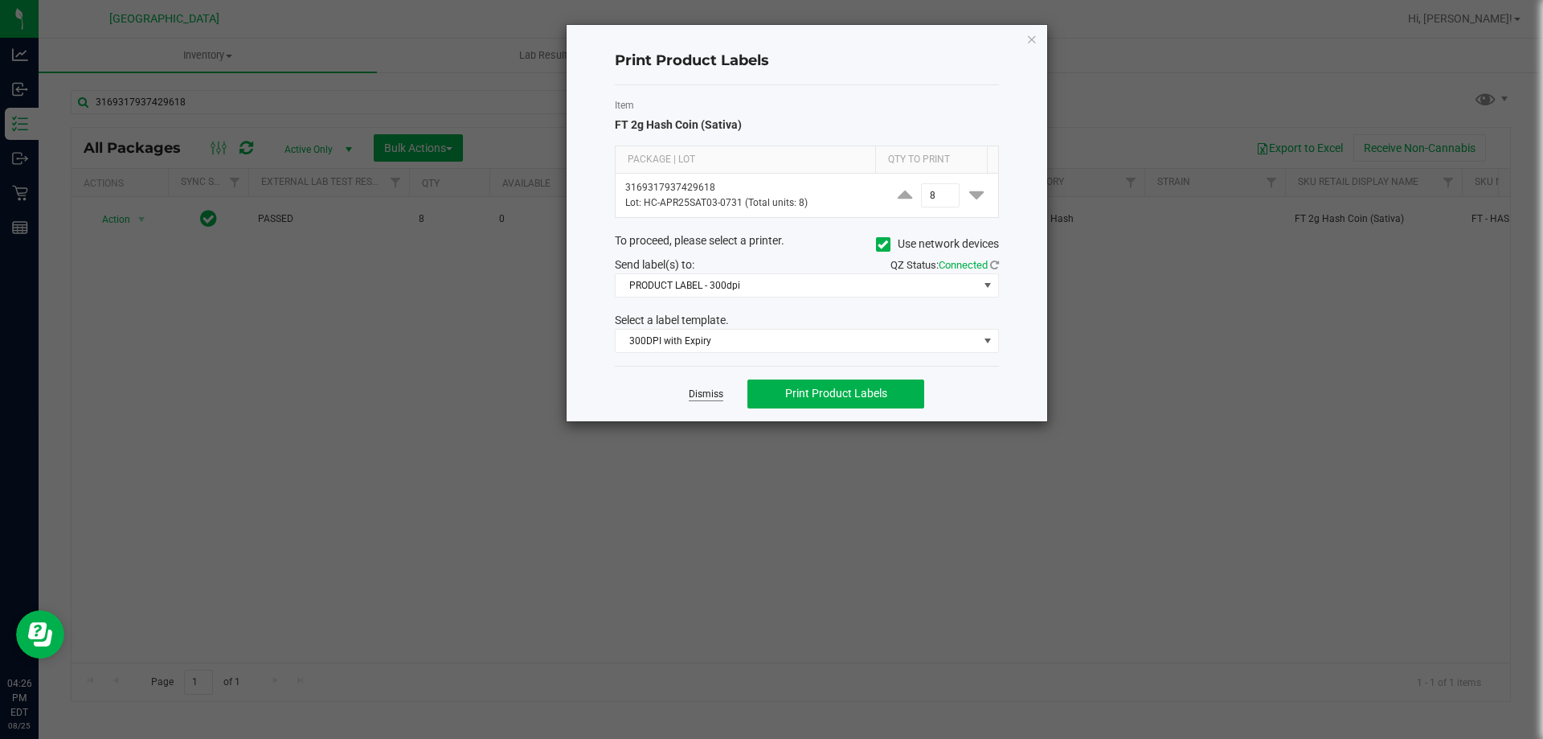
click at [716, 398] on link "Dismiss" at bounding box center [706, 394] width 35 height 14
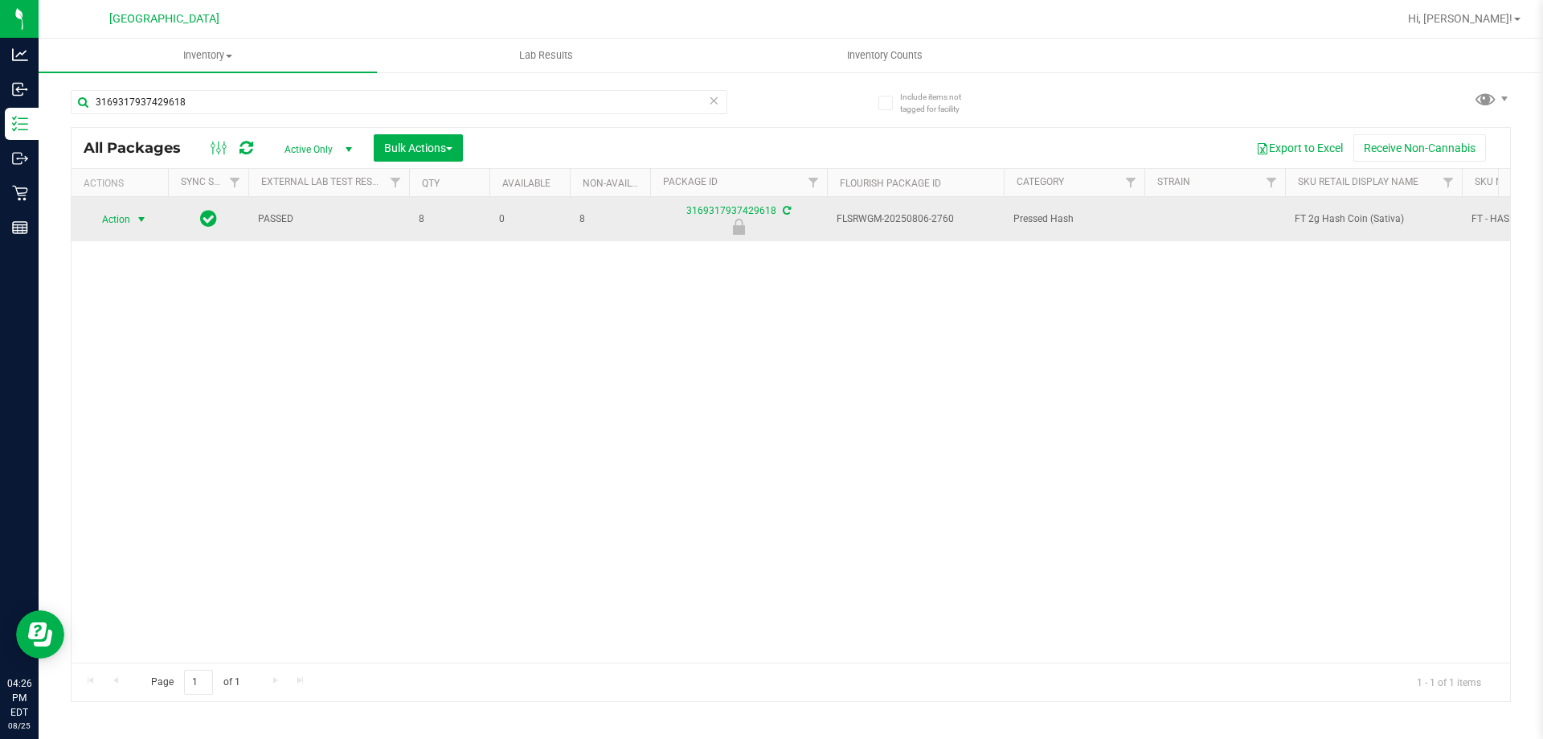
click at [96, 224] on span "Action" at bounding box center [109, 219] width 43 height 23
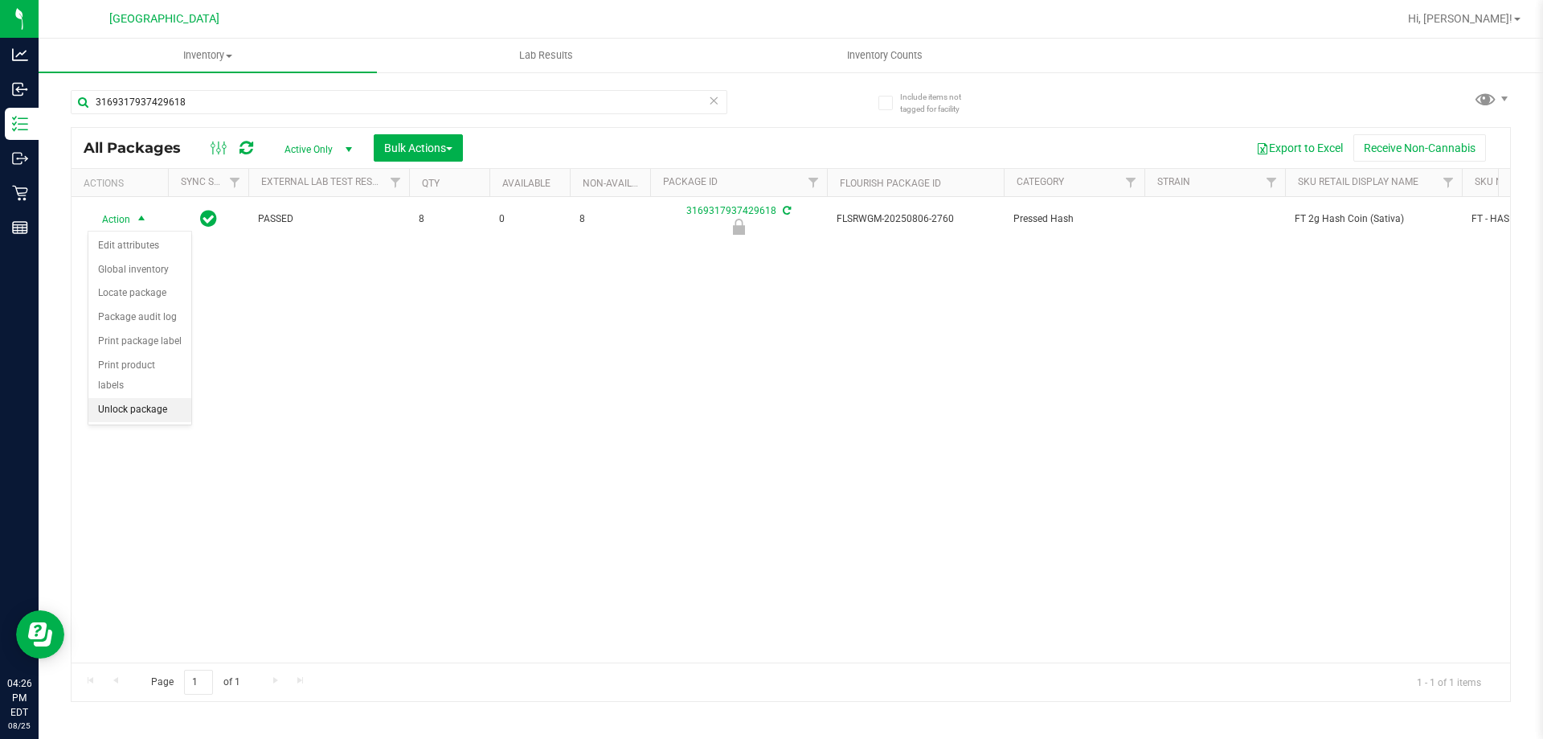
click at [123, 398] on li "Unlock package" at bounding box center [139, 410] width 103 height 24
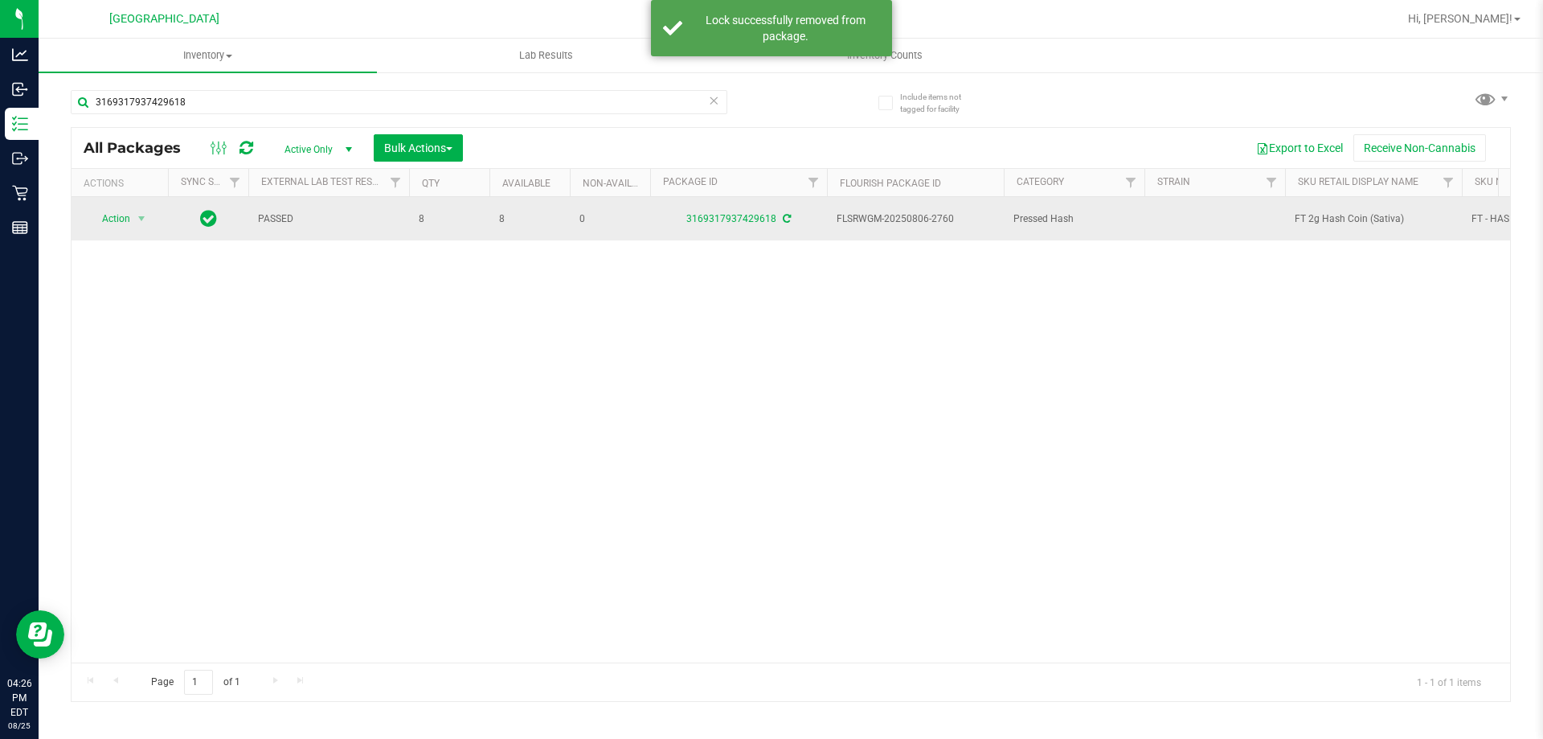
click at [1324, 219] on span "FT 2g Hash Coin (Sativa)" at bounding box center [1374, 218] width 158 height 15
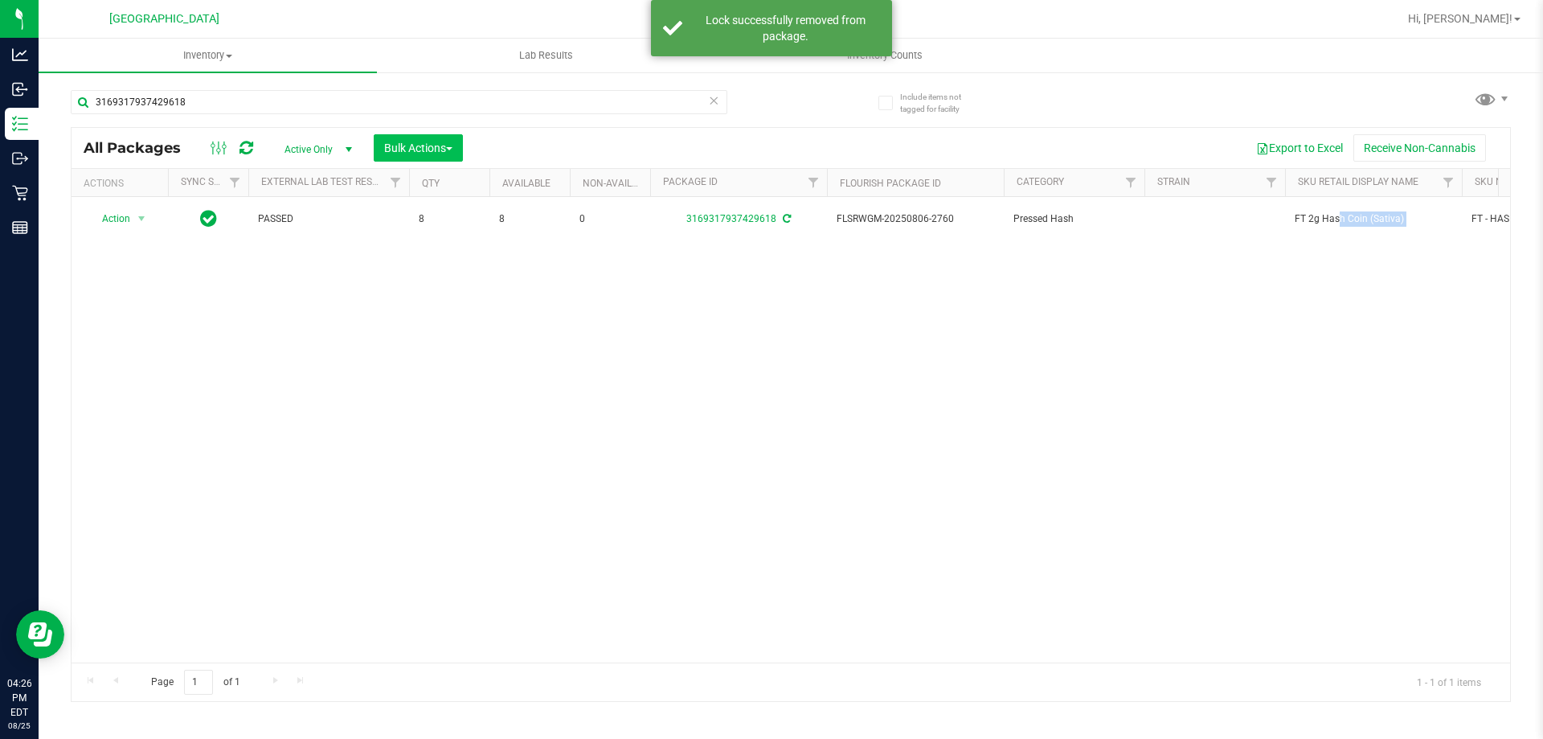
copy tr "FT 2g Hash Coin (Sativa)"
click at [431, 96] on input "3169317937429618" at bounding box center [399, 102] width 657 height 24
paste input "FT 2g Hash Coin (Sativa)"
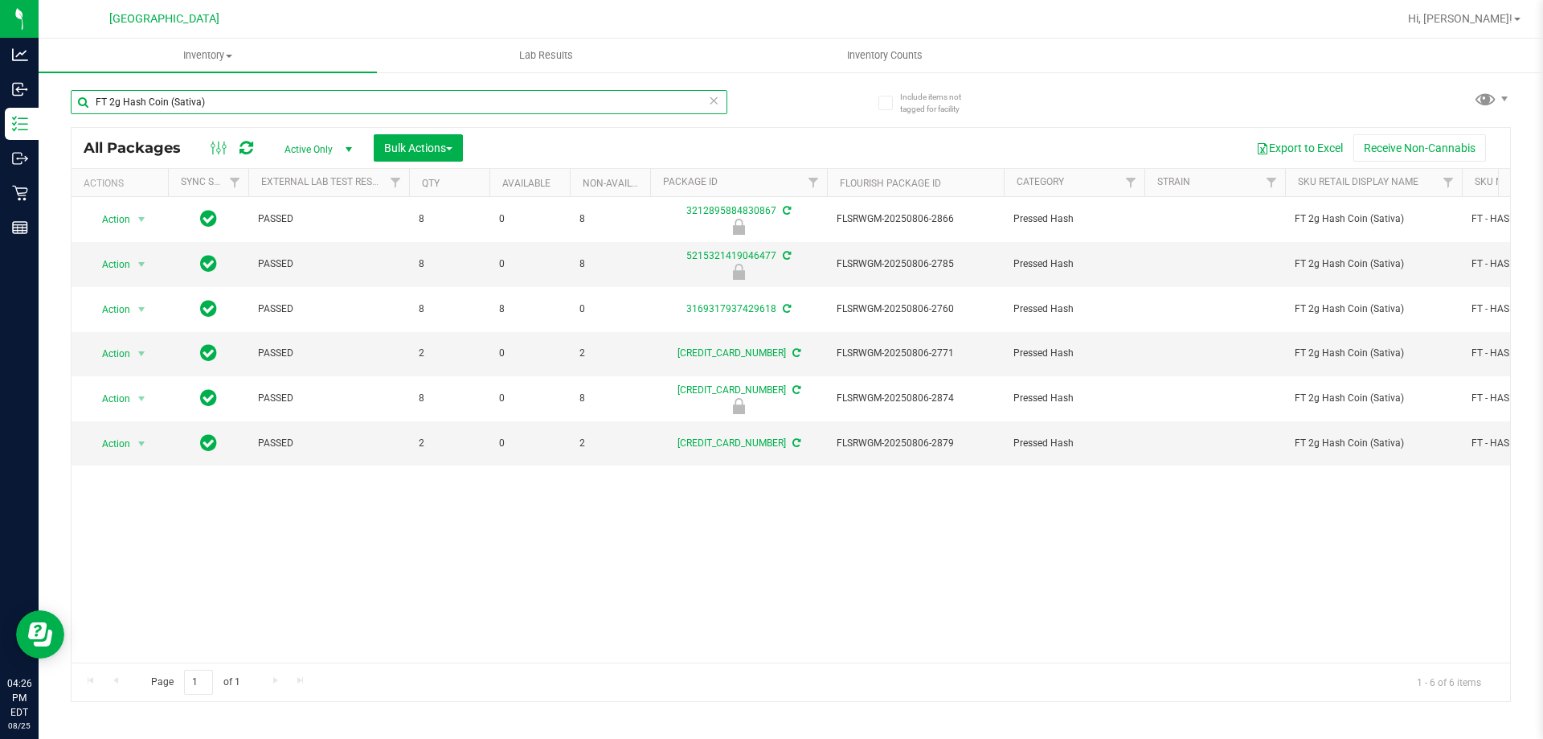
click at [477, 96] on input "FT 2g Hash Coin (Sativa)" at bounding box center [399, 102] width 657 height 24
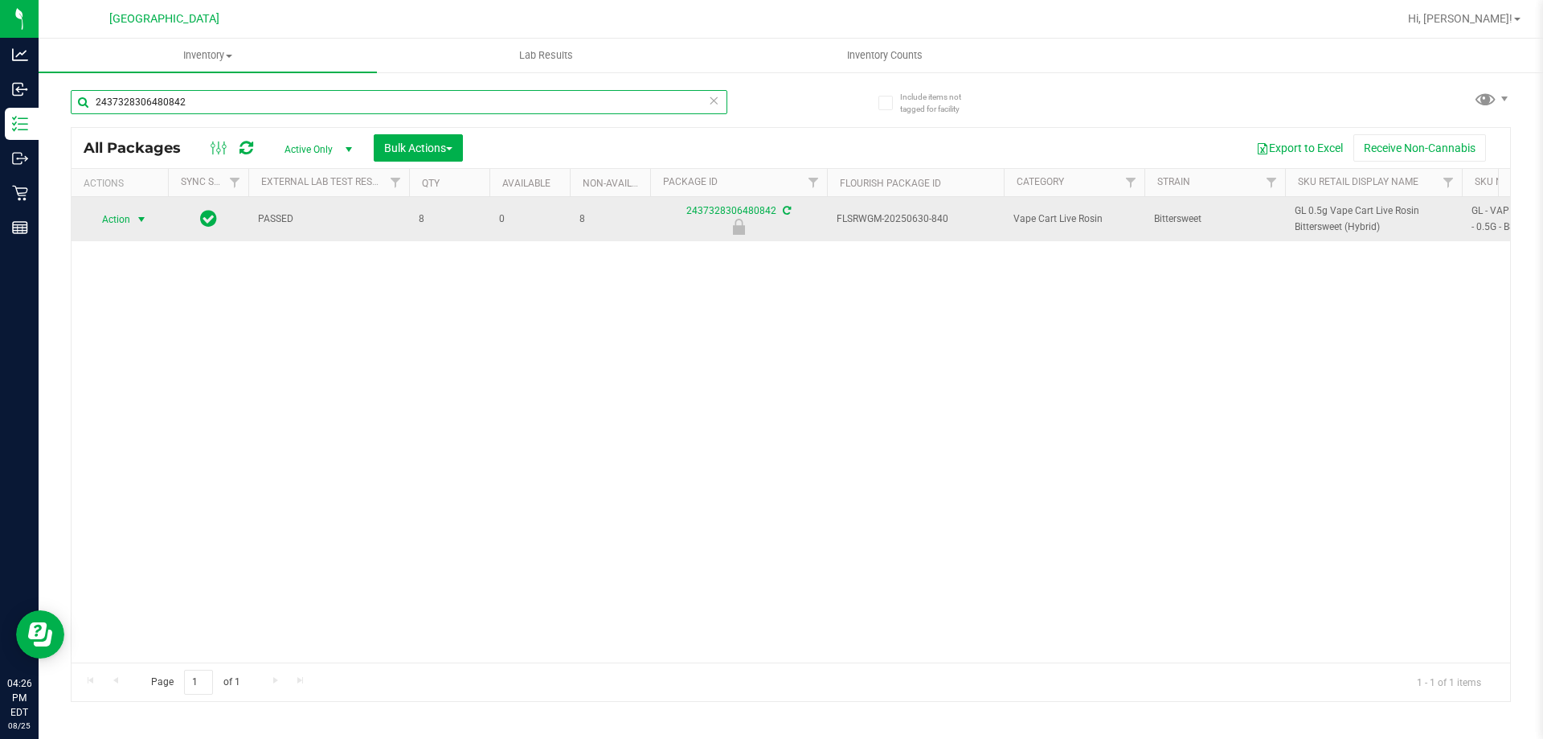
type input "2437328306480842"
click at [130, 220] on span "Action" at bounding box center [109, 219] width 43 height 23
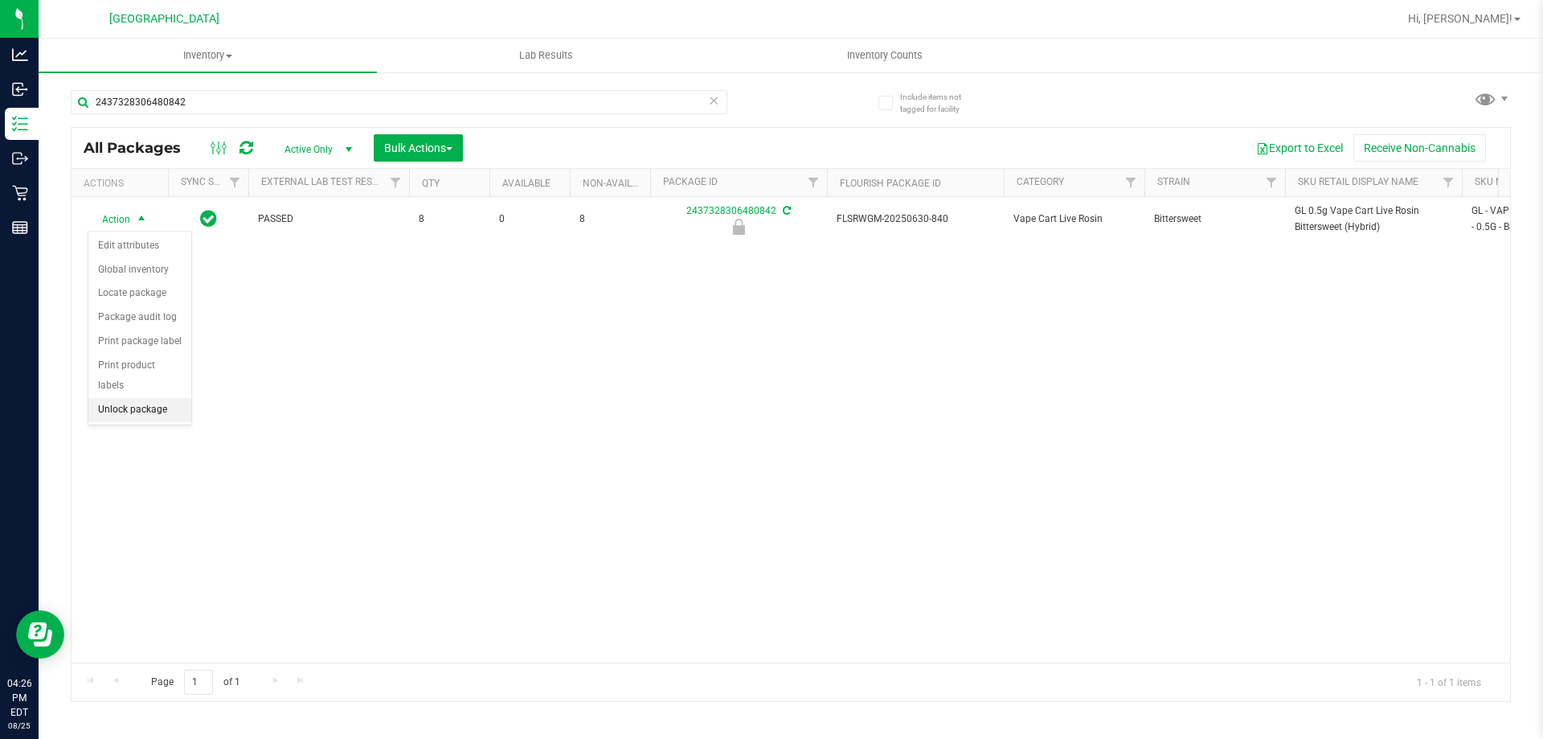
click at [129, 398] on li "Unlock package" at bounding box center [139, 410] width 103 height 24
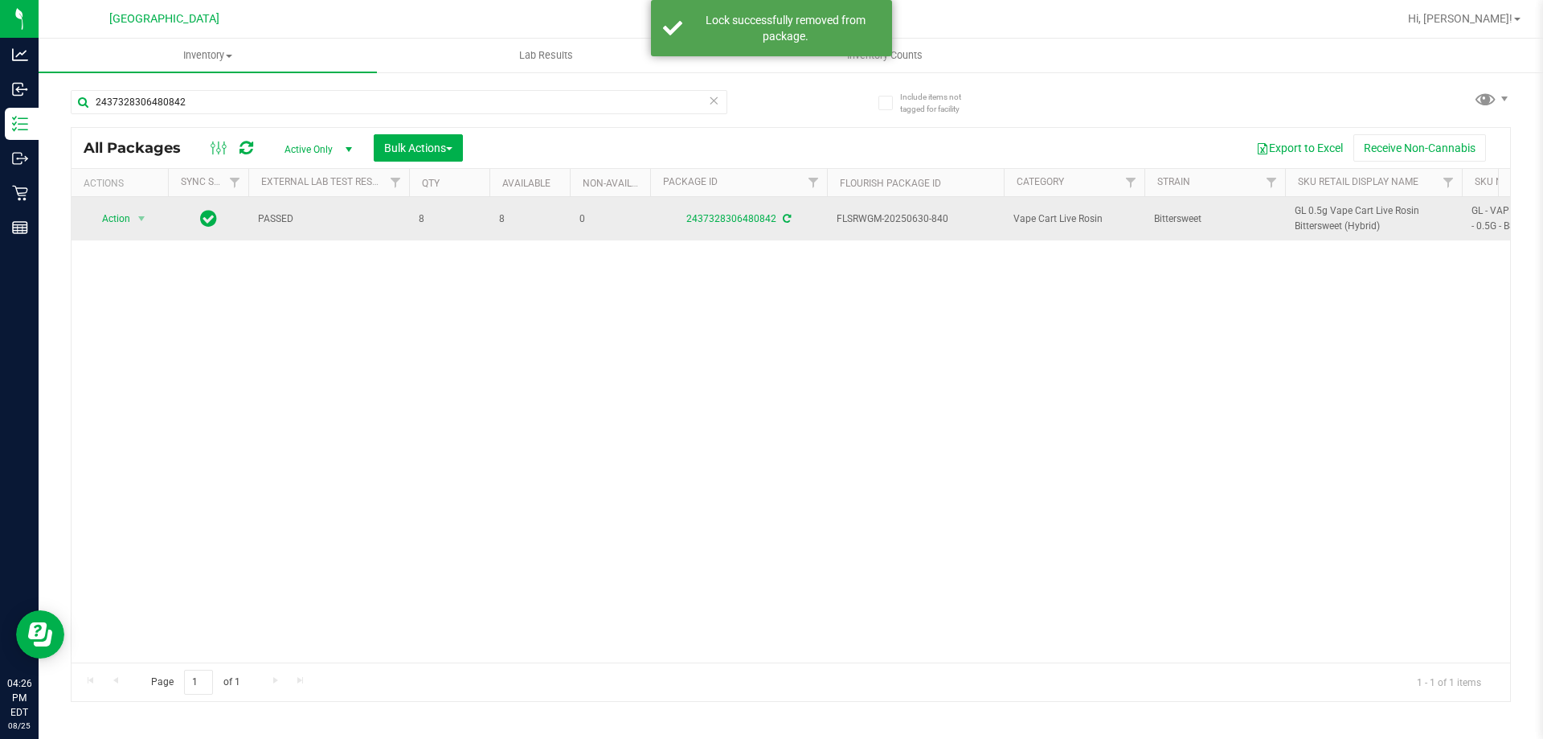
click at [1350, 220] on span "GL 0.5g Vape Cart Live Rosin Bittersweet (Hybrid)" at bounding box center [1374, 218] width 158 height 31
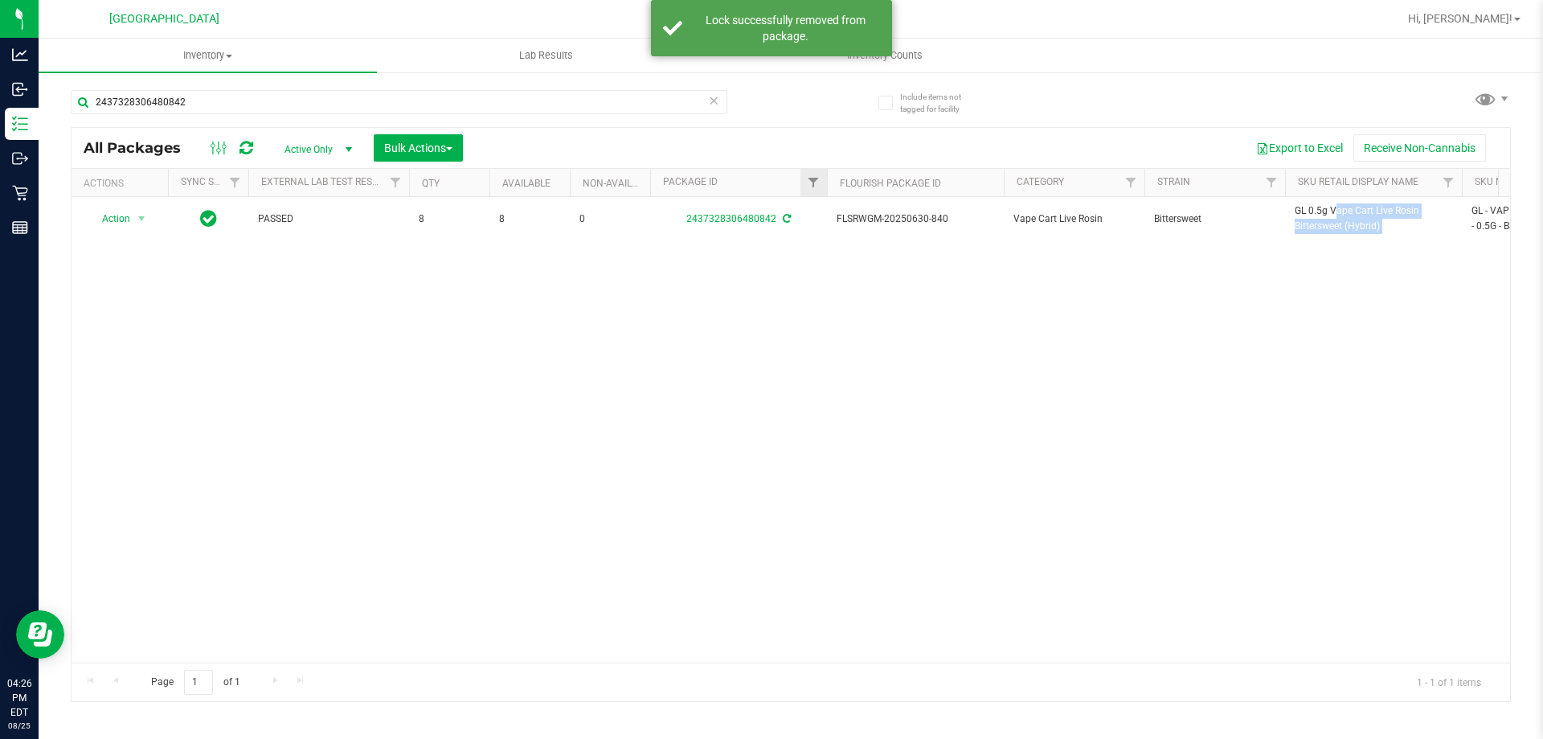
copy tr "GL 0.5g Vape Cart Live Rosin Bittersweet (Hybrid)"
click at [519, 107] on input "2437328306480842" at bounding box center [399, 102] width 657 height 24
paste input "GL 0.5g Vape Cart Live Rosin Bittersweet (Hybrid)"
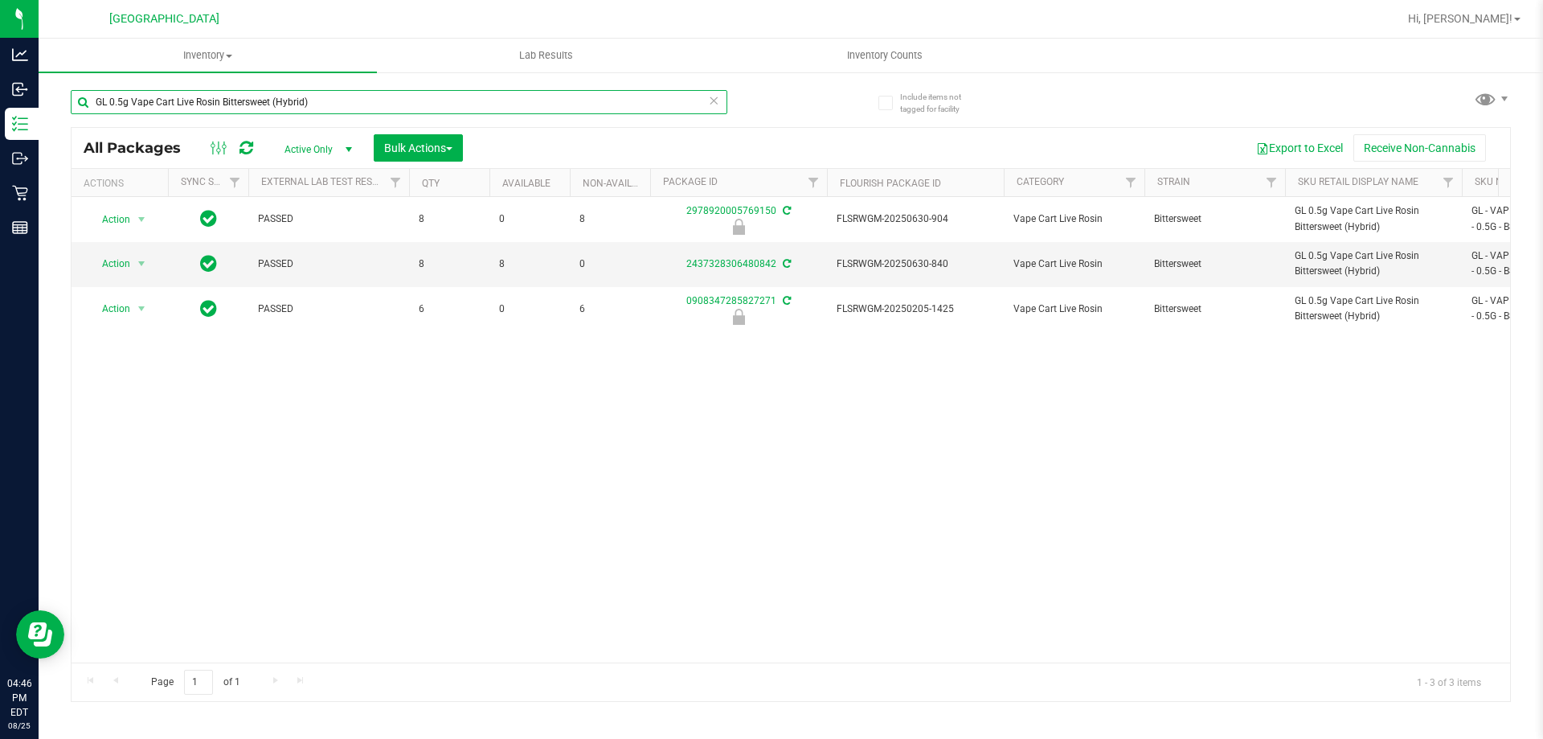
click at [272, 110] on input "GL 0.5g Vape Cart Live Rosin Bittersweet (Hybrid)" at bounding box center [399, 102] width 657 height 24
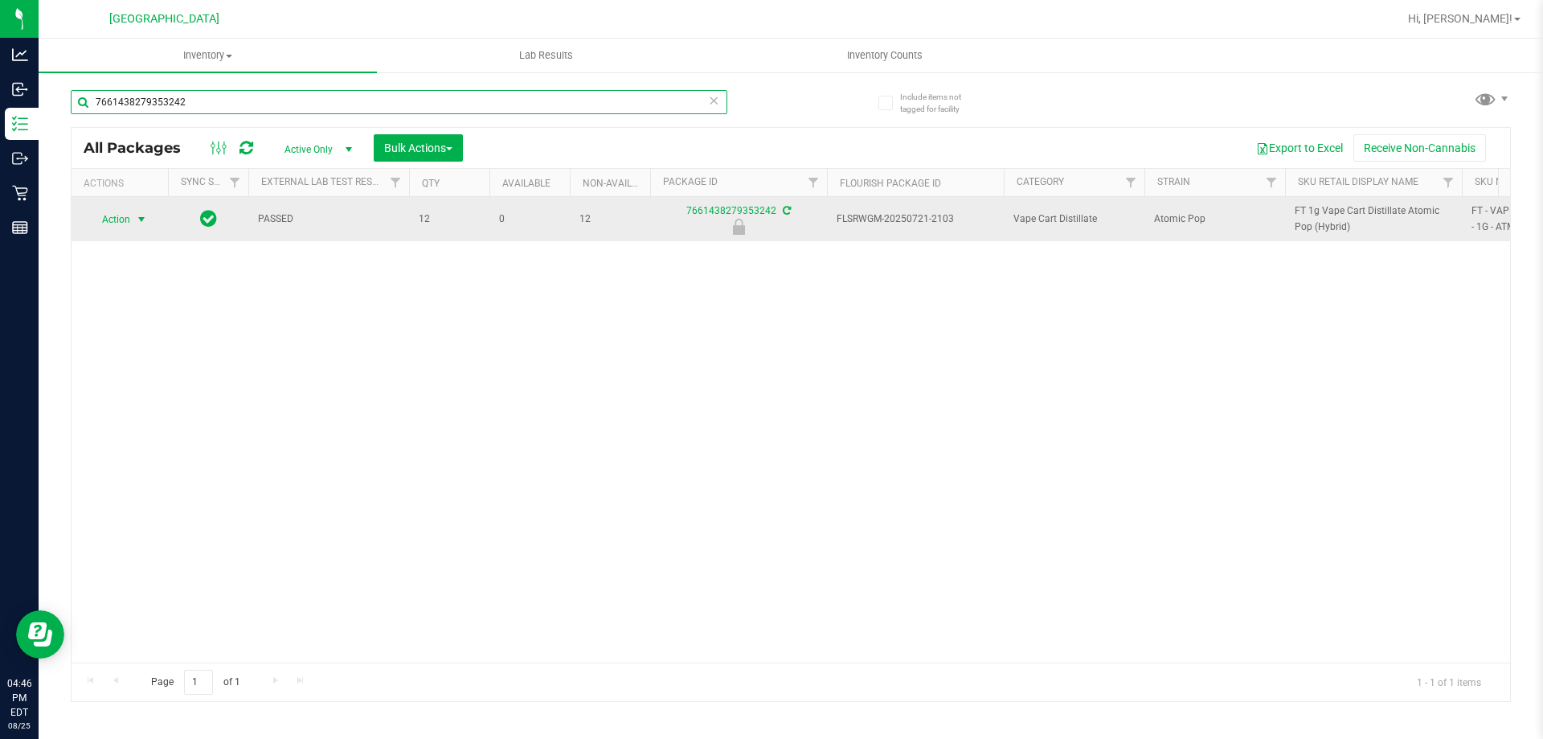
type input "7661438279353242"
click at [115, 215] on span "Action" at bounding box center [109, 219] width 43 height 23
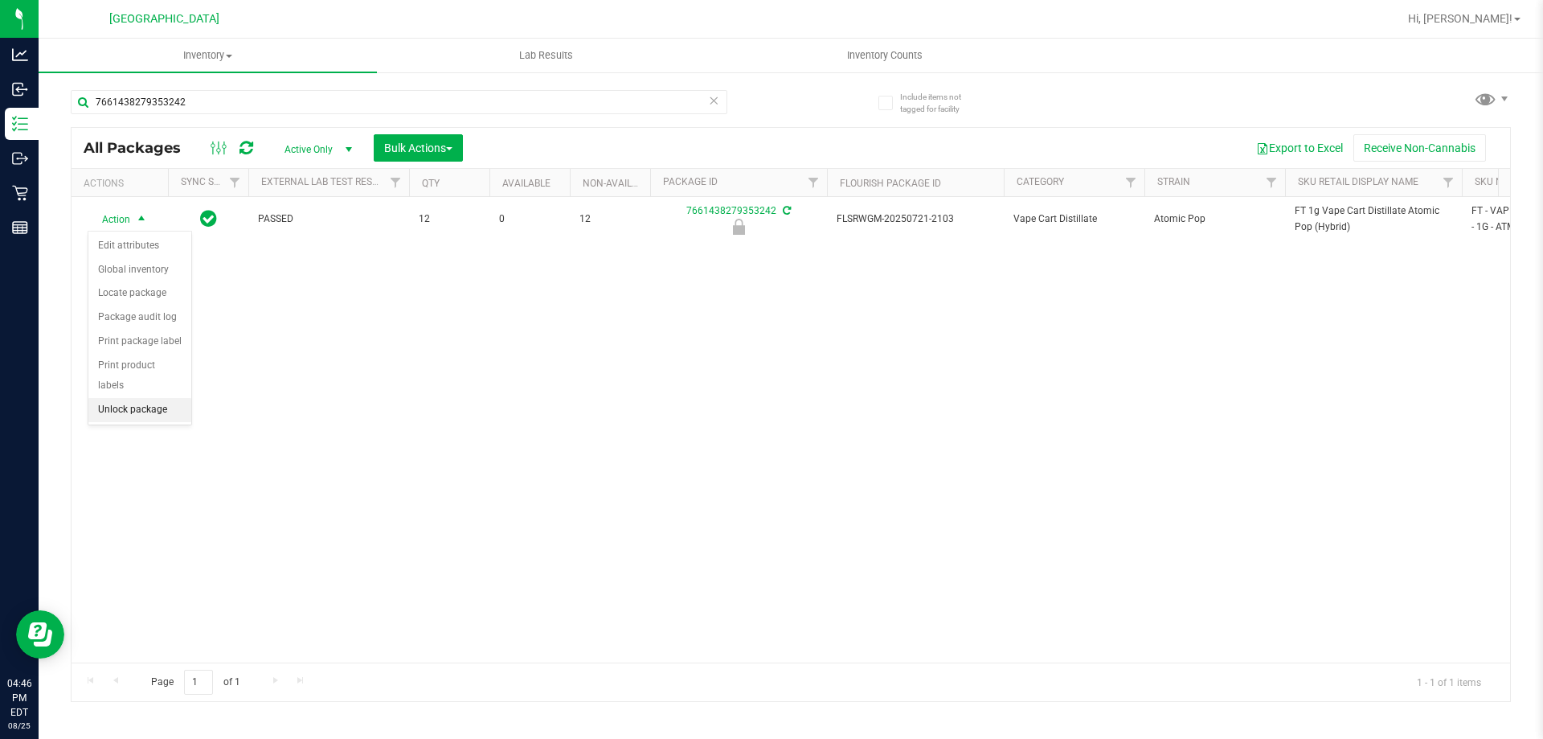
click at [134, 398] on li "Unlock package" at bounding box center [139, 410] width 103 height 24
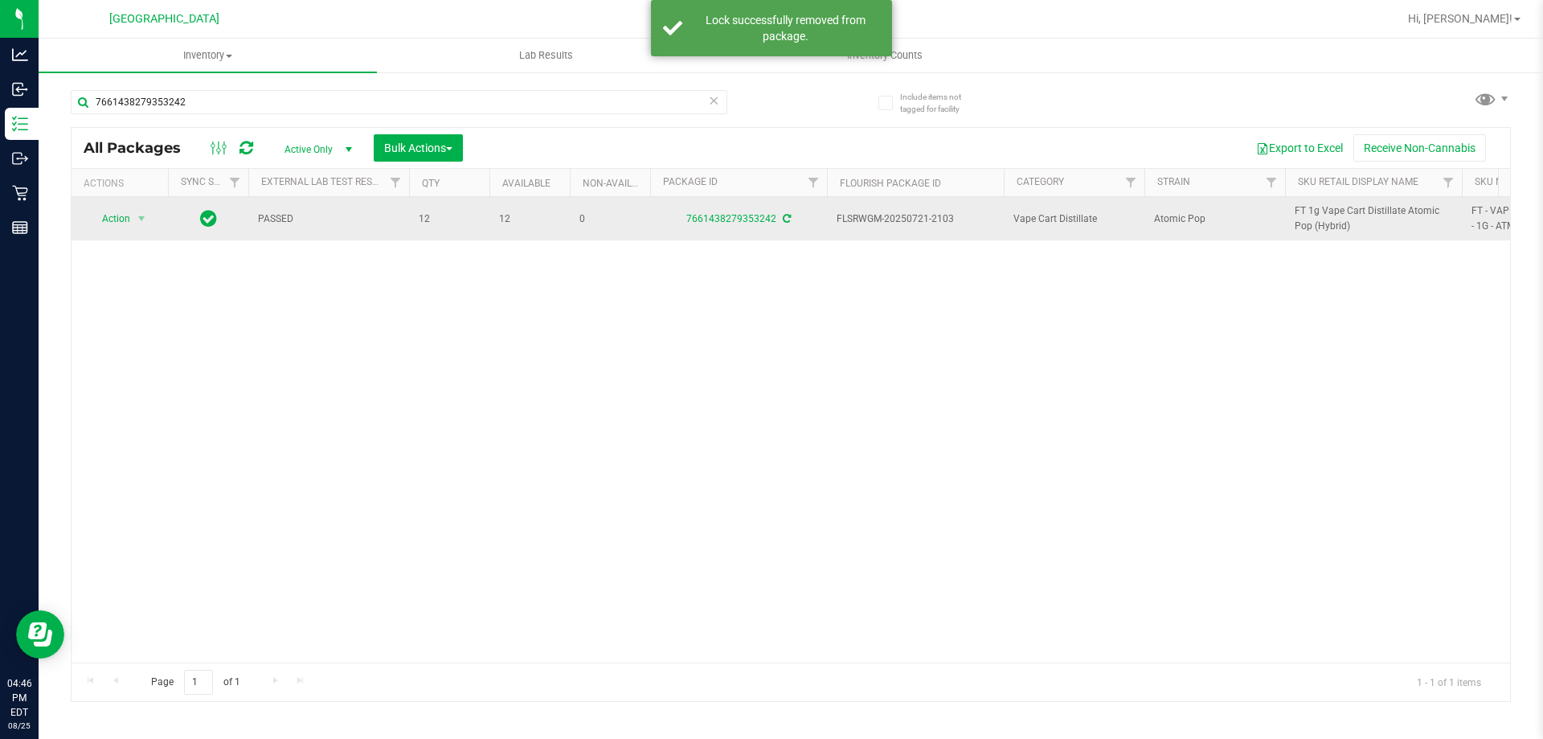
click at [1360, 219] on span "FT 1g Vape Cart Distillate Atomic Pop (Hybrid)" at bounding box center [1374, 218] width 158 height 31
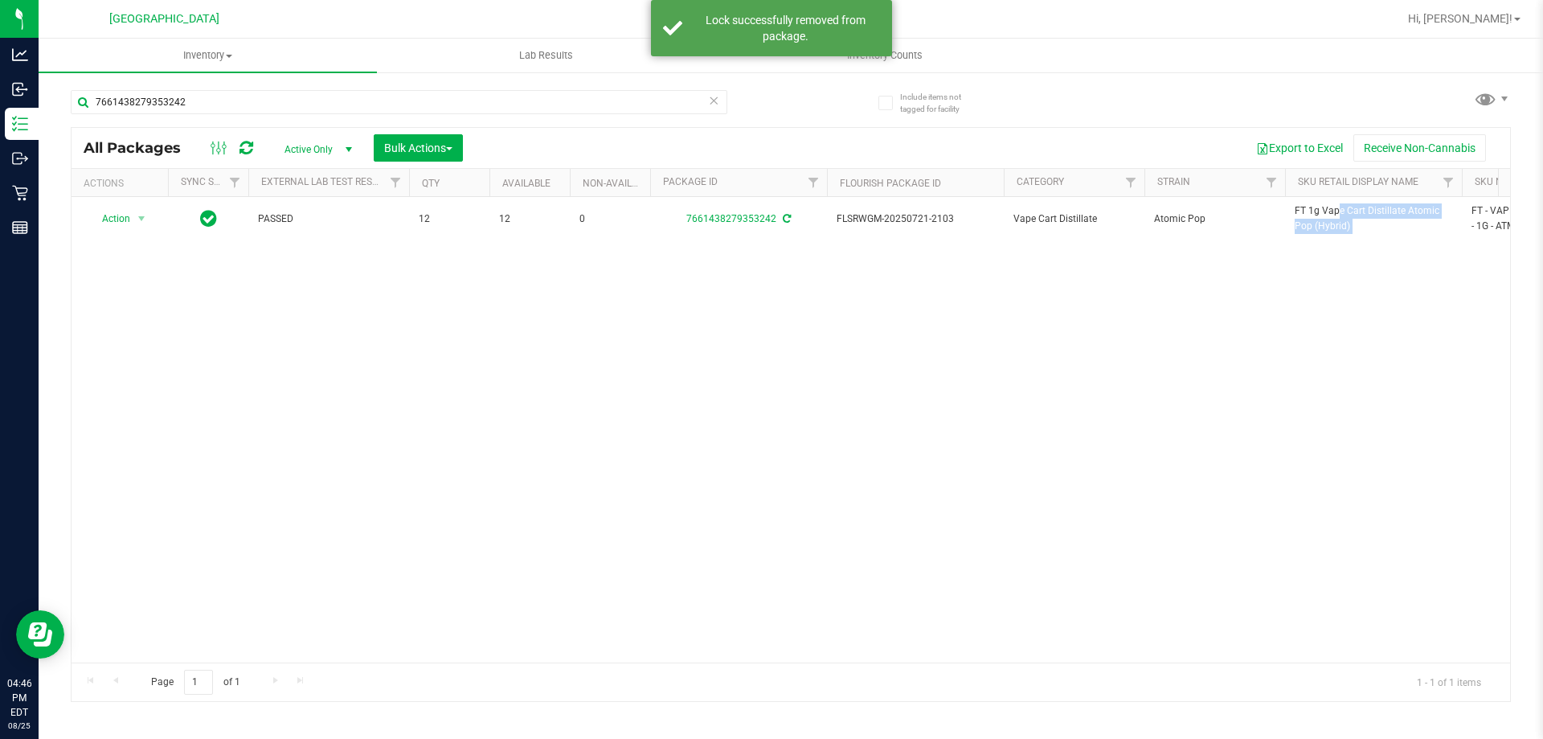
copy tr "FT 1g Vape Cart Distillate Atomic Pop (Hybrid)"
click at [580, 105] on input "7661438279353242" at bounding box center [399, 102] width 657 height 24
paste input "FT 1g Vape Cart Distillate Atomic Pop (Hybrid)"
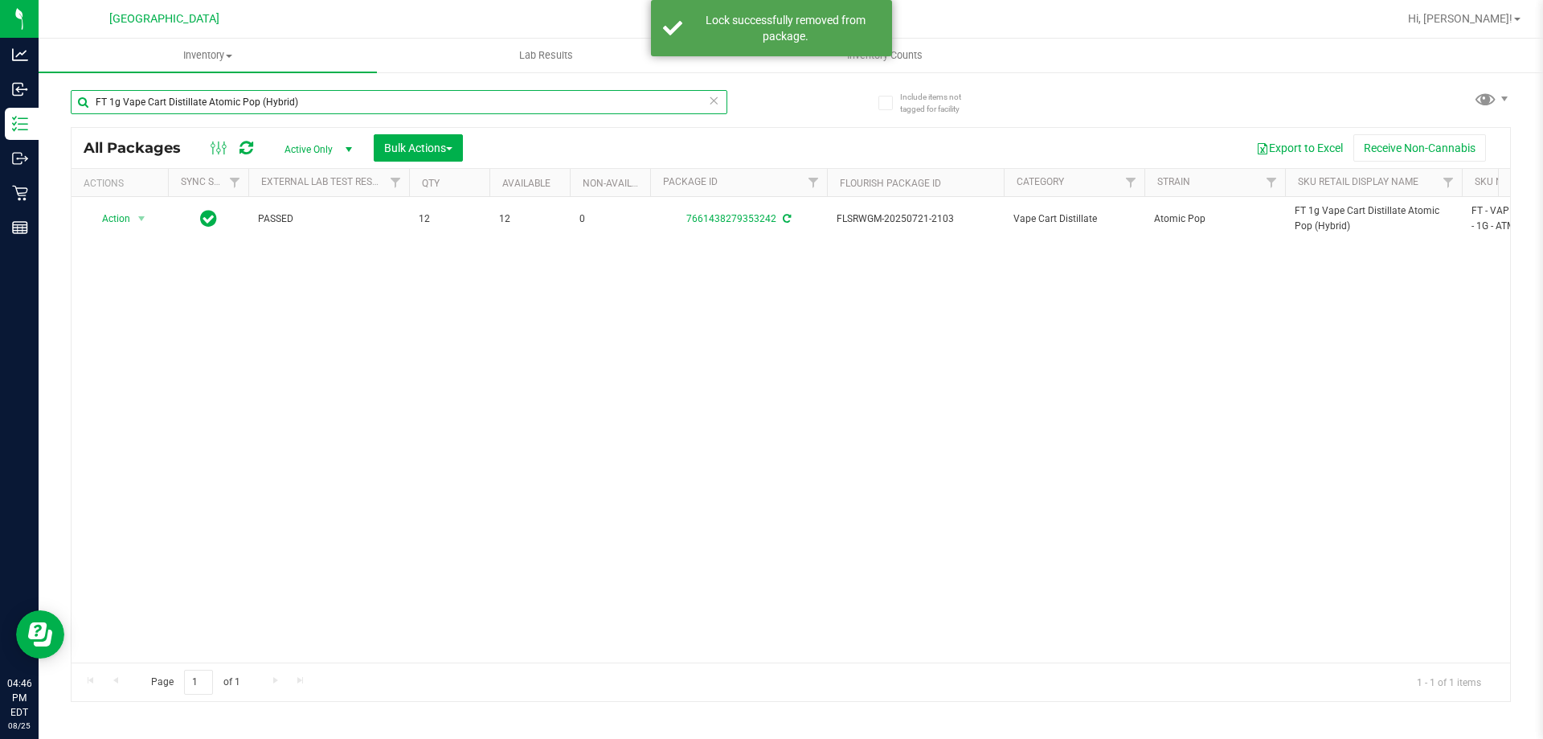
type input "FT 1g Vape Cart Distillate Atomic Pop (Hybrid)"
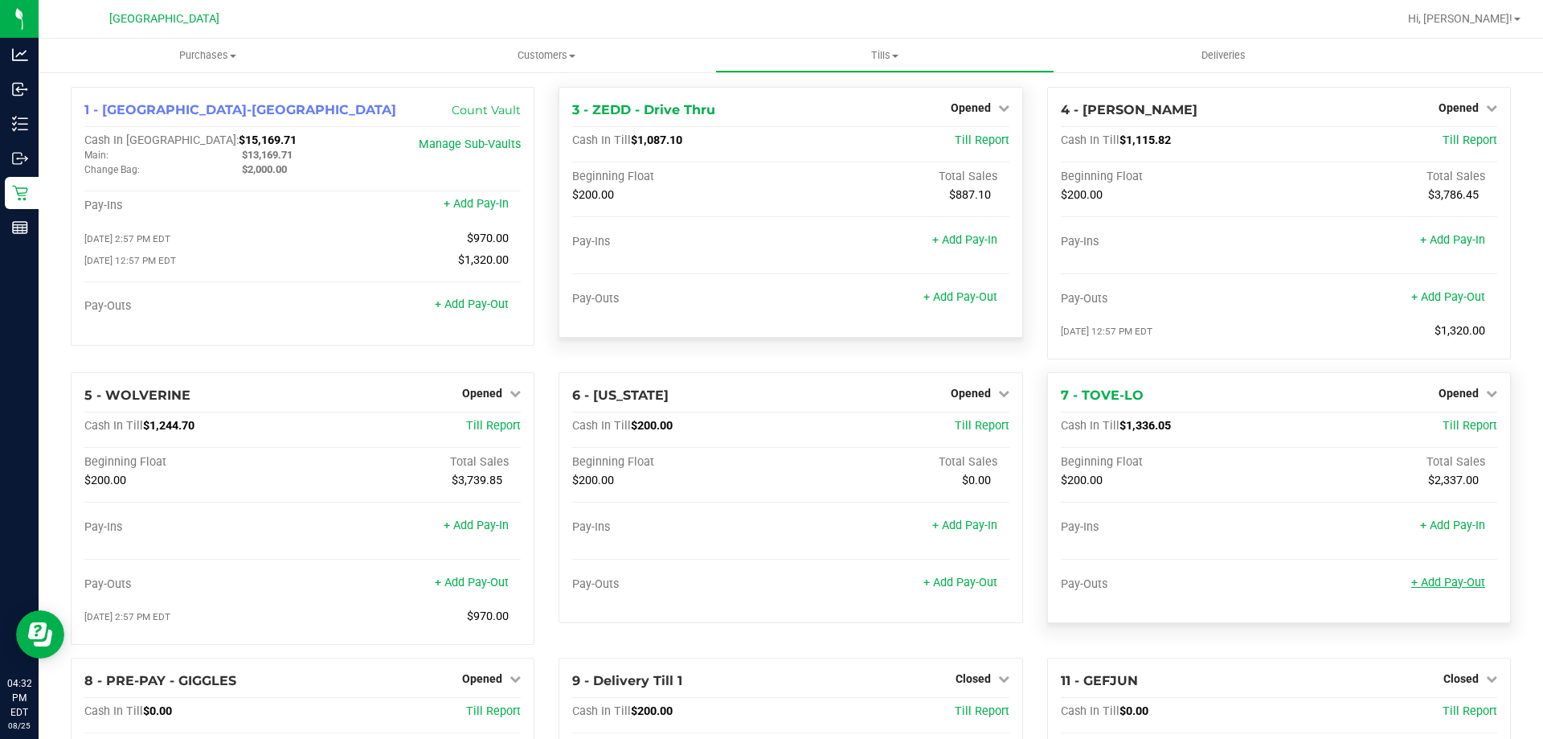
click at [1413, 583] on link "+ Add Pay-Out" at bounding box center [1448, 582] width 74 height 14
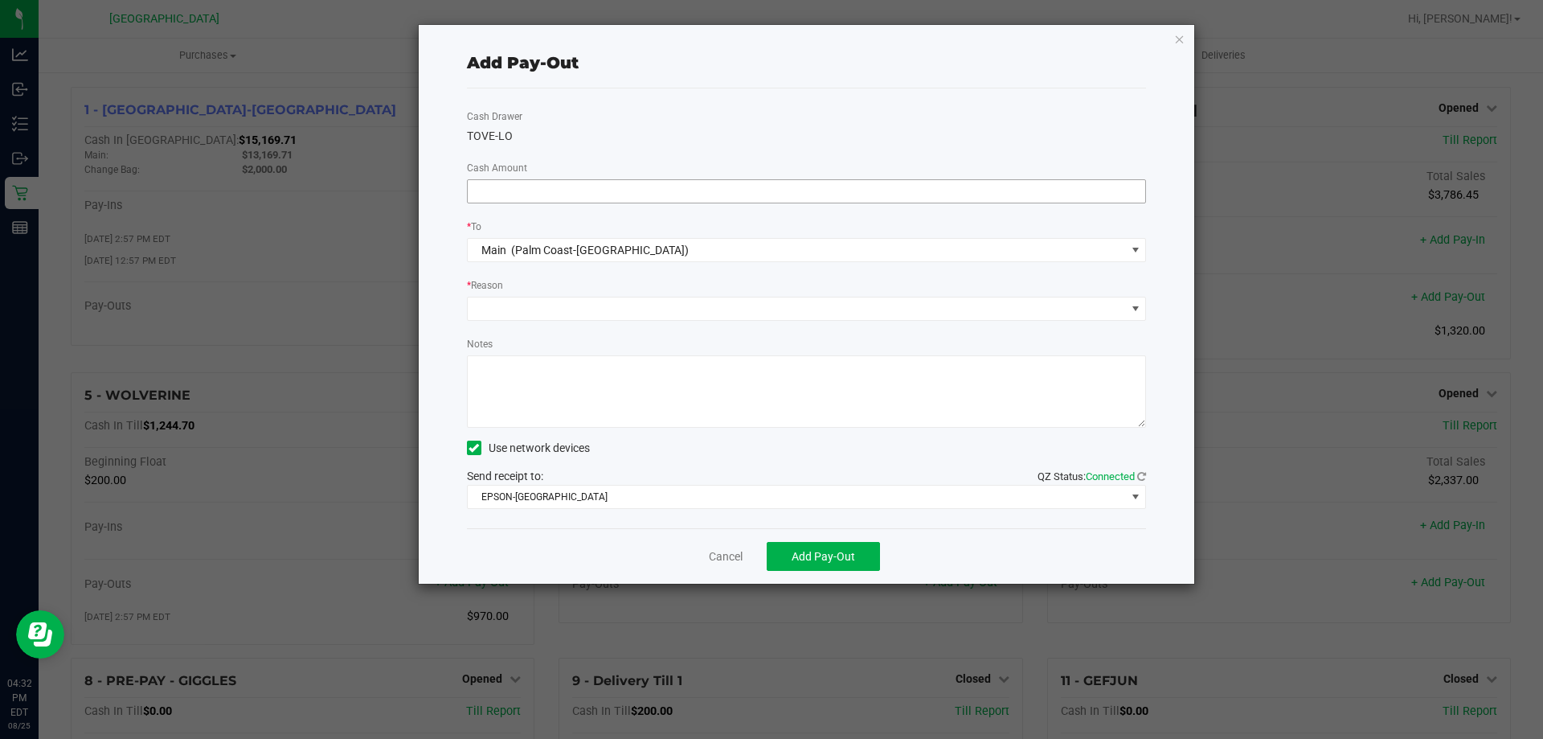
click at [629, 190] on input at bounding box center [807, 191] width 678 height 23
type input "$1,120.00"
click at [608, 306] on span at bounding box center [797, 308] width 658 height 23
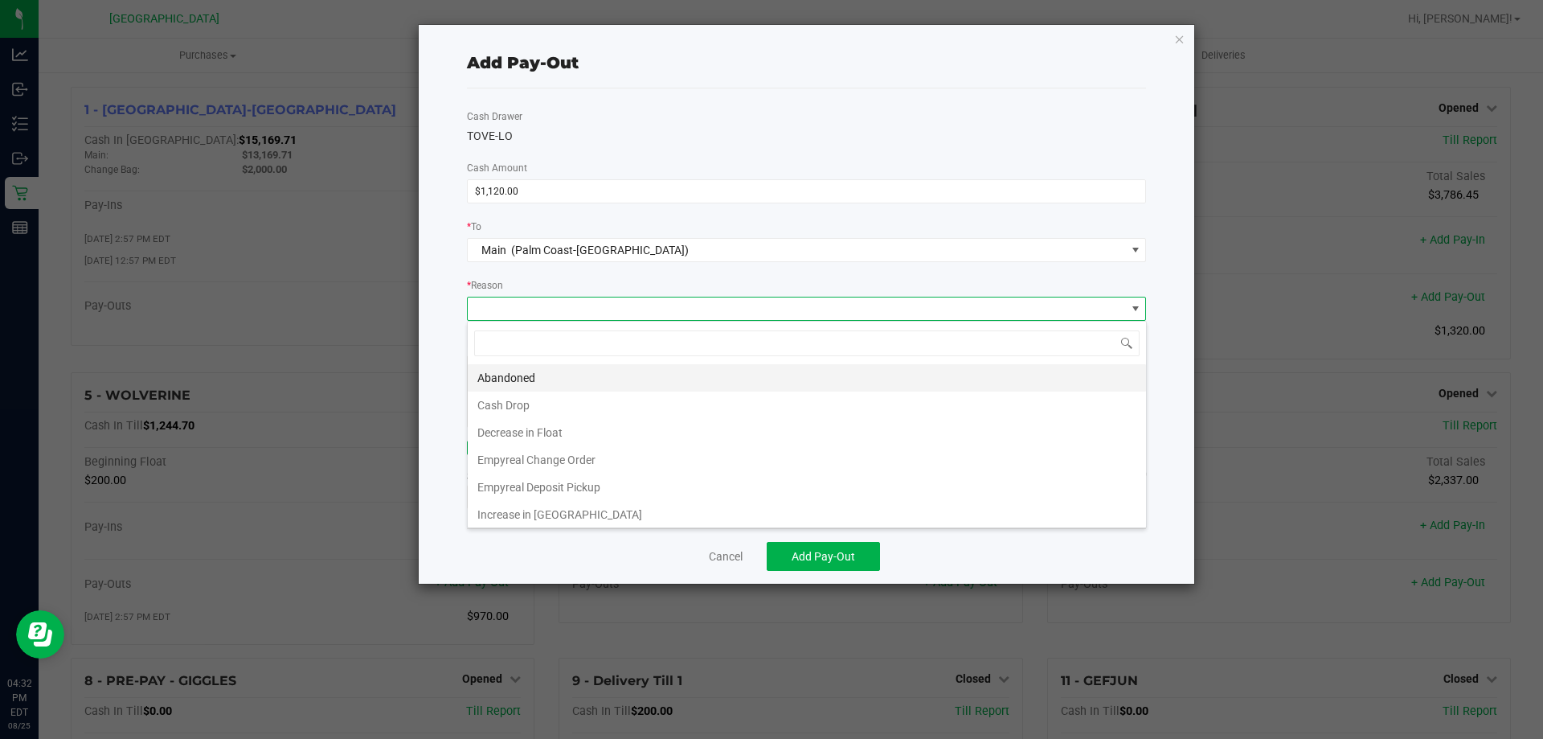
scroll to position [24, 679]
click at [539, 398] on li "Cash Drop" at bounding box center [807, 404] width 678 height 27
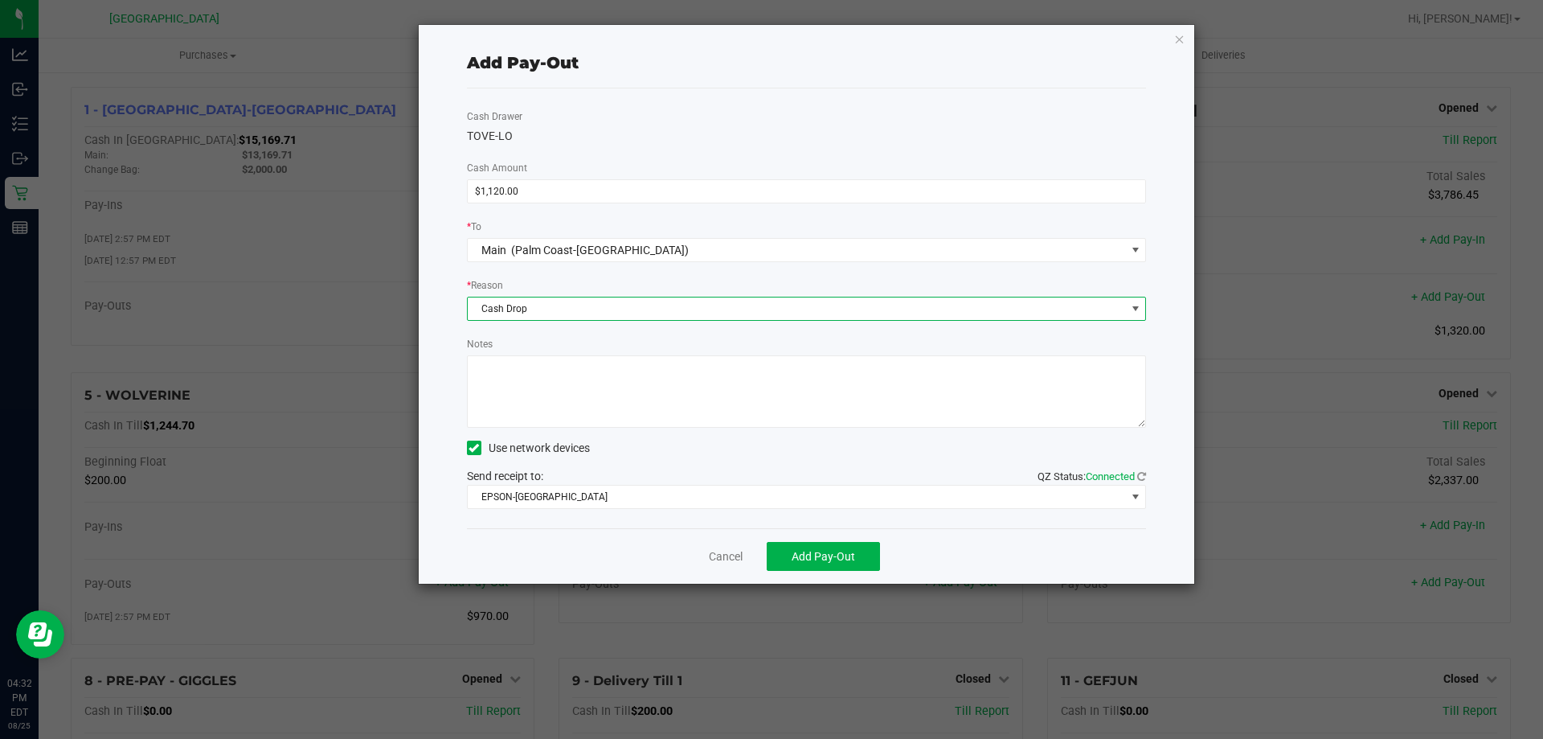
click at [539, 378] on textarea "Notes" at bounding box center [807, 391] width 680 height 72
type textarea "LA"
click at [791, 554] on button "Add Pay-Out" at bounding box center [823, 556] width 113 height 29
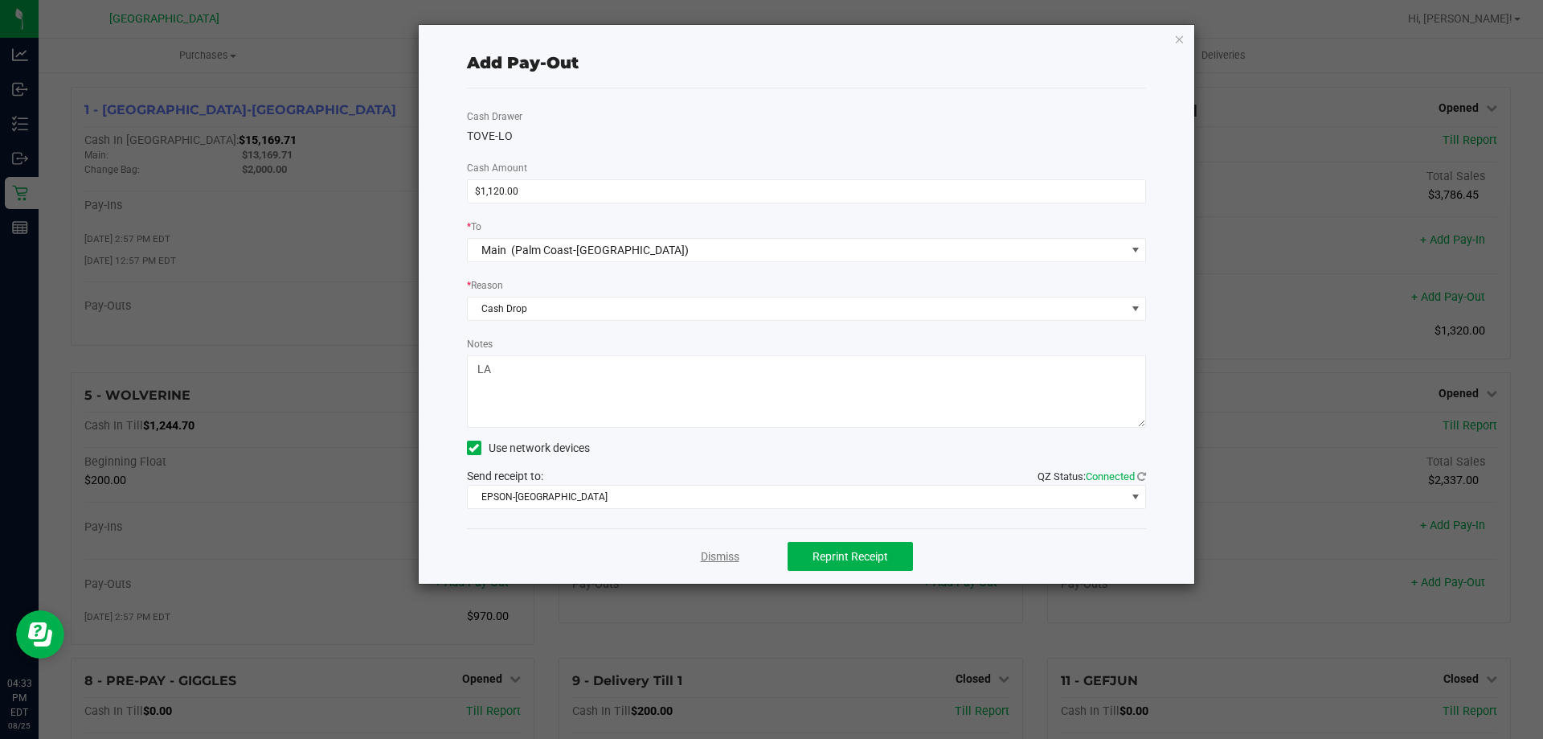
click at [731, 557] on link "Dismiss" at bounding box center [720, 556] width 39 height 17
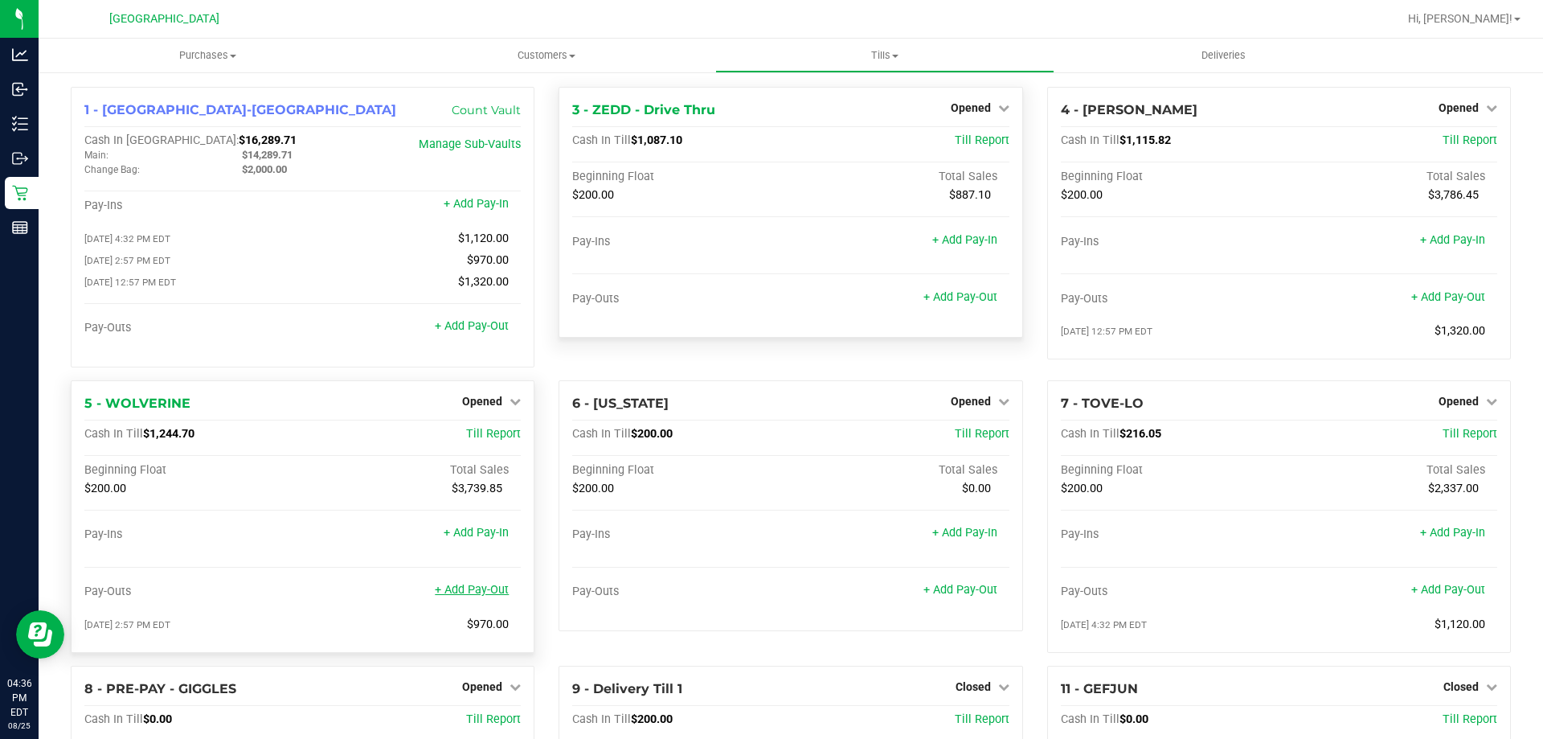
click at [495, 588] on link "+ Add Pay-Out" at bounding box center [472, 590] width 74 height 14
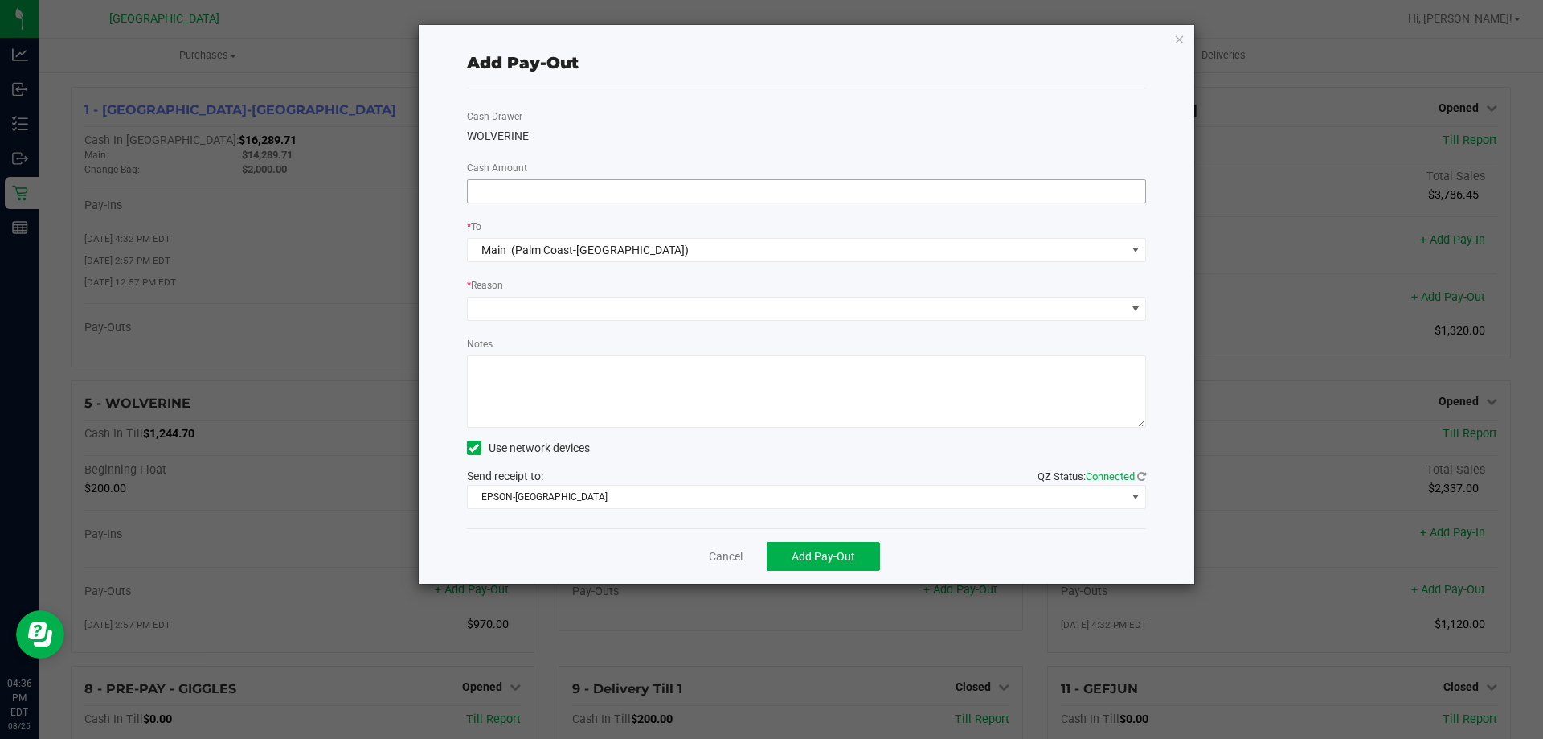
click at [584, 192] on input at bounding box center [807, 191] width 678 height 23
type input "$860.00"
click at [506, 315] on span at bounding box center [797, 308] width 658 height 23
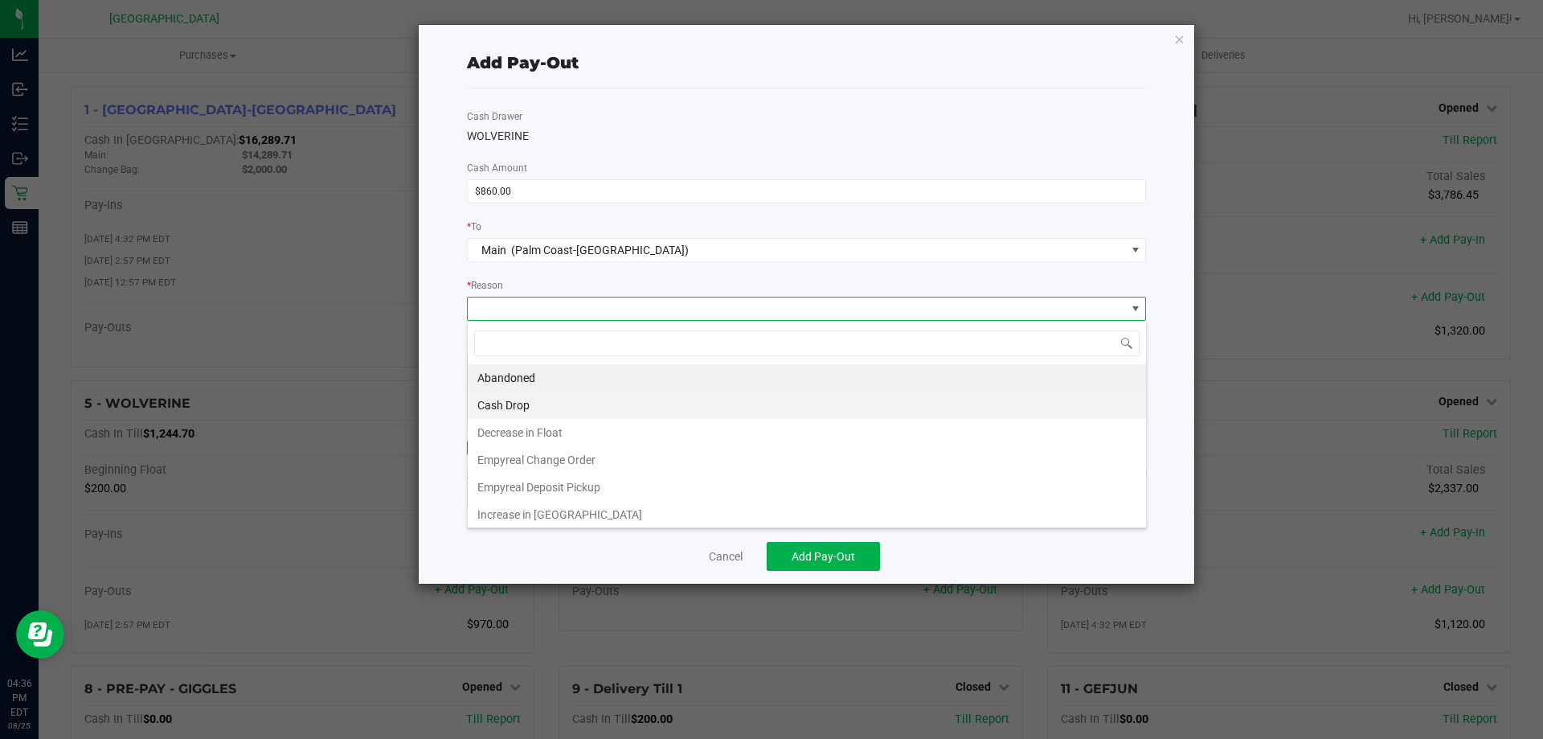
click at [500, 400] on li "Cash Drop" at bounding box center [807, 404] width 678 height 27
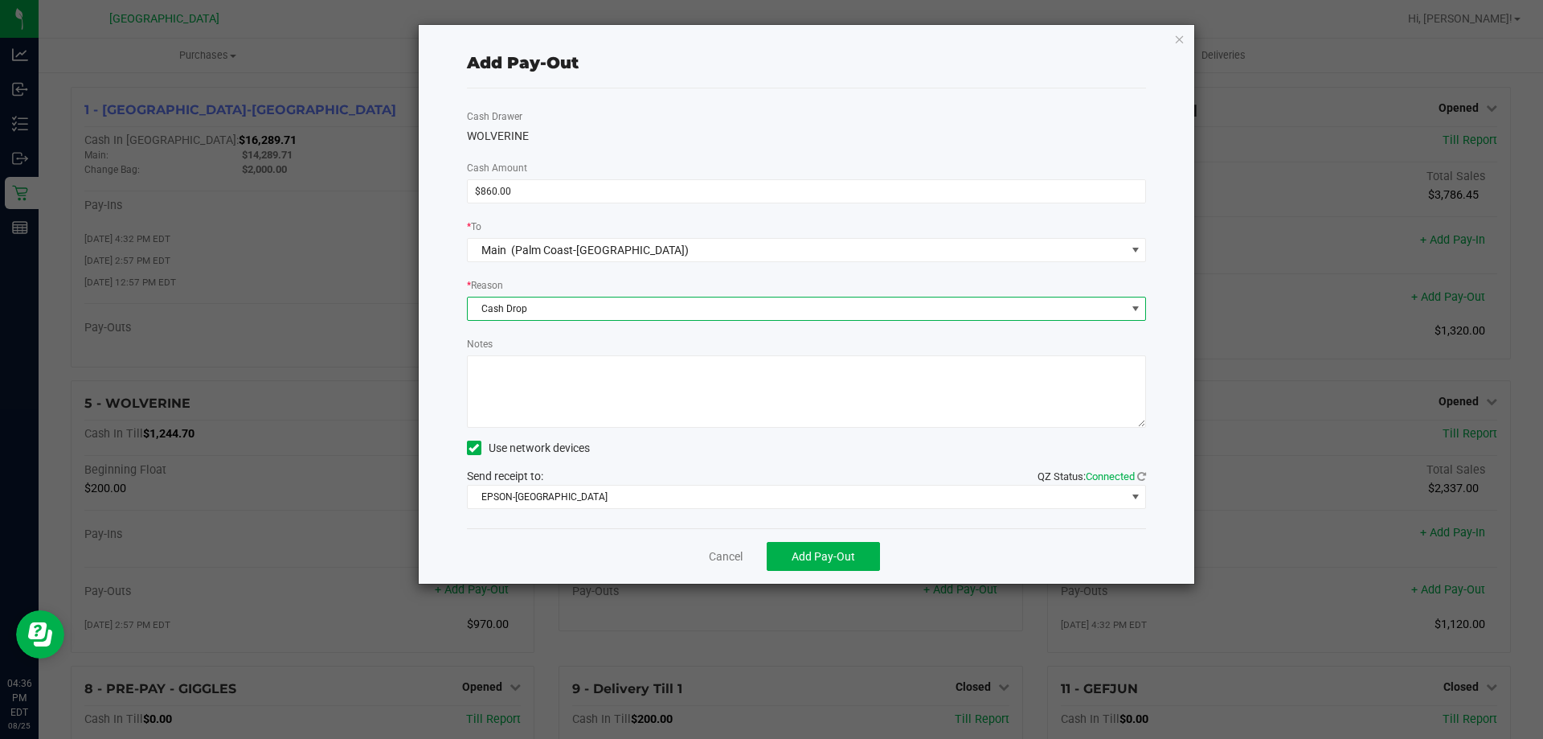
click at [500, 400] on textarea "Notes" at bounding box center [807, 391] width 680 height 72
type textarea "LA"
click at [772, 554] on button "Add Pay-Out" at bounding box center [823, 556] width 113 height 29
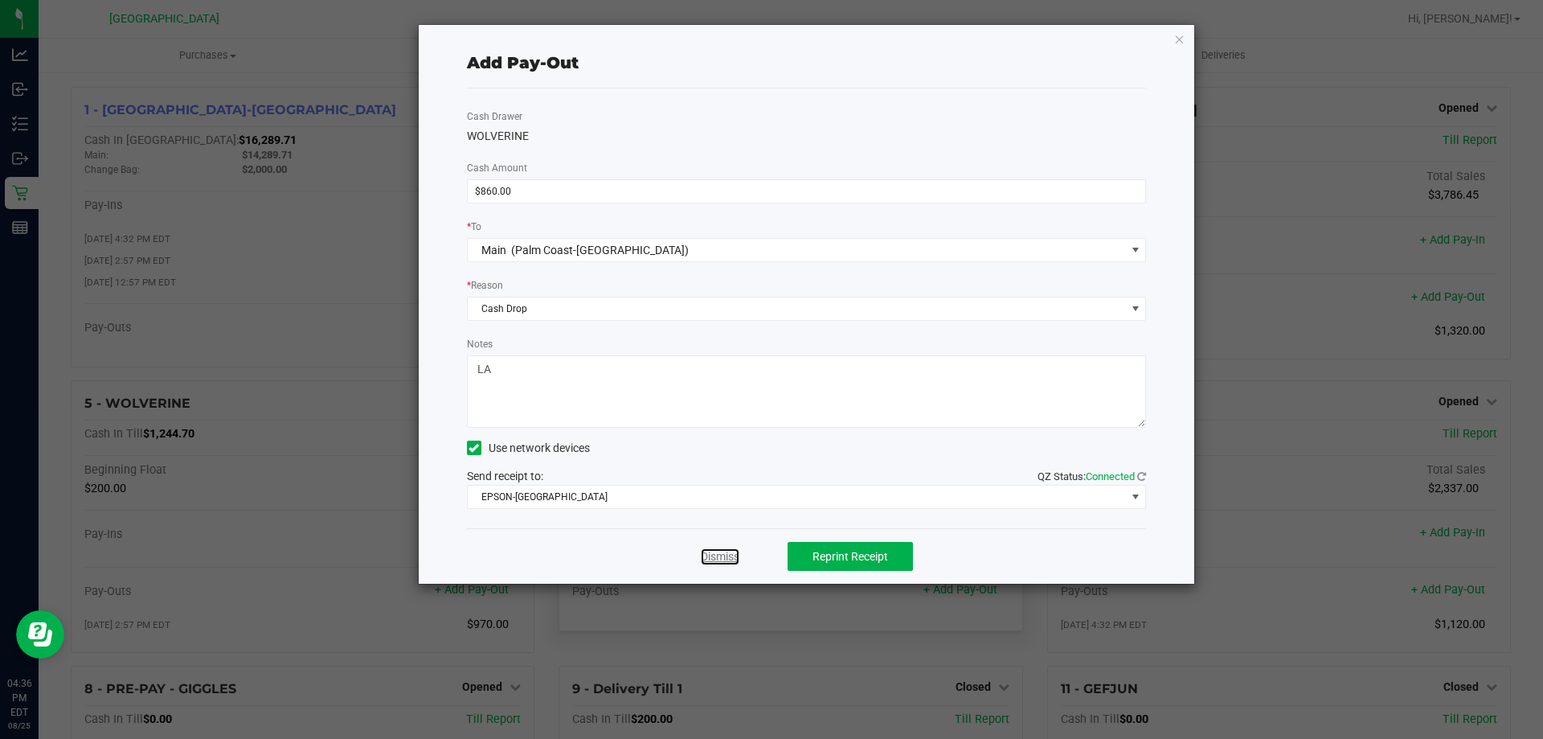
click at [732, 550] on link "Dismiss" at bounding box center [720, 556] width 39 height 17
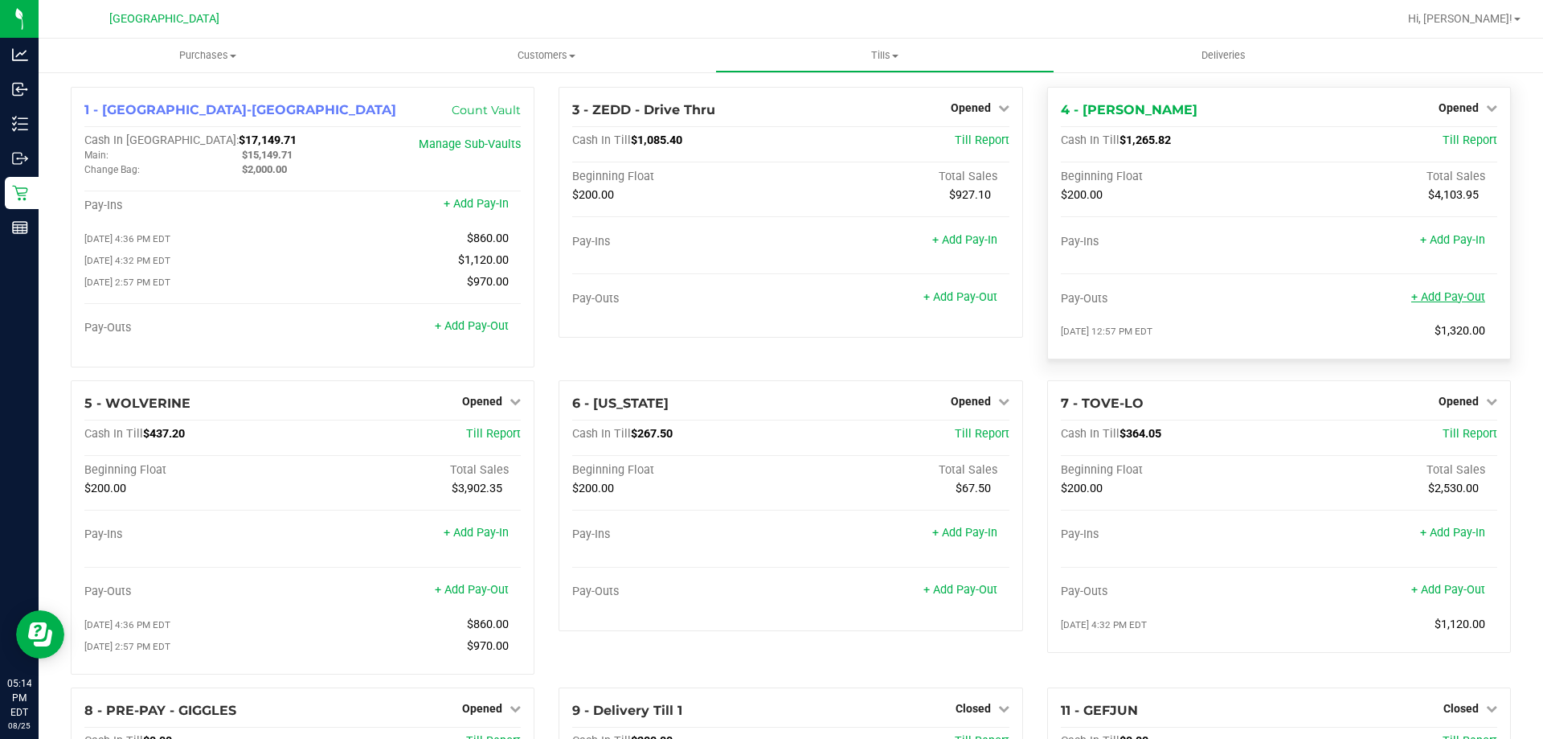
click at [1411, 298] on link "+ Add Pay-Out" at bounding box center [1448, 297] width 74 height 14
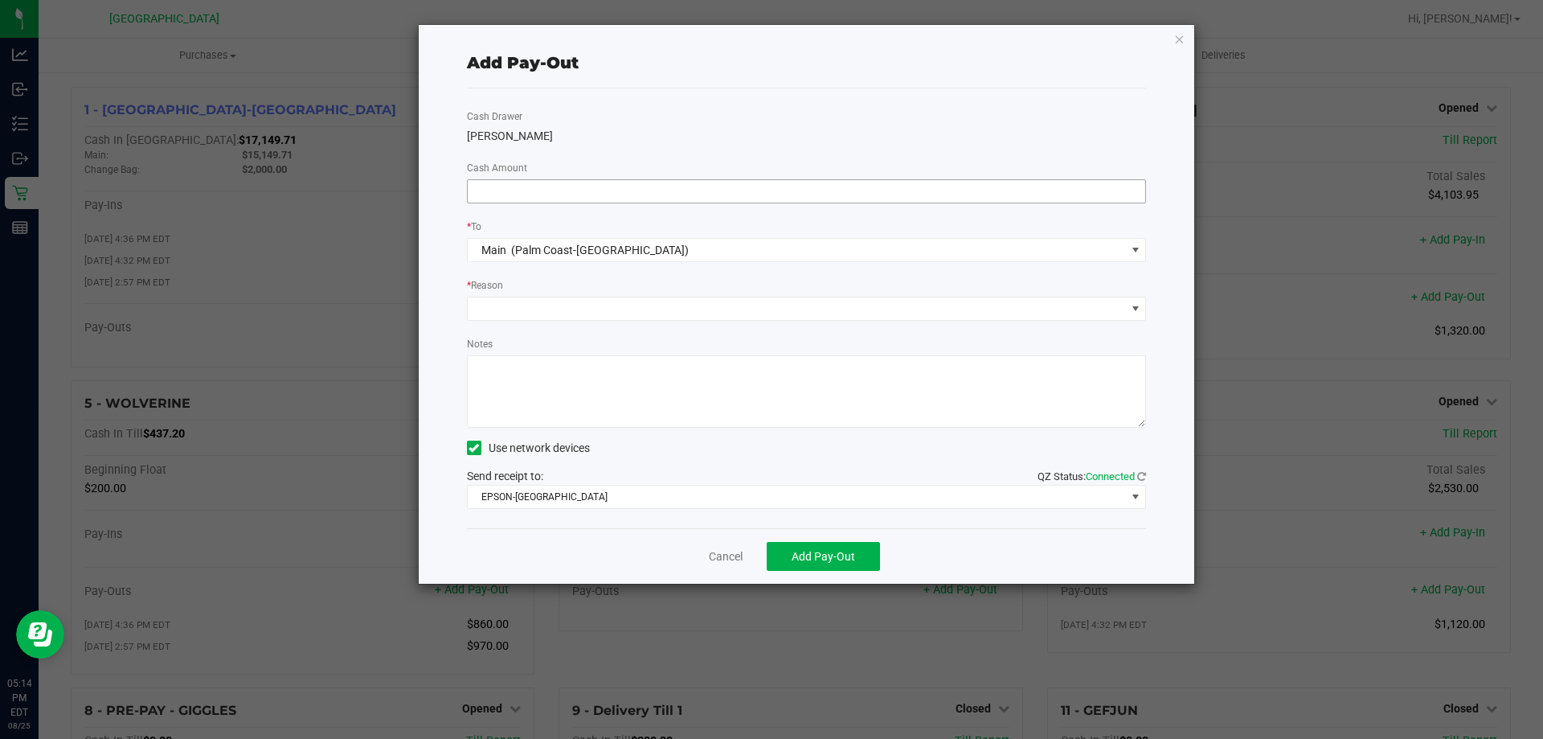
click at [670, 199] on input at bounding box center [807, 191] width 678 height 23
type input "$940.00"
click at [498, 315] on span at bounding box center [797, 308] width 658 height 23
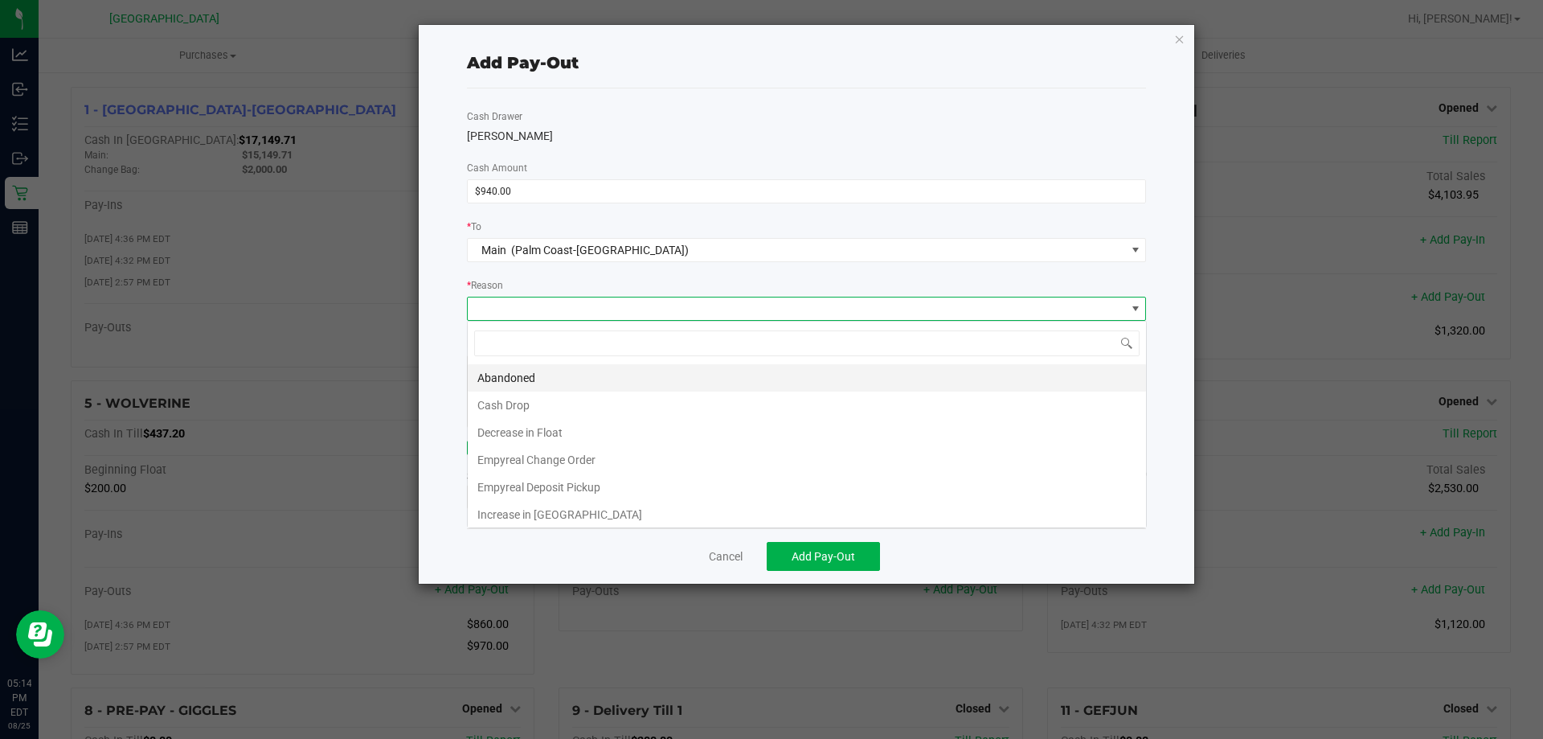
scroll to position [24, 679]
click at [518, 406] on li "Cash Drop" at bounding box center [807, 404] width 678 height 27
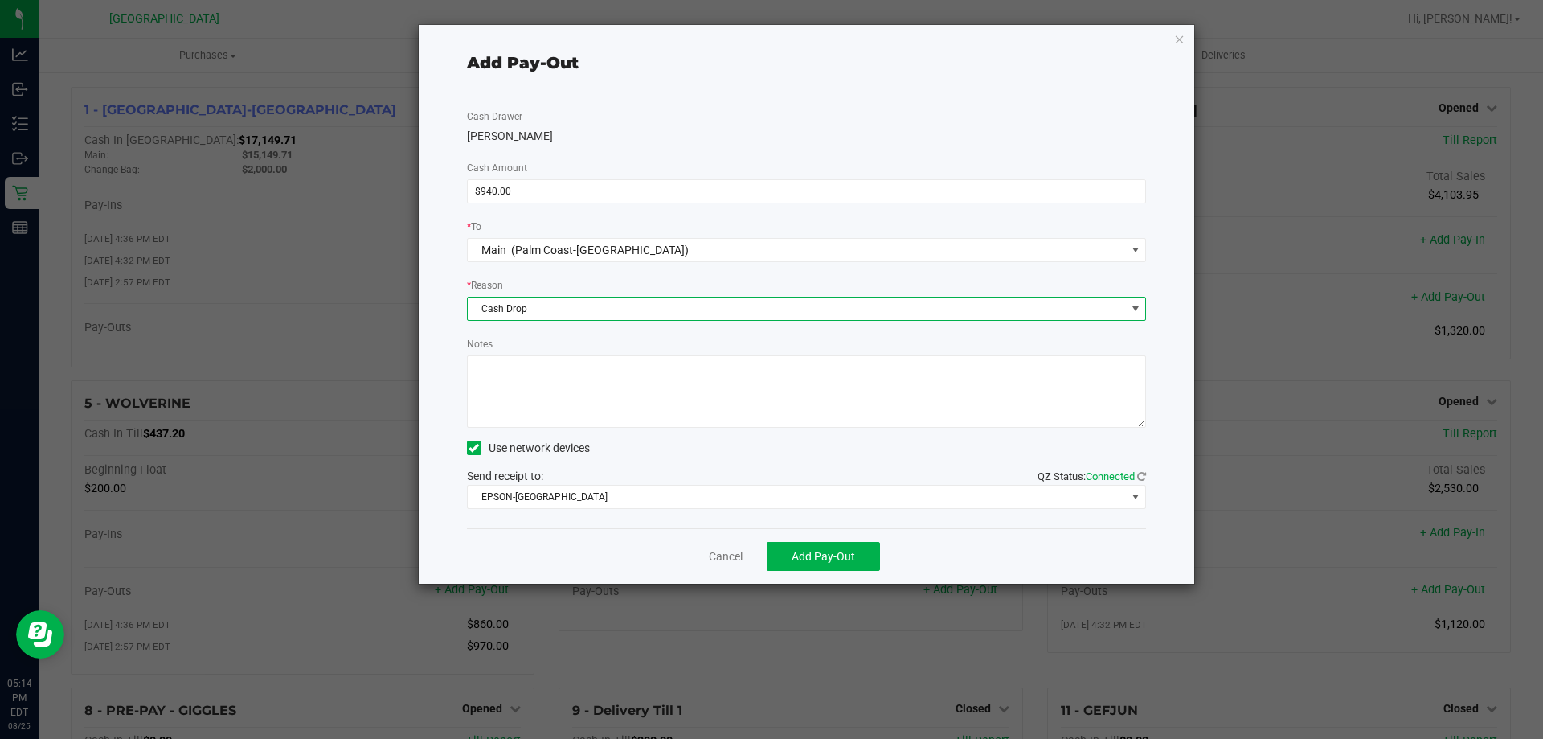
click at [526, 408] on textarea "Notes" at bounding box center [807, 391] width 680 height 72
type textarea "LA"
click at [841, 551] on span "Add Pay-Out" at bounding box center [823, 556] width 63 height 13
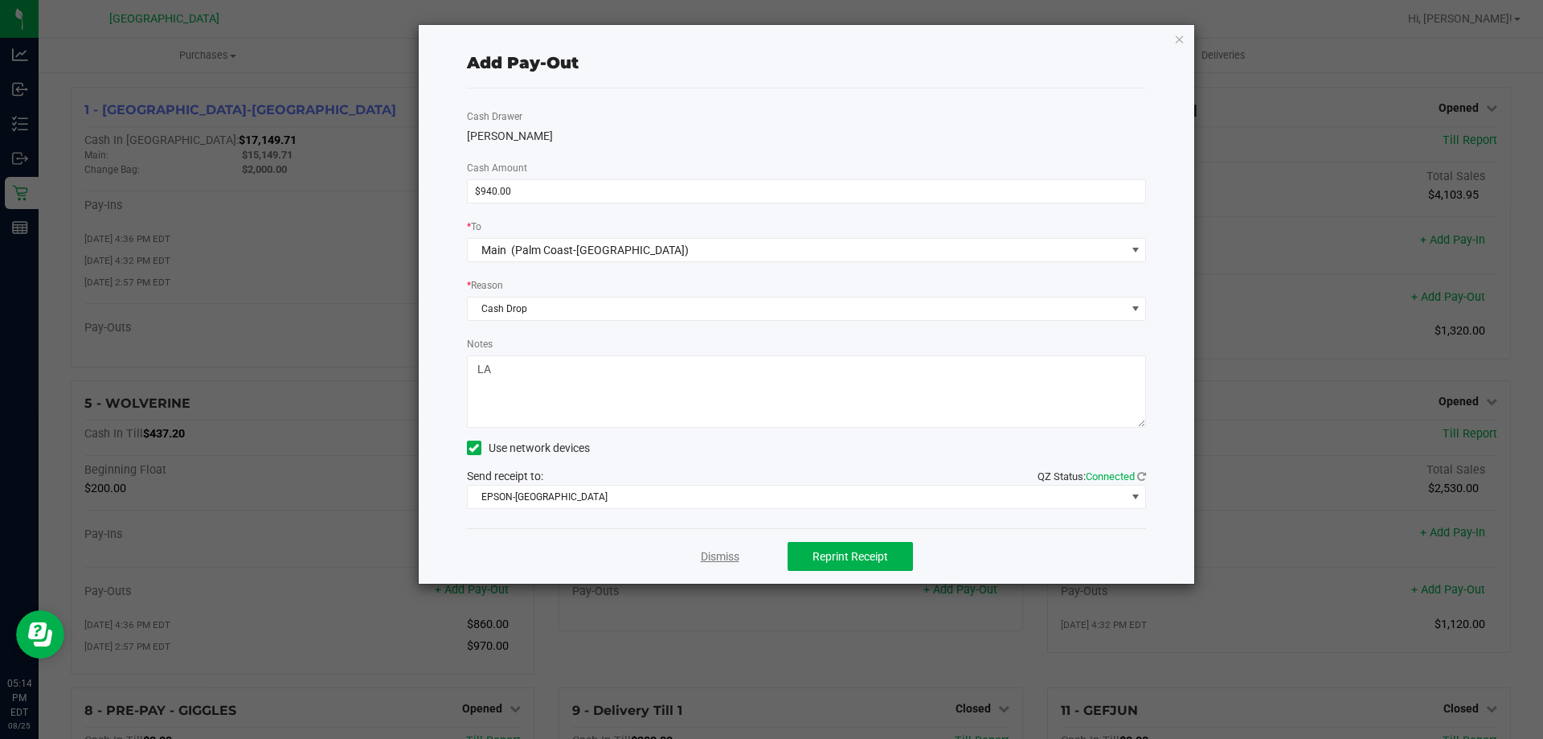
click at [723, 557] on link "Dismiss" at bounding box center [720, 556] width 39 height 17
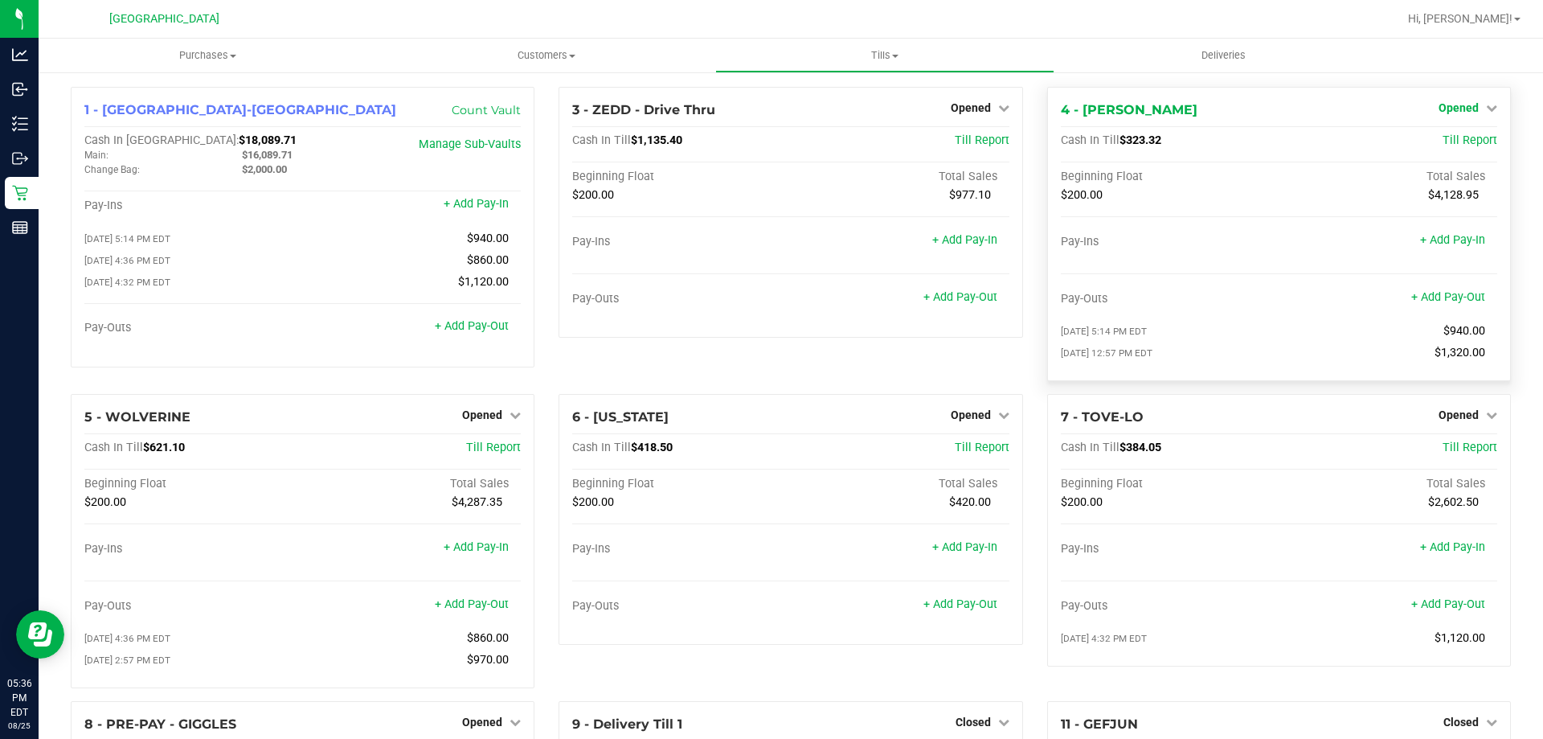
click at [1456, 109] on span "Opened" at bounding box center [1459, 107] width 40 height 13
click at [1441, 143] on link "Close Till" at bounding box center [1460, 141] width 43 height 13
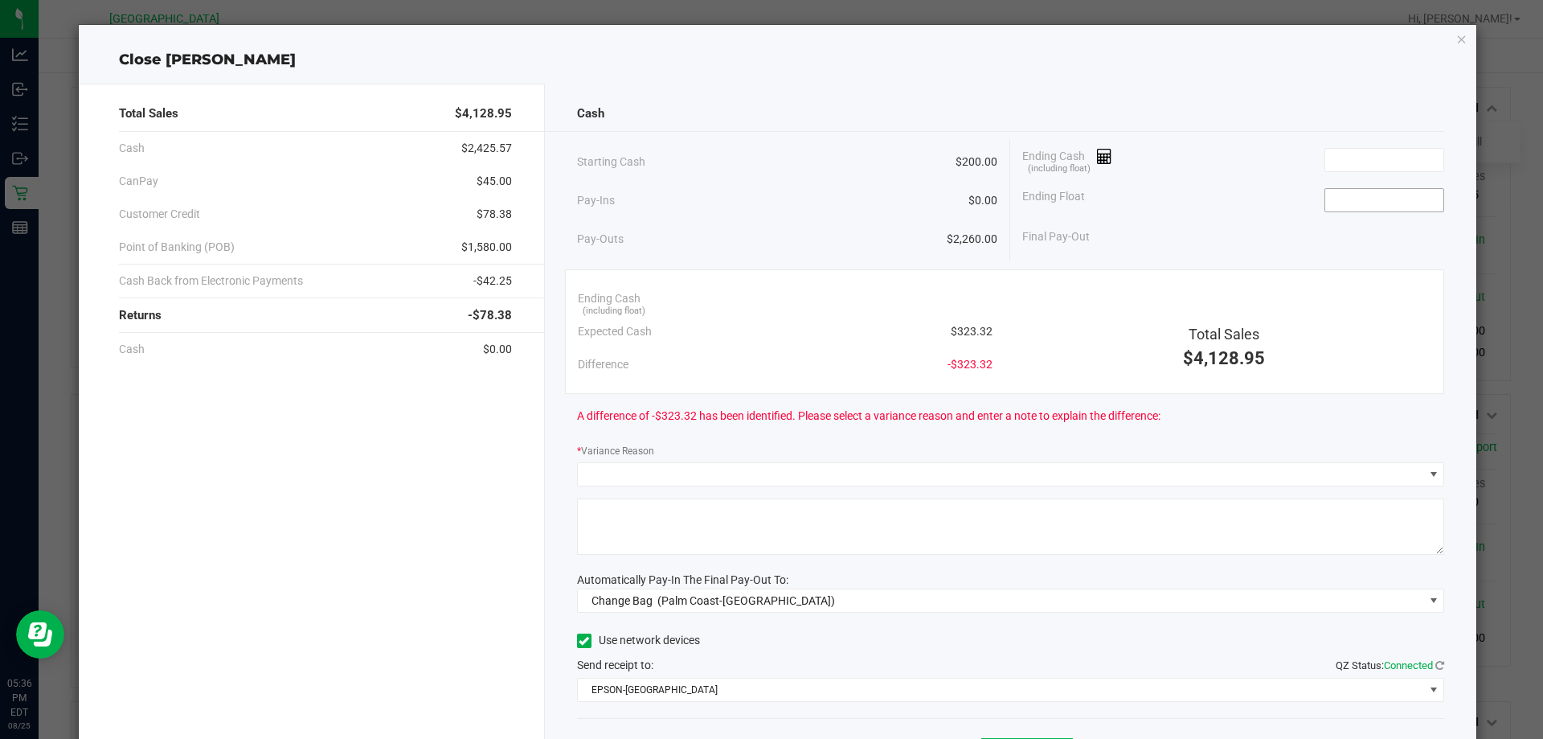
click at [1374, 201] on input at bounding box center [1384, 200] width 118 height 23
type input "$200.00"
click at [1345, 163] on input at bounding box center [1384, 160] width 118 height 23
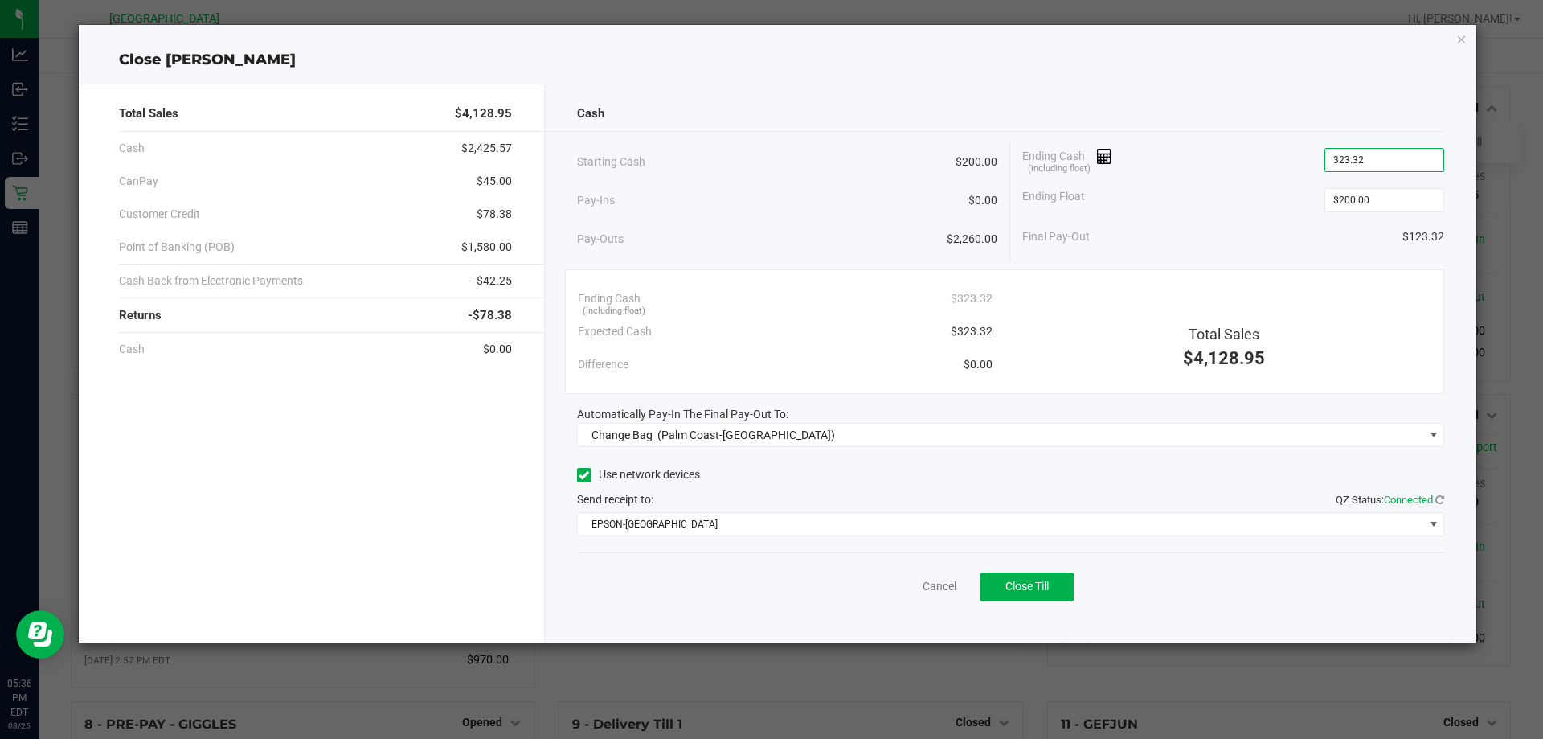
type input "$323.32"
click at [1256, 223] on div "Final Pay-Out $123.32" at bounding box center [1233, 236] width 422 height 33
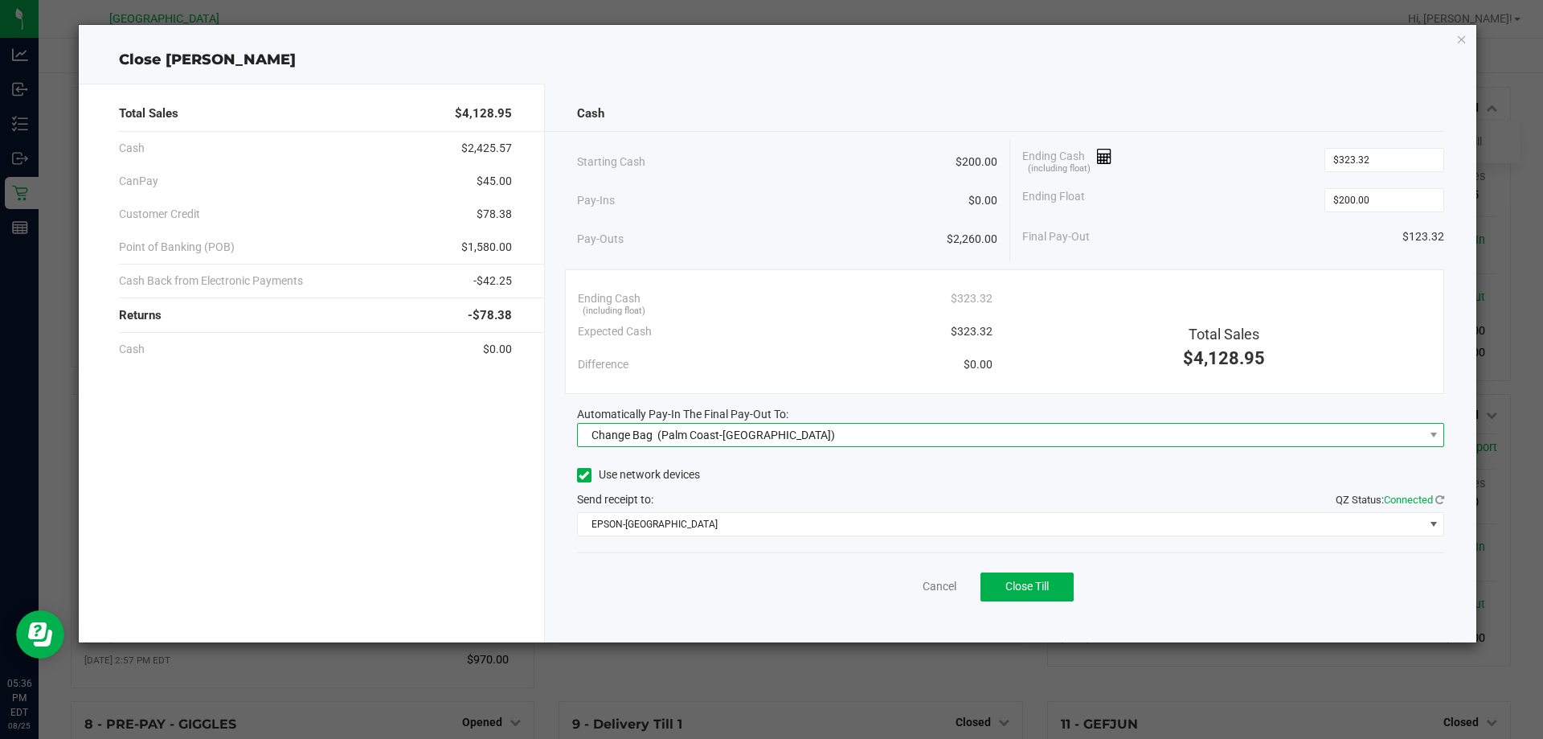
click at [670, 439] on span "(Palm Coast-[GEOGRAPHIC_DATA])" at bounding box center [746, 434] width 178 height 13
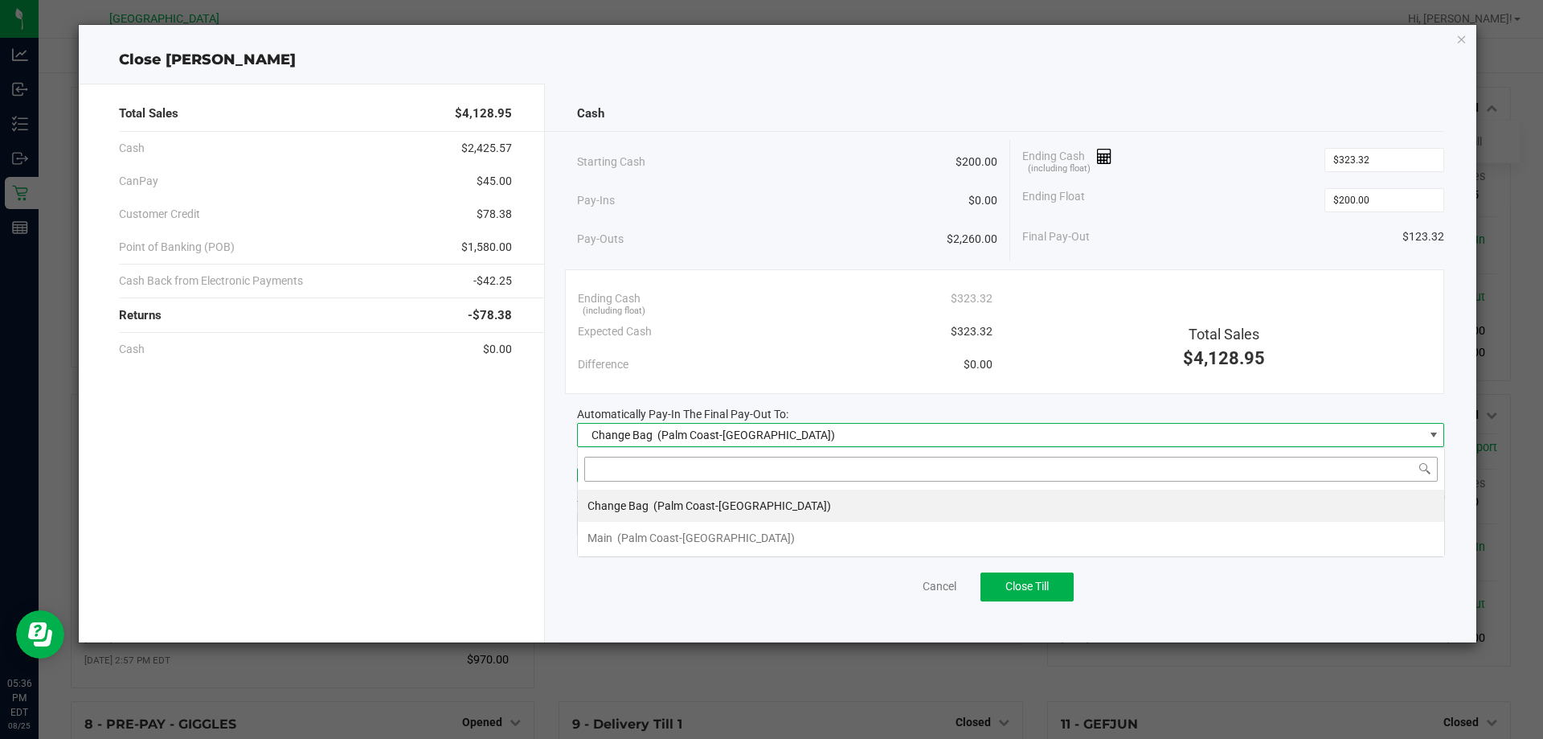
scroll to position [24, 867]
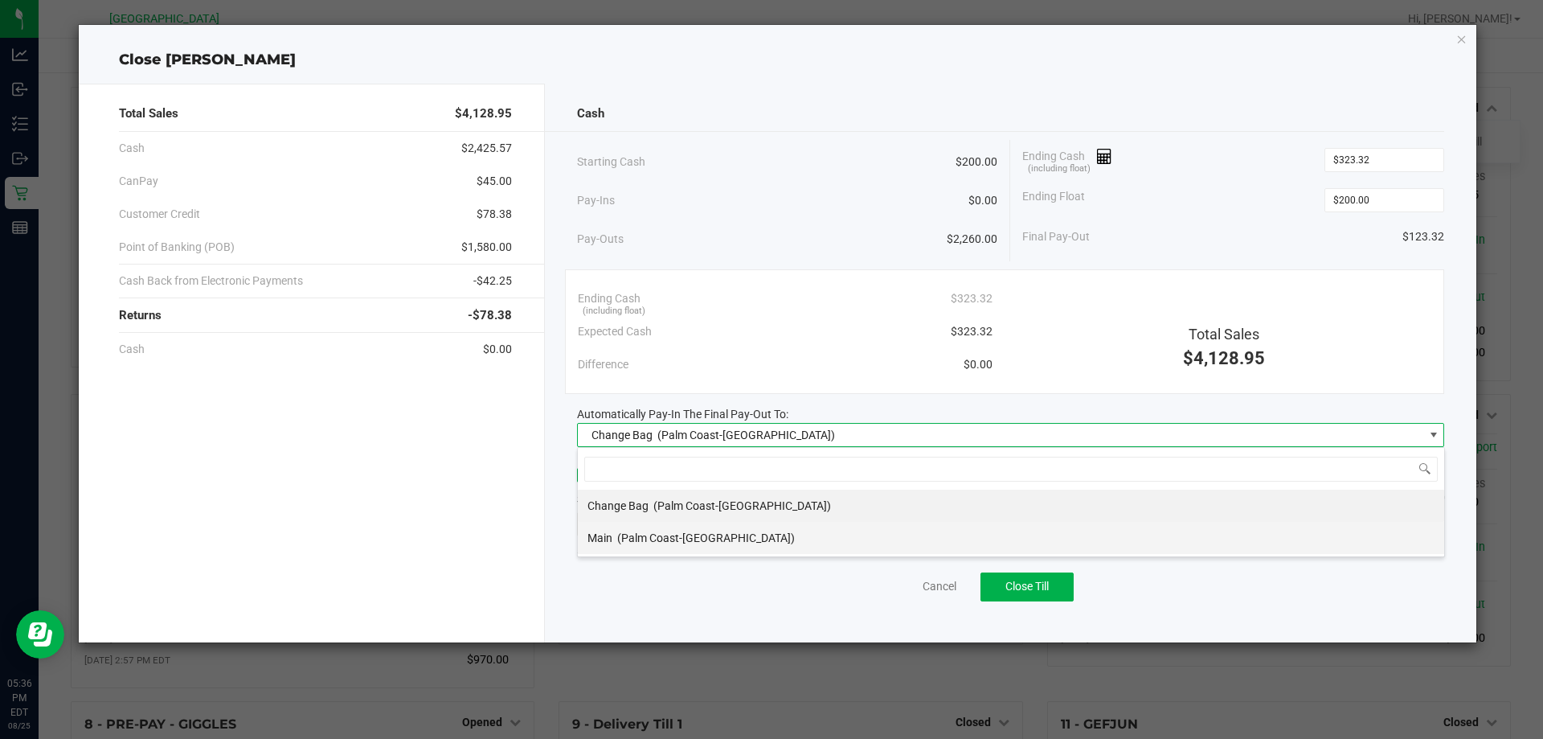
click at [626, 535] on span "(Palm Coast-[GEOGRAPHIC_DATA])" at bounding box center [706, 537] width 178 height 13
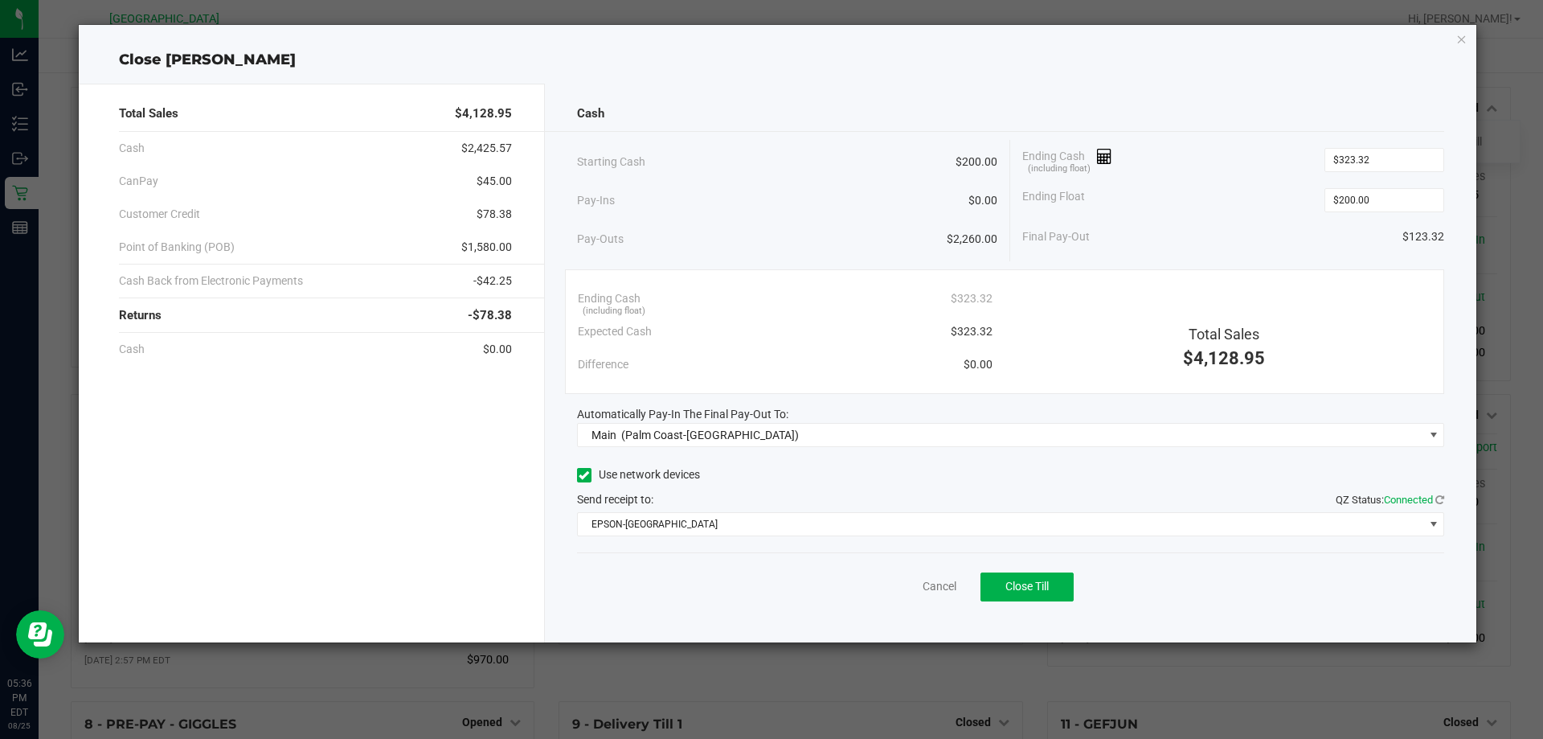
click at [731, 599] on div "Cancel Close Till" at bounding box center [1011, 583] width 868 height 62
click at [1024, 592] on span "Close Till" at bounding box center [1026, 585] width 43 height 13
click at [898, 586] on link "Dismiss" at bounding box center [904, 586] width 39 height 17
